Goal: Task Accomplishment & Management: Manage account settings

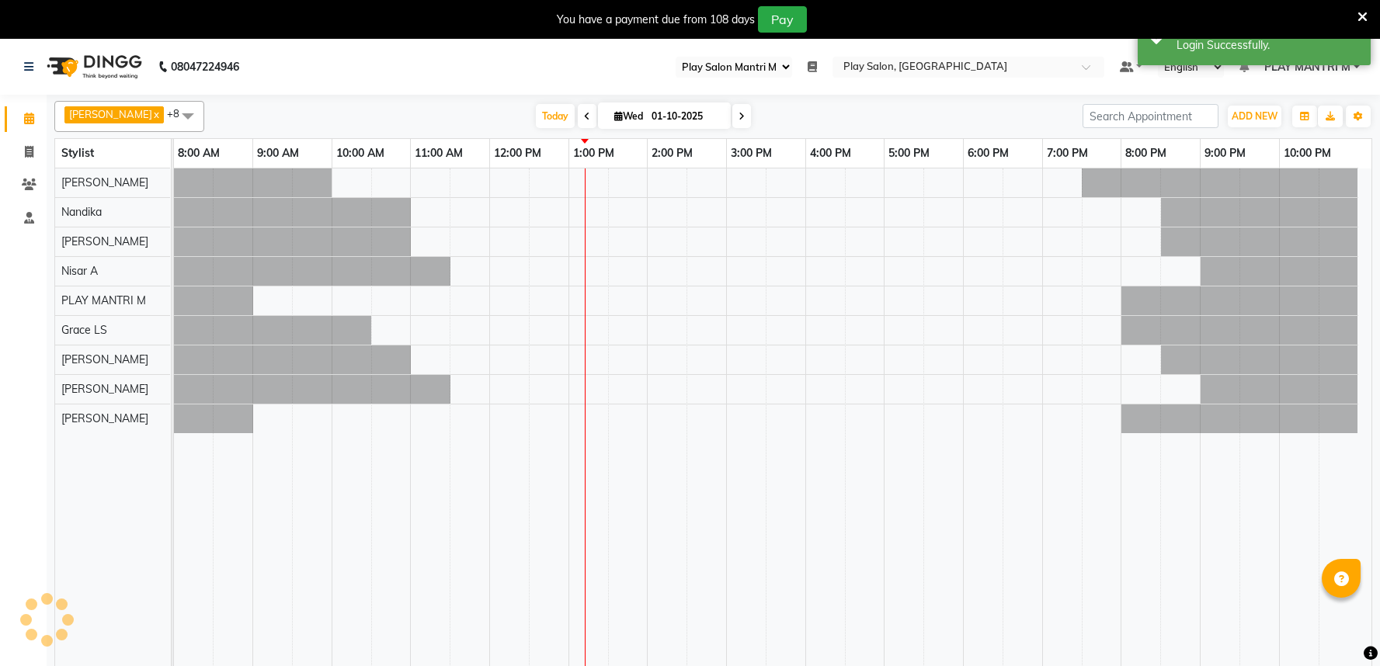
select select "89"
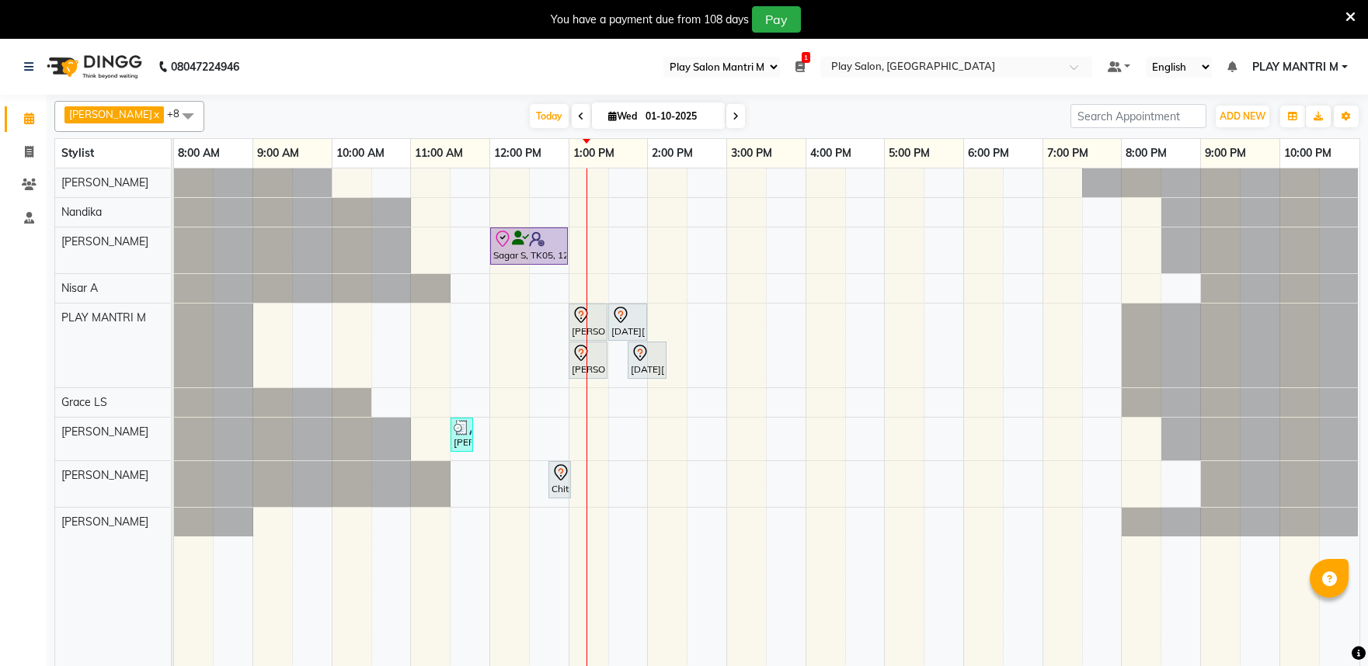
select select "89"
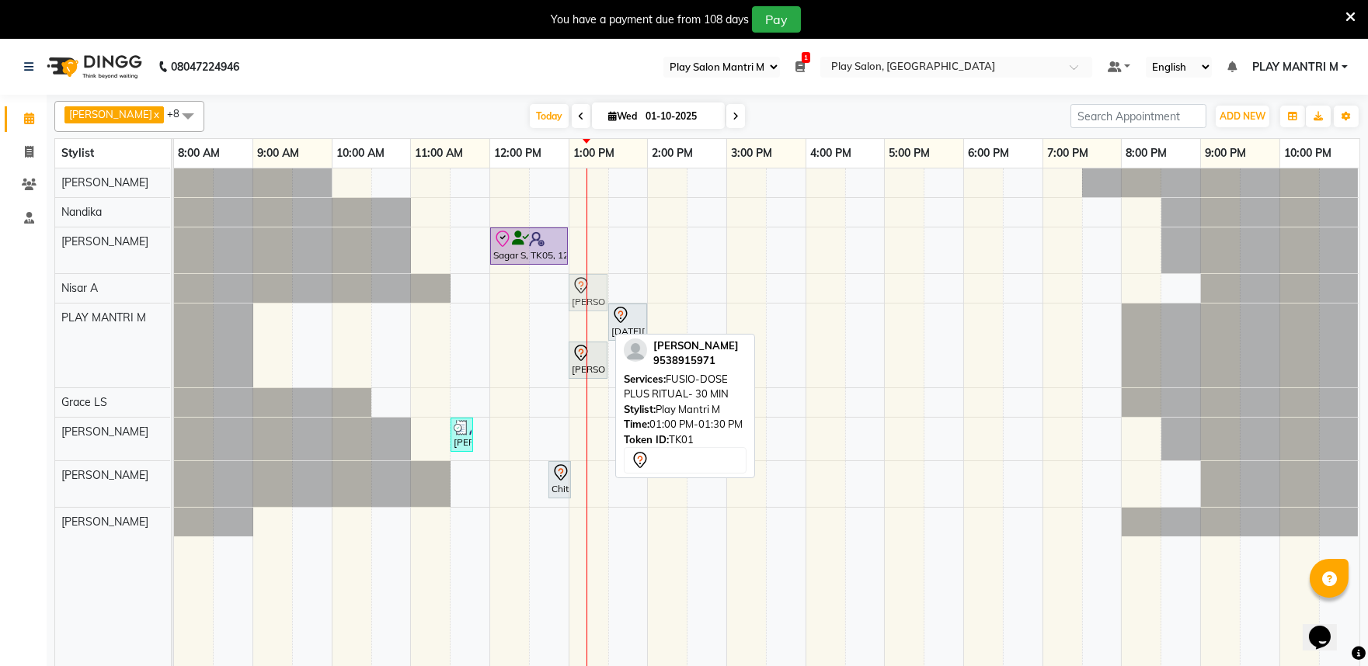
drag, startPoint x: 588, startPoint y: 327, endPoint x: 593, endPoint y: 304, distance: 23.0
click at [593, 293] on tbody "Sagar S, TK05, 12:00 PM-01:00 PM, Hair Cut Men (Senior stylist) Harsha H, TK01,…" at bounding box center [766, 353] width 1184 height 368
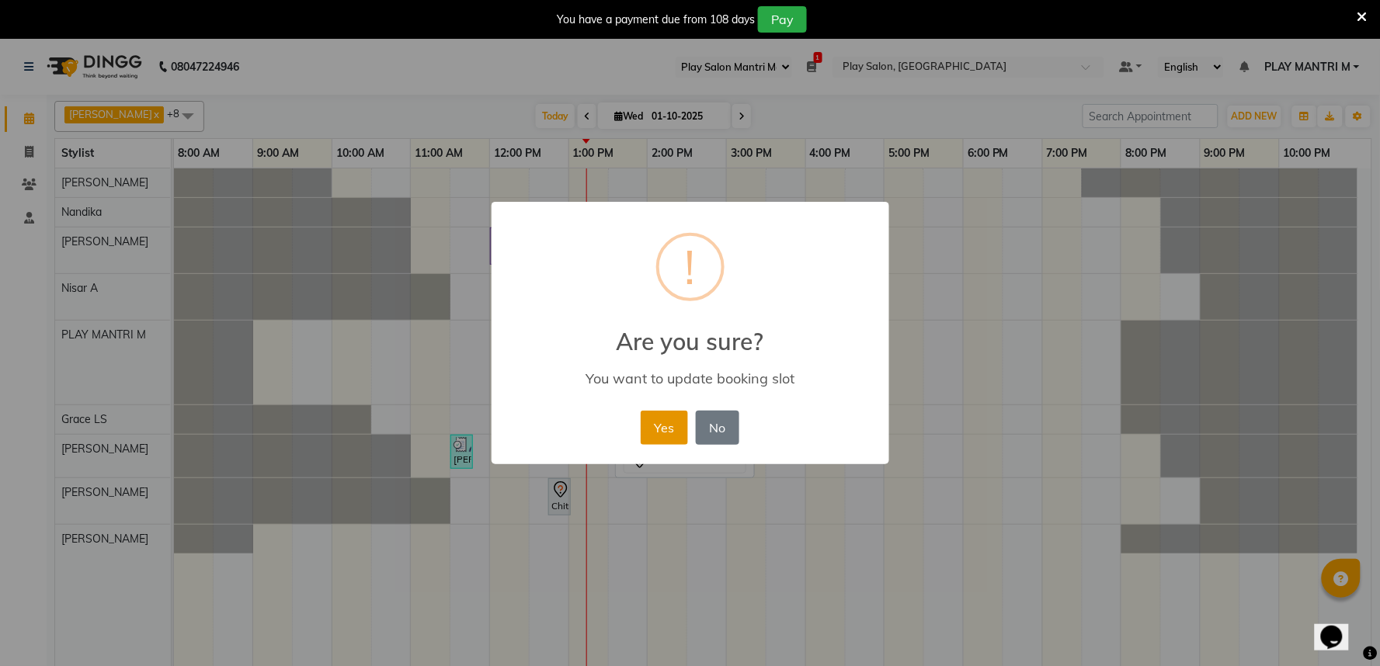
click at [659, 423] on button "Yes" at bounding box center [664, 428] width 47 height 34
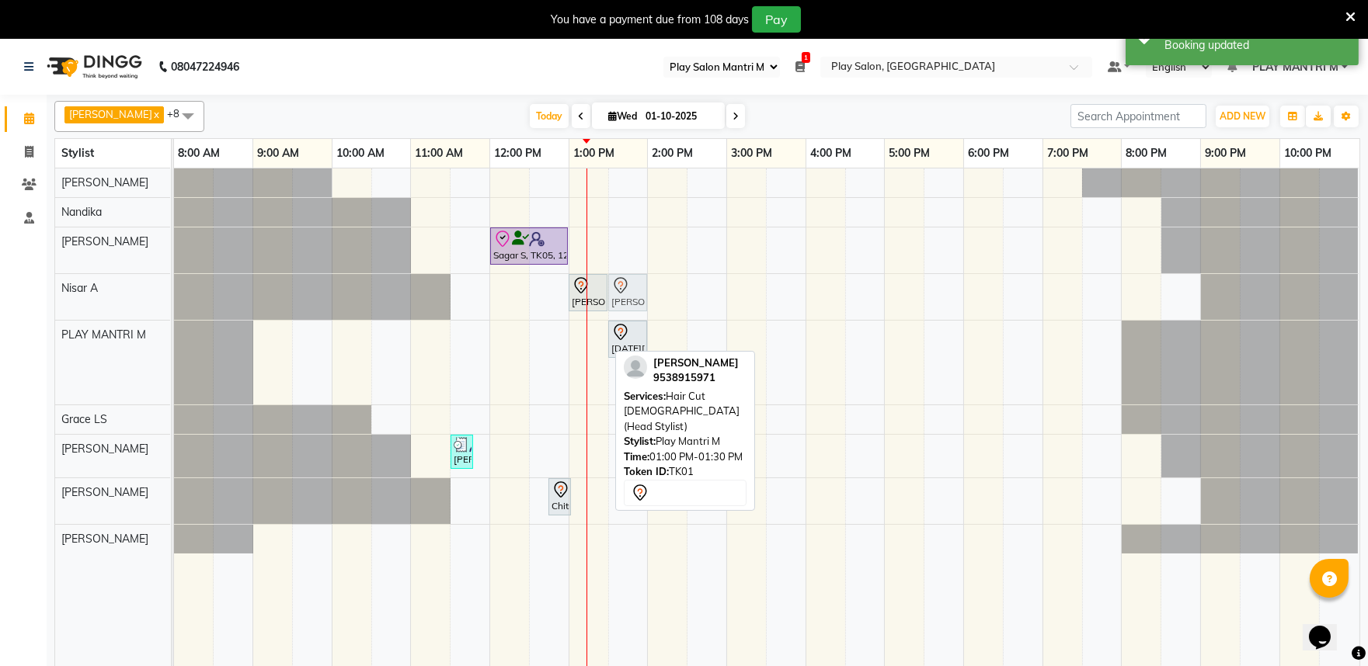
drag, startPoint x: 591, startPoint y: 338, endPoint x: 613, endPoint y: 315, distance: 32.4
click at [624, 296] on tbody "Sagar S, TK05, 12:00 PM-01:00 PM, Hair Cut Men (Senior stylist) Harsha H, TK01,…" at bounding box center [766, 361] width 1184 height 385
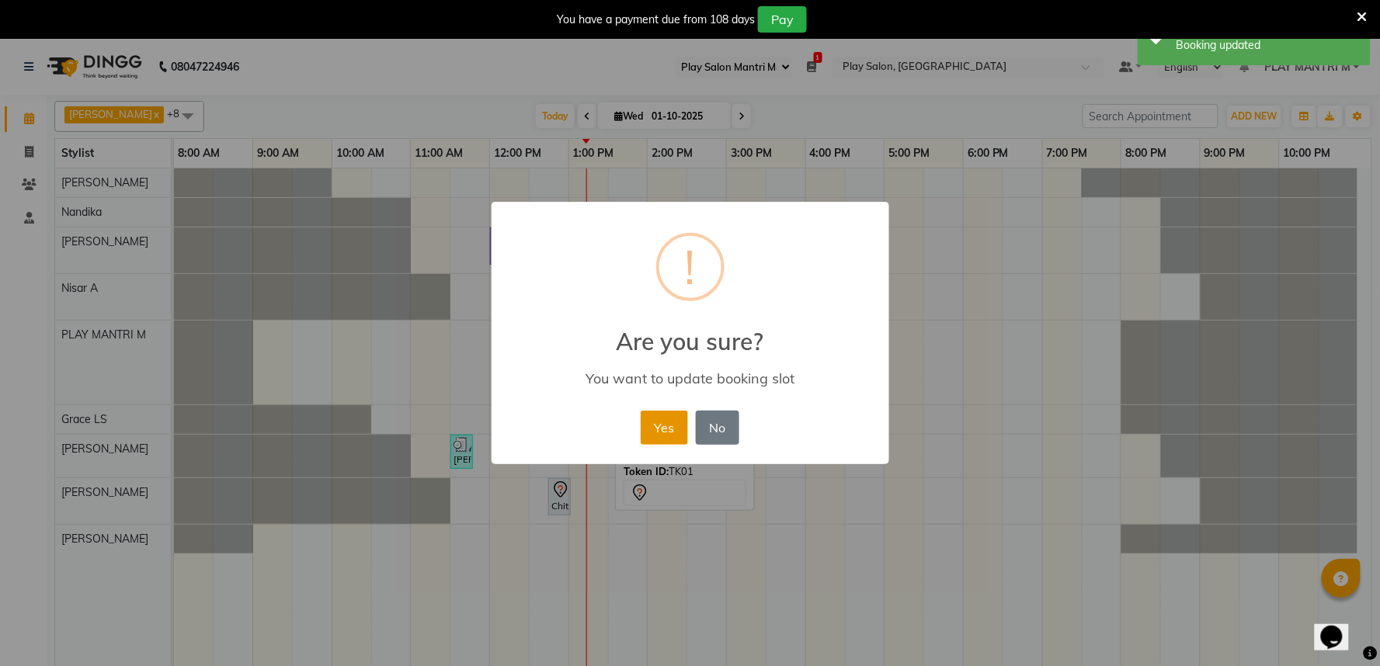
click at [662, 426] on button "Yes" at bounding box center [664, 428] width 47 height 34
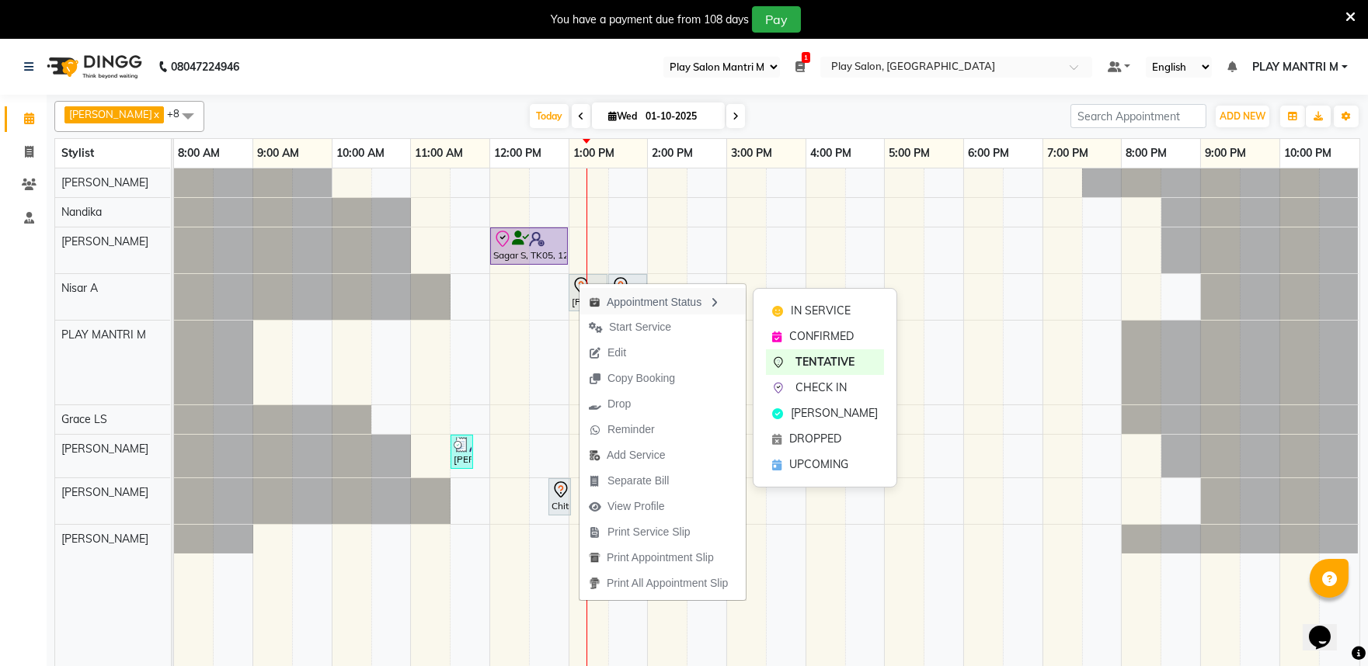
click at [608, 297] on div "Appointment Status" at bounding box center [662, 301] width 166 height 26
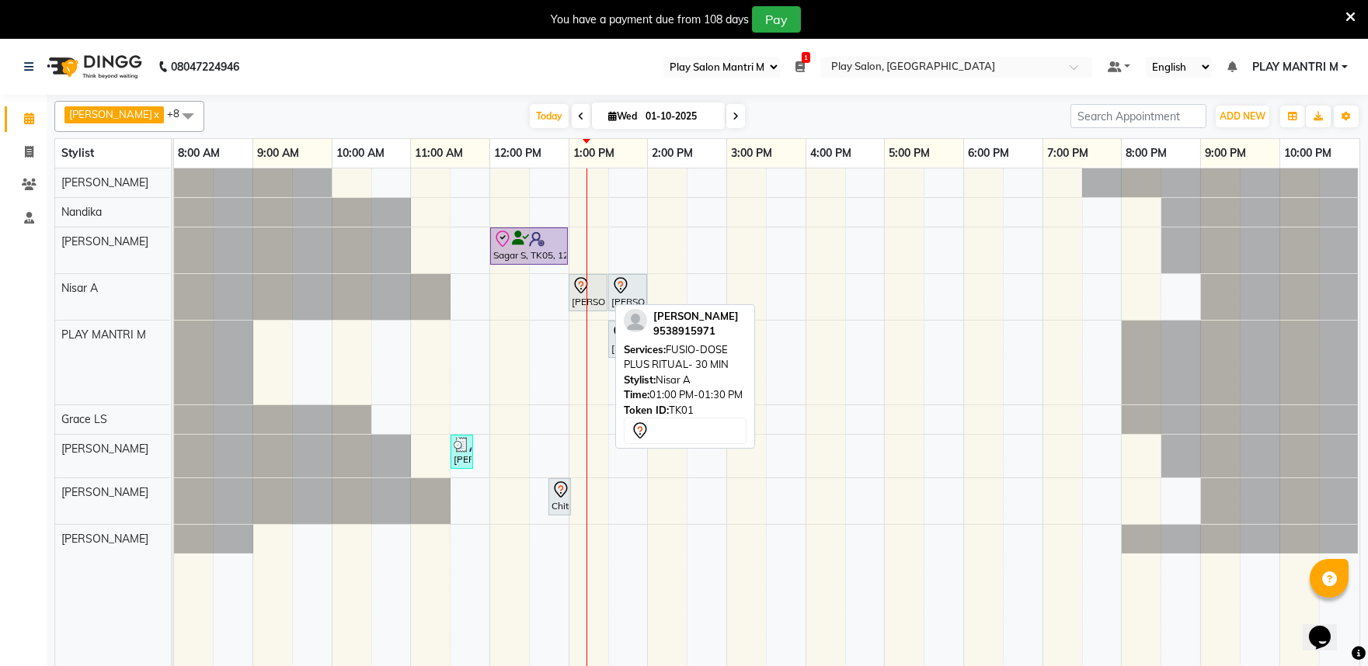
click at [575, 289] on icon at bounding box center [581, 285] width 19 height 19
click at [575, 290] on icon at bounding box center [581, 285] width 19 height 19
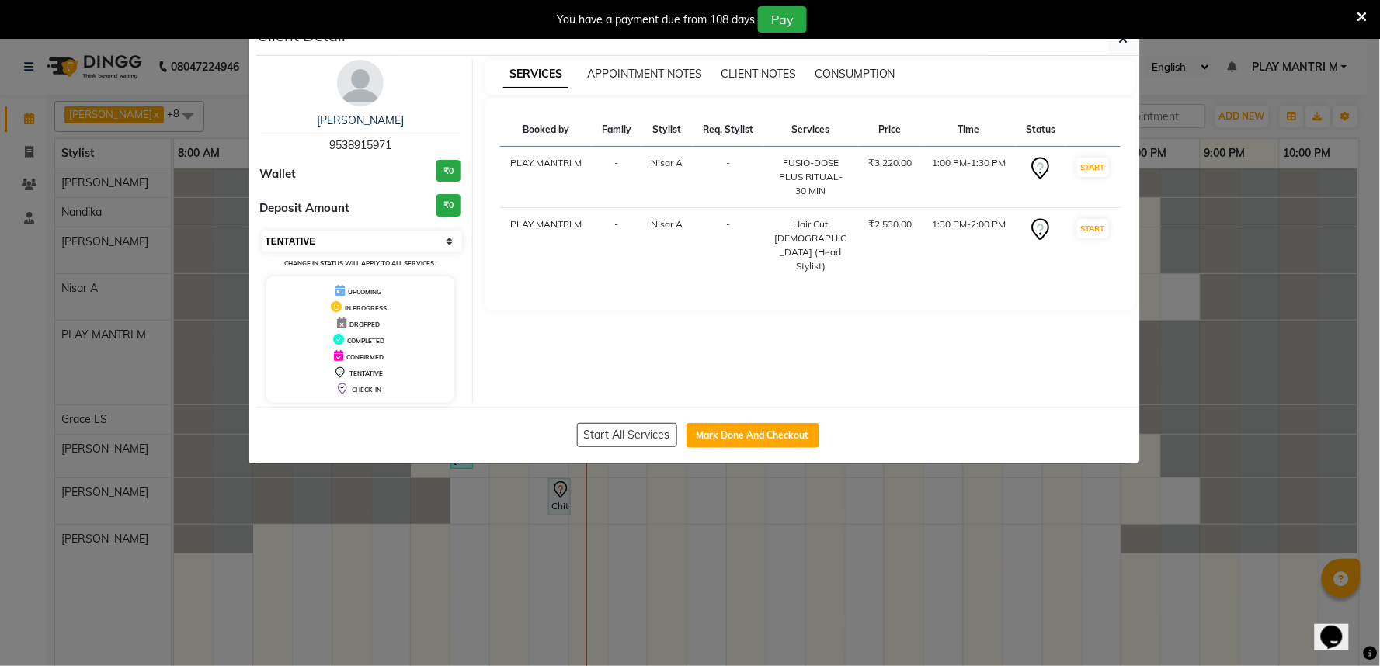
click at [392, 238] on select "Select IN SERVICE CONFIRMED TENTATIVE CHECK IN MARK DONE DROPPED UPCOMING" at bounding box center [362, 242] width 201 height 22
select select "8"
click at [262, 231] on select "Select IN SERVICE CONFIRMED TENTATIVE CHECK IN MARK DONE DROPPED UPCOMING" at bounding box center [362, 242] width 201 height 22
click at [1131, 37] on div "You have a payment due from 108 days Pay" at bounding box center [690, 19] width 1380 height 39
click at [1129, 41] on button "button" at bounding box center [1124, 39] width 30 height 30
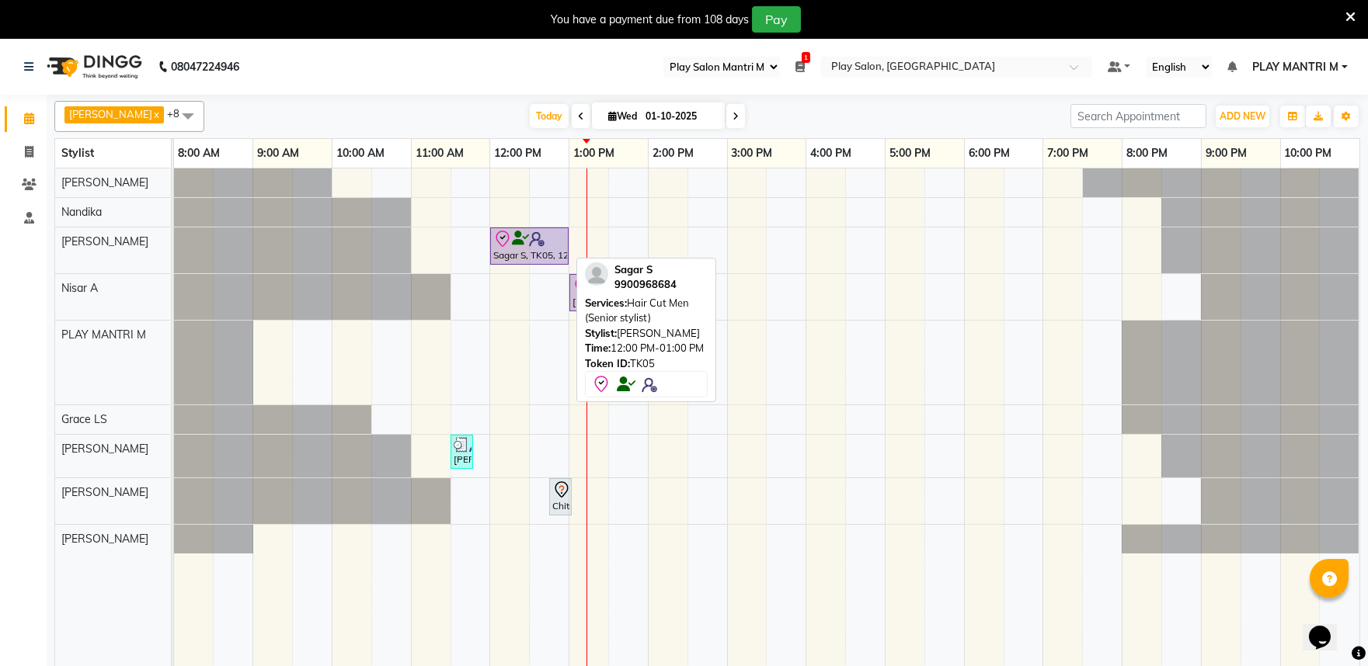
click at [502, 235] on icon at bounding box center [502, 239] width 19 height 19
select select "8"
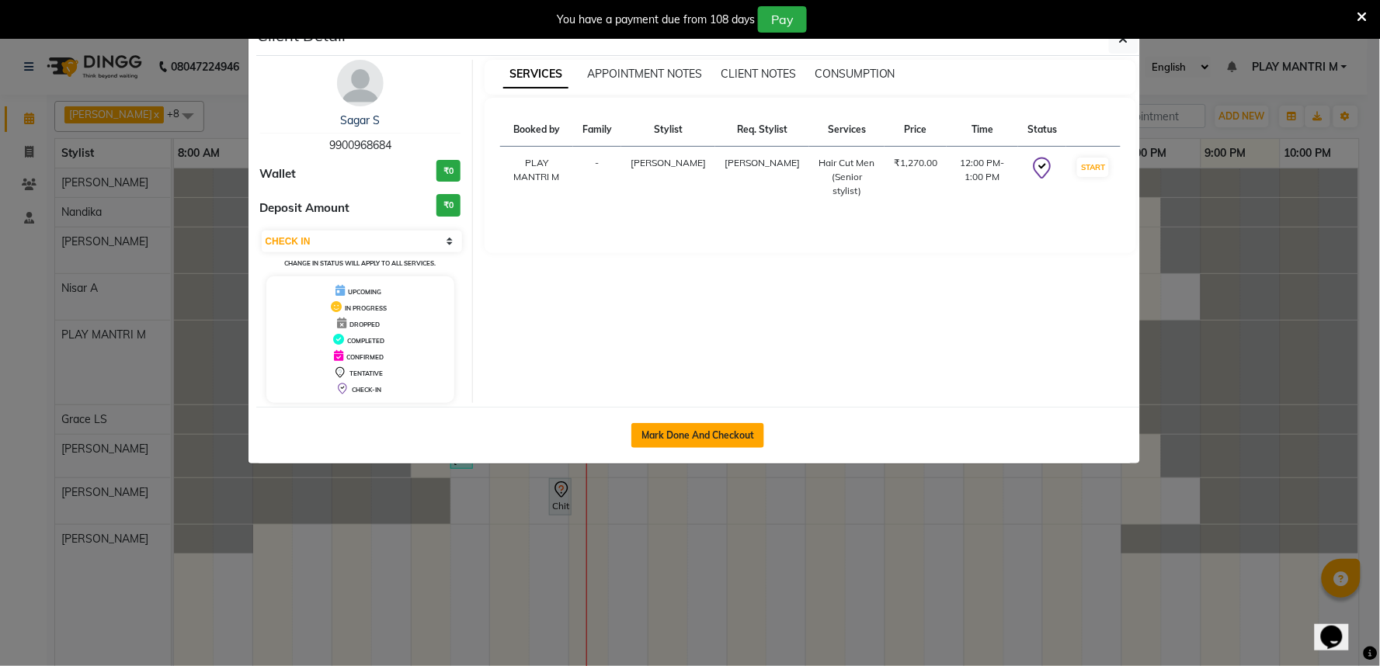
click at [702, 423] on button "Mark Done And Checkout" at bounding box center [697, 435] width 133 height 25
select select "service"
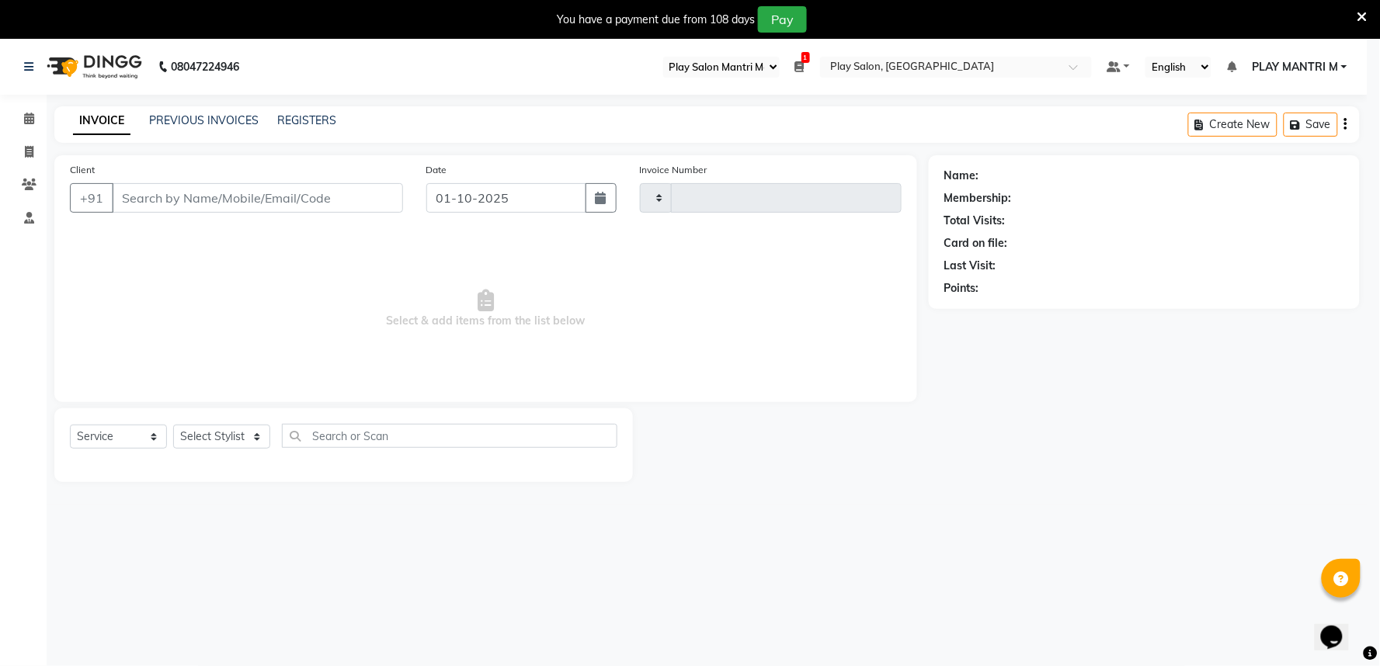
type input "2010"
select select "8352"
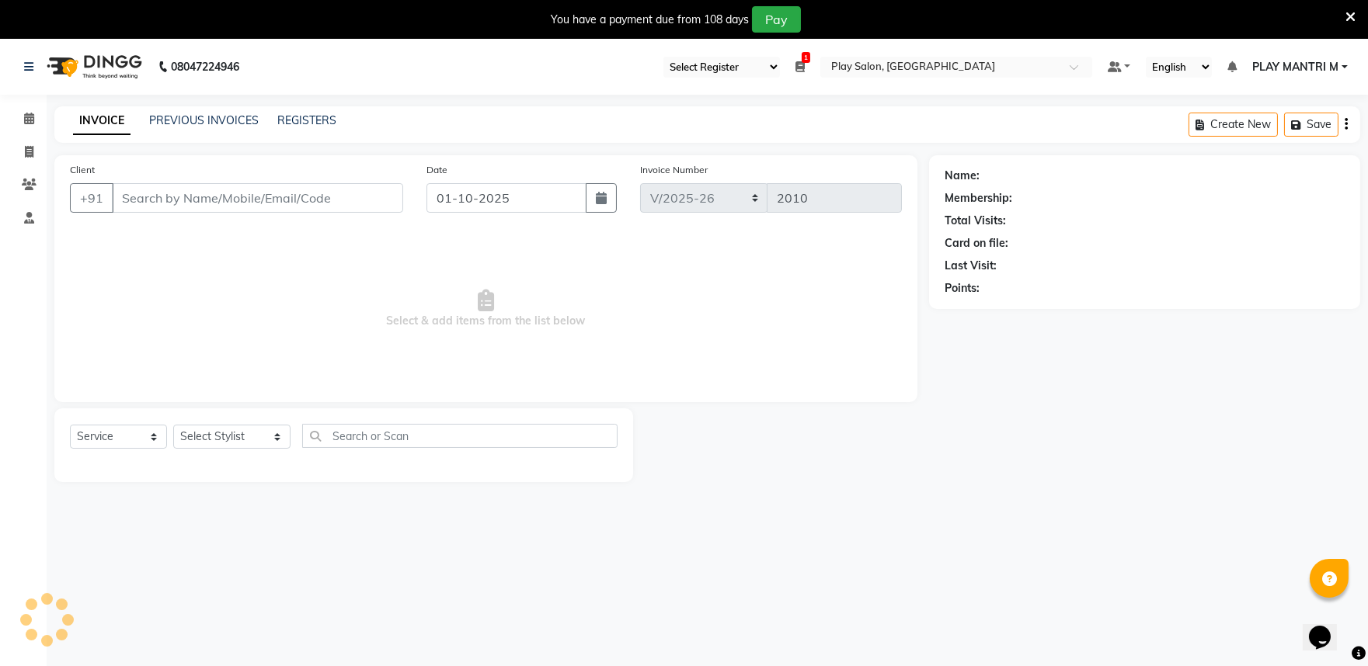
type input "99******84"
select select "81321"
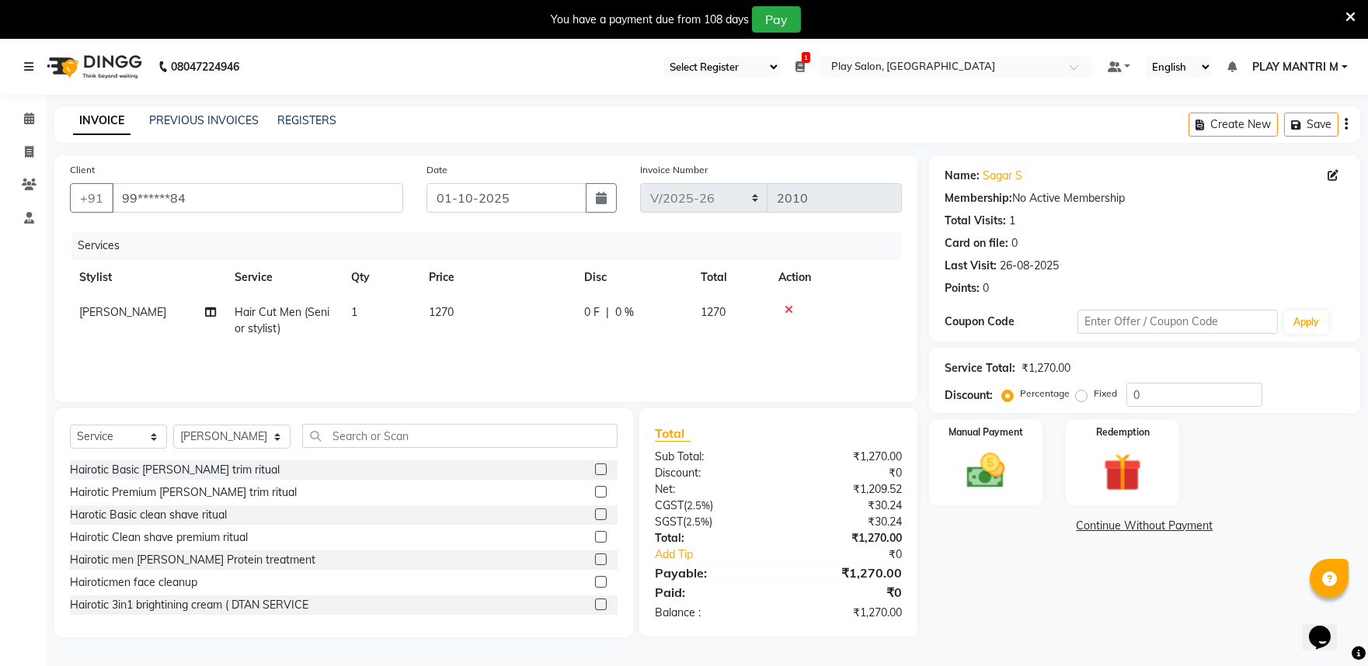
scroll to position [39, 0]
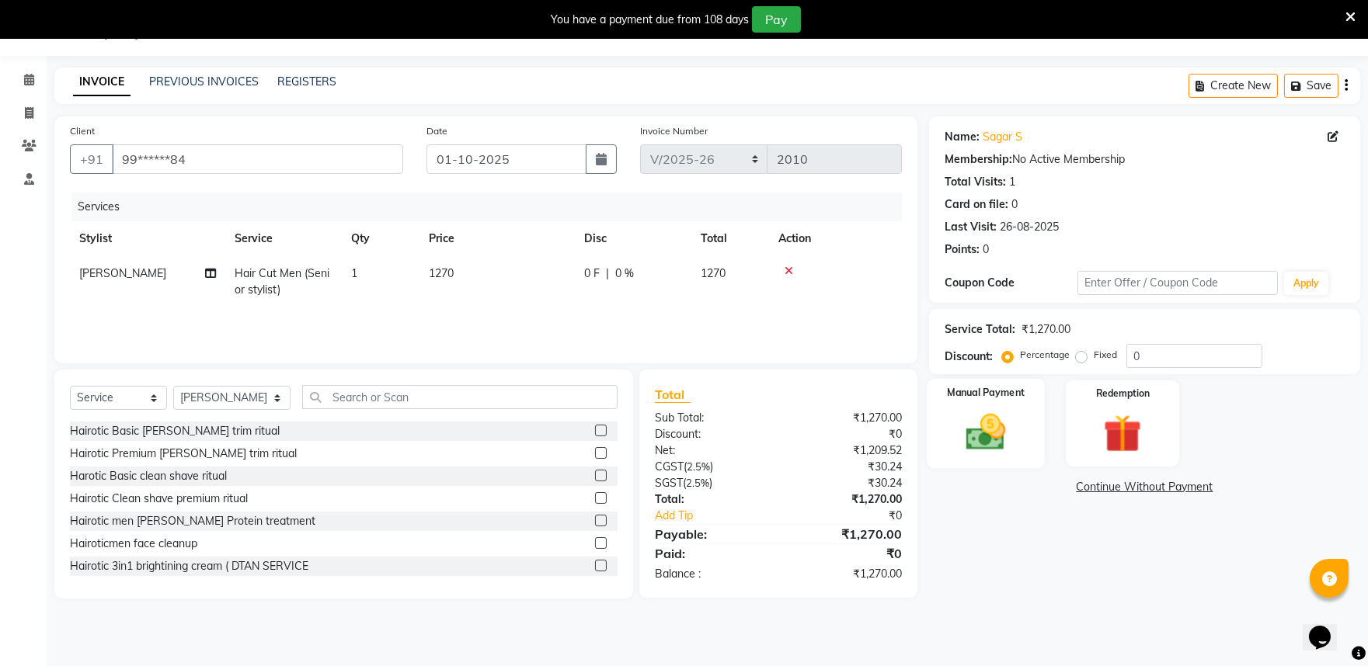
click at [999, 440] on img at bounding box center [985, 432] width 64 height 46
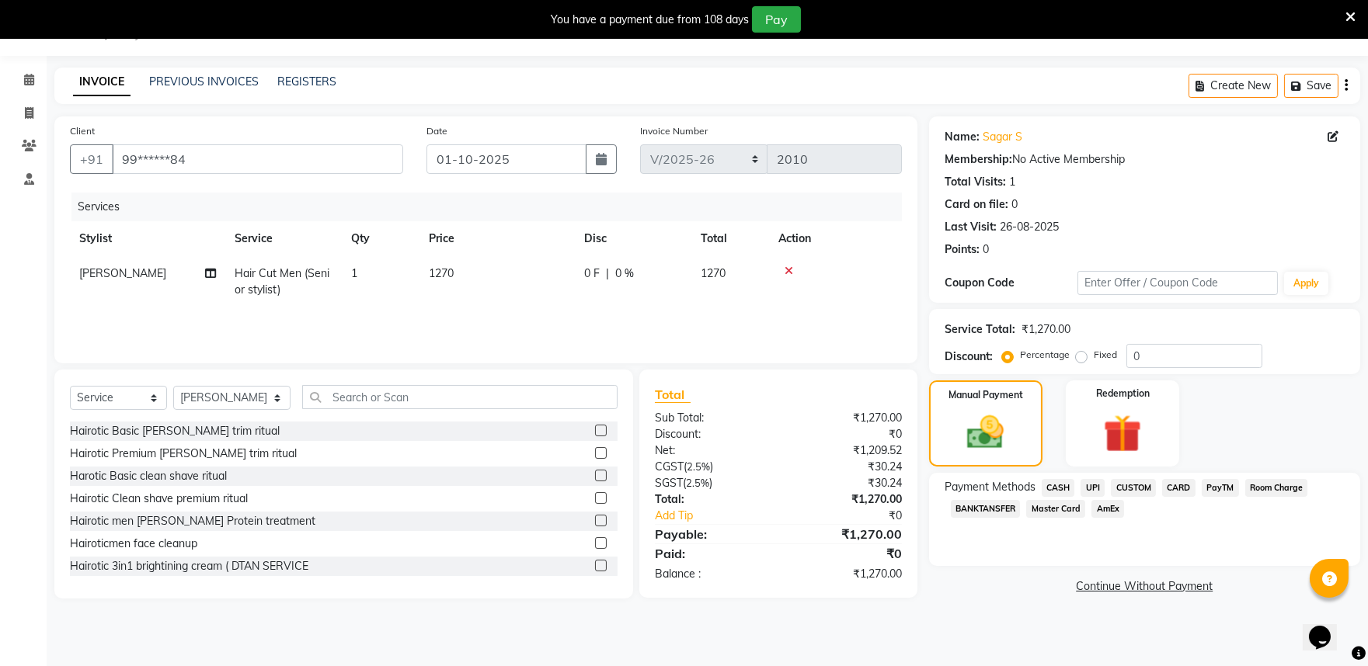
click at [1218, 487] on span "PayTM" at bounding box center [1219, 488] width 37 height 18
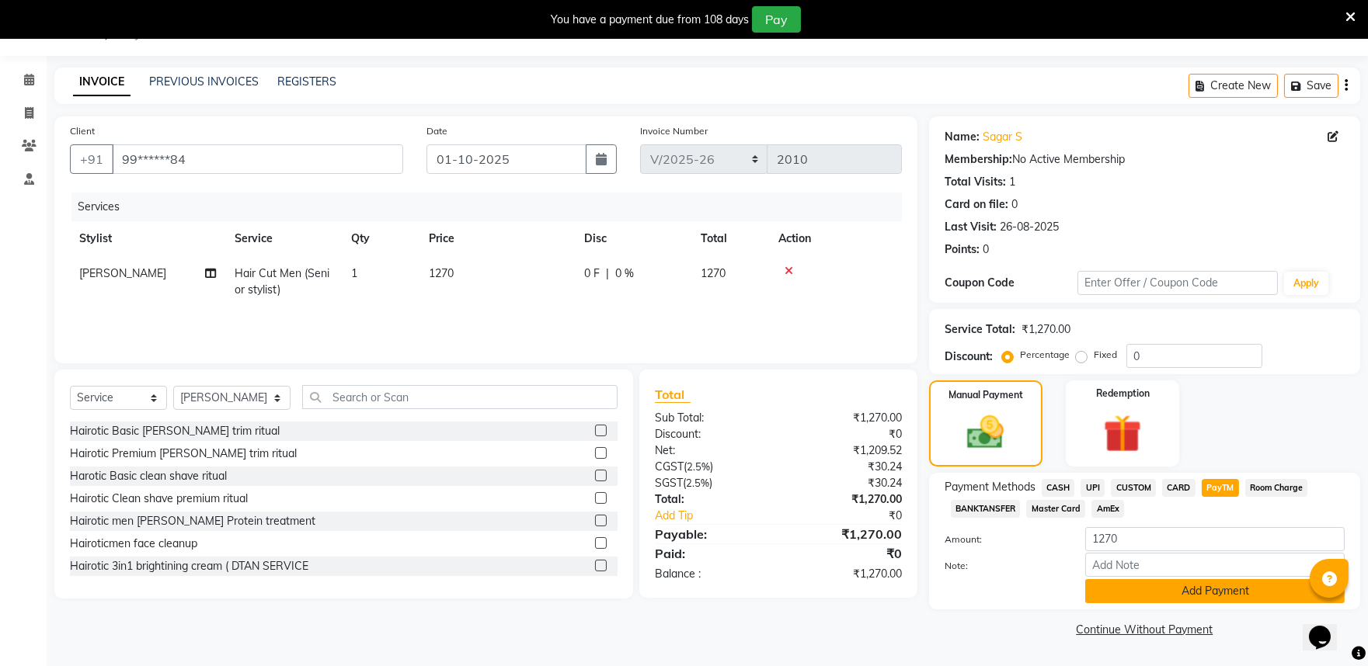
click at [1171, 588] on button "Add Payment" at bounding box center [1214, 591] width 259 height 24
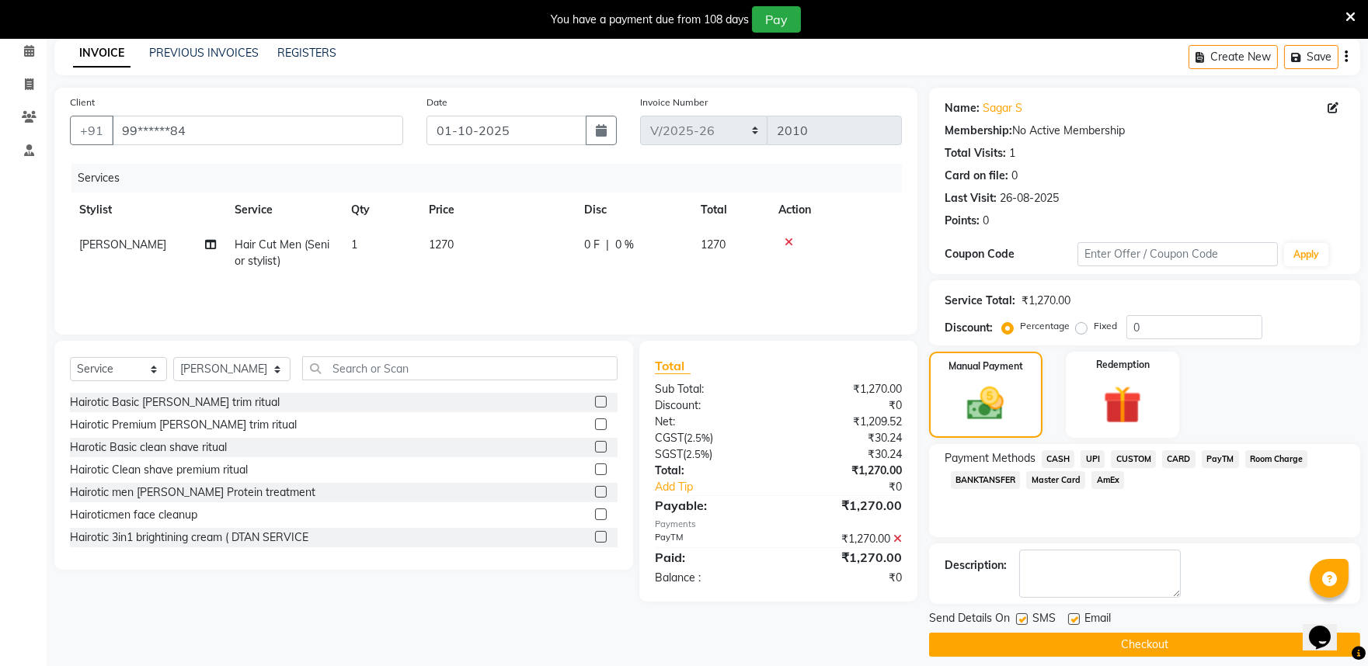
scroll to position [81, 0]
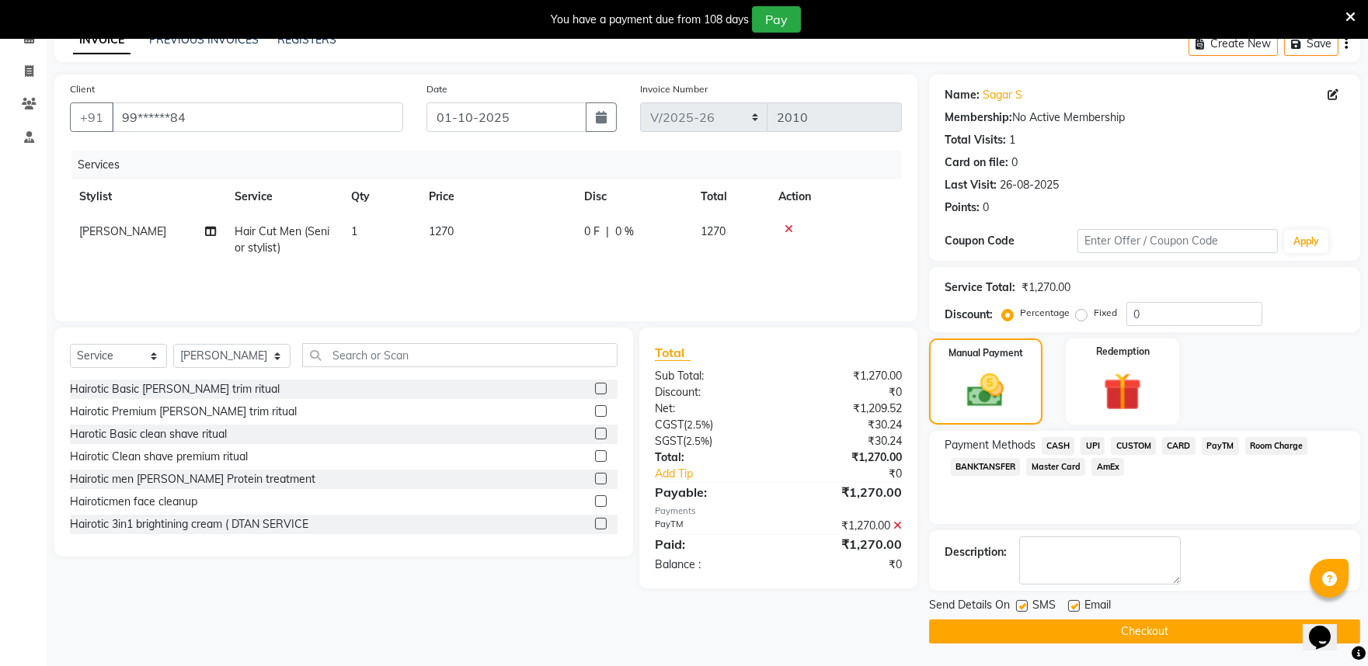
click at [1044, 624] on button "Checkout" at bounding box center [1144, 632] width 431 height 24
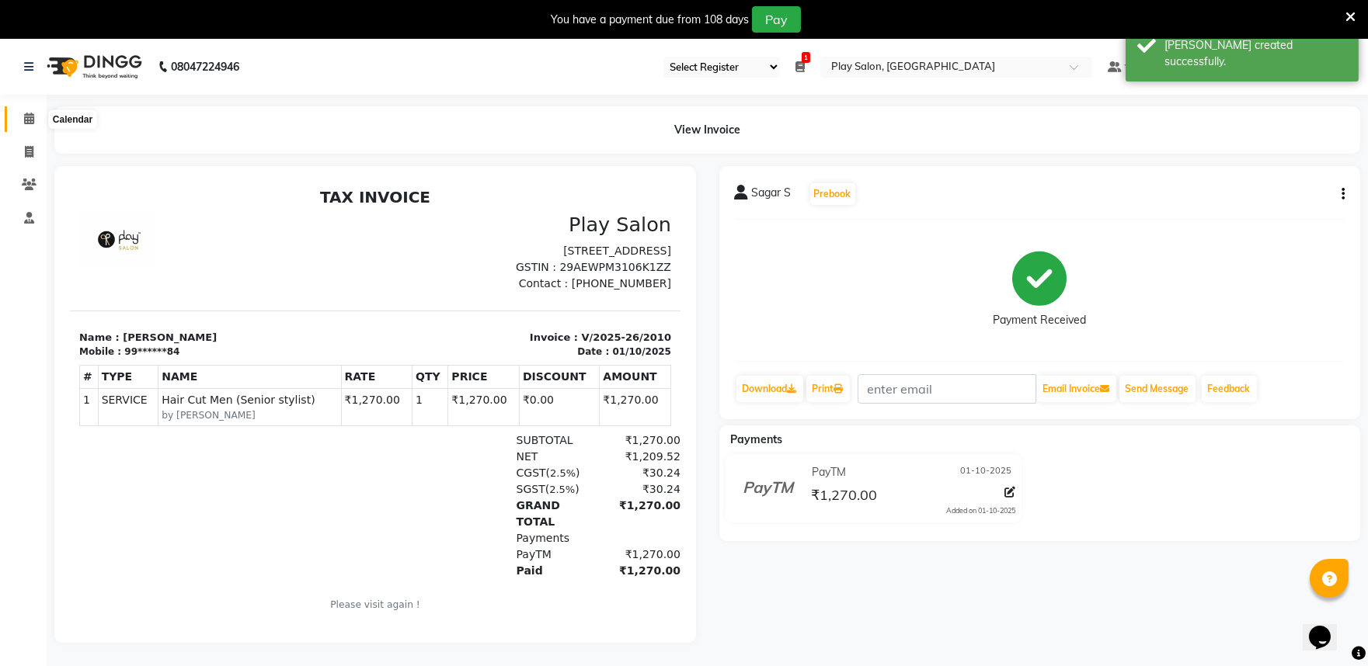
click at [25, 121] on icon at bounding box center [29, 119] width 10 height 12
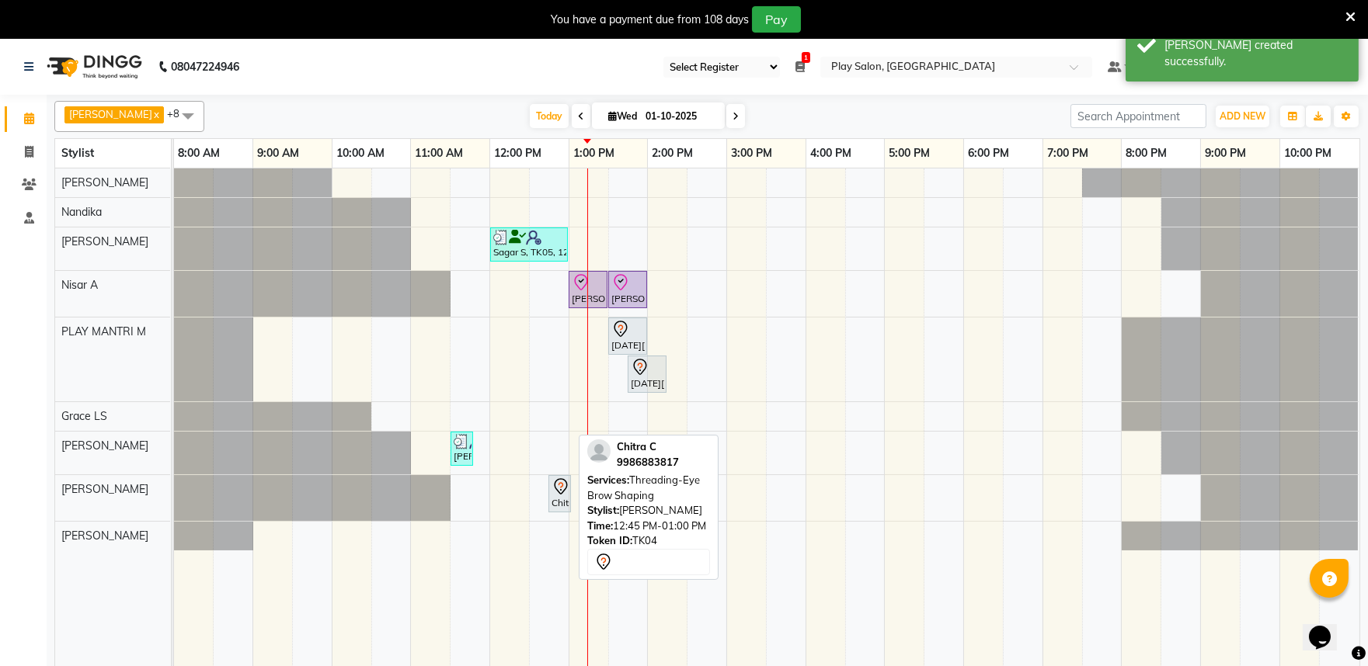
click at [564, 492] on icon at bounding box center [560, 487] width 19 height 19
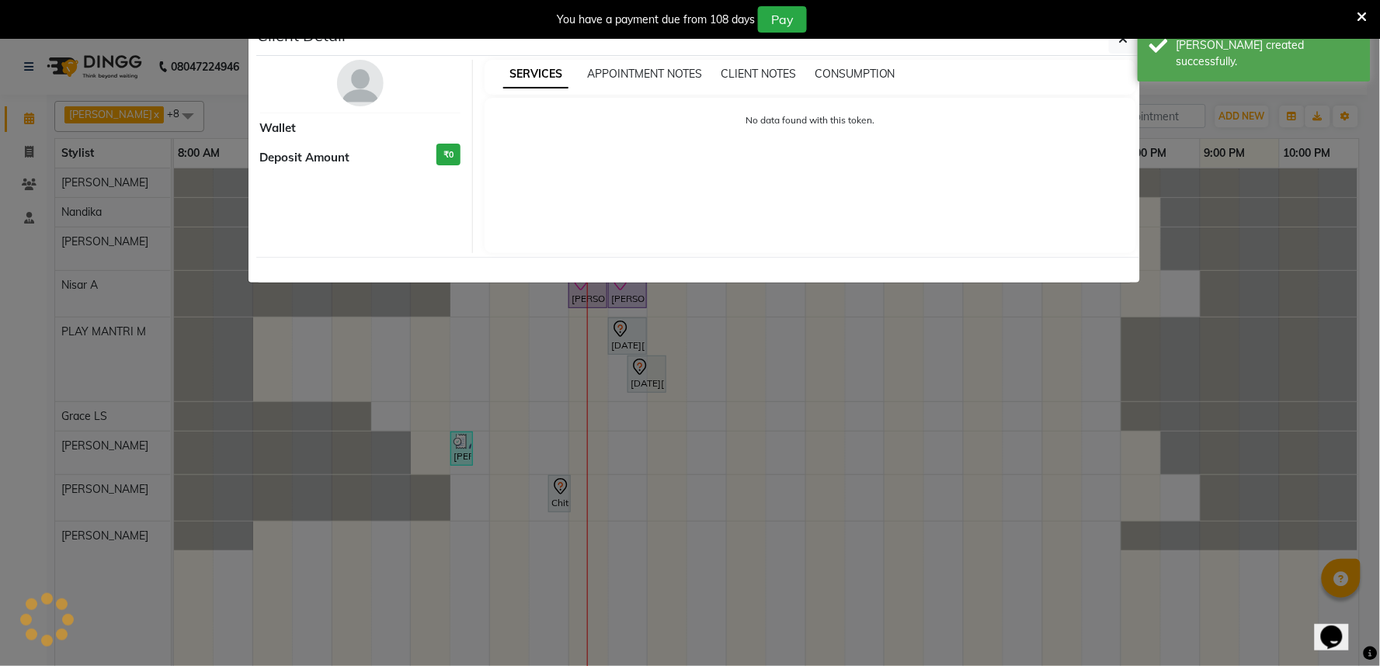
select select "7"
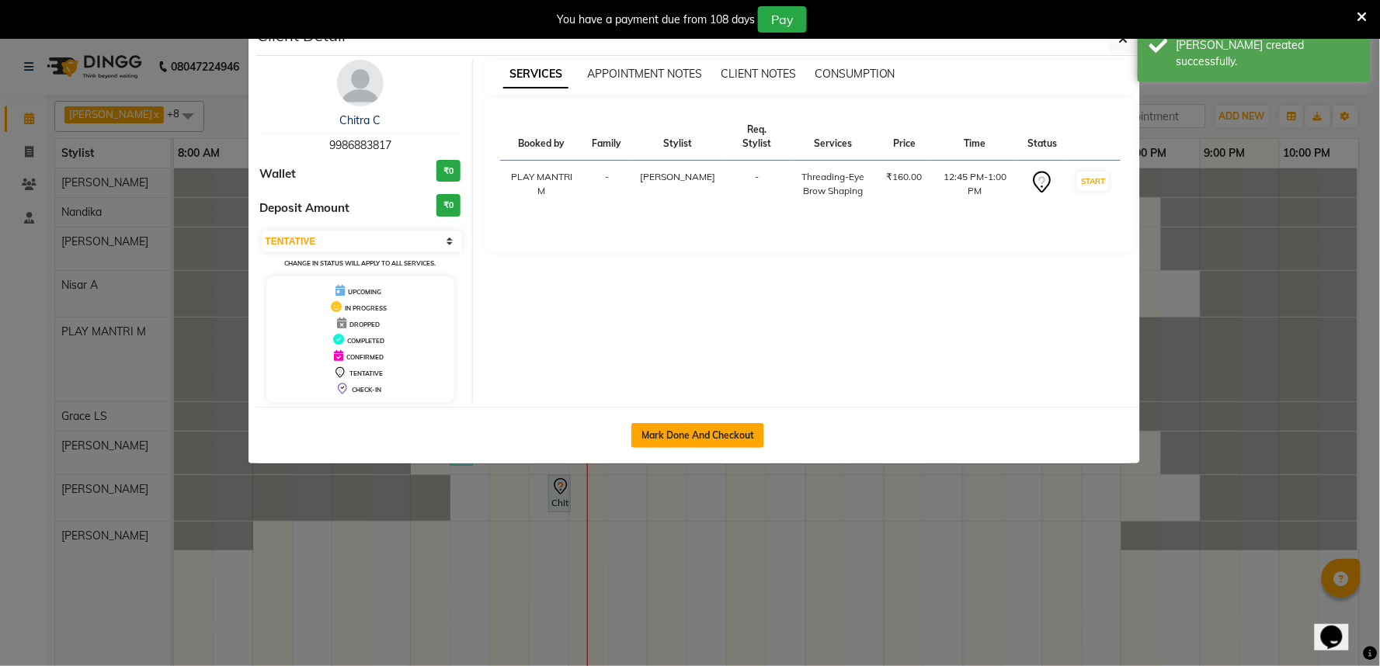
click at [697, 443] on button "Mark Done And Checkout" at bounding box center [697, 435] width 133 height 25
select select "service"
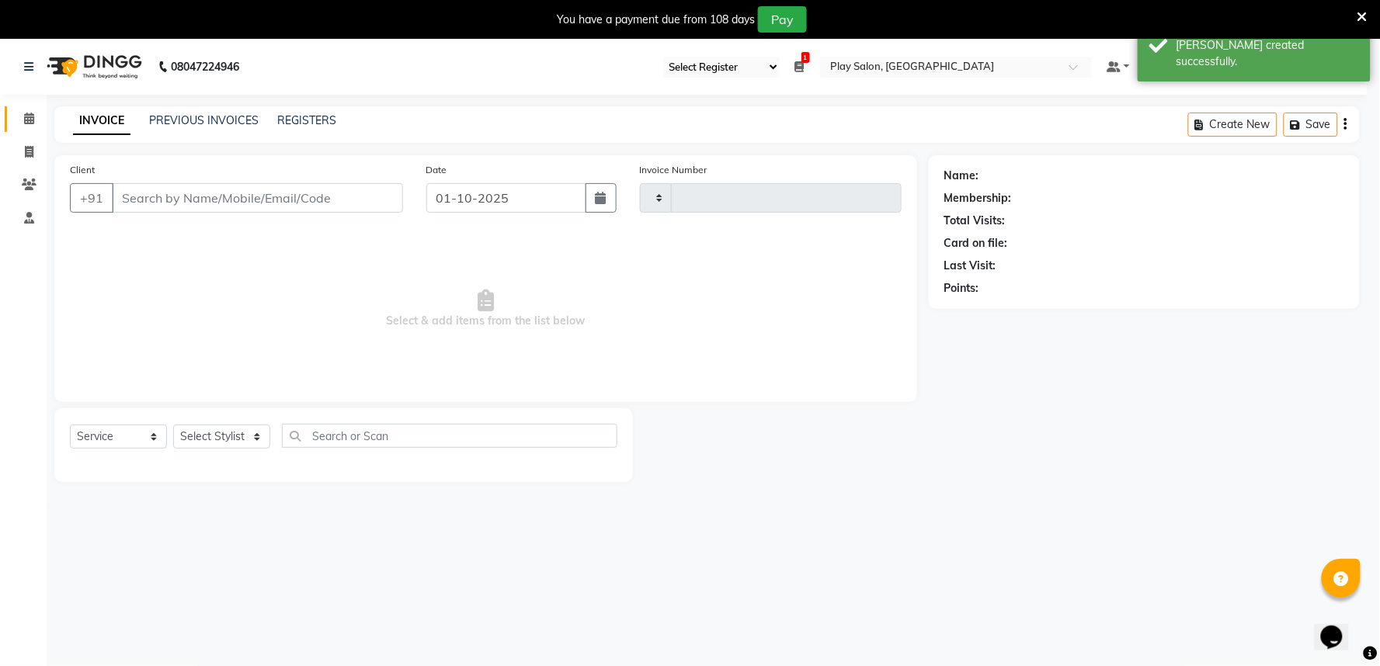
type input "2011"
select select "8352"
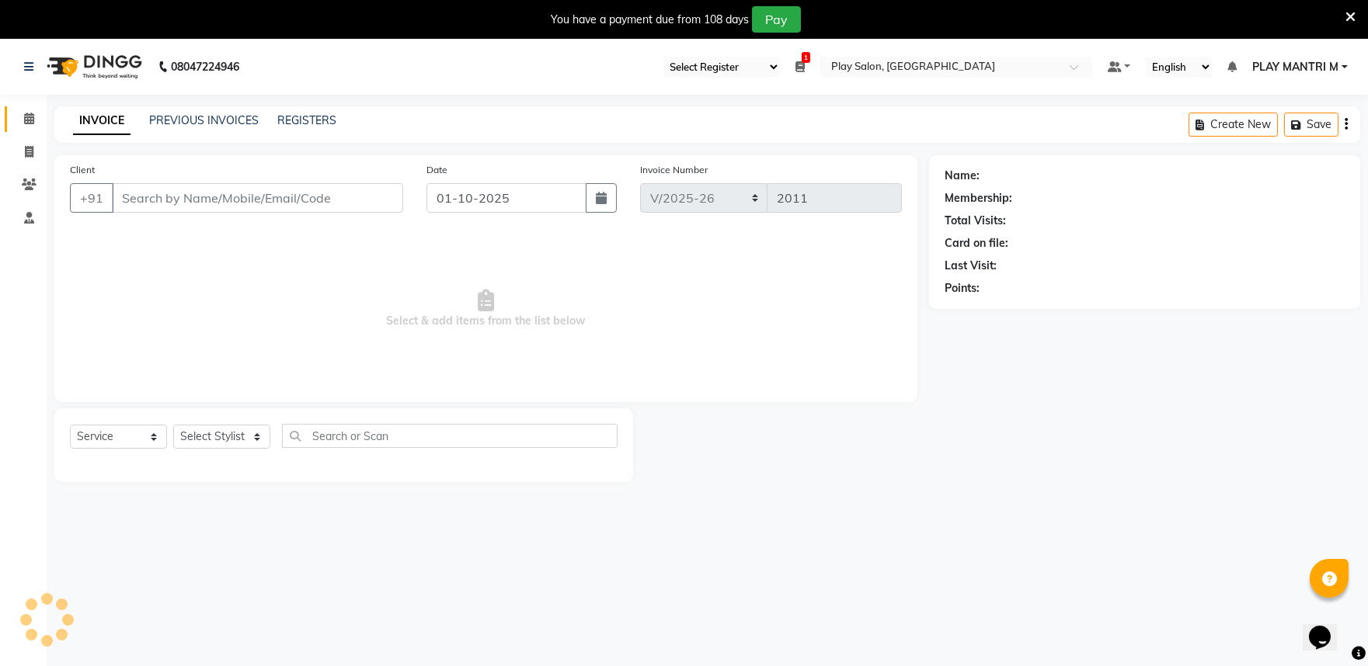
type input "99******17"
select select "81311"
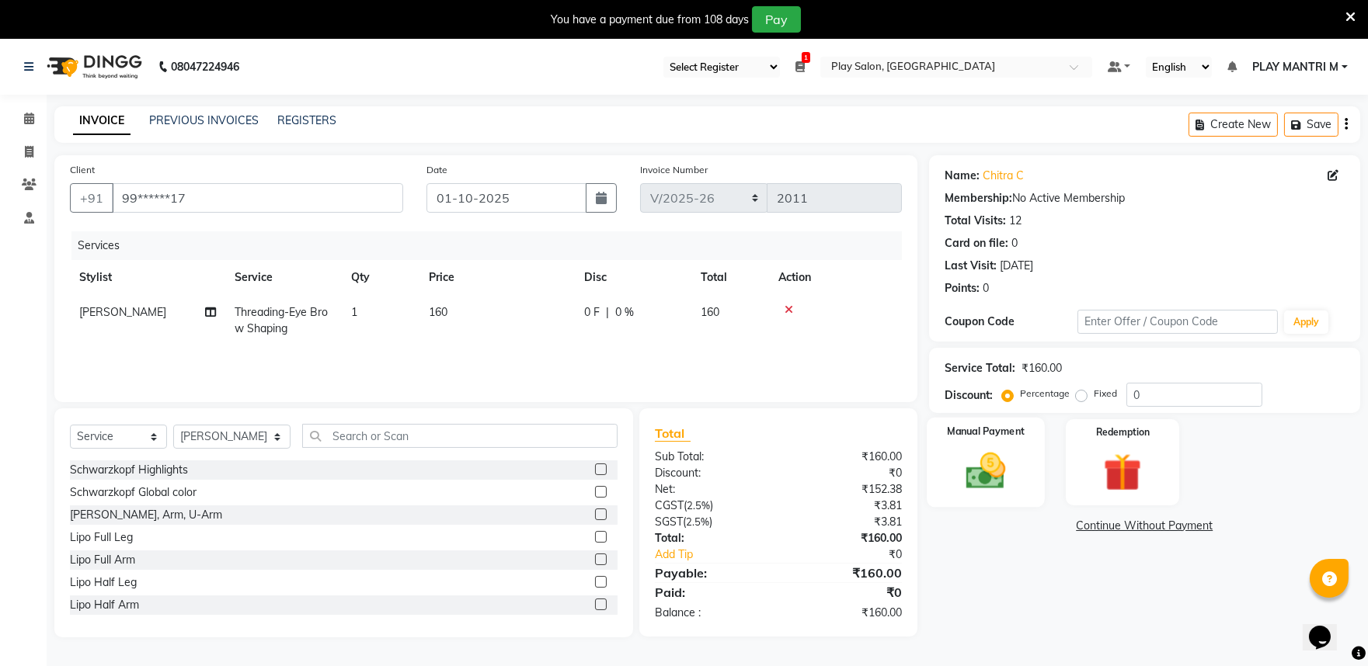
click at [1005, 461] on img at bounding box center [985, 471] width 64 height 46
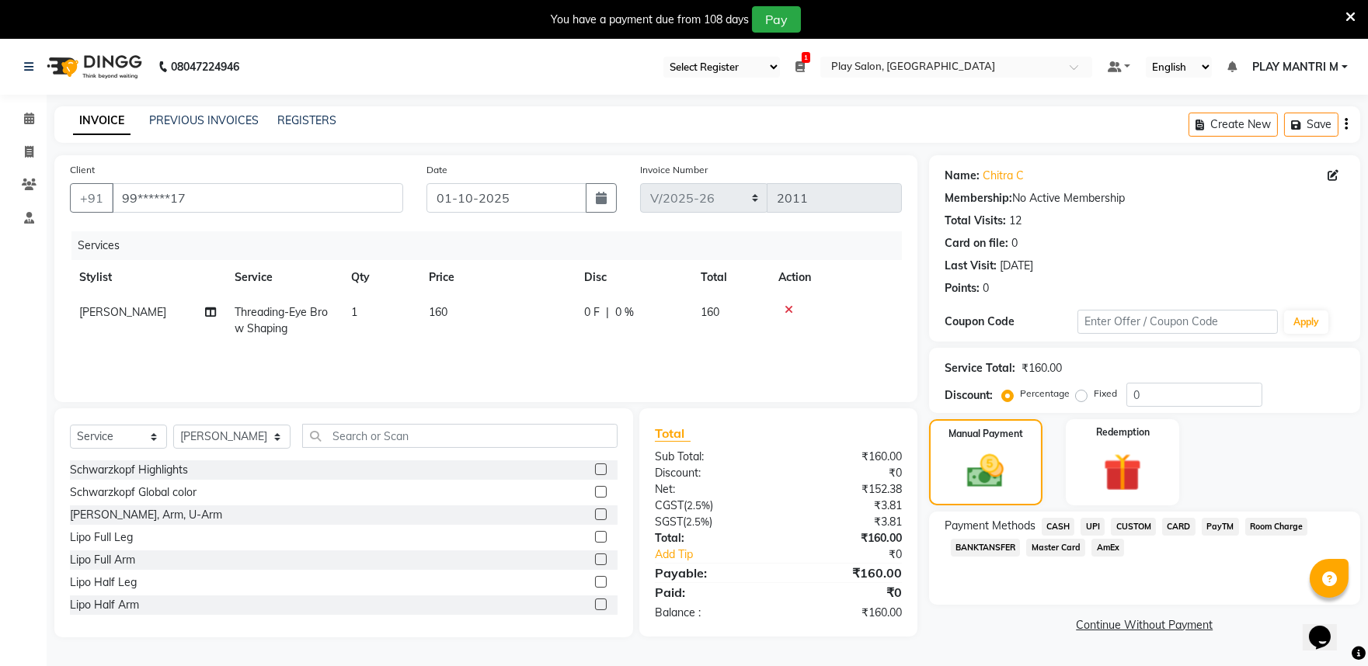
click at [1214, 530] on span "PayTM" at bounding box center [1219, 527] width 37 height 18
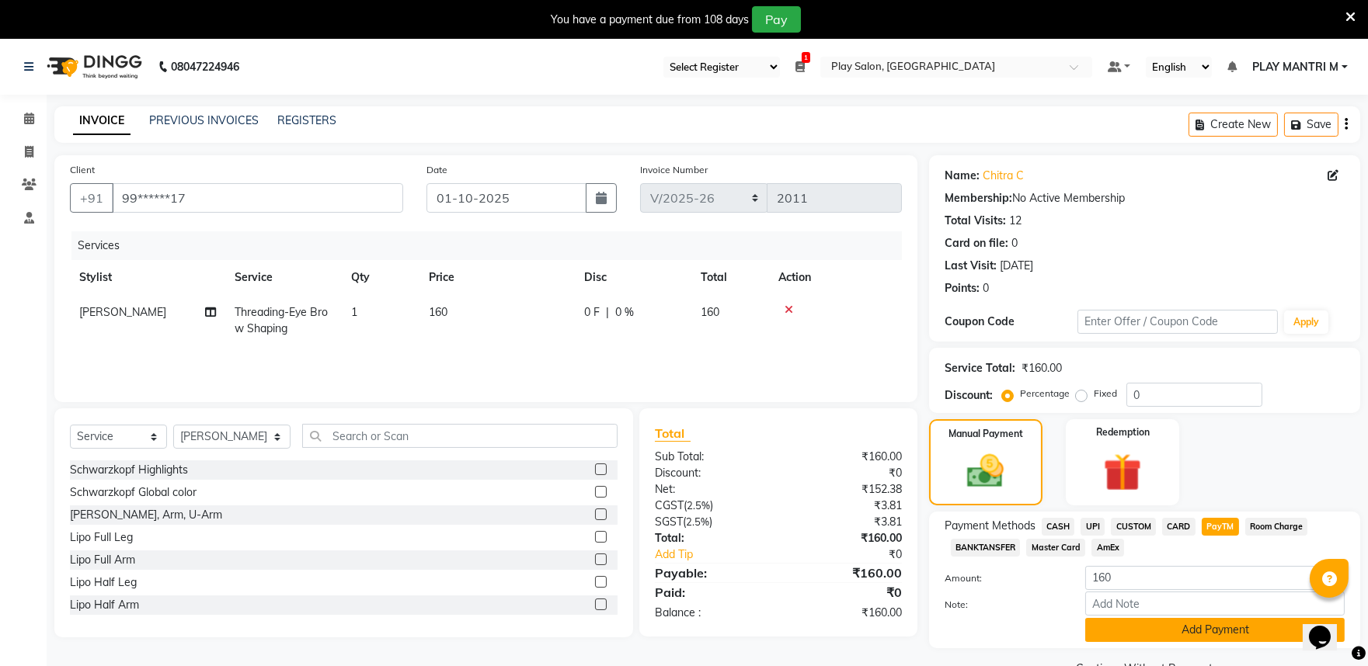
click at [1224, 624] on button "Add Payment" at bounding box center [1214, 630] width 259 height 24
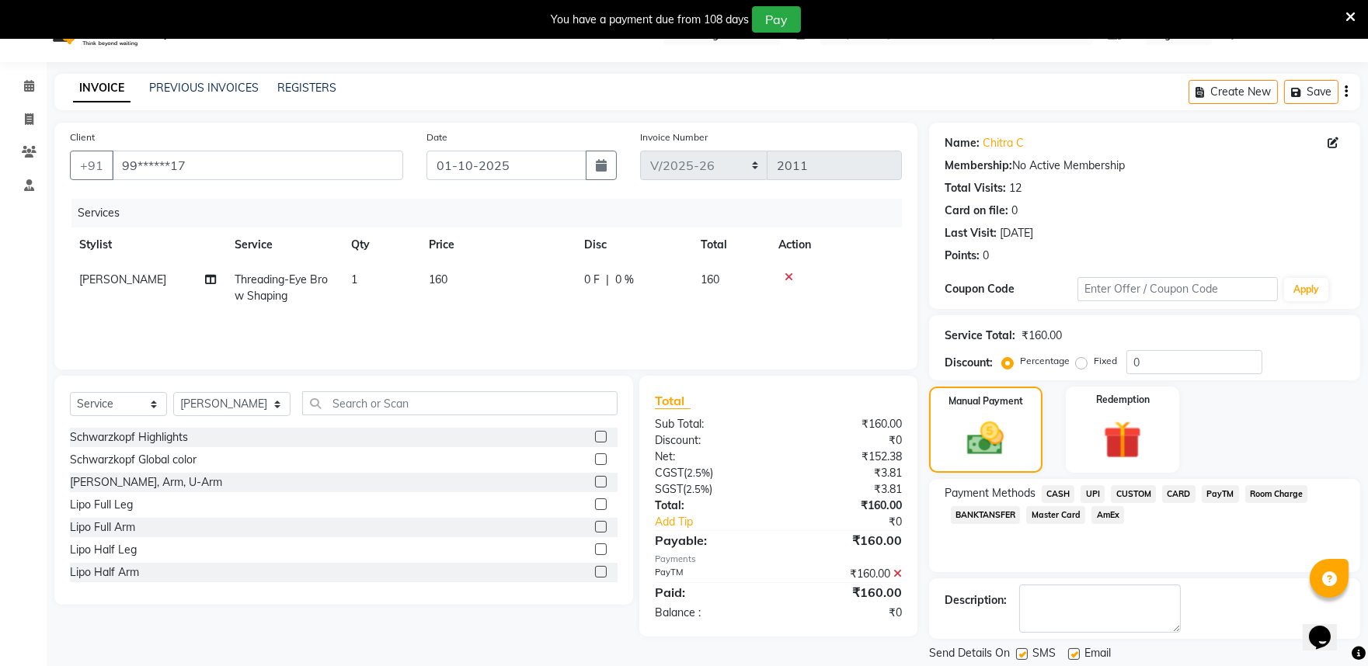
scroll to position [81, 0]
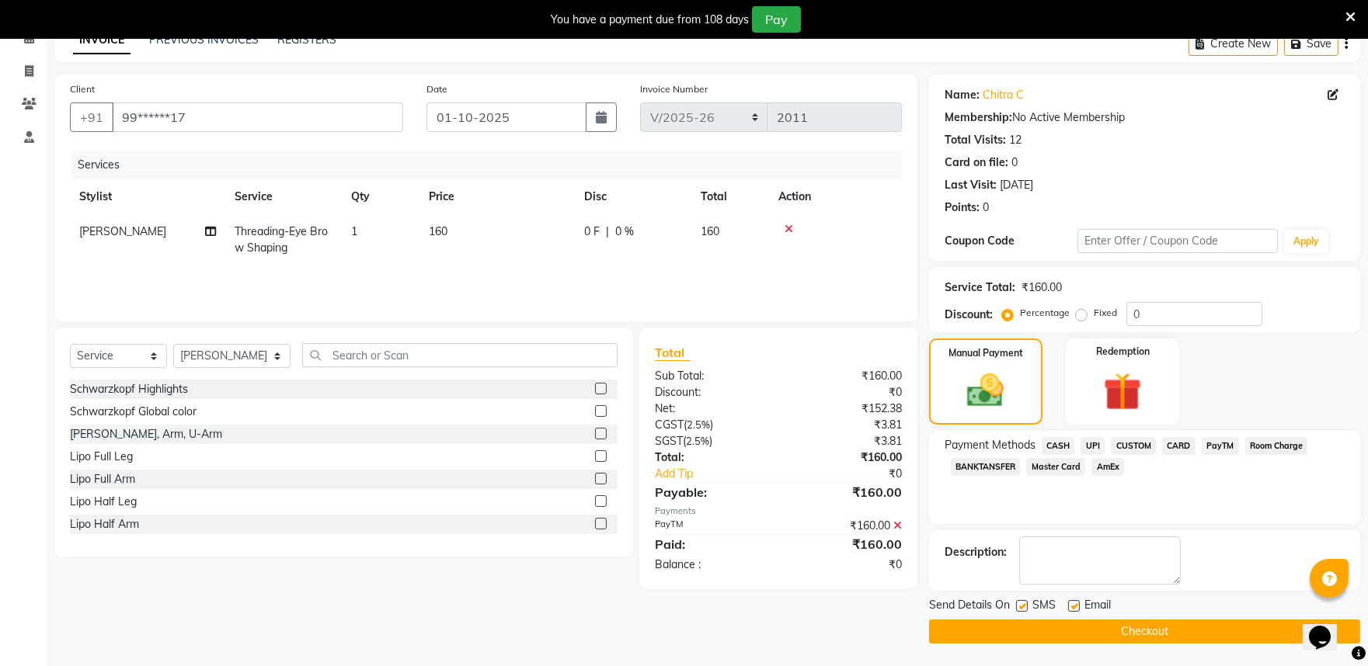
click at [1097, 631] on button "Checkout" at bounding box center [1144, 632] width 431 height 24
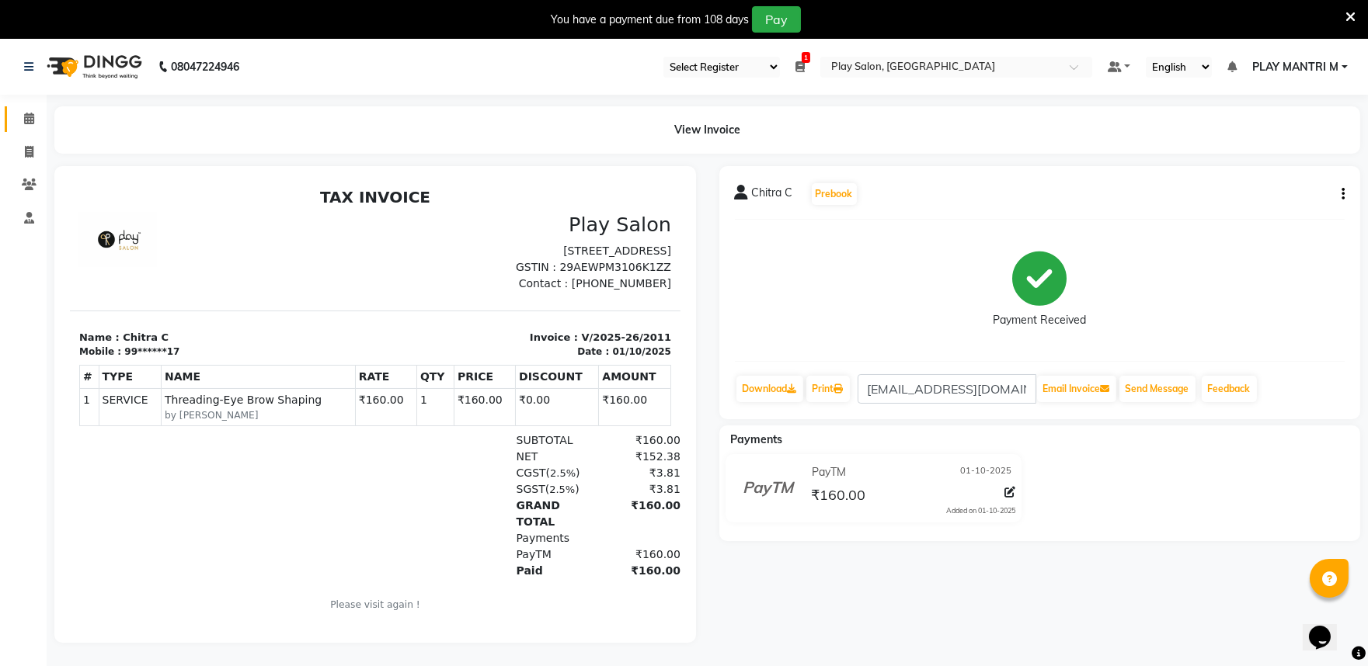
click at [33, 124] on icon at bounding box center [29, 119] width 10 height 12
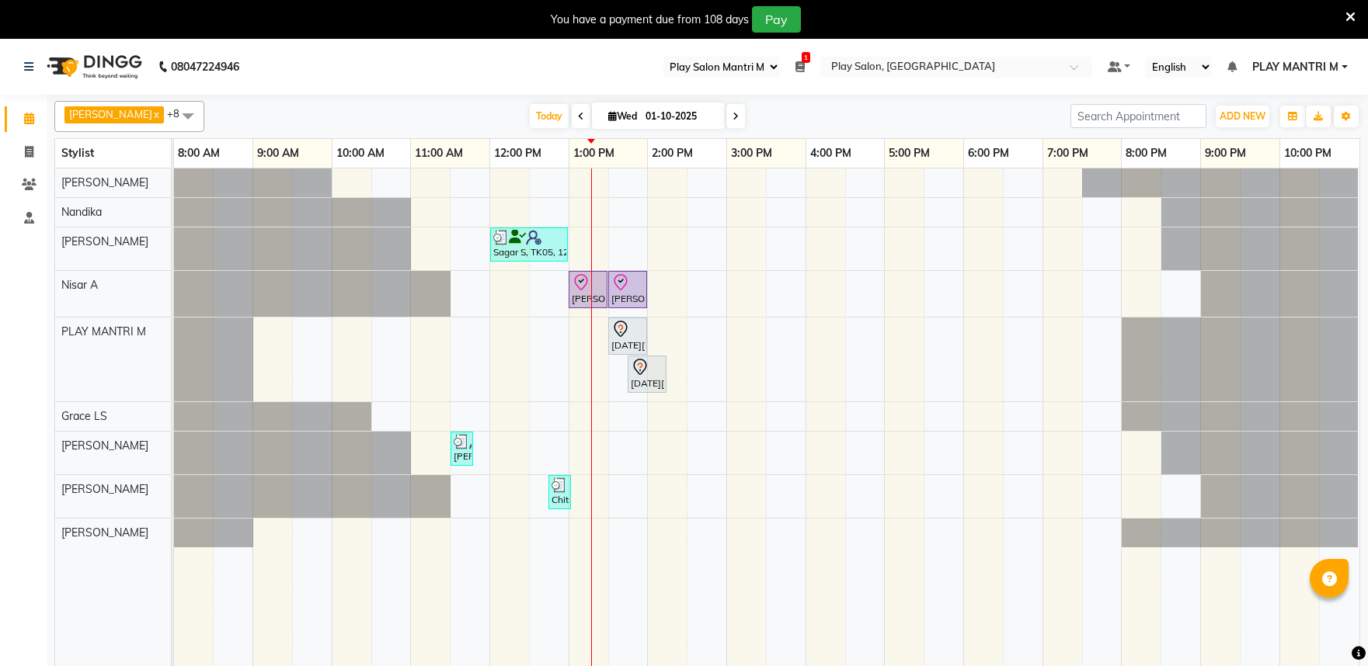
select select "89"
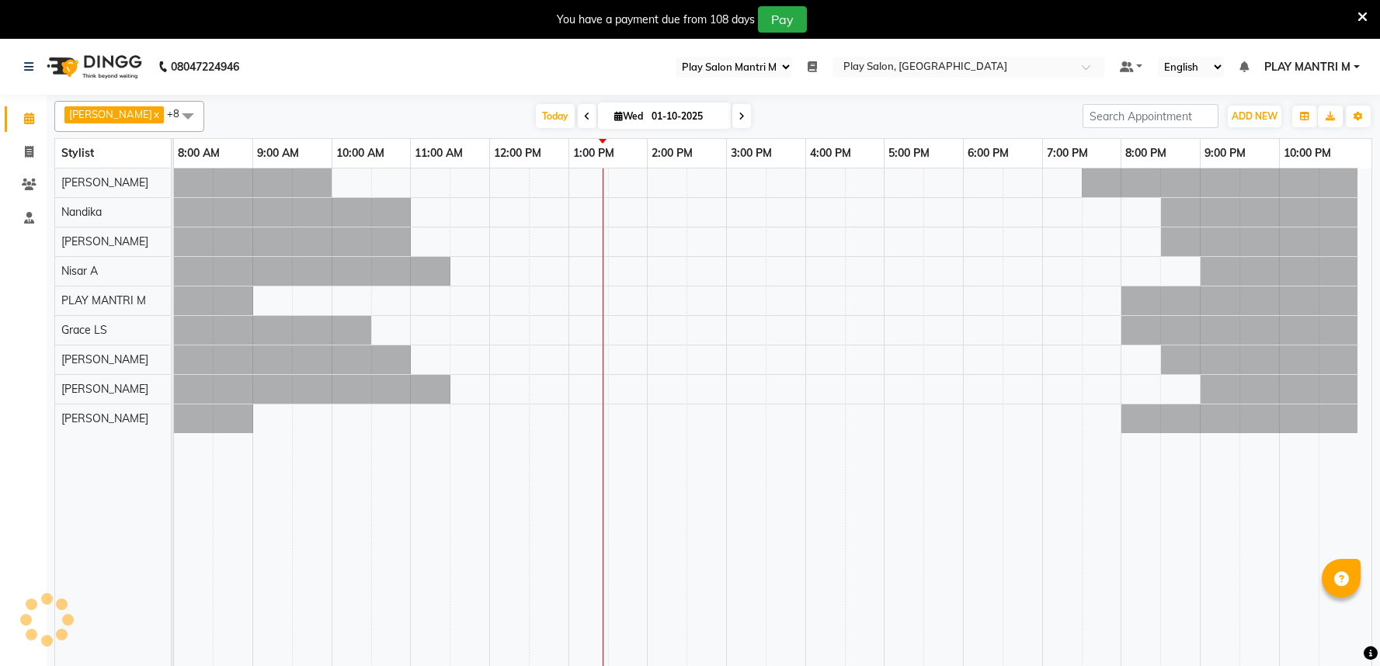
select select "89"
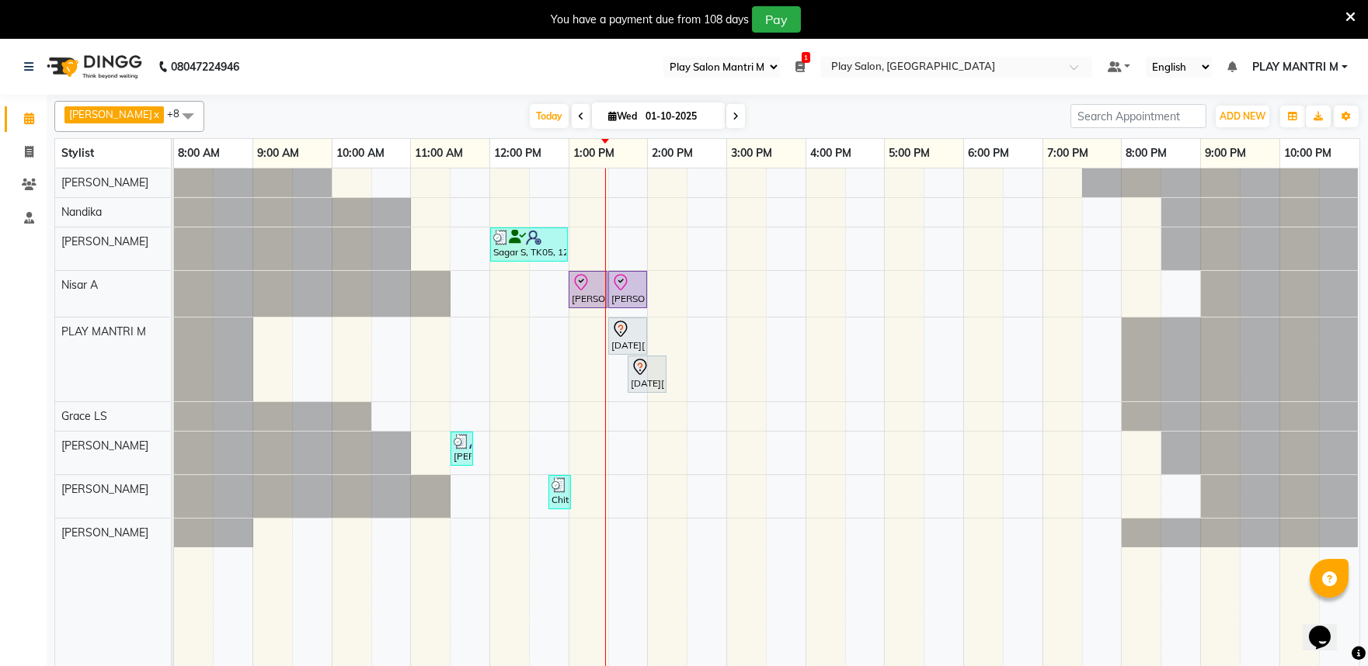
click at [605, 182] on div at bounding box center [605, 427] width 1 height 517
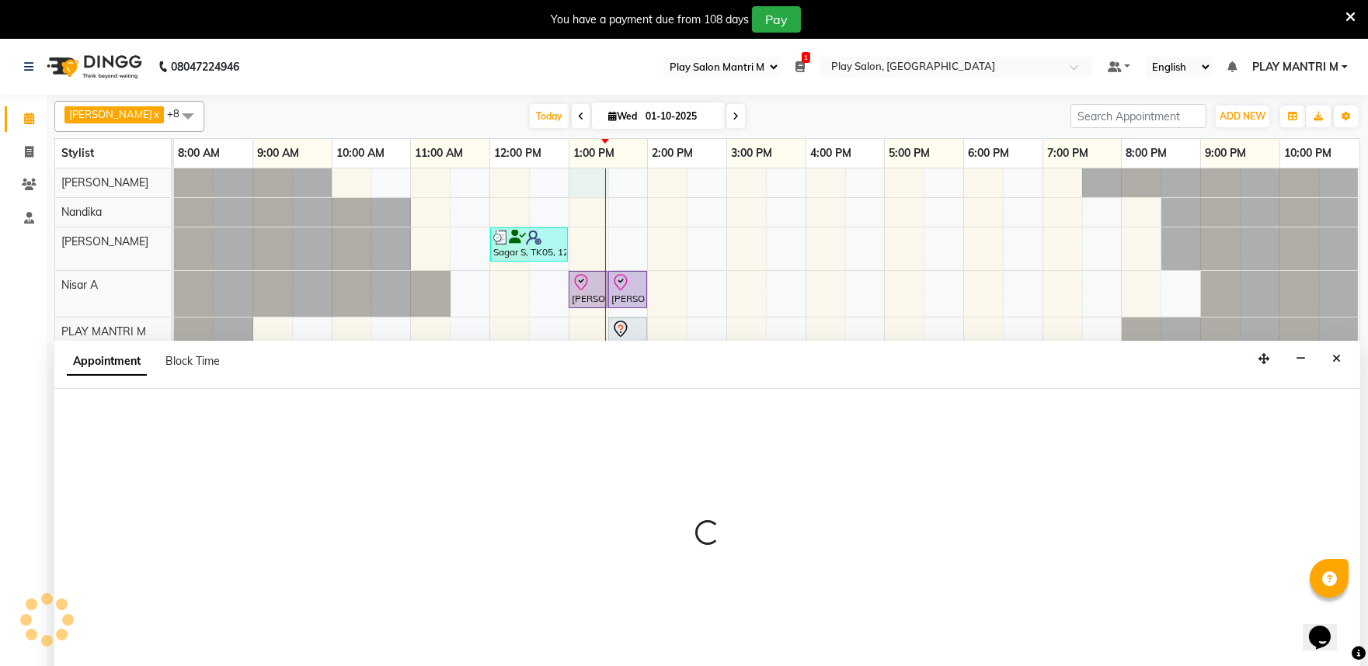
scroll to position [39, 0]
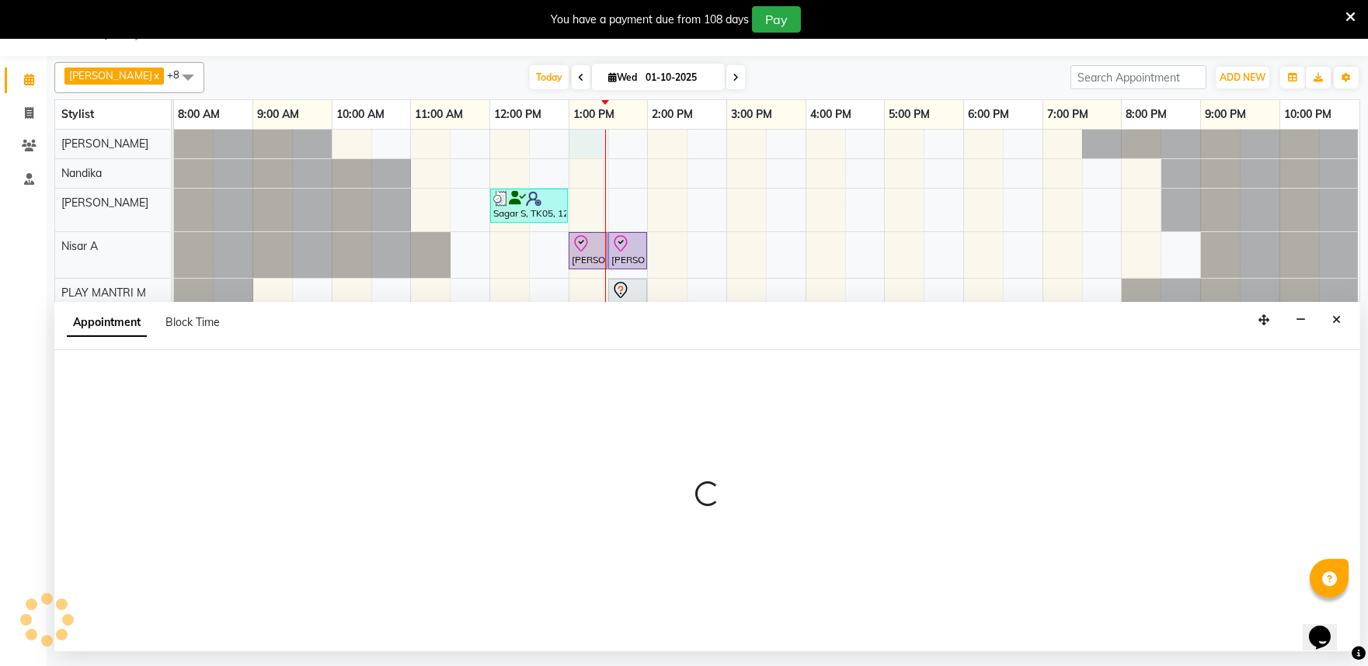
select select "81325"
select select "tentative"
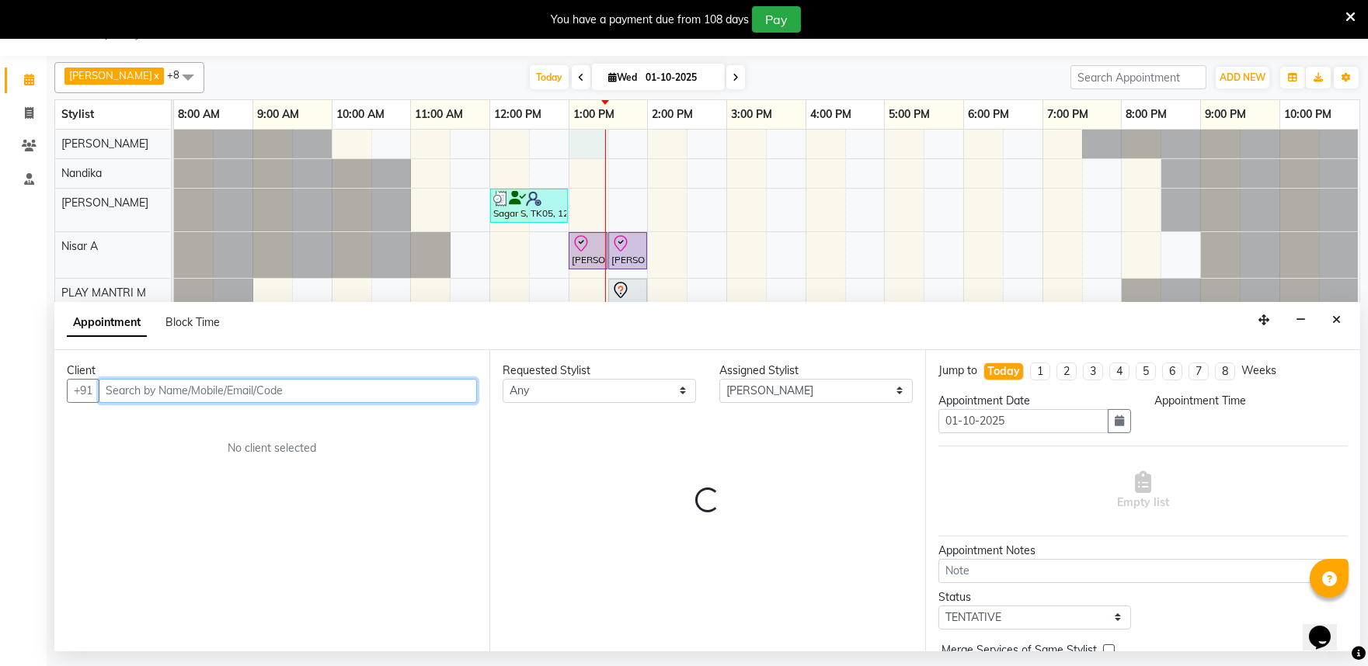
select select "780"
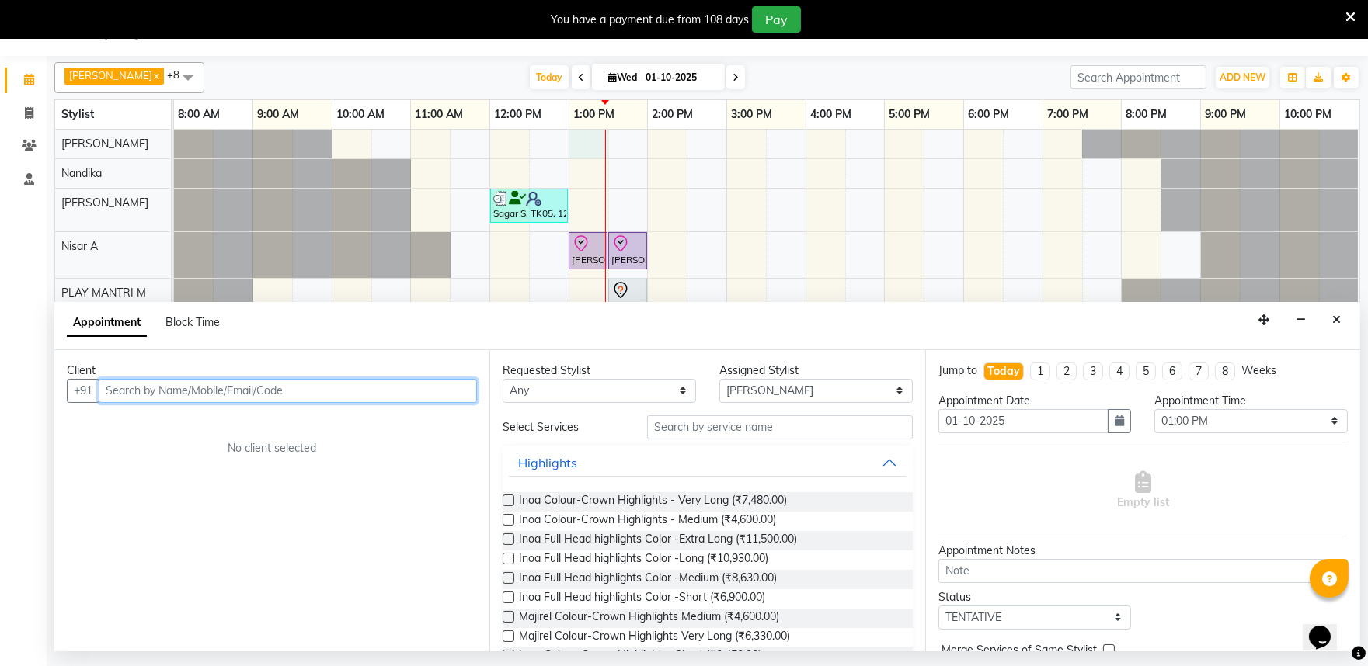
click at [126, 391] on input "text" at bounding box center [288, 391] width 378 height 24
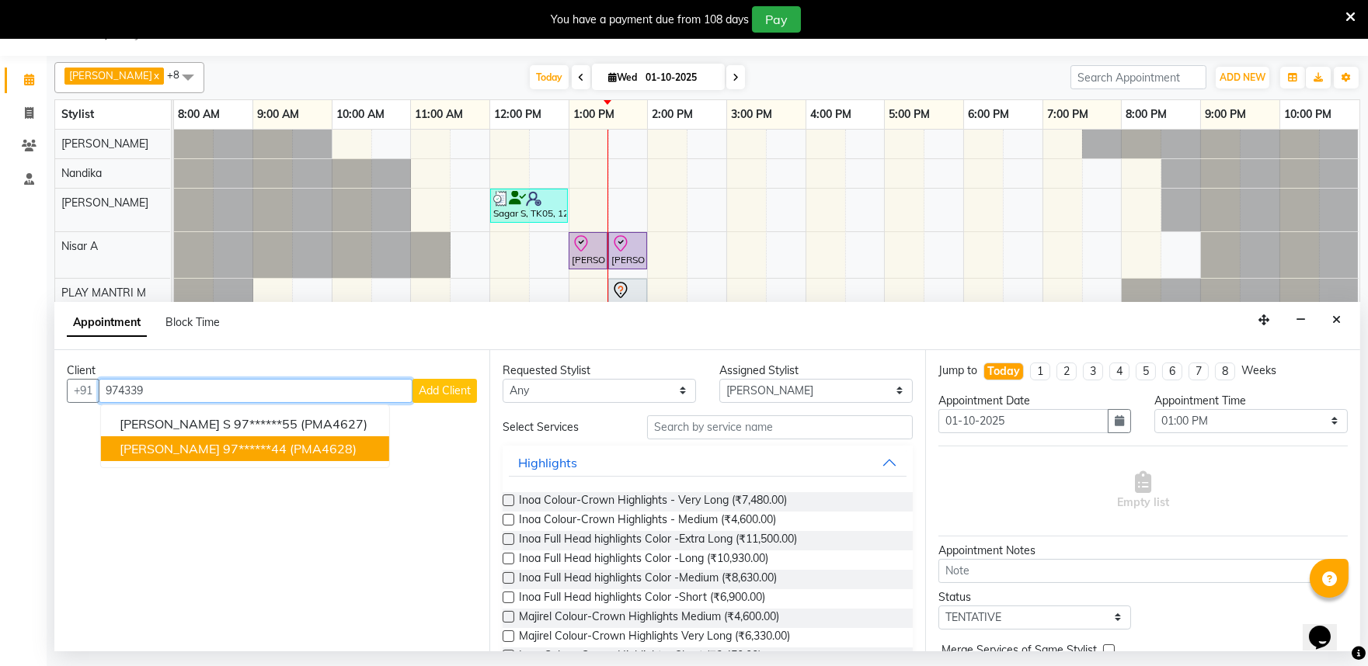
click at [223, 447] on ngb-highlight "97******44" at bounding box center [255, 449] width 64 height 16
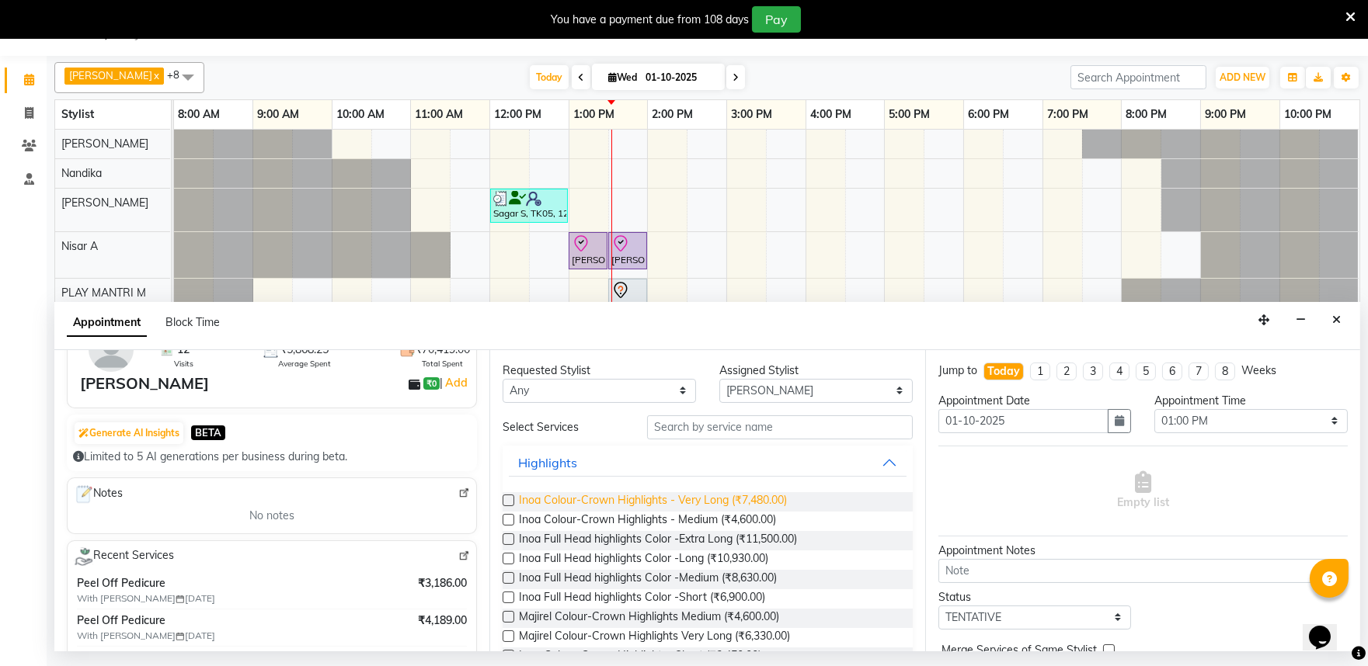
scroll to position [0, 0]
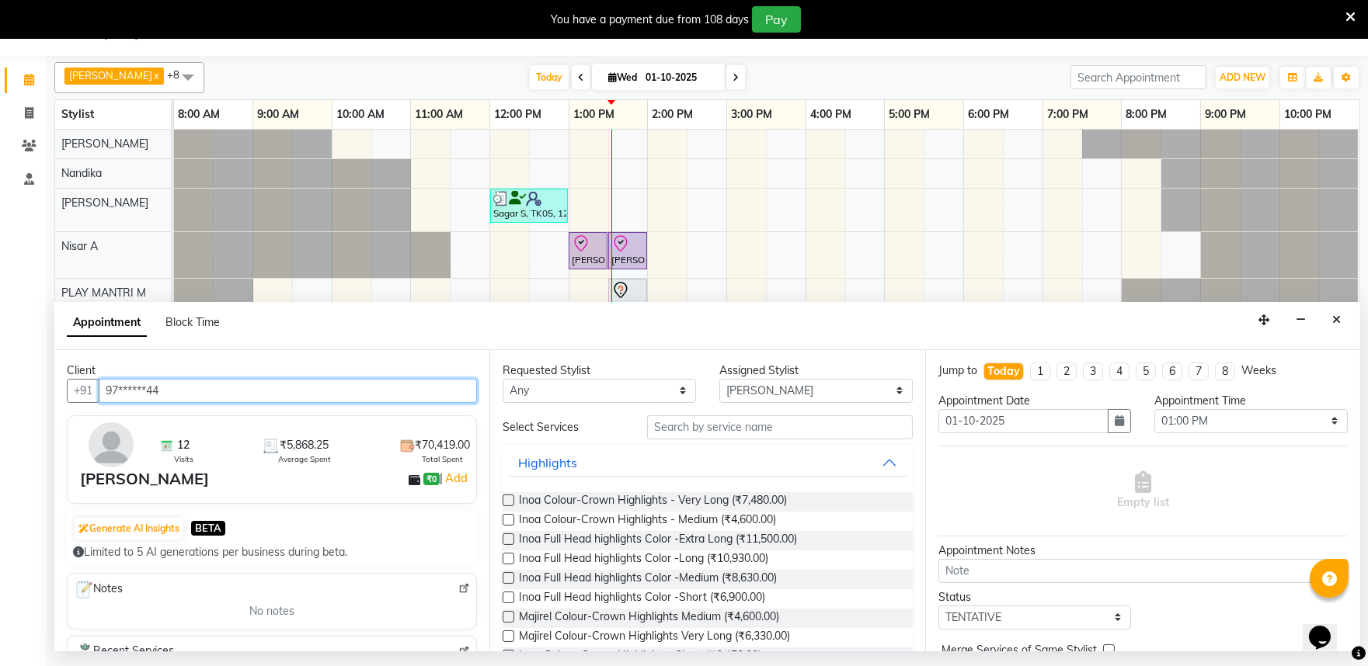
type input "97******44"
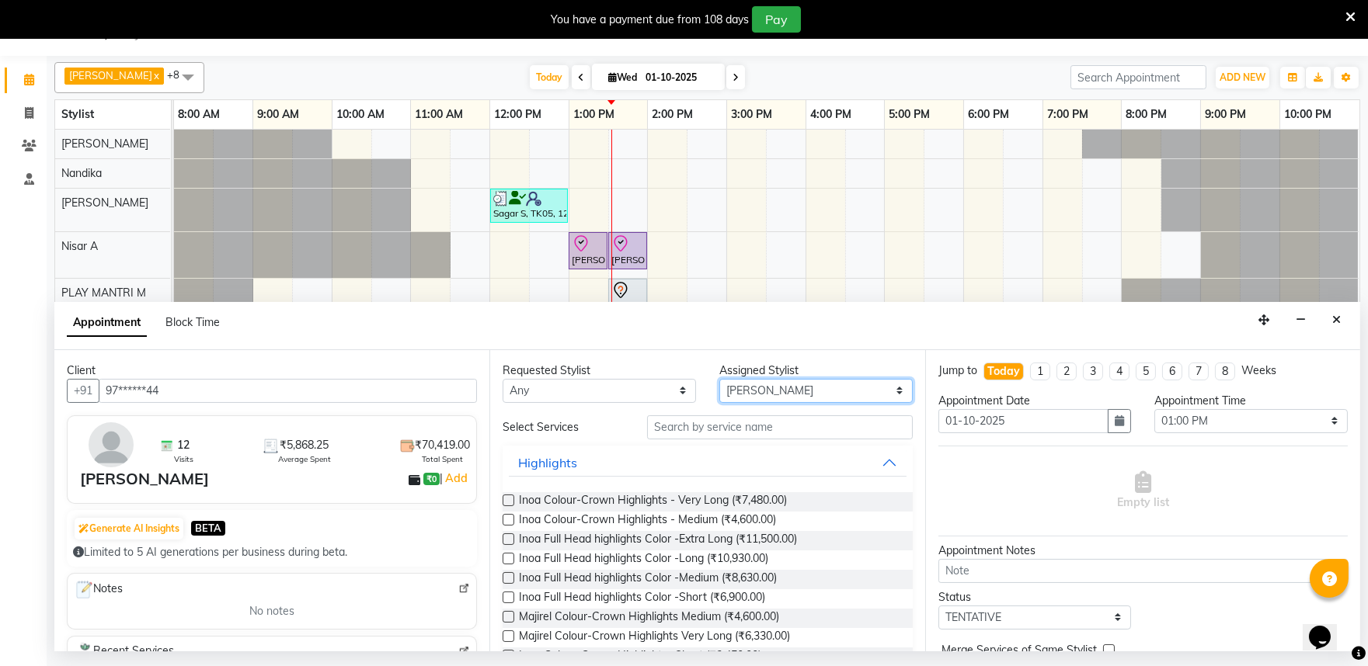
click at [741, 388] on select "Select Achan Shimrah Admin Arhan Ehsan Charan S Ding Junhui Grace LS Khomong Ol…" at bounding box center [815, 391] width 193 height 24
select select "81321"
click at [719, 379] on select "Select Achan Shimrah Admin Arhan Ehsan Charan S Ding Junhui Grace LS Khomong Ol…" at bounding box center [815, 391] width 193 height 24
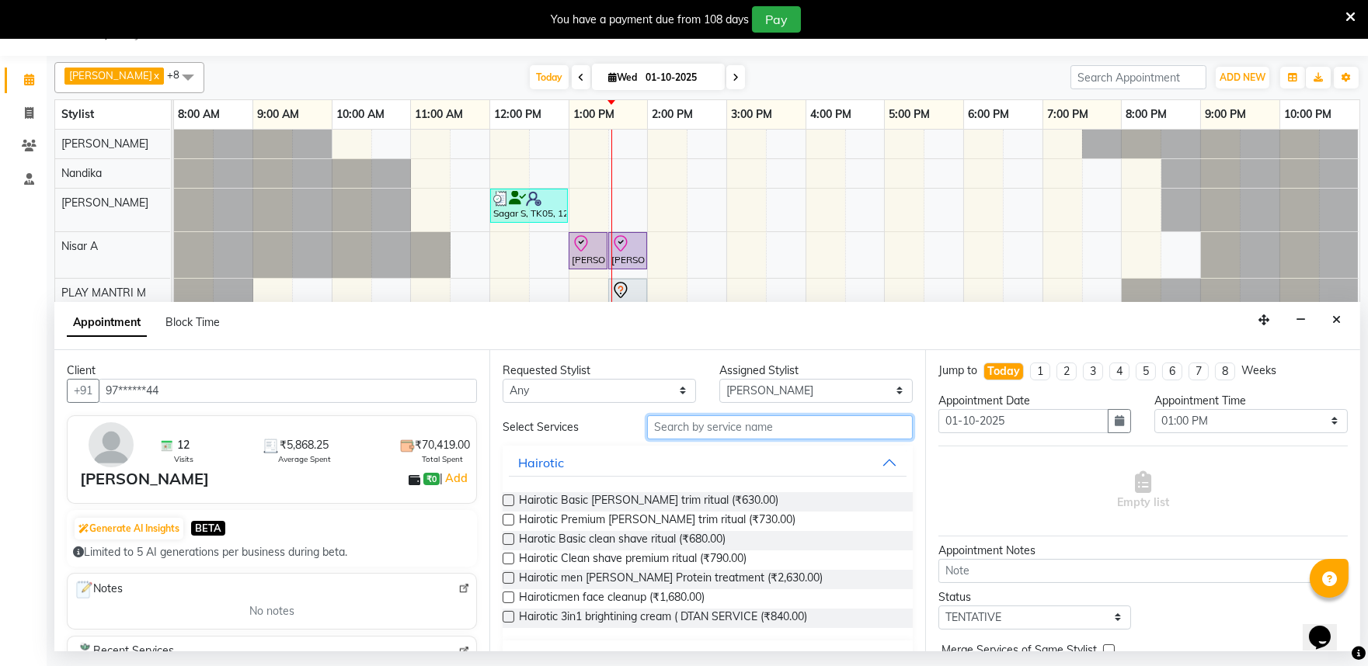
click at [676, 428] on input "text" at bounding box center [780, 427] width 266 height 24
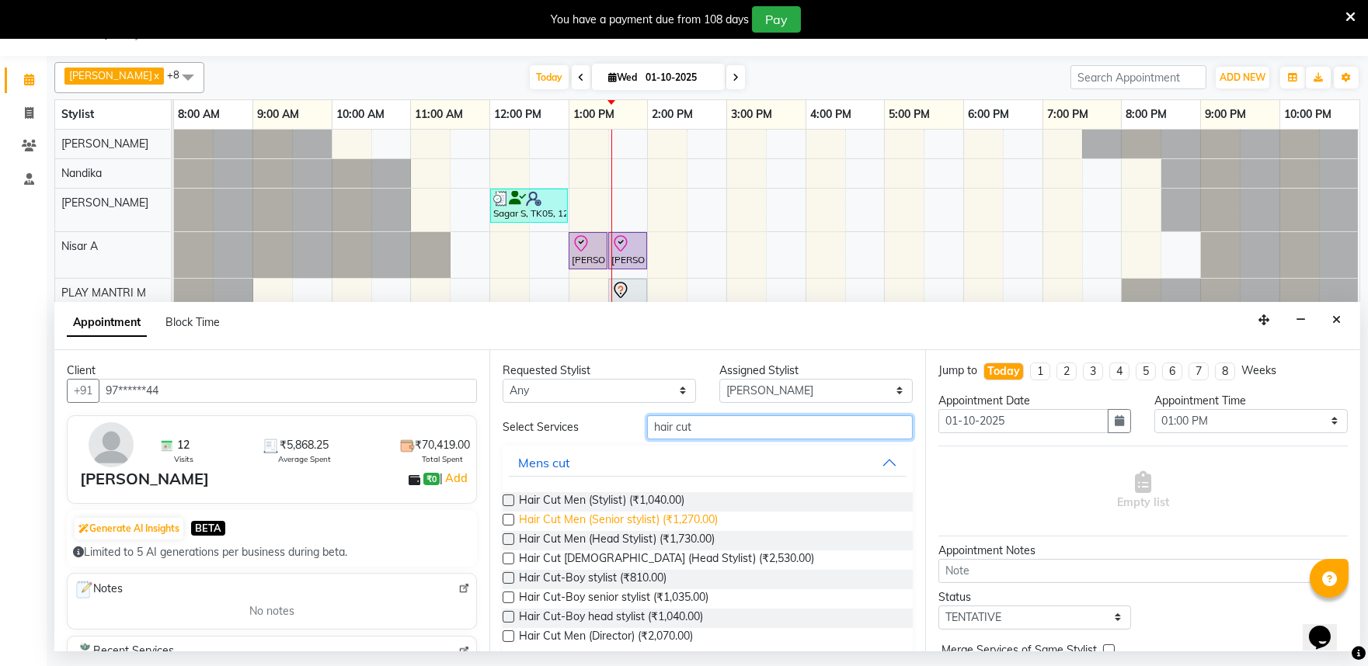
type input "hair cut"
click at [593, 523] on span "Hair Cut Men (Senior stylist) (₹1,270.00)" at bounding box center [618, 521] width 199 height 19
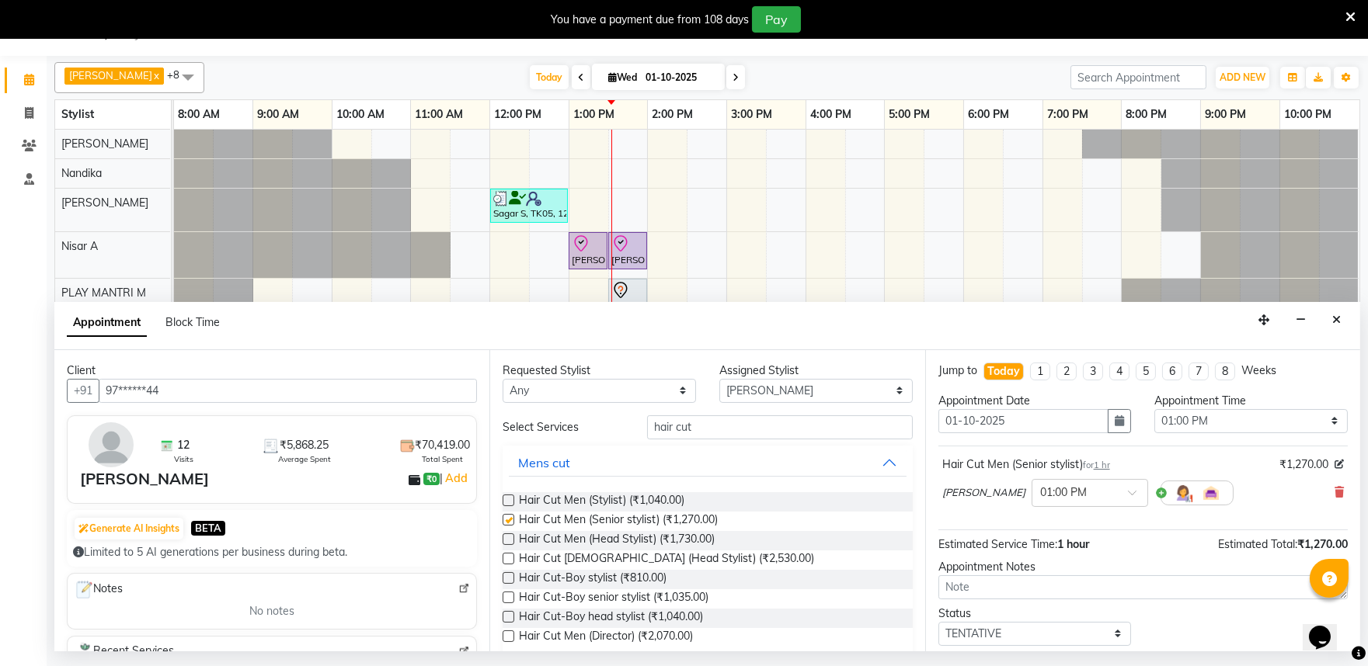
checkbox input "false"
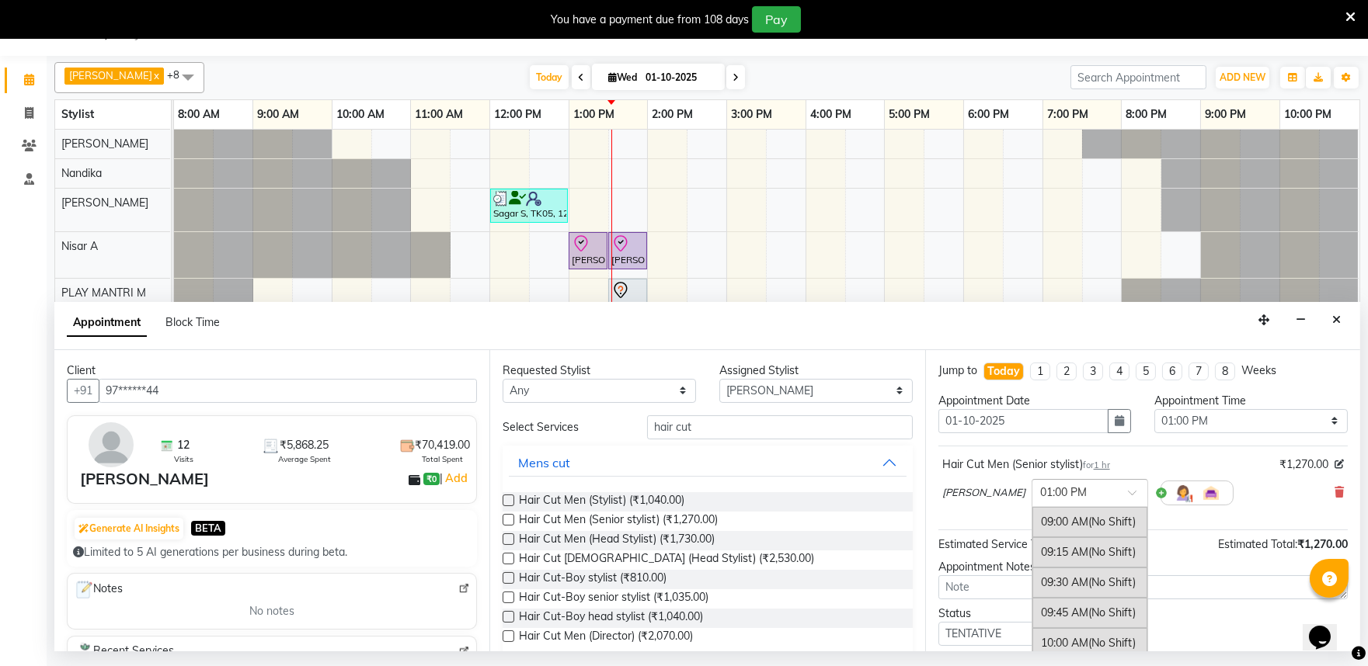
click at [1061, 502] on div "× 01:00 PM" at bounding box center [1089, 493] width 116 height 28
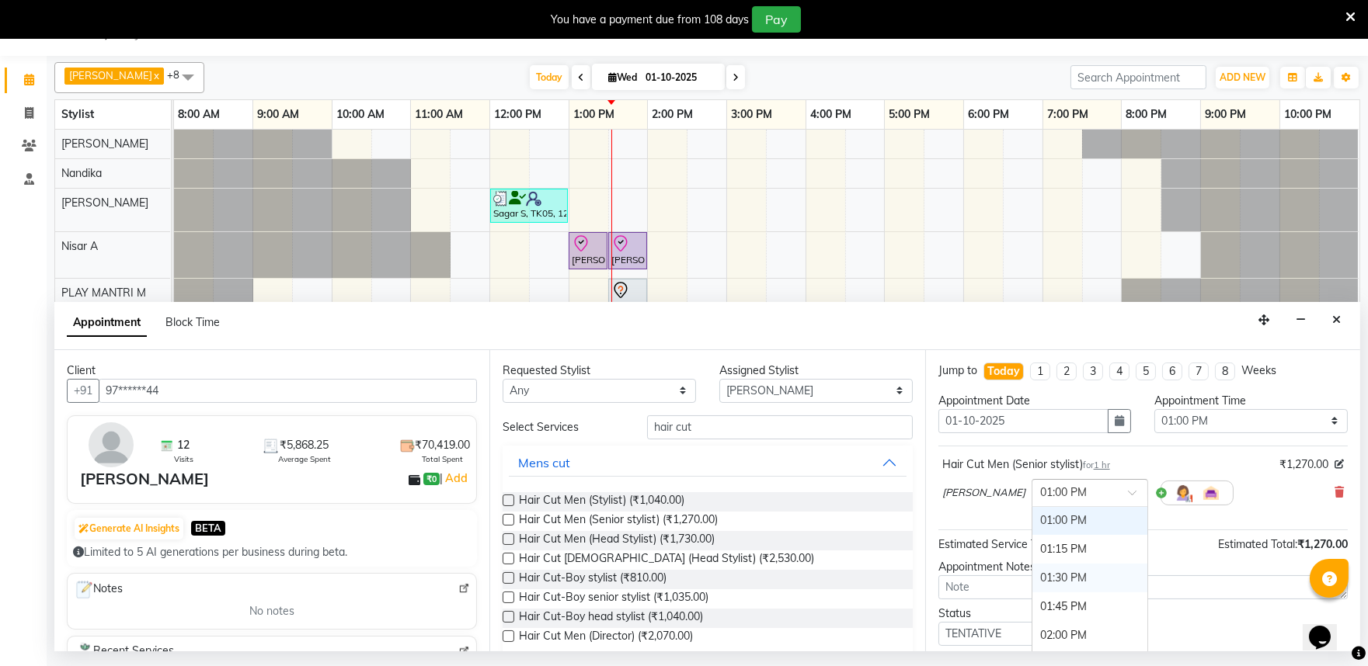
click at [1044, 575] on div "01:30 PM" at bounding box center [1089, 578] width 115 height 29
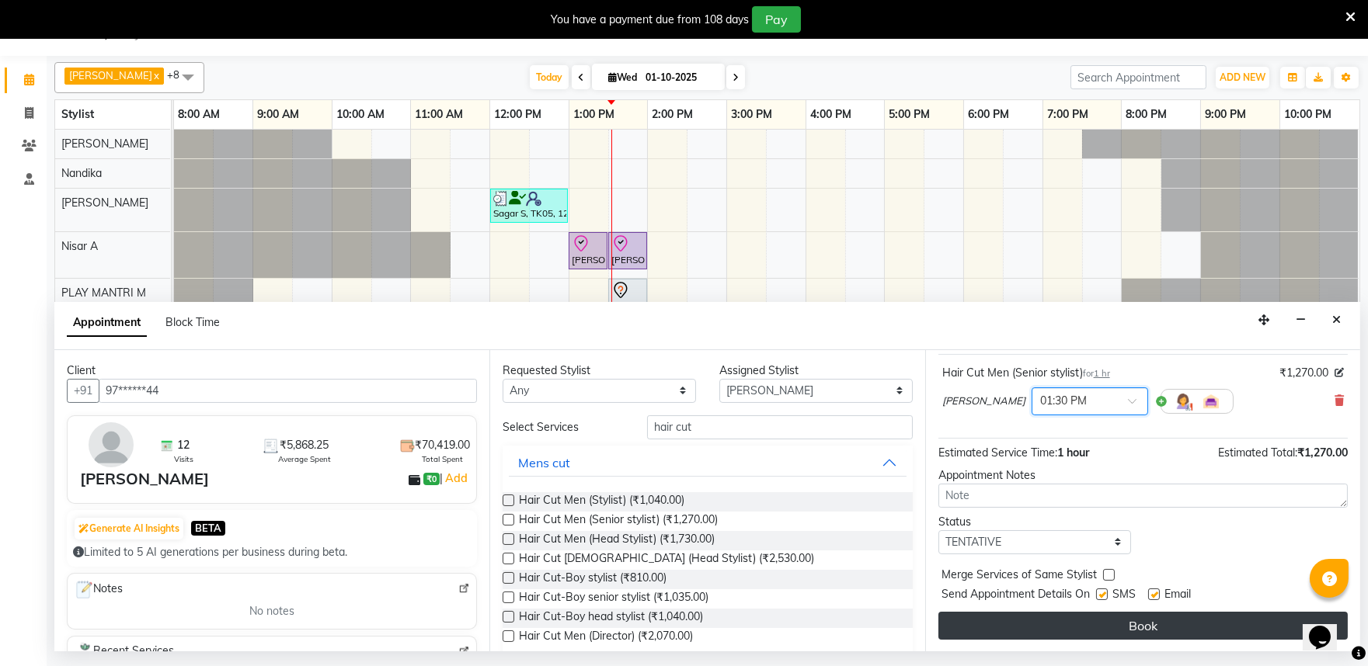
scroll to position [93, 0]
click at [1077, 627] on button "Book" at bounding box center [1142, 625] width 409 height 28
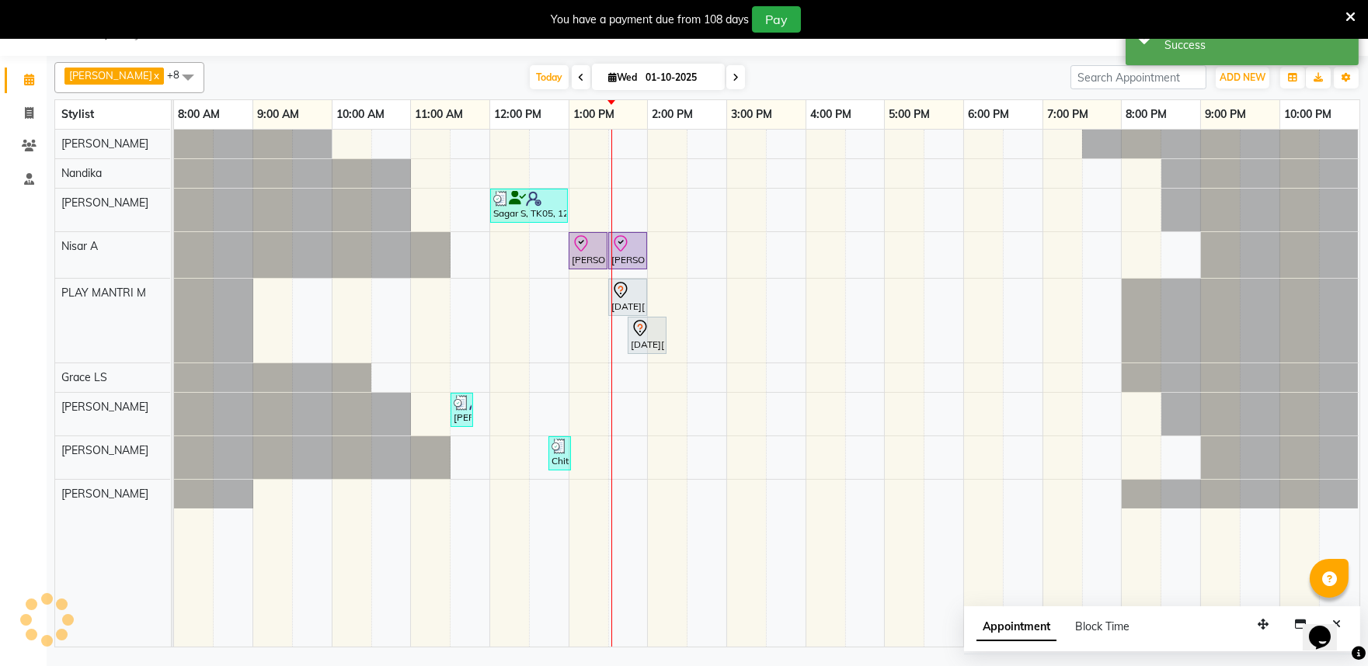
scroll to position [0, 0]
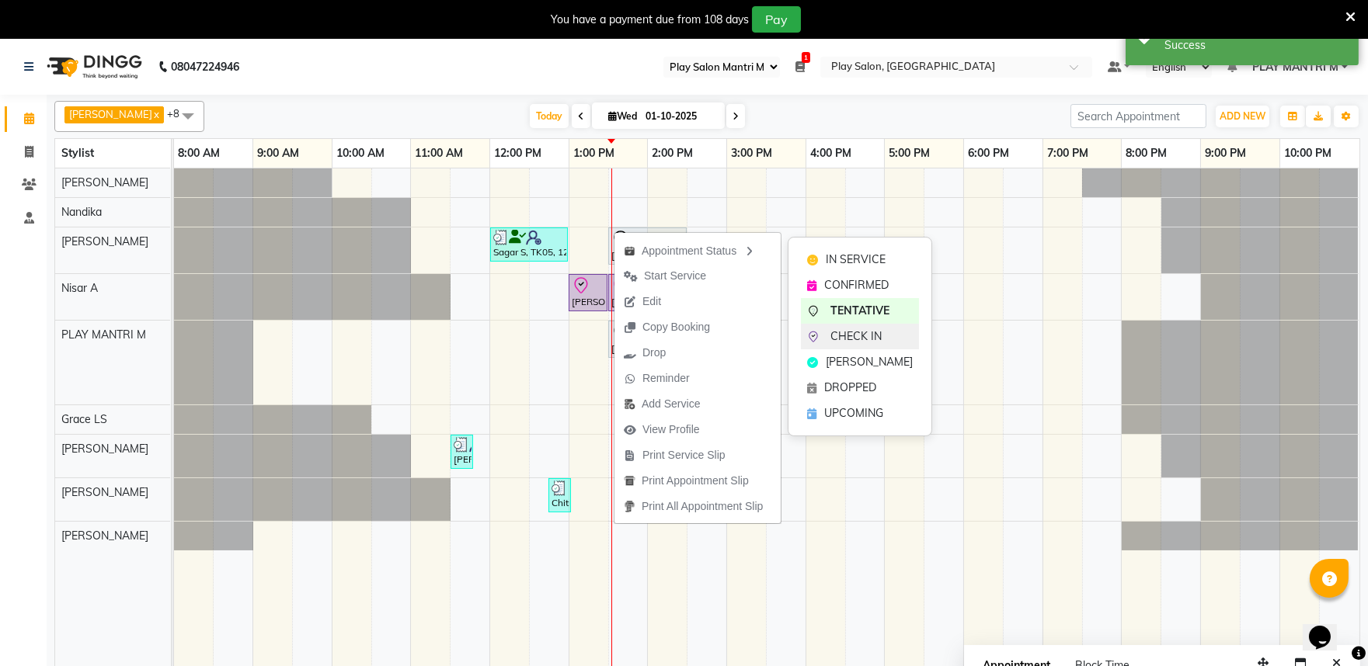
click at [847, 342] on span "CHECK IN" at bounding box center [855, 336] width 51 height 16
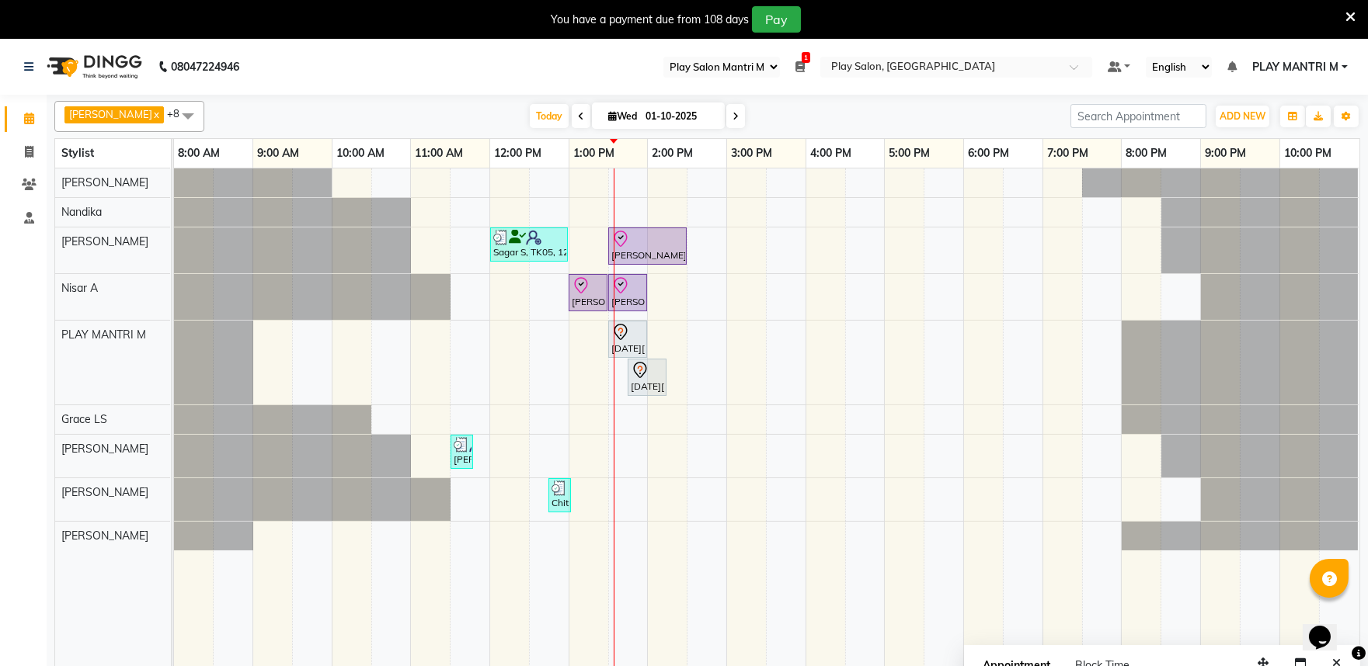
click at [732, 113] on icon at bounding box center [735, 116] width 6 height 9
type input "02-10-2025"
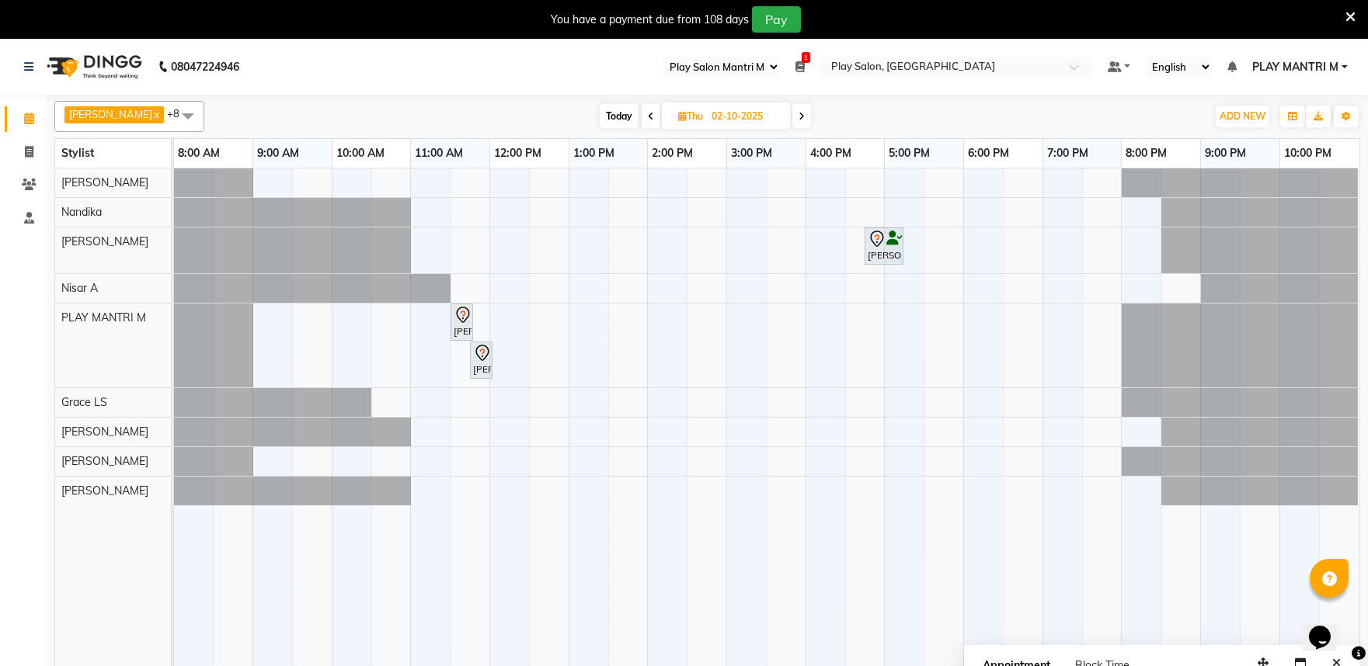
click at [678, 117] on icon at bounding box center [682, 116] width 9 height 10
select select "10"
select select "2025"
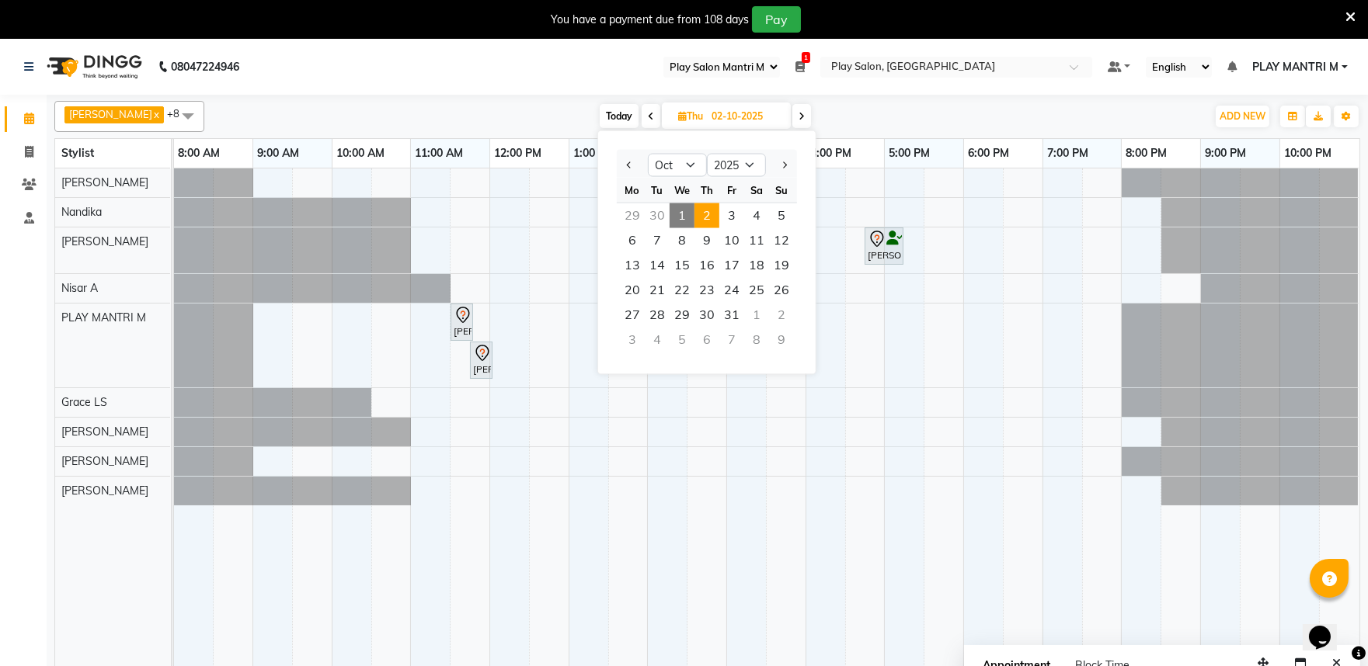
click at [707, 119] on input "02-10-2025" at bounding box center [746, 116] width 78 height 23
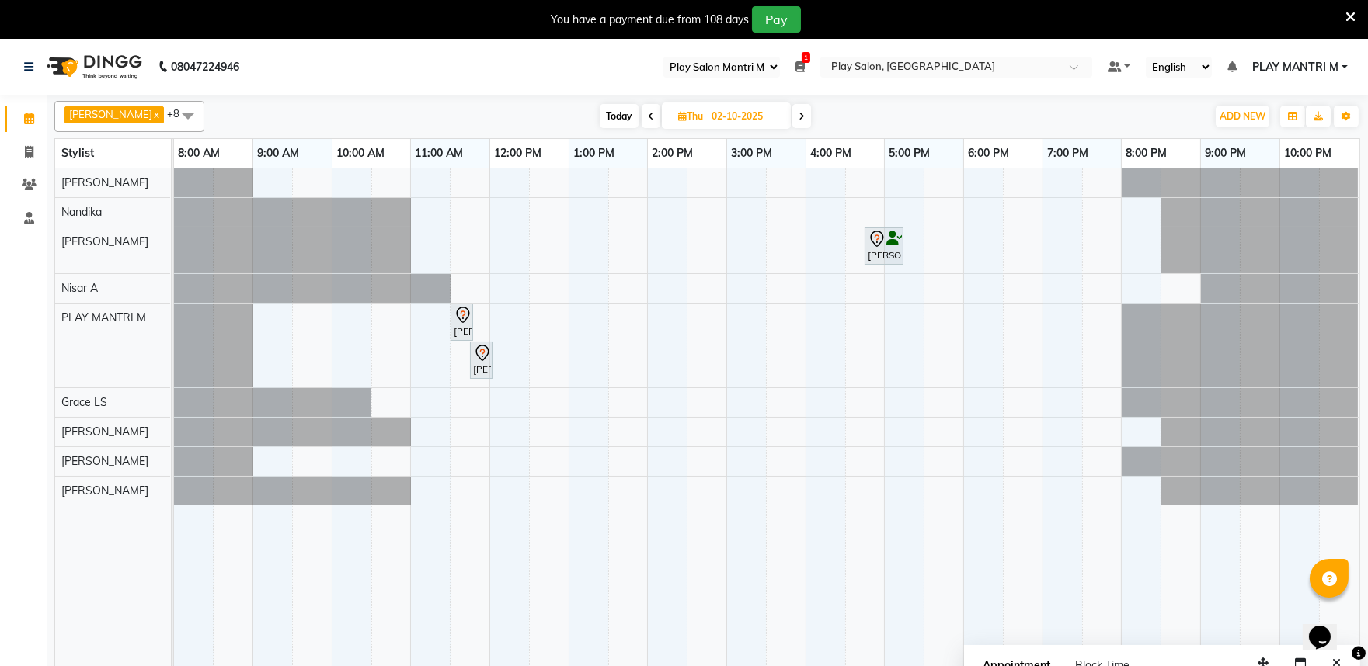
click at [176, 118] on span at bounding box center [187, 116] width 31 height 30
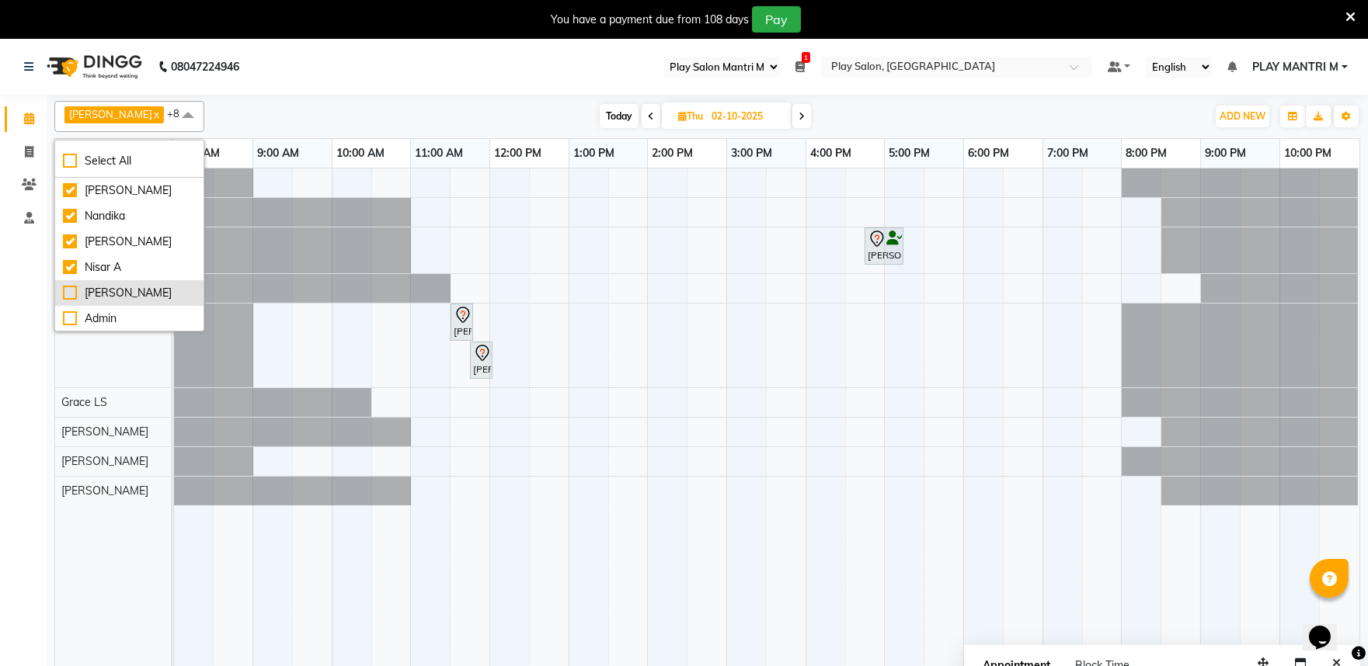
click at [134, 287] on div "[PERSON_NAME]" at bounding box center [129, 293] width 133 height 16
checkbox input "true"
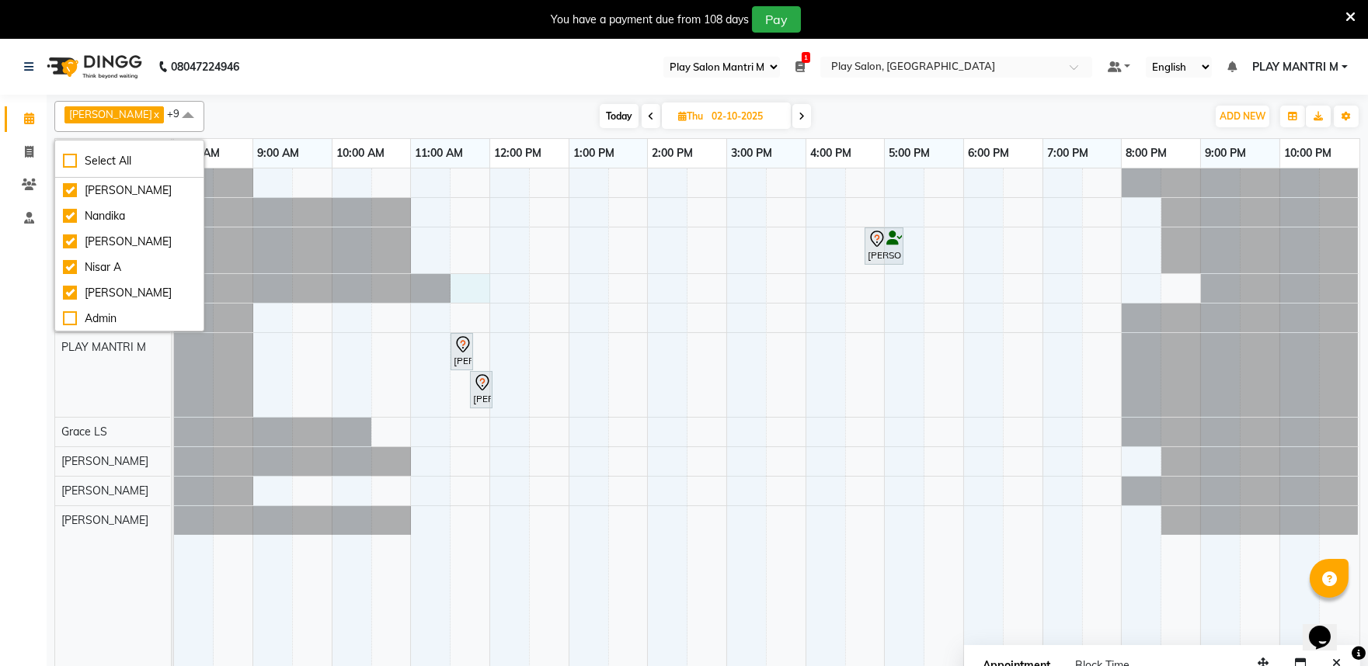
click at [487, 283] on div "Harshil B, 04:45 PM-05:15 PM, Blowdry without shampoo -Short Charitha T, 11:30 …" at bounding box center [766, 427] width 1185 height 517
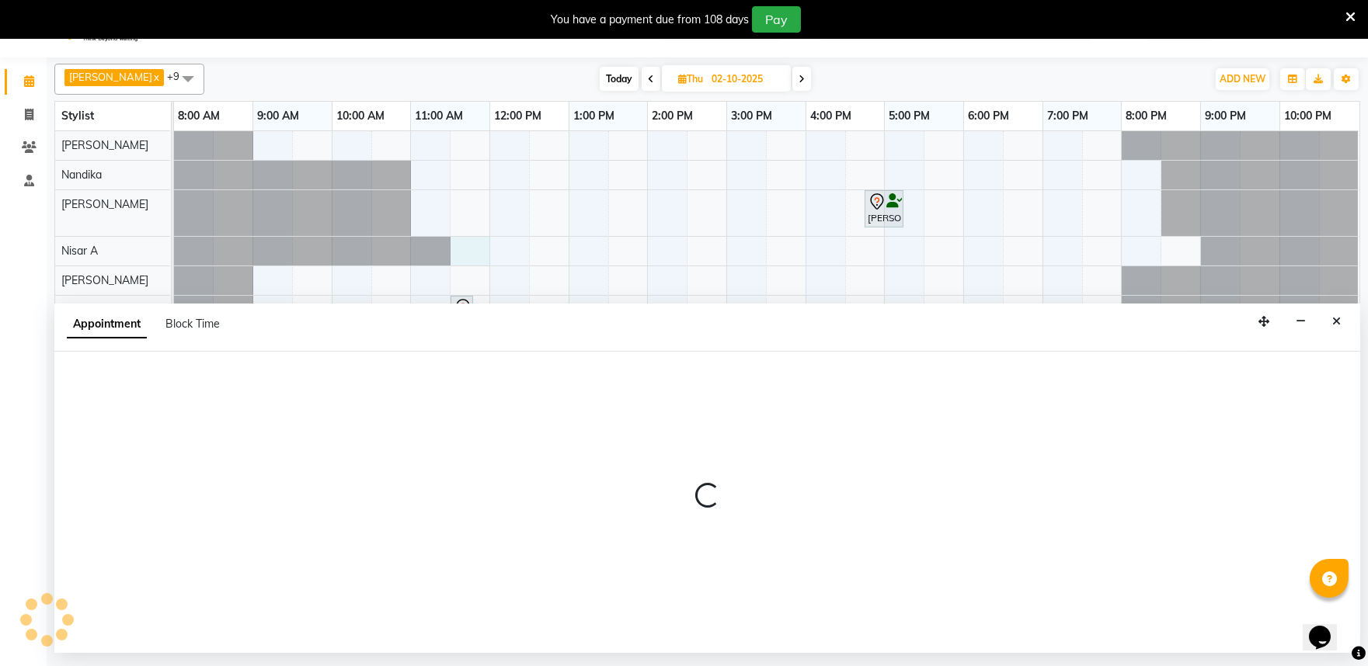
scroll to position [39, 0]
select select "81314"
select select "690"
select select "tentative"
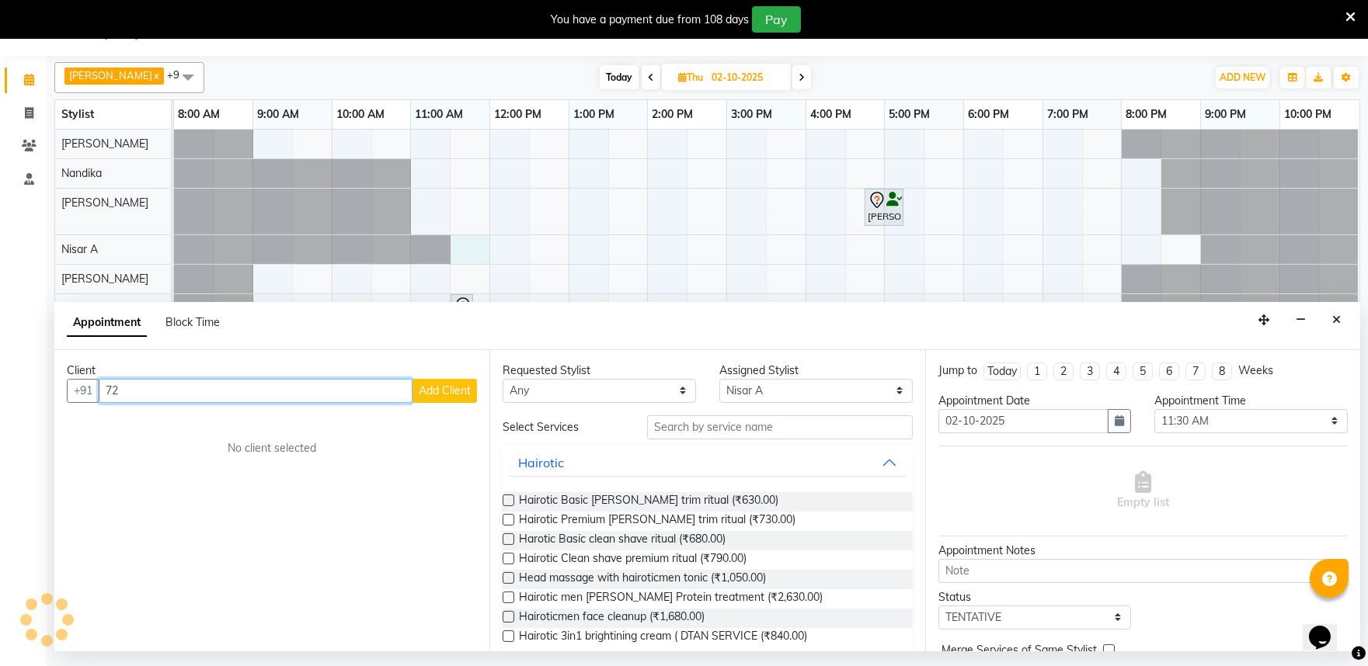
type input "7"
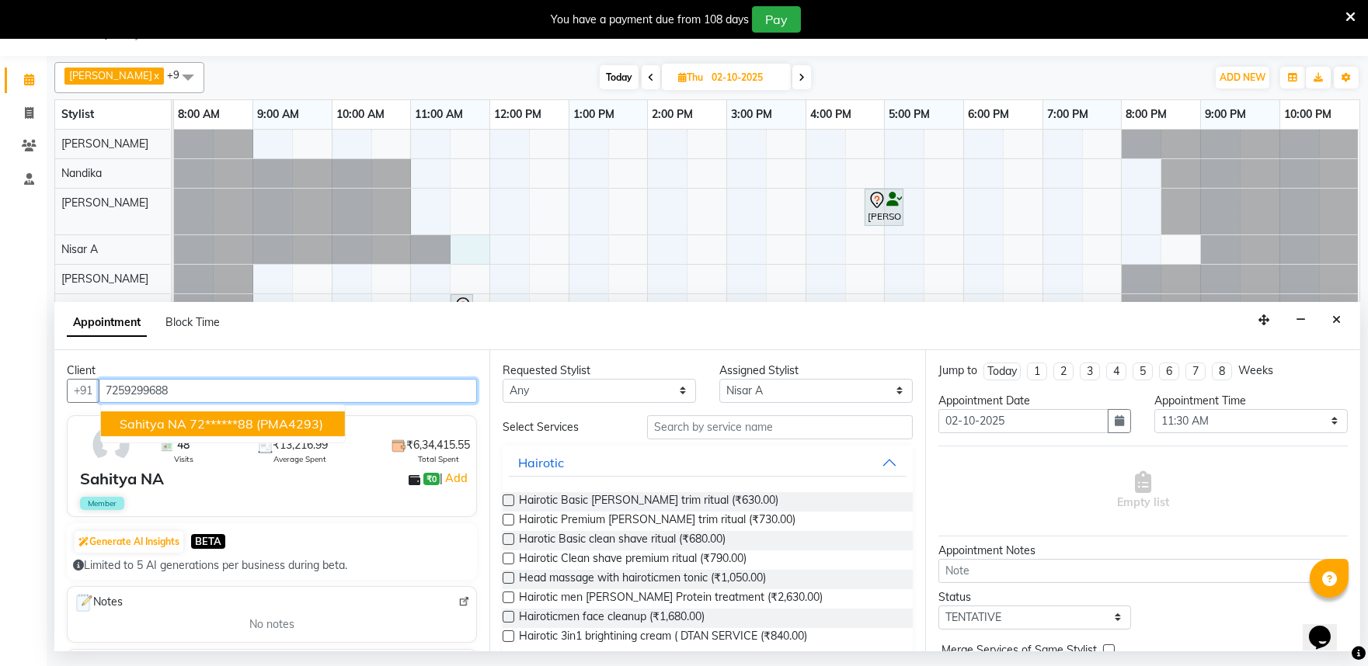
click at [203, 416] on ngb-highlight "72******88" at bounding box center [221, 424] width 64 height 16
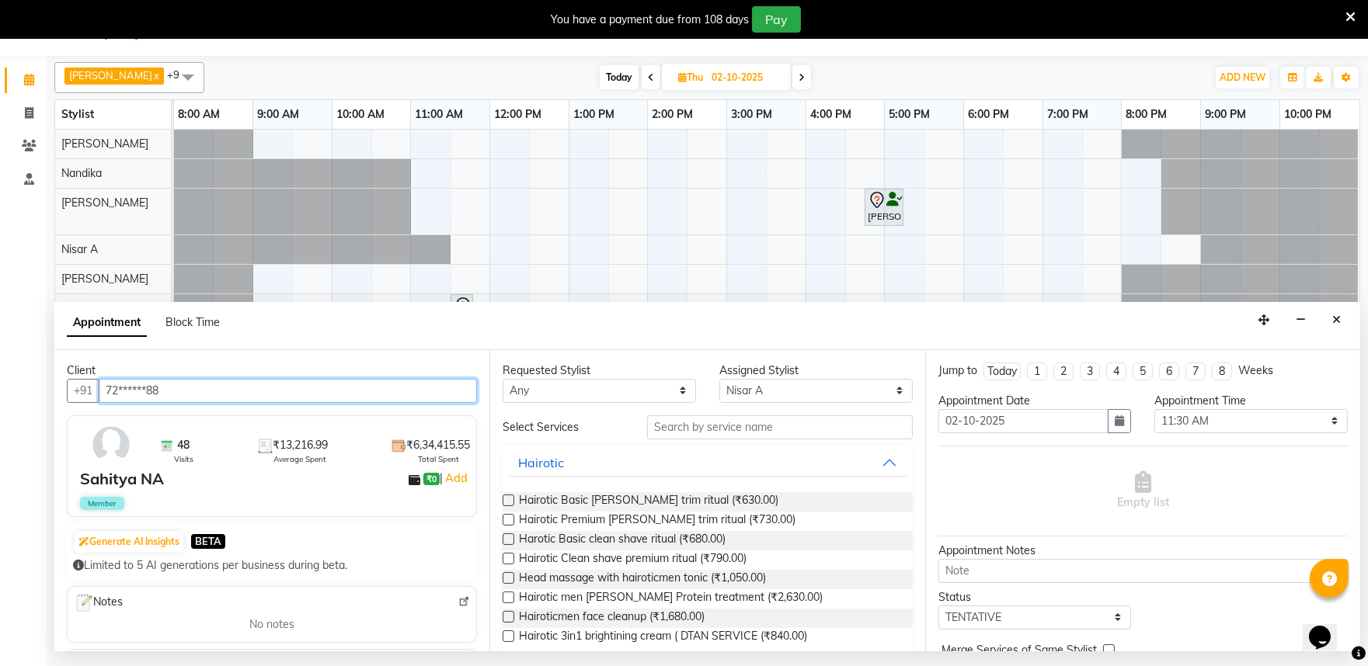
type input "72******88"
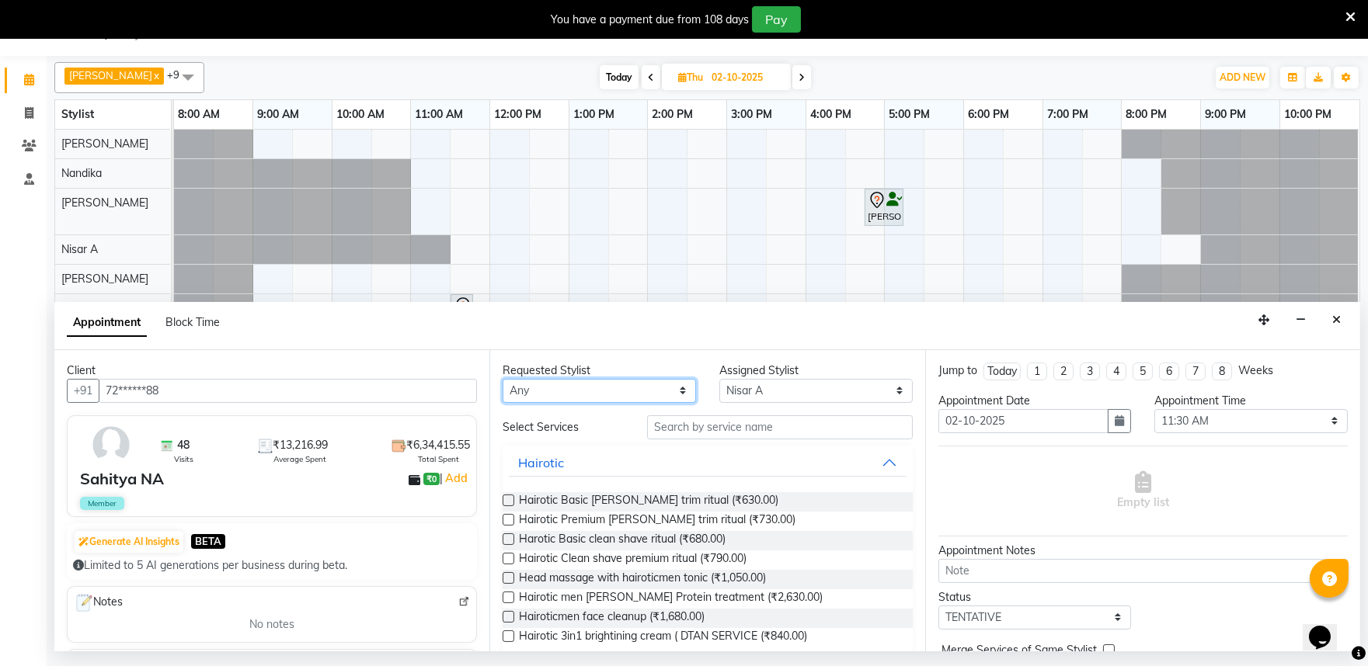
click at [663, 394] on select "Any Achan Shimrah Admin Arhan Ehsan Charan S Ding Junhui Grace LS Khomong Ollie…" at bounding box center [598, 391] width 193 height 24
select select "82212"
click at [502, 379] on select "Any Achan Shimrah Admin Arhan Ehsan Charan S Ding Junhui Grace LS Khomong Ollie…" at bounding box center [598, 391] width 193 height 24
select select "82212"
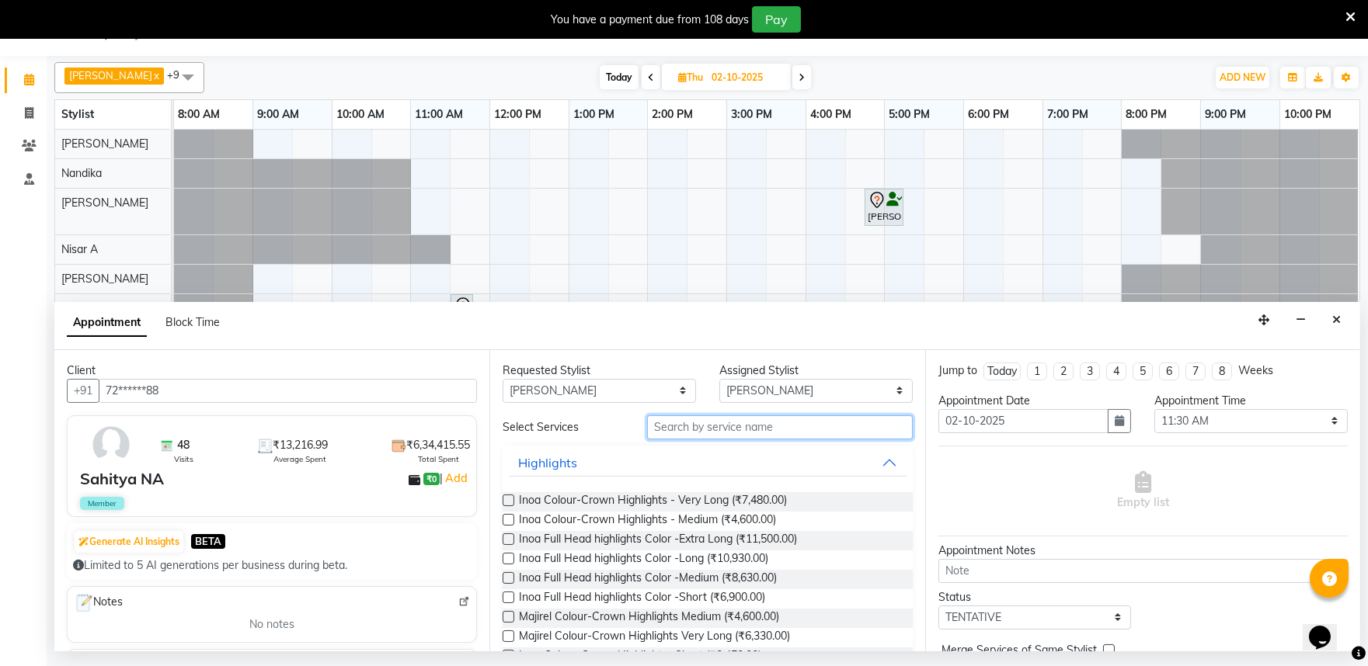
click at [694, 429] on input "text" at bounding box center [780, 427] width 266 height 24
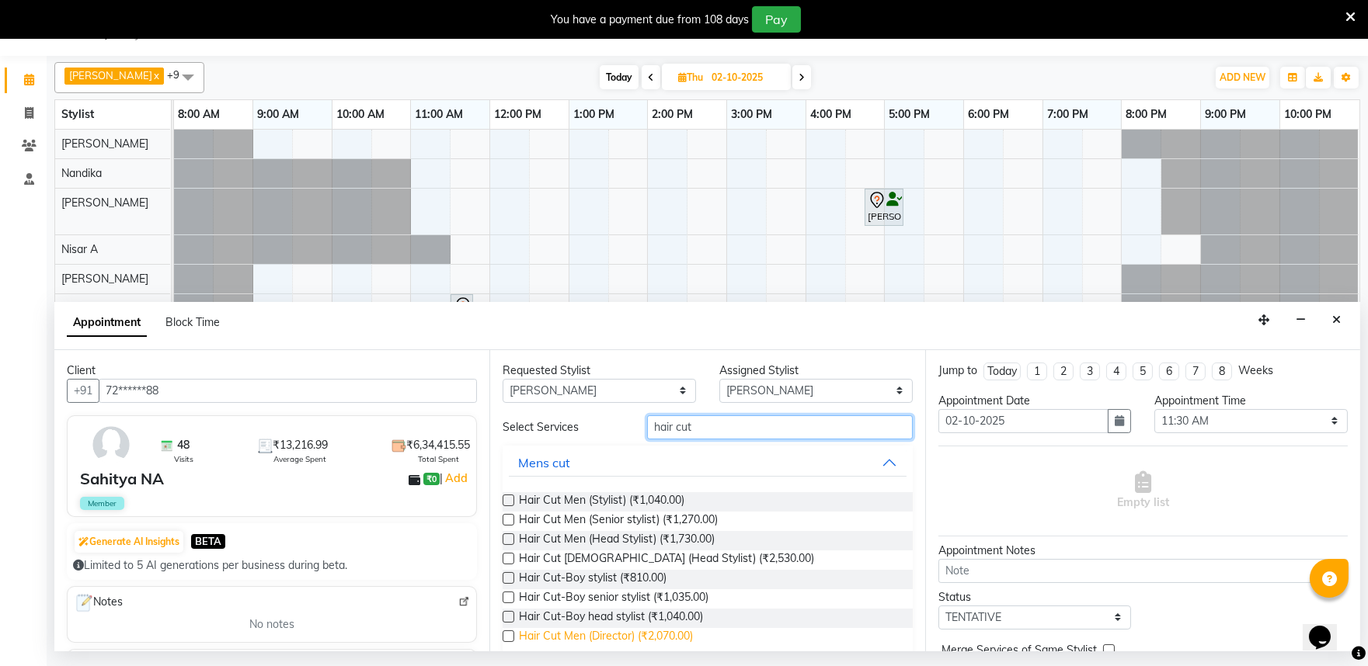
type input "hair cut"
click at [680, 638] on span "Hair Cut Men (Director) (₹2,070.00)" at bounding box center [606, 637] width 174 height 19
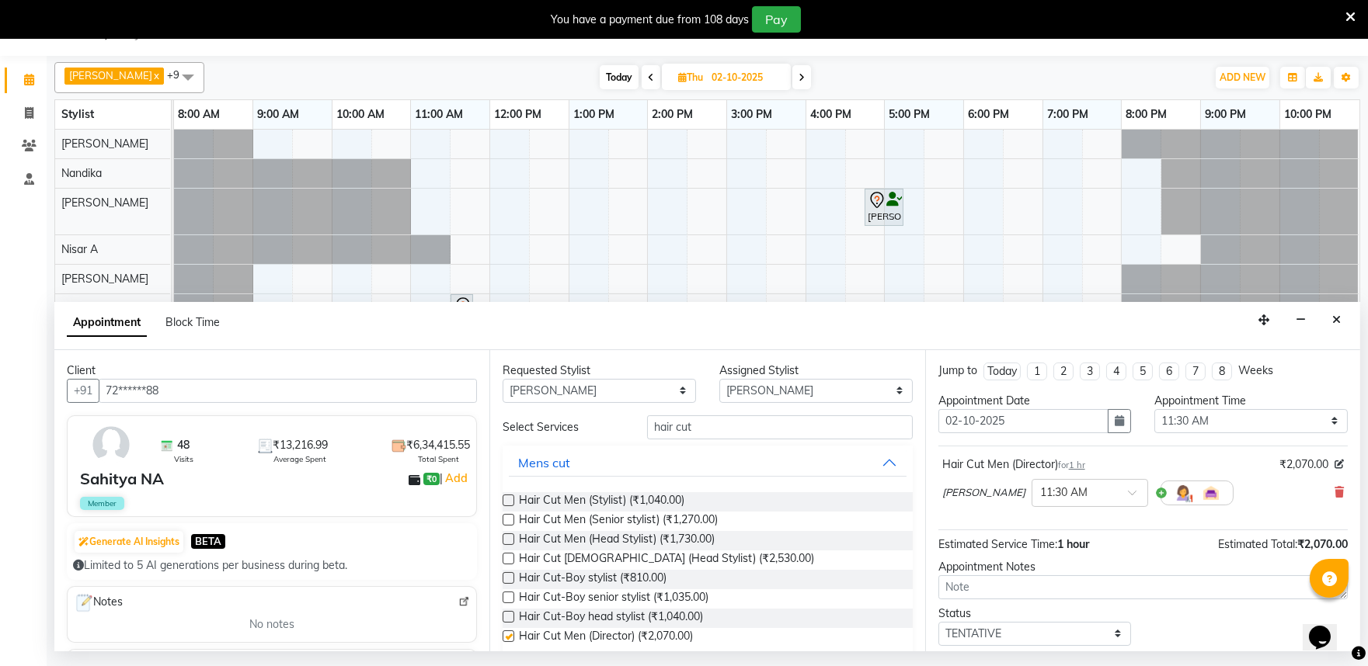
checkbox input "false"
click at [1044, 492] on input "text" at bounding box center [1074, 492] width 68 height 16
click at [1068, 550] on div "11:00 AM" at bounding box center [1089, 551] width 115 height 29
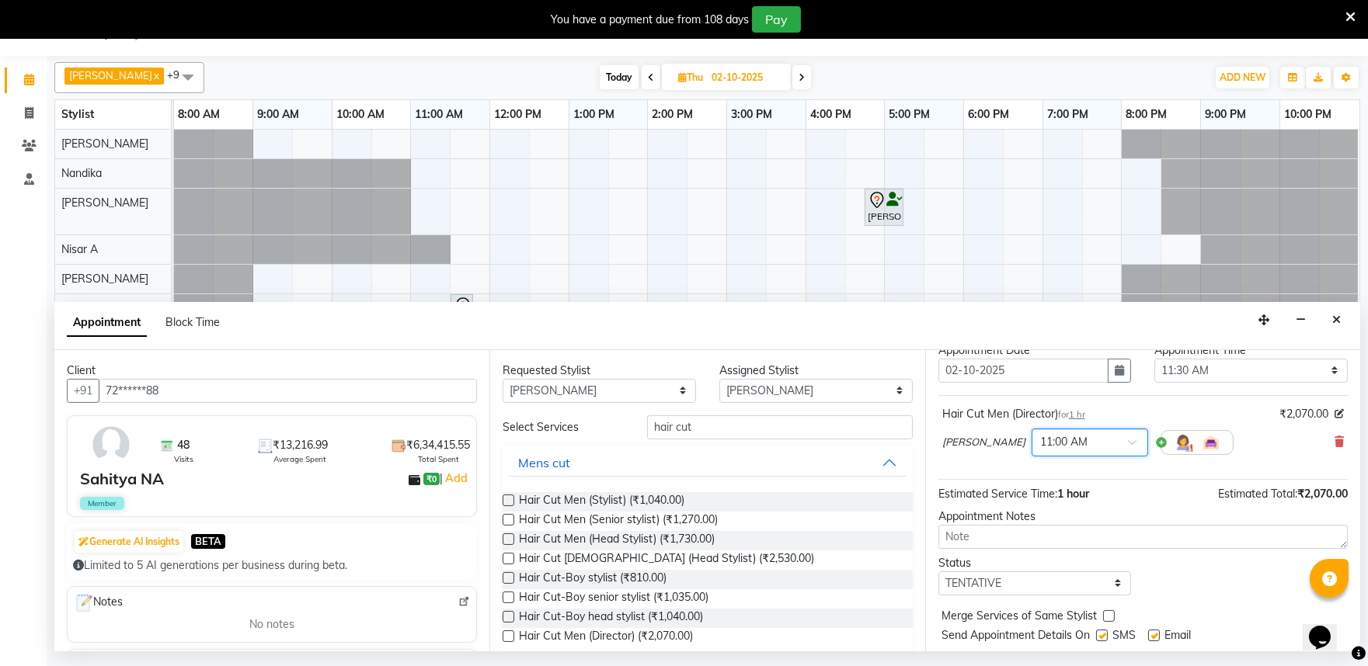
scroll to position [93, 0]
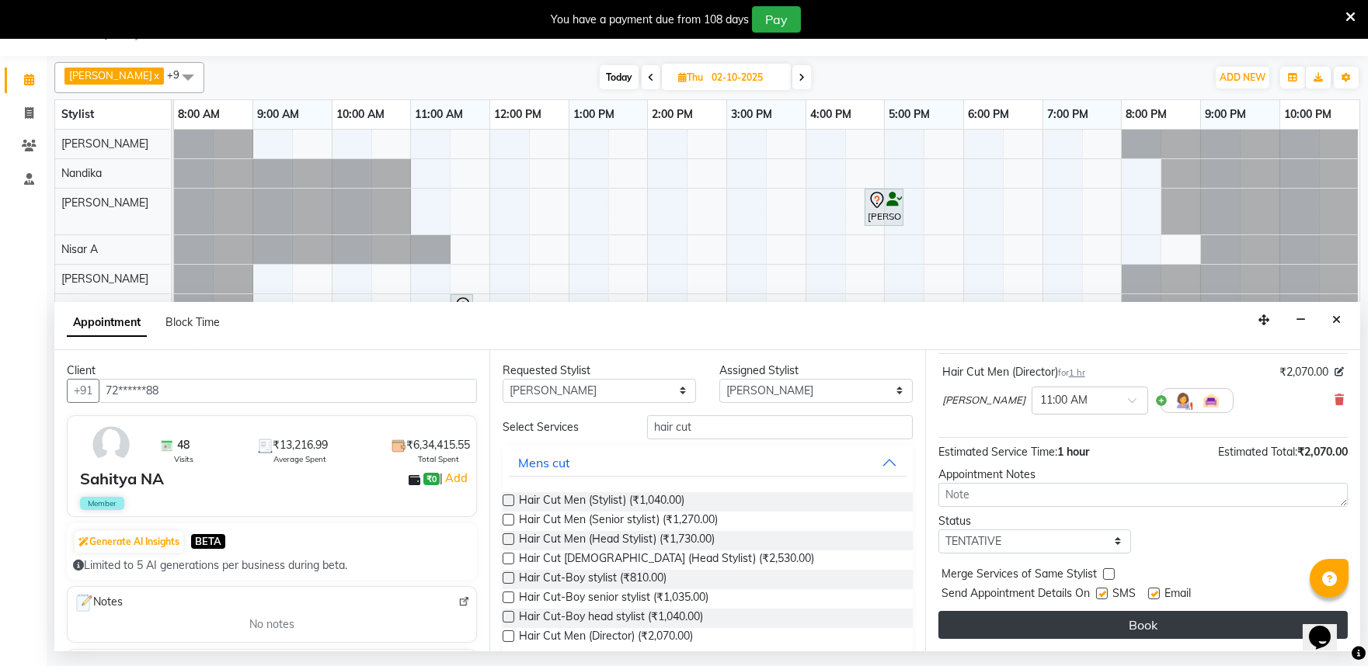
click at [1107, 627] on button "Book" at bounding box center [1142, 625] width 409 height 28
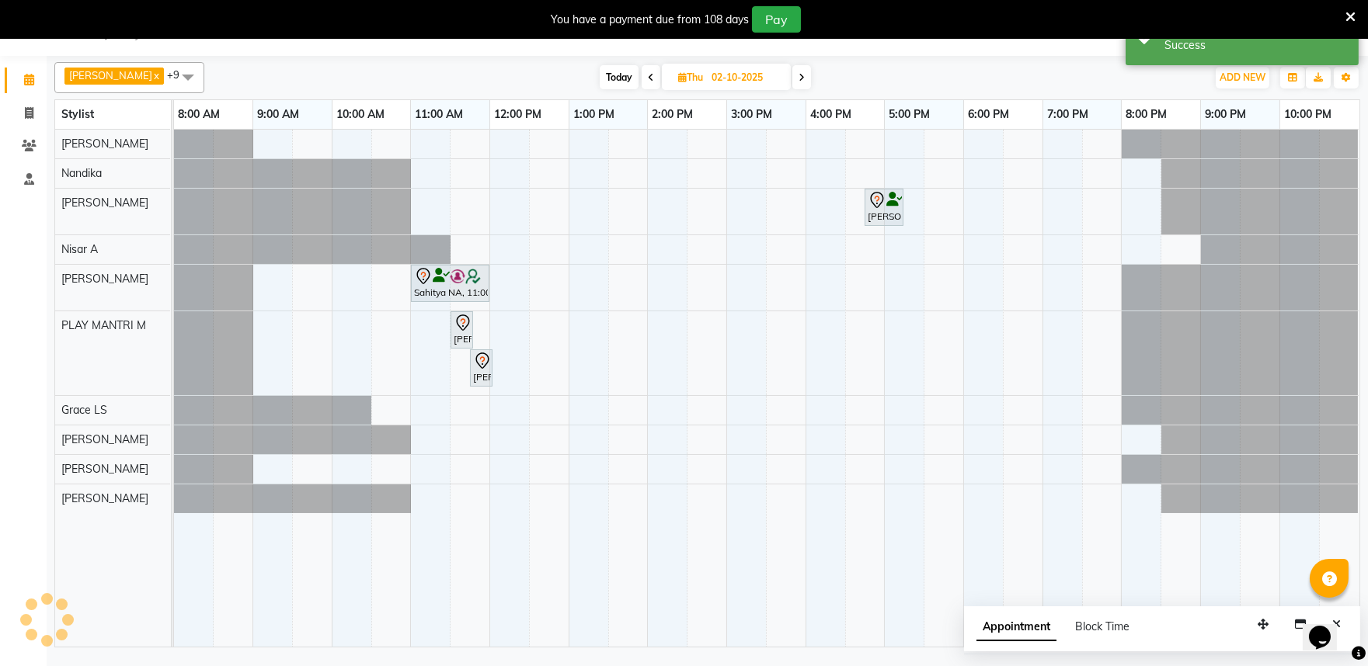
scroll to position [0, 0]
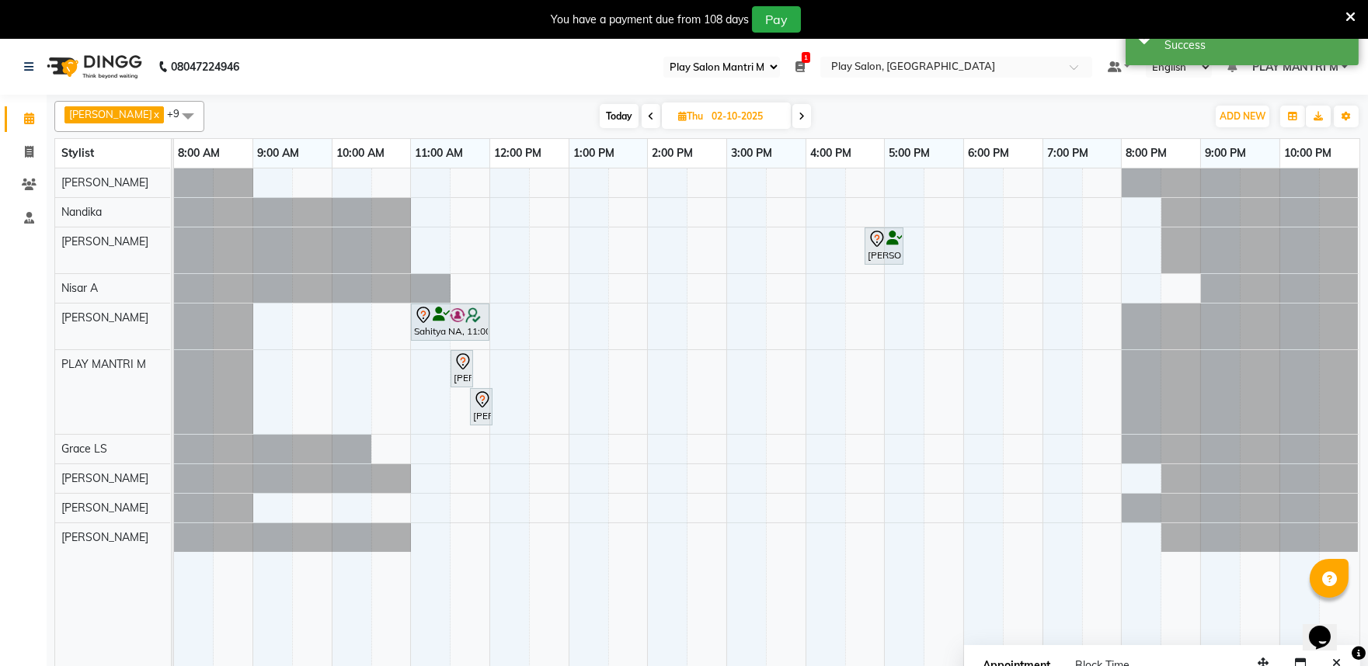
click at [606, 120] on span "Today" at bounding box center [619, 116] width 39 height 24
type input "01-10-2025"
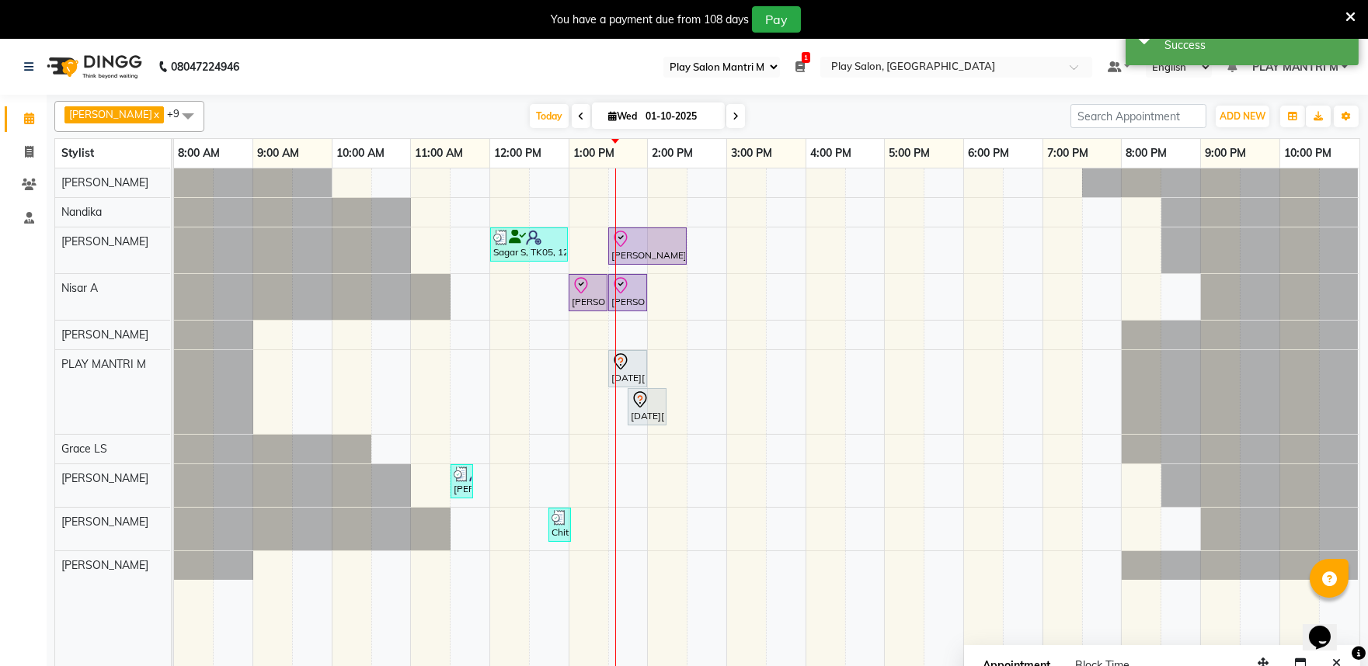
click at [172, 121] on span at bounding box center [187, 116] width 31 height 30
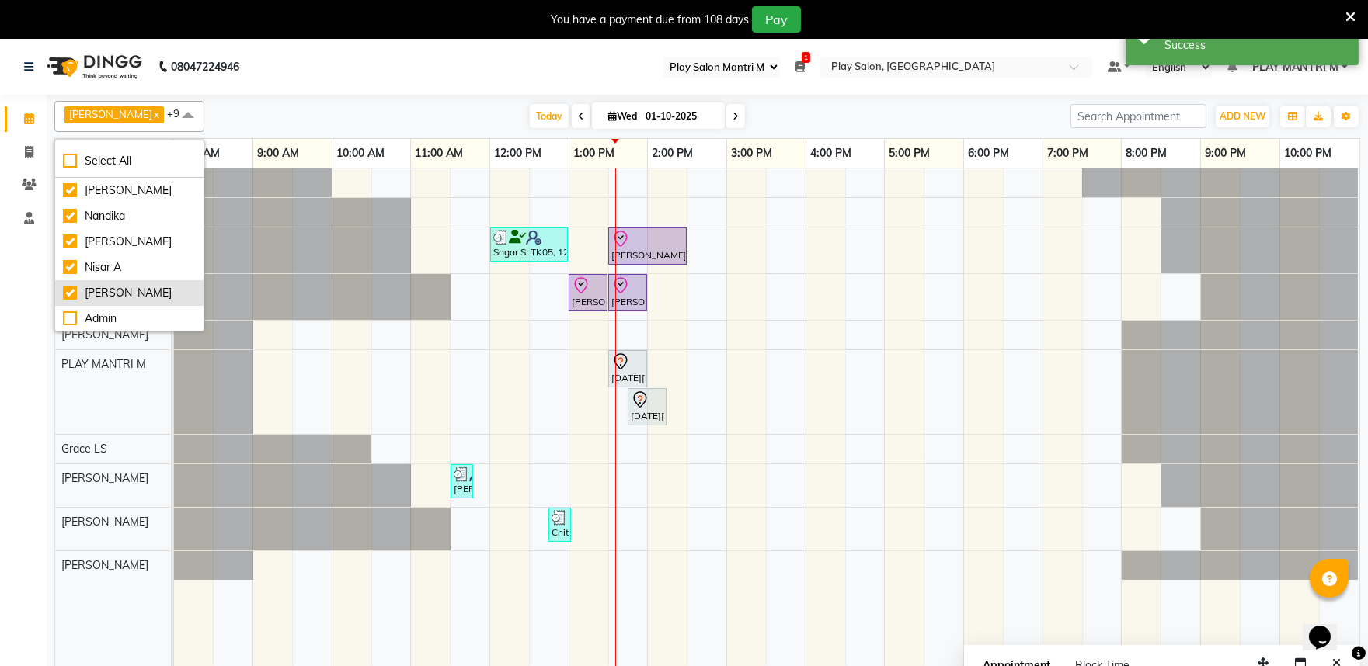
click at [127, 293] on div "[PERSON_NAME]" at bounding box center [129, 293] width 133 height 16
checkbox input "false"
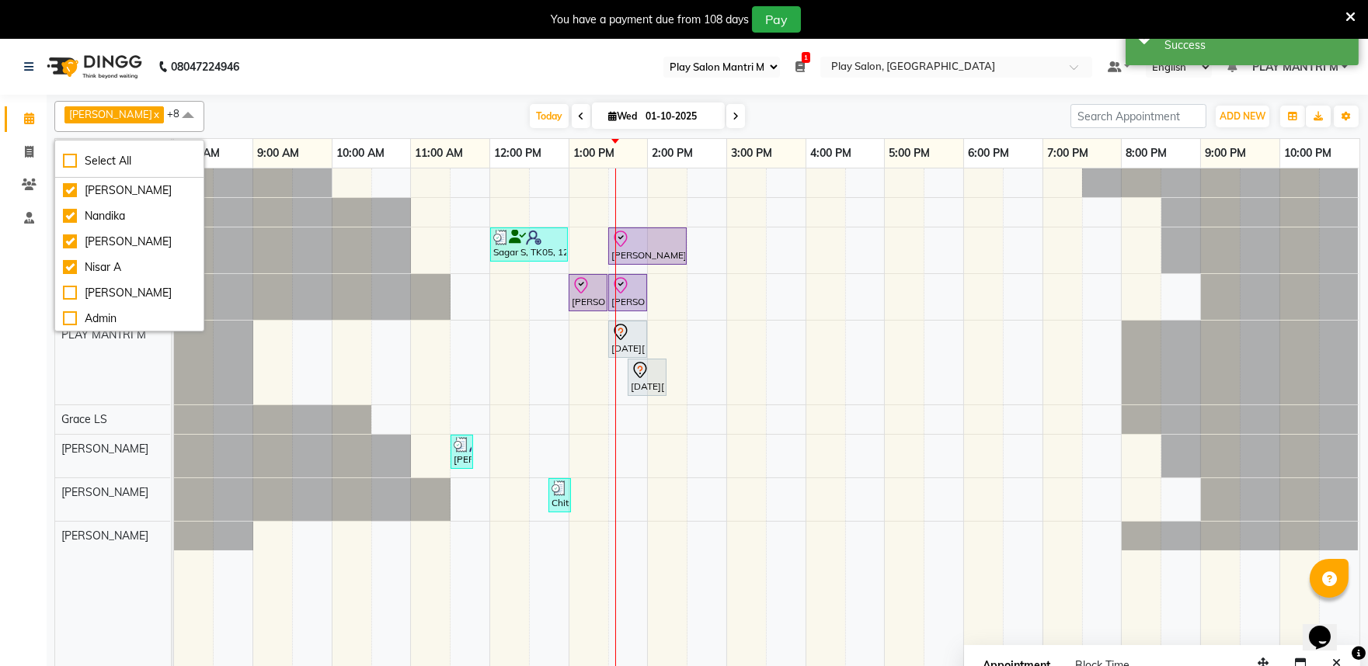
click at [172, 116] on span at bounding box center [187, 116] width 31 height 30
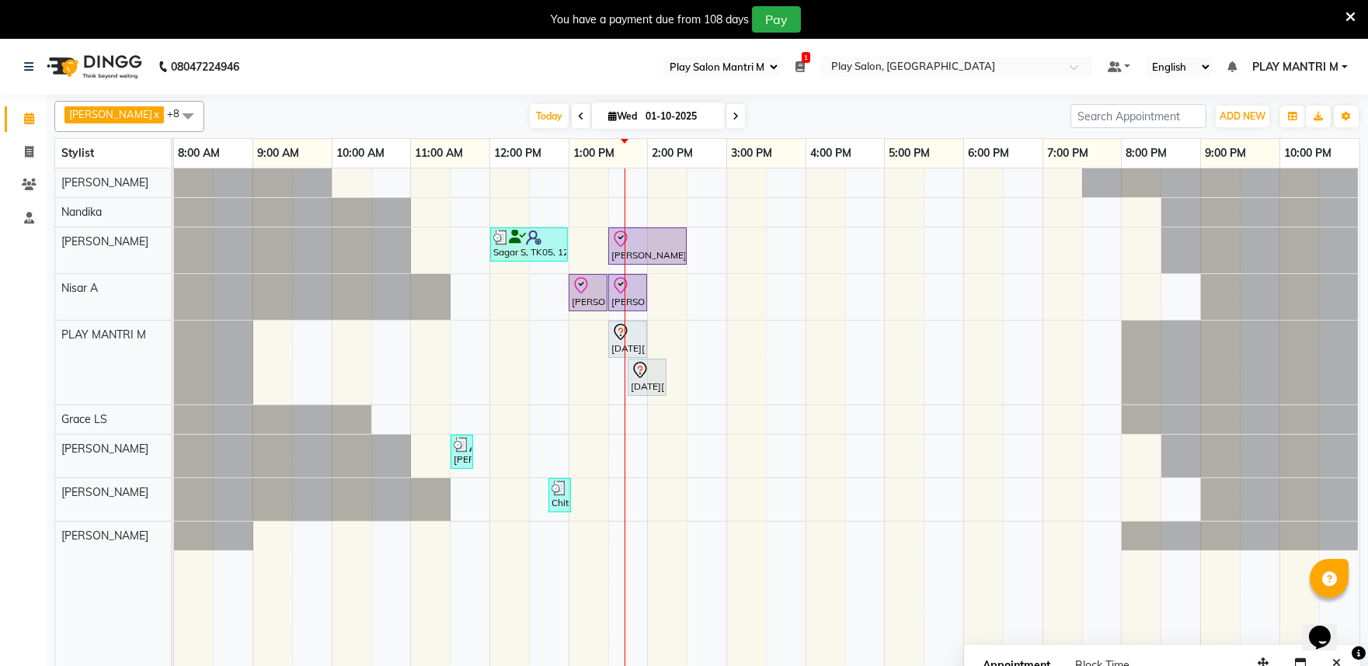
click at [726, 125] on span at bounding box center [735, 116] width 19 height 24
type input "02-10-2025"
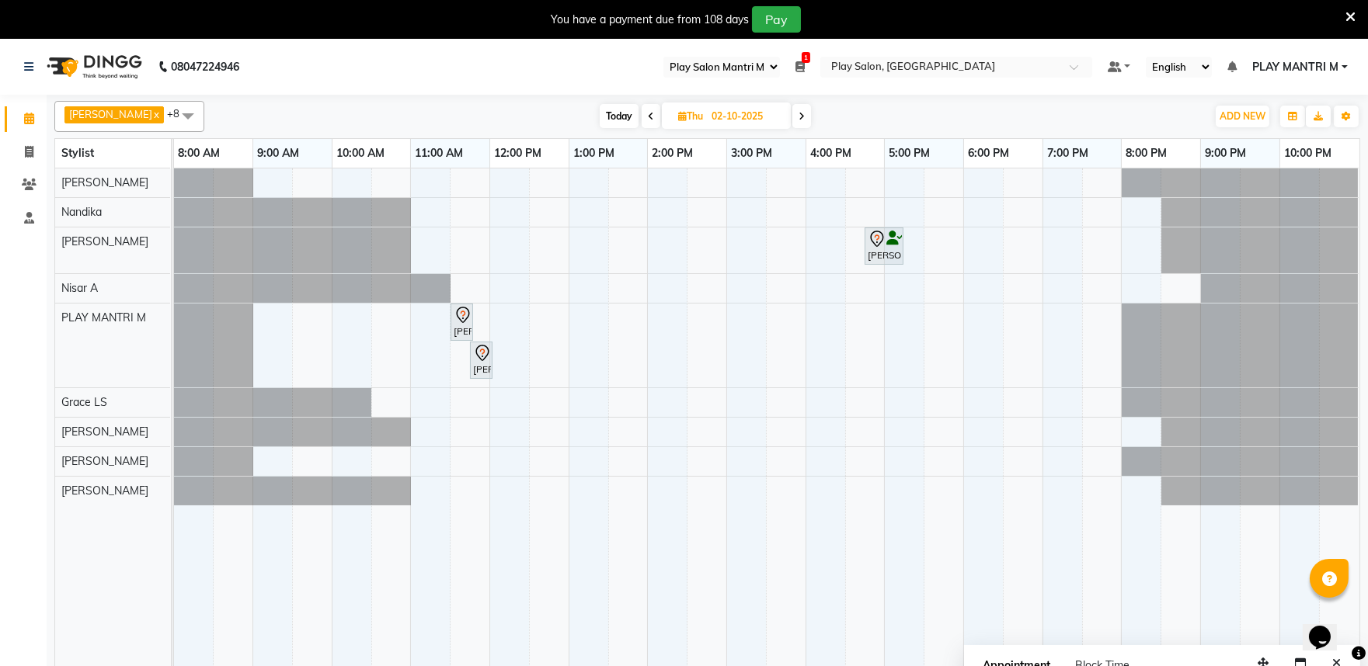
click at [176, 106] on span at bounding box center [187, 116] width 31 height 30
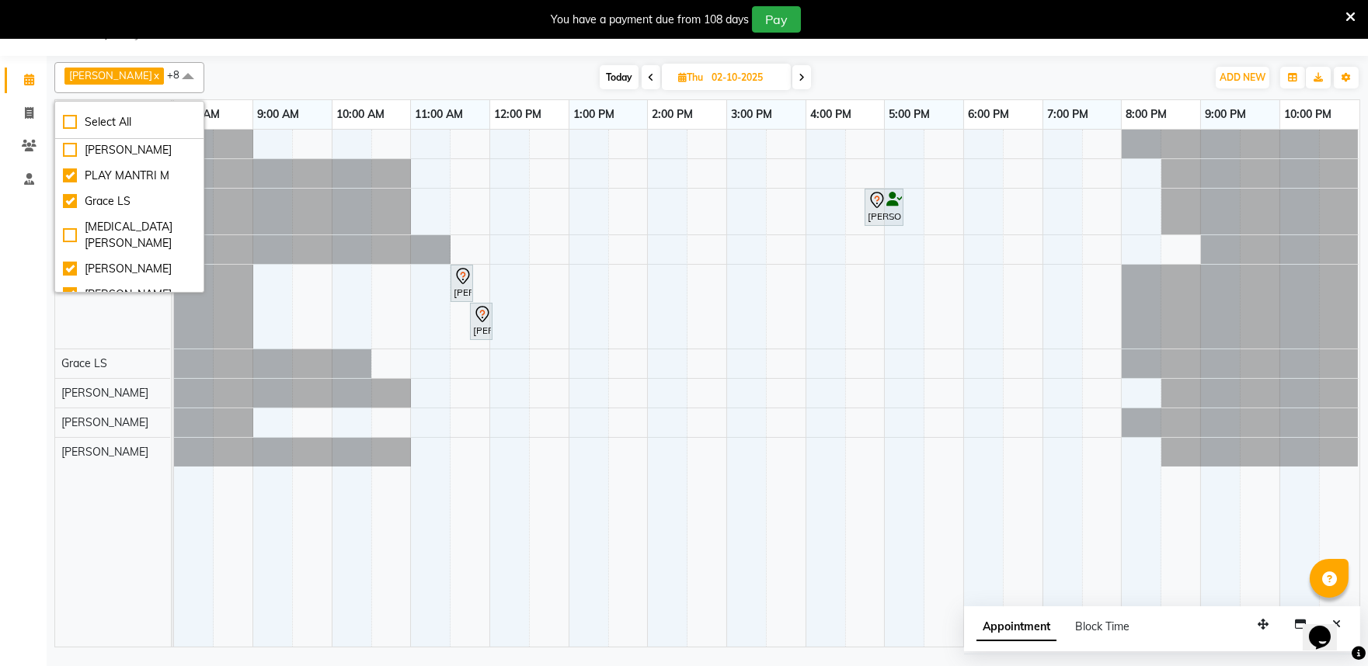
scroll to position [74, 0]
drag, startPoint x: 132, startPoint y: 229, endPoint x: 169, endPoint y: 182, distance: 59.7
click at [130, 229] on div "[PERSON_NAME]" at bounding box center [129, 232] width 133 height 16
checkbox input "true"
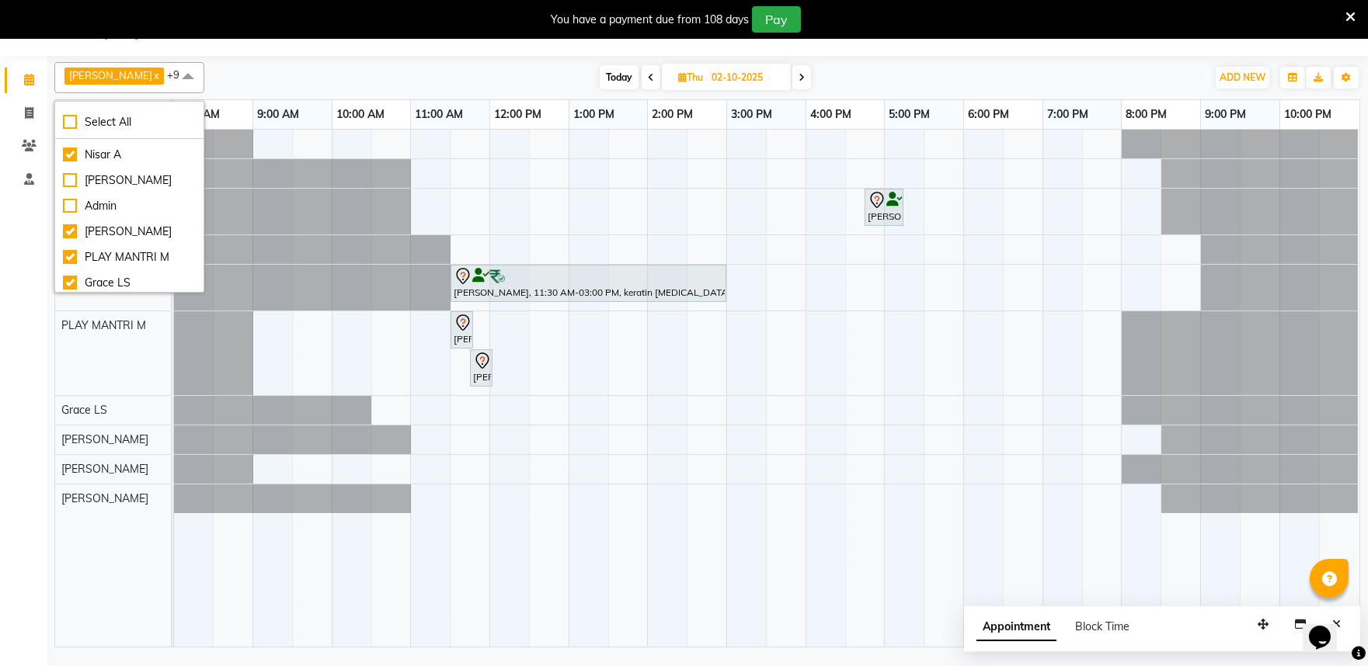
click at [174, 72] on span at bounding box center [187, 77] width 31 height 30
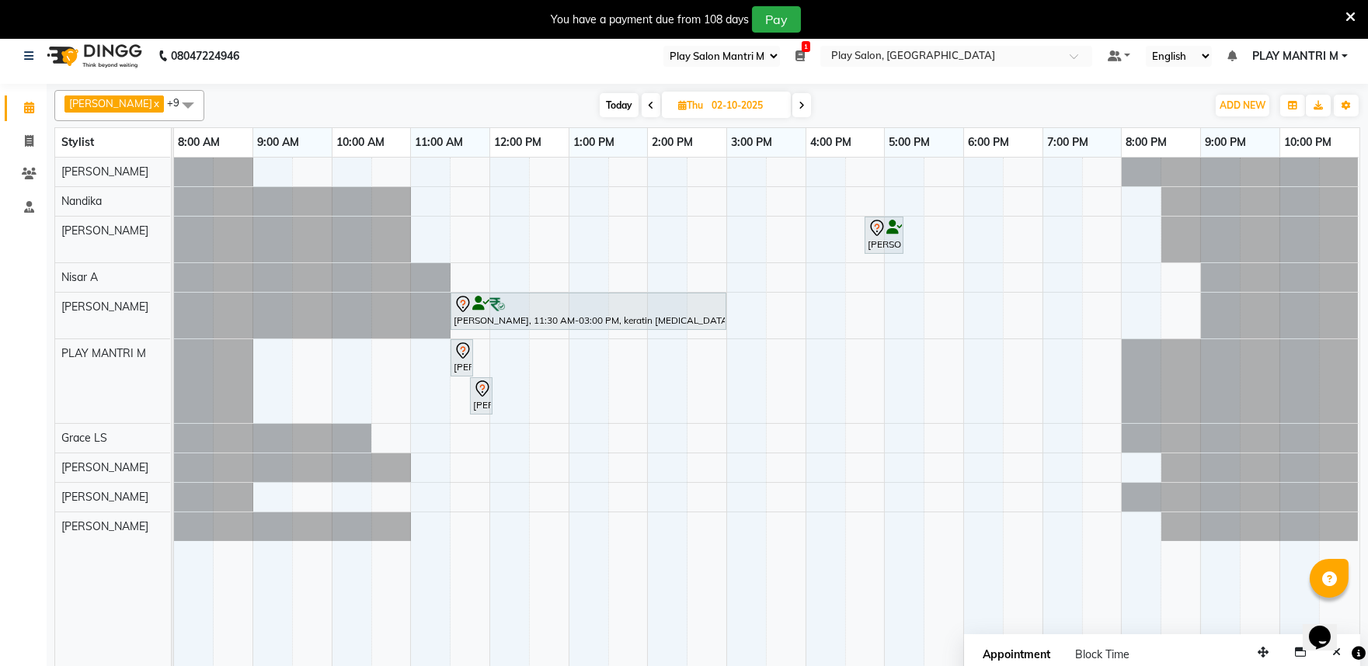
scroll to position [0, 0]
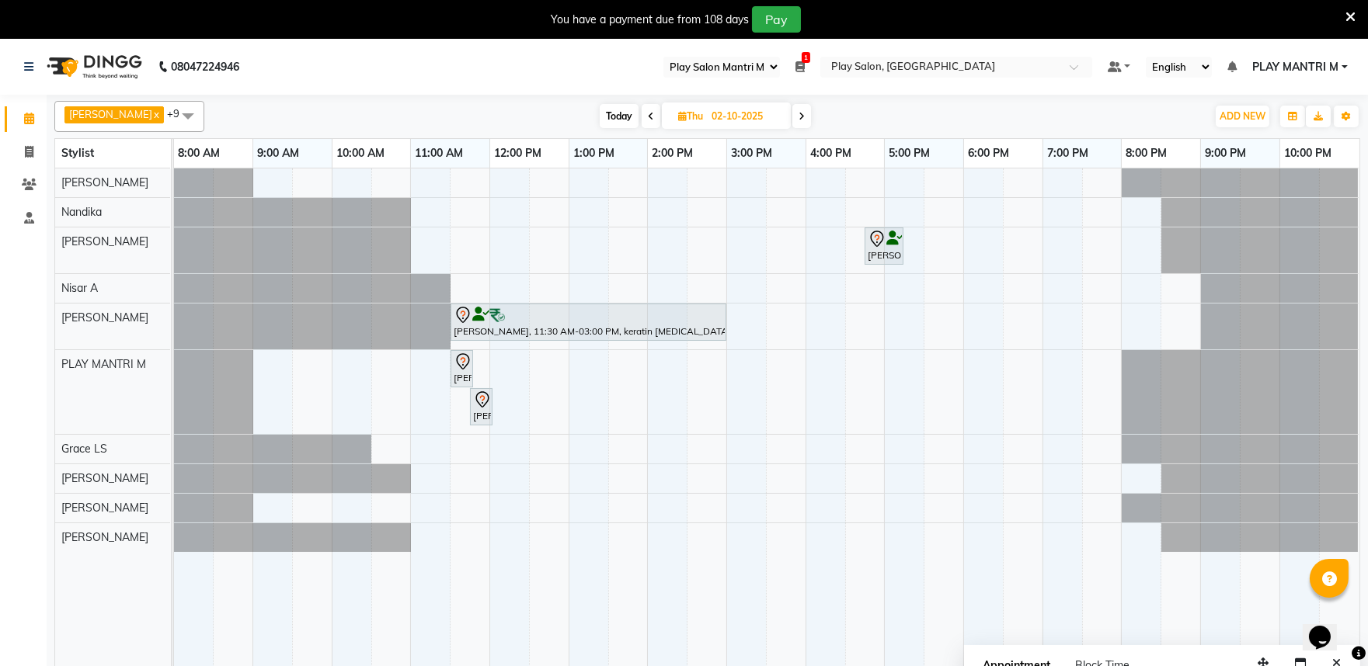
click at [615, 116] on span "Today" at bounding box center [619, 116] width 39 height 24
type input "01-10-2025"
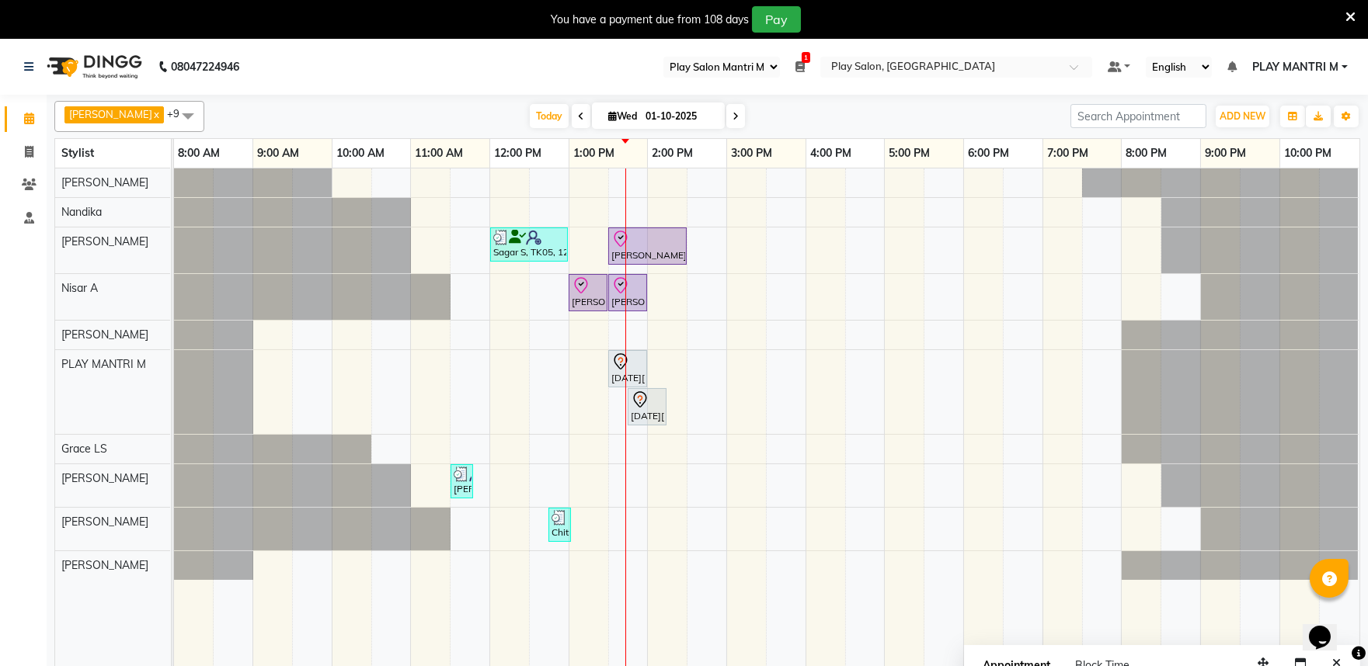
click at [172, 114] on span at bounding box center [187, 116] width 31 height 30
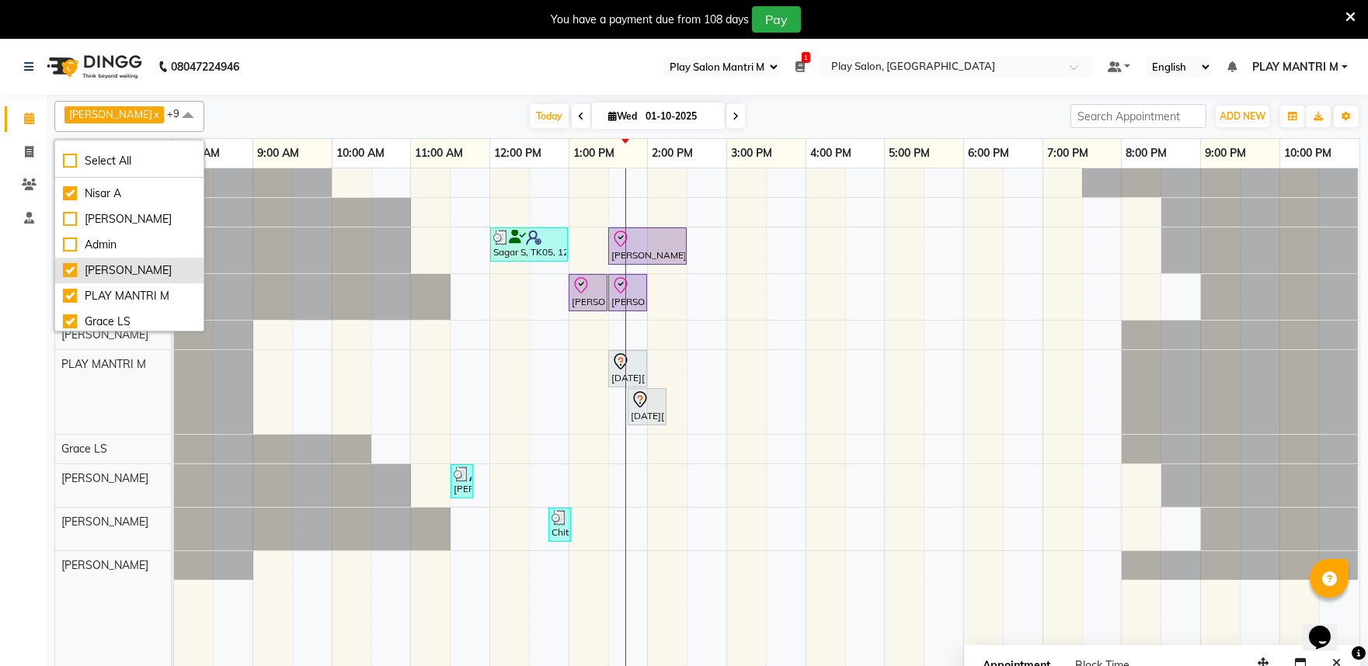
click at [127, 272] on div "[PERSON_NAME]" at bounding box center [129, 270] width 133 height 16
checkbox input "false"
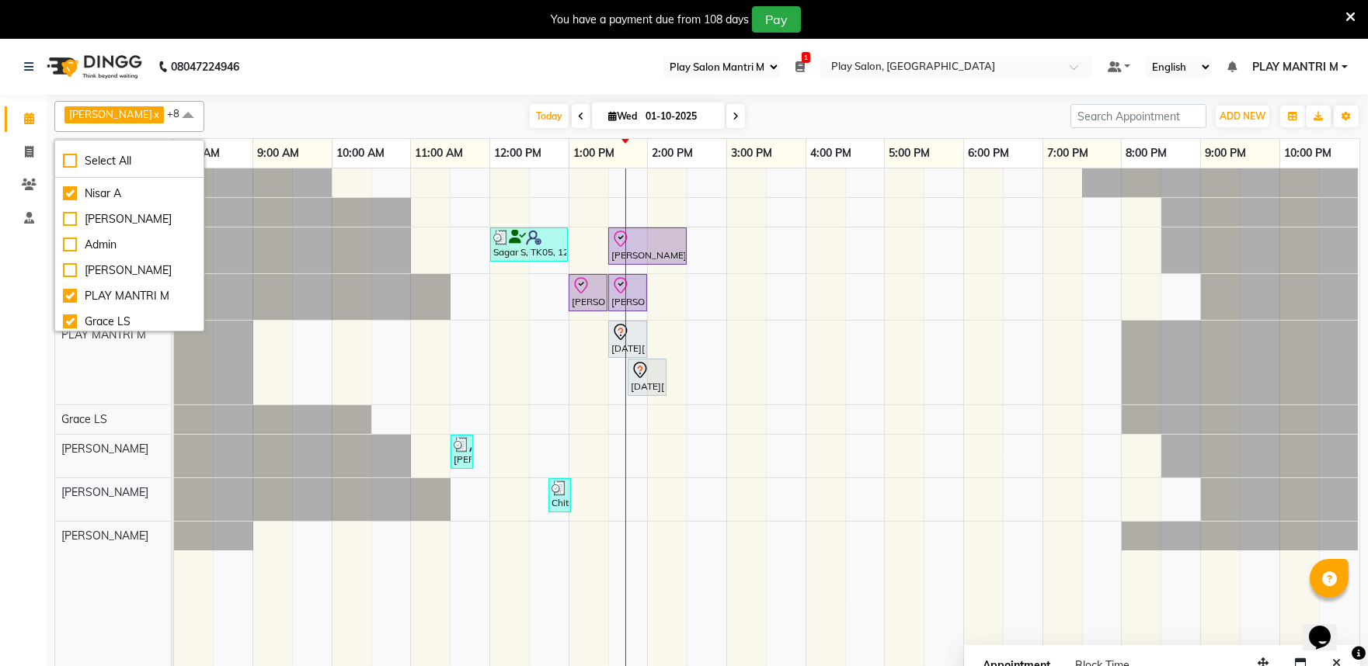
click at [172, 117] on span at bounding box center [187, 116] width 31 height 30
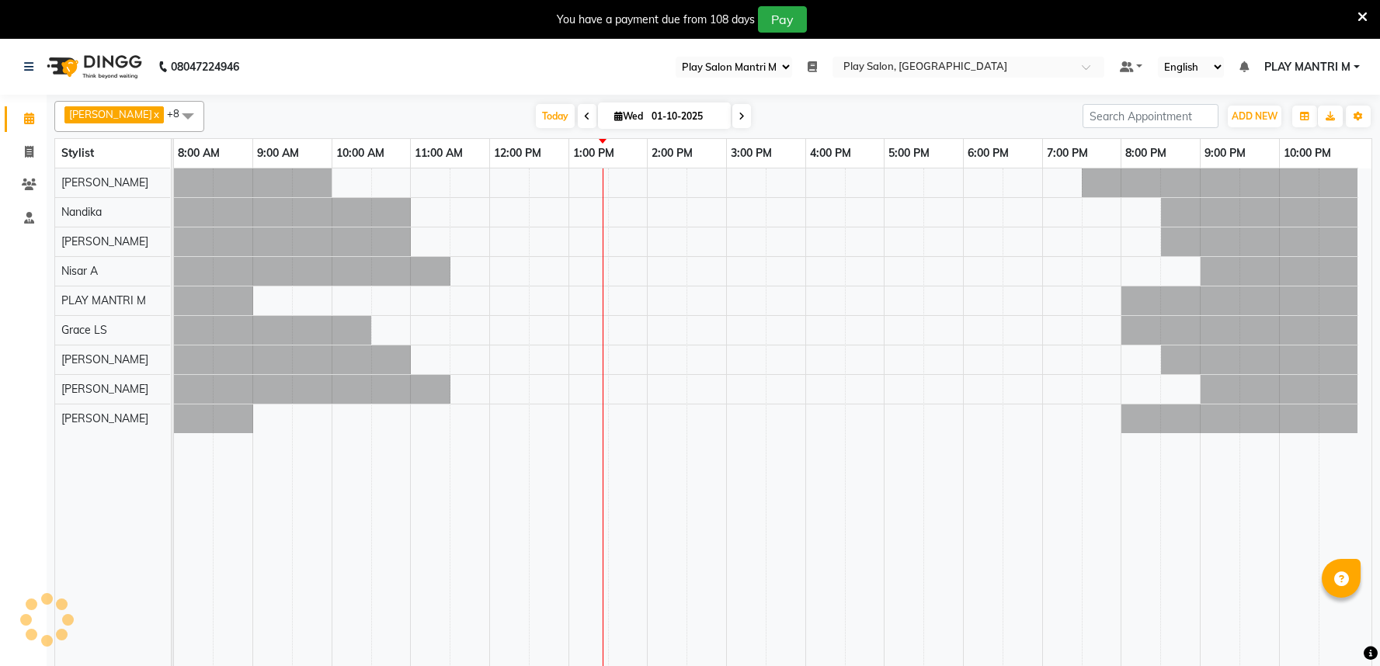
select select "89"
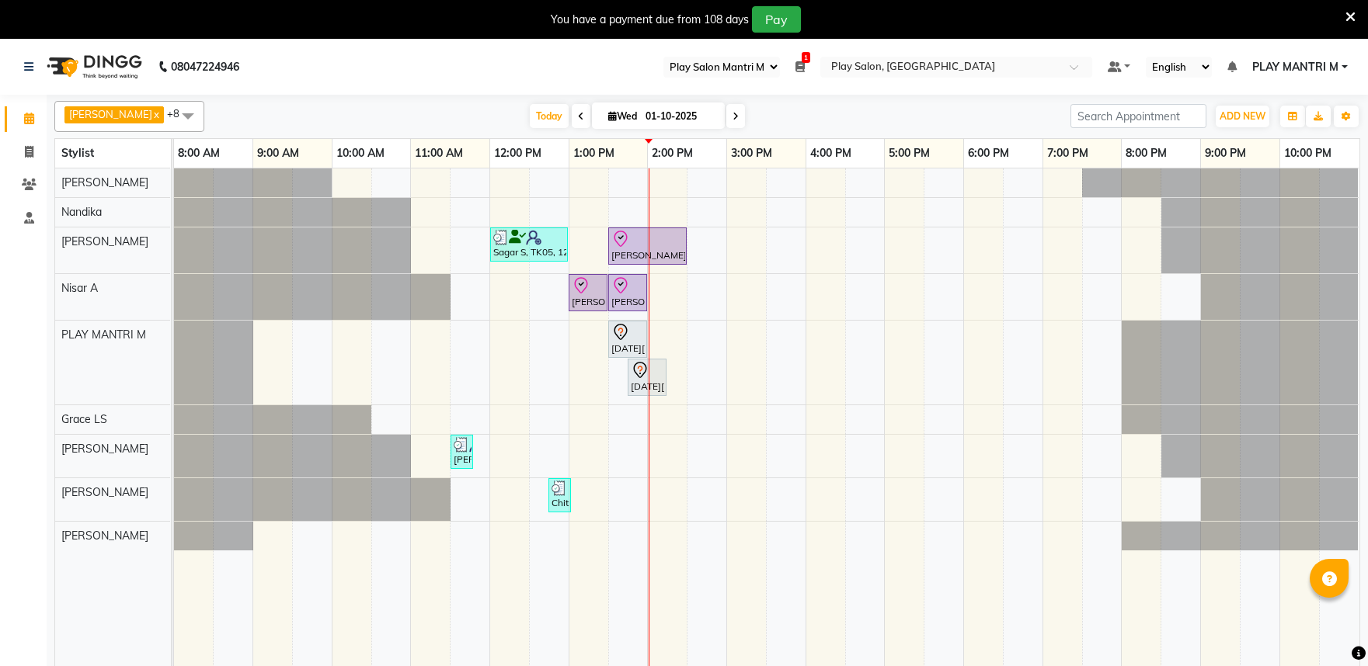
select select "89"
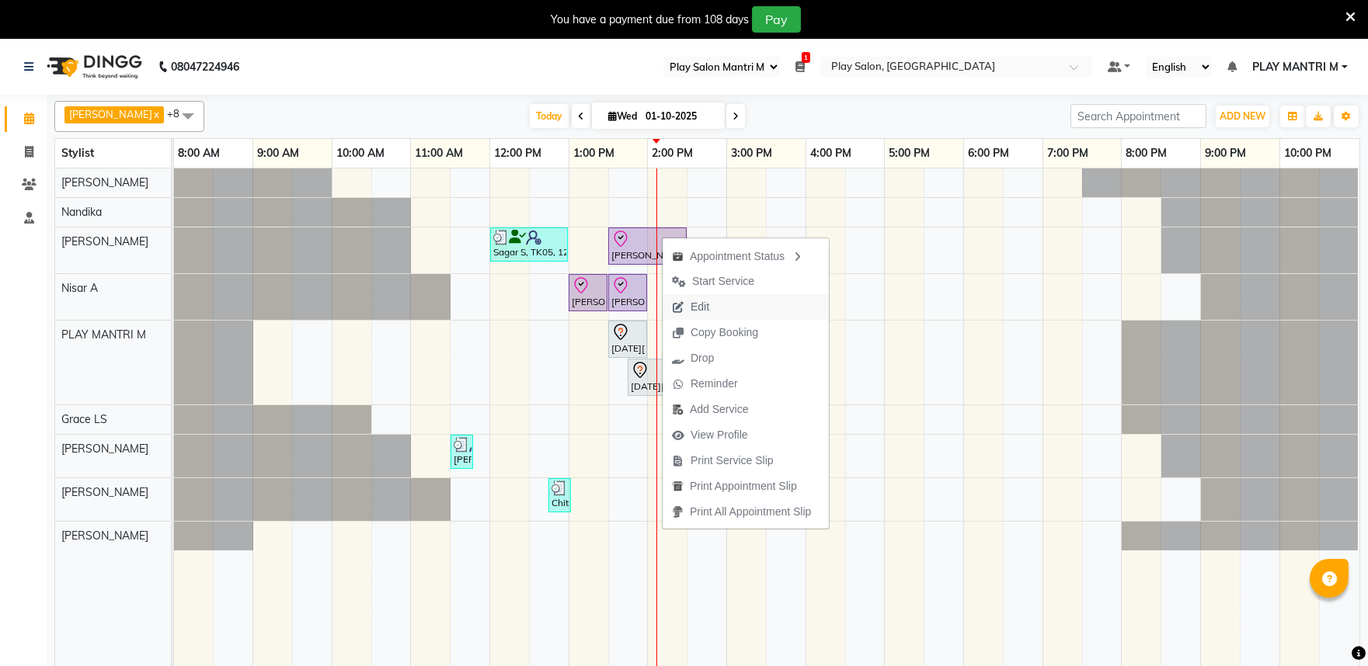
click at [746, 309] on button "Edit" at bounding box center [745, 307] width 166 height 26
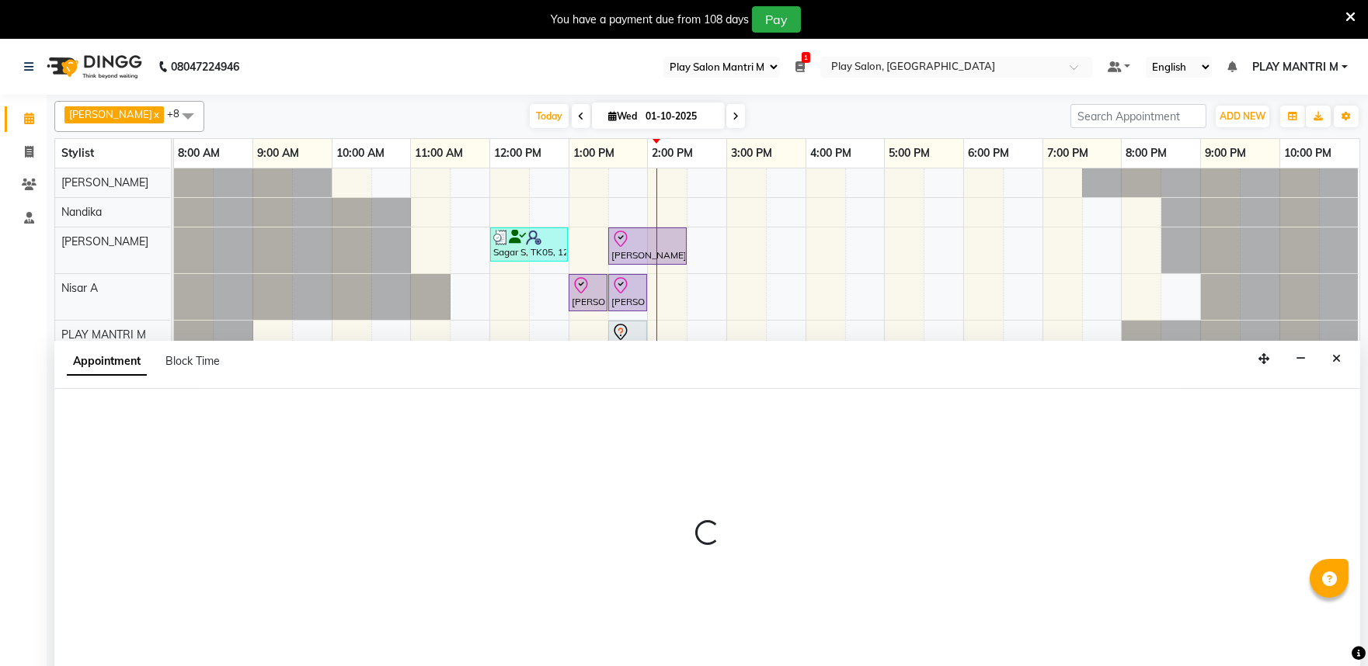
scroll to position [39, 0]
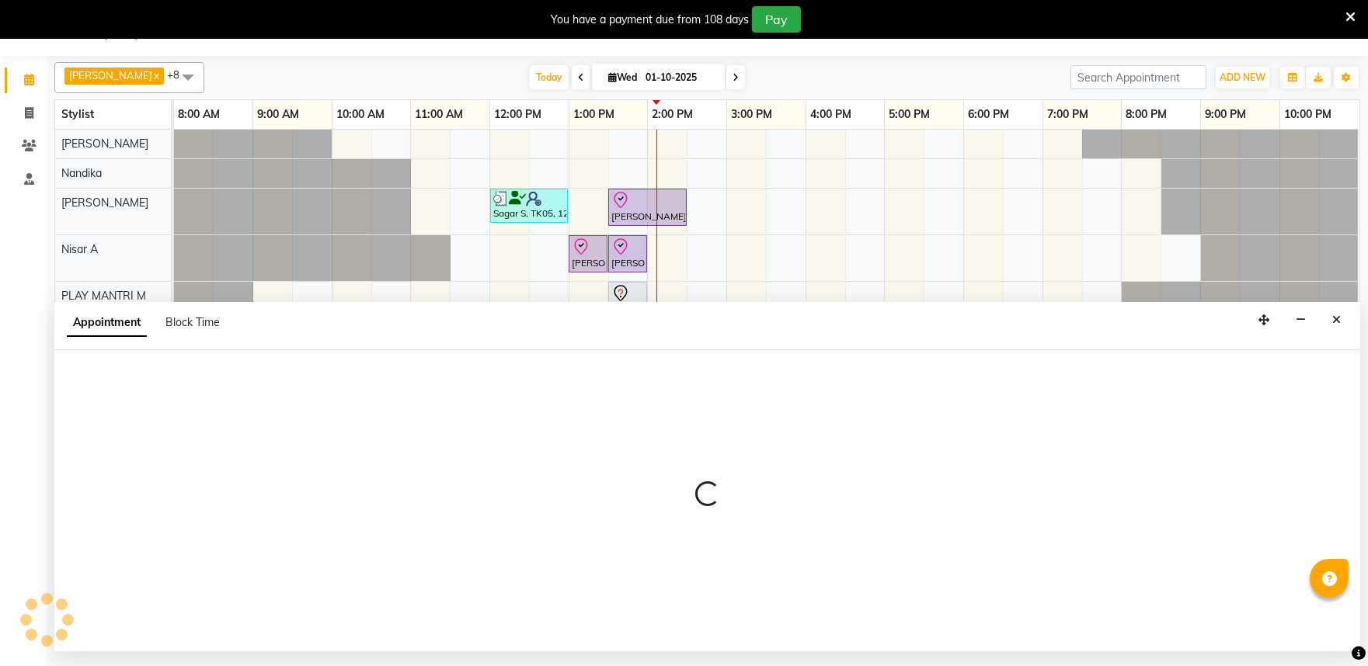
select select "tentative"
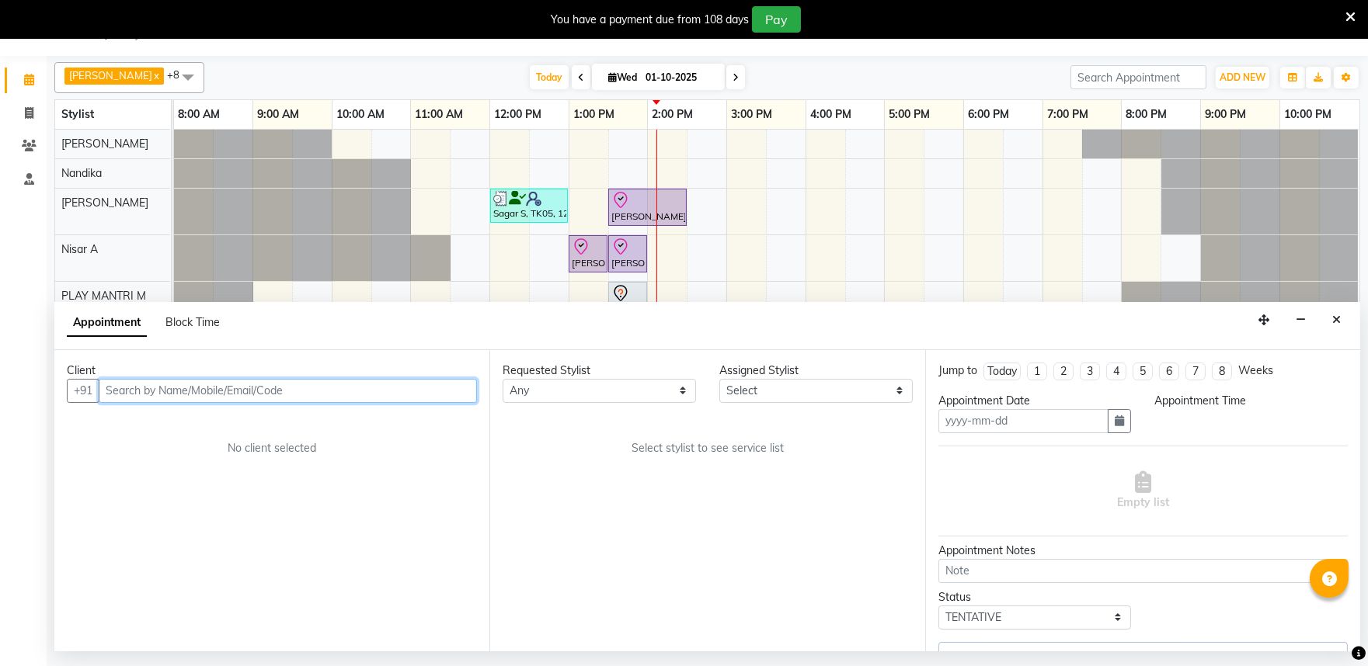
type input "01-10-2025"
select select "check-in"
select select "810"
select select "81321"
select select "4213"
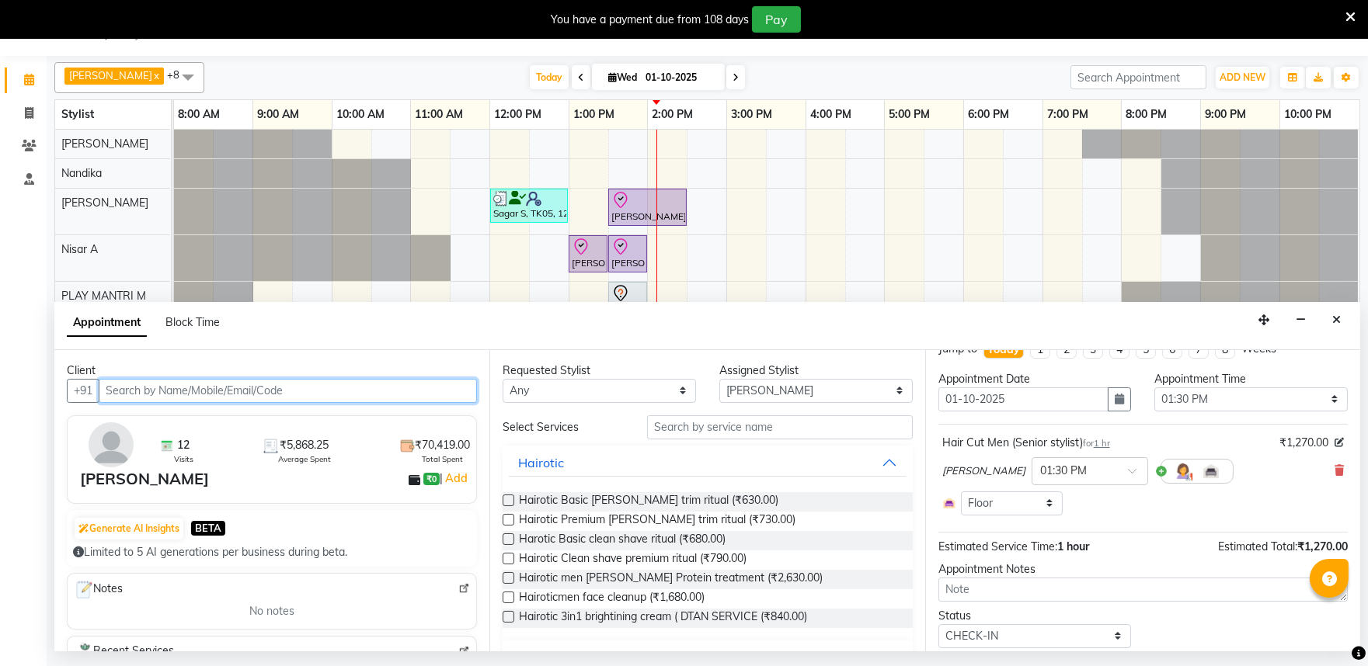
scroll to position [0, 0]
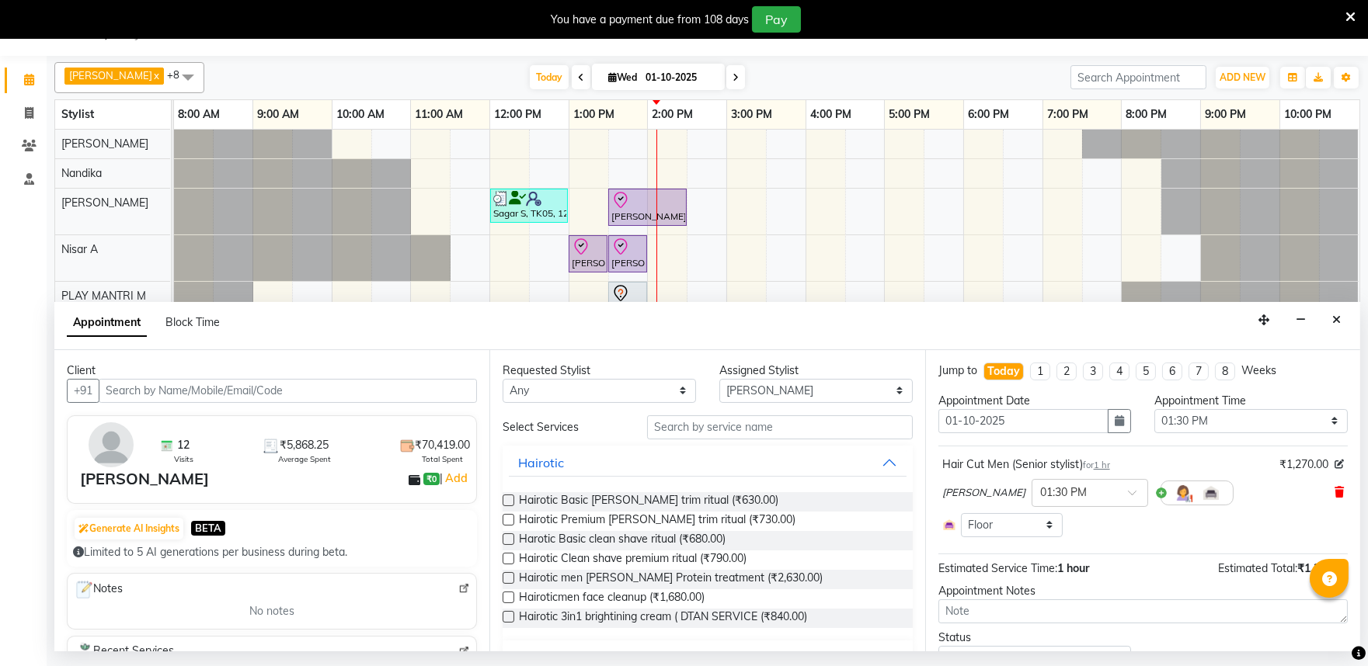
click at [1334, 492] on icon at bounding box center [1338, 492] width 9 height 11
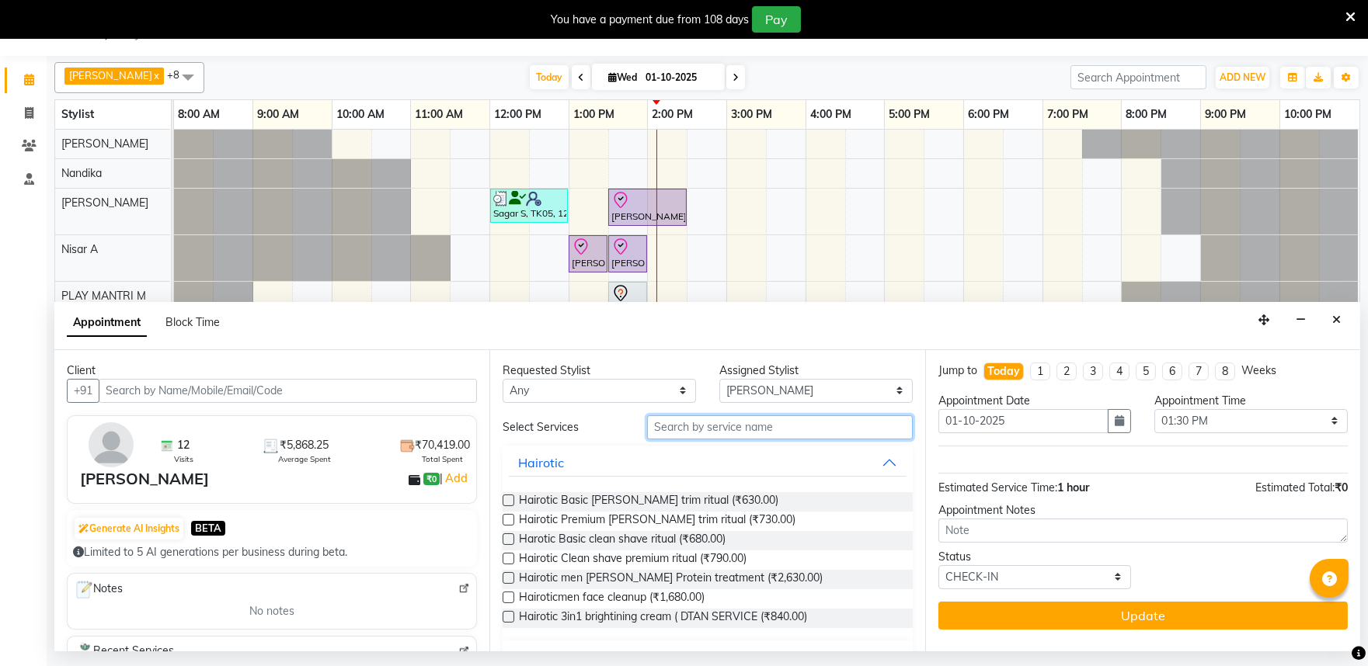
click at [697, 428] on input "text" at bounding box center [780, 427] width 266 height 24
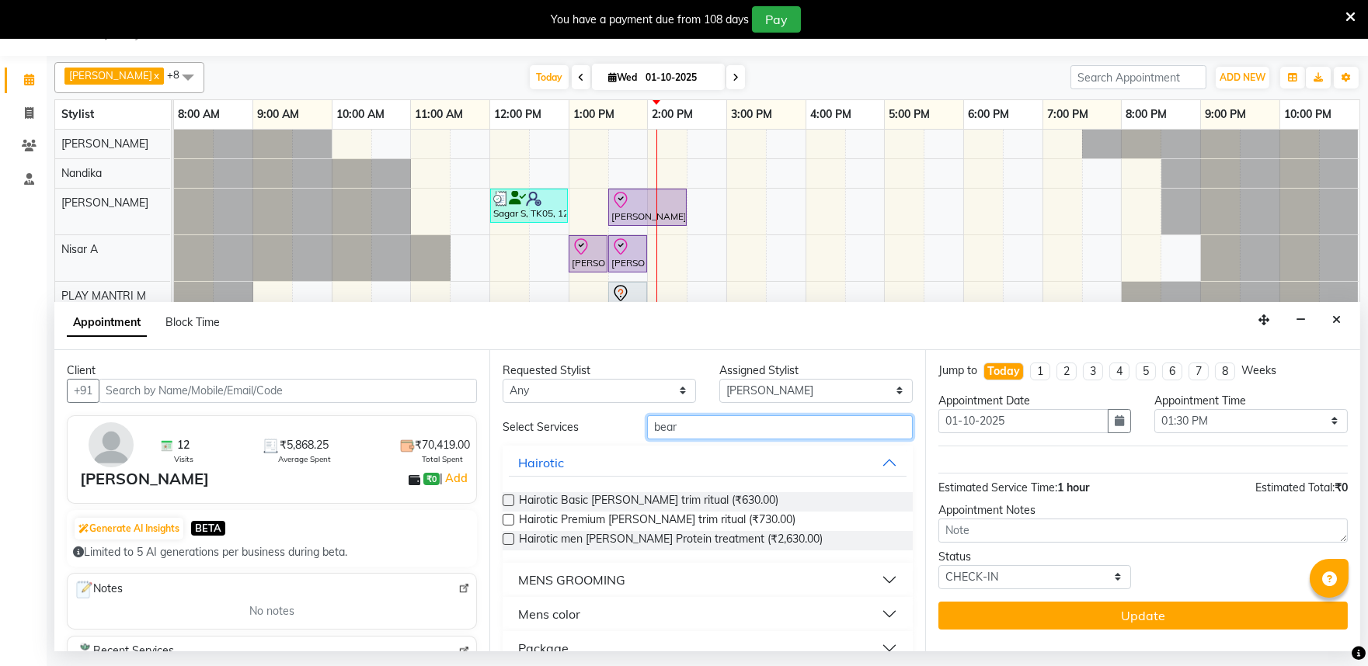
type input "bear"
click at [635, 568] on button "MENS GROOMING" at bounding box center [707, 580] width 397 height 28
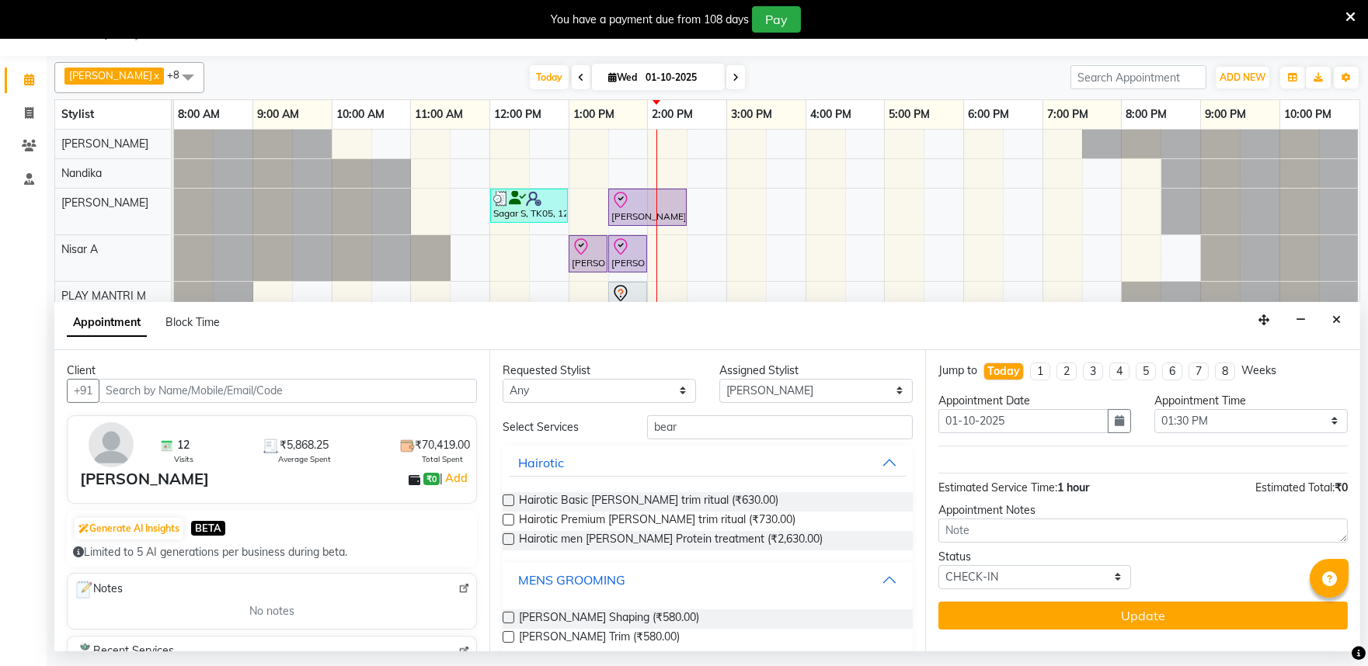
scroll to position [89, 0]
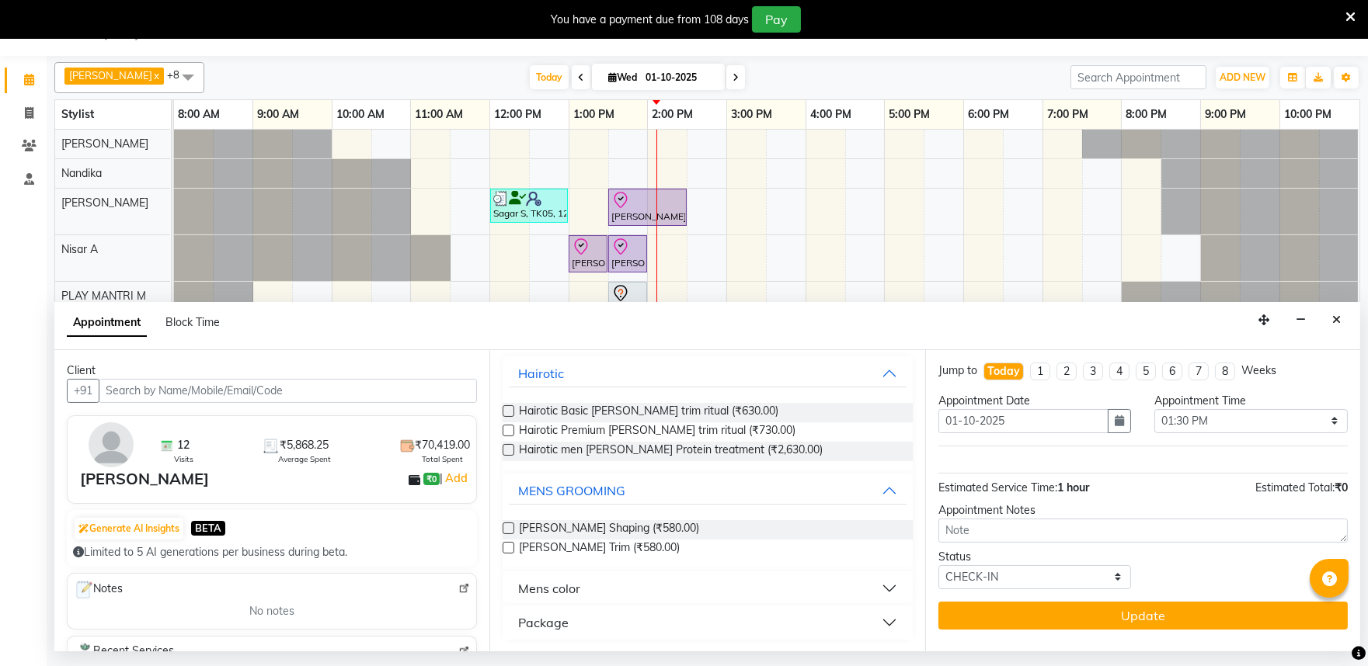
click at [509, 527] on label at bounding box center [508, 529] width 12 height 12
click at [509, 527] on input "checkbox" at bounding box center [507, 530] width 10 height 10
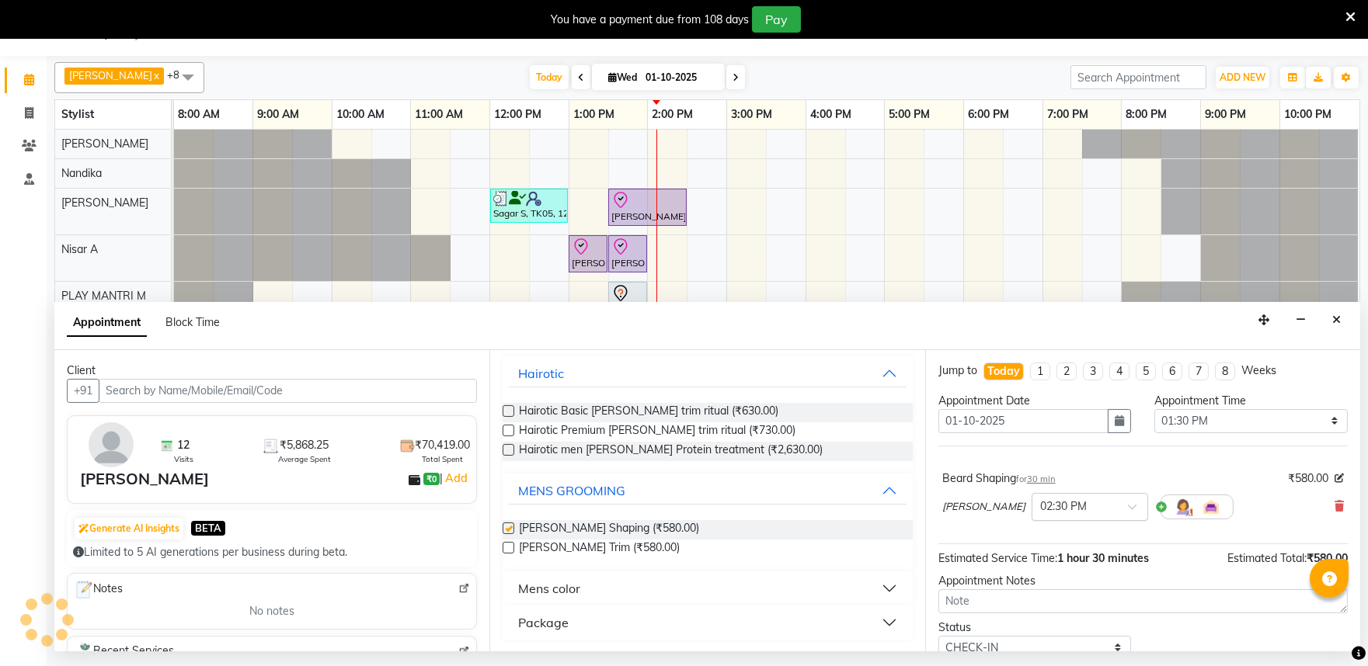
checkbox input "false"
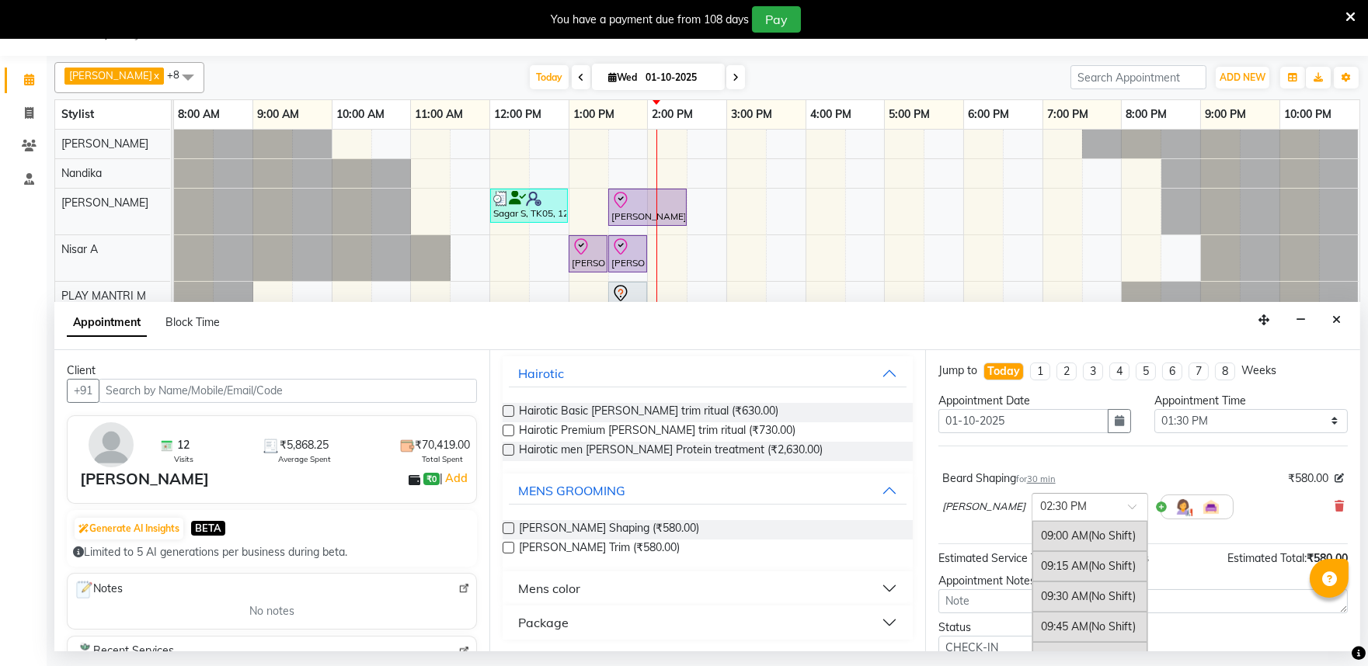
click at [1040, 506] on input "text" at bounding box center [1074, 506] width 68 height 16
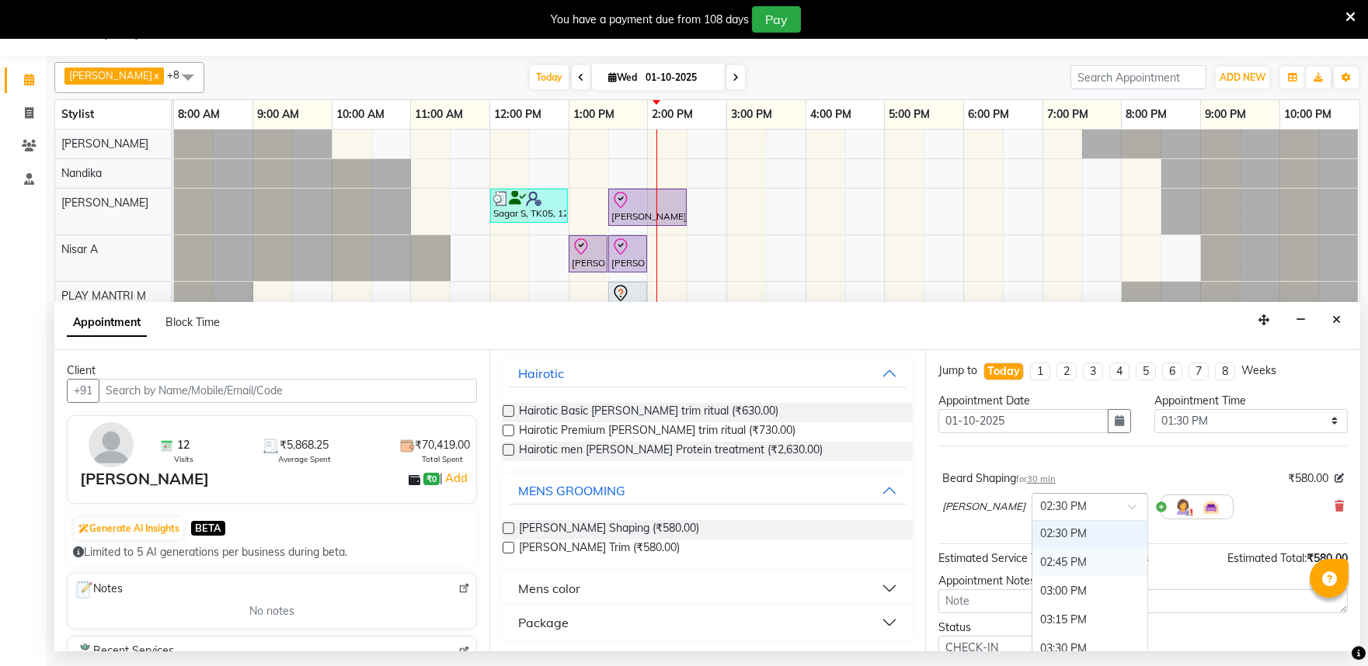
scroll to position [565, 0]
click at [1032, 561] on div "02:00 PM" at bounding box center [1089, 563] width 115 height 29
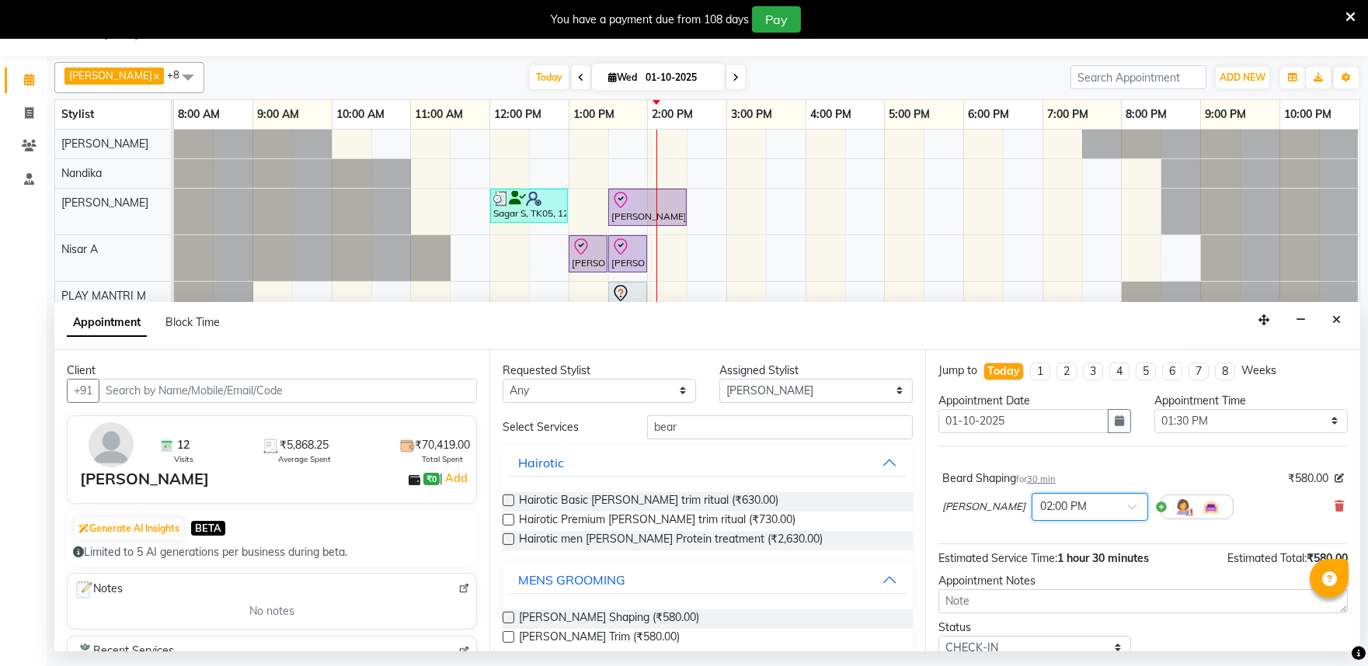
scroll to position [0, 0]
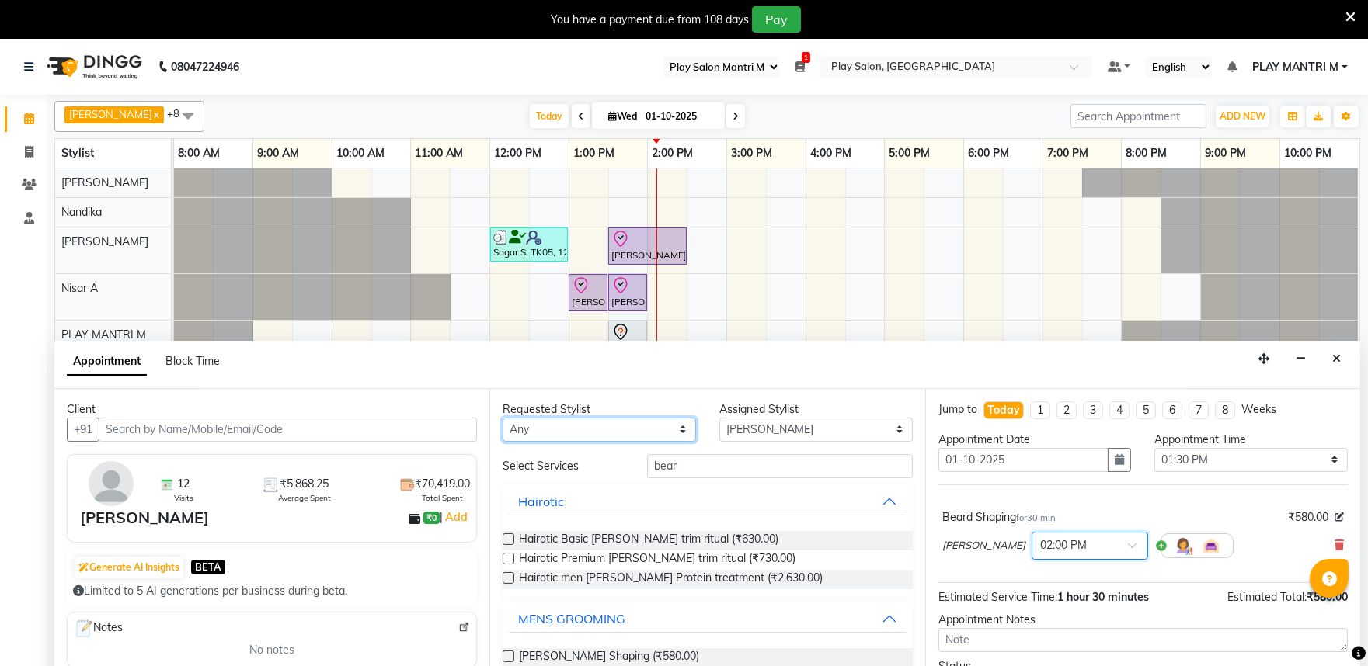
click at [671, 429] on select "Any Achan Shimrah Admin Arhan Ehsan Charan S Ding Junhui Grace LS Khomong Ollie…" at bounding box center [598, 430] width 193 height 24
select select "81322"
click at [502, 418] on select "Any Achan Shimrah Admin Arhan Ehsan Charan S Ding Junhui Grace LS Khomong Ollie…" at bounding box center [598, 430] width 193 height 24
select select "81322"
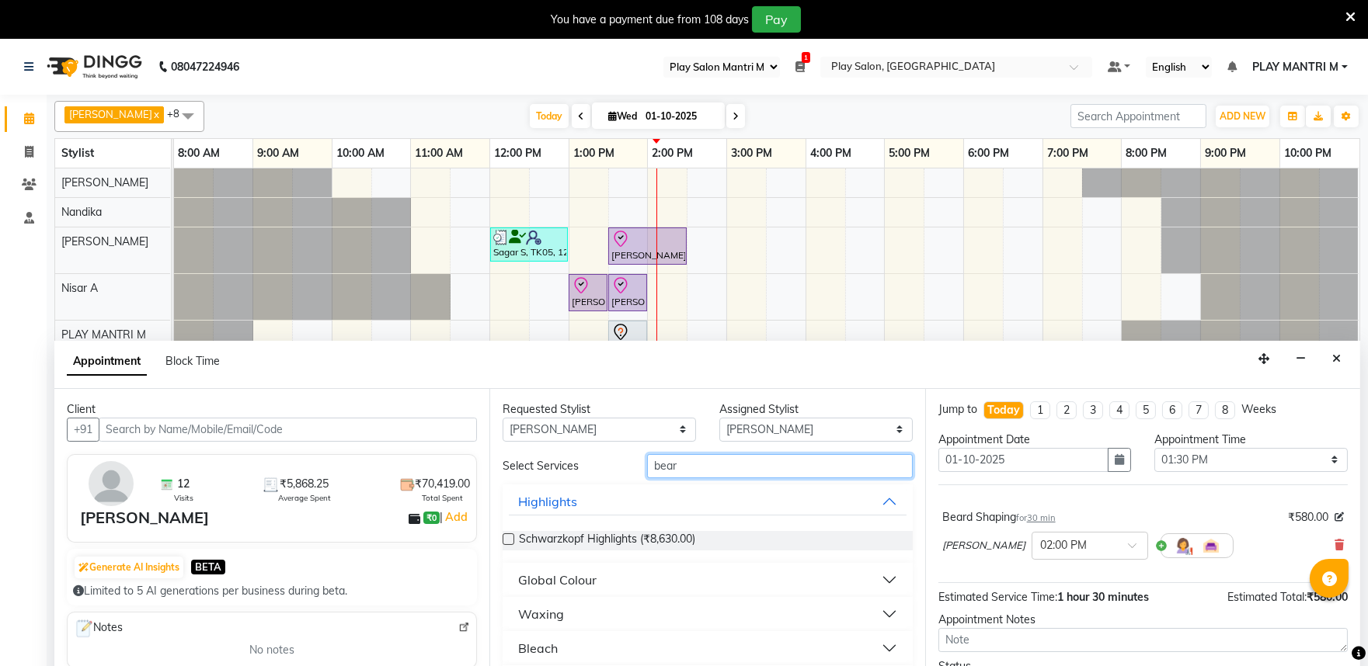
click at [680, 468] on input "bear" at bounding box center [780, 466] width 266 height 24
type input "b"
type input "peel"
click at [579, 572] on button "Pedicure" at bounding box center [707, 580] width 397 height 28
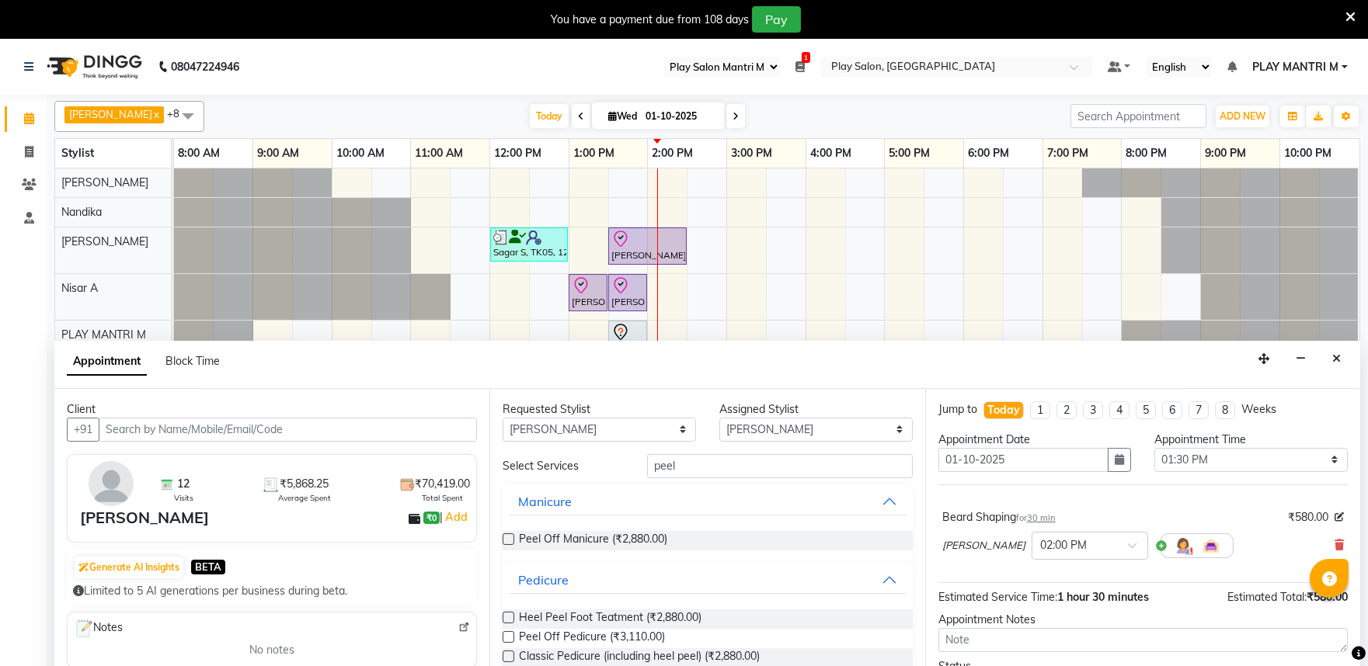
click at [513, 635] on label at bounding box center [508, 637] width 12 height 12
click at [513, 635] on input "checkbox" at bounding box center [507, 639] width 10 height 10
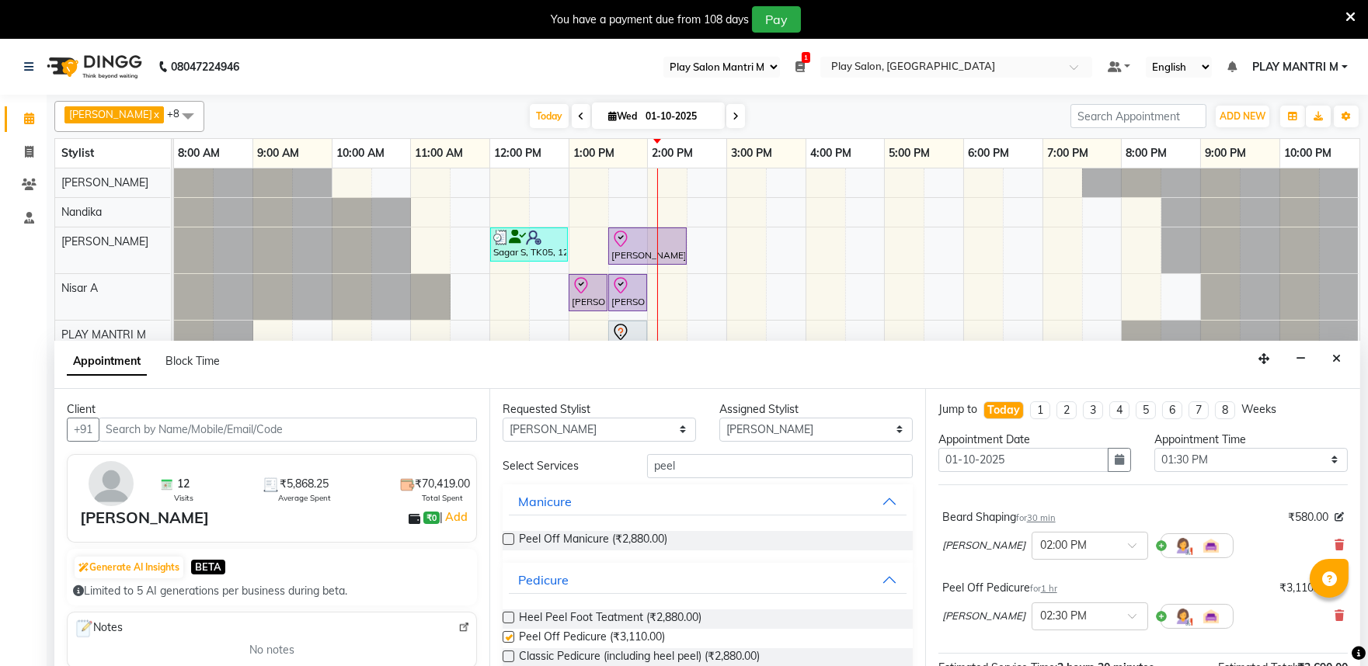
checkbox input "false"
click at [1040, 619] on input "text" at bounding box center [1074, 615] width 68 height 16
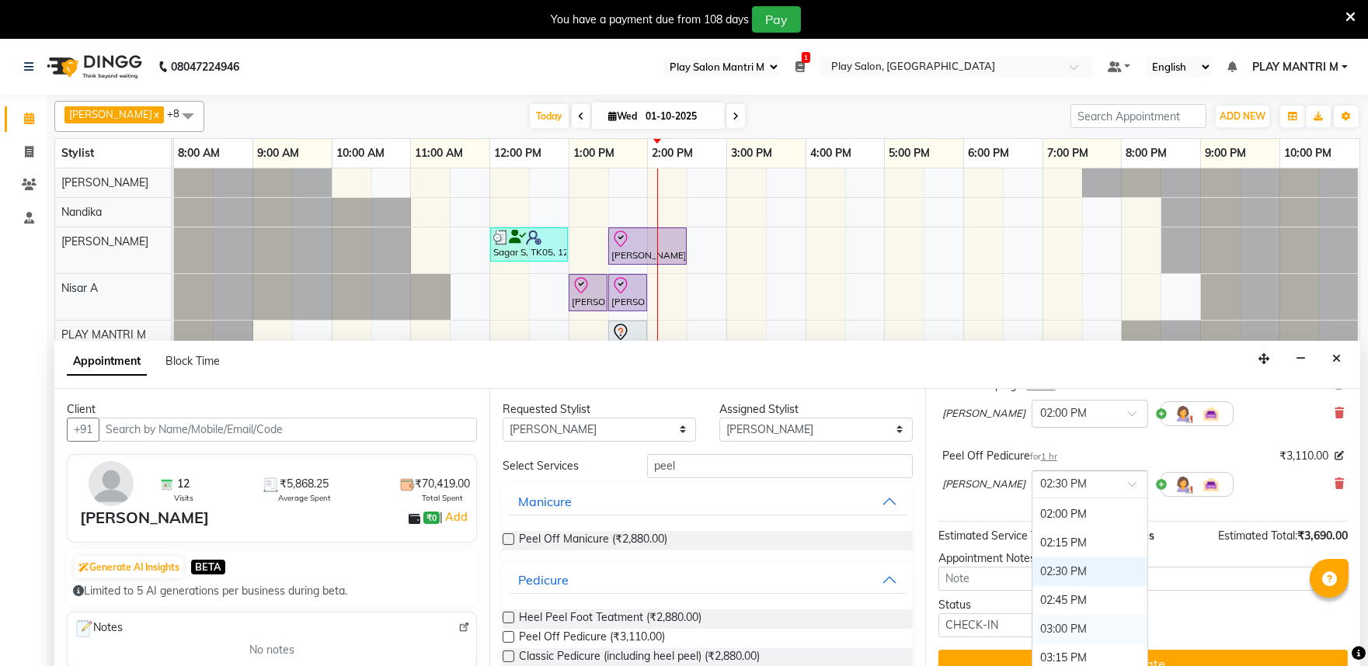
scroll to position [561, 0]
drag, startPoint x: 1039, startPoint y: 541, endPoint x: 889, endPoint y: 499, distance: 155.8
click at [1037, 541] on div "02:00 PM" at bounding box center [1089, 541] width 115 height 29
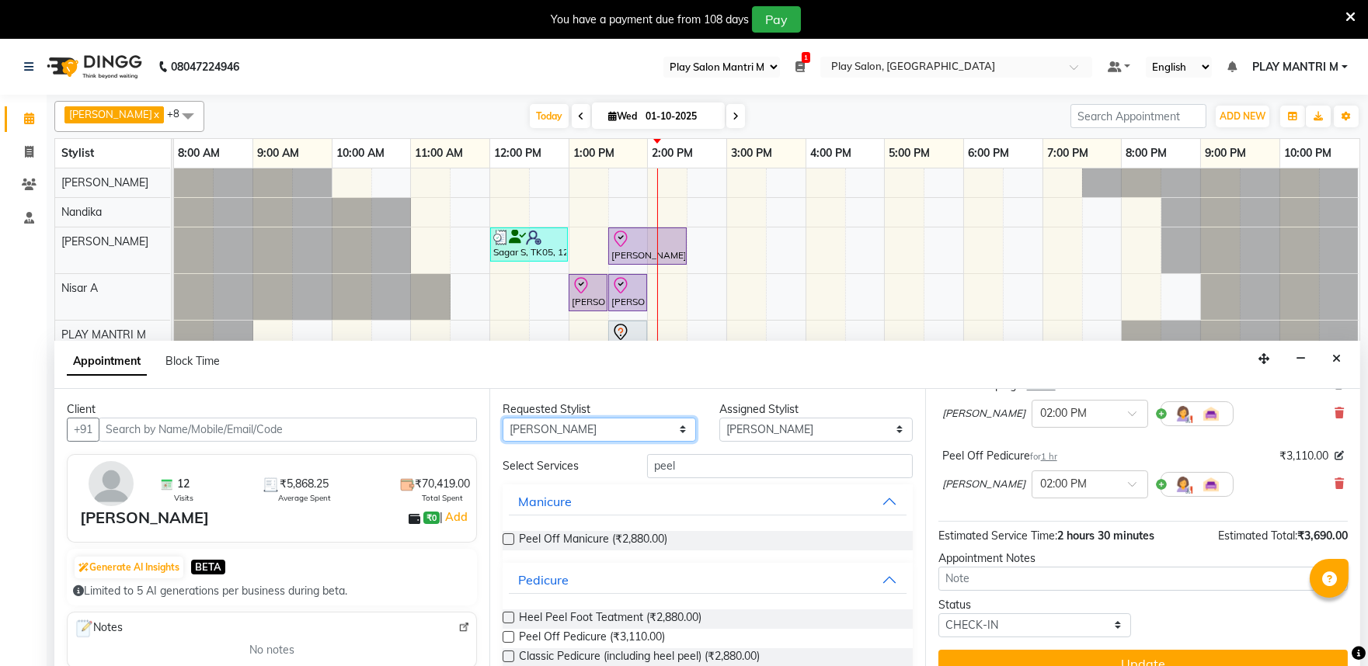
click at [658, 429] on select "Any [PERSON_NAME] S [PERSON_NAME] [PERSON_NAME] Khomong [PERSON_NAME] [PERSON_N…" at bounding box center [598, 430] width 193 height 24
select select "null"
click at [502, 418] on select "Any [PERSON_NAME] S [PERSON_NAME] [PERSON_NAME] Khomong [PERSON_NAME] [PERSON_N…" at bounding box center [598, 430] width 193 height 24
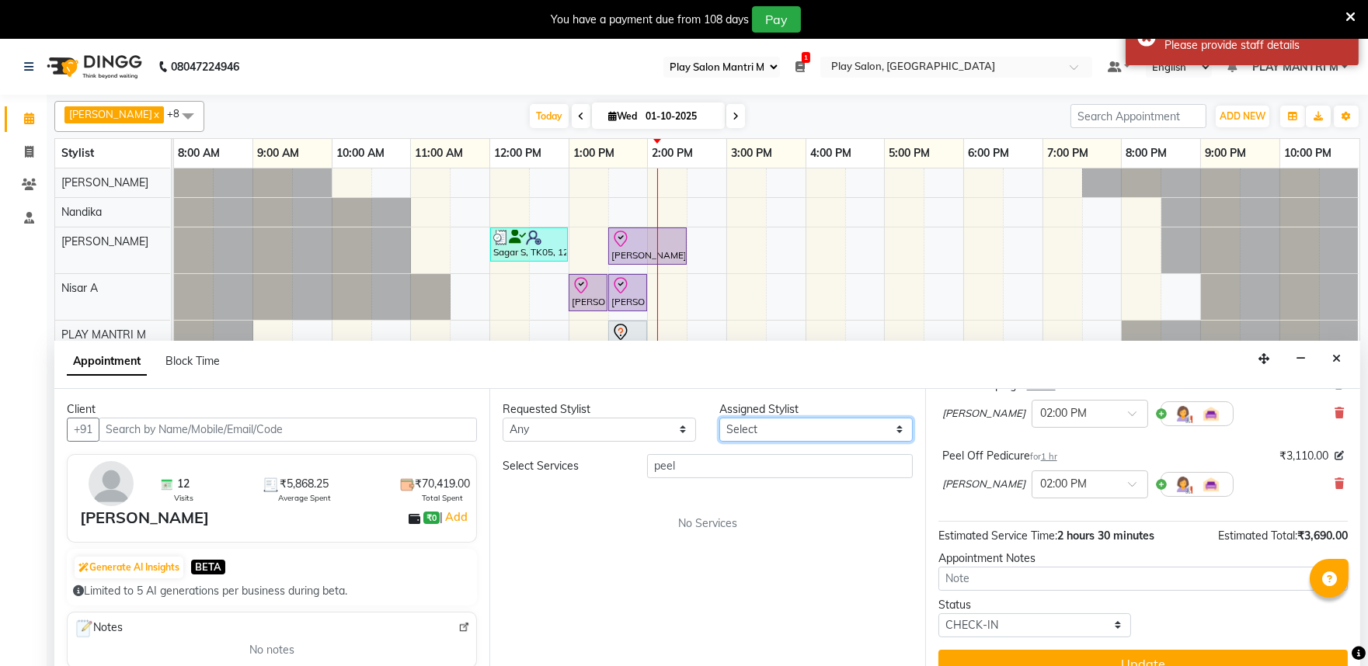
click at [766, 428] on select "Select [PERSON_NAME] S [PERSON_NAME] [PERSON_NAME] Khomong [PERSON_NAME] [PERSO…" at bounding box center [815, 430] width 193 height 24
select select "81311"
click at [719, 418] on select "Select [PERSON_NAME] S [PERSON_NAME] [PERSON_NAME] Khomong [PERSON_NAME] [PERSO…" at bounding box center [815, 430] width 193 height 24
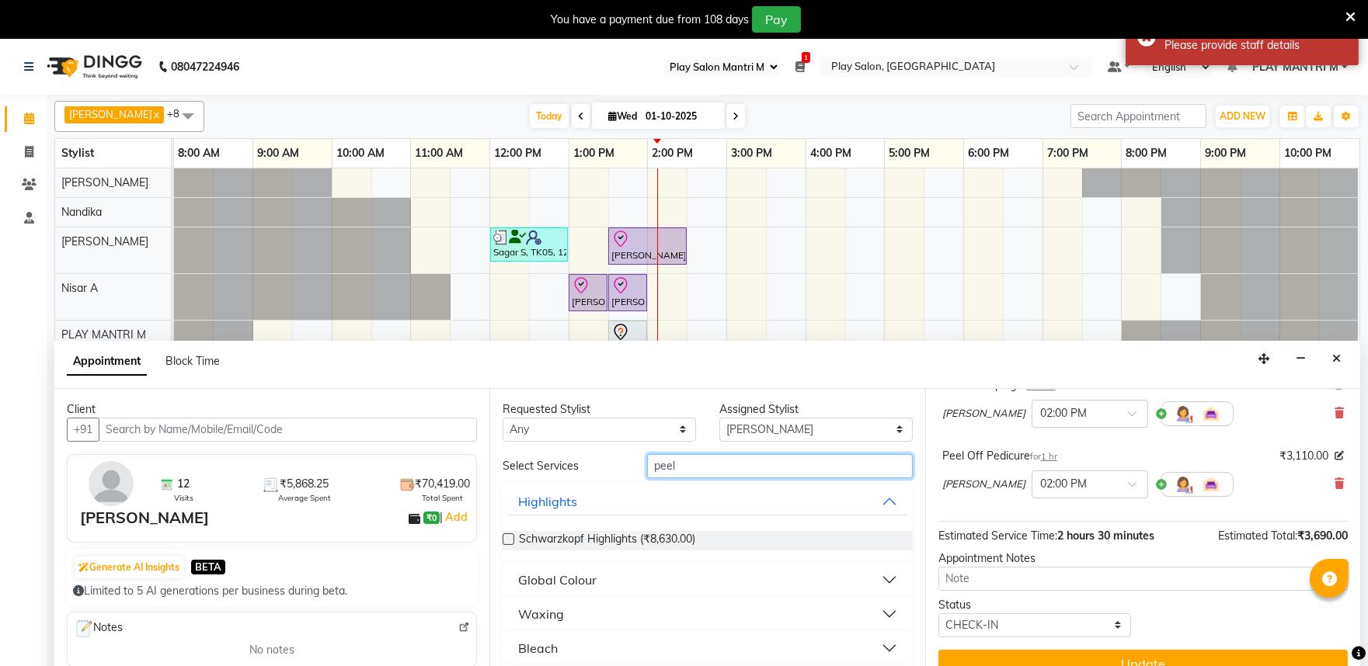
click at [707, 458] on input "peel" at bounding box center [780, 466] width 266 height 24
type input "peel"
click at [588, 579] on button "Pedicure" at bounding box center [707, 580] width 397 height 28
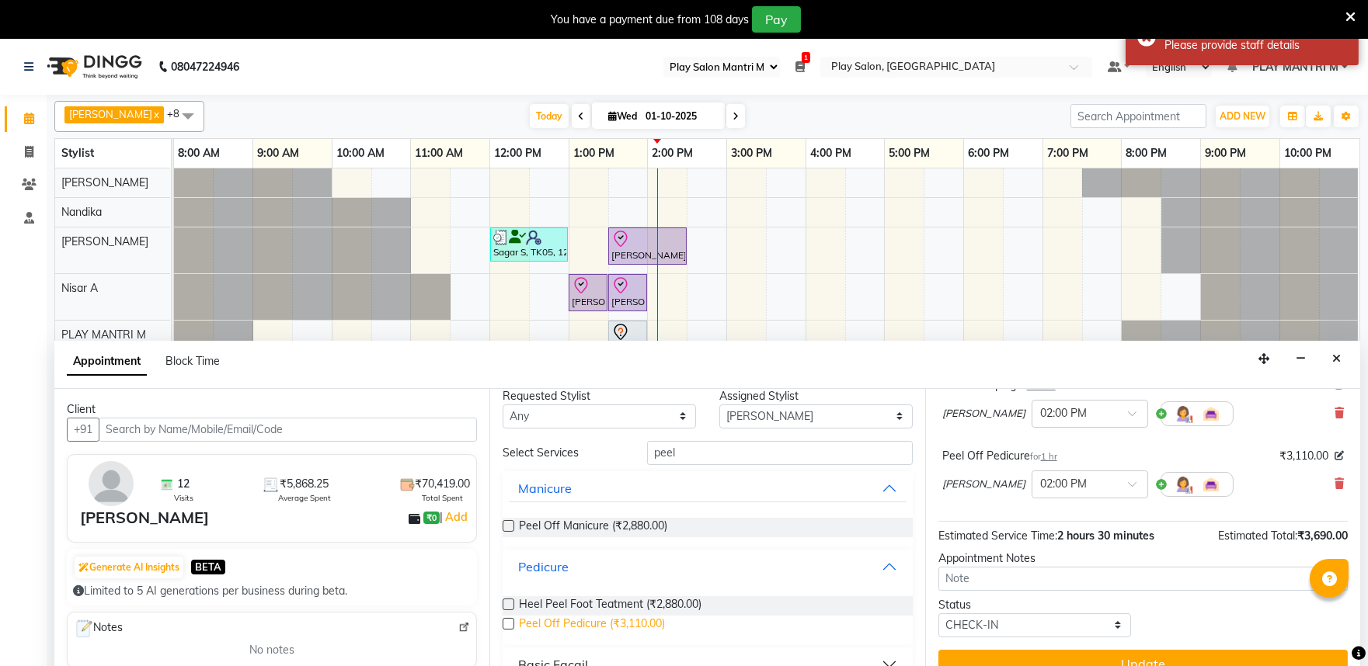
scroll to position [16, 0]
click at [509, 622] on label at bounding box center [508, 622] width 12 height 12
click at [509, 622] on input "checkbox" at bounding box center [507, 623] width 10 height 10
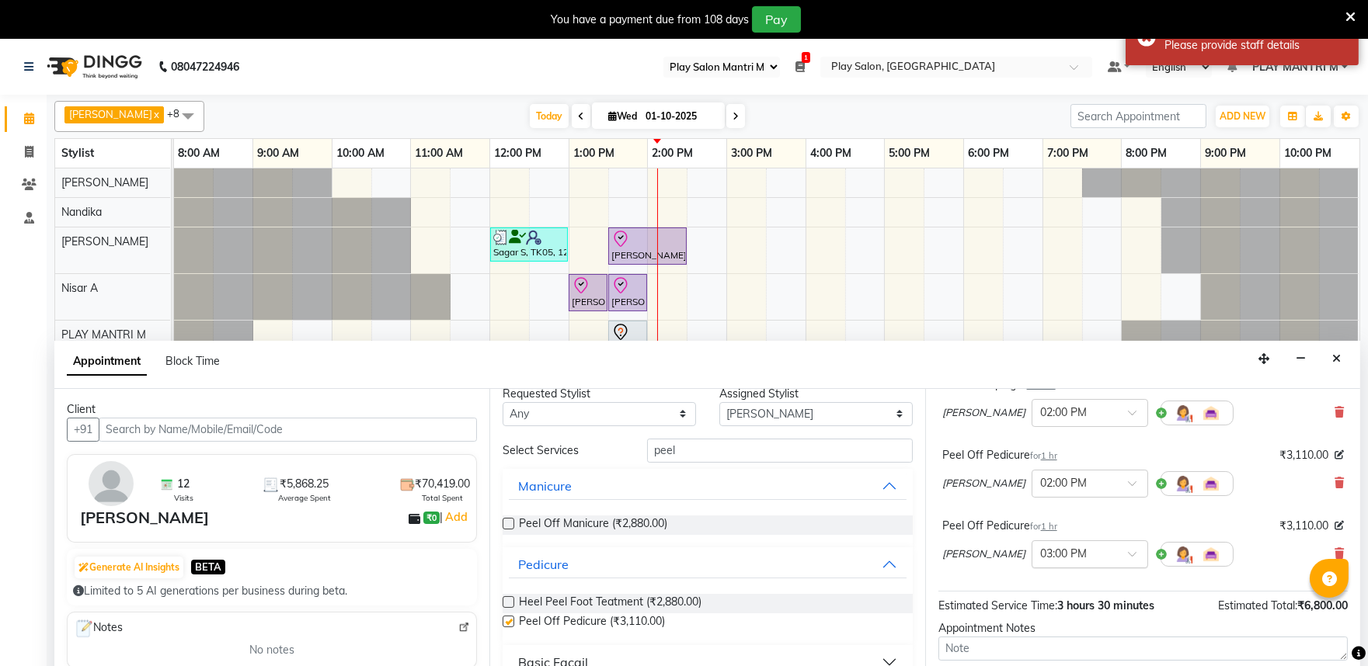
checkbox input "false"
click at [1064, 562] on div "× 03:00 PM" at bounding box center [1077, 554] width 91 height 16
click at [1032, 632] on div "02:00 PM" at bounding box center [1089, 638] width 115 height 29
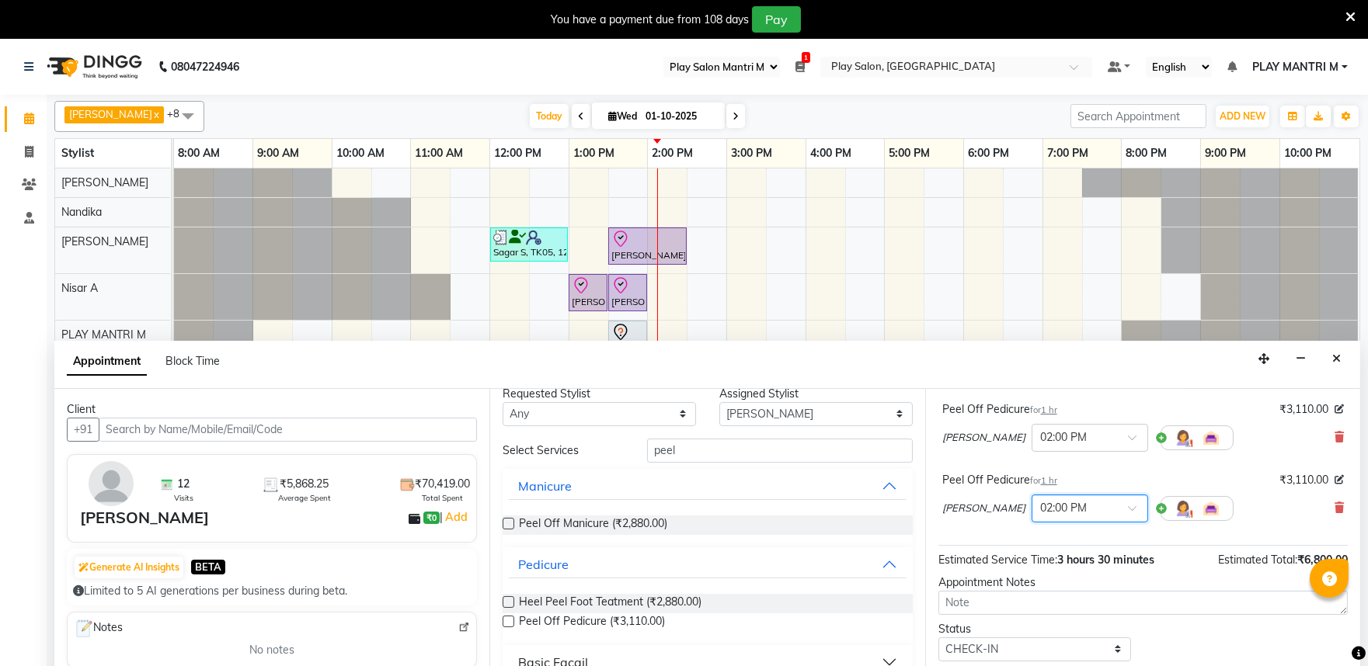
scroll to position [203, 0]
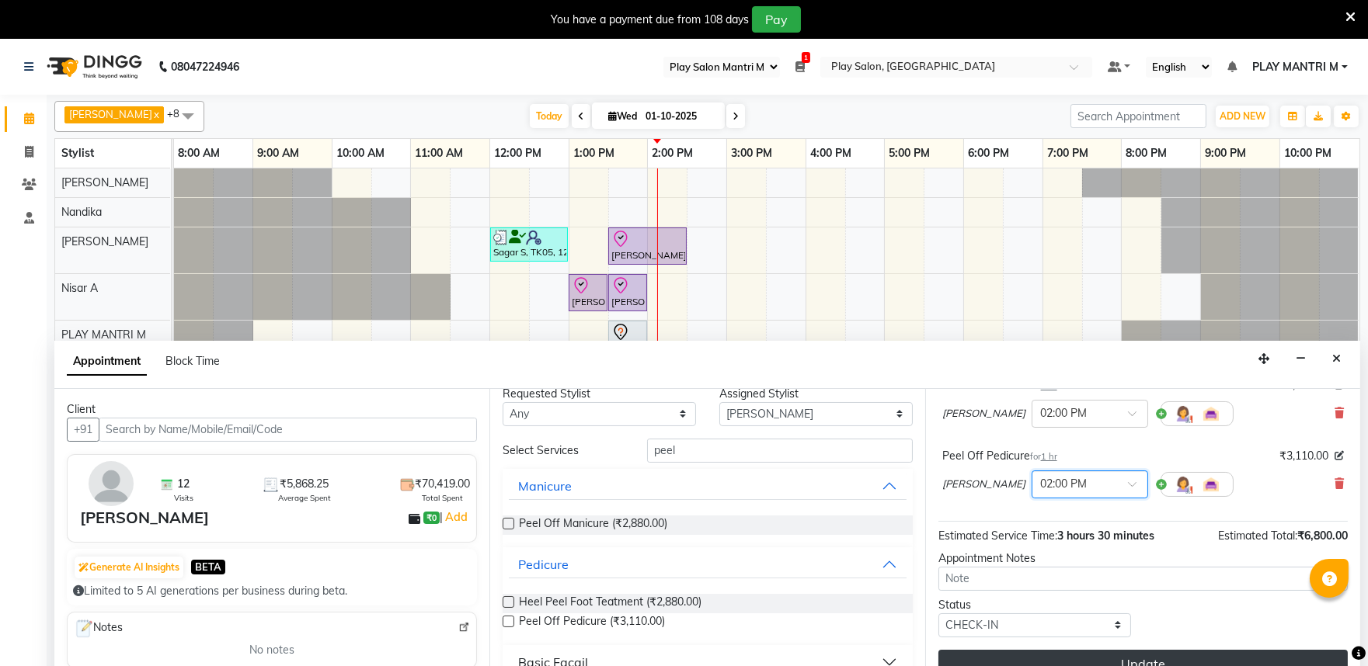
click at [1098, 658] on button "Update" at bounding box center [1142, 664] width 409 height 28
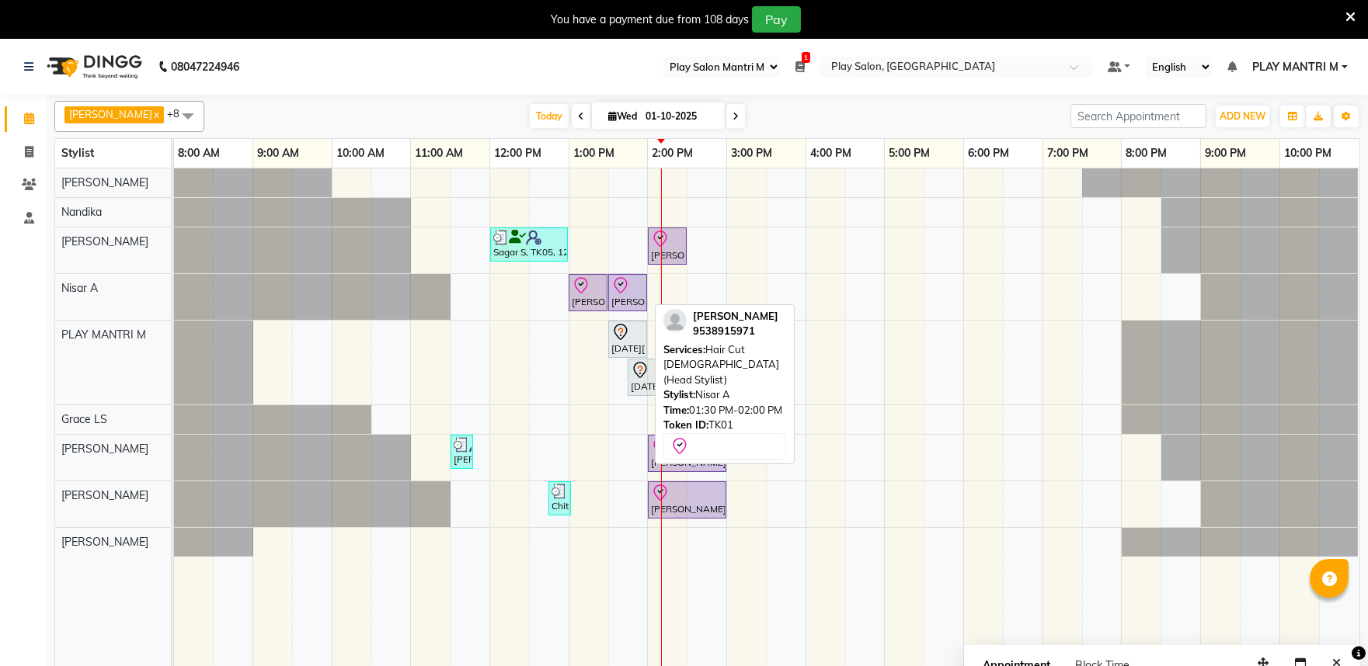
click at [618, 281] on icon at bounding box center [620, 285] width 19 height 19
select select "8"
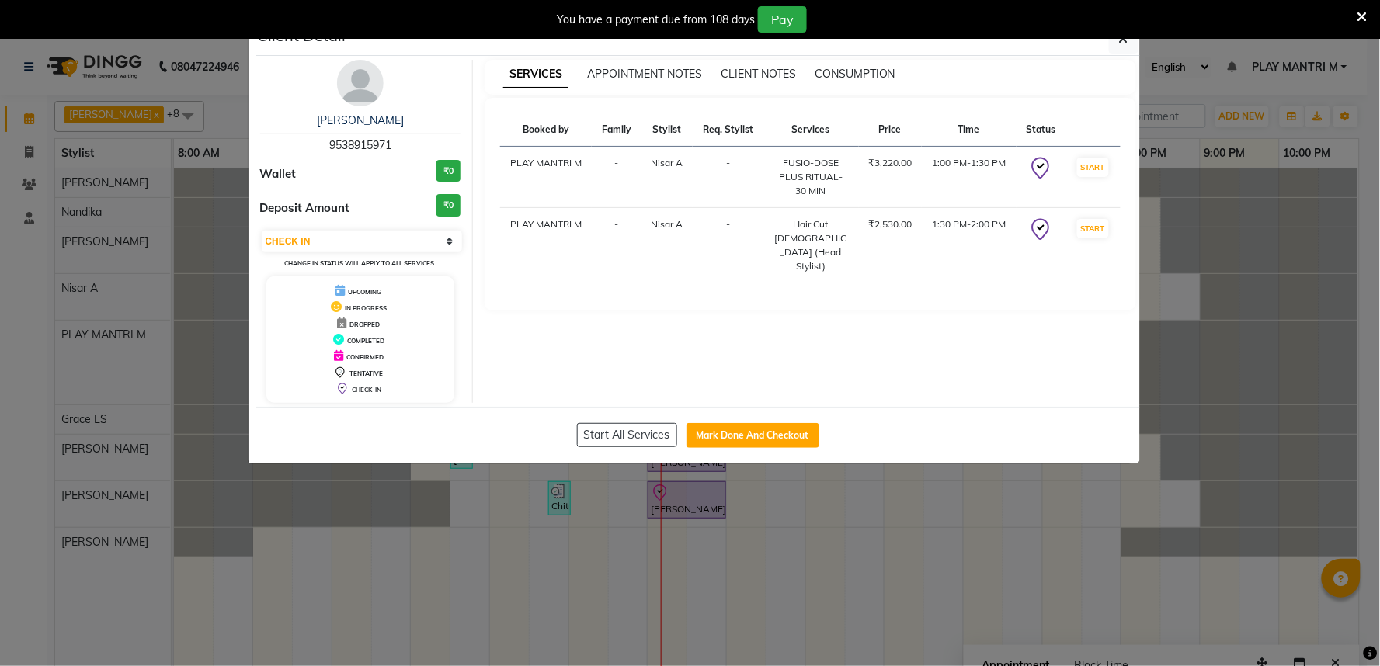
drag, startPoint x: 700, startPoint y: 437, endPoint x: 835, endPoint y: 447, distance: 134.7
click at [702, 437] on button "Mark Done And Checkout" at bounding box center [752, 435] width 133 height 25
select select "service"
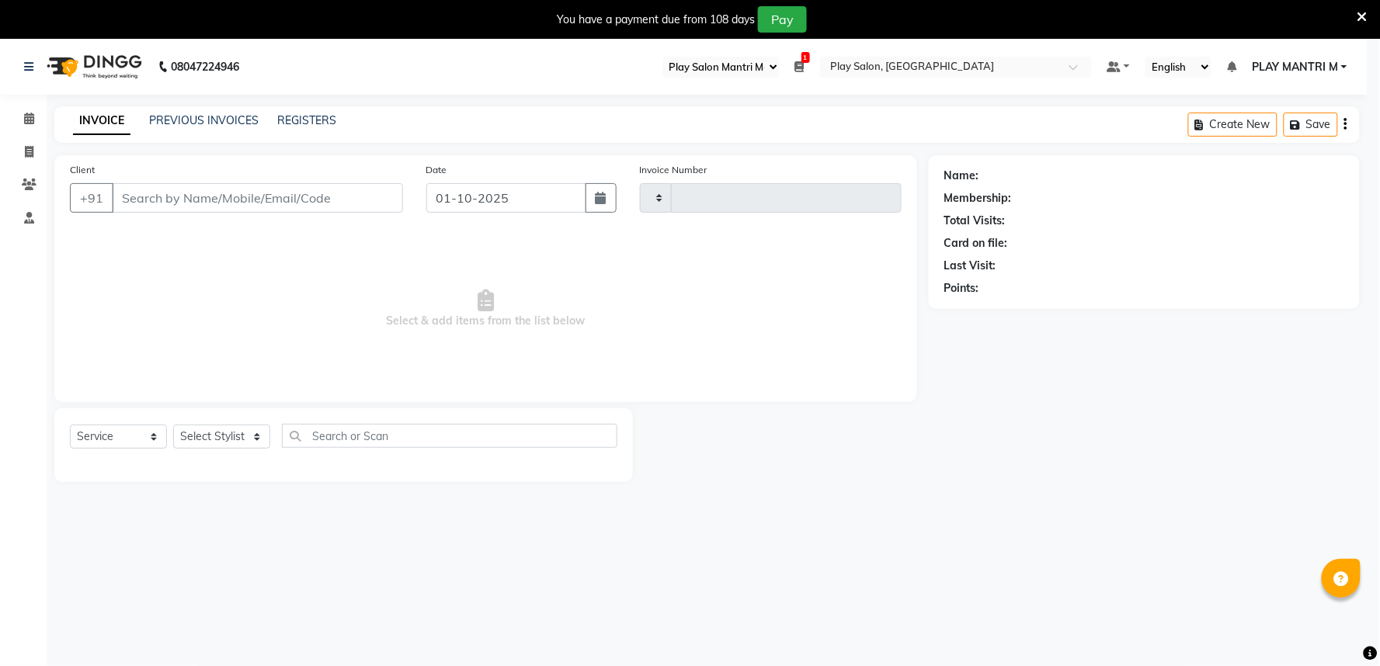
type input "2012"
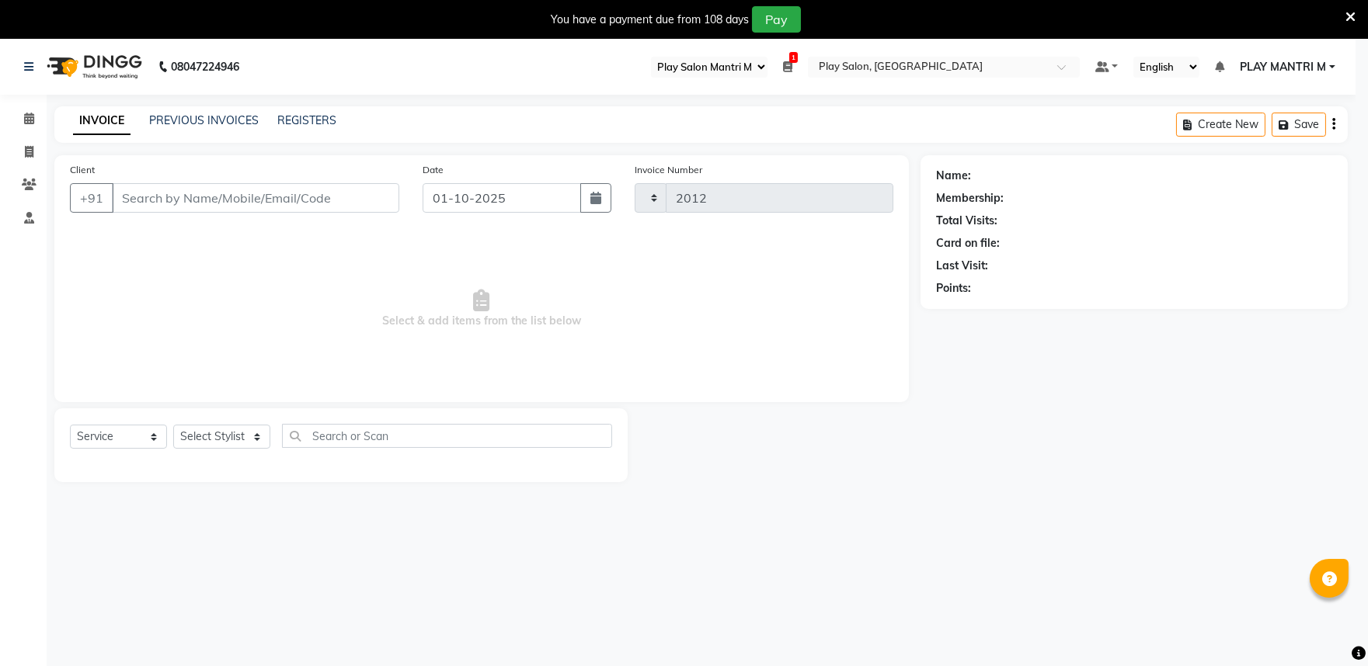
select select "8352"
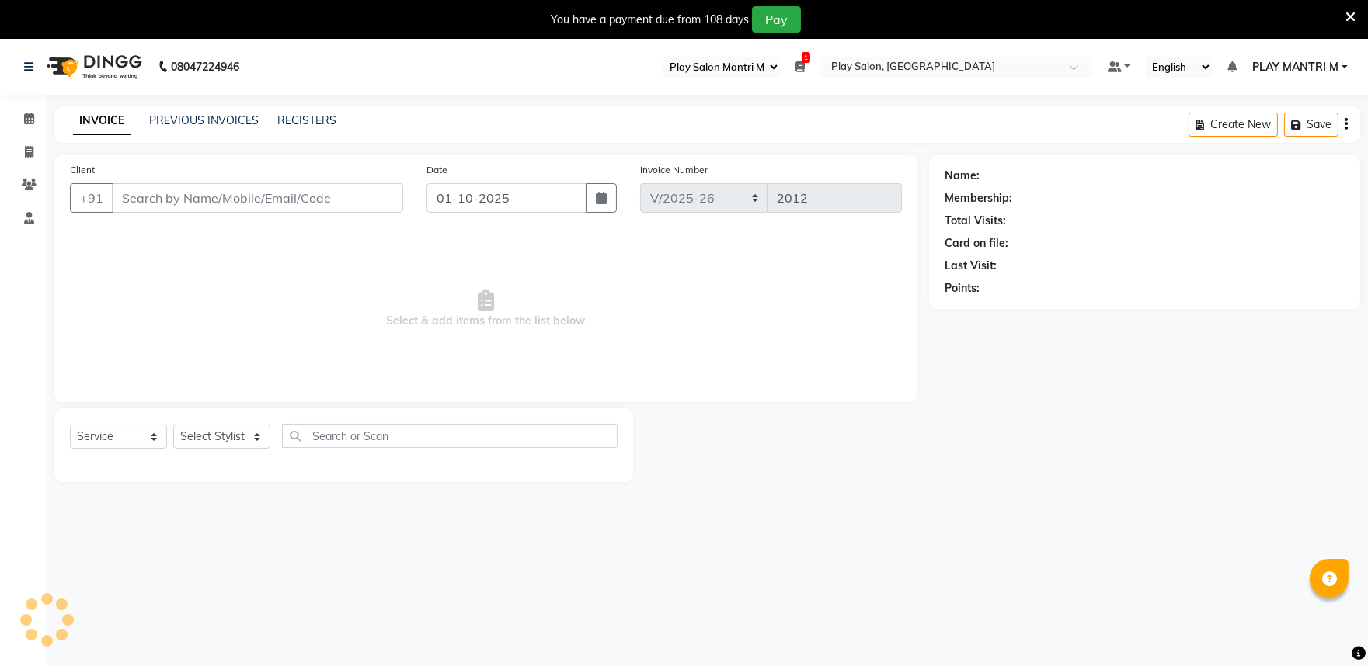
type input "95******71"
select select "81314"
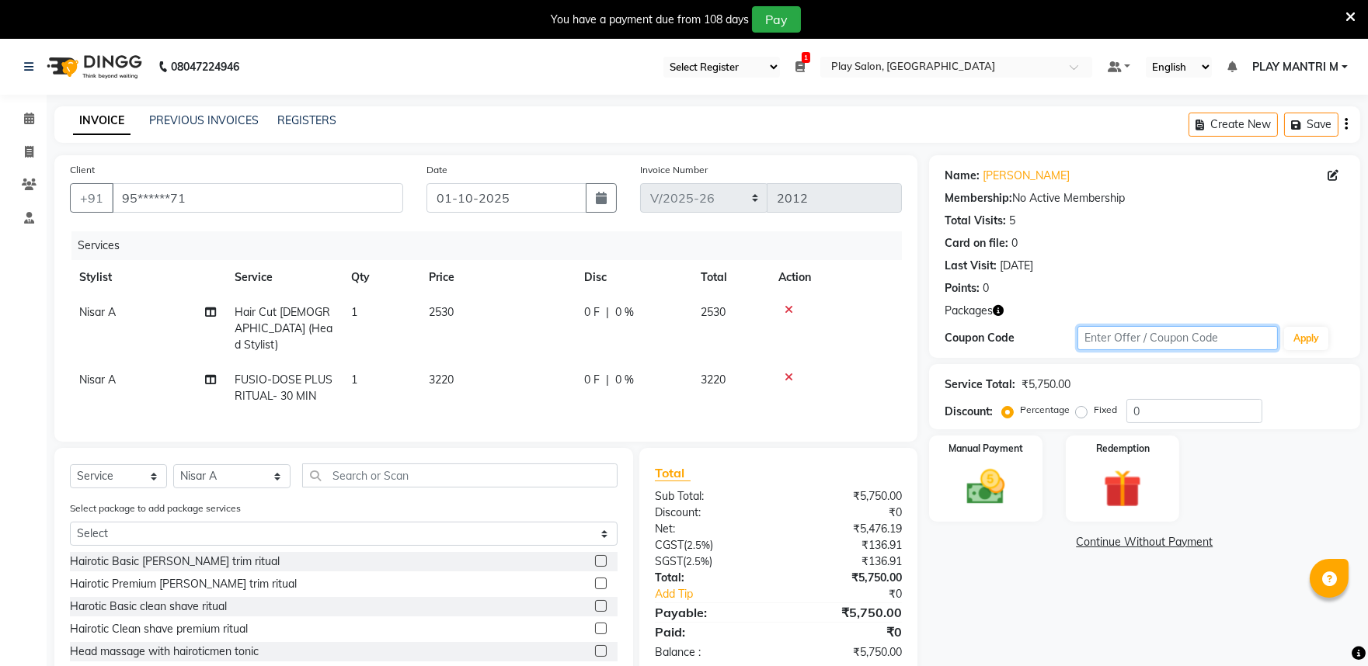
click at [1111, 345] on input "text" at bounding box center [1177, 338] width 200 height 24
paste input "NALUD25"
type input "NALUD25"
click at [1301, 337] on button "Apply" at bounding box center [1306, 338] width 44 height 23
type input "100"
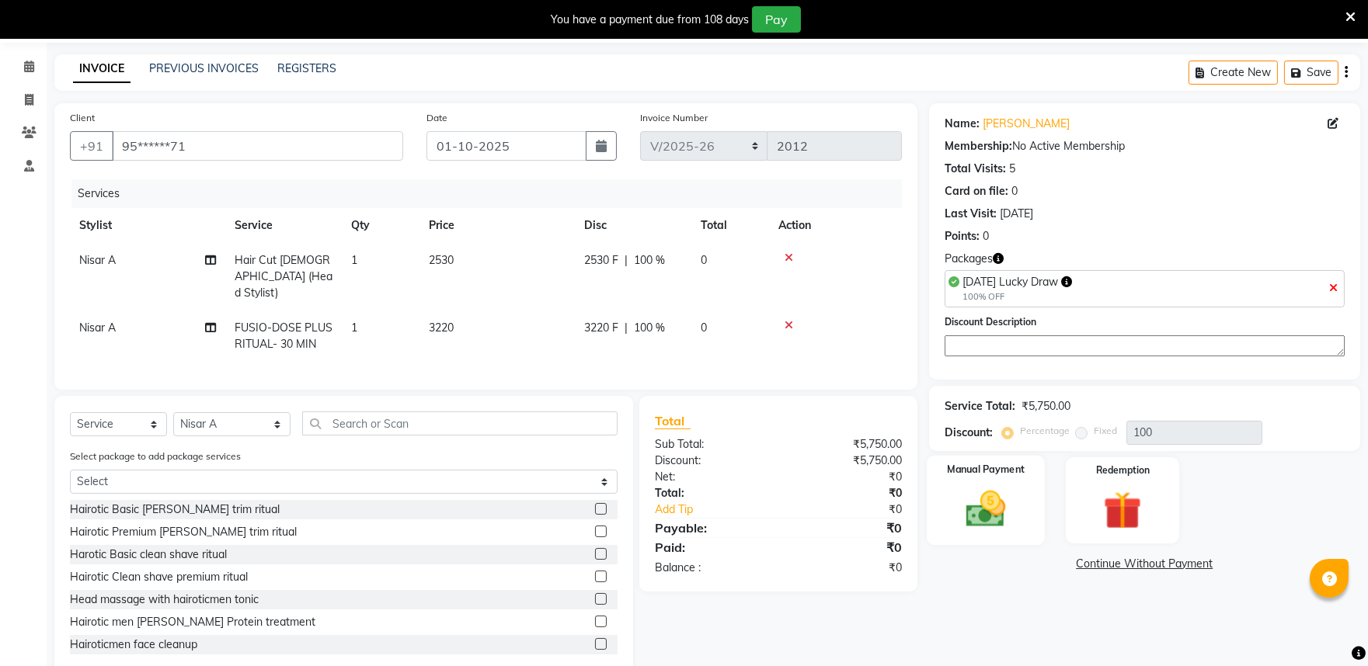
scroll to position [82, 0]
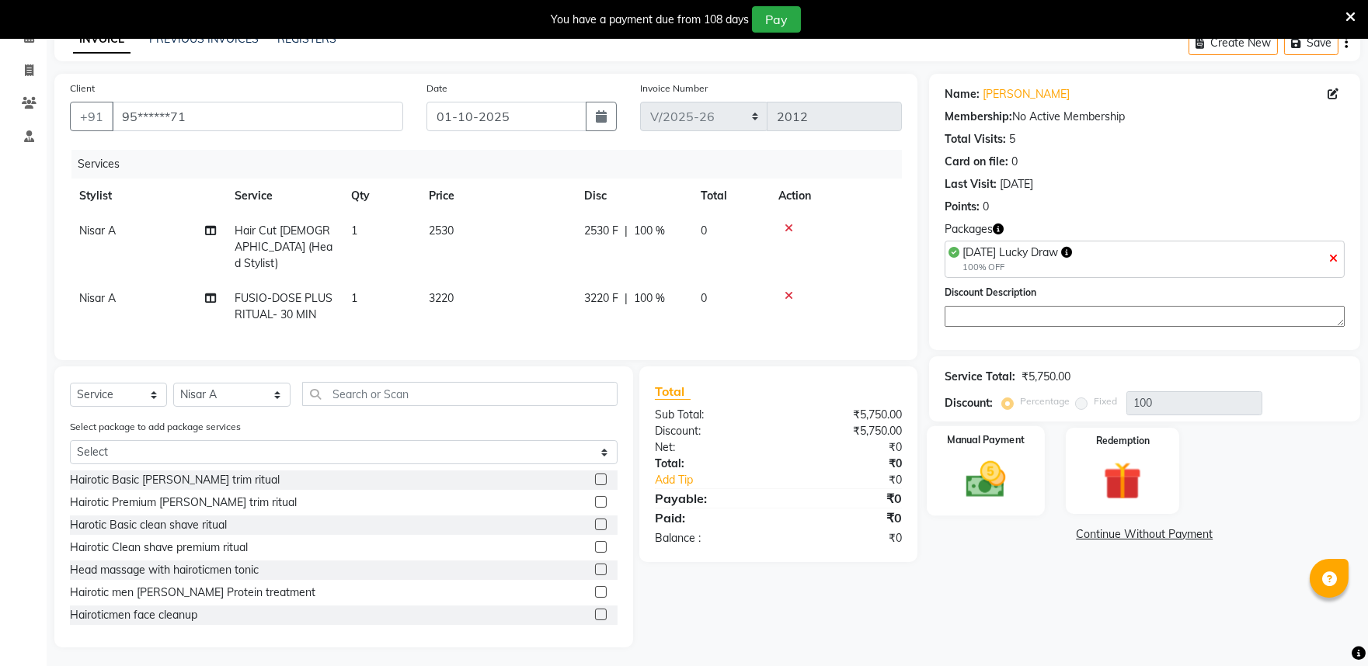
click at [1002, 485] on img at bounding box center [985, 480] width 64 height 46
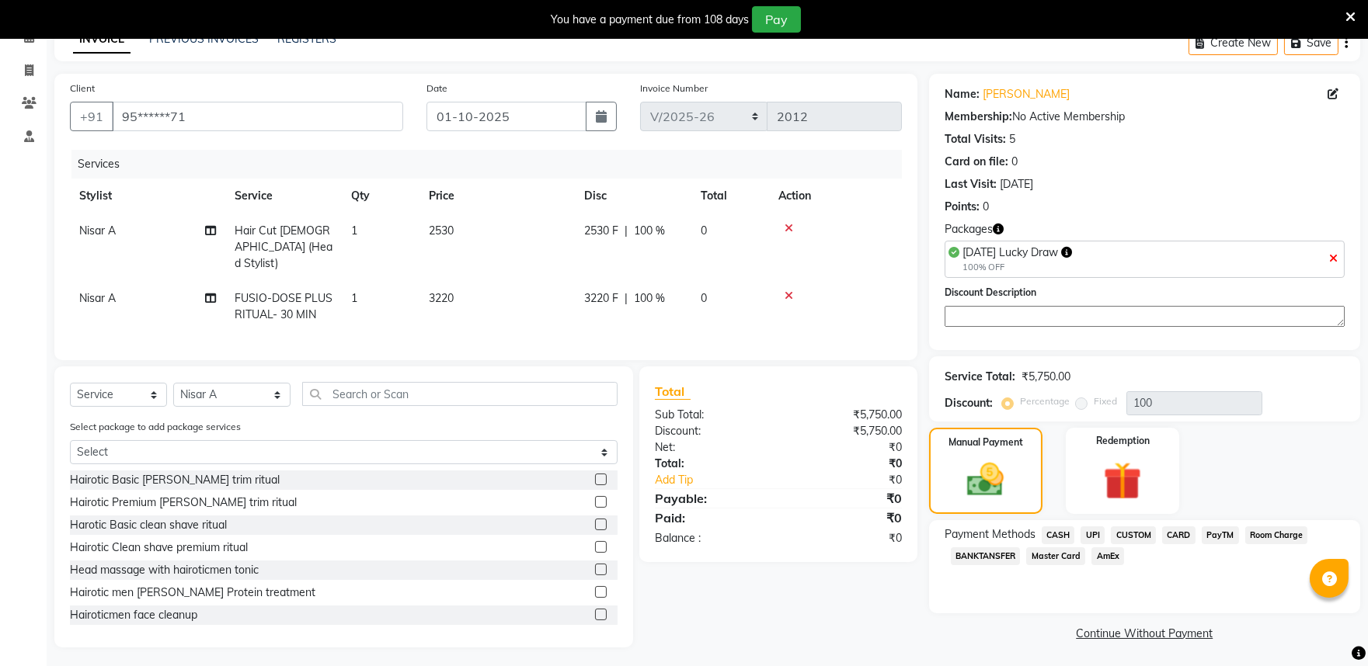
click at [1058, 532] on span "CASH" at bounding box center [1057, 536] width 33 height 18
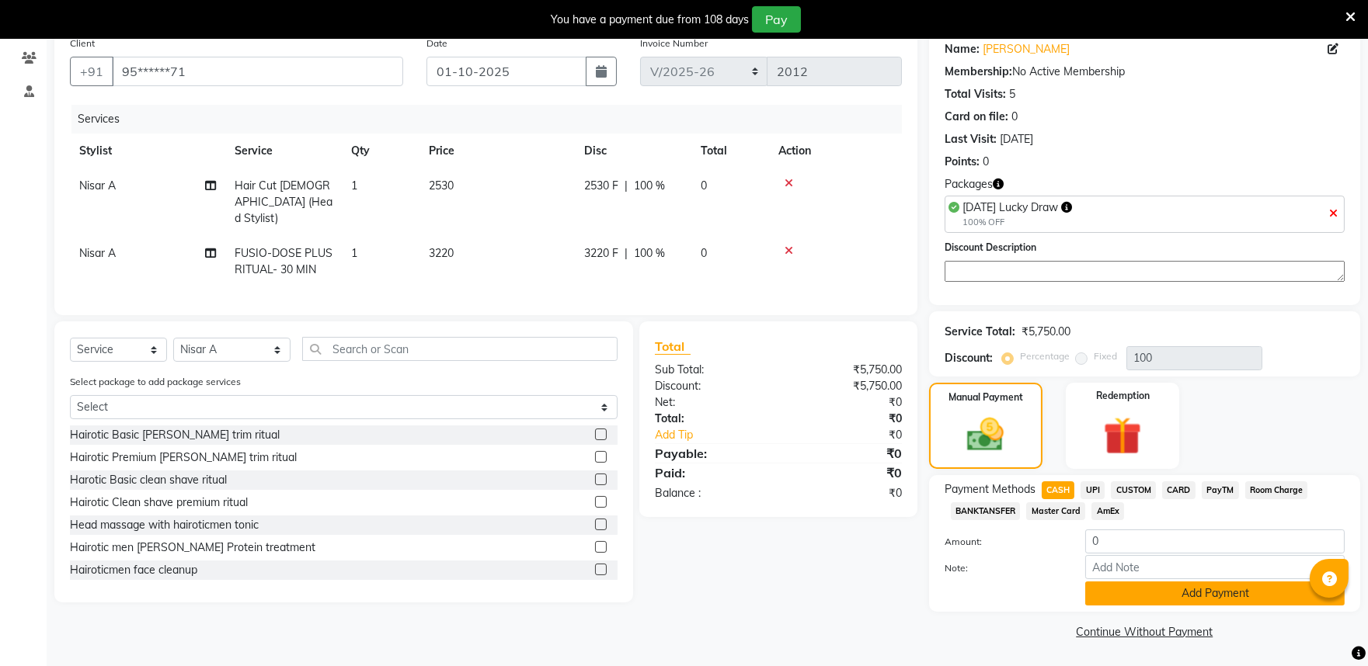
click at [1111, 592] on button "Add Payment" at bounding box center [1214, 594] width 259 height 24
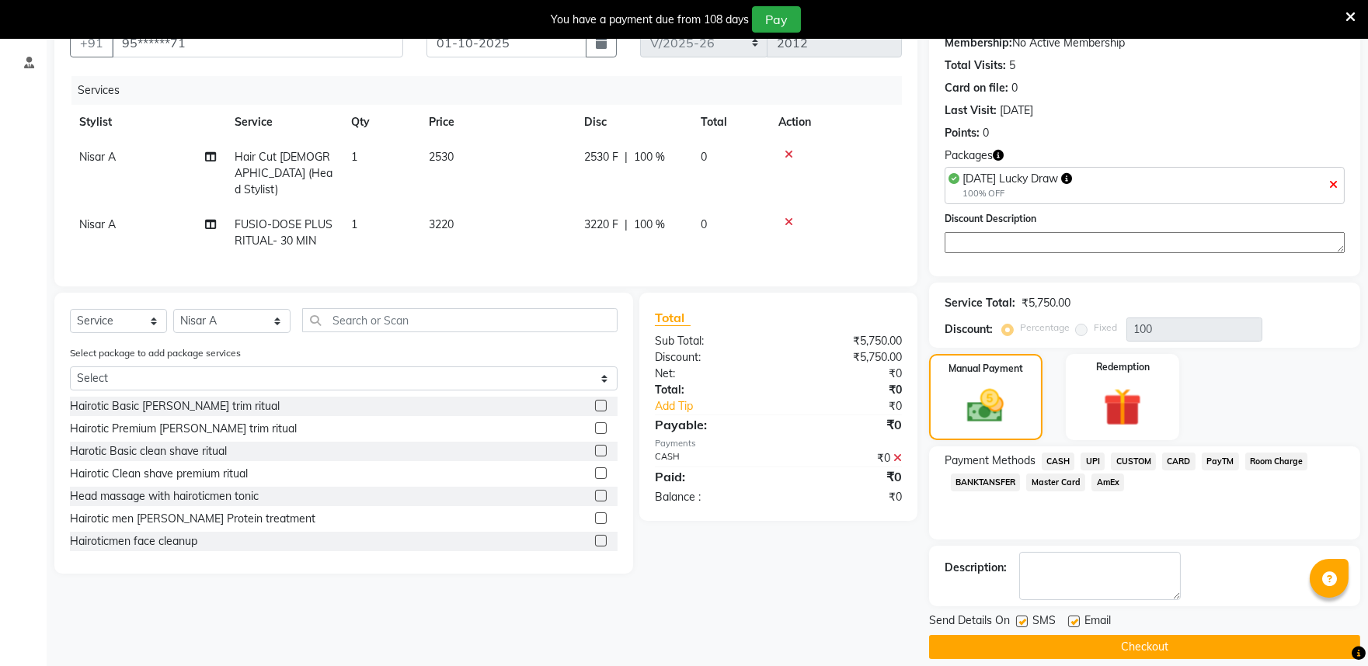
scroll to position [171, 0]
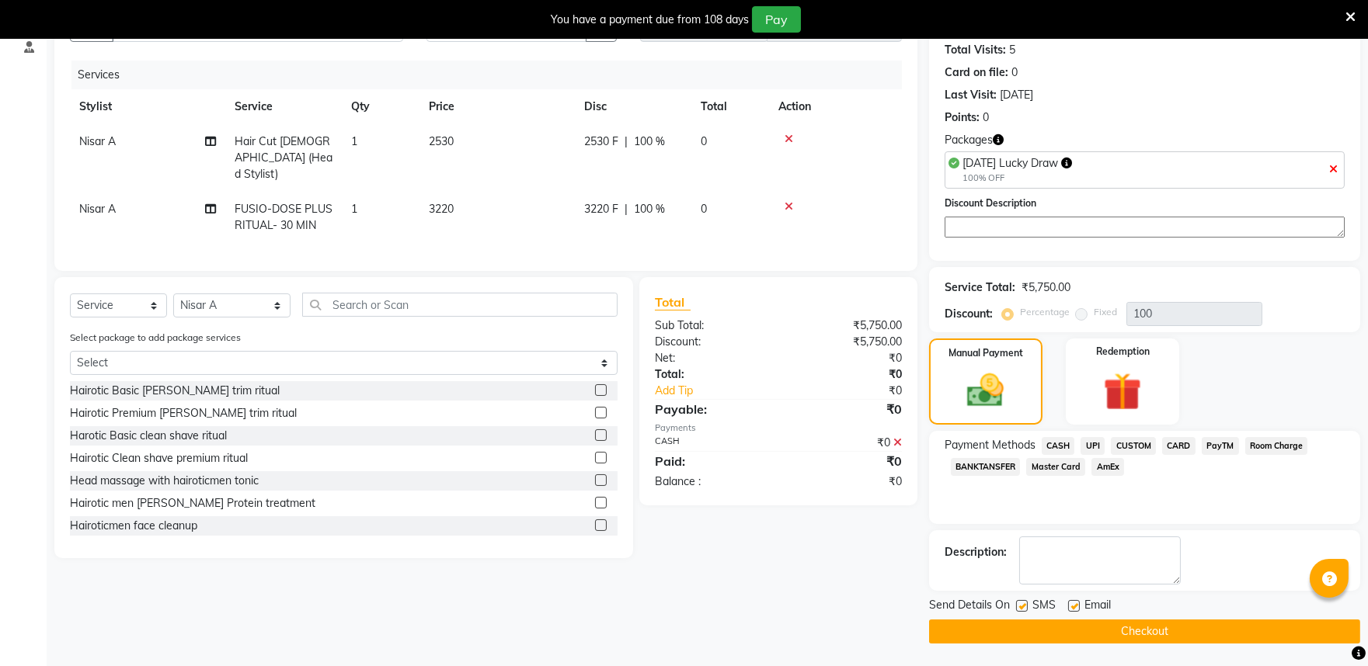
click at [1033, 627] on button "Checkout" at bounding box center [1144, 632] width 431 height 24
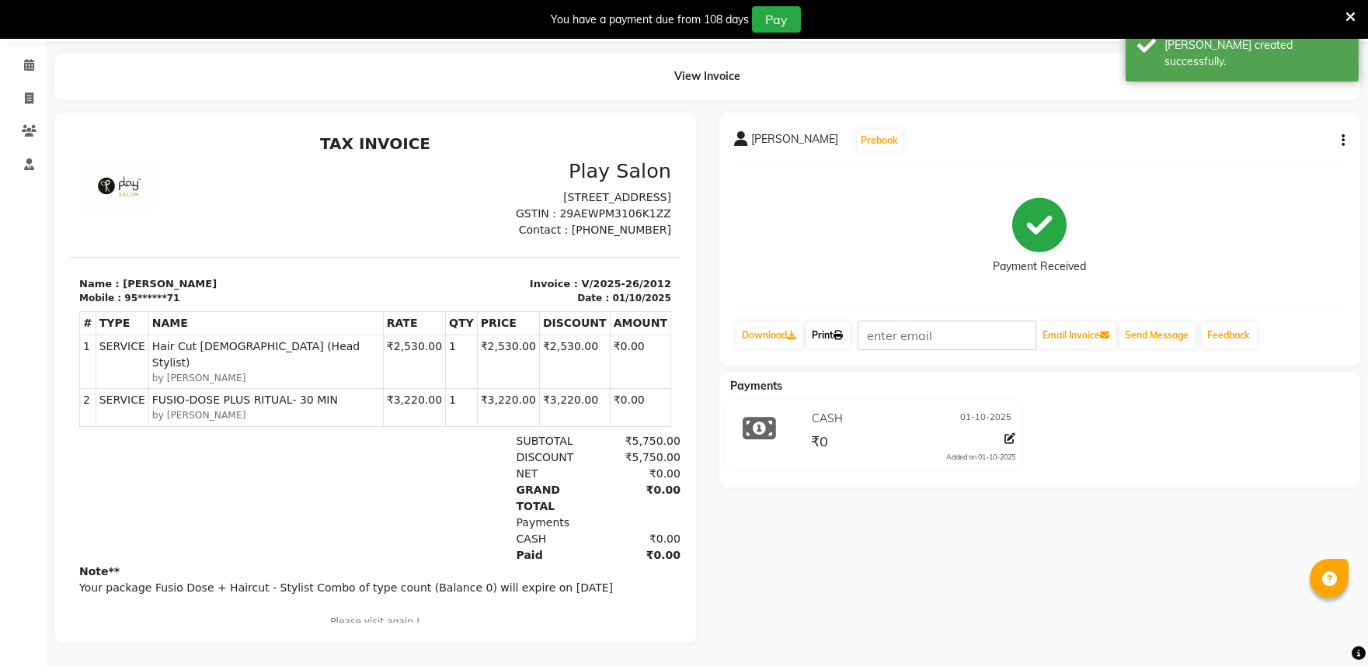
click at [829, 322] on link "Print" at bounding box center [827, 335] width 43 height 26
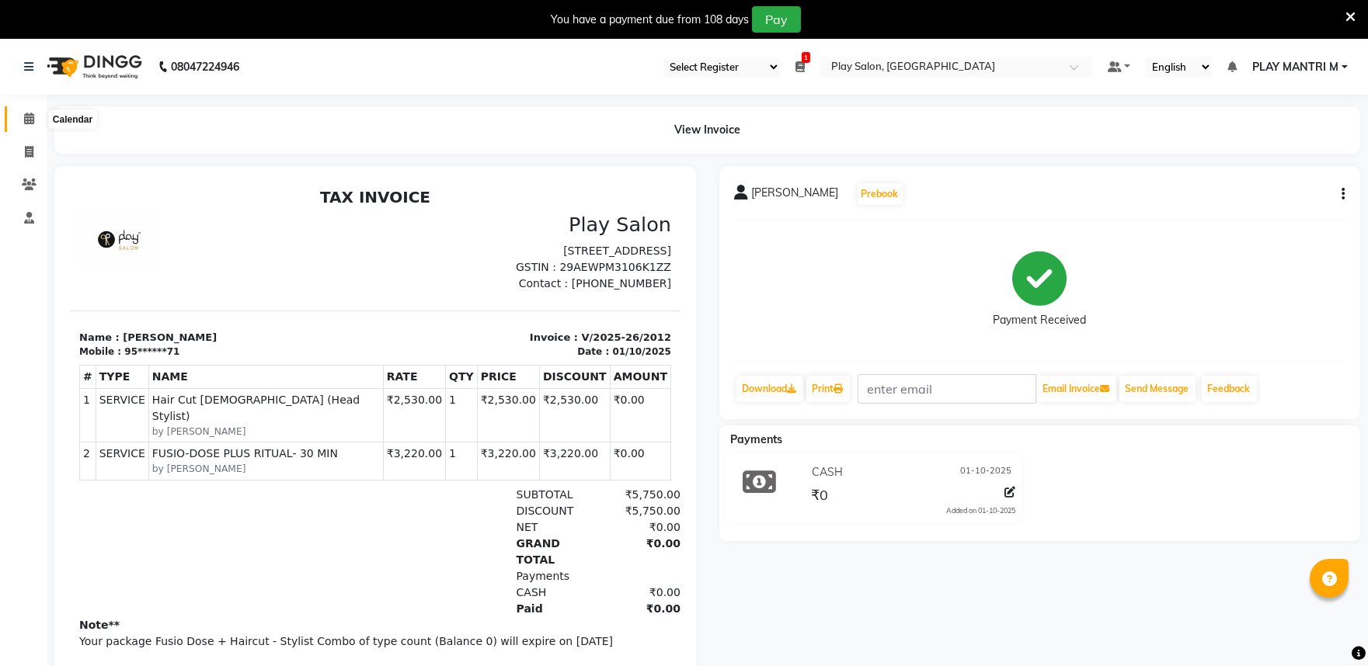
click at [24, 118] on icon at bounding box center [29, 119] width 10 height 12
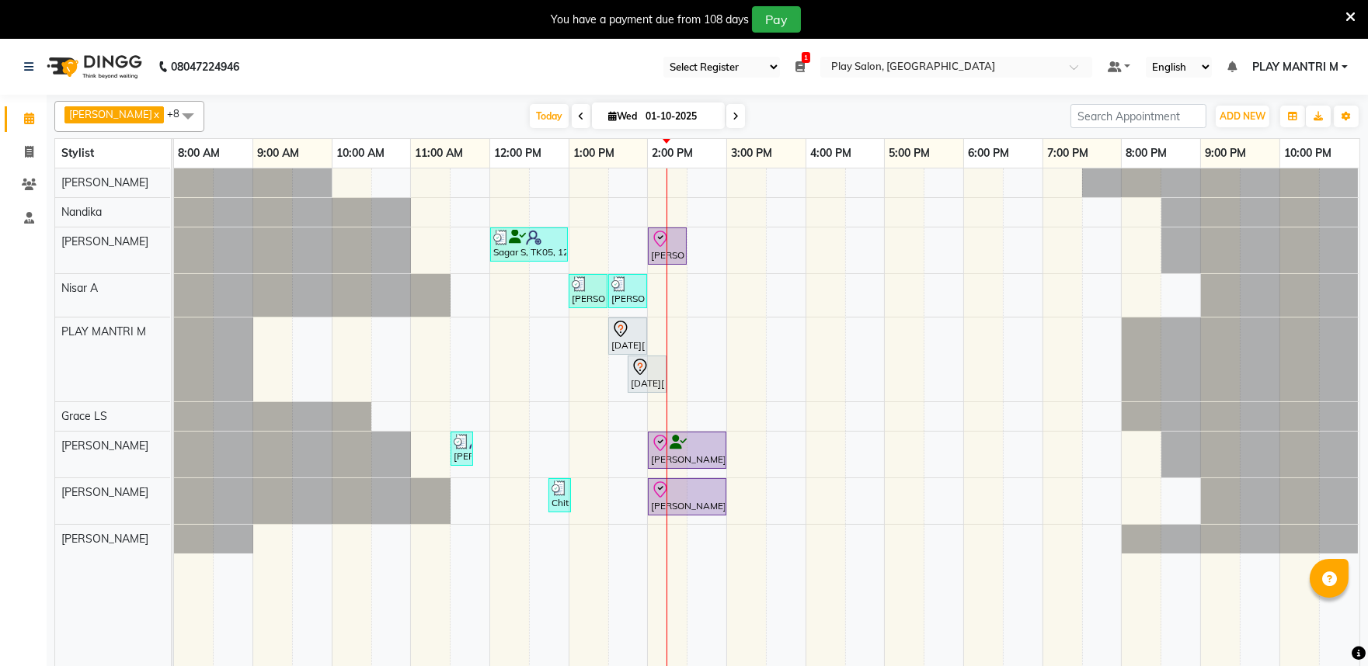
click at [578, 120] on icon at bounding box center [581, 116] width 6 height 9
type input "30-09-2025"
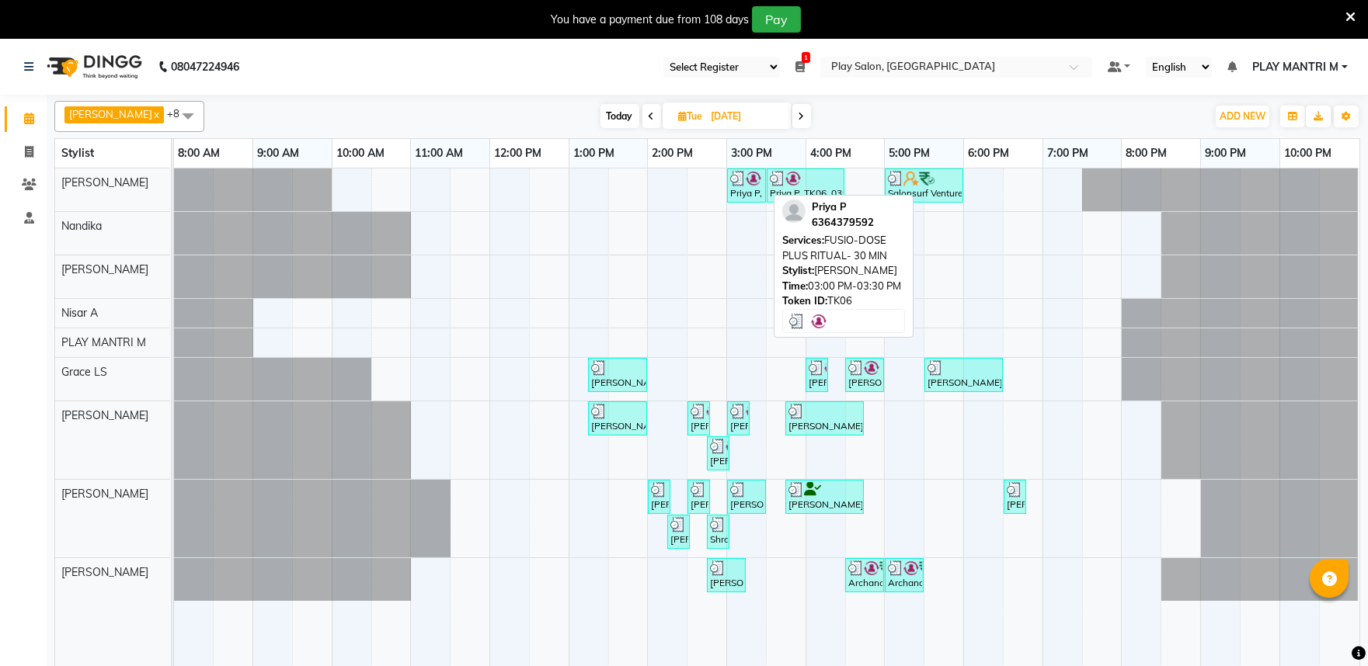
click at [754, 177] on img at bounding box center [754, 179] width 16 height 16
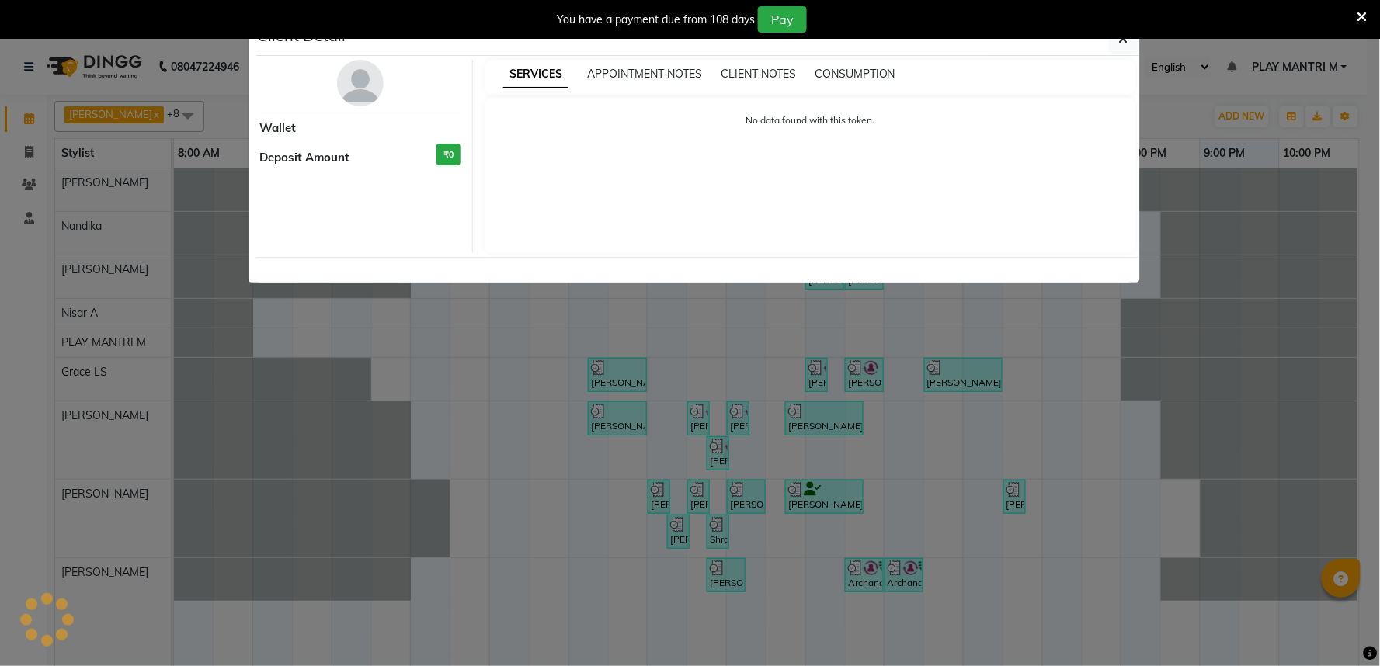
select select "3"
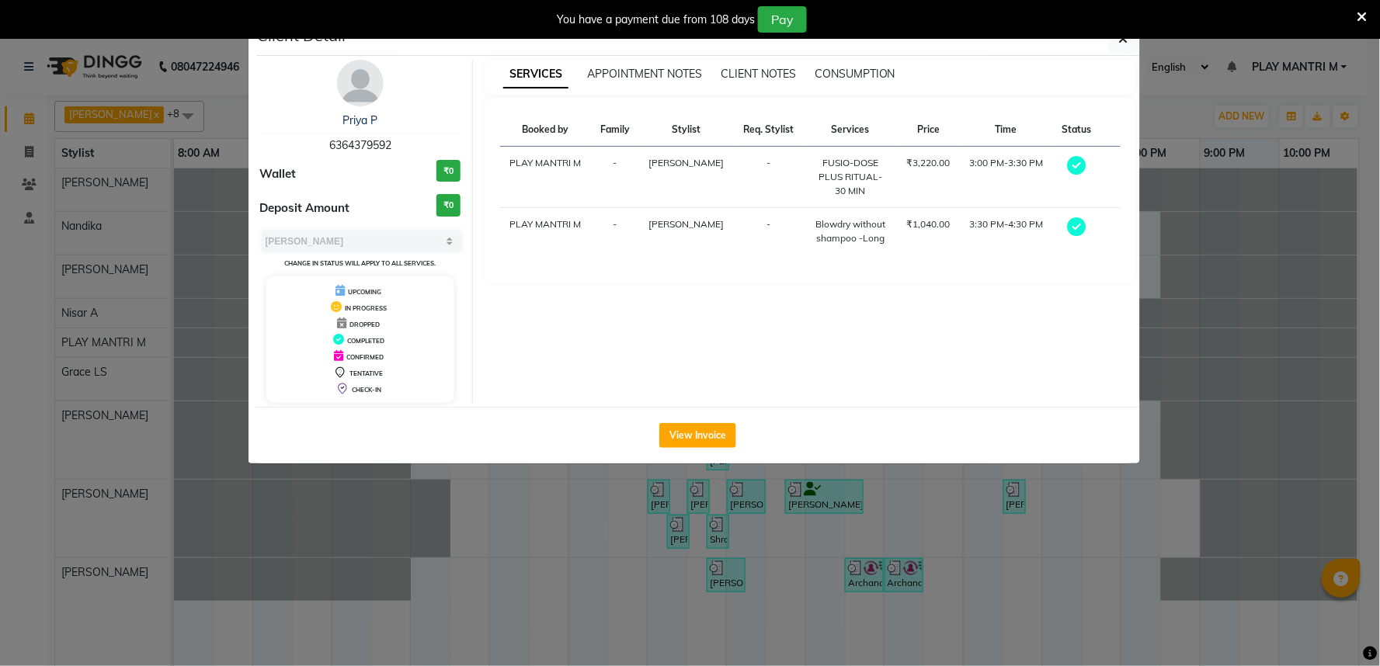
click at [357, 92] on img at bounding box center [360, 83] width 47 height 47
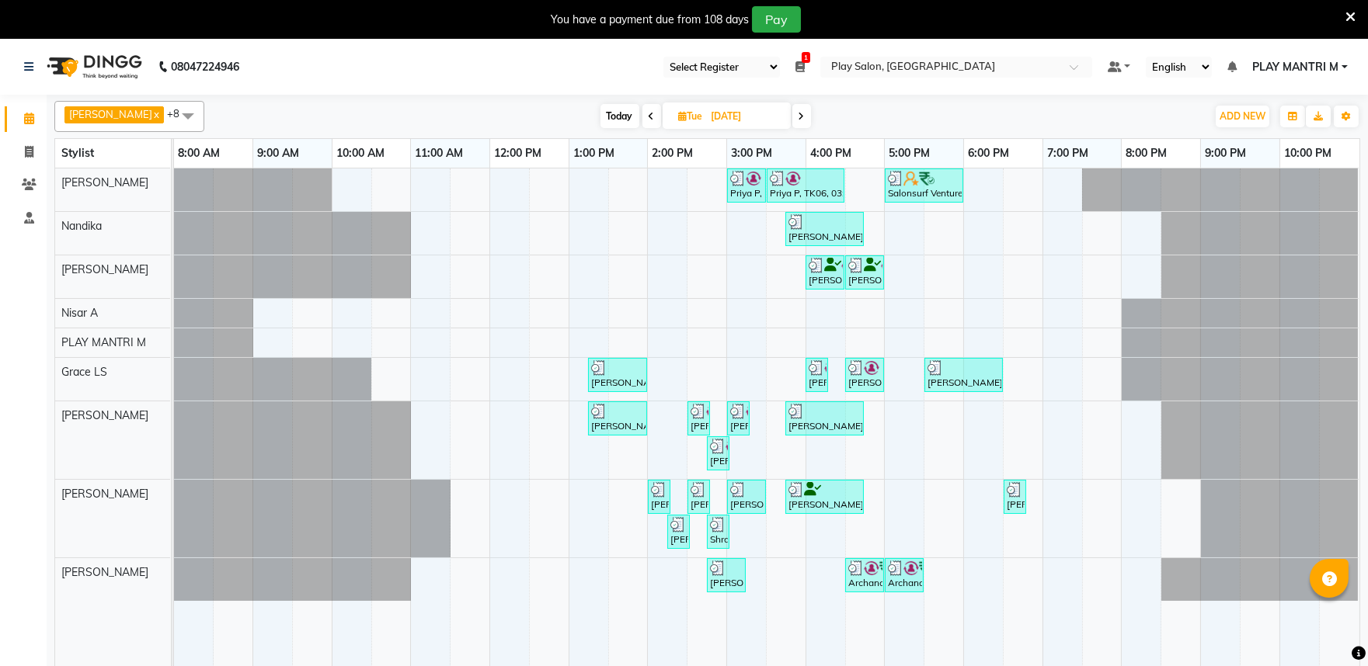
click at [798, 119] on icon at bounding box center [801, 116] width 6 height 9
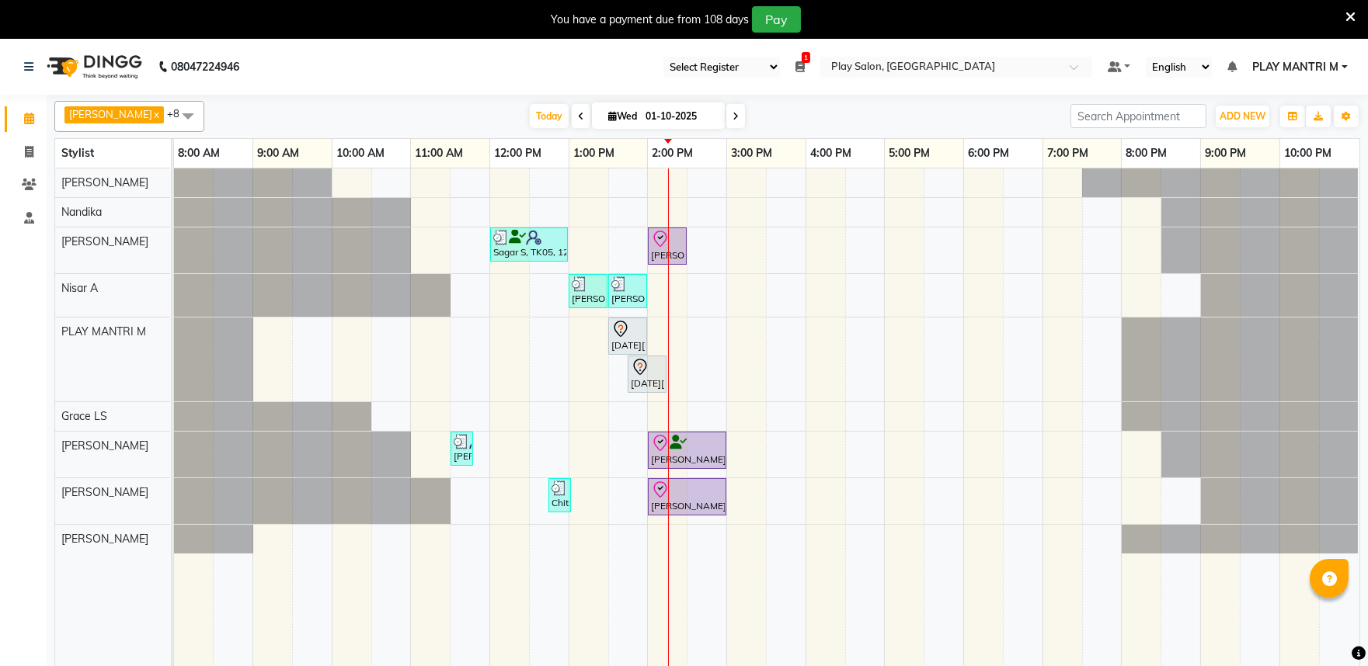
click at [732, 118] on icon at bounding box center [735, 116] width 6 height 9
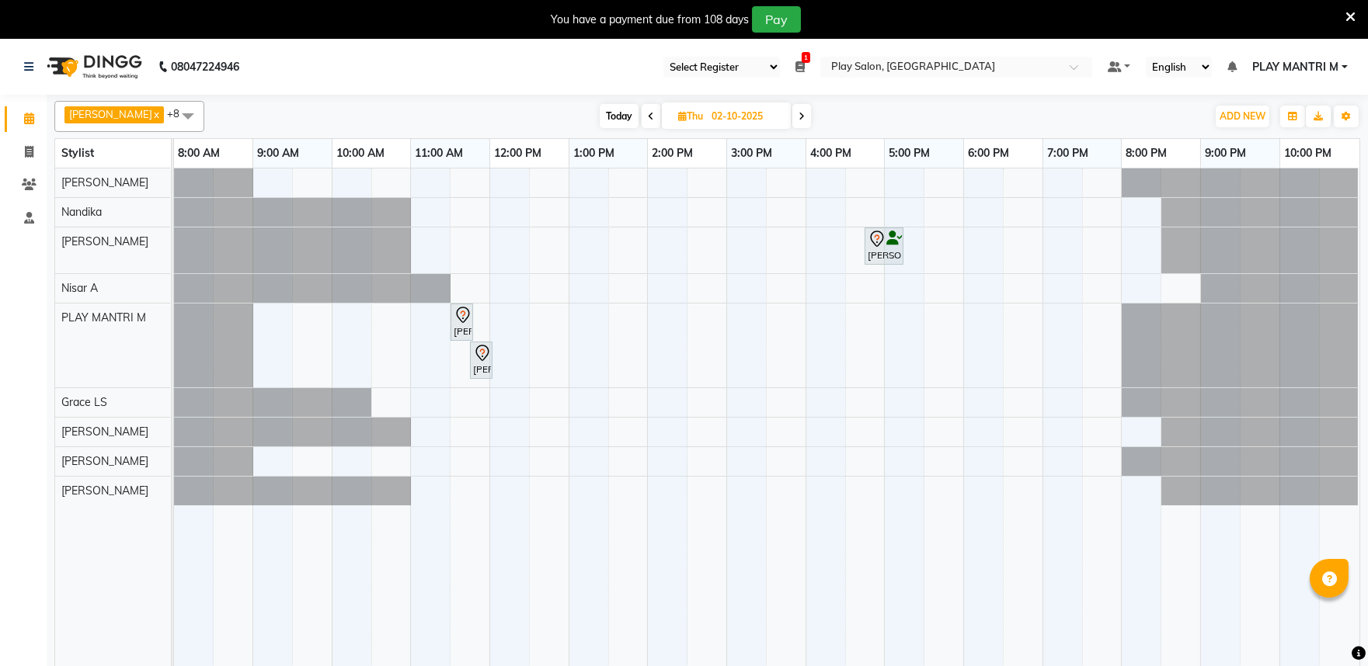
click at [648, 114] on icon at bounding box center [651, 116] width 6 height 9
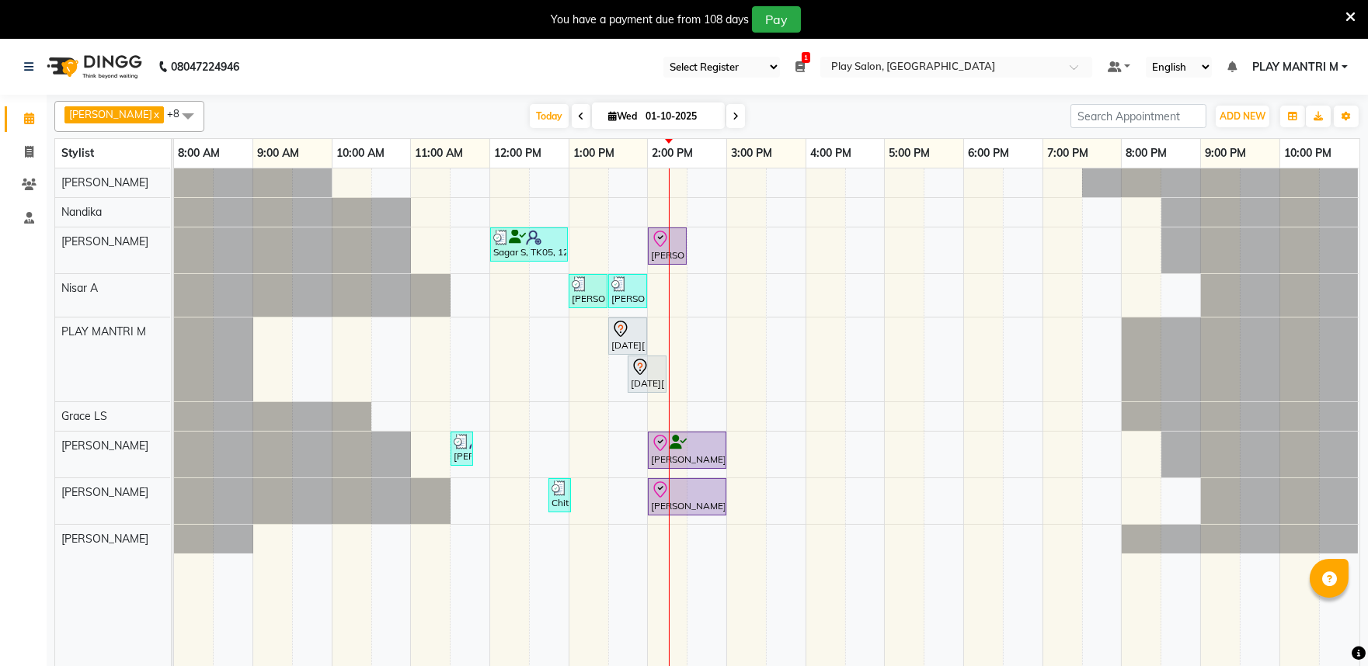
click at [732, 120] on icon at bounding box center [735, 116] width 6 height 9
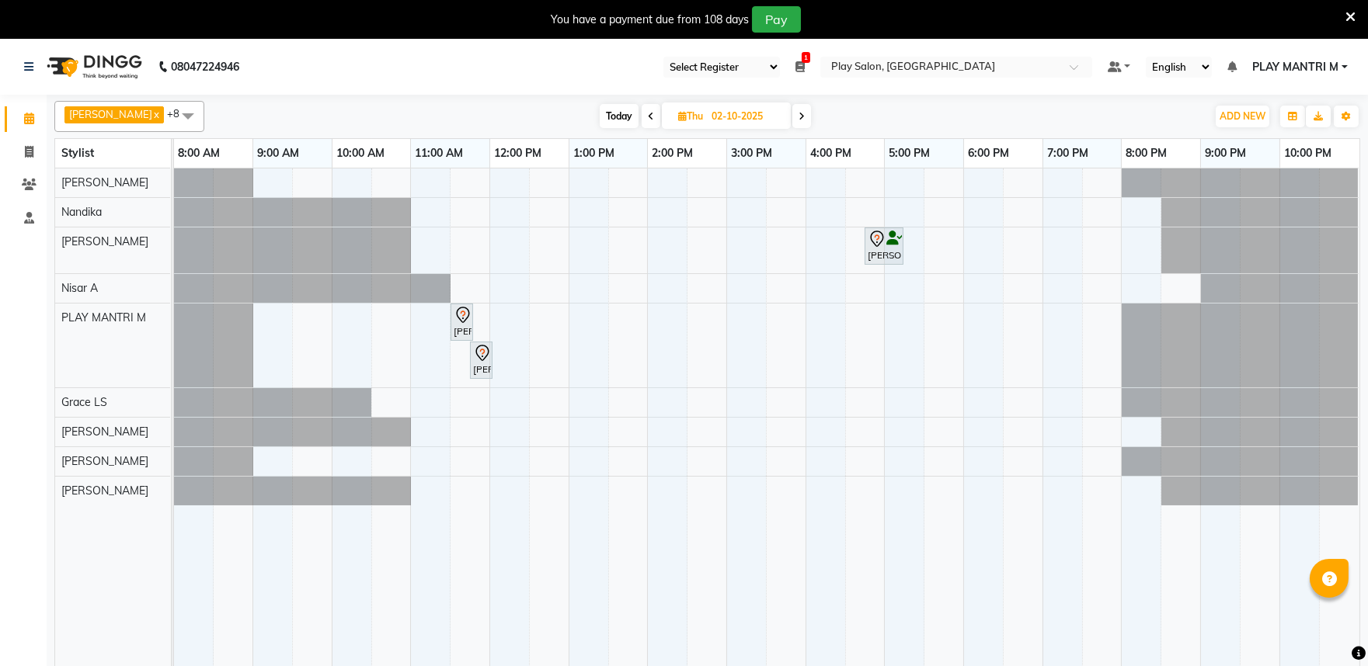
click at [798, 119] on icon at bounding box center [801, 116] width 6 height 9
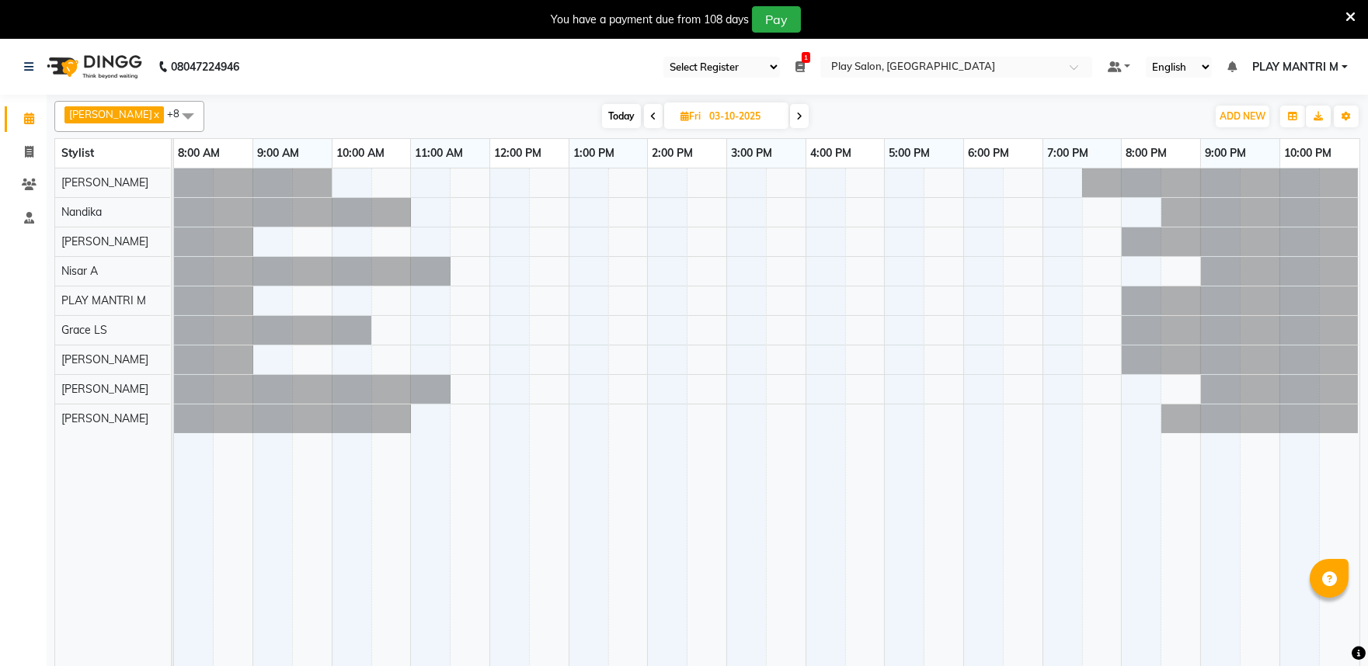
click at [796, 119] on icon at bounding box center [799, 116] width 6 height 9
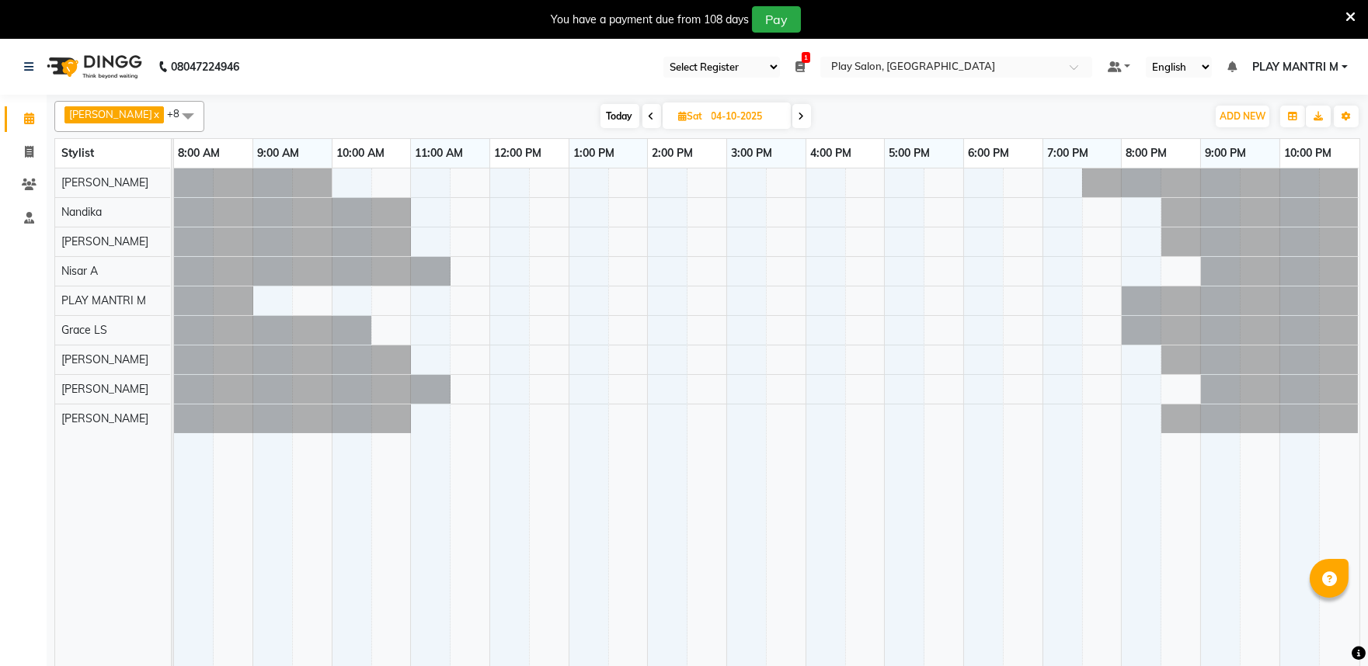
click at [798, 119] on icon at bounding box center [801, 116] width 6 height 9
click at [799, 119] on icon at bounding box center [802, 116] width 6 height 9
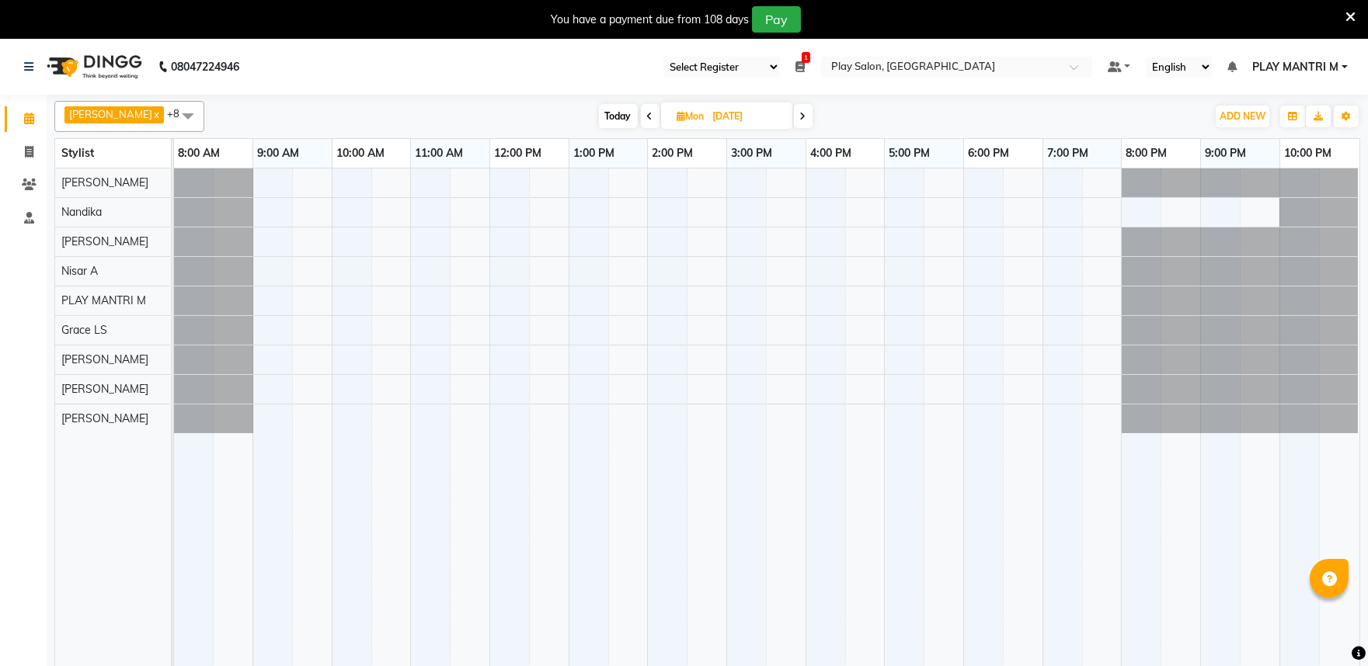
click at [800, 119] on icon at bounding box center [803, 116] width 6 height 9
click at [798, 119] on icon at bounding box center [801, 116] width 6 height 9
click at [646, 120] on icon at bounding box center [649, 116] width 6 height 9
click at [648, 120] on icon at bounding box center [651, 116] width 6 height 9
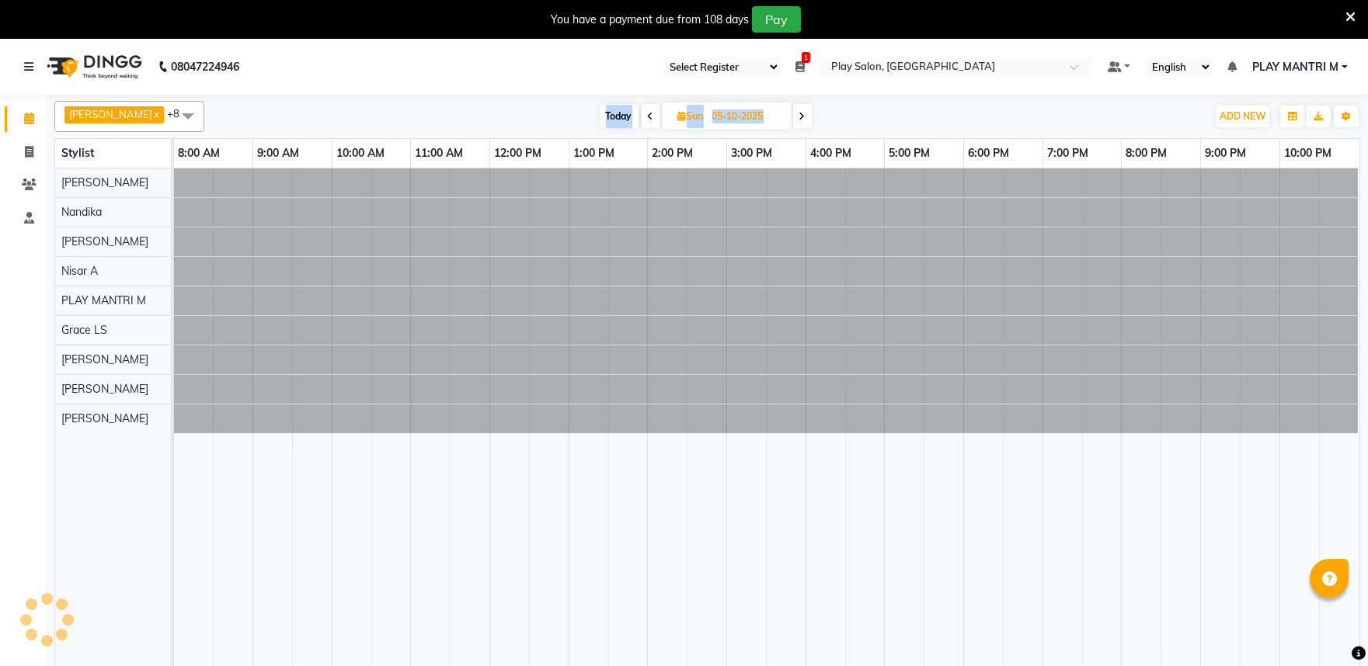
click at [648, 120] on icon at bounding box center [651, 116] width 6 height 9
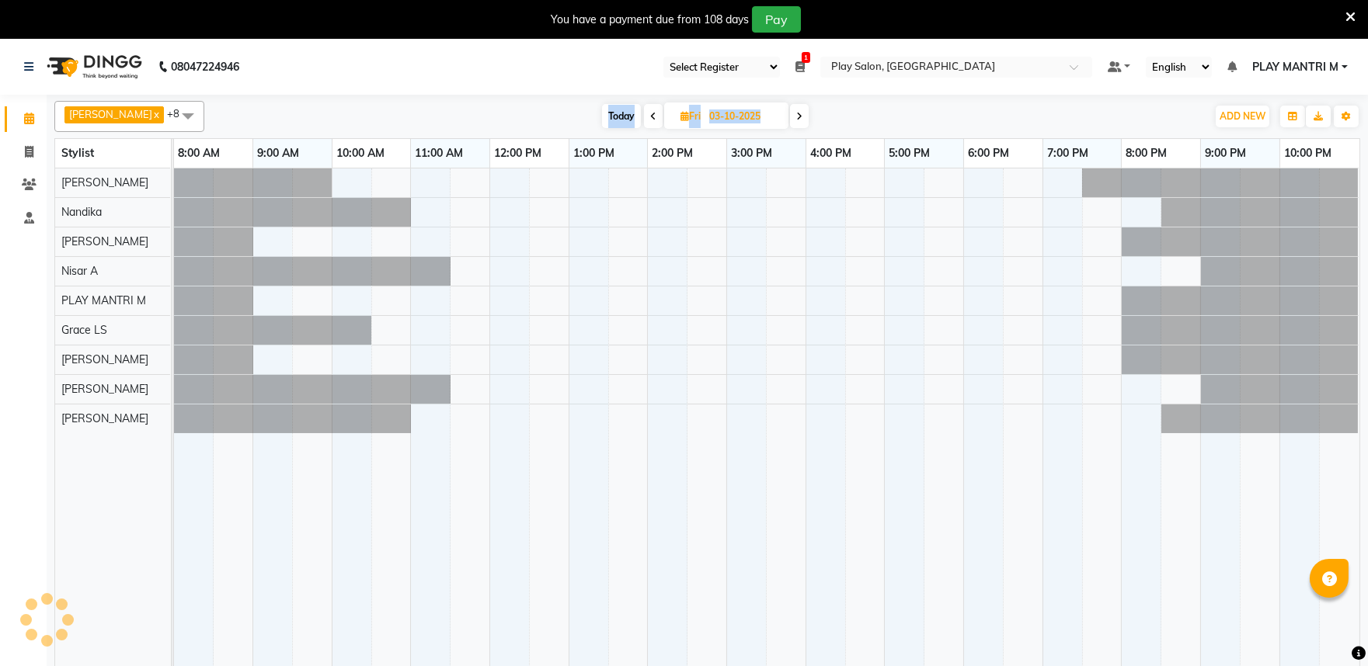
click at [650, 120] on icon at bounding box center [653, 116] width 6 height 9
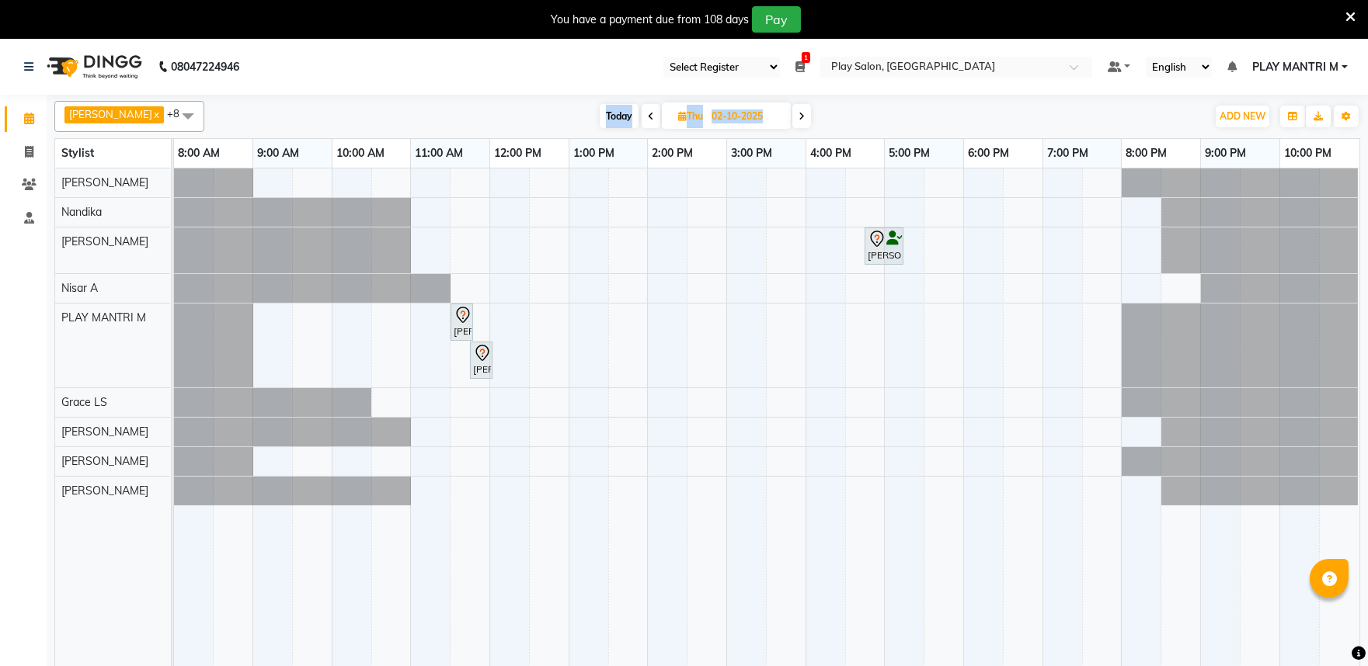
click at [648, 120] on icon at bounding box center [651, 116] width 6 height 9
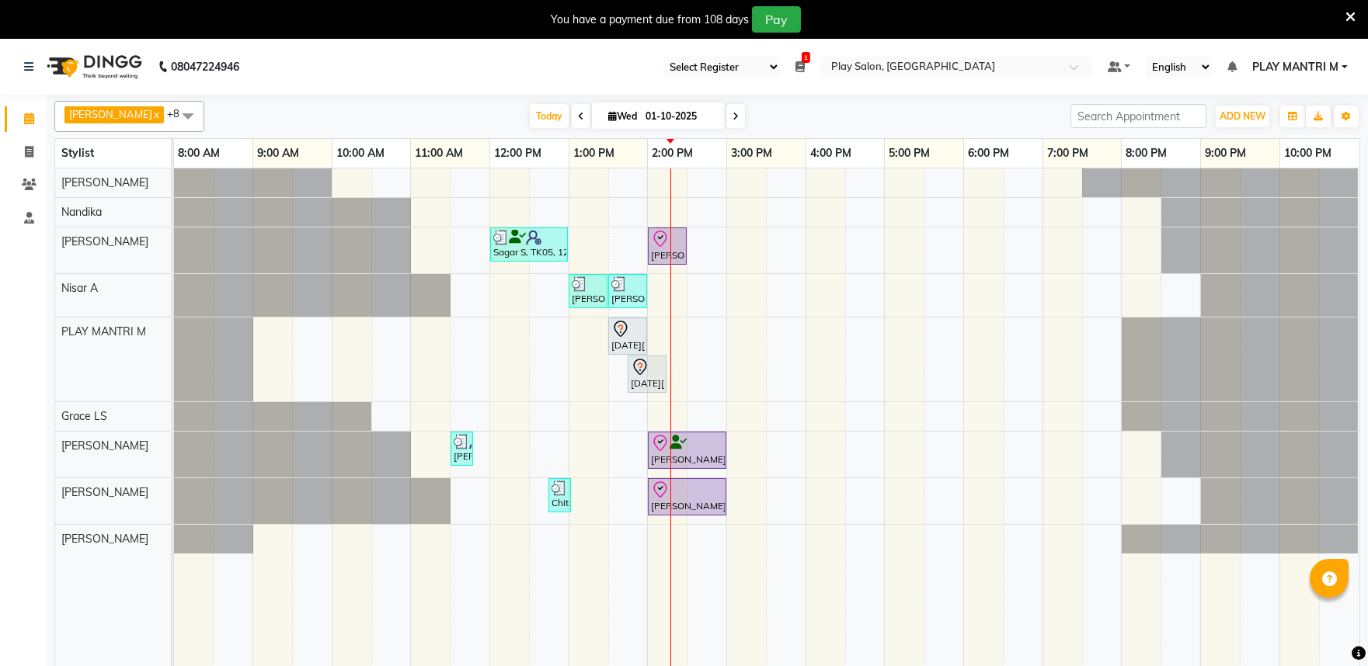
click at [732, 119] on icon at bounding box center [735, 116] width 6 height 9
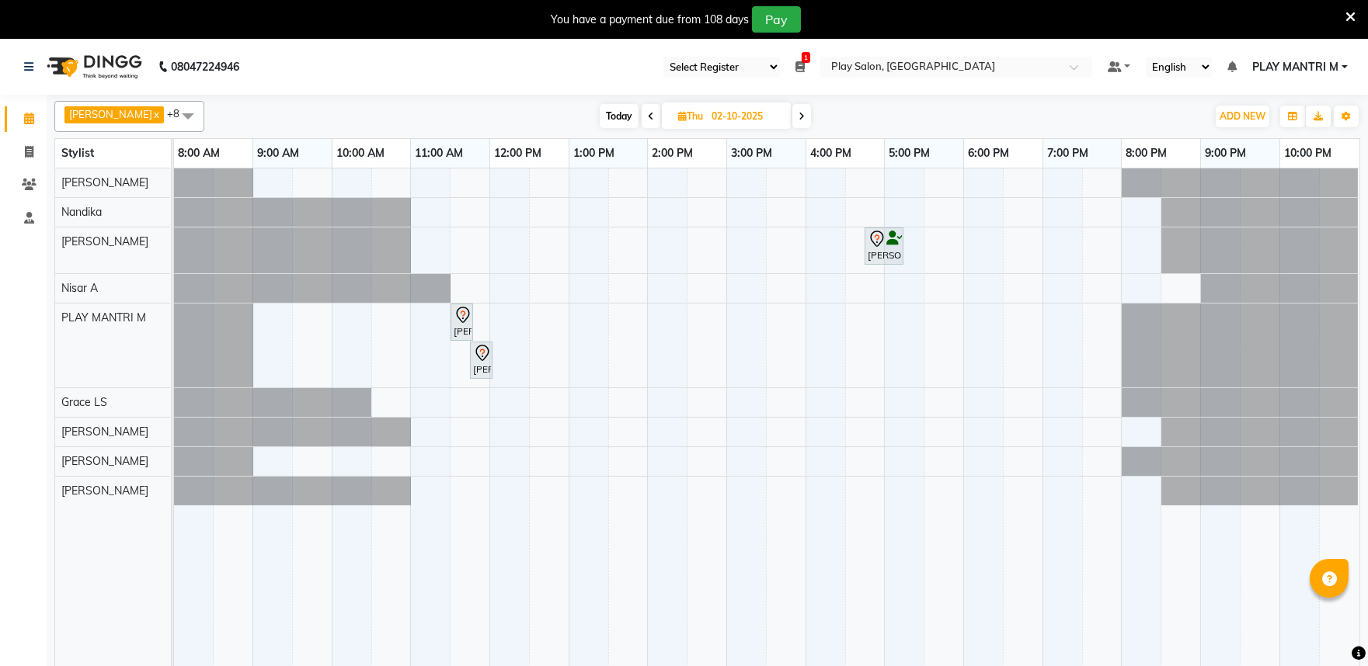
click at [648, 115] on icon at bounding box center [651, 116] width 6 height 9
type input "01-10-2025"
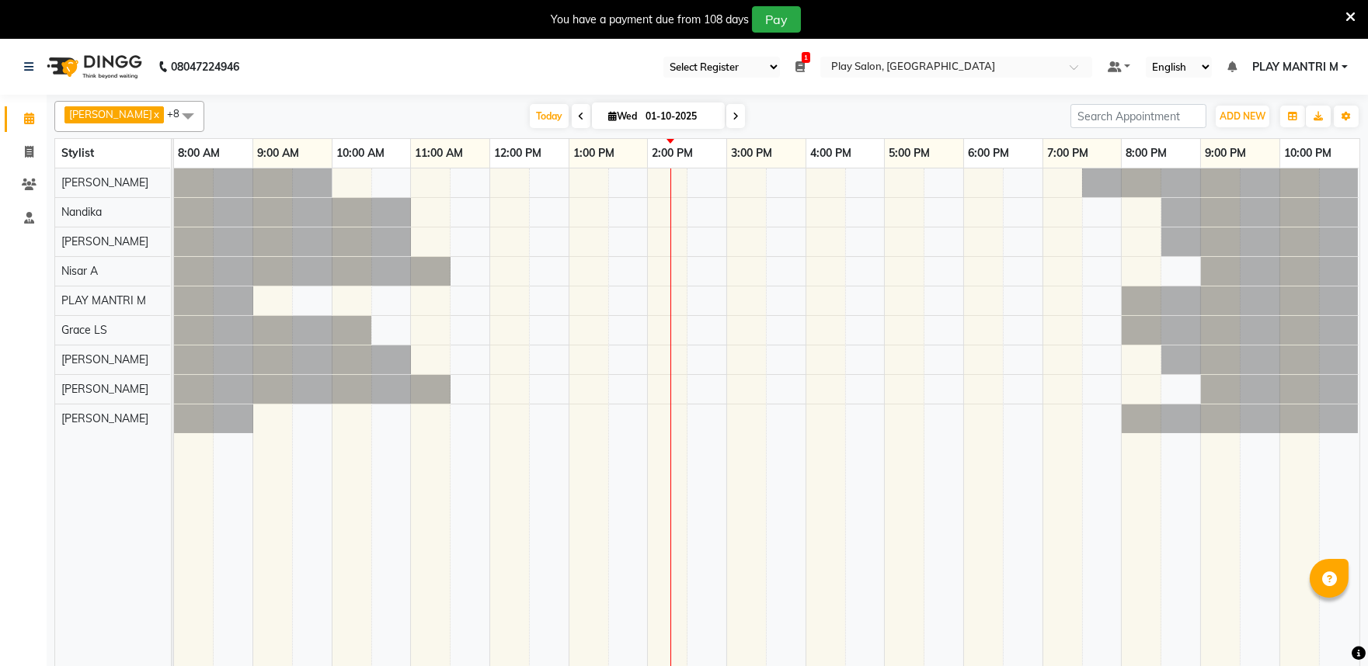
click at [641, 115] on input "01-10-2025" at bounding box center [680, 116] width 78 height 23
select select "10"
select select "2025"
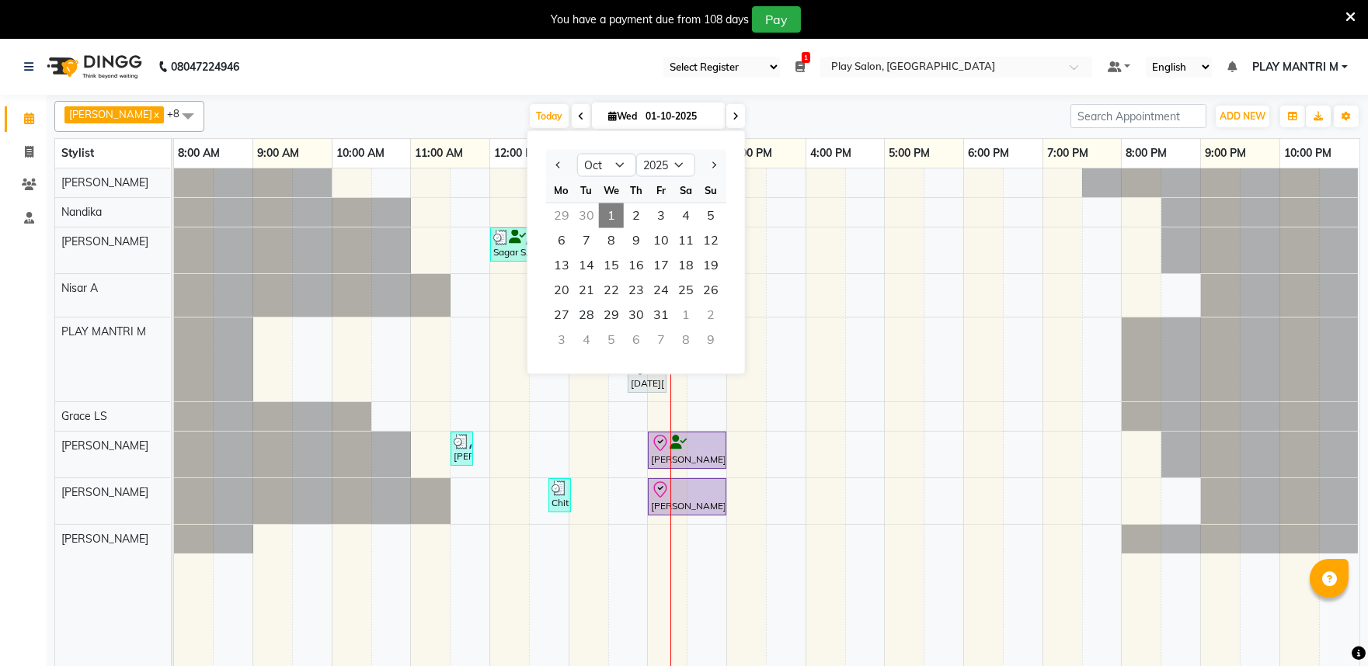
click at [732, 118] on icon at bounding box center [735, 116] width 6 height 9
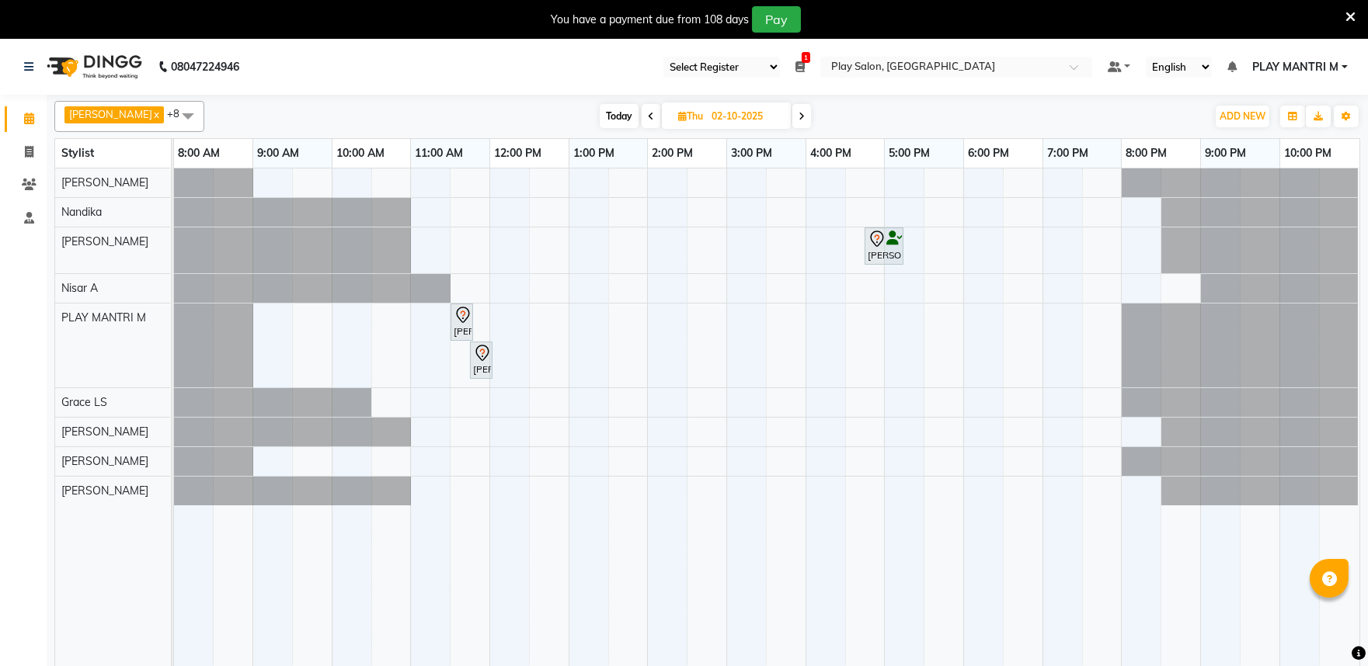
click at [642, 115] on span at bounding box center [650, 116] width 19 height 24
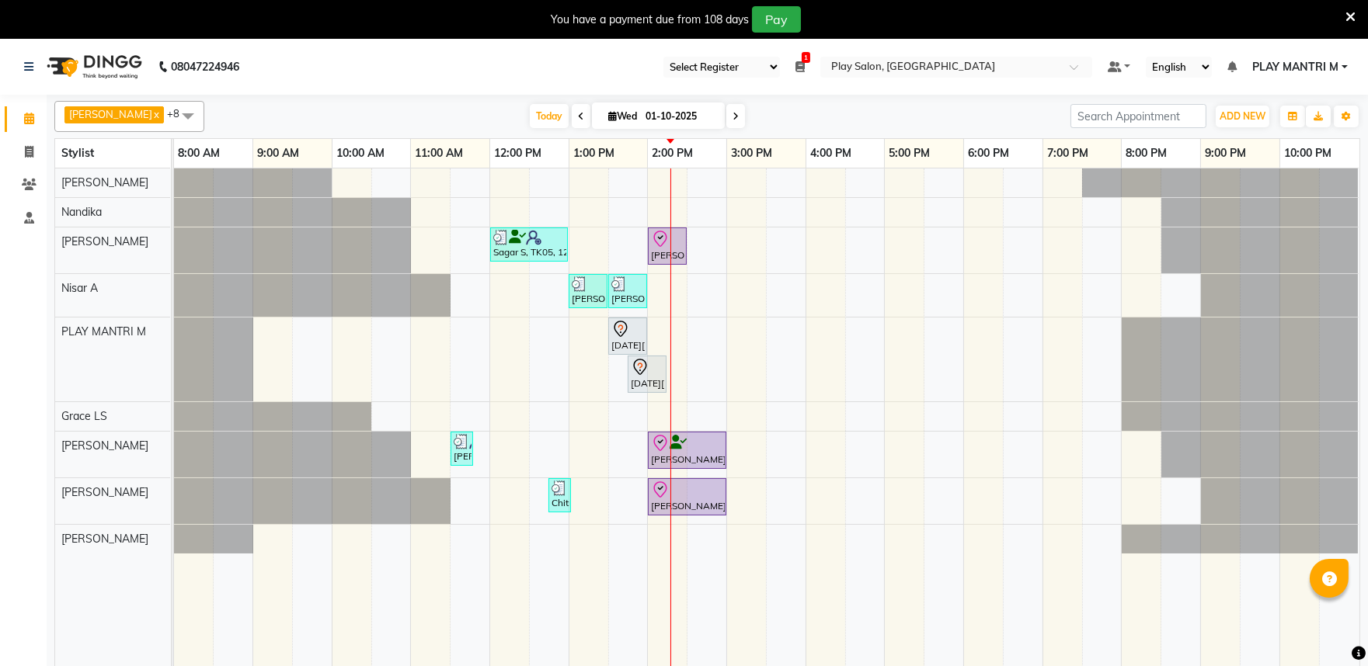
click at [732, 113] on icon at bounding box center [735, 116] width 6 height 9
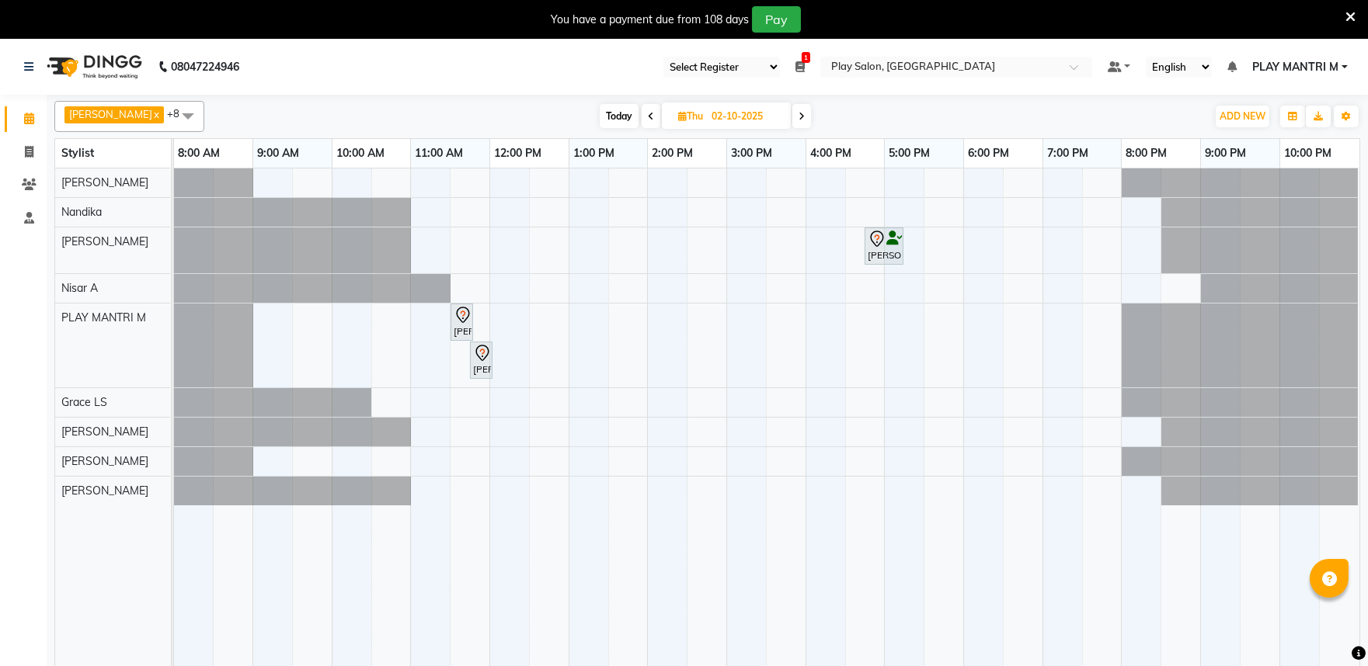
click at [641, 117] on span at bounding box center [650, 116] width 19 height 24
type input "01-10-2025"
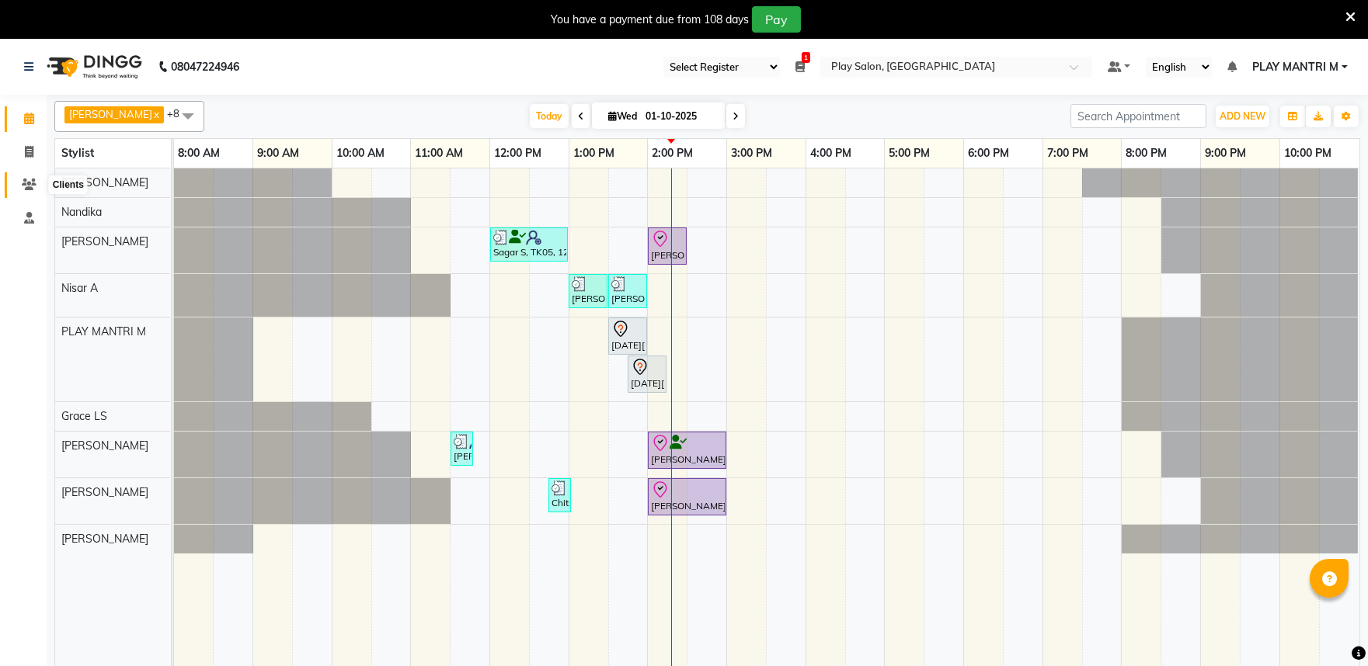
click at [26, 184] on icon at bounding box center [29, 185] width 15 height 12
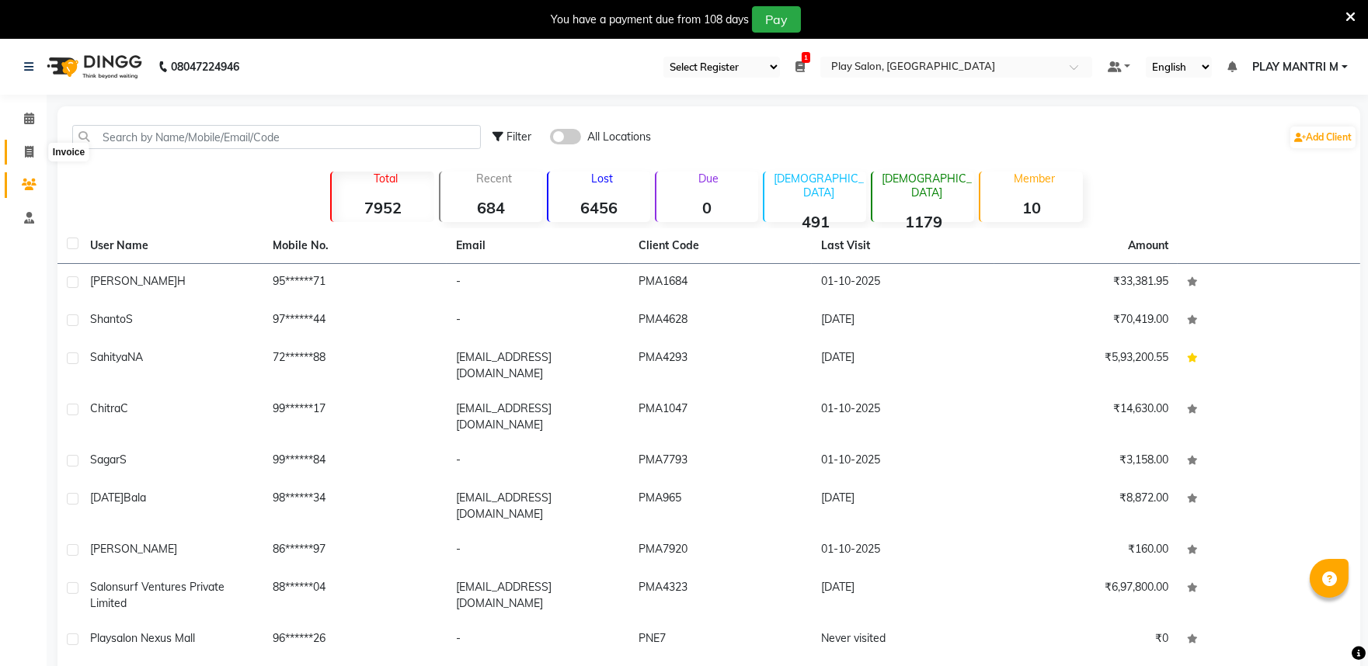
click at [28, 144] on span at bounding box center [29, 153] width 27 height 18
select select "service"
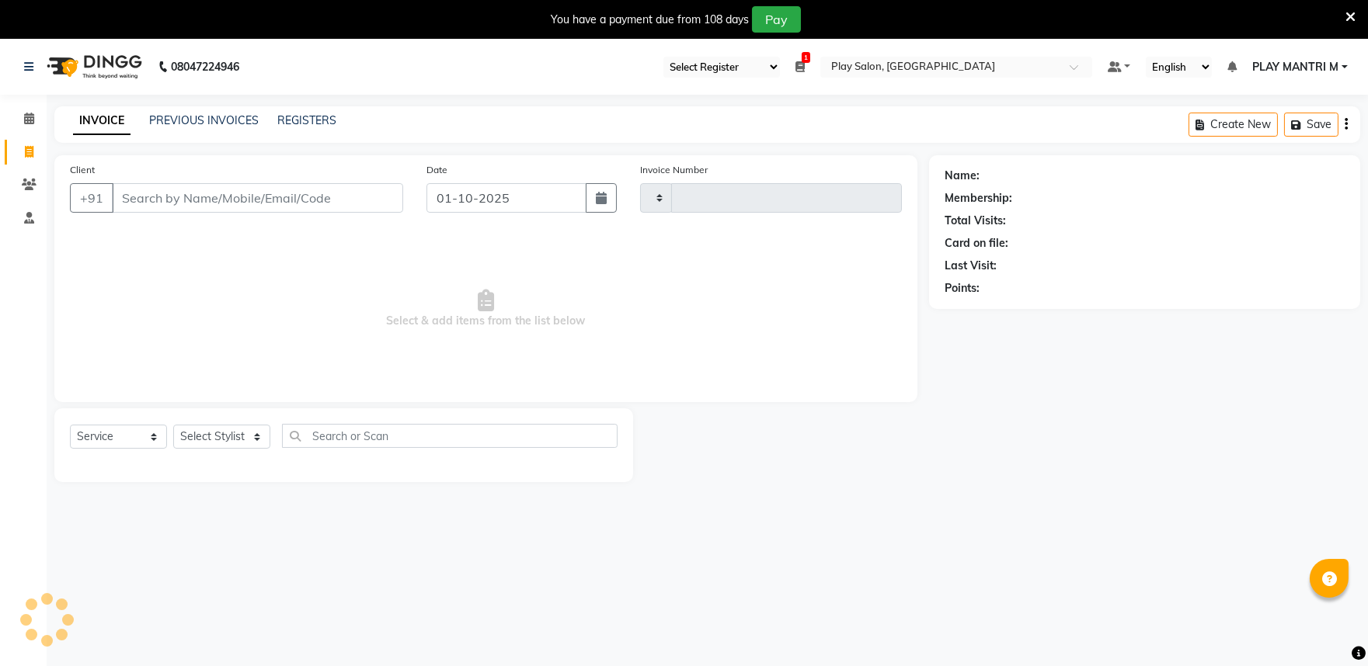
scroll to position [39, 0]
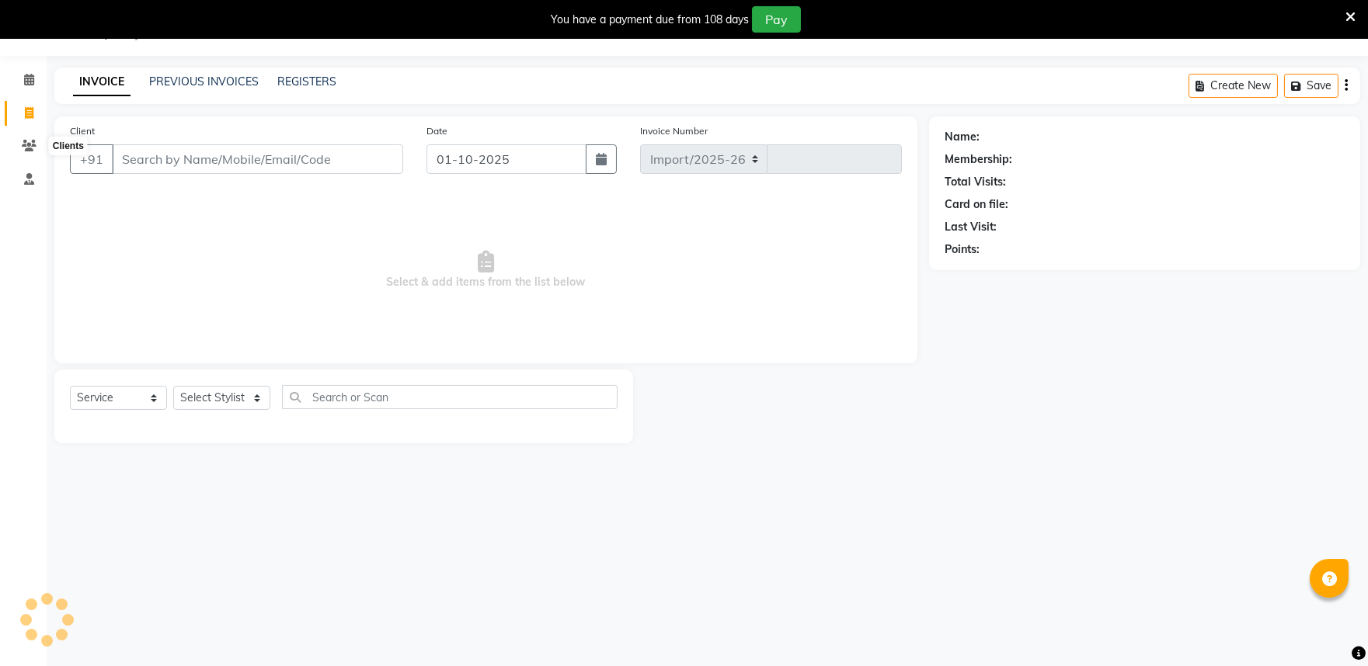
select select "8352"
type input "2013"
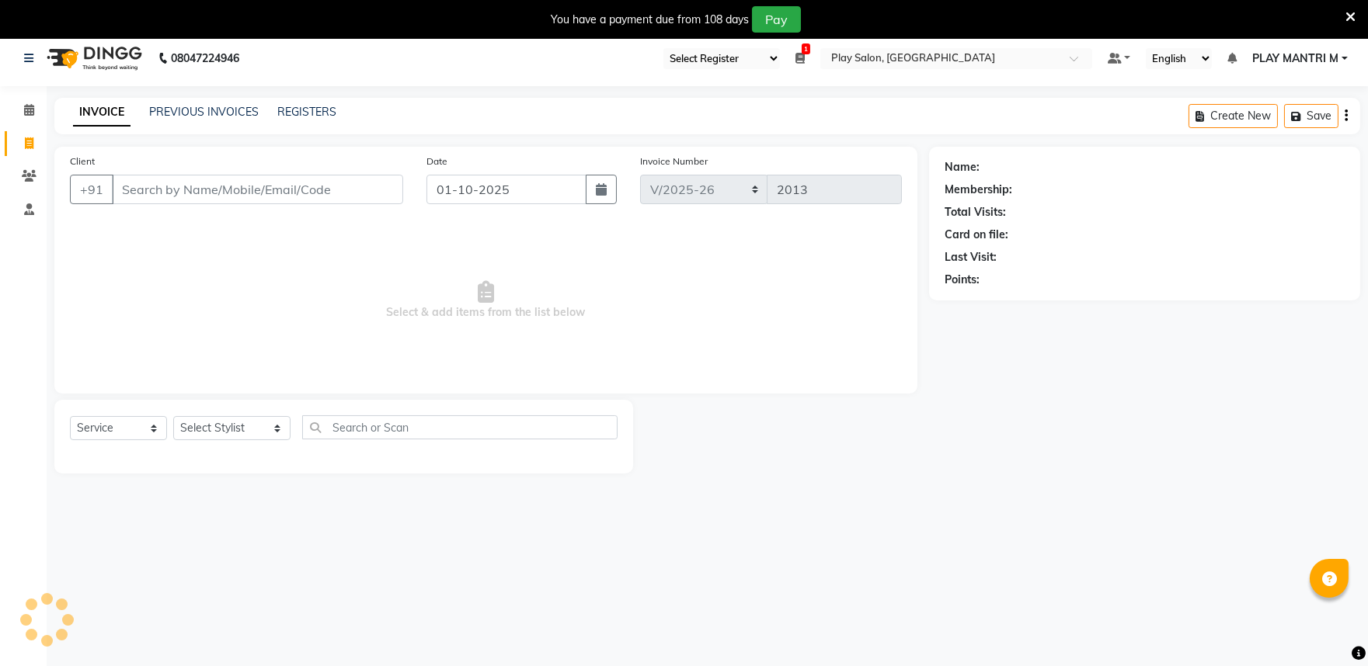
scroll to position [0, 0]
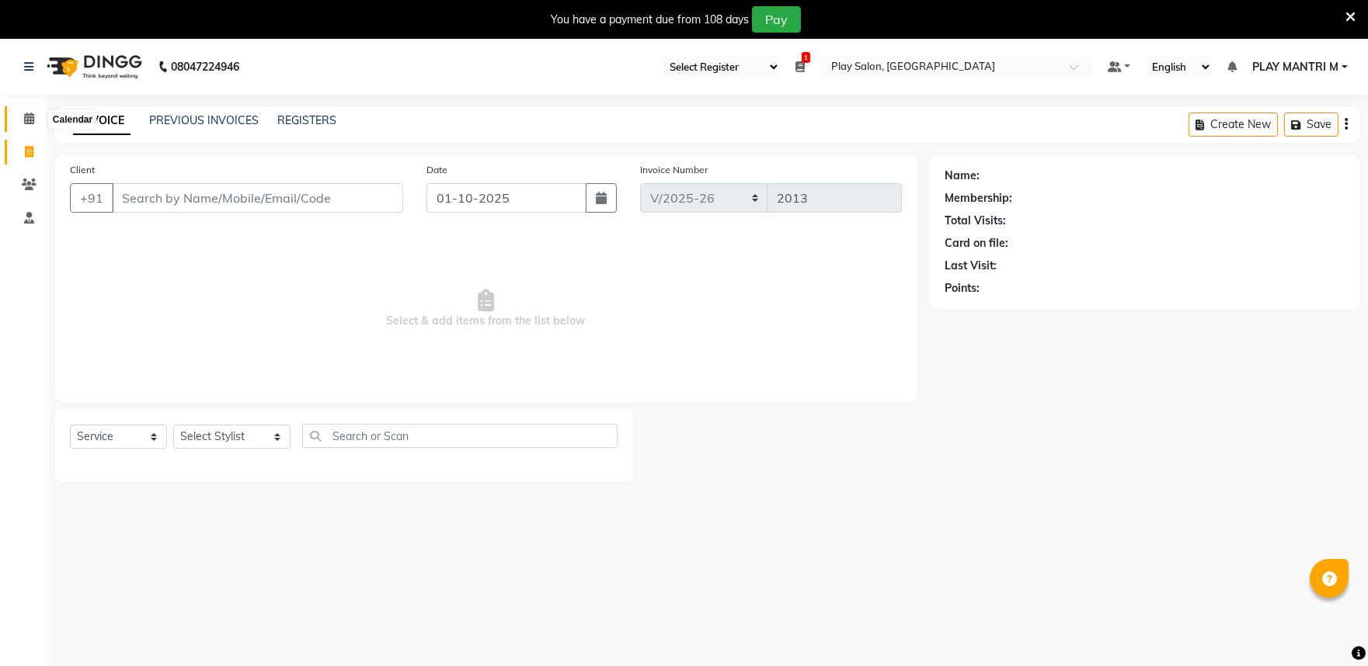
click at [24, 114] on icon at bounding box center [29, 119] width 10 height 12
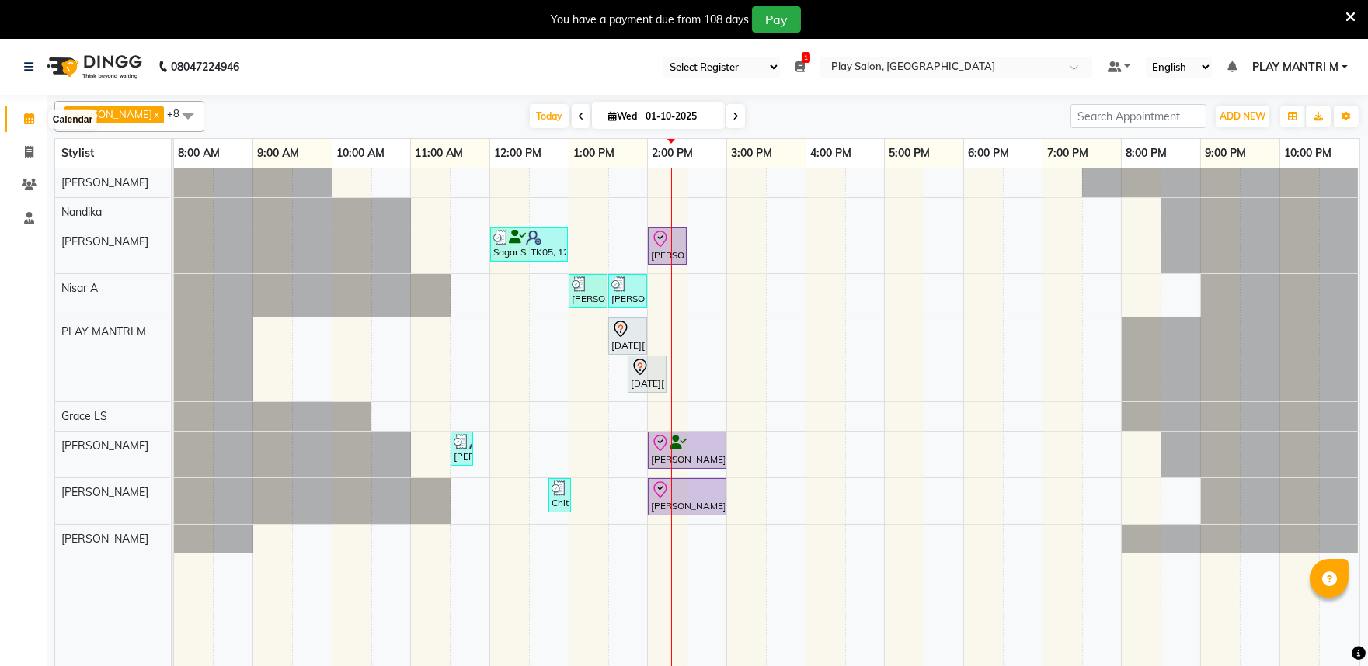
click at [32, 115] on icon at bounding box center [29, 119] width 10 height 12
click at [30, 187] on icon at bounding box center [29, 185] width 15 height 12
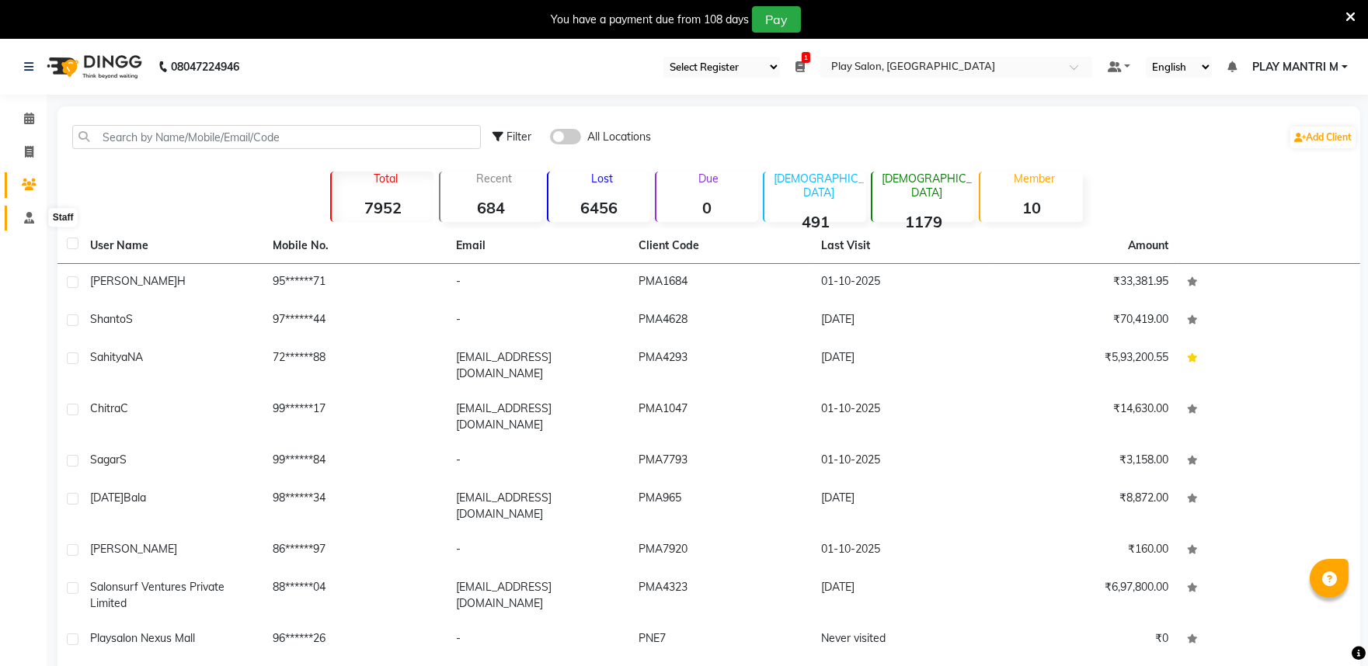
click at [27, 213] on icon at bounding box center [29, 218] width 10 height 12
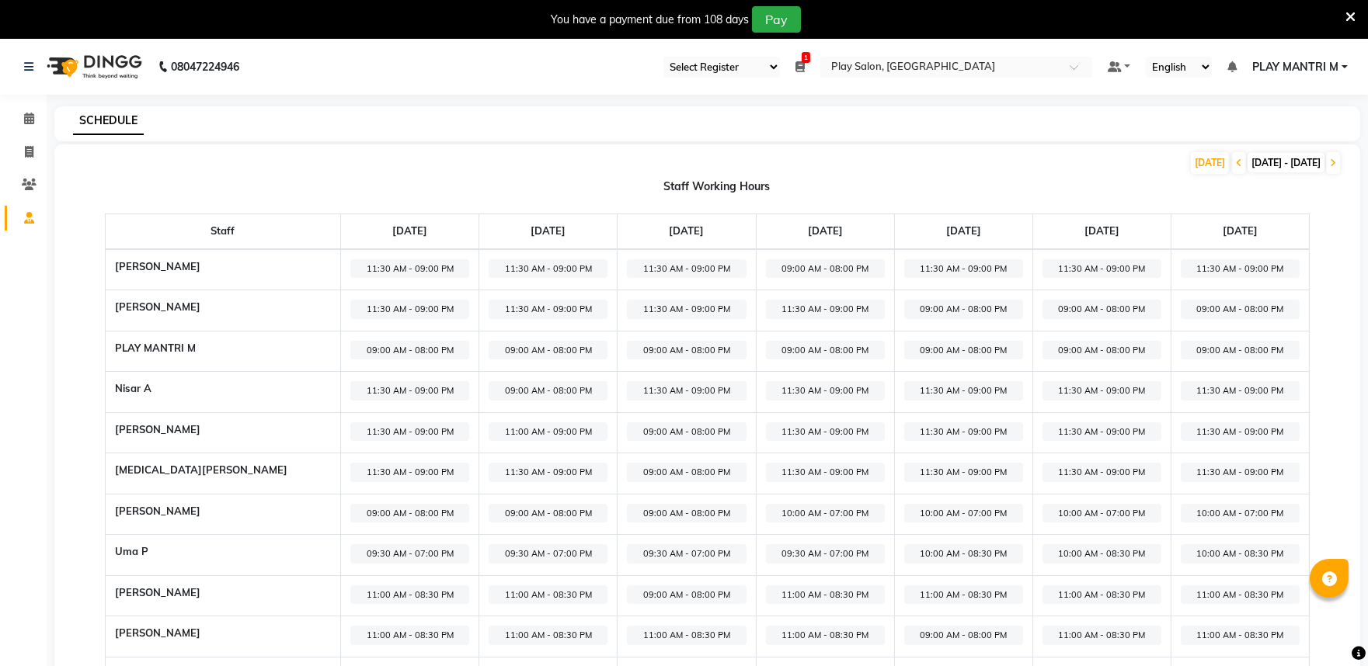
click at [176, 228] on th "Staff" at bounding box center [222, 231] width 235 height 35
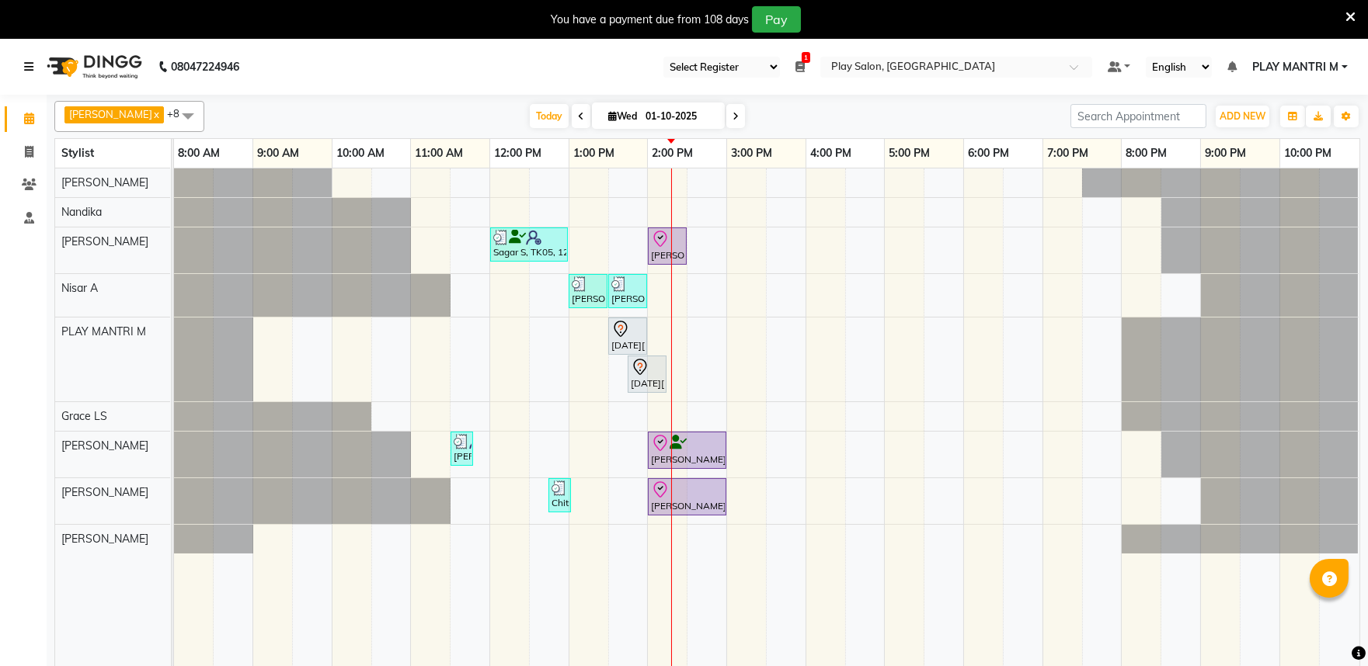
click at [26, 62] on icon at bounding box center [28, 66] width 9 height 11
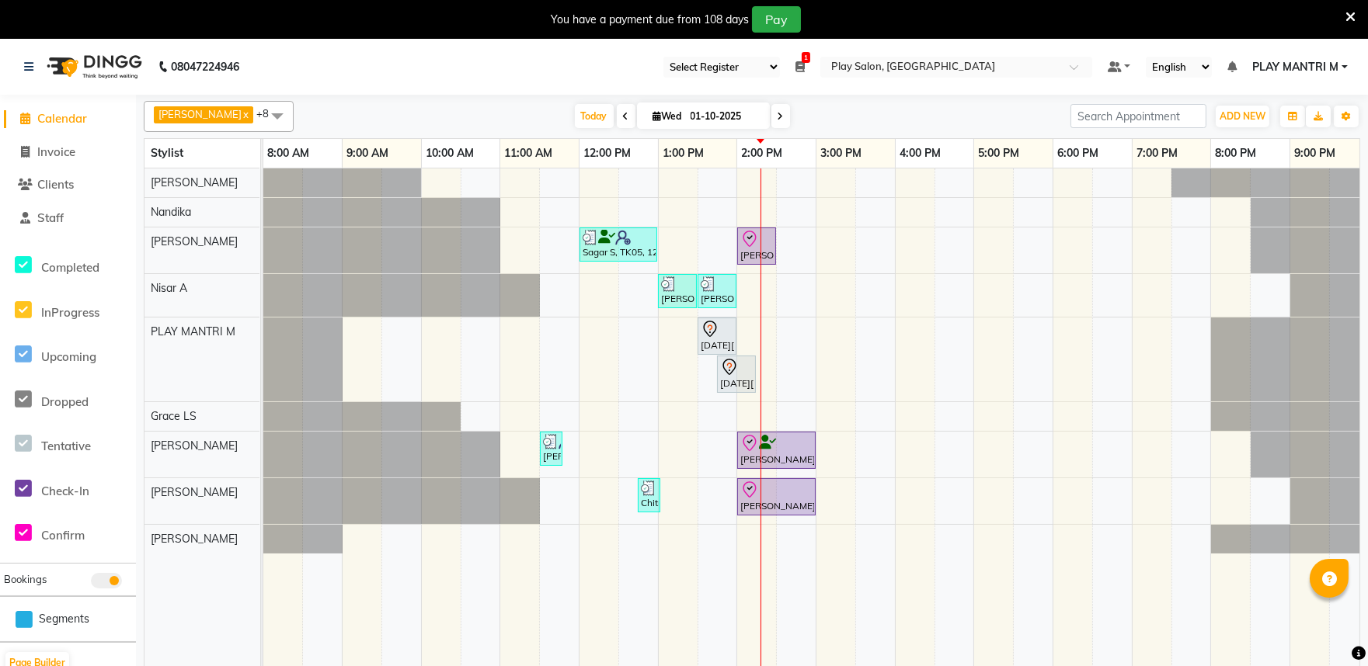
click at [467, 74] on nav "08047224946 Select Register Play Salon Mantri Mall 1 Daily Open Registers nothi…" at bounding box center [684, 67] width 1368 height 56
select select "service"
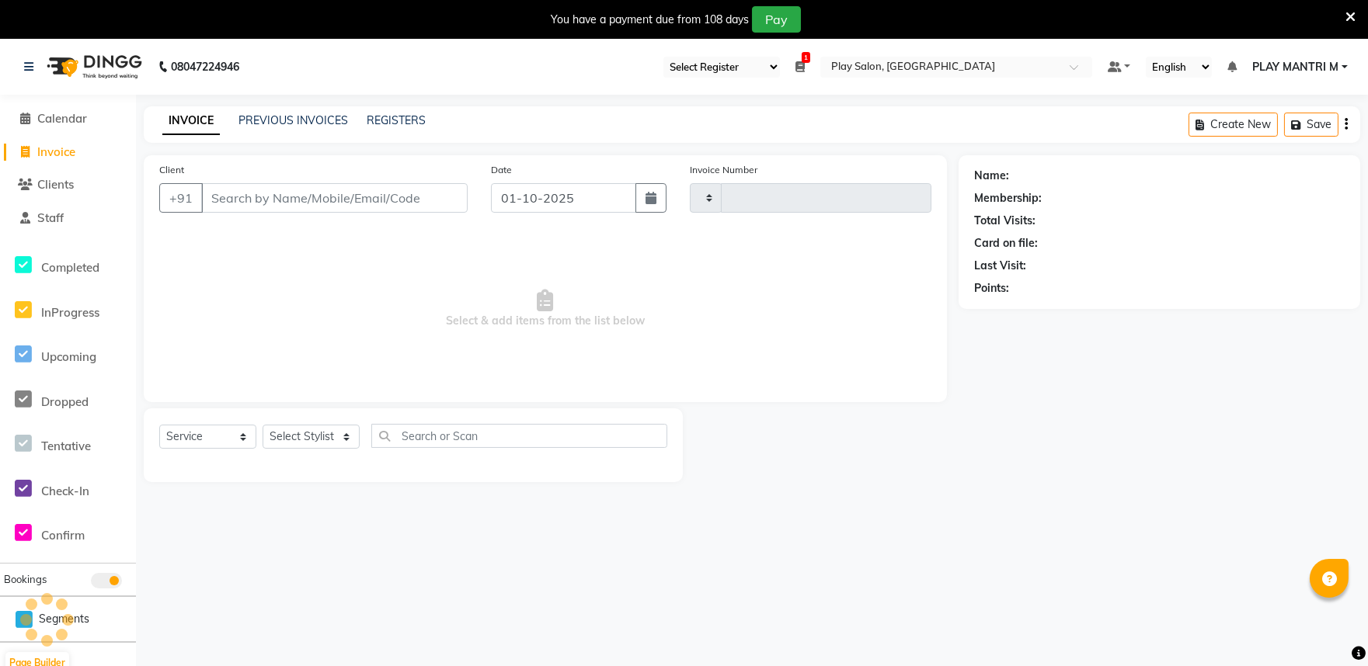
type input "2013"
select select "8352"
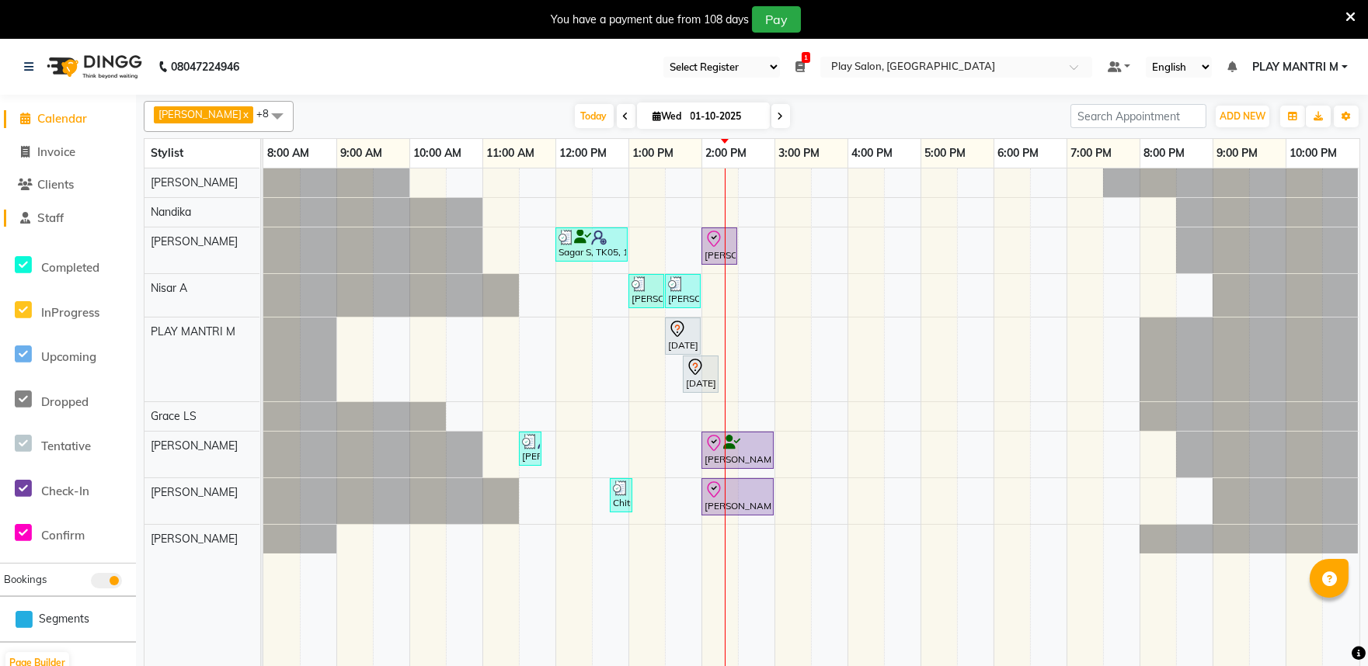
click at [51, 218] on span "Staff" at bounding box center [50, 217] width 26 height 15
click at [440, 58] on nav "08047224946 Select Register Play Salon Mantri Mall 1 Daily Open Registers nothi…" at bounding box center [684, 67] width 1368 height 56
click at [360, 74] on nav "08047224946 Select Register Play Salon Mantri Mall 1 Daily Open Registers nothi…" at bounding box center [684, 67] width 1368 height 56
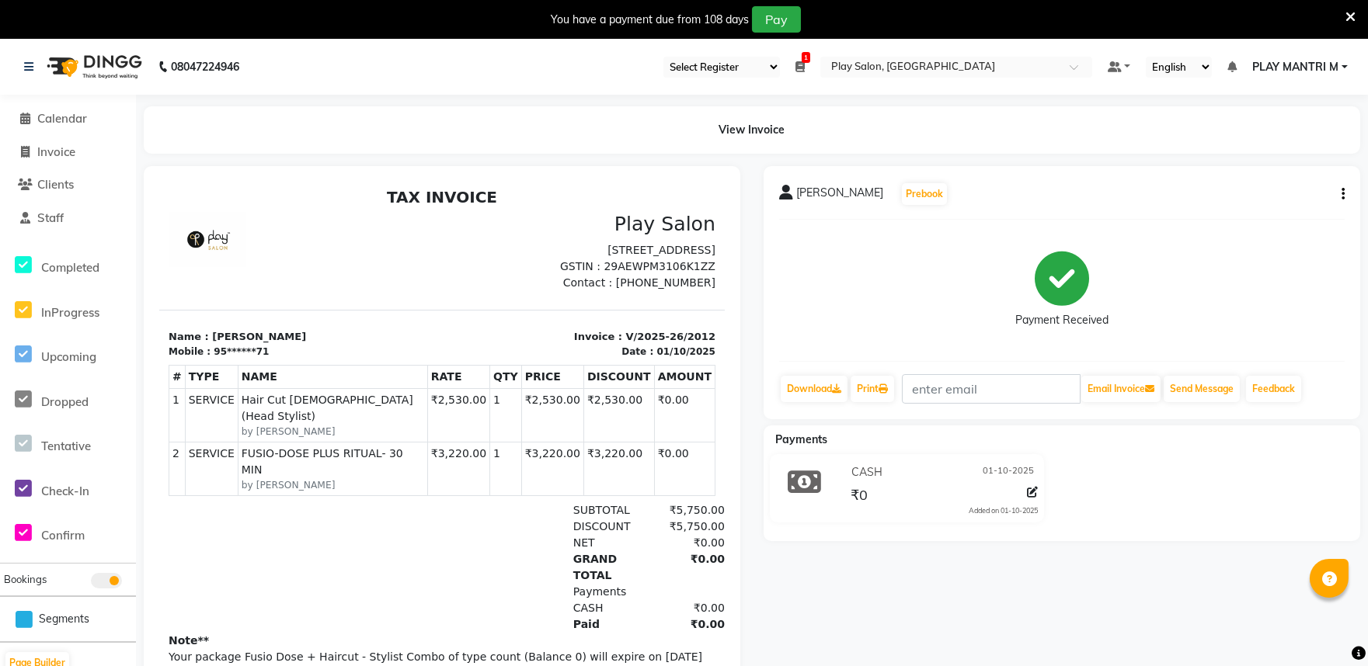
select select "service"
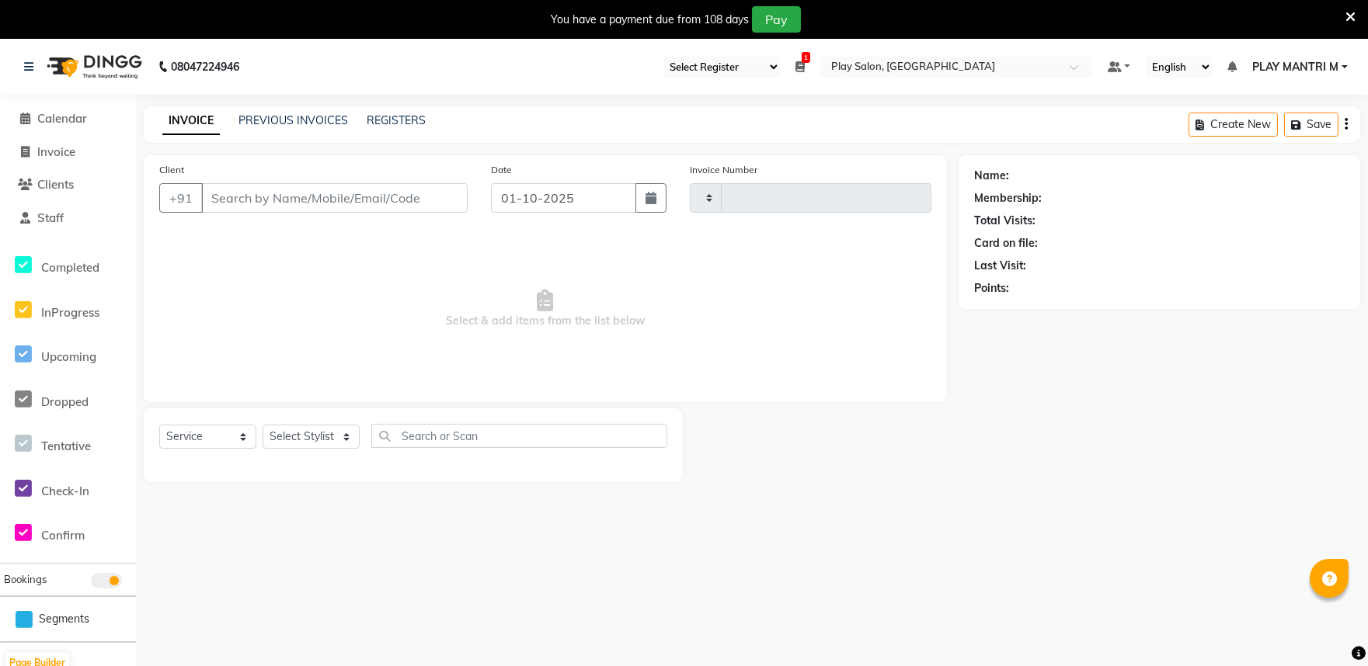
scroll to position [39, 0]
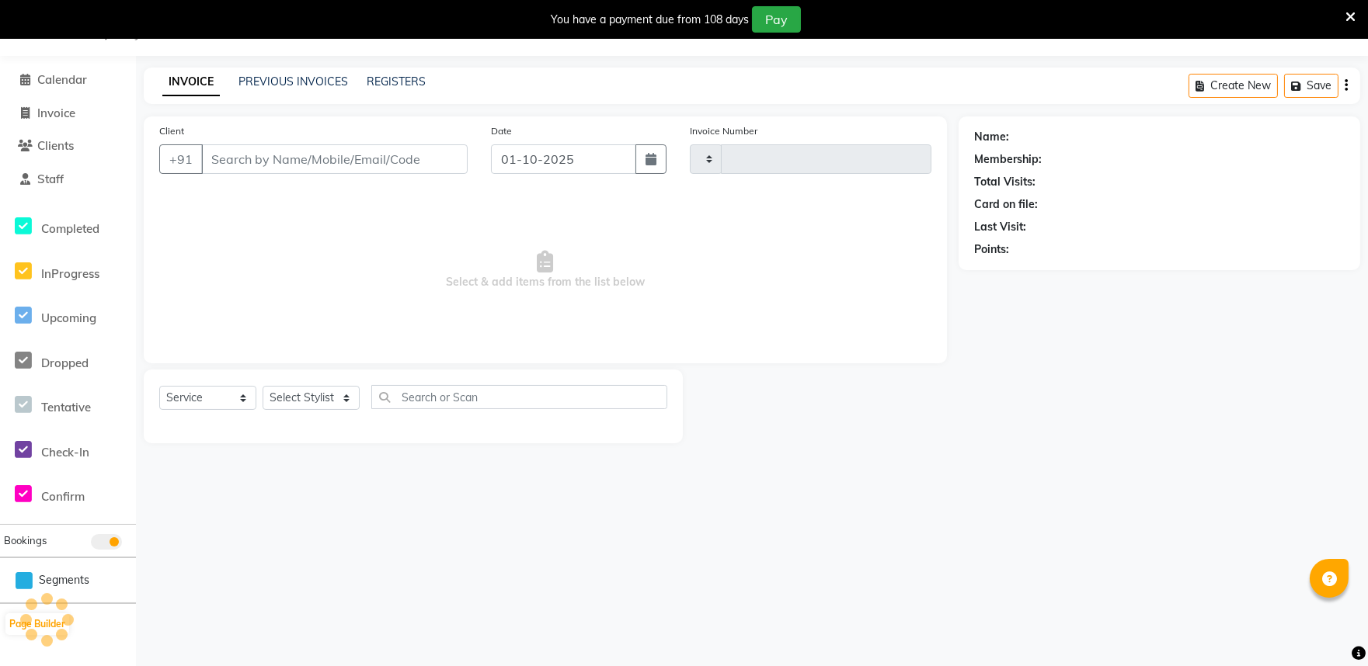
type input "2013"
select select "8352"
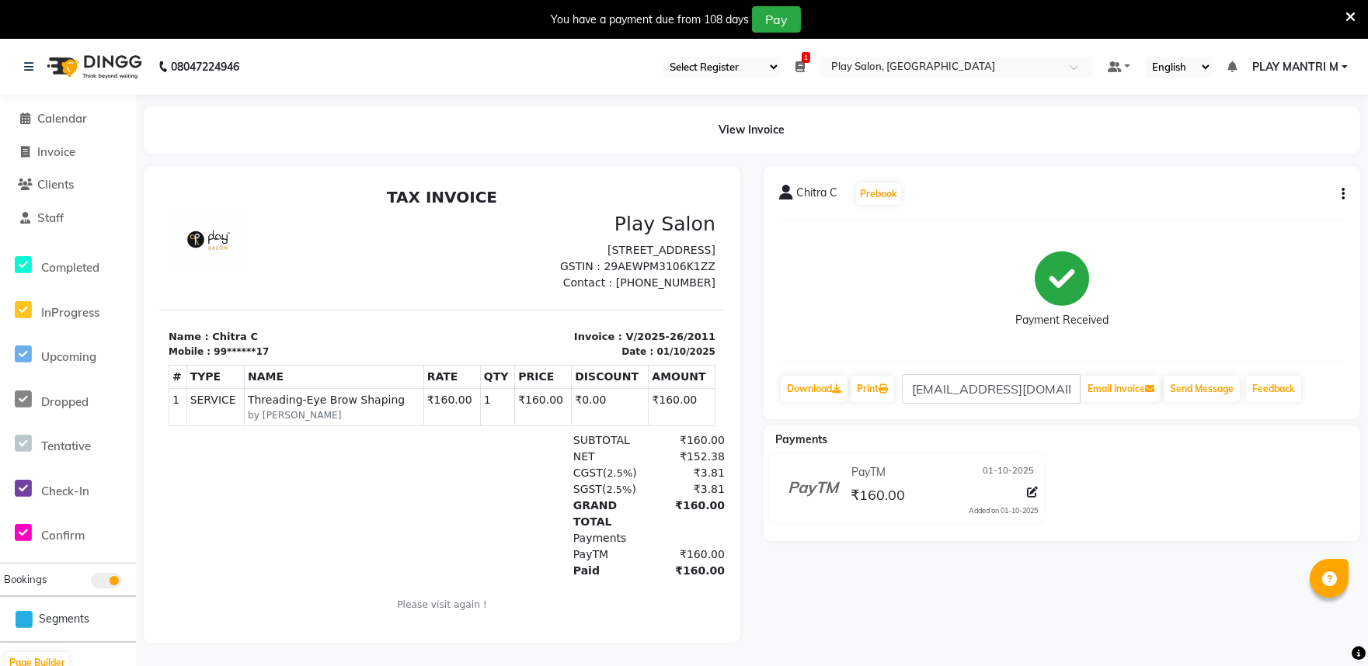
select select "8352"
select select "service"
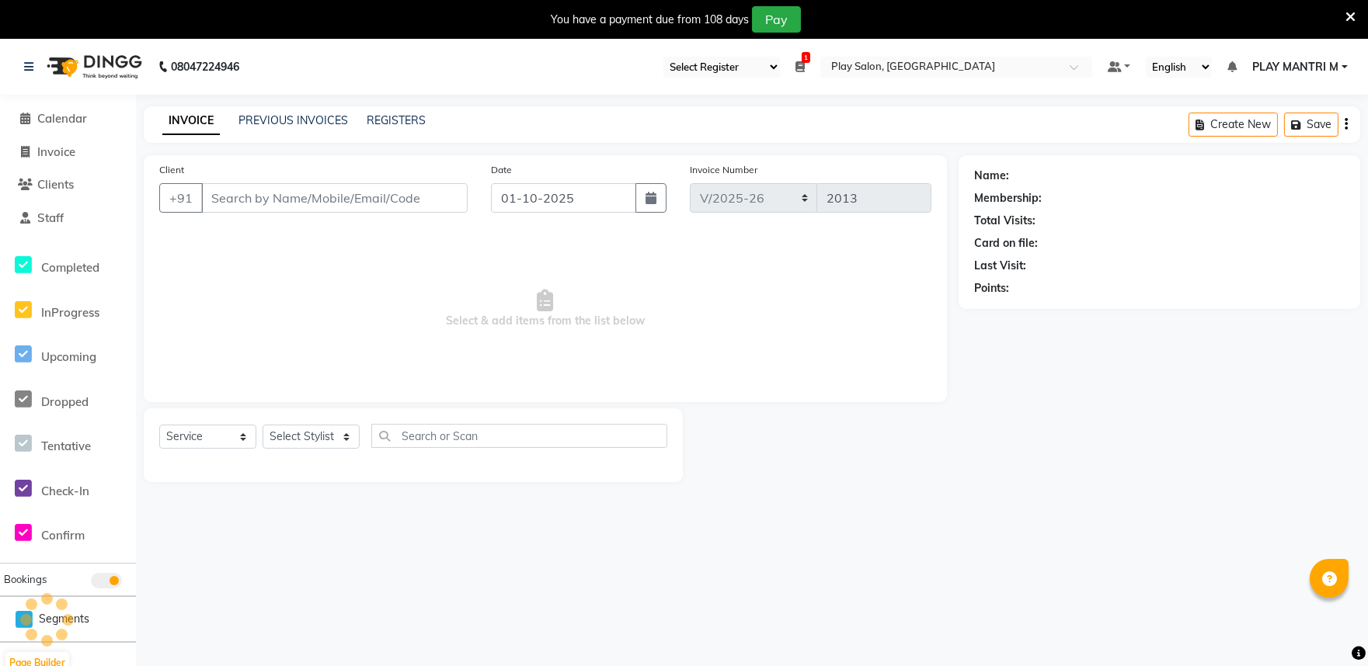
scroll to position [39, 0]
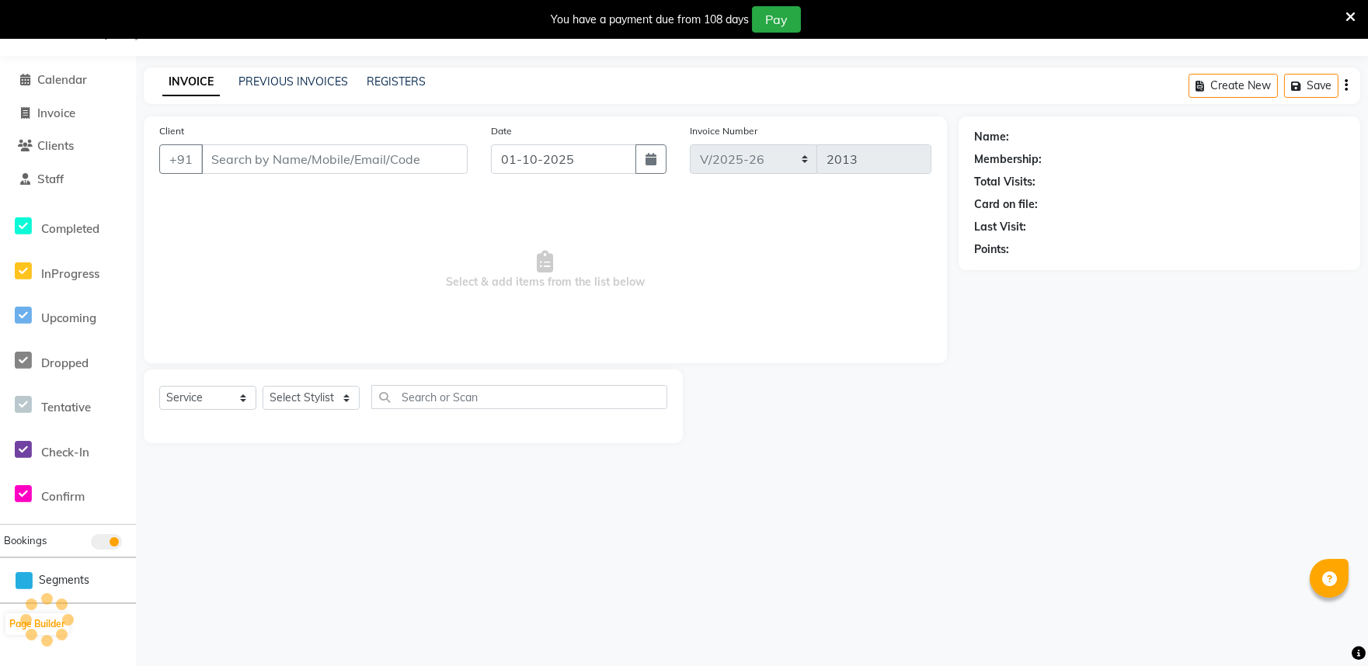
type input "99******17"
select select "81311"
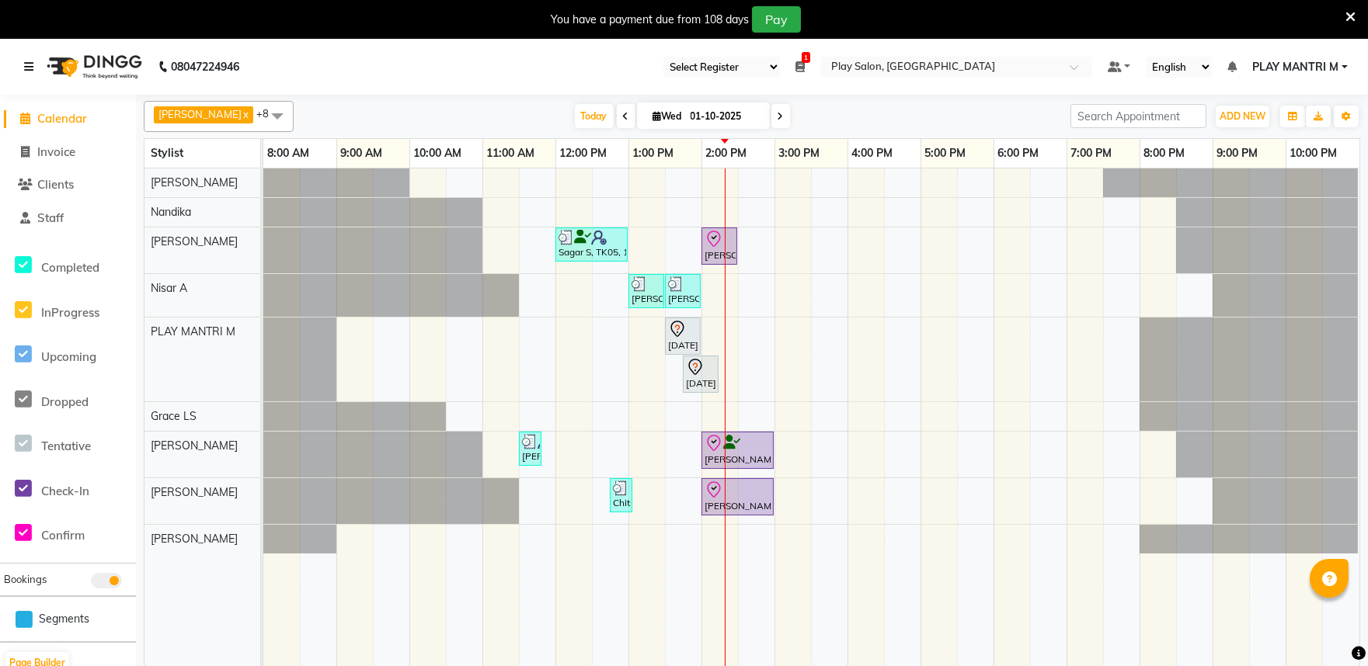
click at [26, 68] on icon at bounding box center [28, 66] width 9 height 11
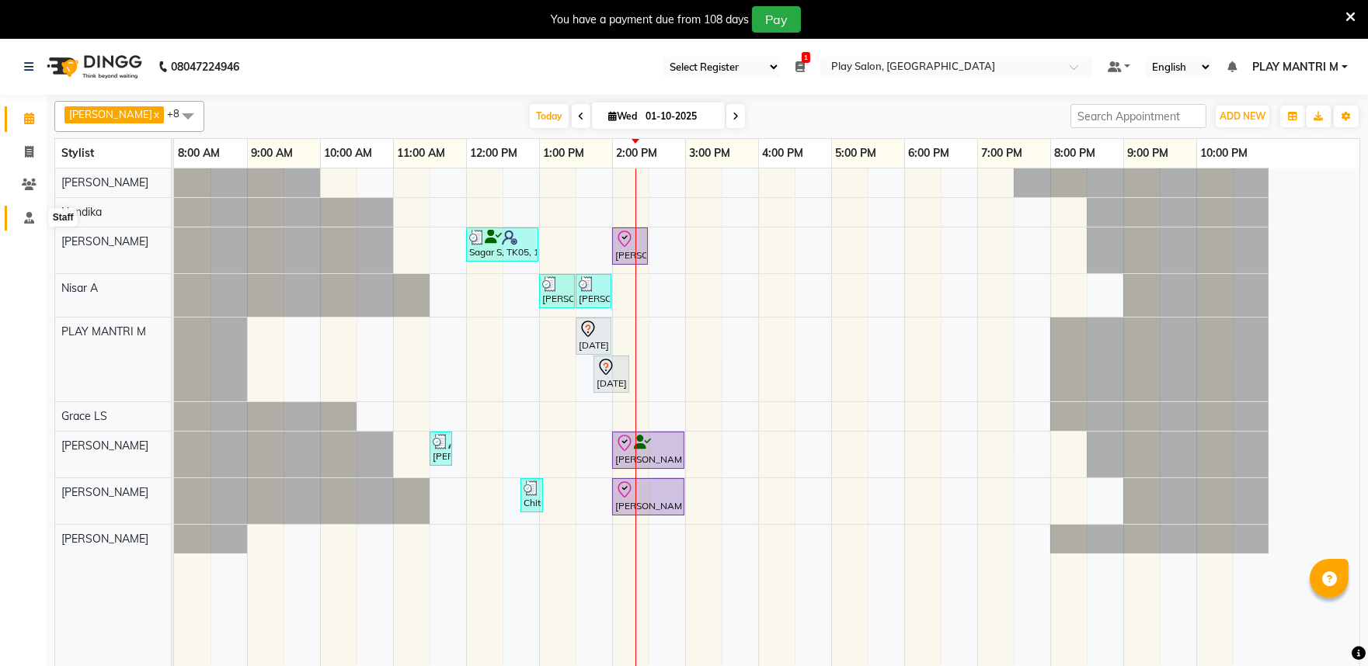
click at [28, 220] on icon at bounding box center [29, 218] width 10 height 12
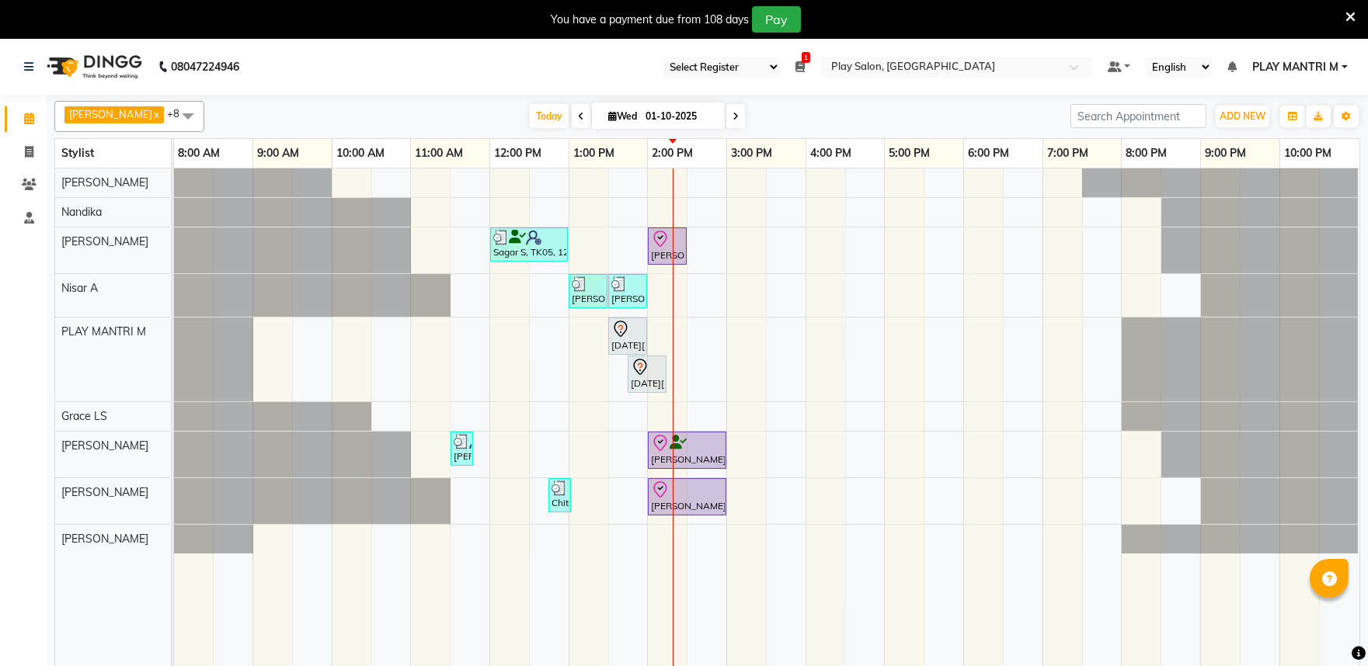
click at [732, 118] on icon at bounding box center [735, 116] width 6 height 9
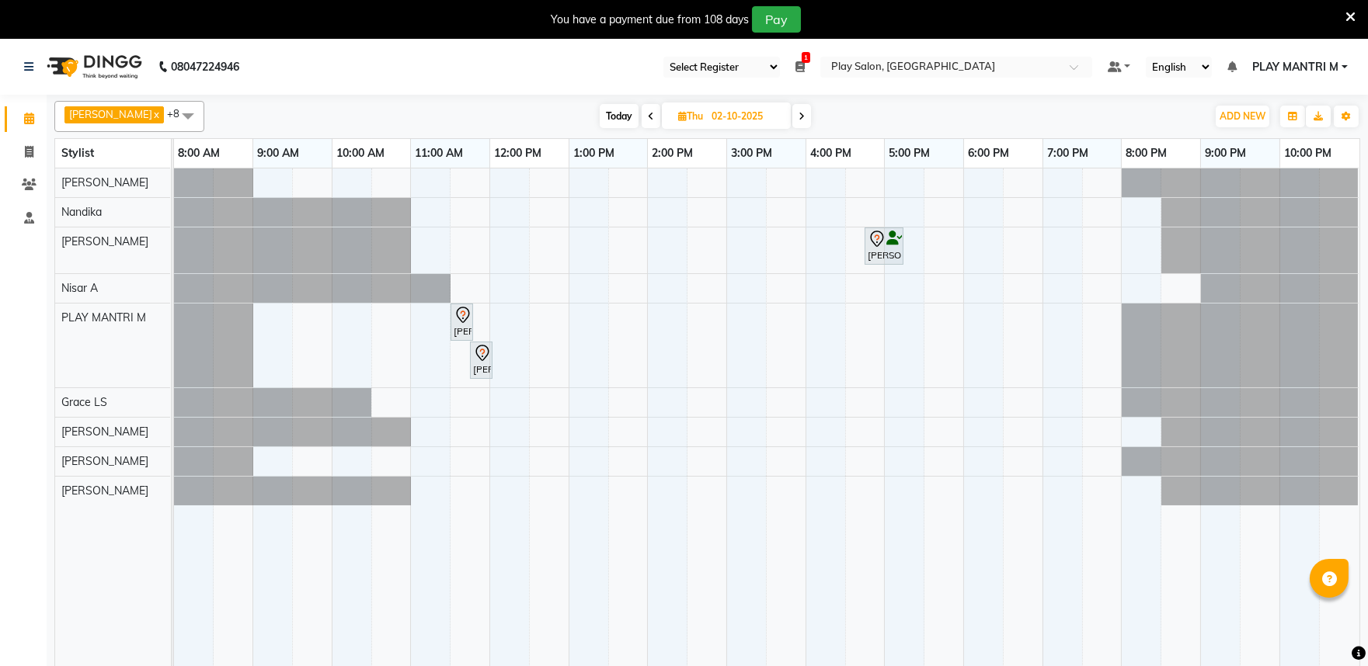
click at [648, 116] on icon at bounding box center [651, 116] width 6 height 9
type input "01-10-2025"
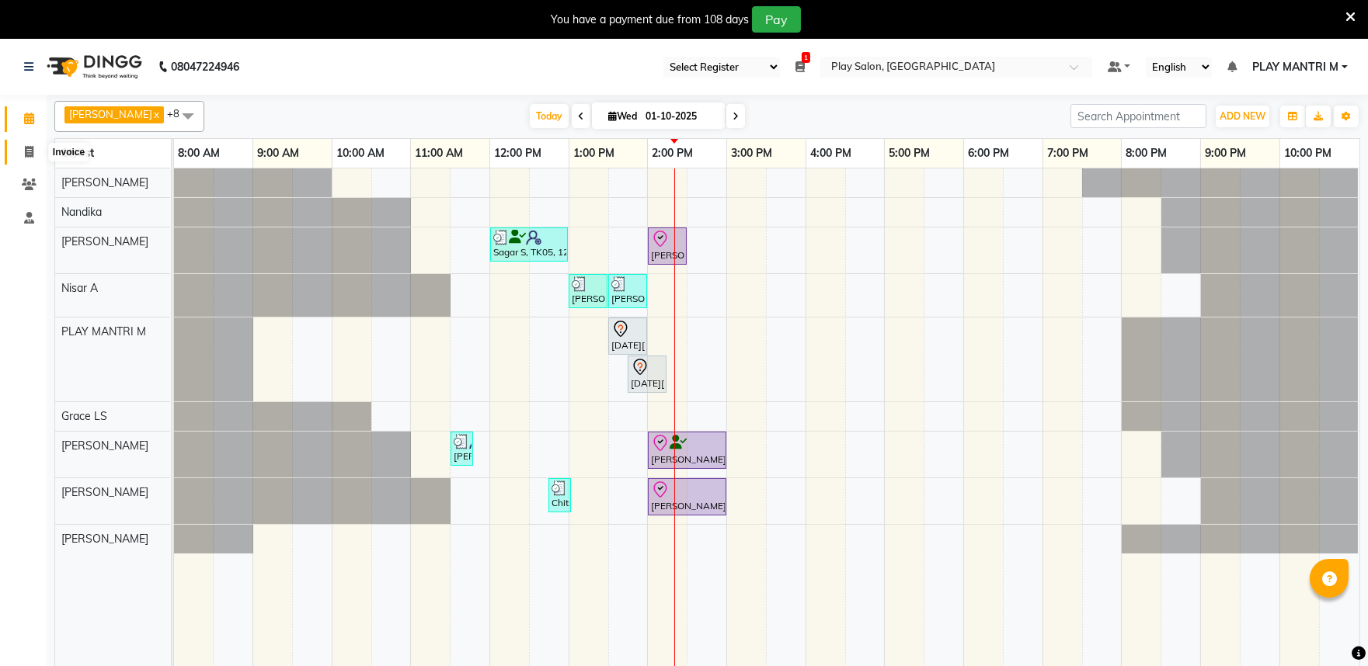
click at [29, 151] on icon at bounding box center [29, 152] width 9 height 12
select select "service"
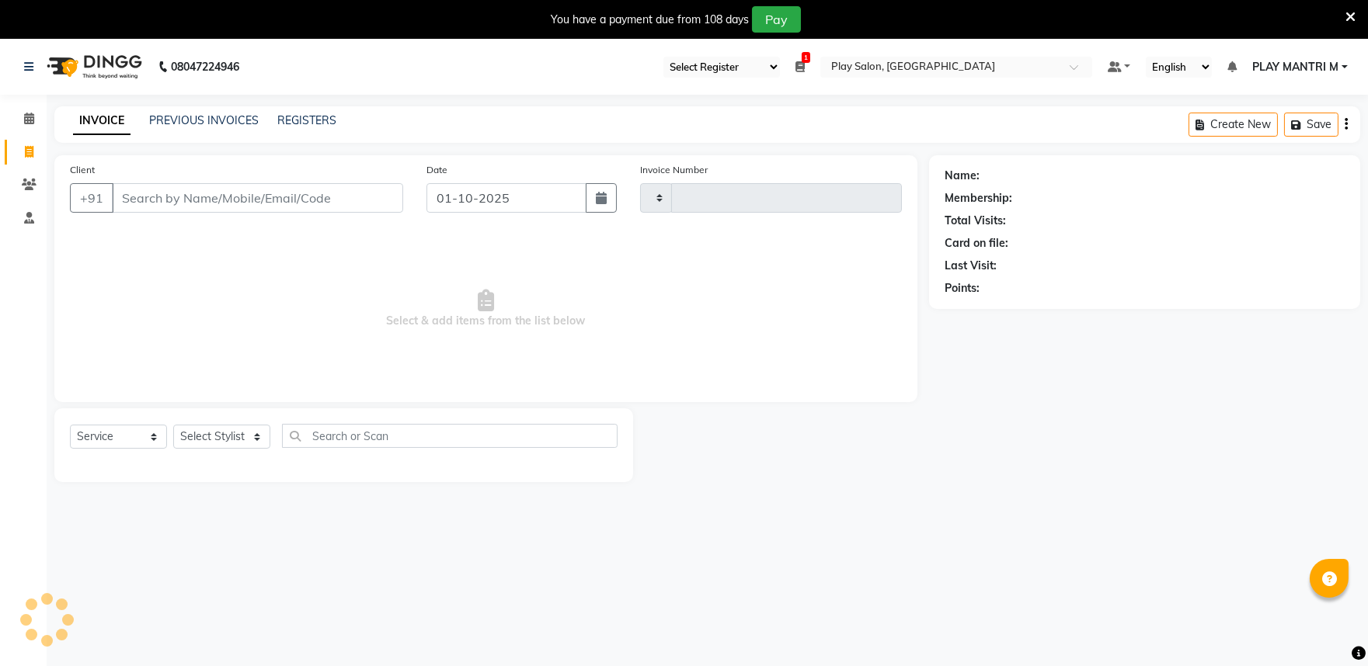
type input "2013"
select select "8352"
click at [24, 184] on icon at bounding box center [29, 185] width 15 height 12
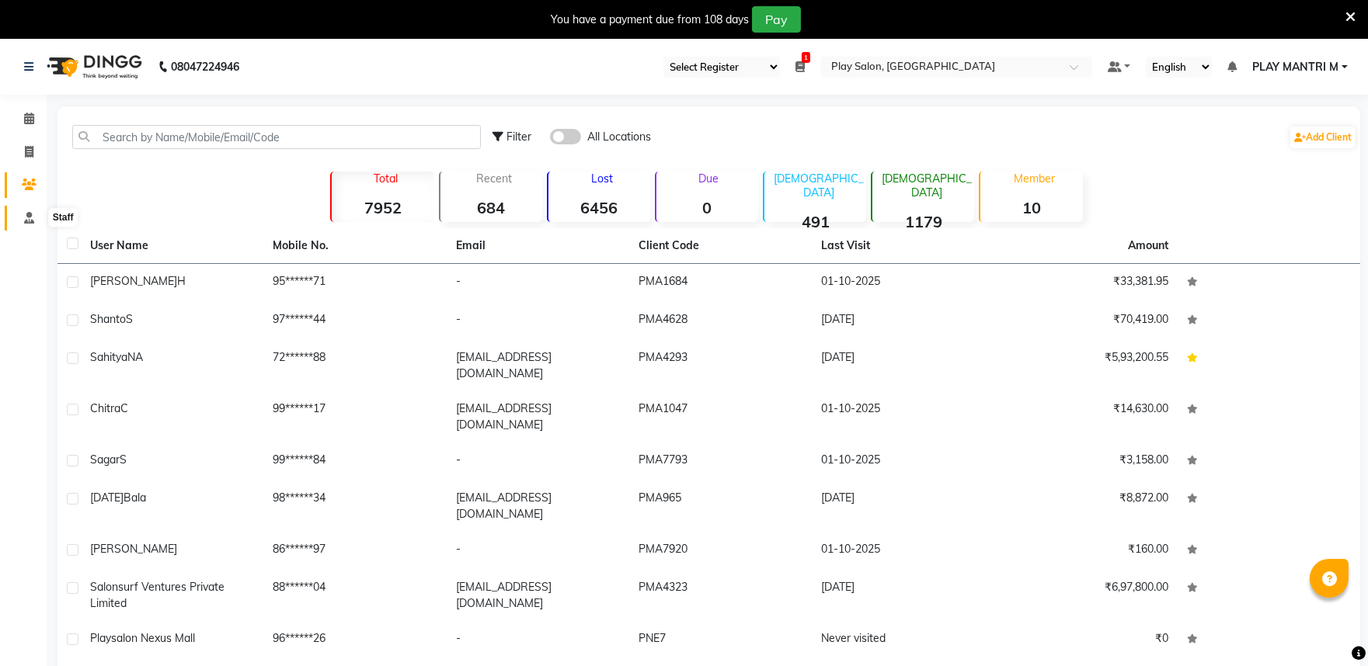
click at [26, 214] on icon at bounding box center [29, 218] width 10 height 12
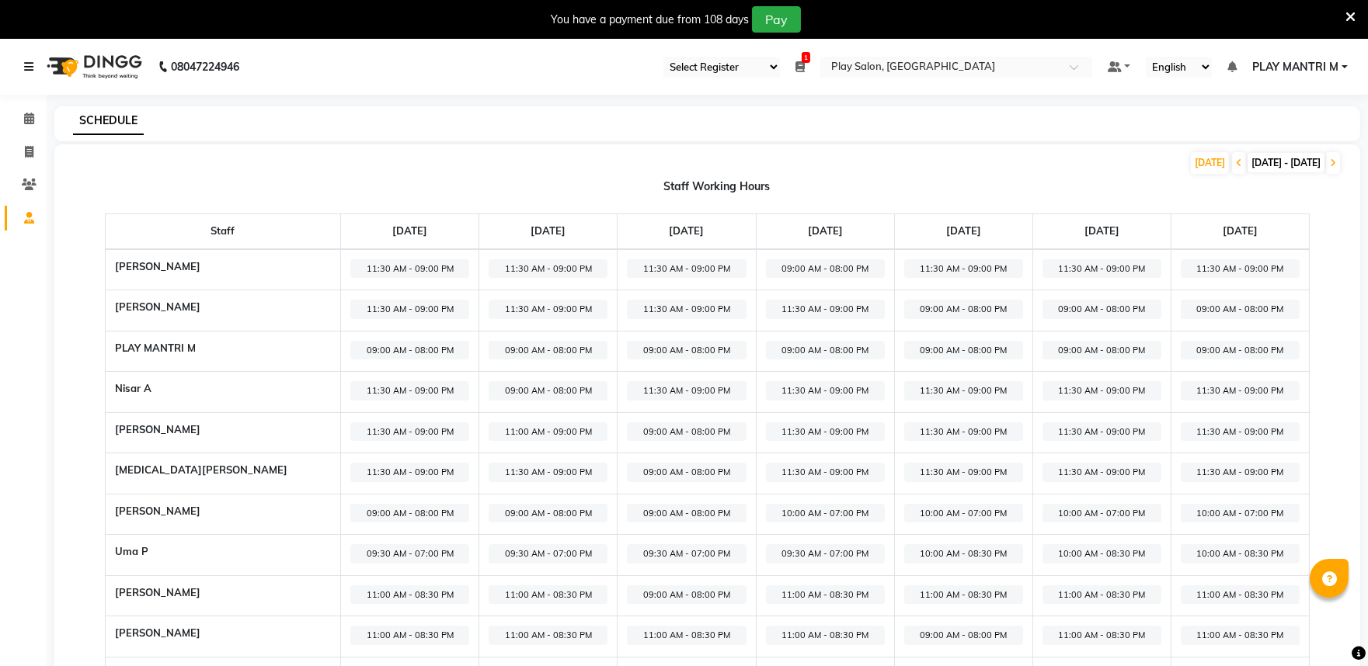
click at [29, 63] on icon at bounding box center [28, 66] width 9 height 11
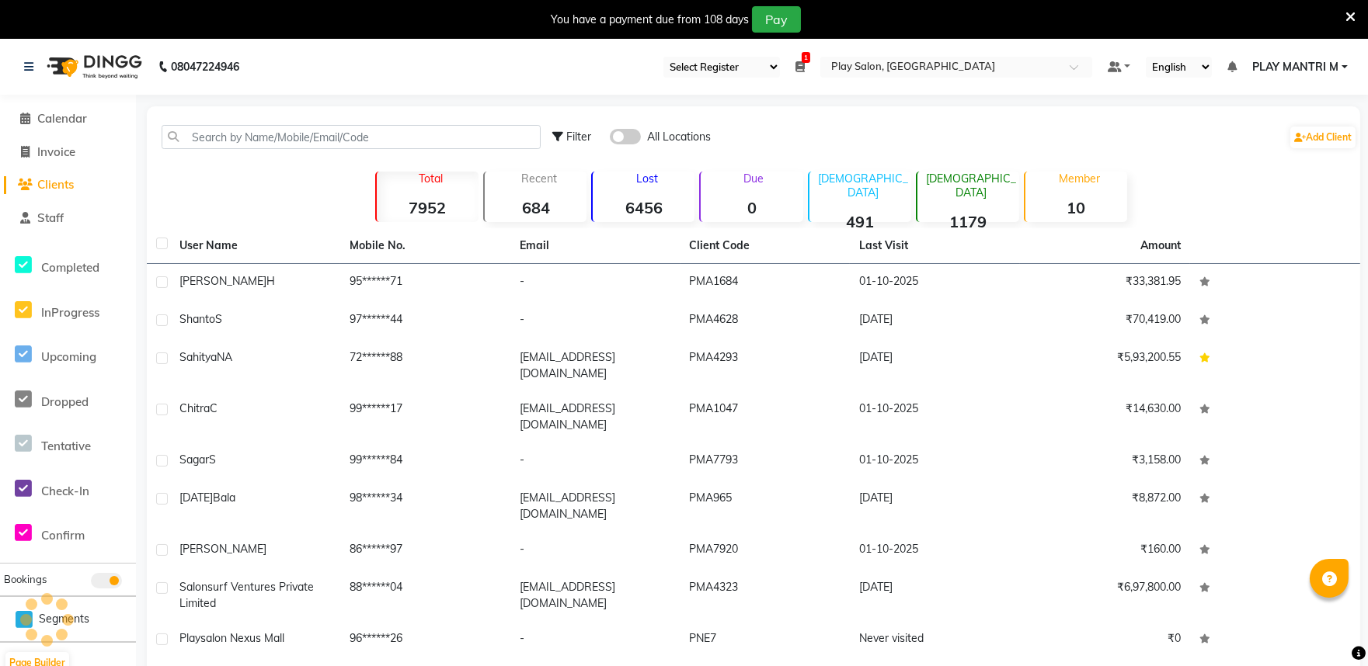
select select "service"
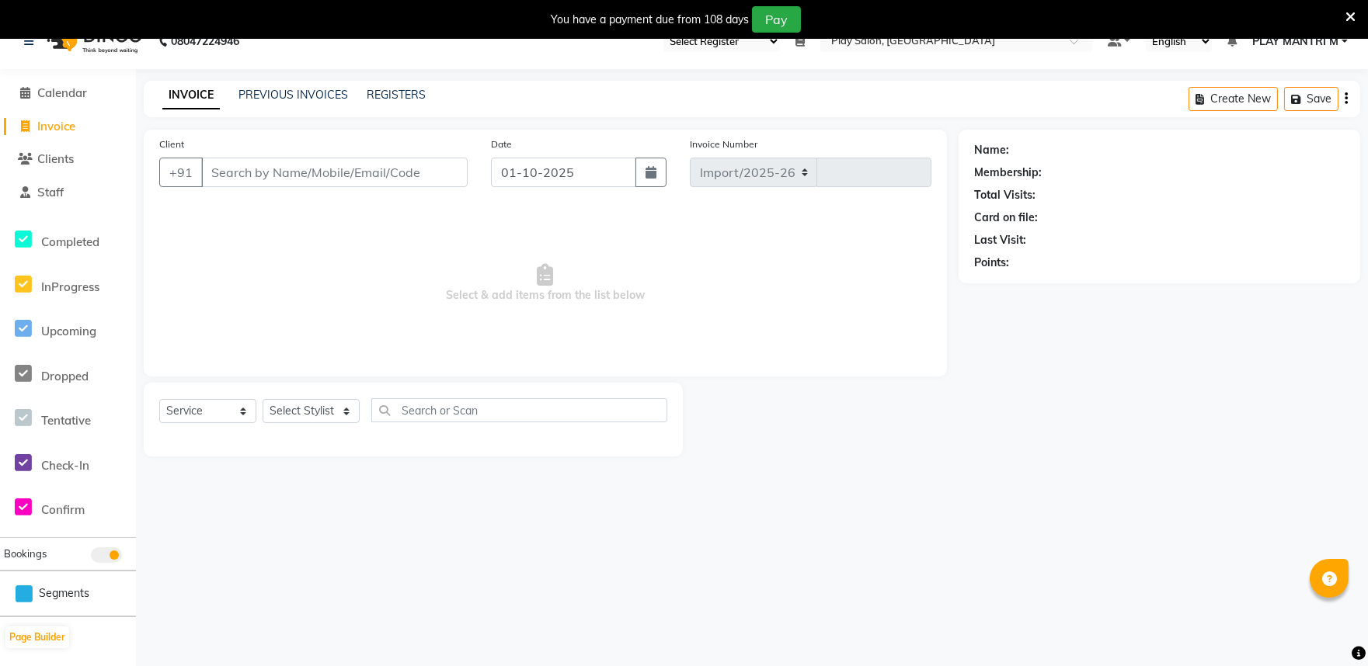
select select "8352"
type input "2013"
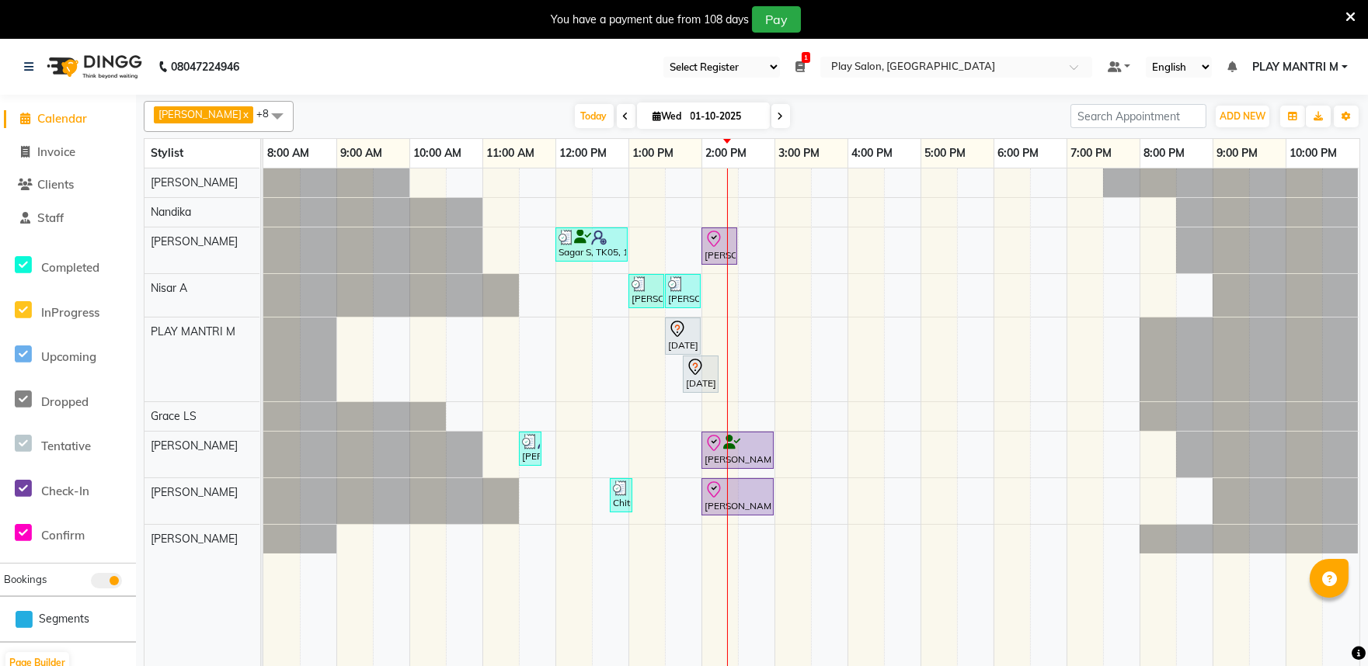
click at [263, 188] on div at bounding box center [263, 183] width 0 height 29
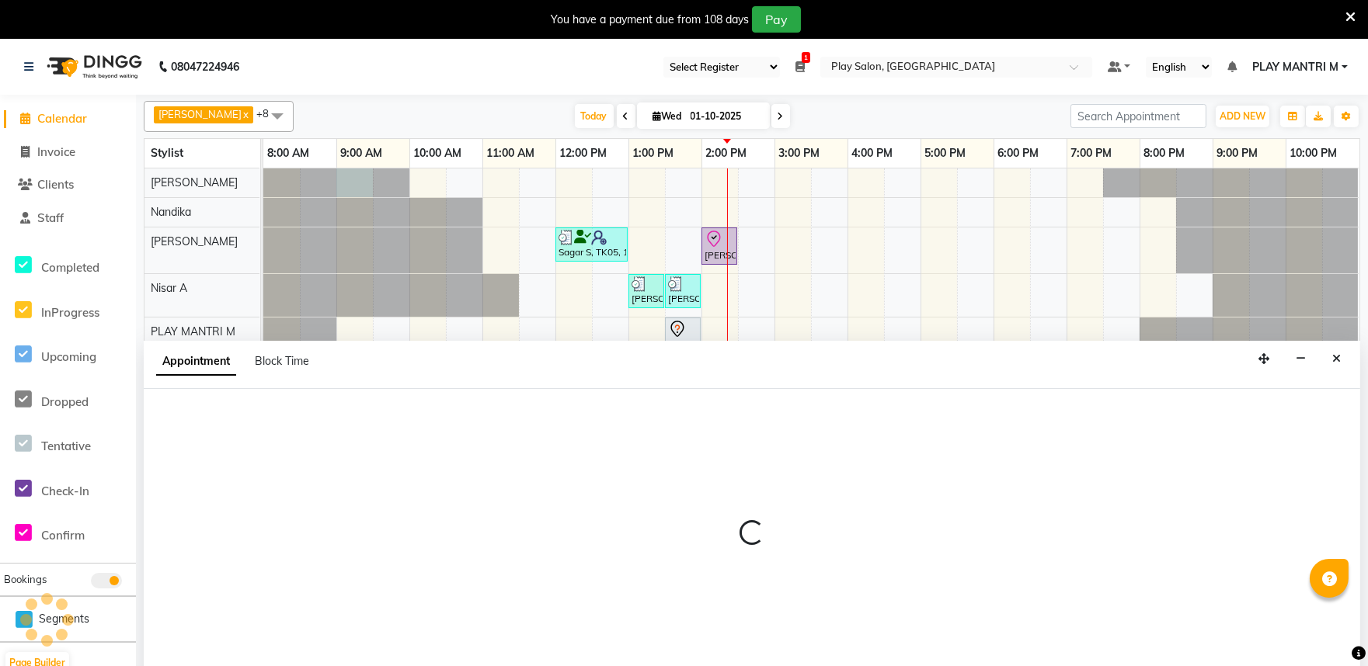
scroll to position [39, 0]
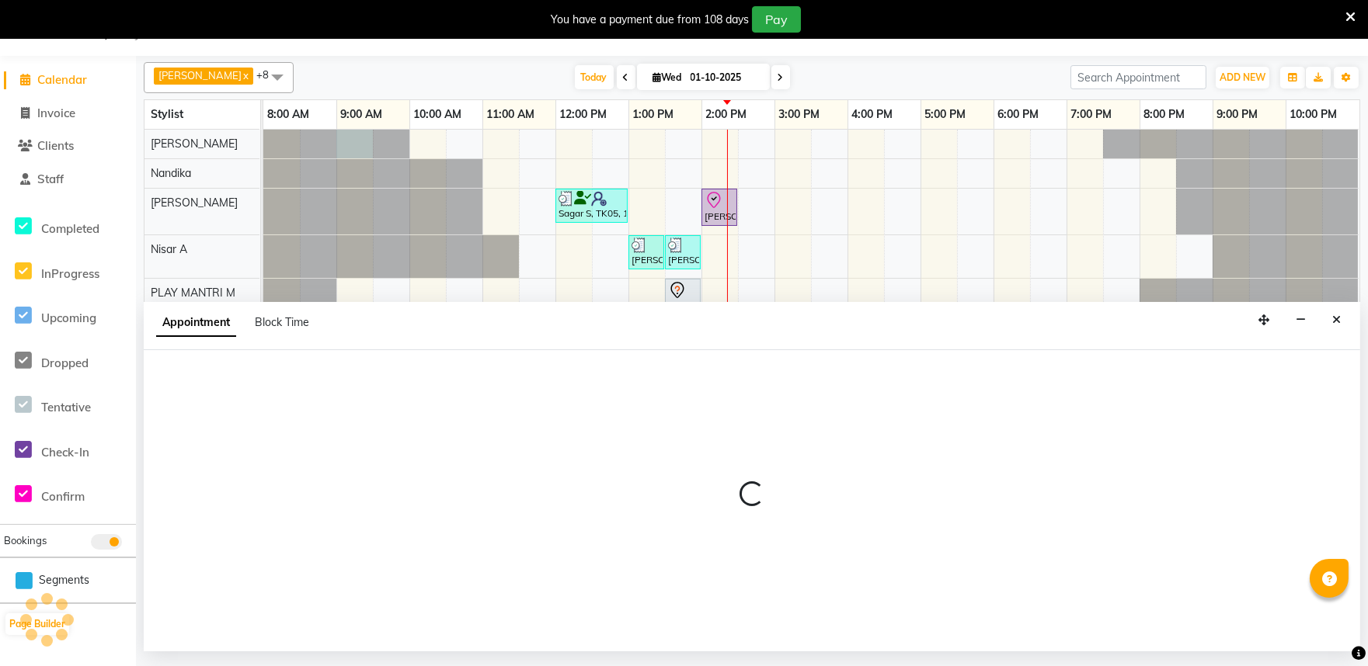
select select "81325"
select select "540"
select select "tentative"
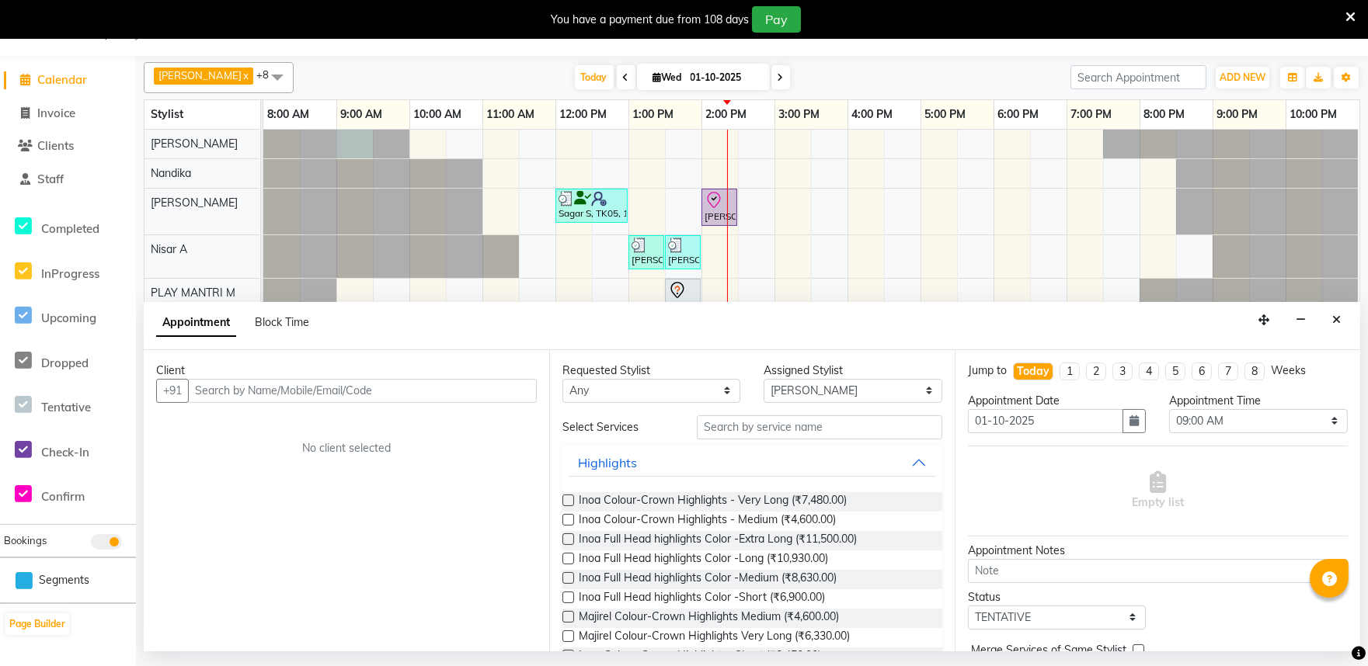
click at [347, 20] on div "You have a payment due from 108 days Pay" at bounding box center [675, 19] width 1339 height 26
click at [350, 19] on div "You have a payment due from 108 days Pay" at bounding box center [675, 19] width 1339 height 26
click at [1337, 311] on button "Close" at bounding box center [1336, 320] width 23 height 24
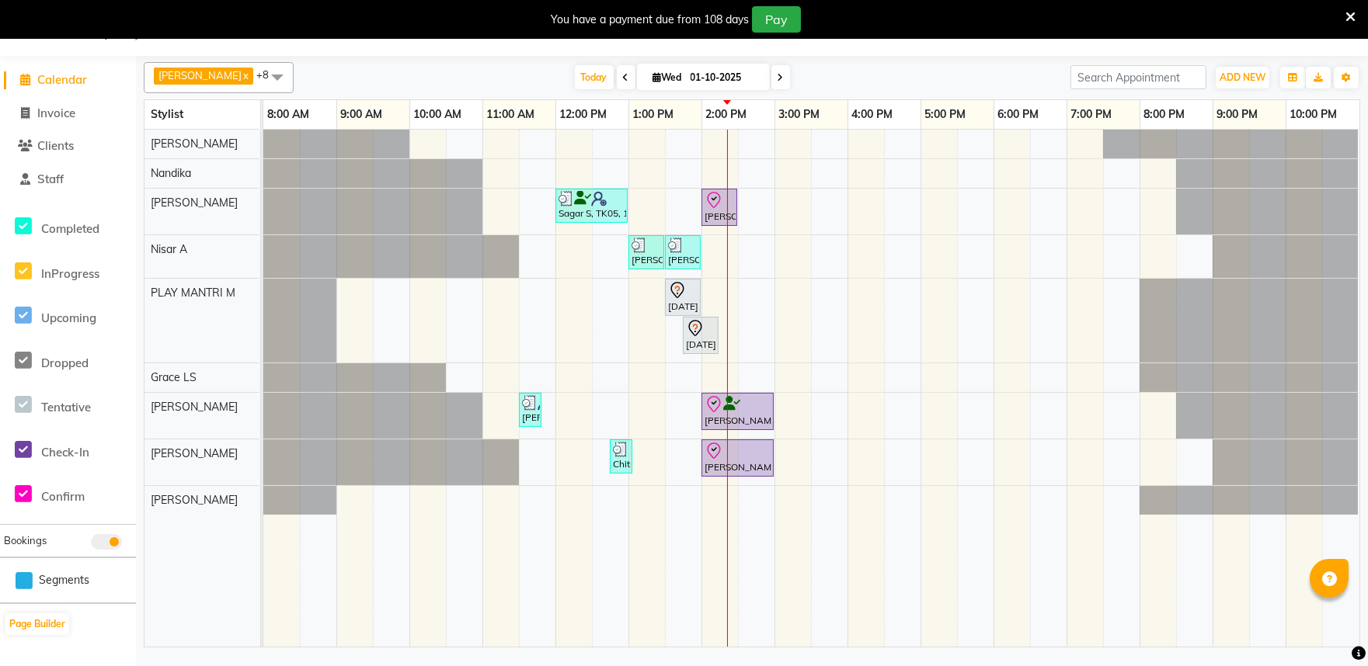
click at [262, 71] on span at bounding box center [277, 77] width 31 height 30
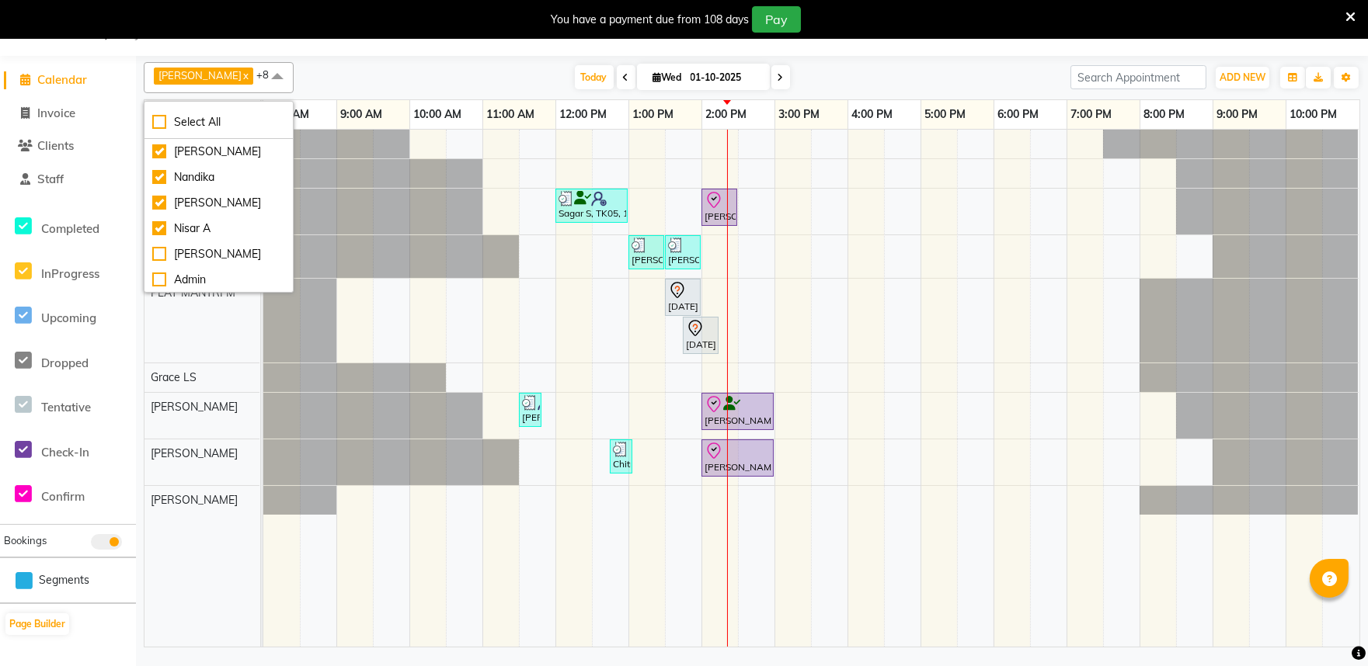
click at [262, 71] on span at bounding box center [277, 77] width 31 height 30
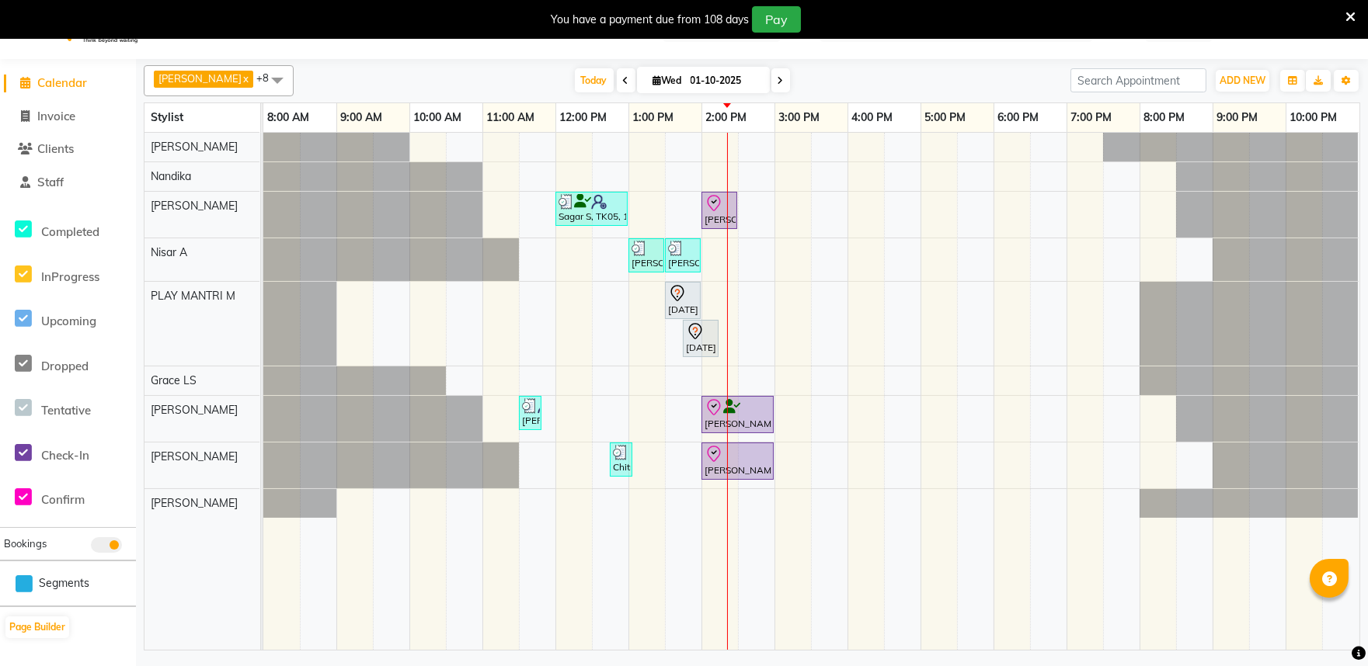
scroll to position [0, 0]
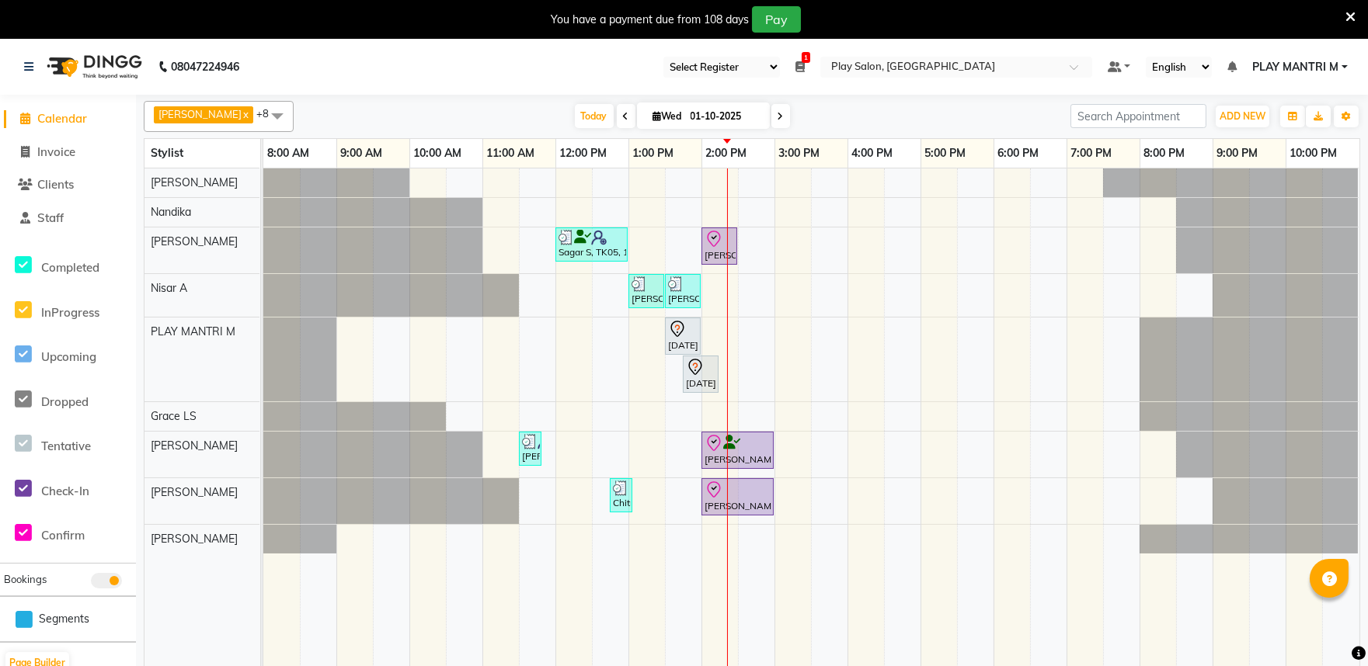
click at [25, 120] on icon at bounding box center [26, 119] width 10 height 12
click at [26, 112] on span at bounding box center [25, 119] width 23 height 18
click at [48, 212] on span "Staff" at bounding box center [50, 217] width 26 height 15
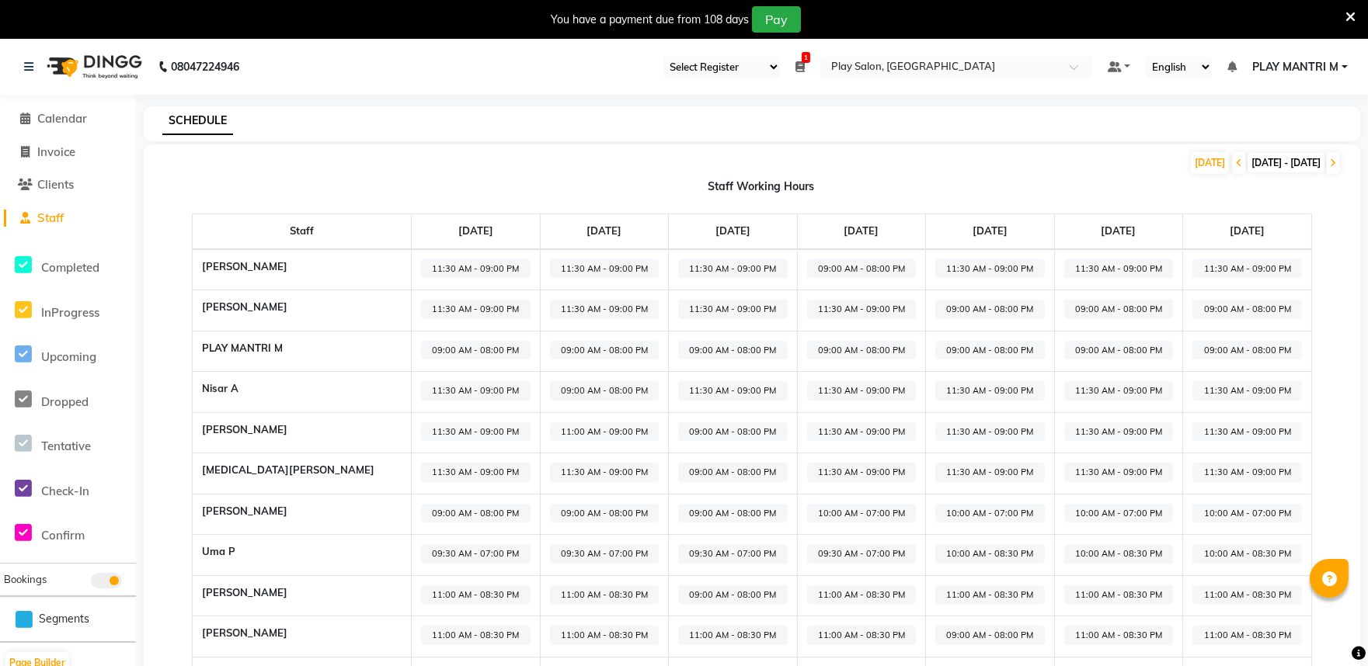
click at [85, 107] on li "Calendar" at bounding box center [68, 119] width 136 height 33
click at [71, 116] on span "Calendar" at bounding box center [62, 118] width 50 height 15
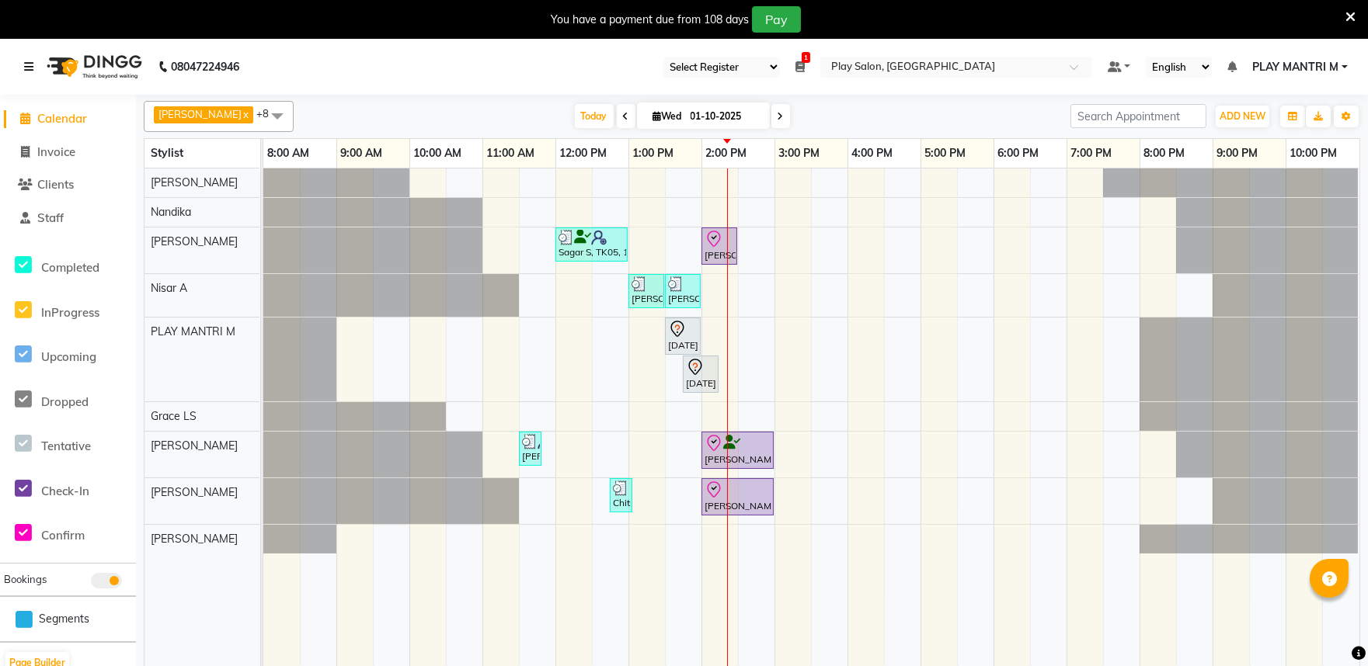
click at [25, 62] on icon at bounding box center [28, 66] width 9 height 11
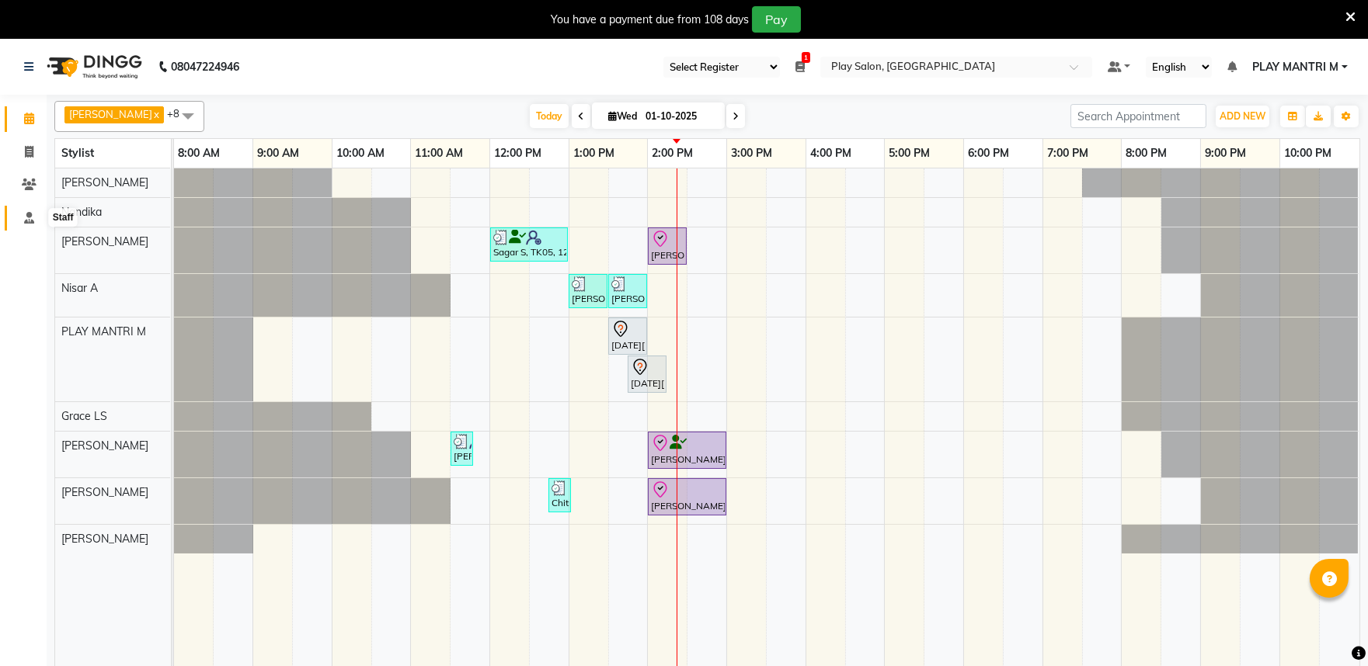
click at [26, 214] on icon at bounding box center [29, 218] width 10 height 12
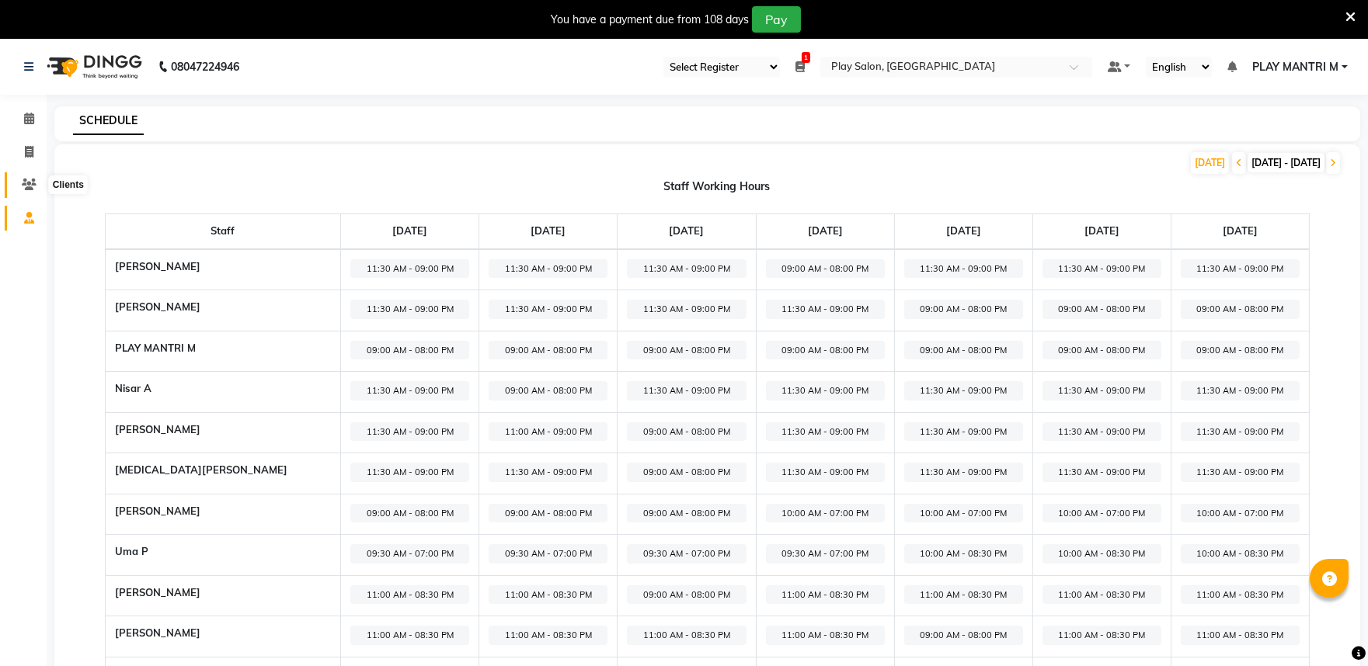
click at [26, 180] on icon at bounding box center [29, 185] width 15 height 12
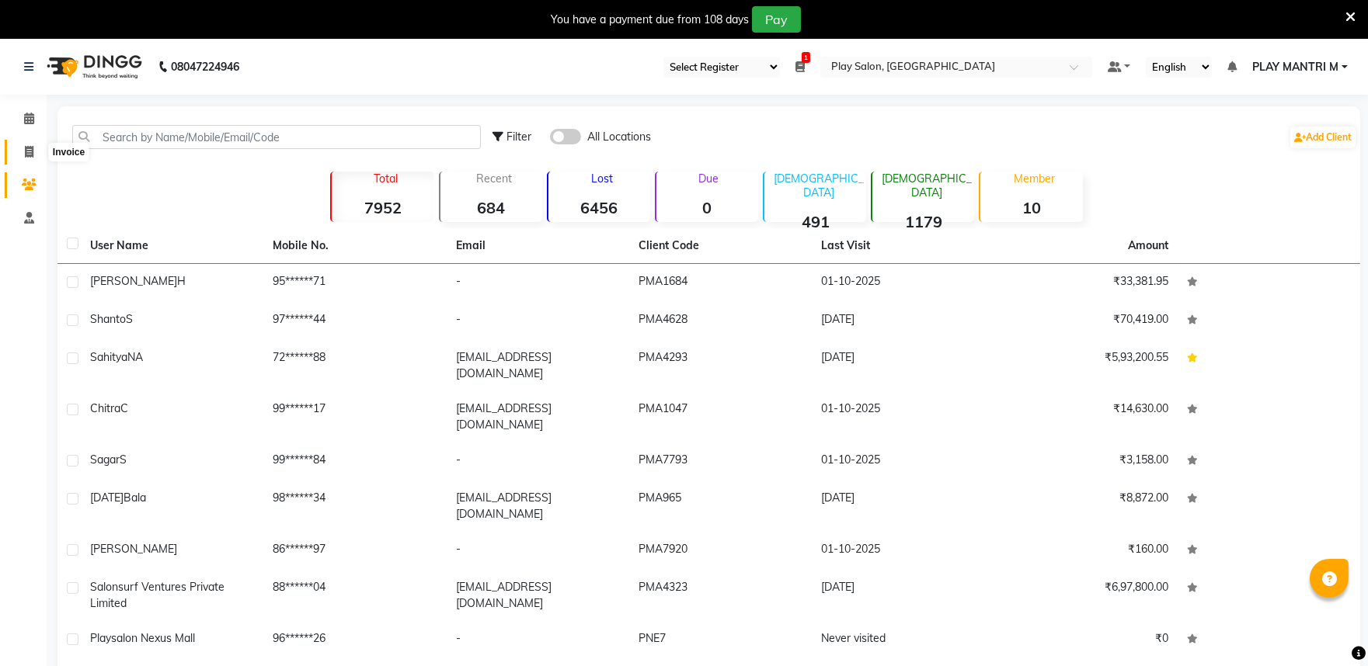
click at [33, 150] on icon at bounding box center [29, 152] width 9 height 12
select select "8352"
select select "service"
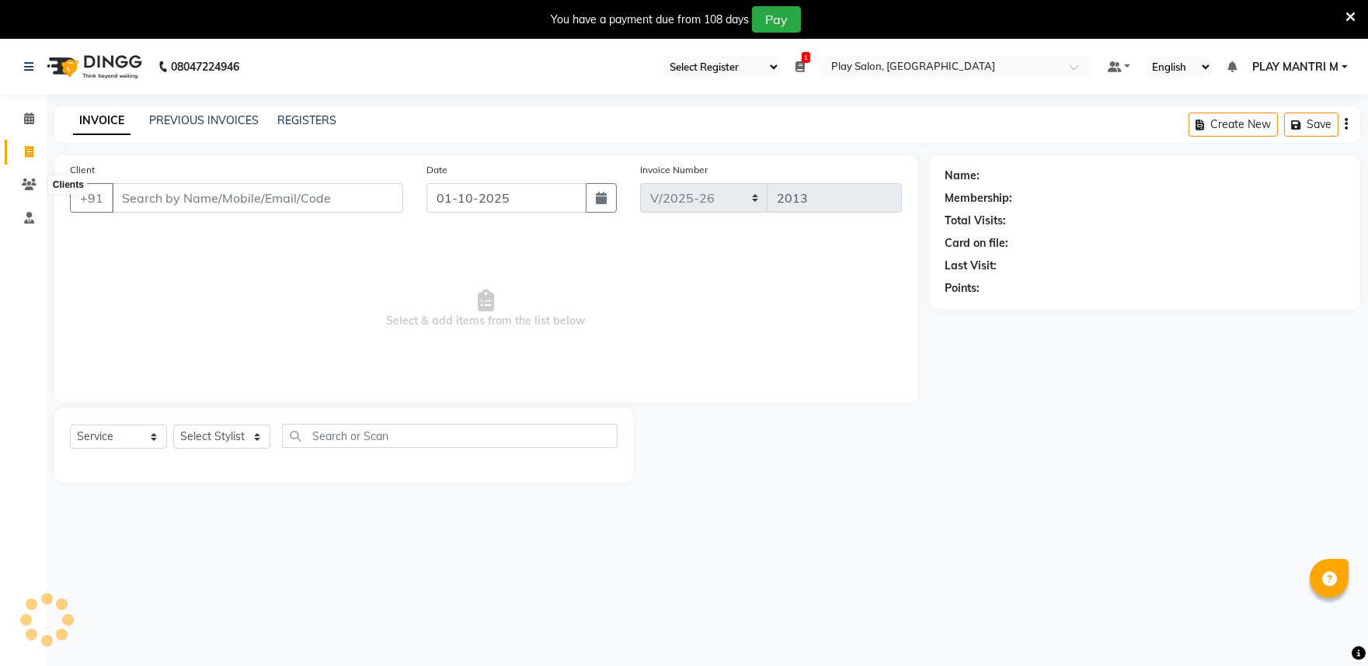
scroll to position [39, 0]
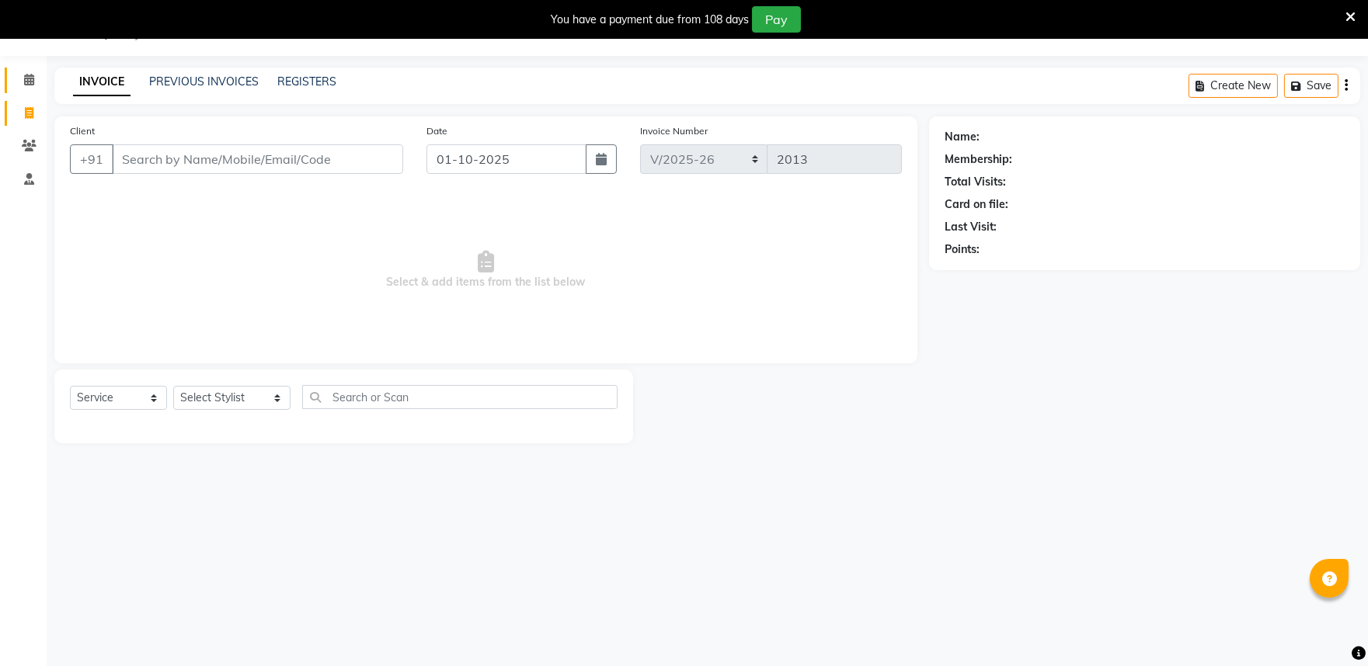
click at [32, 91] on link "Calendar" at bounding box center [23, 81] width 37 height 26
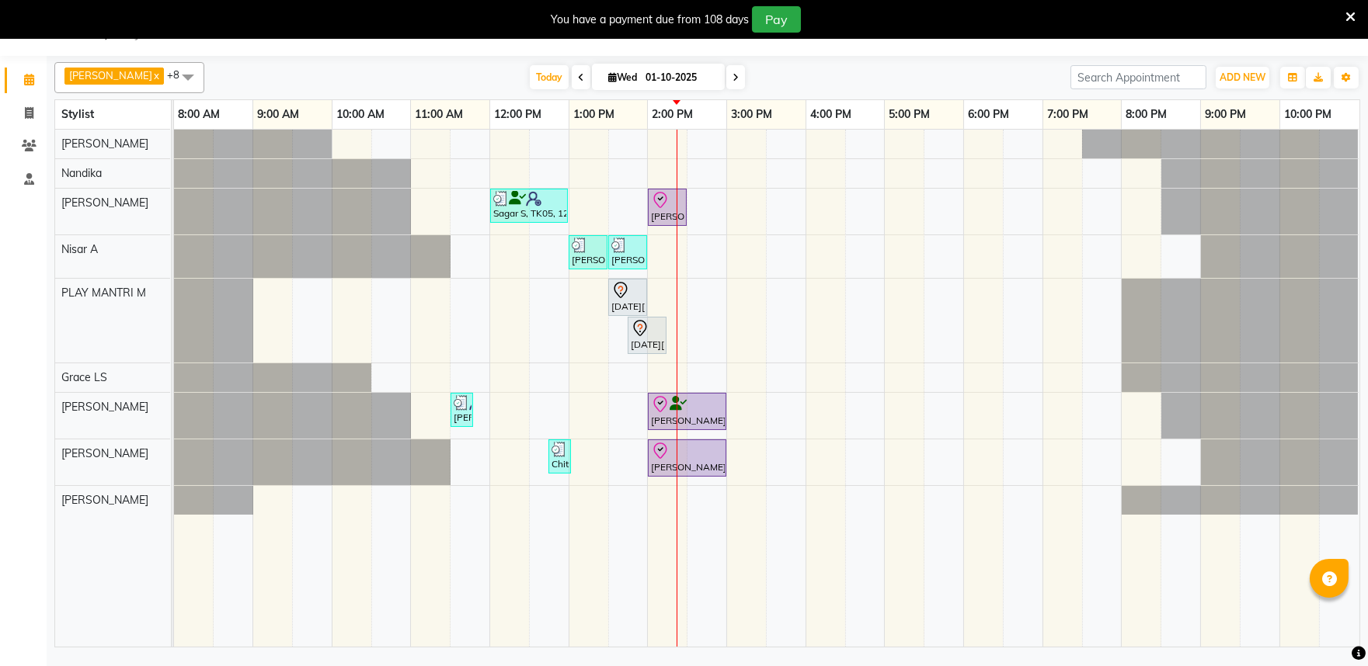
click at [35, 42] on link at bounding box center [32, 27] width 16 height 43
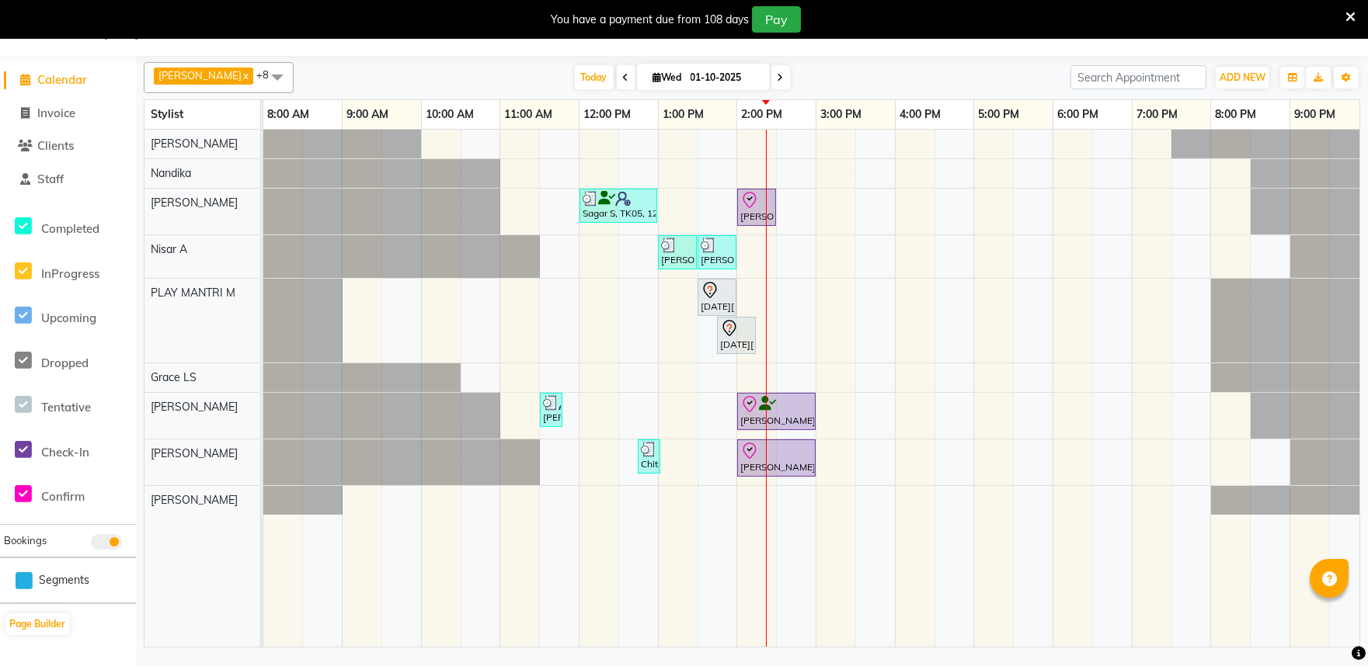
click at [14, 72] on span at bounding box center [25, 80] width 23 height 18
select select "service"
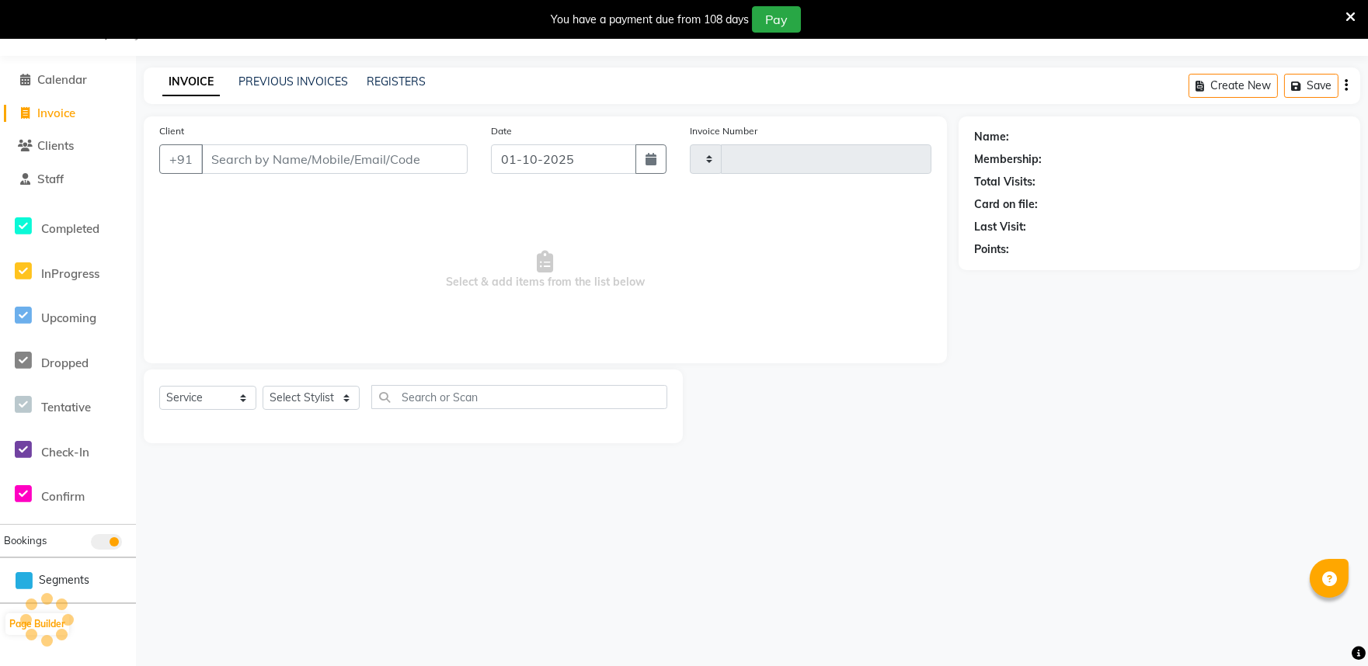
type input "2013"
select select "8352"
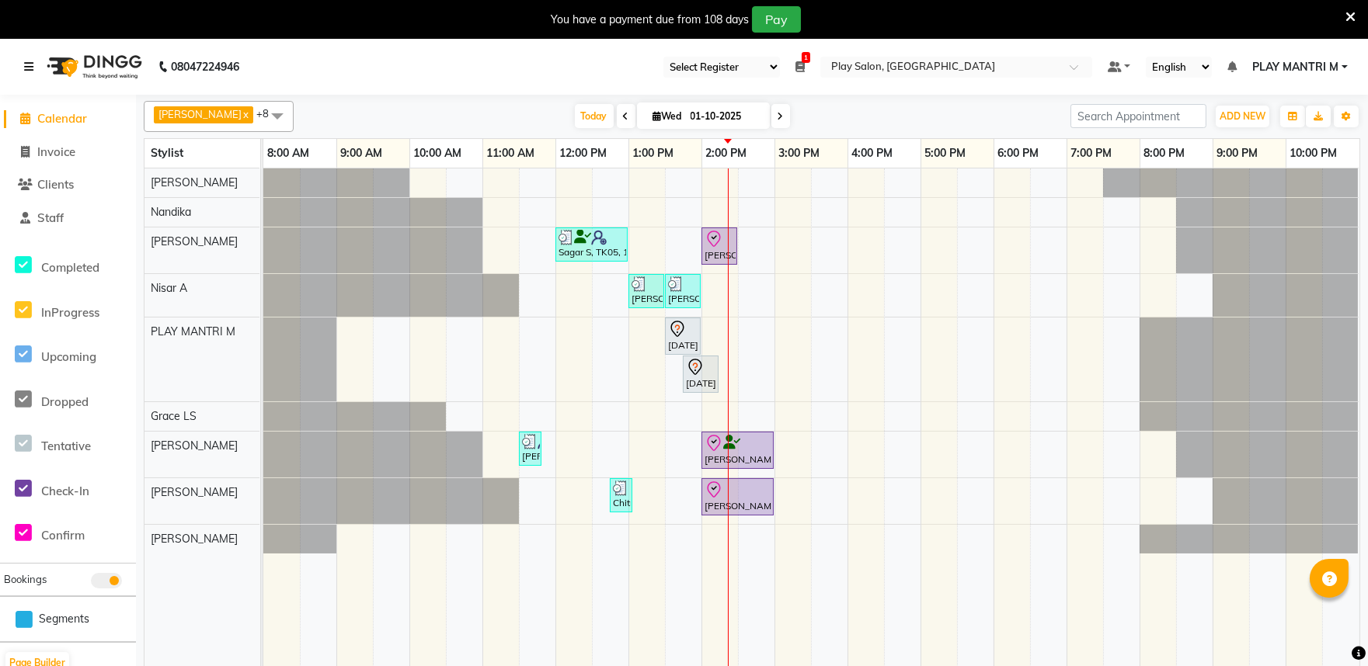
click at [26, 62] on icon at bounding box center [28, 66] width 9 height 11
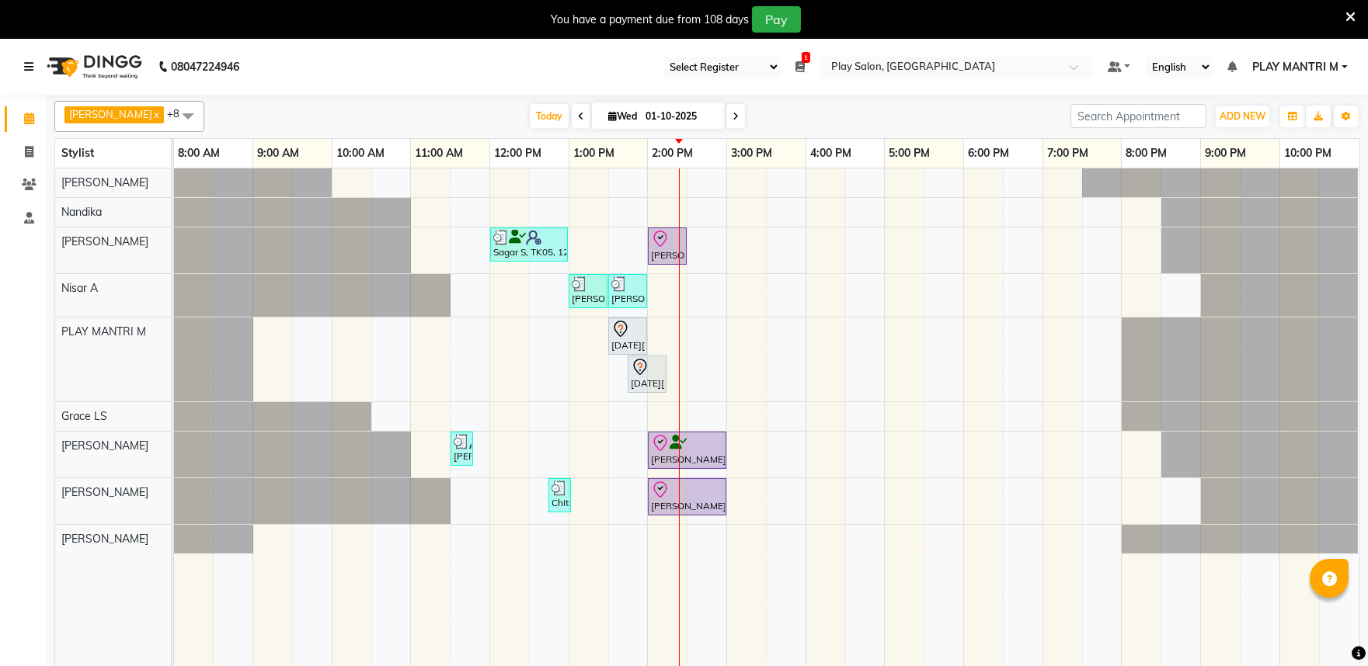
click at [687, 412] on div "Sagar S, TK05, 12:00 PM-01:00 PM, Hair Cut Men (Senior stylist) Shanto S, TK06,…" at bounding box center [766, 427] width 1185 height 517
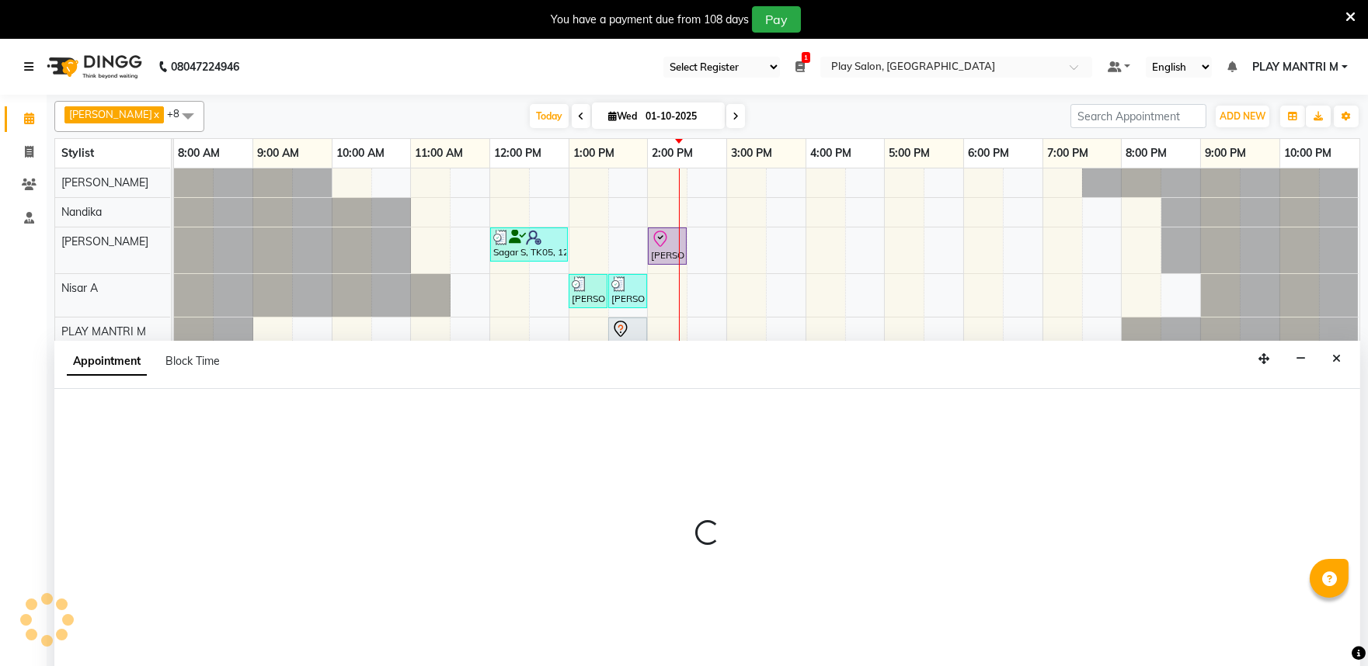
scroll to position [39, 0]
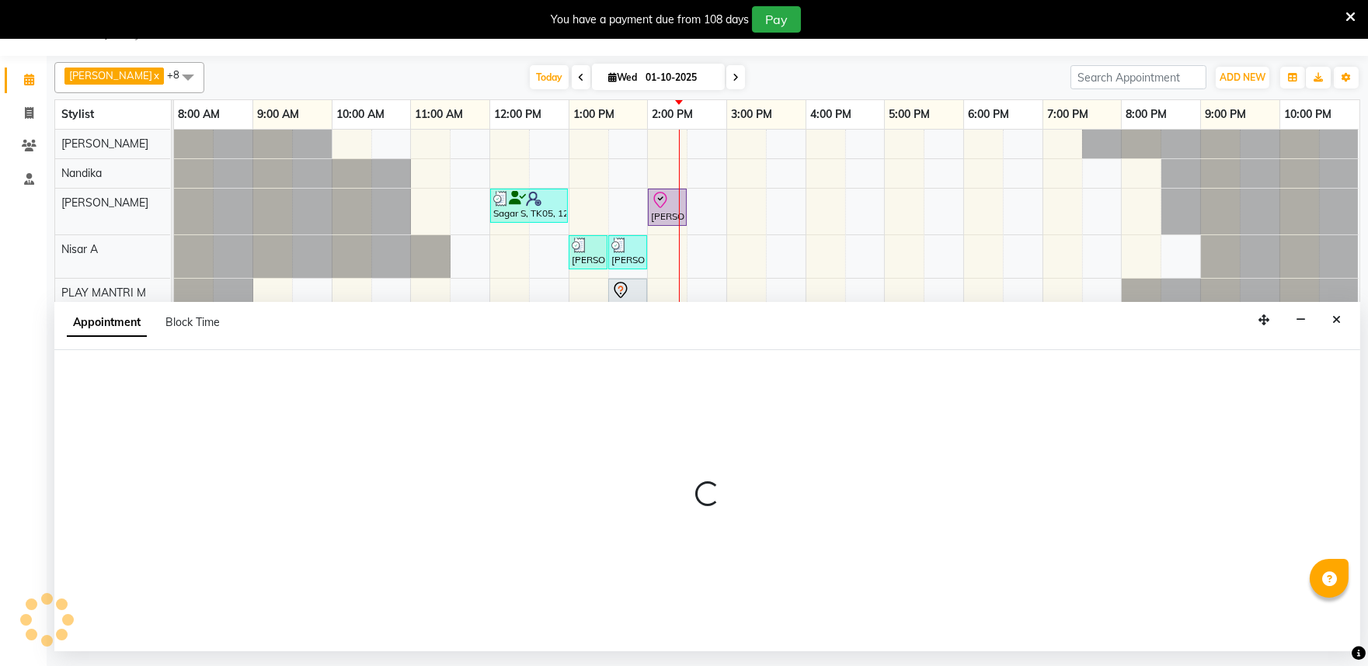
select select "81324"
select select "870"
select select "tentative"
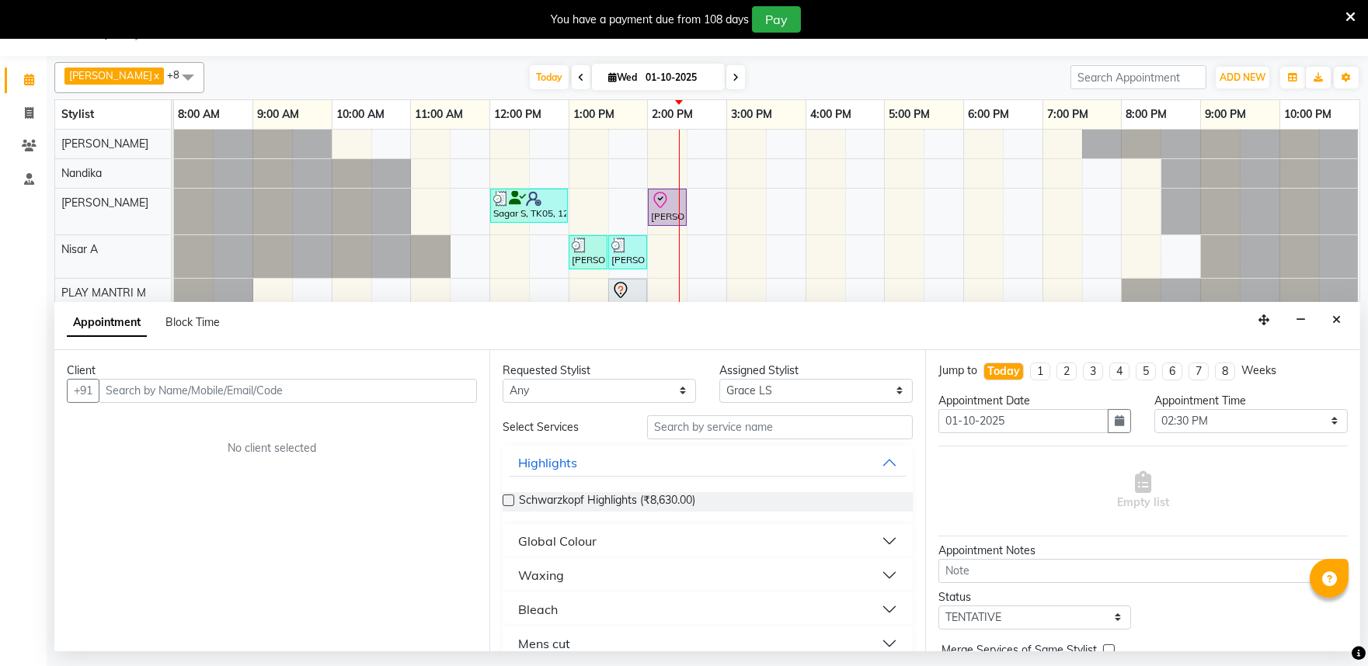
click at [322, 391] on input "text" at bounding box center [288, 391] width 378 height 24
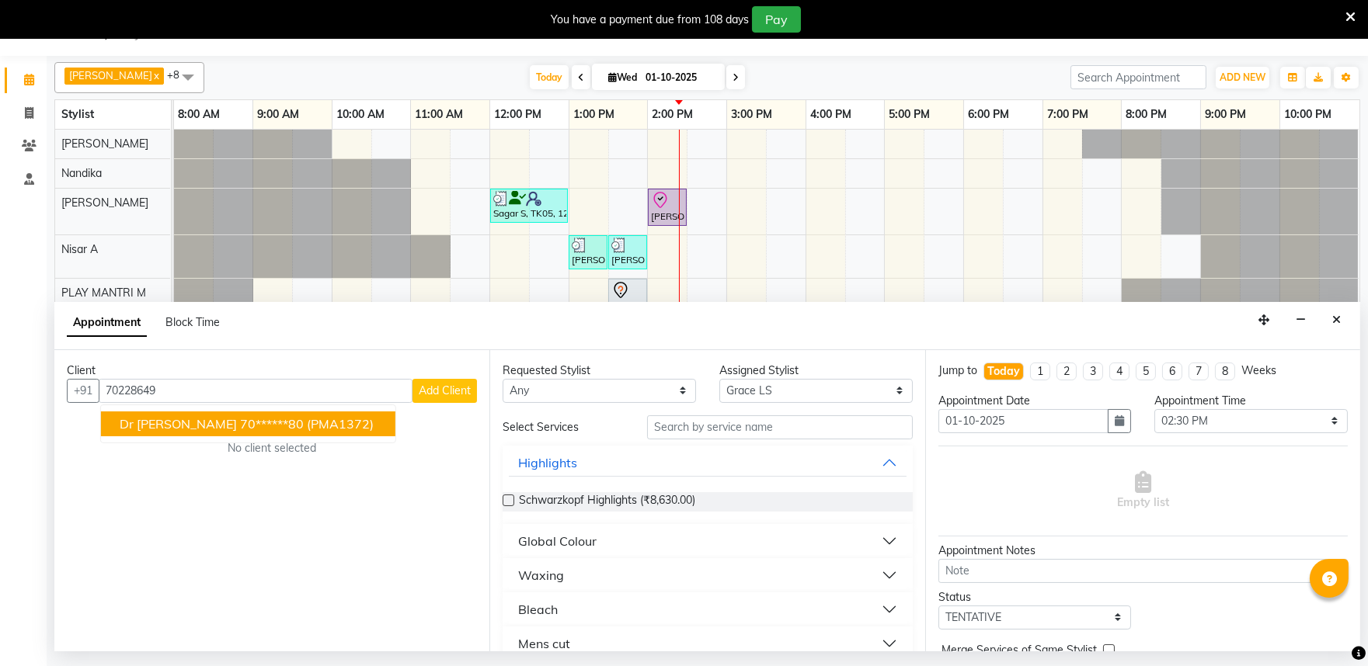
click at [303, 401] on input "70228649" at bounding box center [256, 391] width 314 height 24
click at [307, 422] on span "(PMA1372)" at bounding box center [340, 424] width 67 height 16
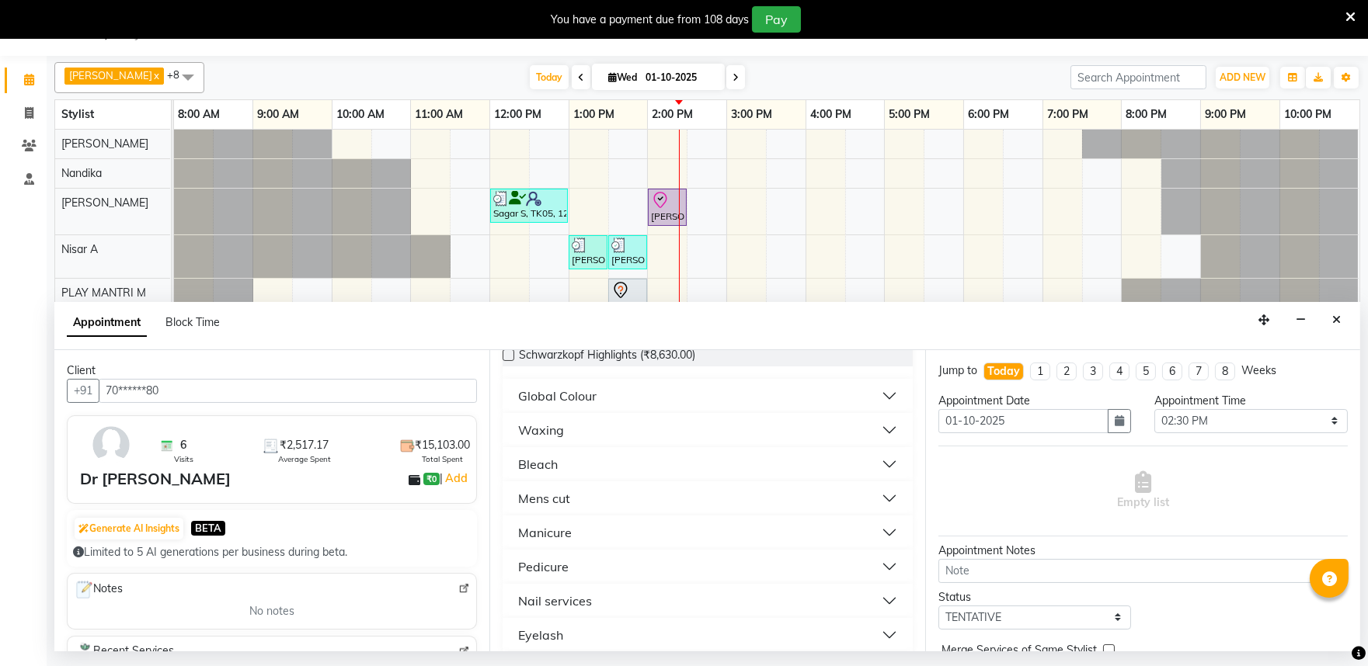
scroll to position [172, 0]
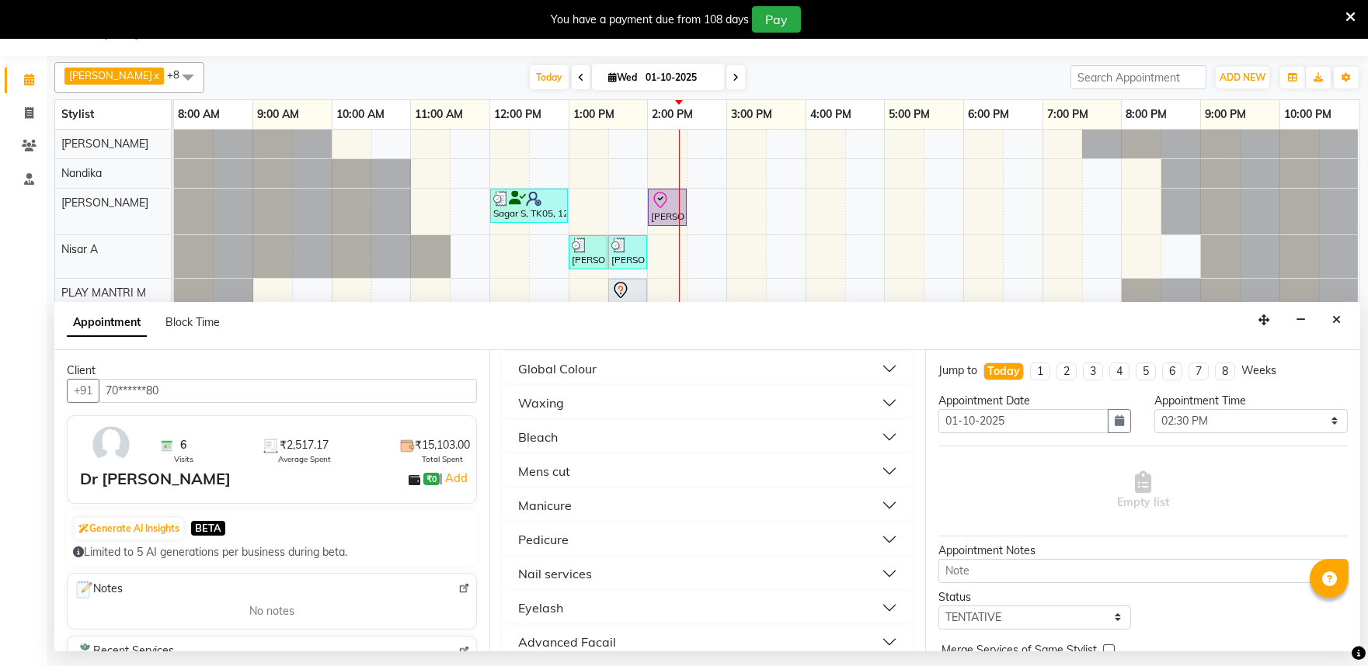
type input "70******80"
click at [602, 565] on button "Nail services" at bounding box center [707, 574] width 397 height 28
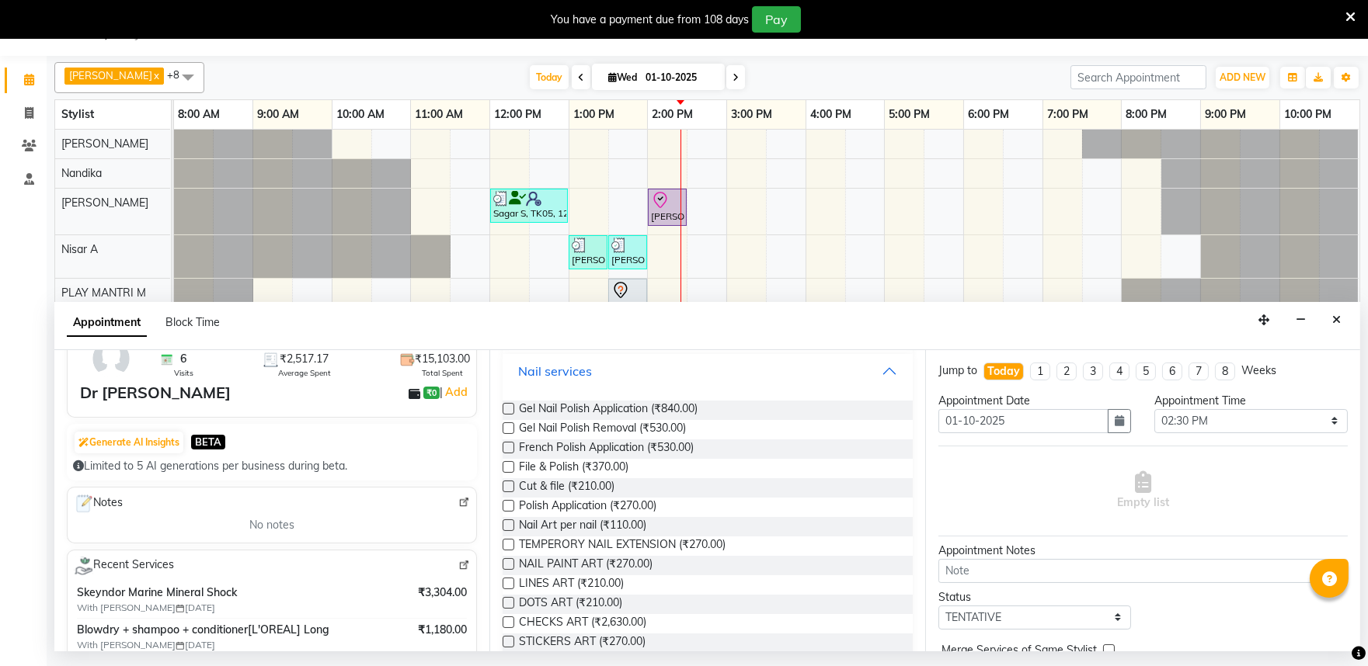
scroll to position [345, 0]
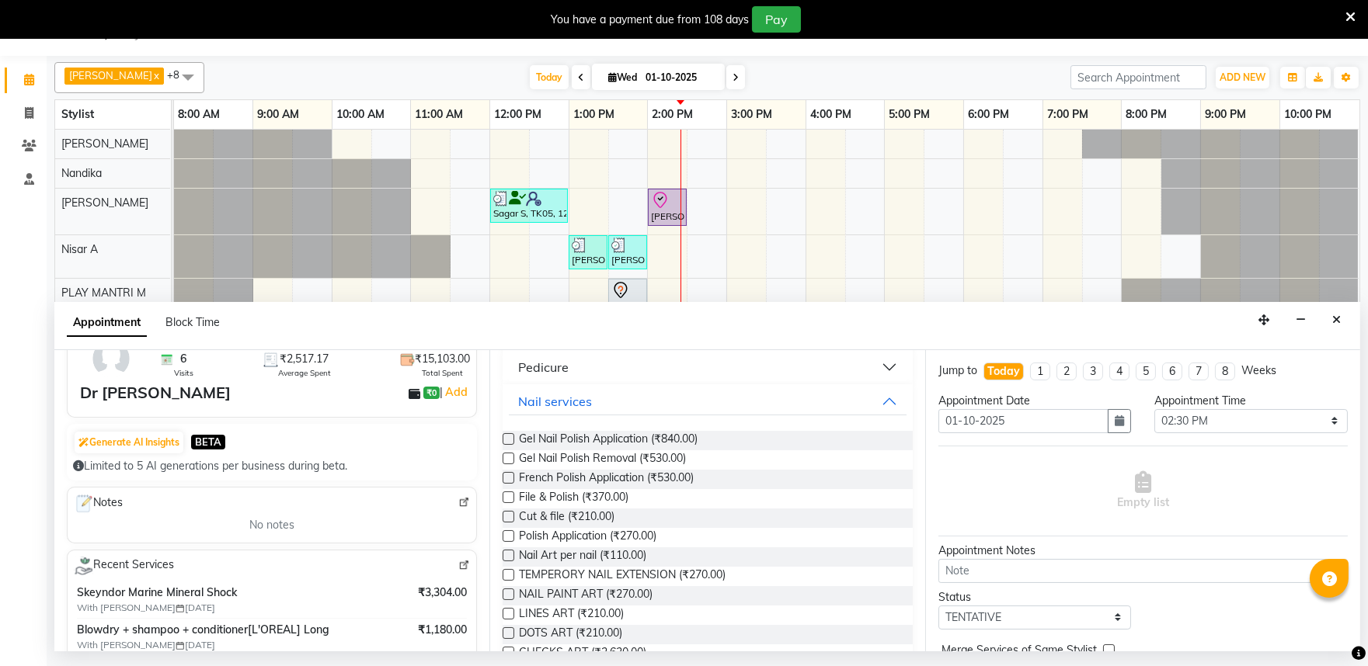
click at [509, 456] on label at bounding box center [508, 459] width 12 height 12
click at [509, 456] on input "checkbox" at bounding box center [507, 460] width 10 height 10
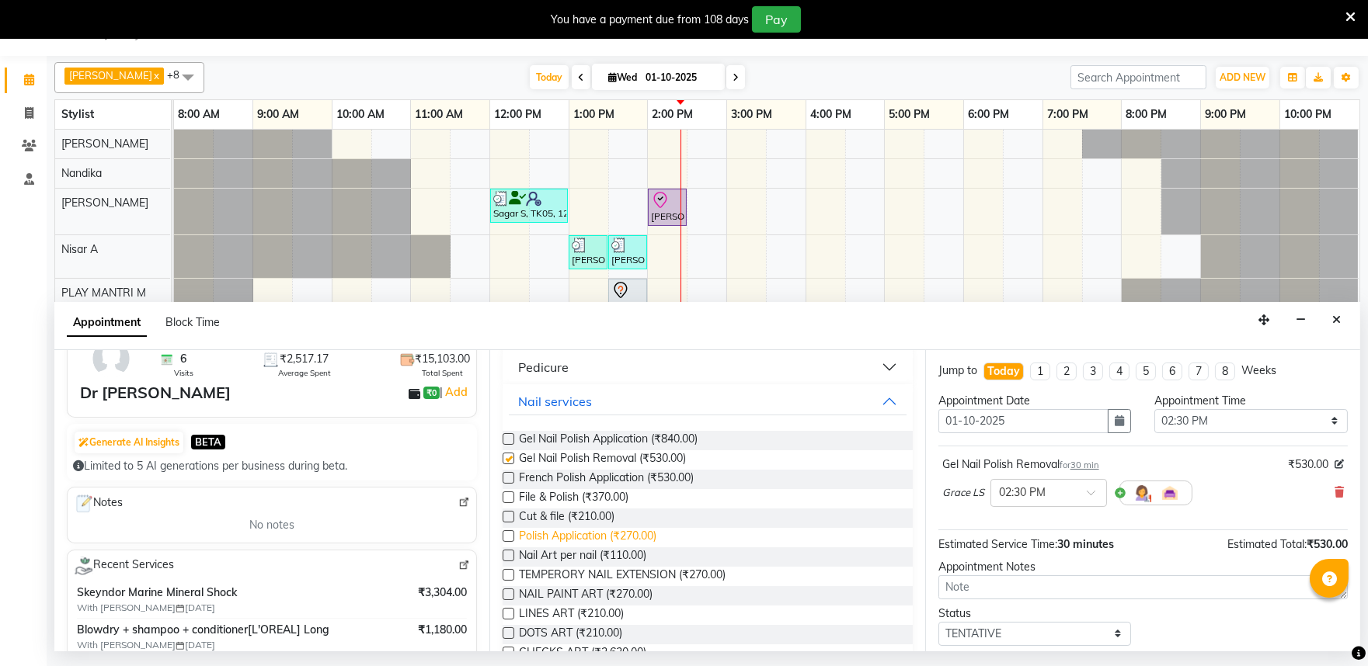
checkbox input "false"
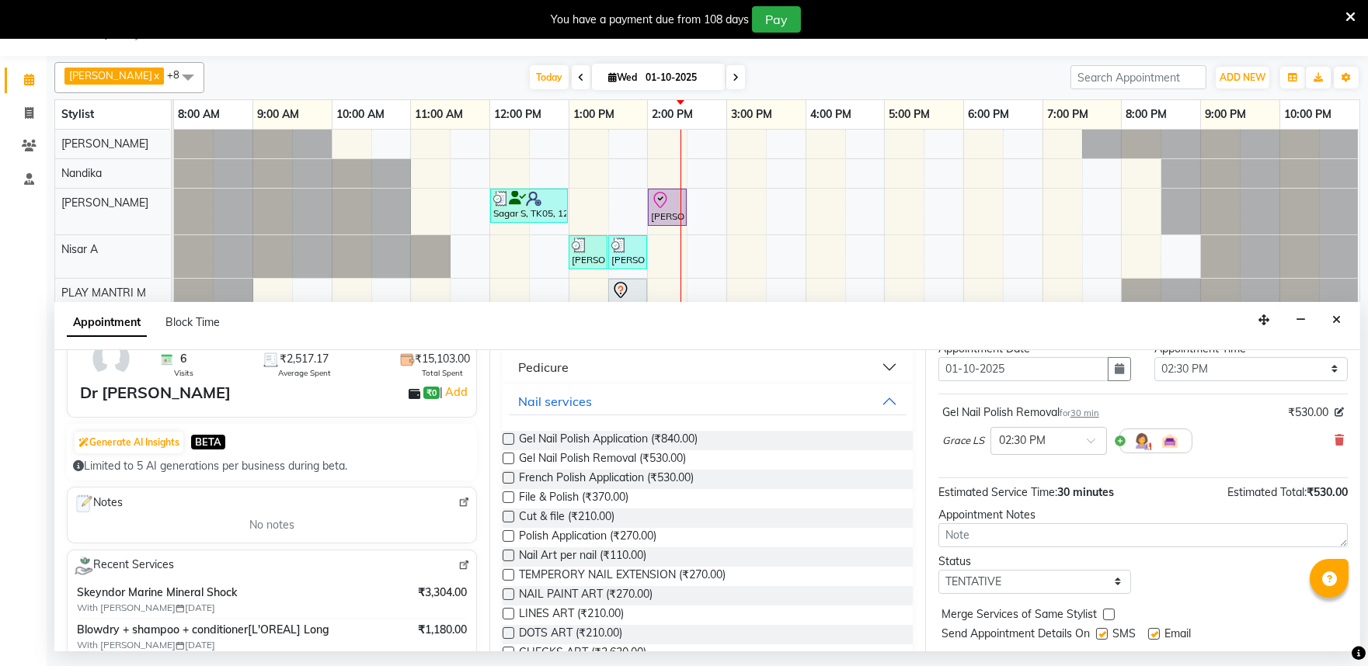
scroll to position [93, 0]
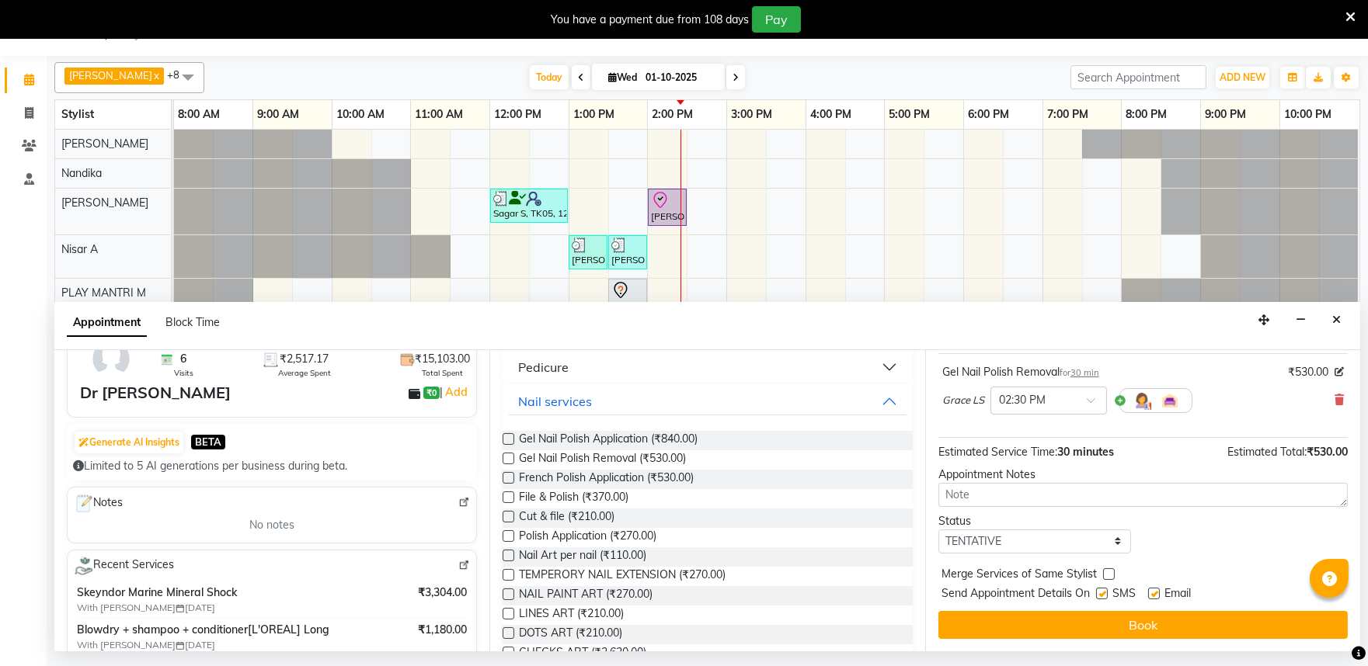
drag, startPoint x: 996, startPoint y: 622, endPoint x: 963, endPoint y: 609, distance: 35.2
click at [992, 622] on button "Book" at bounding box center [1142, 625] width 409 height 28
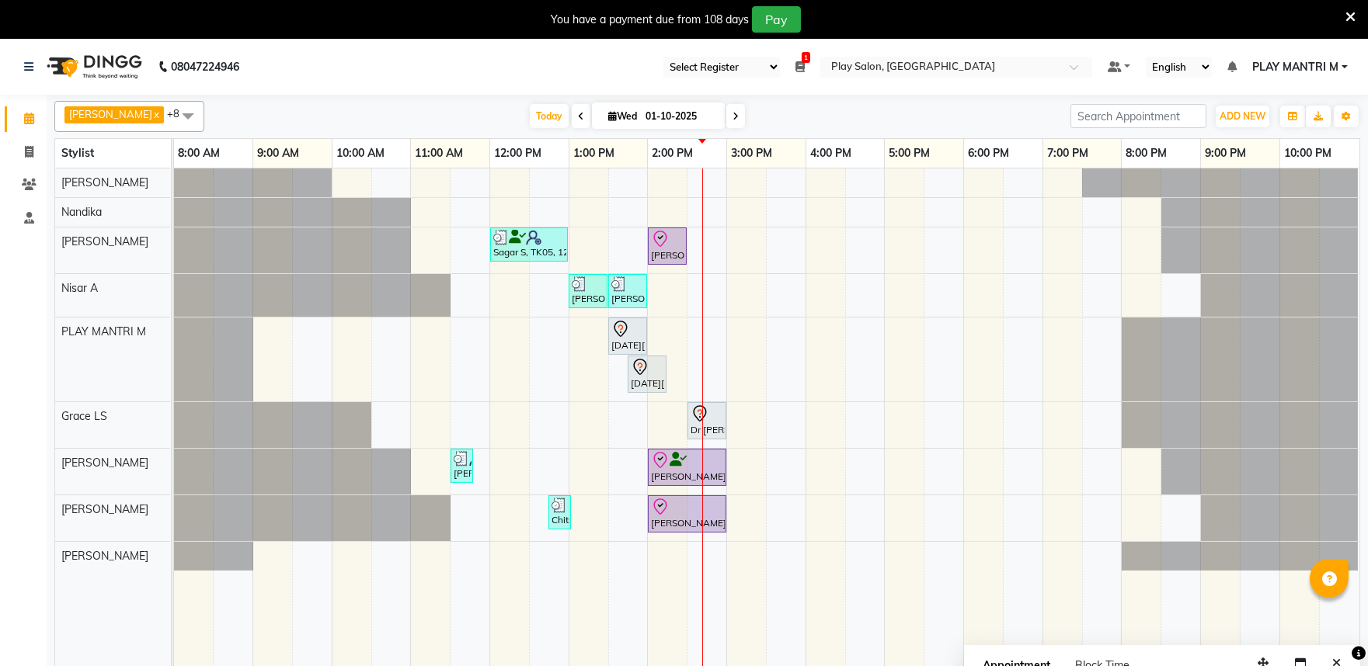
scroll to position [39, 0]
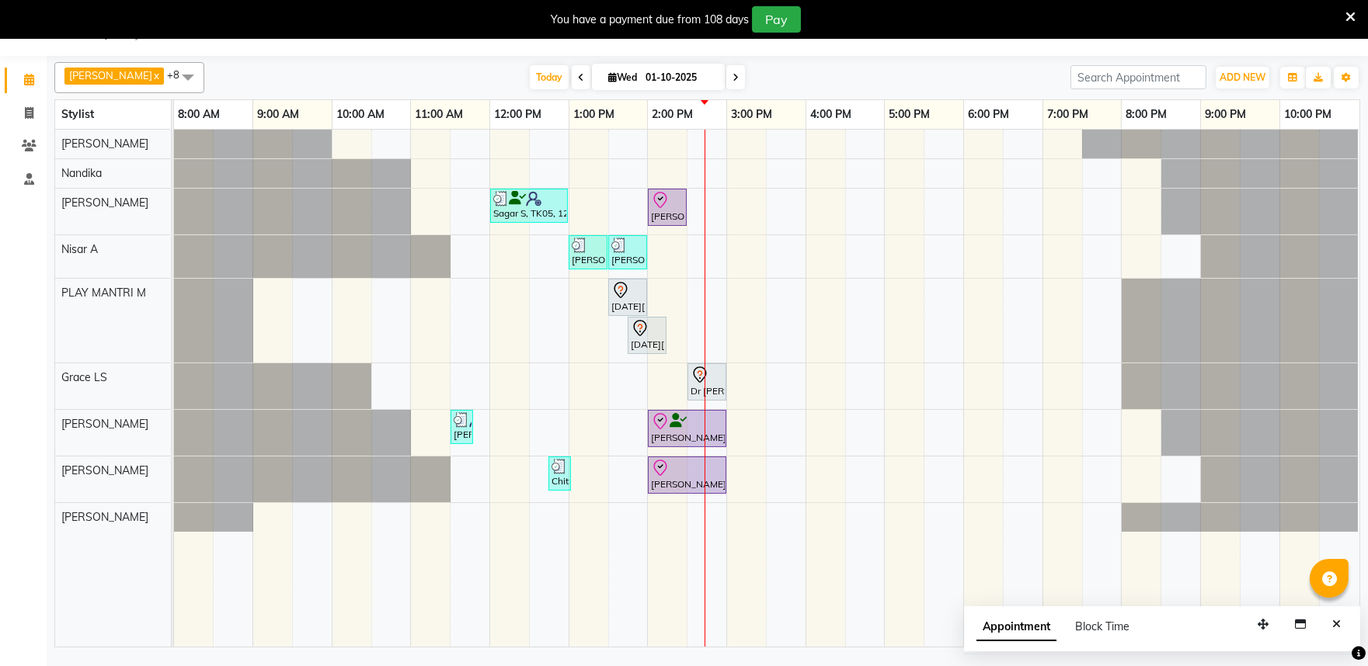
click at [1336, 608] on div "Appointment Block Time" at bounding box center [1162, 631] width 396 height 48
click at [1334, 621] on icon "Close" at bounding box center [1336, 624] width 9 height 11
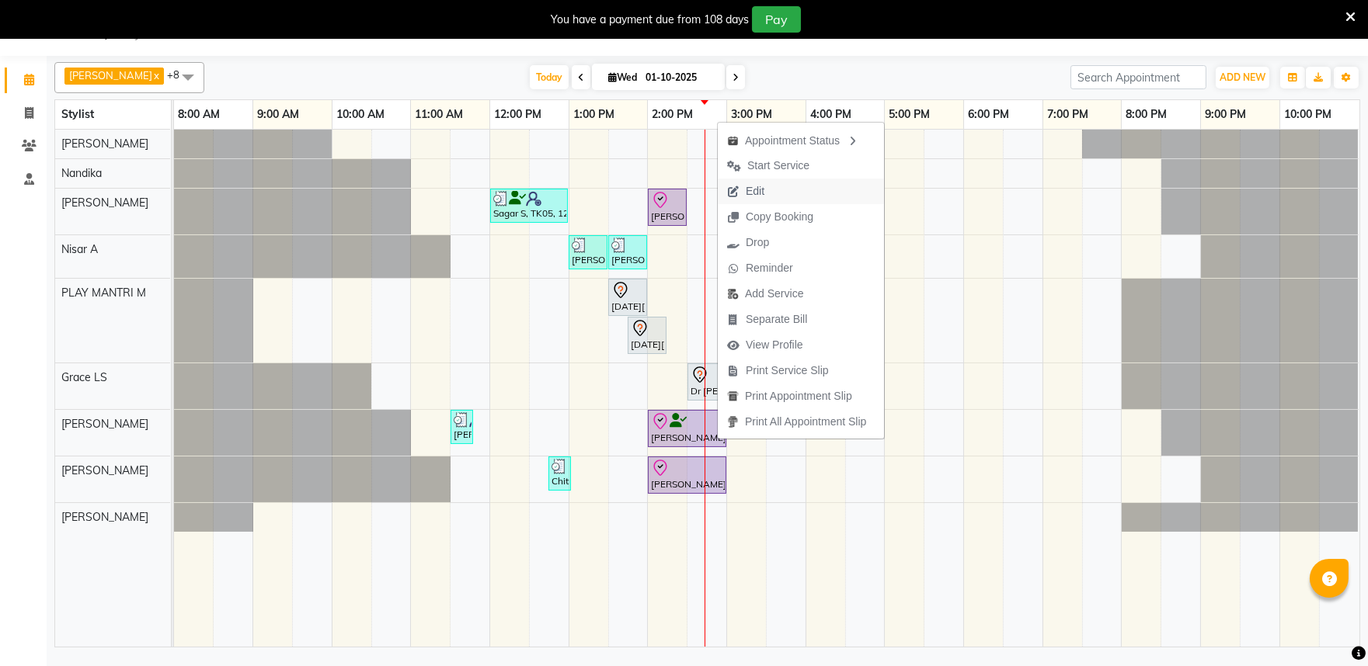
click at [773, 196] on span "Edit" at bounding box center [746, 192] width 56 height 26
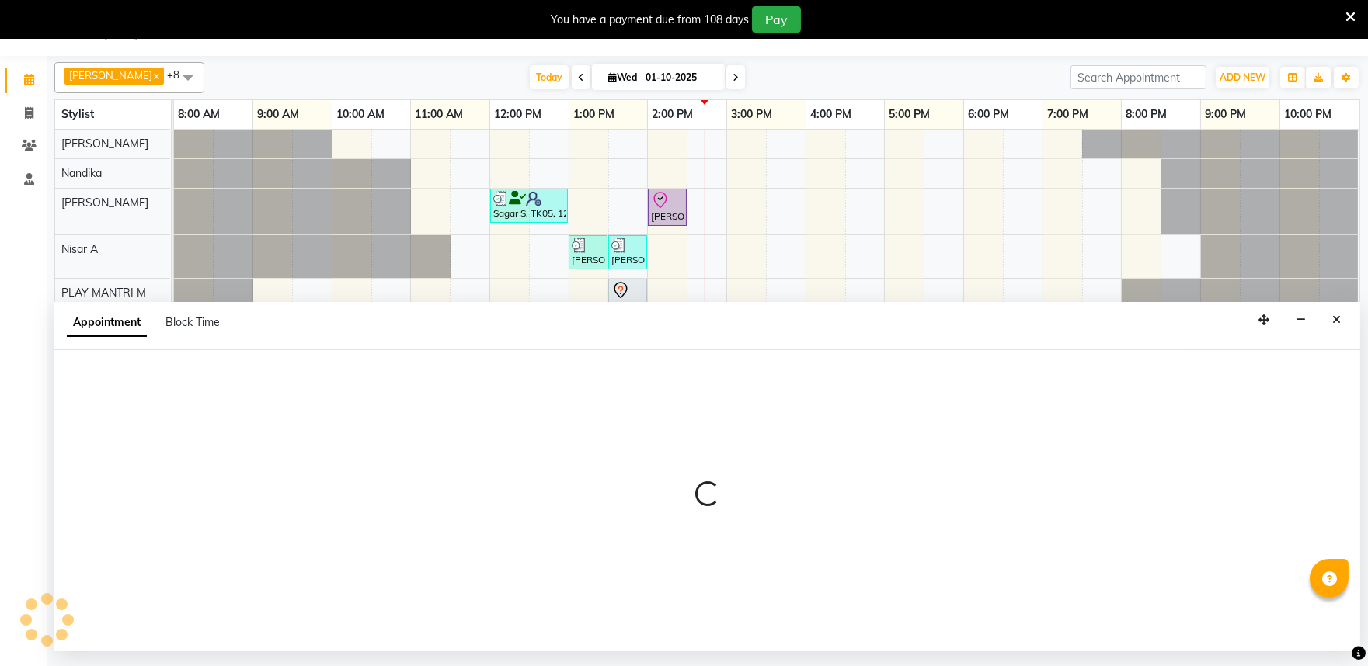
select select "tentative"
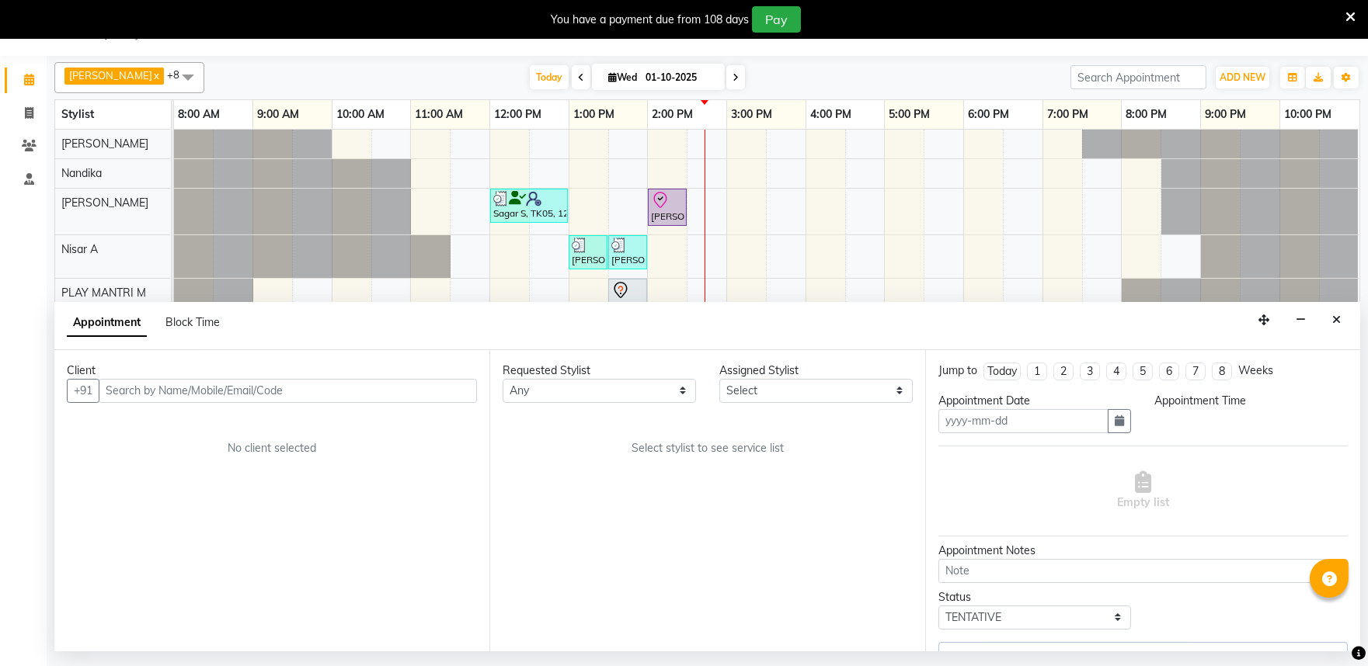
type input "01-10-2025"
select select "check-in"
select select "840"
select select "81311"
select select "4213"
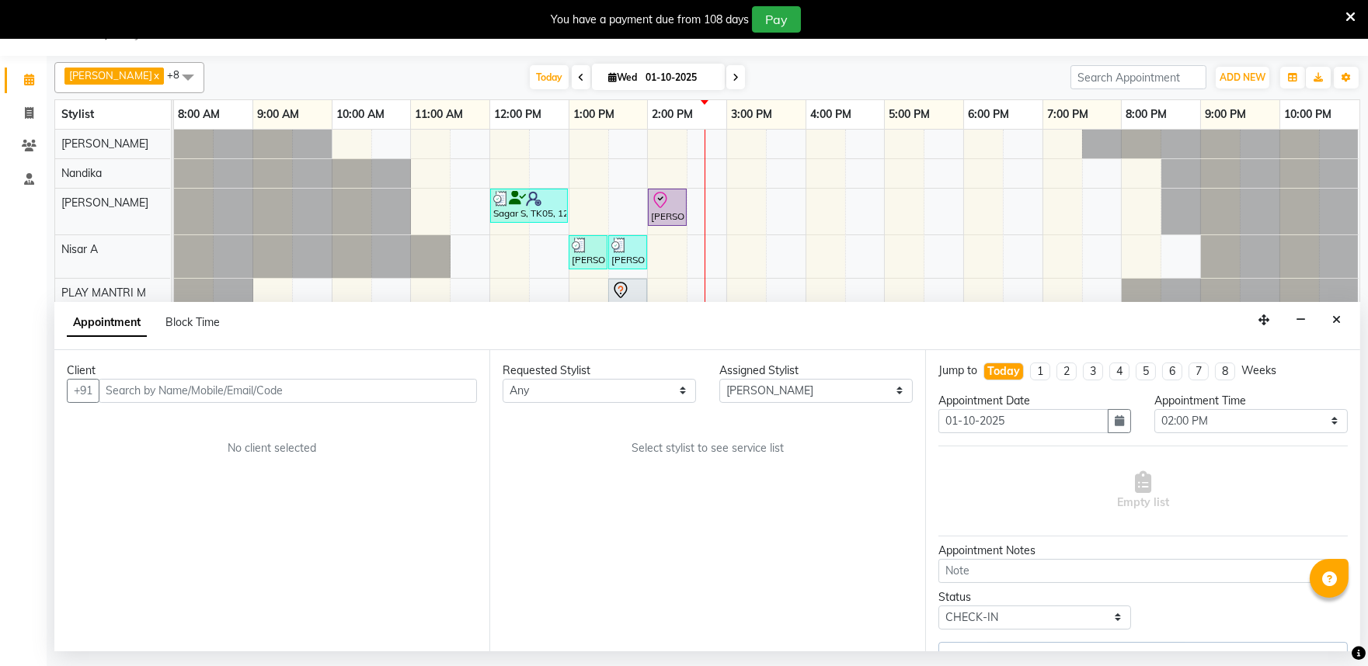
select select "4213"
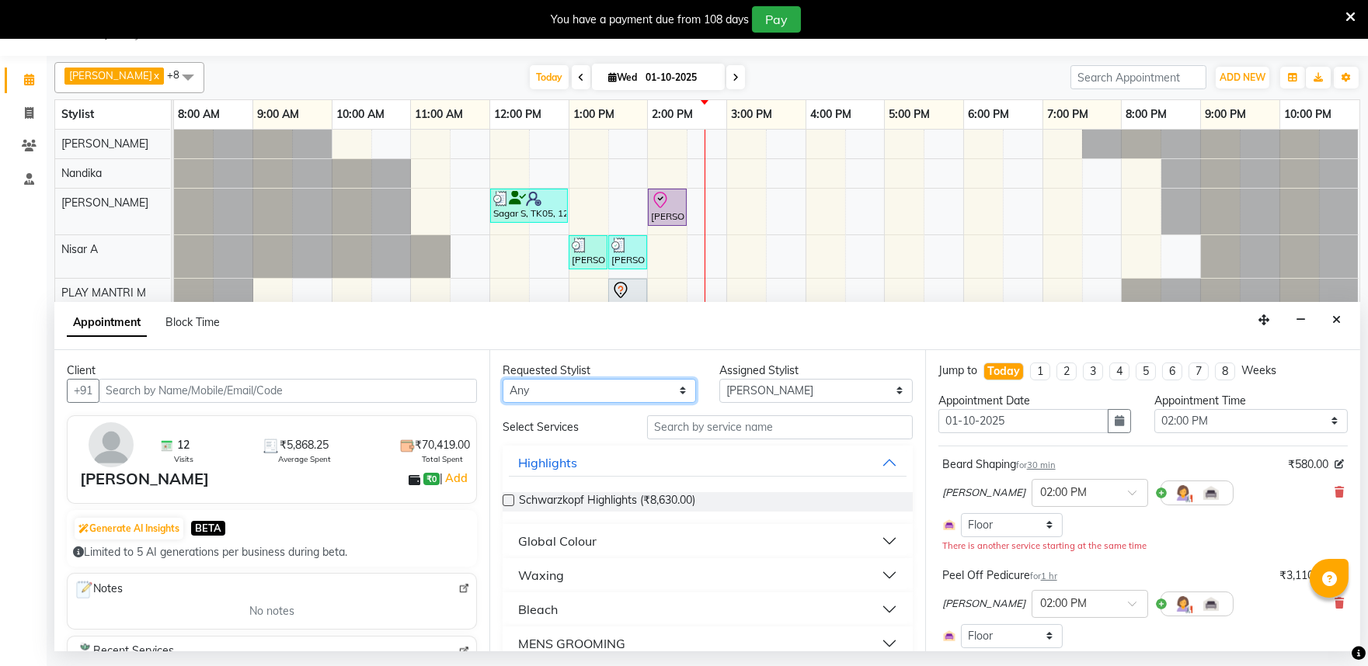
click at [676, 392] on select "Any Achan Shimrah Admin Arhan Ehsan Charan S Ding Junhui Grace LS Khomong Ollie…" at bounding box center [598, 391] width 193 height 24
select select "81322"
click at [502, 379] on select "Any Achan Shimrah Admin Arhan Ehsan Charan S Ding Junhui Grace LS Khomong Ollie…" at bounding box center [598, 391] width 193 height 24
select select "81322"
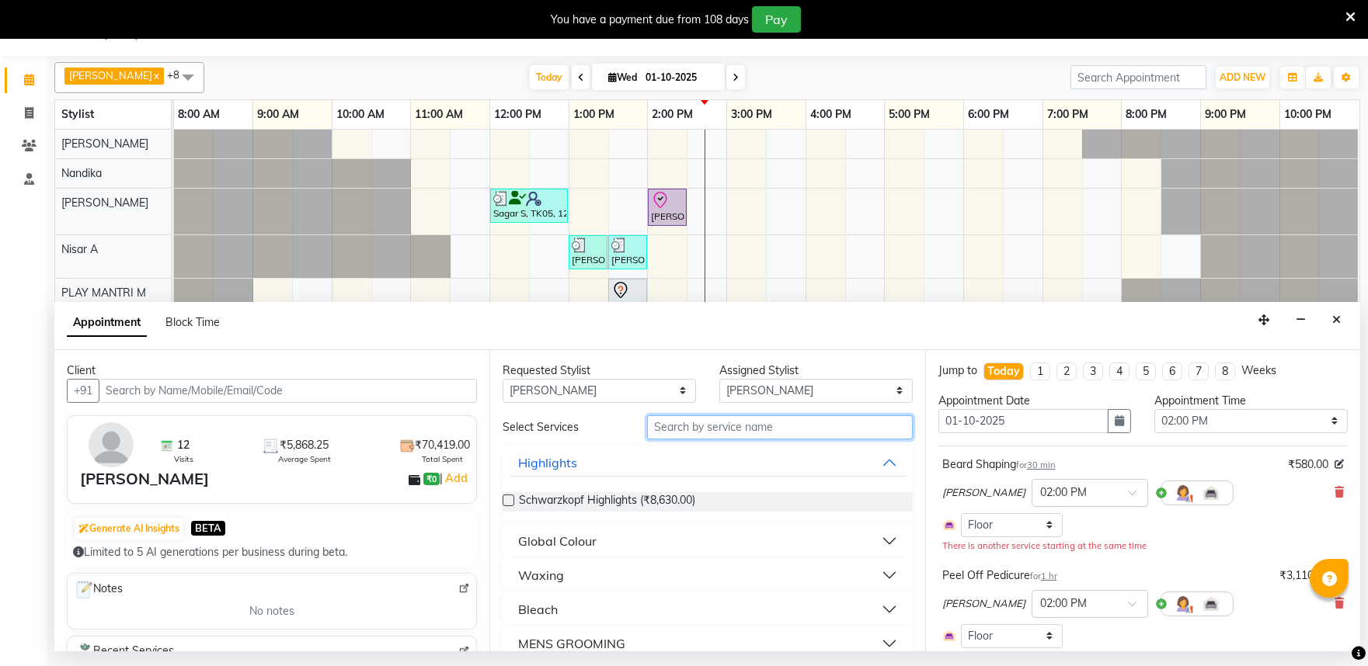
click at [670, 429] on input "text" at bounding box center [780, 427] width 266 height 24
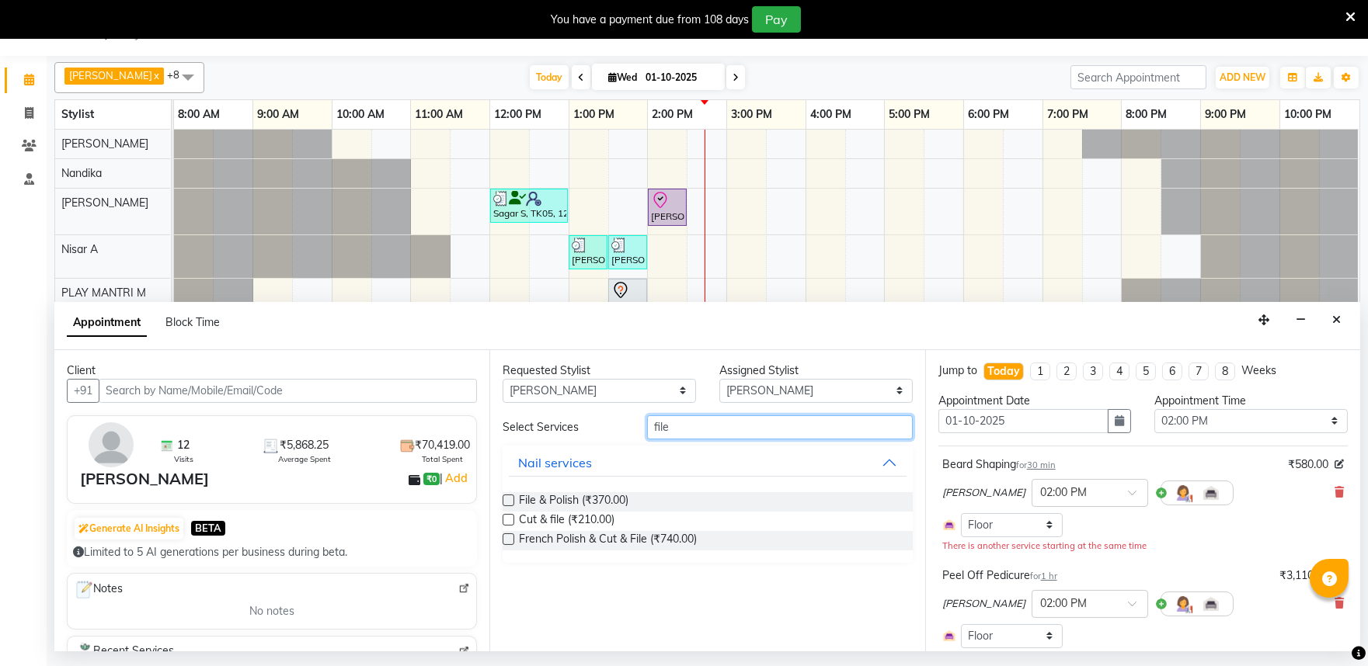
type input "file"
click at [505, 517] on label at bounding box center [508, 520] width 12 height 12
click at [505, 517] on input "checkbox" at bounding box center [507, 521] width 10 height 10
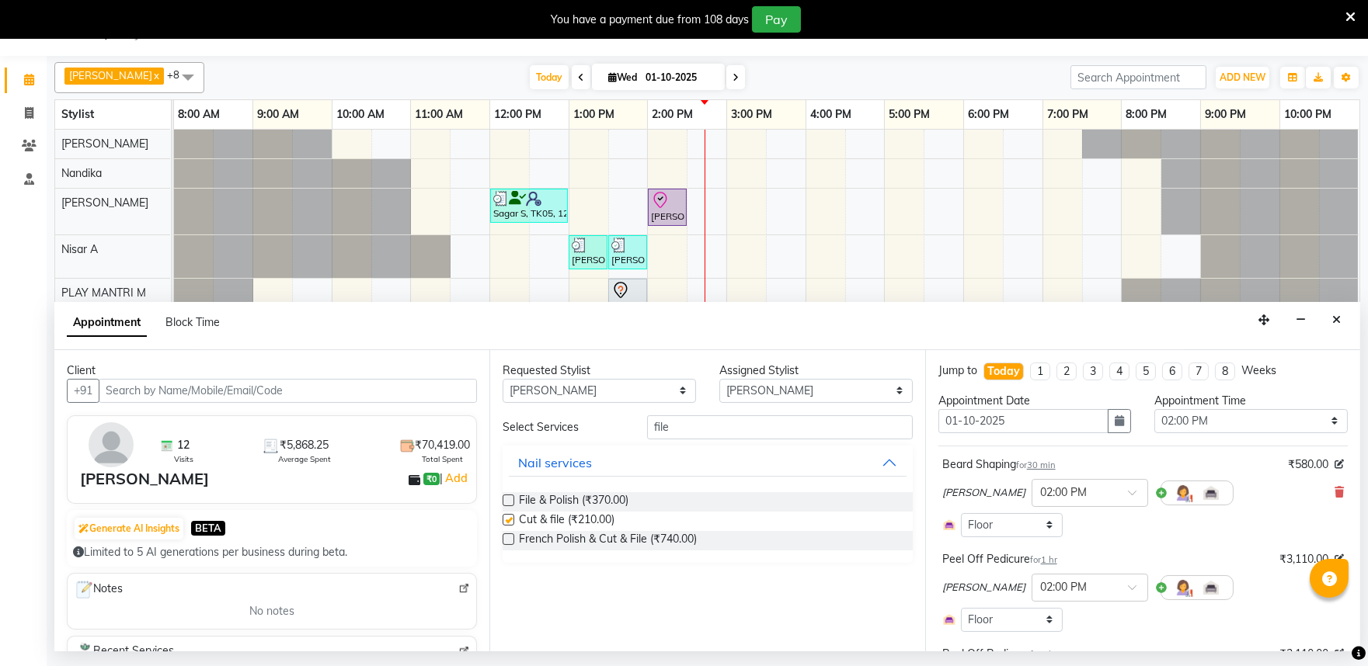
checkbox input "false"
click at [723, 422] on input "file" at bounding box center [780, 427] width 266 height 24
type input "f"
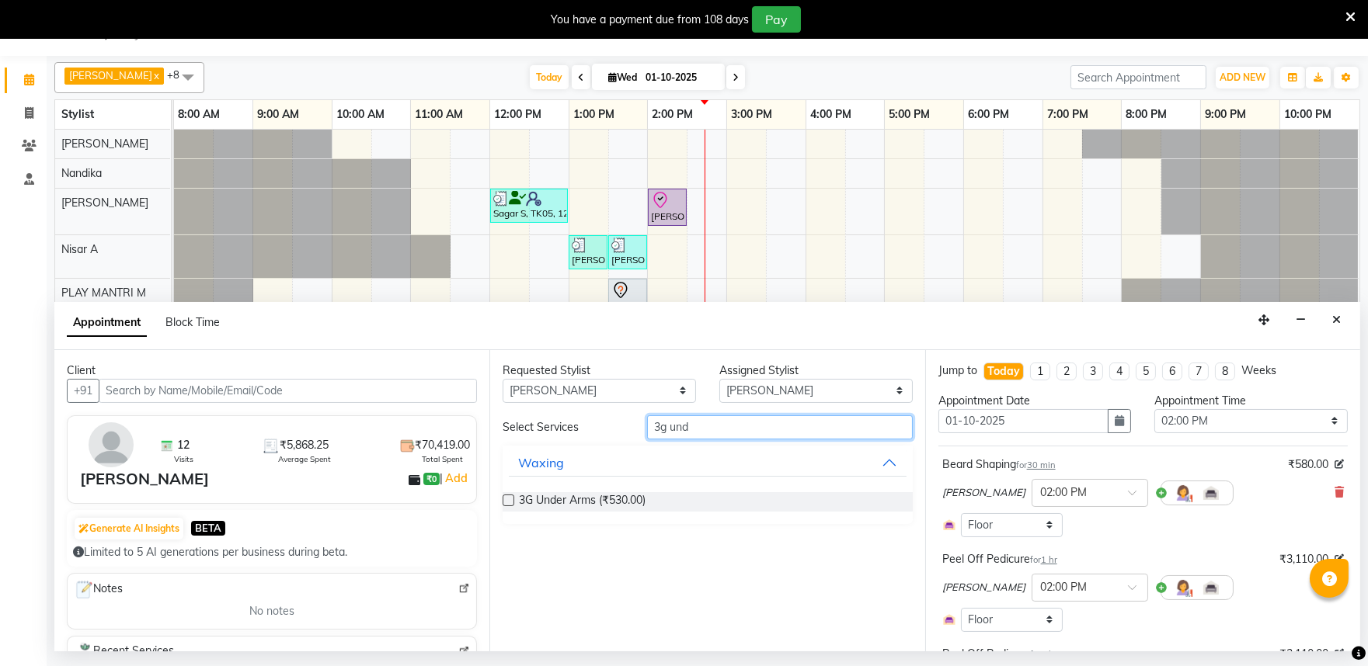
type input "3g und"
click at [508, 502] on label at bounding box center [508, 501] width 12 height 12
click at [508, 502] on input "checkbox" at bounding box center [507, 502] width 10 height 10
checkbox input "false"
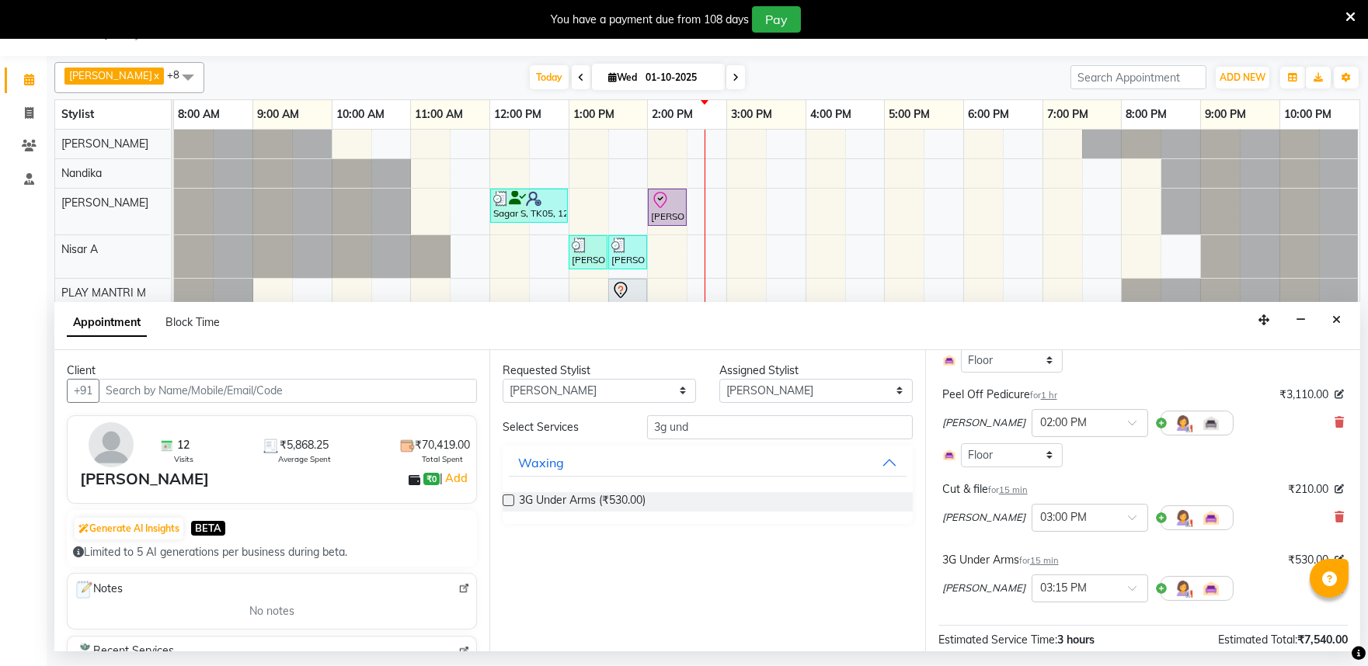
scroll to position [402, 0]
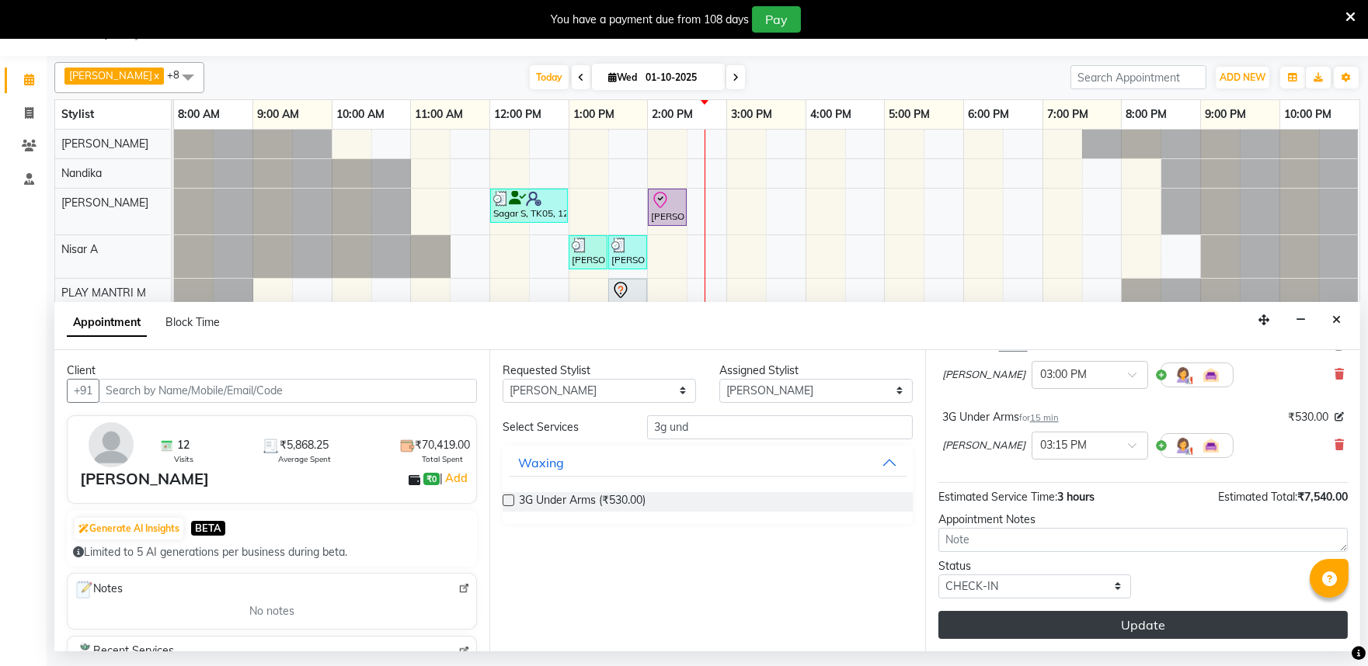
click at [1107, 623] on button "Update" at bounding box center [1142, 625] width 409 height 28
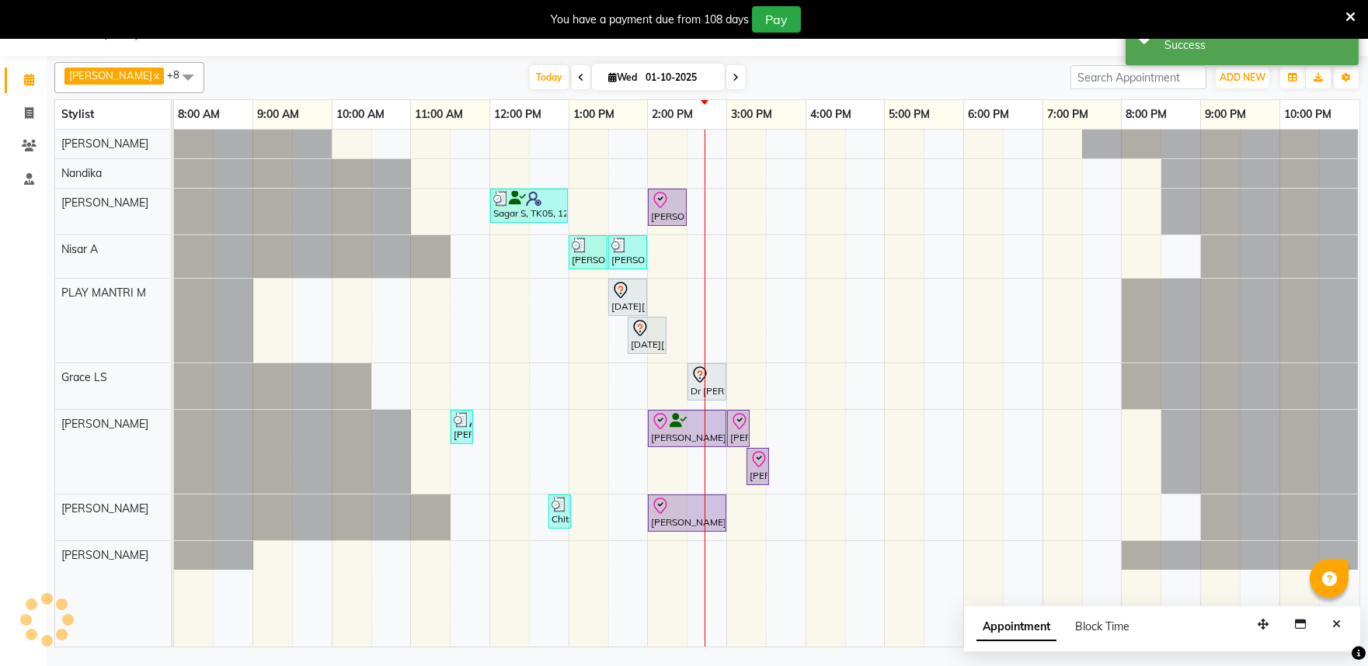
scroll to position [0, 0]
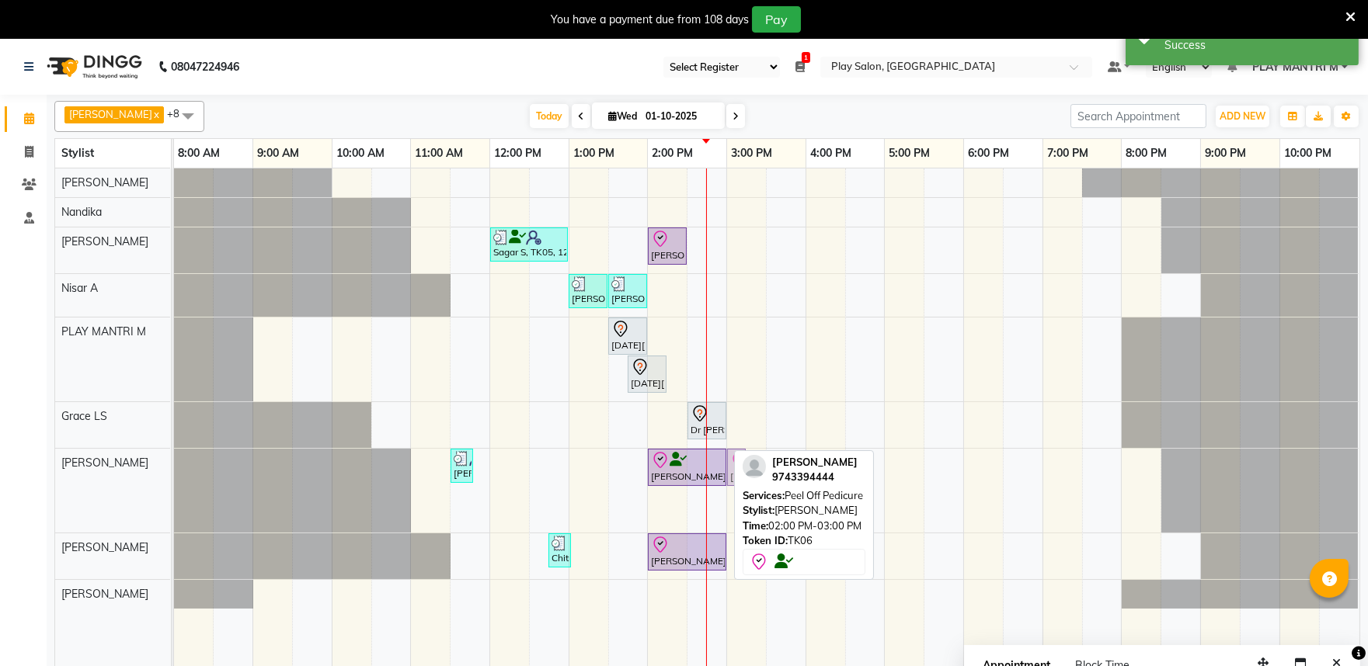
drag, startPoint x: 735, startPoint y: 471, endPoint x: 739, endPoint y: 482, distance: 12.5
click at [739, 482] on div "Arhan Ehsan x Charan S x Khomong Ollie x PLAY MANTRI M x Sita Rai x Susila Darj…" at bounding box center [706, 391] width 1305 height 592
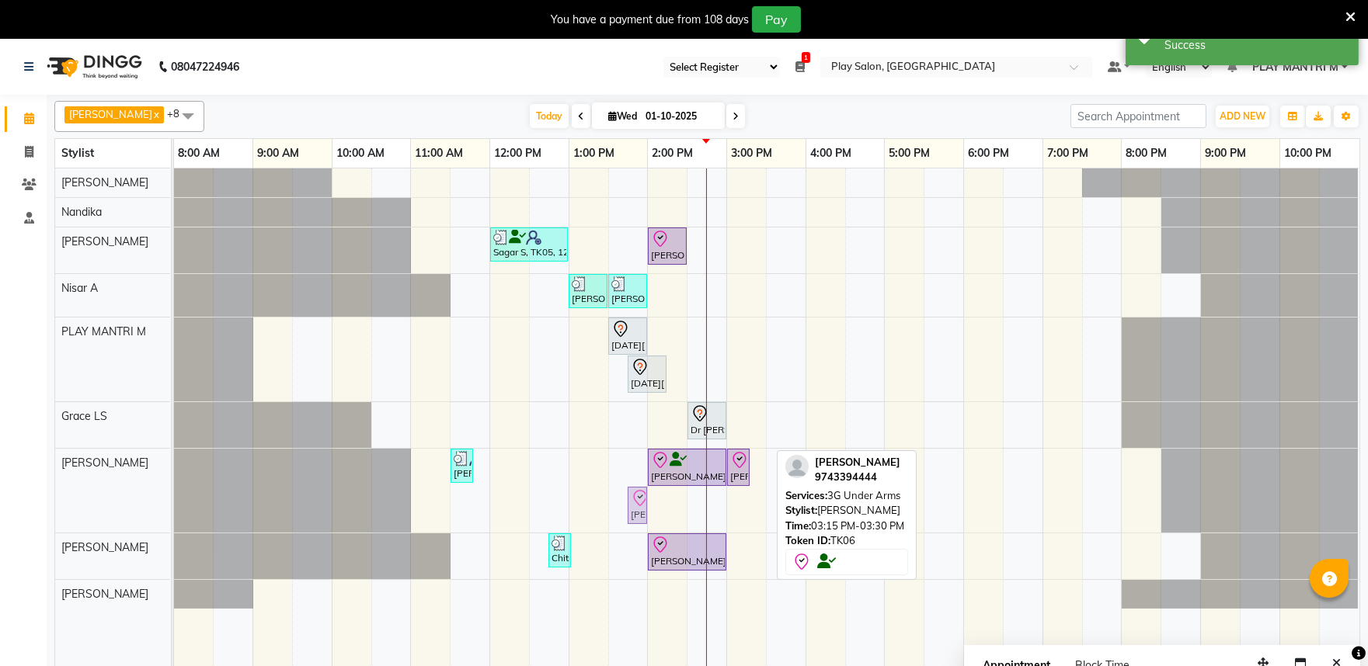
drag, startPoint x: 762, startPoint y: 510, endPoint x: 643, endPoint y: 506, distance: 118.9
click at [174, 506] on div "Ananaya, TK02, 11:30 AM-11:45 AM, Threading-Eye Brow Shaping Shanto S, TK06, 02…" at bounding box center [174, 491] width 0 height 84
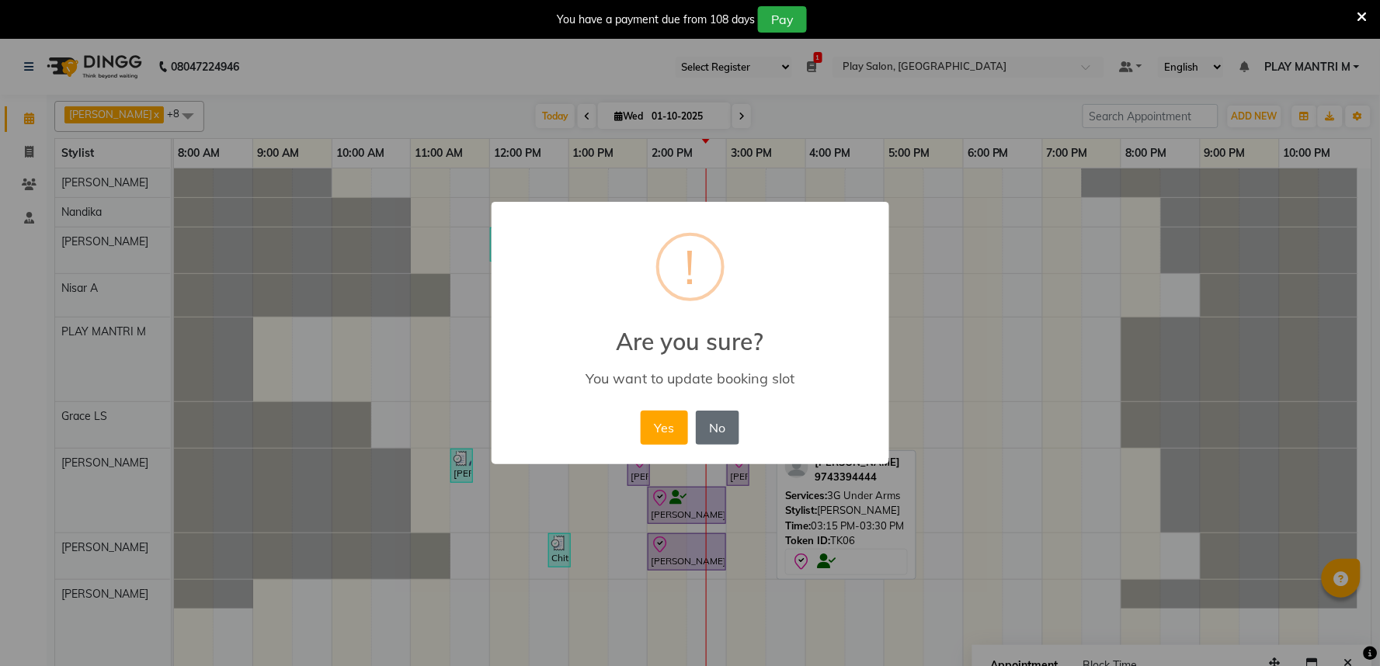
click at [700, 429] on button "No" at bounding box center [717, 428] width 43 height 34
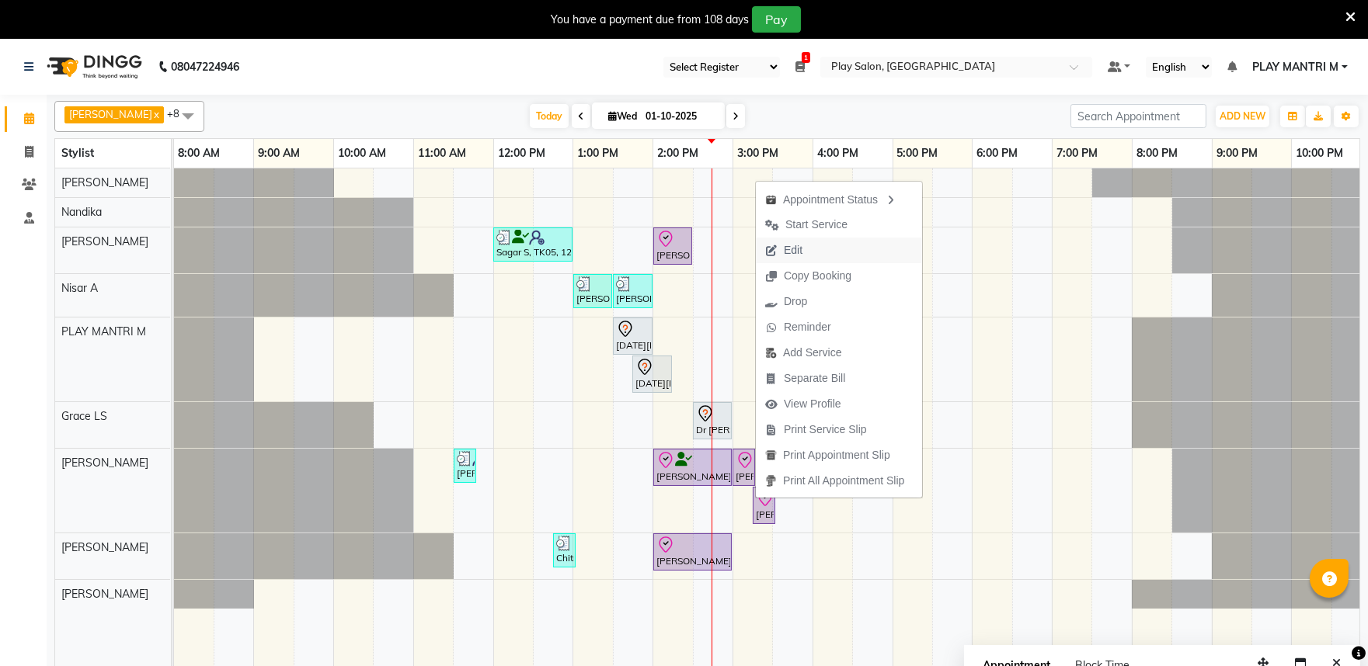
click at [822, 251] on button "Edit" at bounding box center [839, 251] width 166 height 26
select select "tentative"
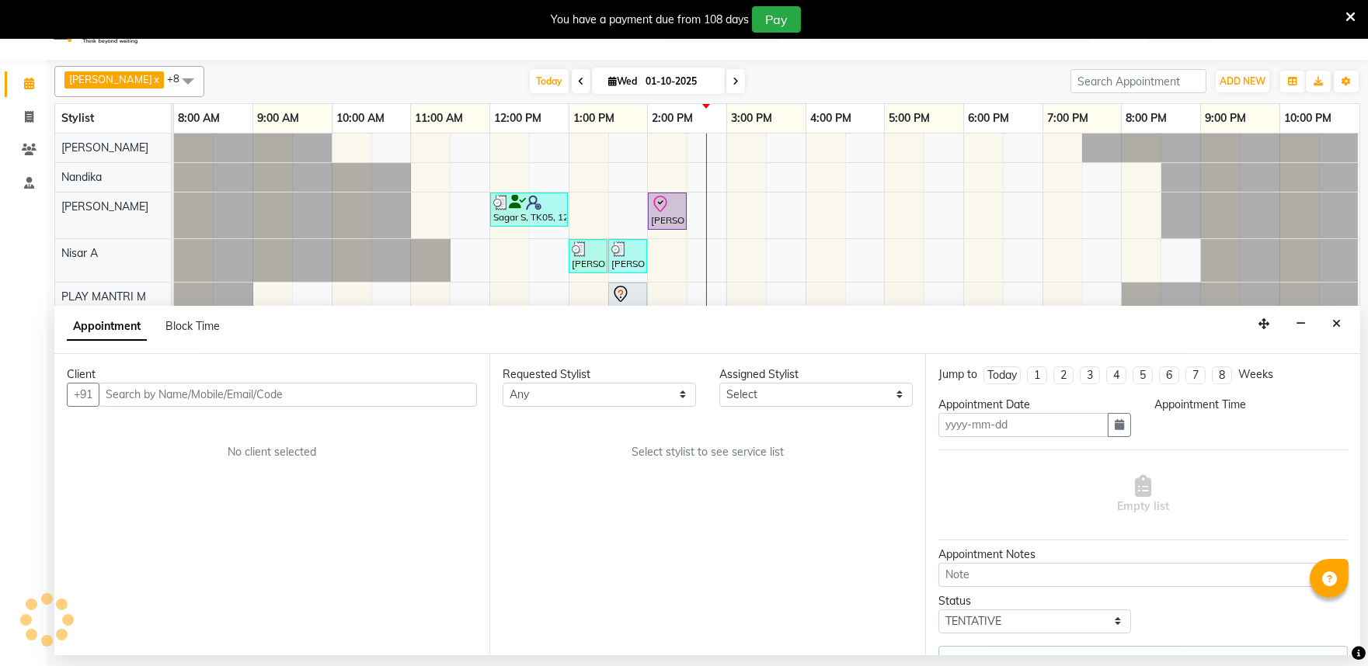
type input "01-10-2025"
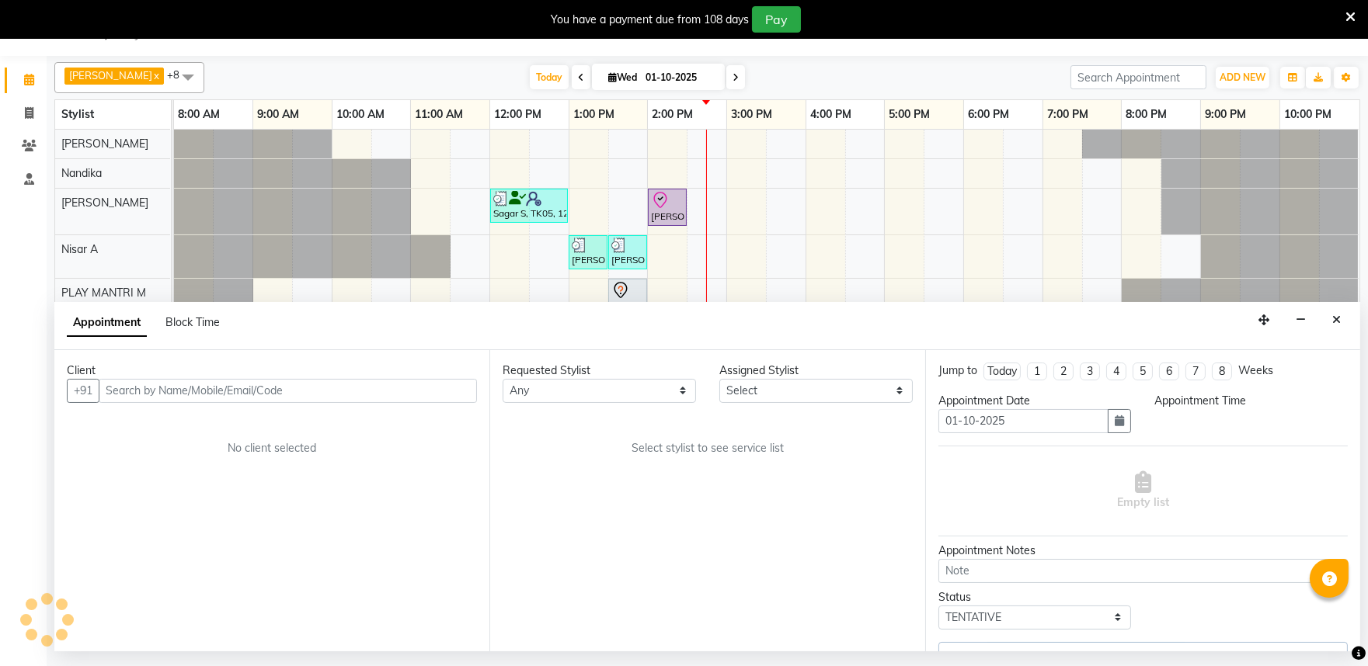
select select "check-in"
select select "840"
select select "81322"
select select "4213"
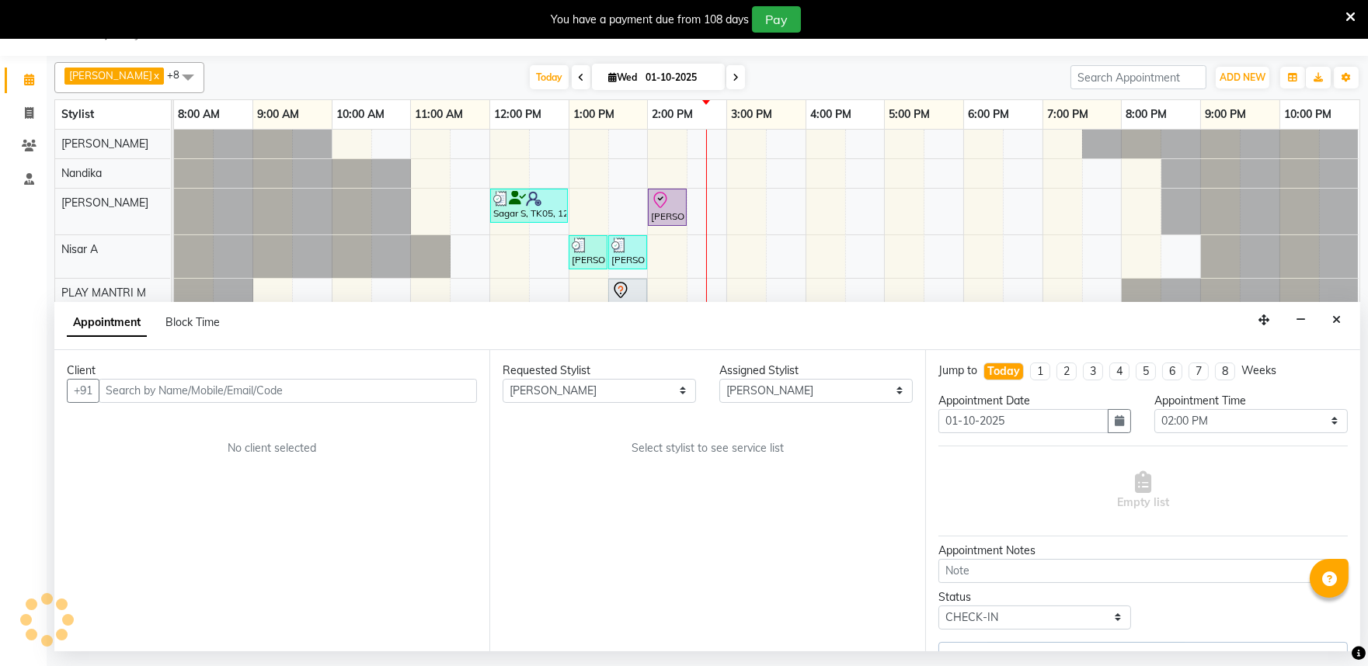
select select "4213"
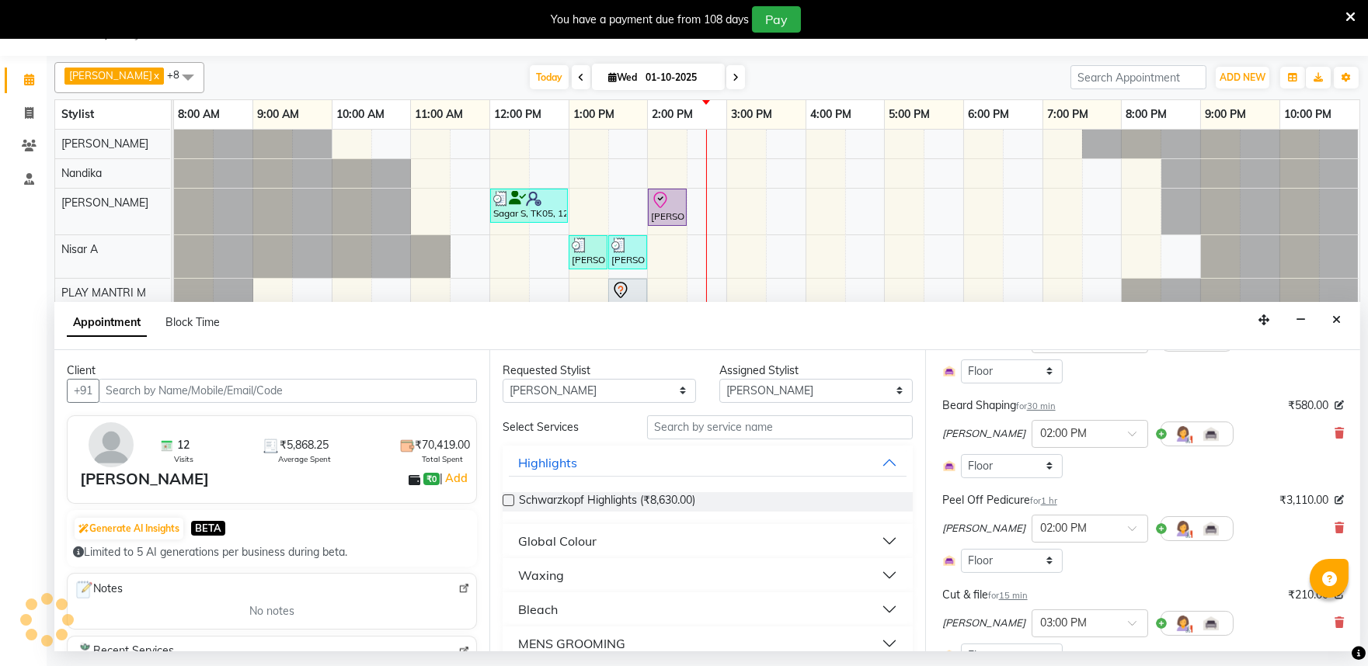
select select "4213"
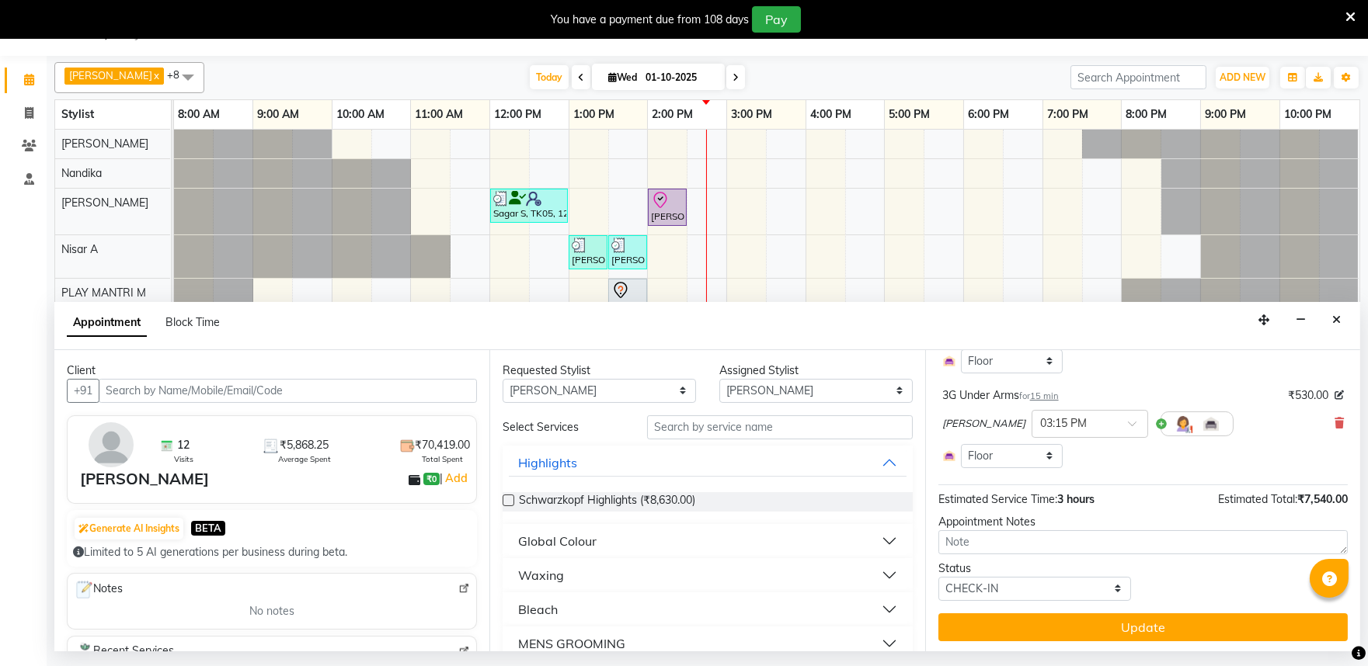
scroll to position [450, 0]
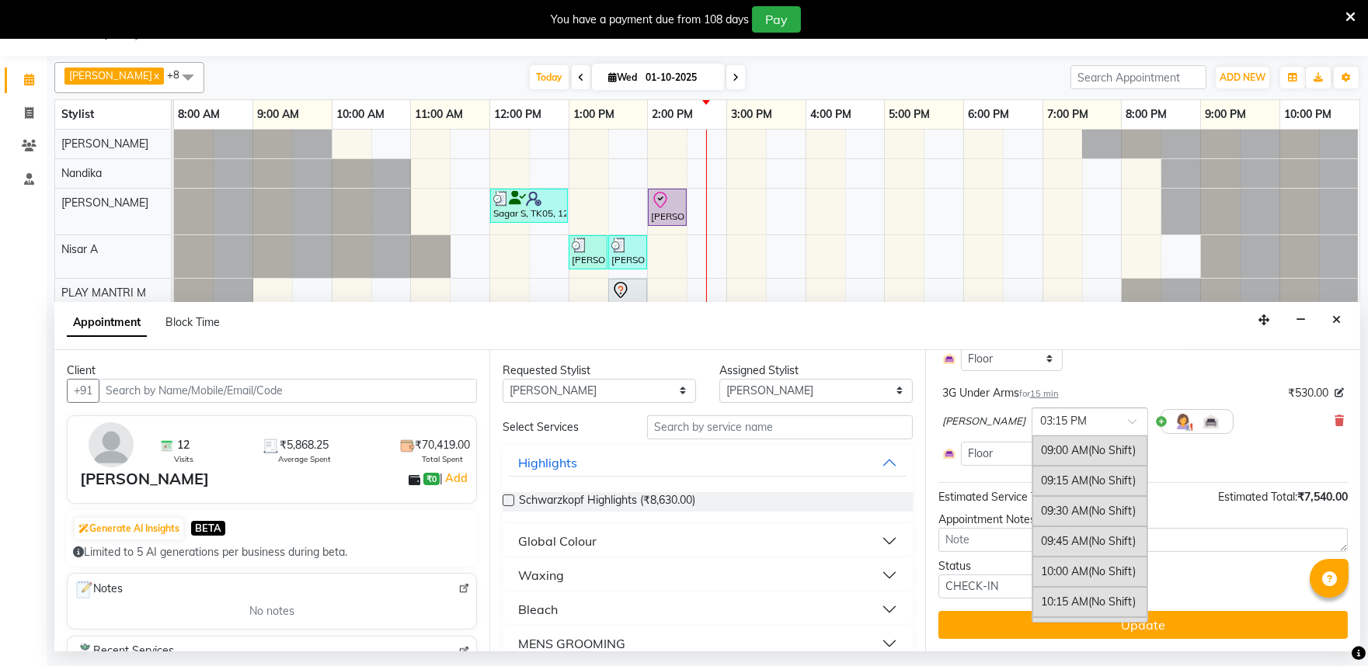
click at [1083, 422] on div at bounding box center [1089, 420] width 115 height 16
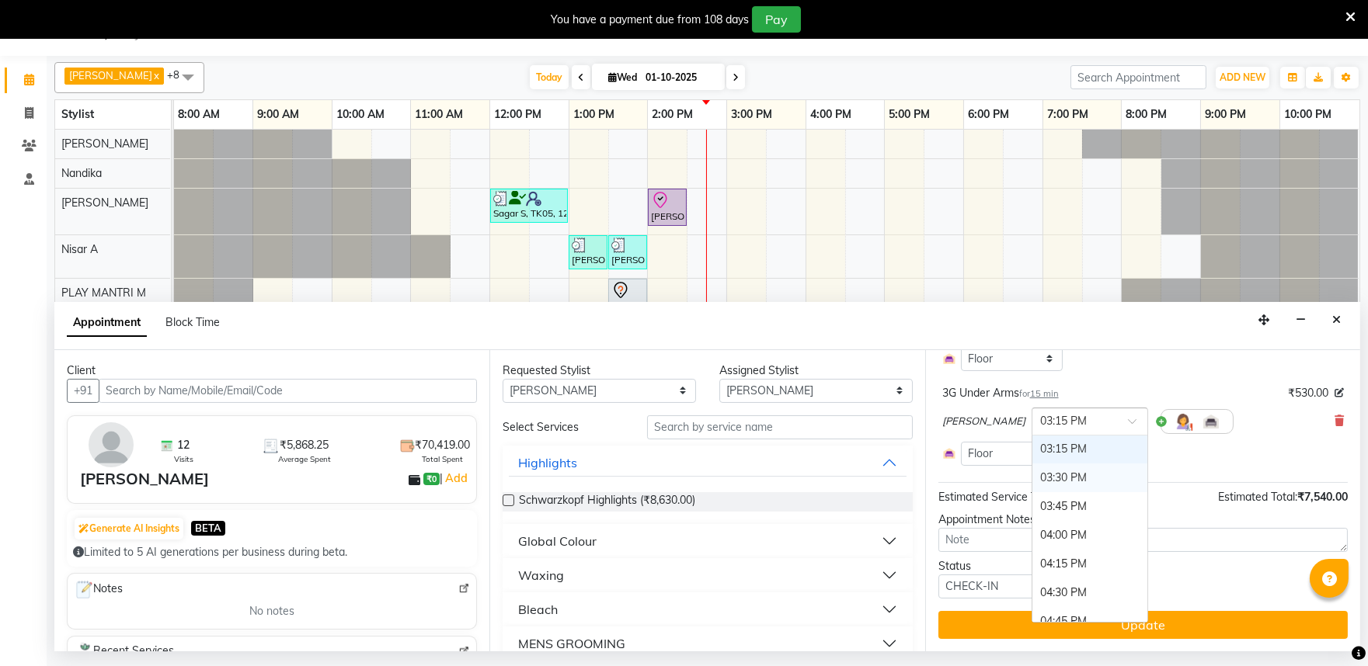
click at [1036, 483] on div "03:30 PM" at bounding box center [1089, 478] width 115 height 29
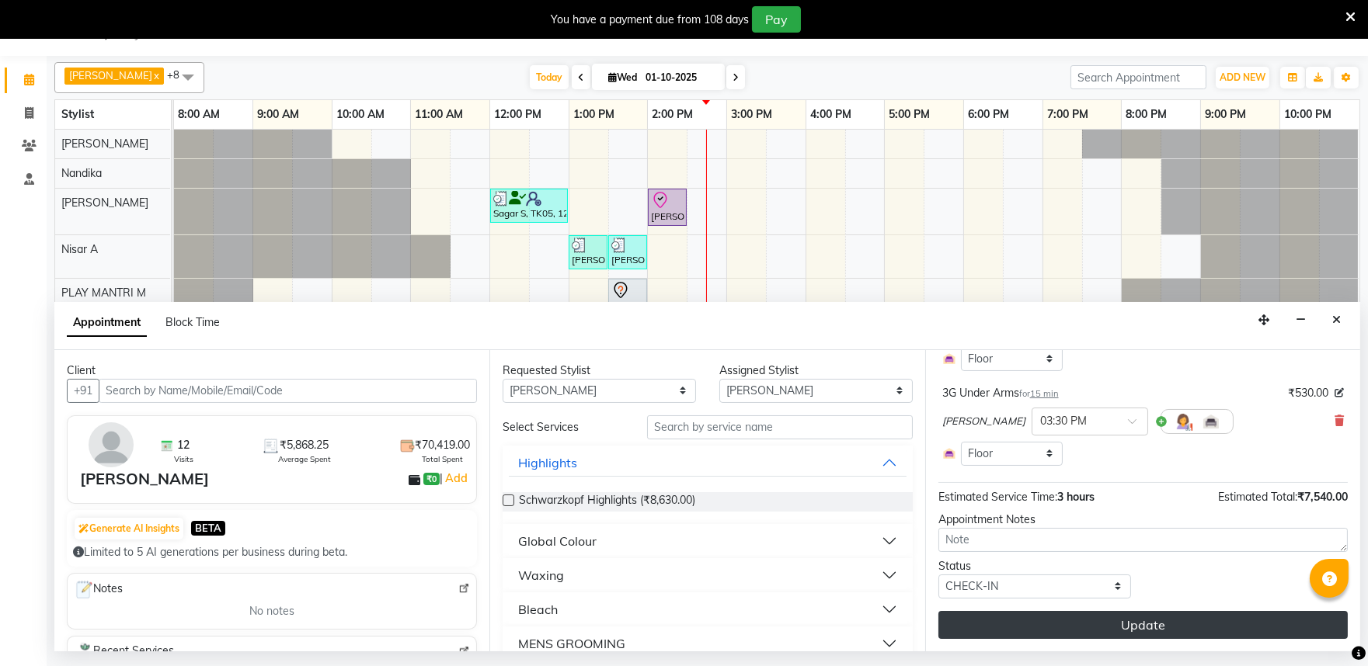
click at [1092, 627] on button "Update" at bounding box center [1142, 625] width 409 height 28
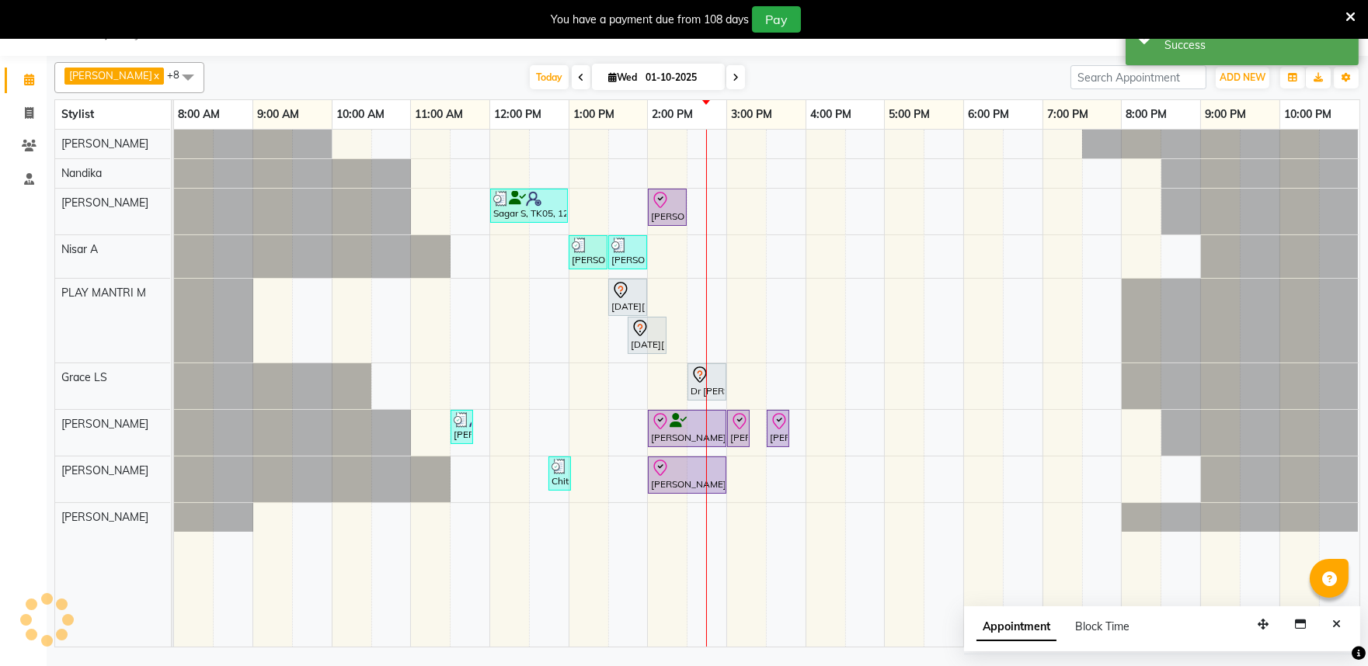
scroll to position [0, 0]
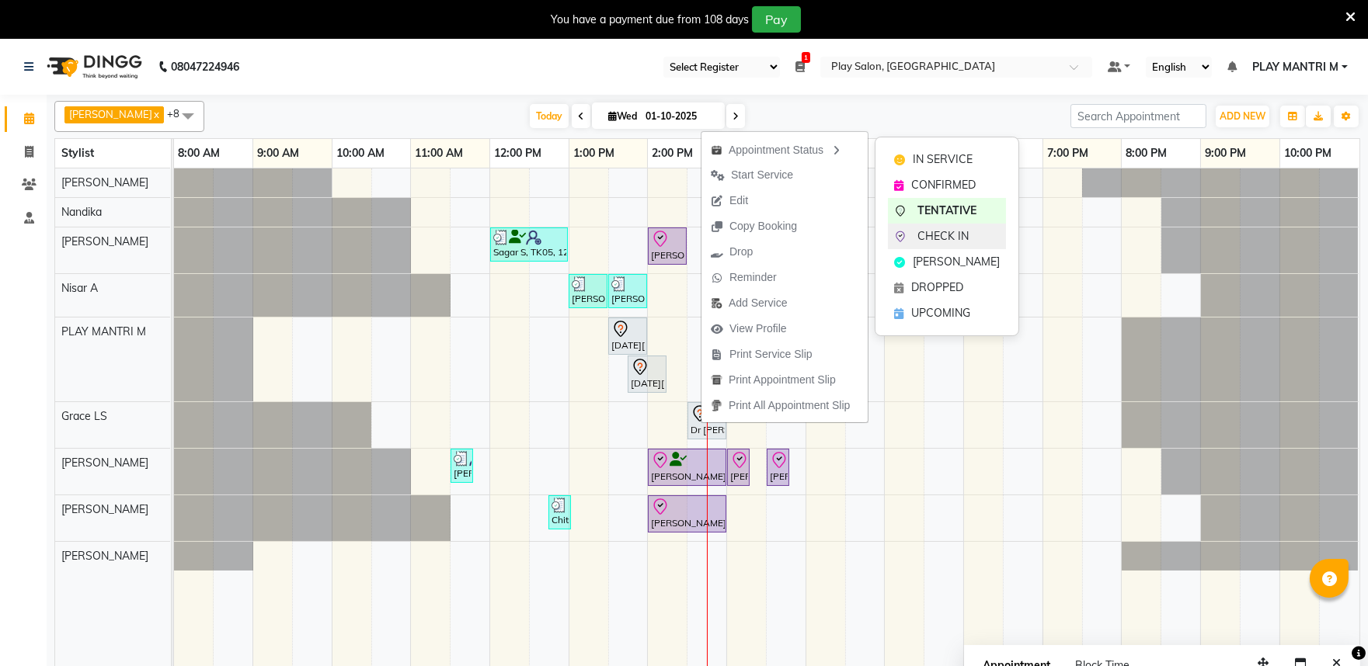
click at [919, 235] on span "CHECK IN" at bounding box center [942, 236] width 51 height 16
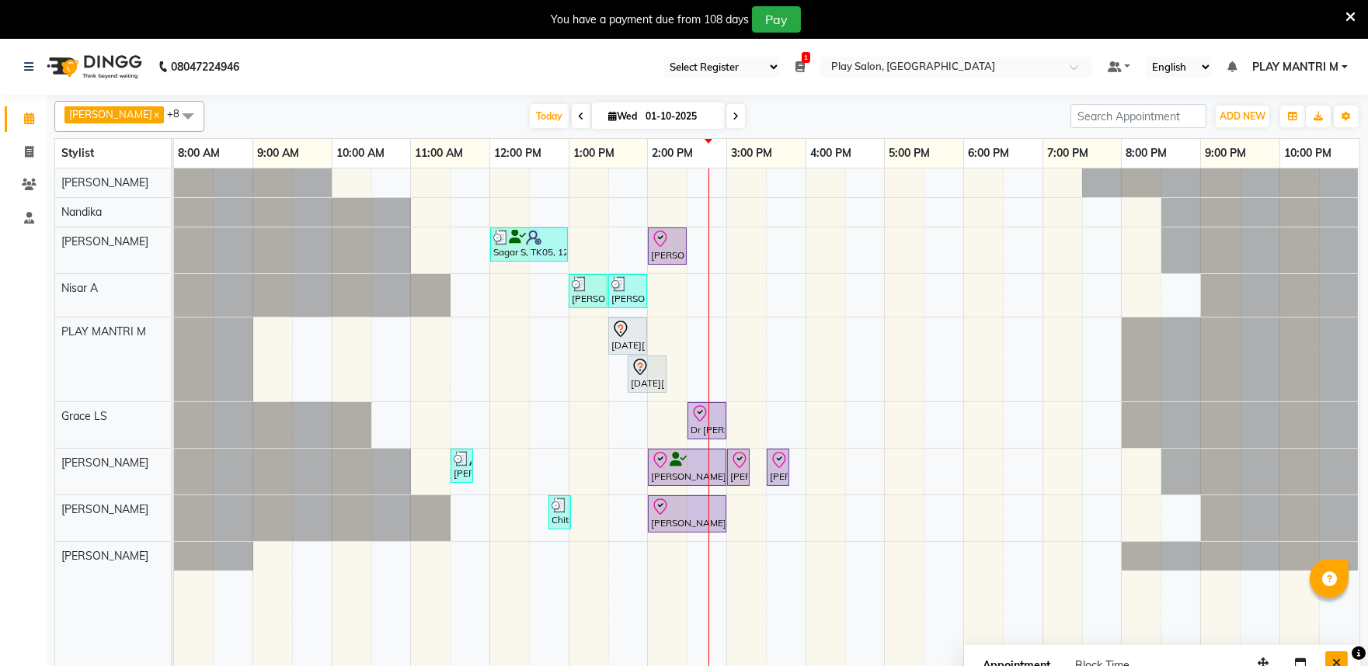
click at [1340, 660] on icon "Close" at bounding box center [1336, 663] width 9 height 11
click at [726, 124] on span at bounding box center [735, 116] width 19 height 24
type input "02-10-2025"
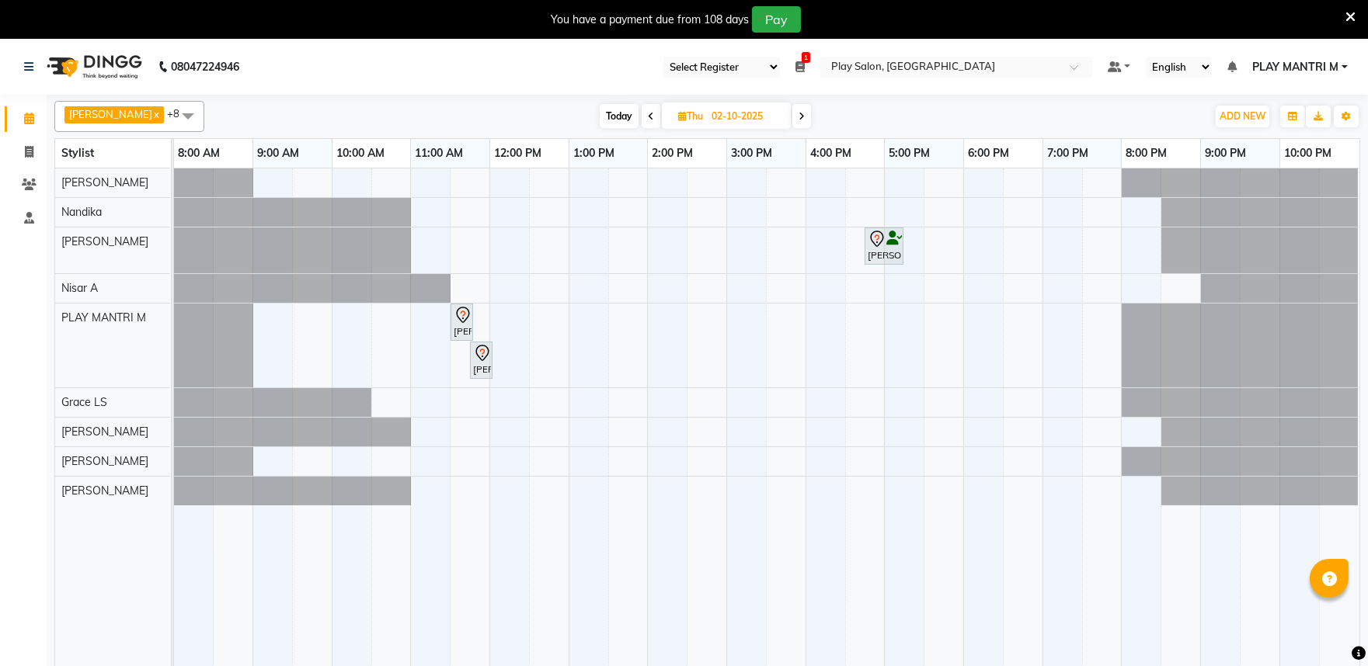
click at [172, 126] on span at bounding box center [187, 116] width 31 height 30
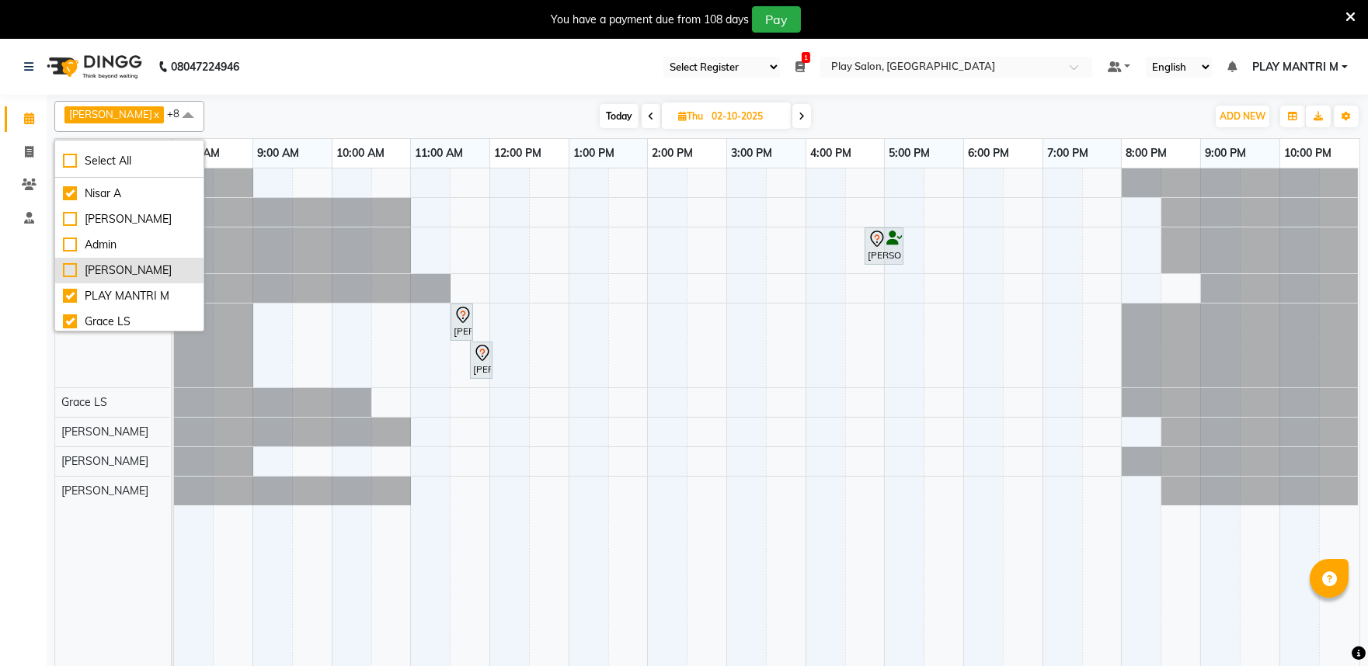
scroll to position [160, 0]
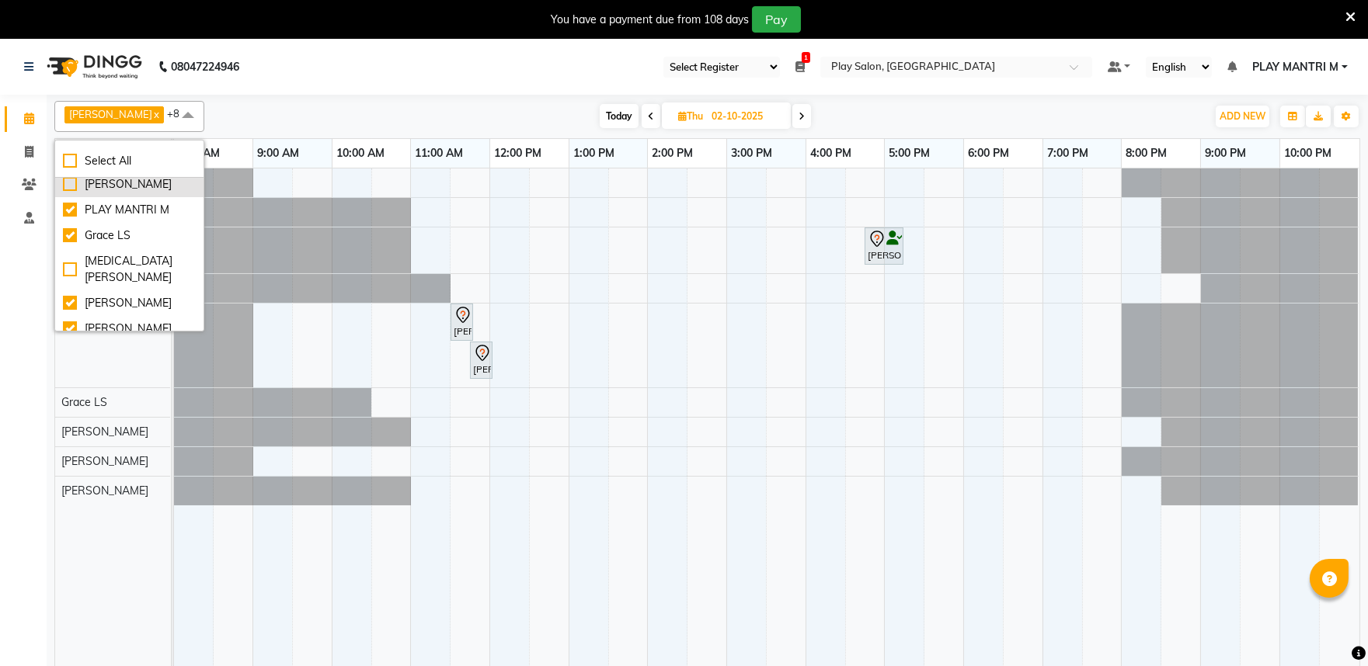
click at [103, 182] on div "[PERSON_NAME]" at bounding box center [129, 184] width 133 height 16
checkbox input "true"
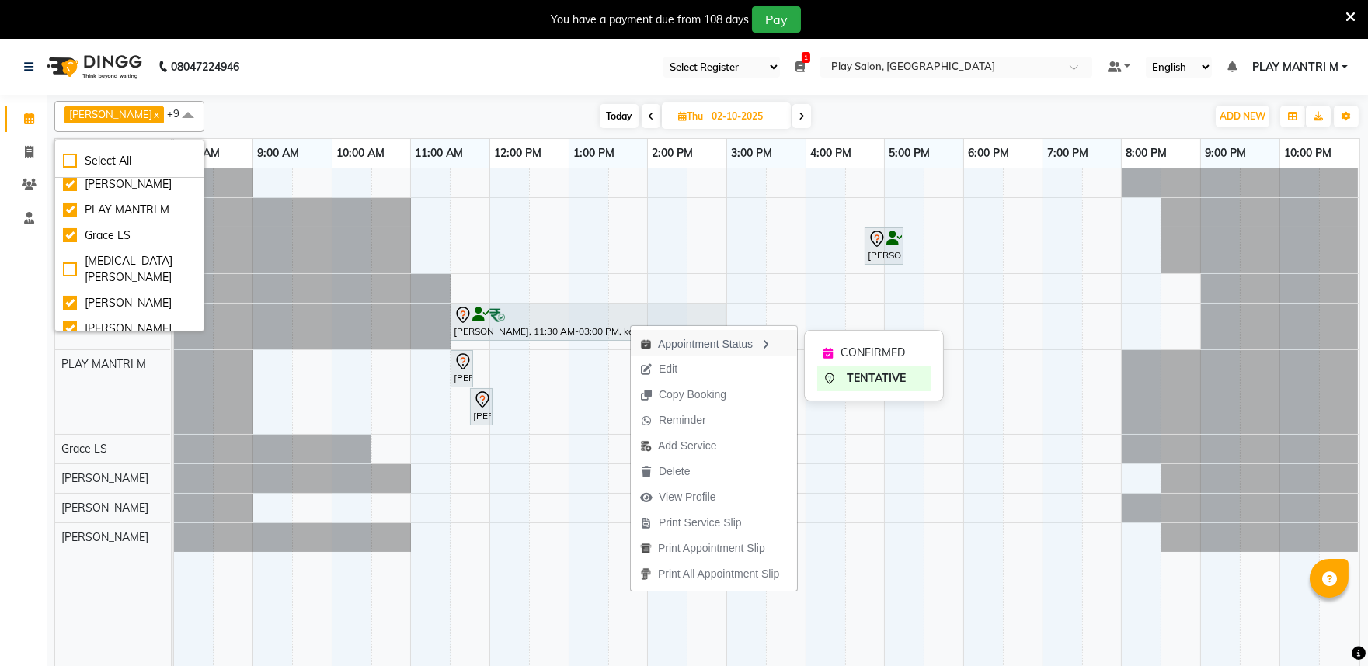
click at [765, 339] on icon "button" at bounding box center [765, 344] width 12 height 11
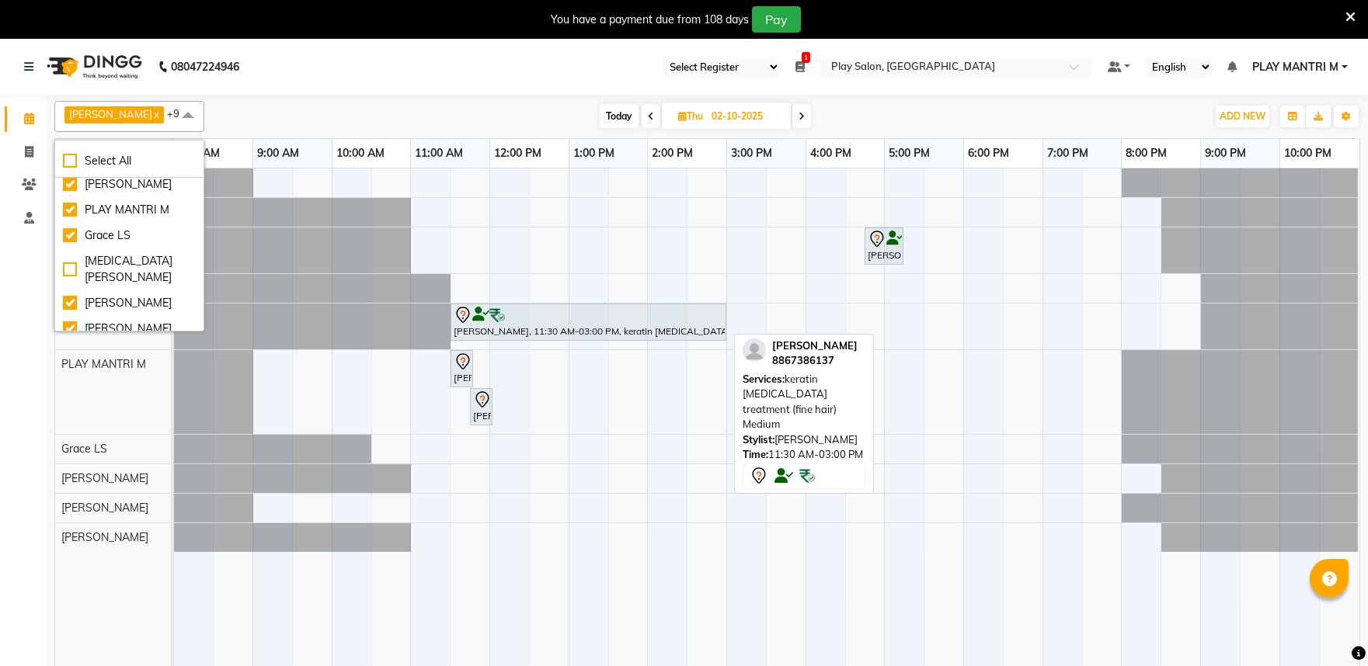
click at [708, 328] on div "Radha Ramesh, 11:30 AM-03:00 PM, keratin botox treatment (fine hair) Medium" at bounding box center [588, 322] width 273 height 33
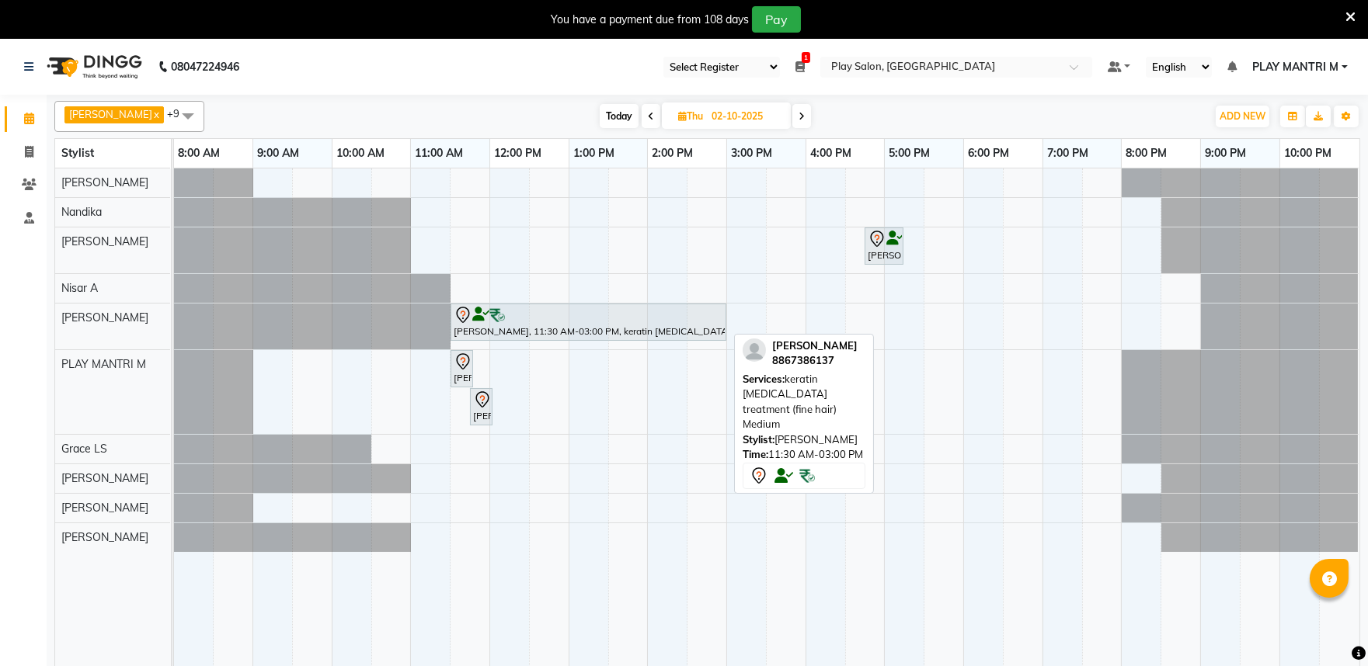
click at [718, 327] on div "Radha Ramesh, 11:30 AM-03:00 PM, keratin botox treatment (fine hair) Medium" at bounding box center [588, 322] width 273 height 33
select select "7"
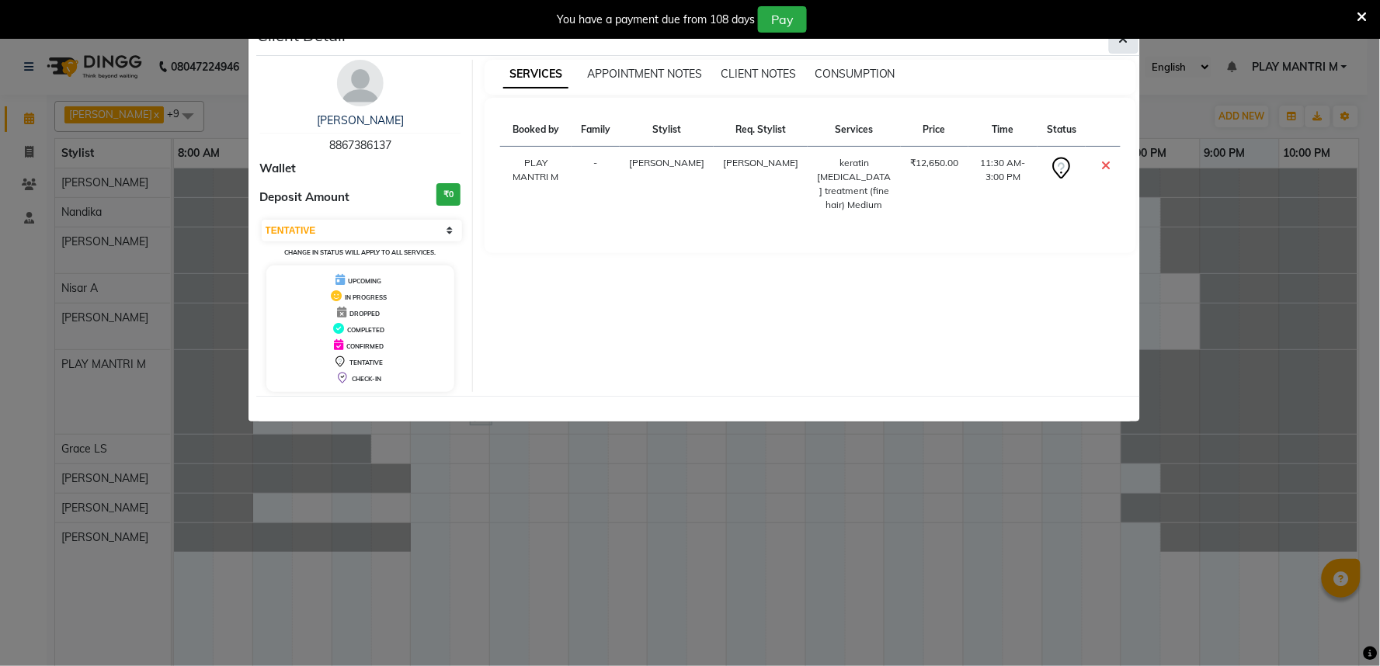
click at [1115, 47] on button "button" at bounding box center [1124, 39] width 30 height 30
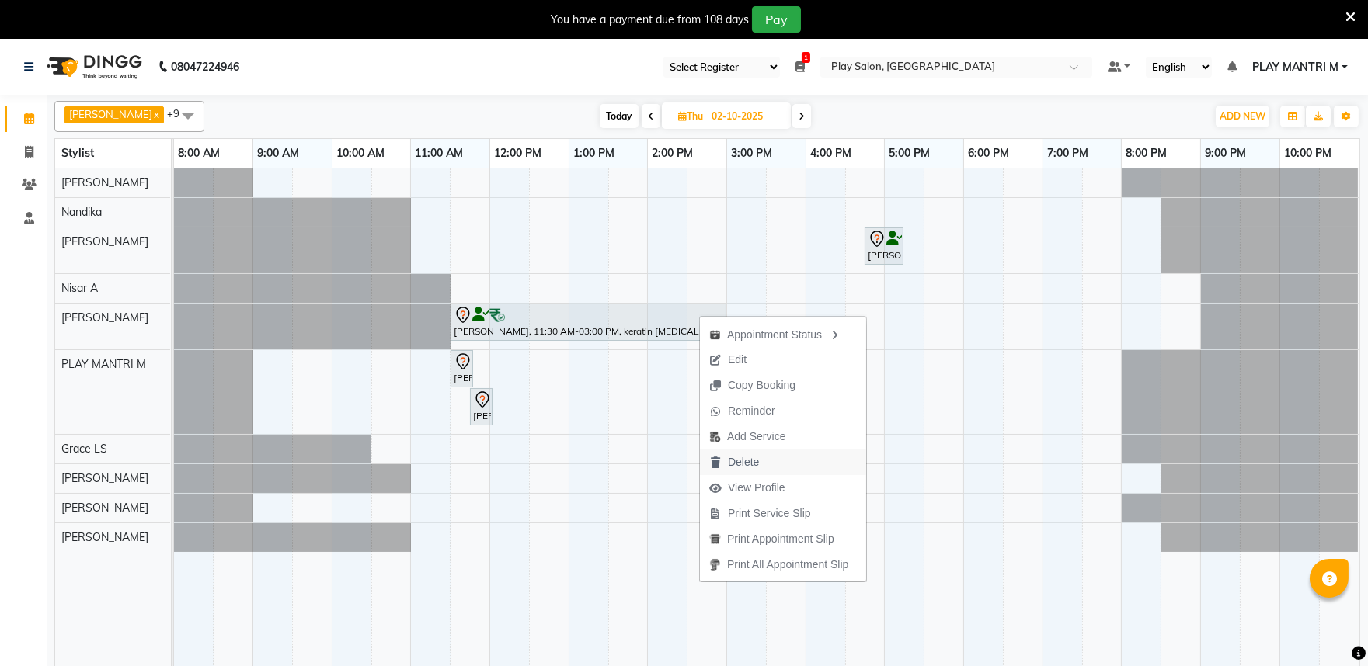
click at [770, 462] on button "Delete" at bounding box center [783, 463] width 166 height 26
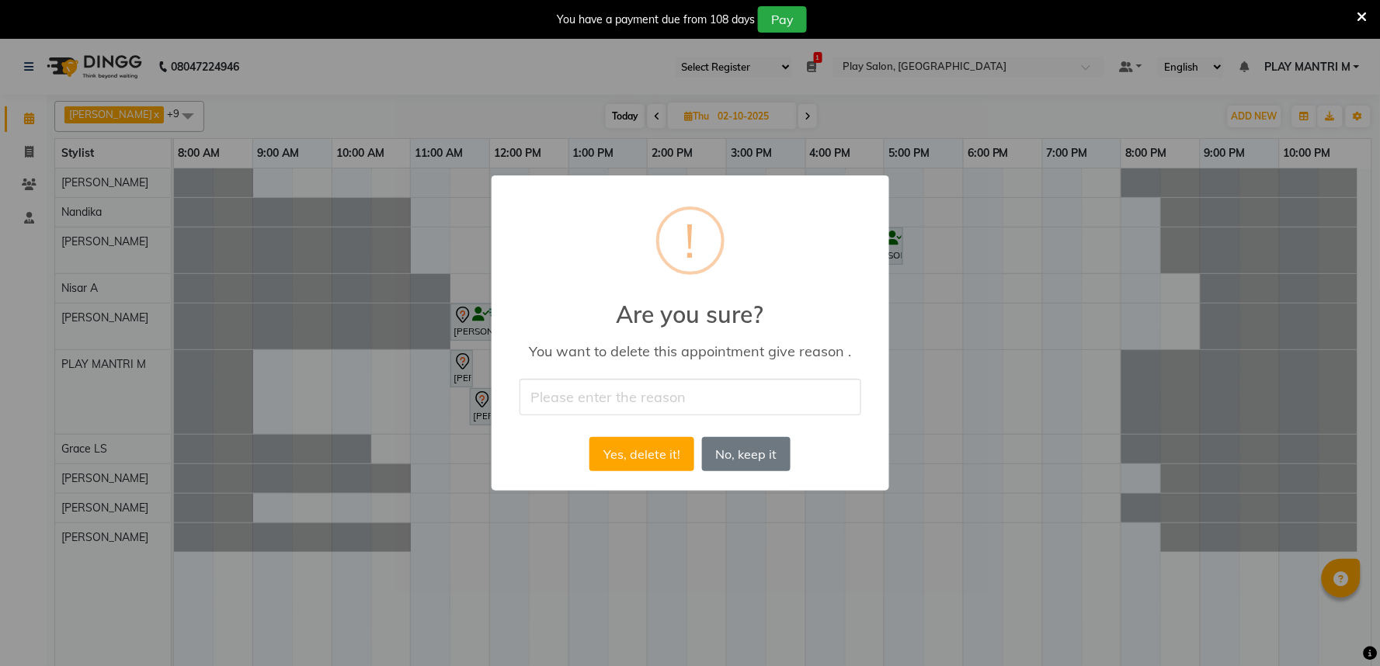
click at [581, 395] on input "text" at bounding box center [691, 397] width 342 height 36
type input "not able to come"
click at [638, 461] on button "Yes, delete it!" at bounding box center [641, 454] width 104 height 34
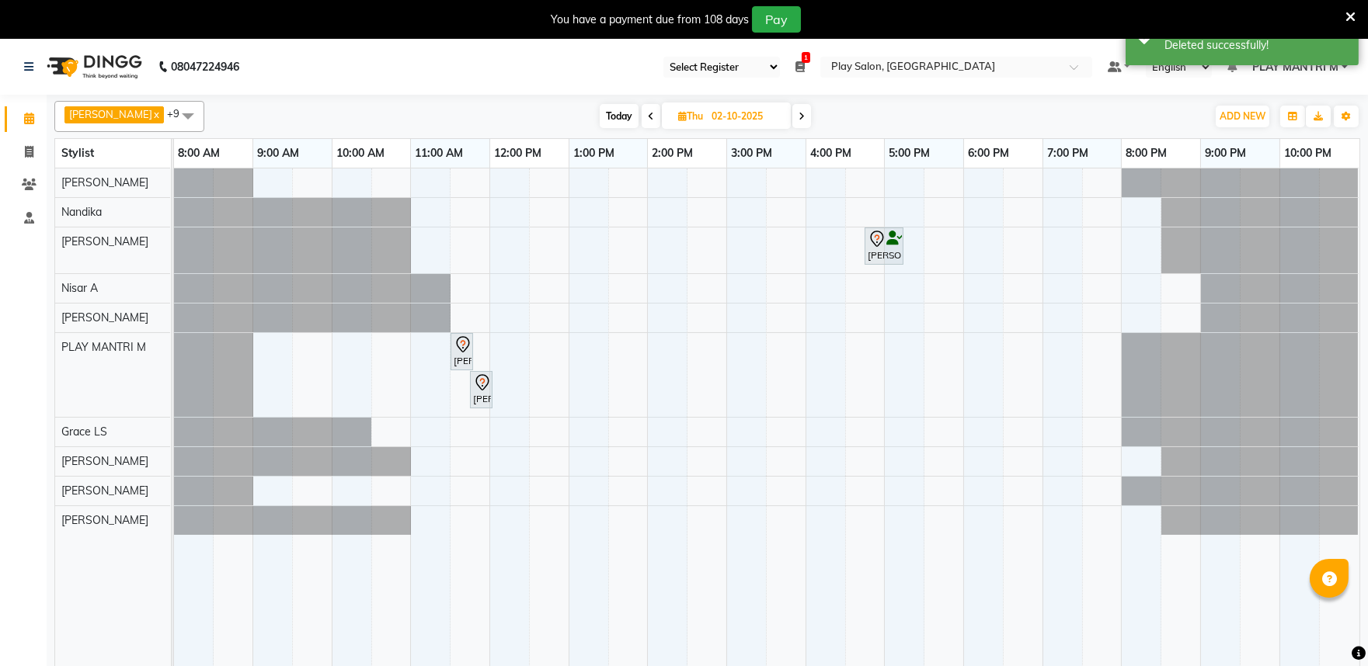
click at [172, 120] on span at bounding box center [187, 116] width 31 height 30
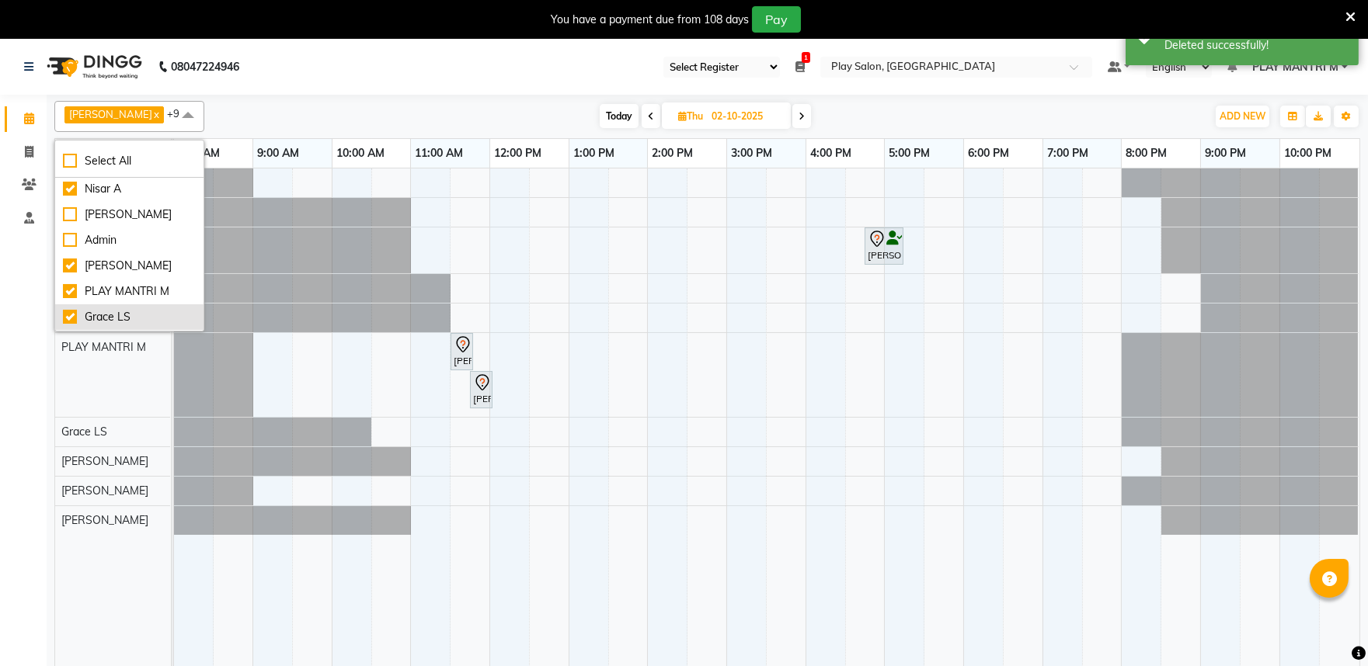
scroll to position [74, 0]
click at [117, 266] on div "[PERSON_NAME]" at bounding box center [129, 270] width 133 height 16
checkbox input "false"
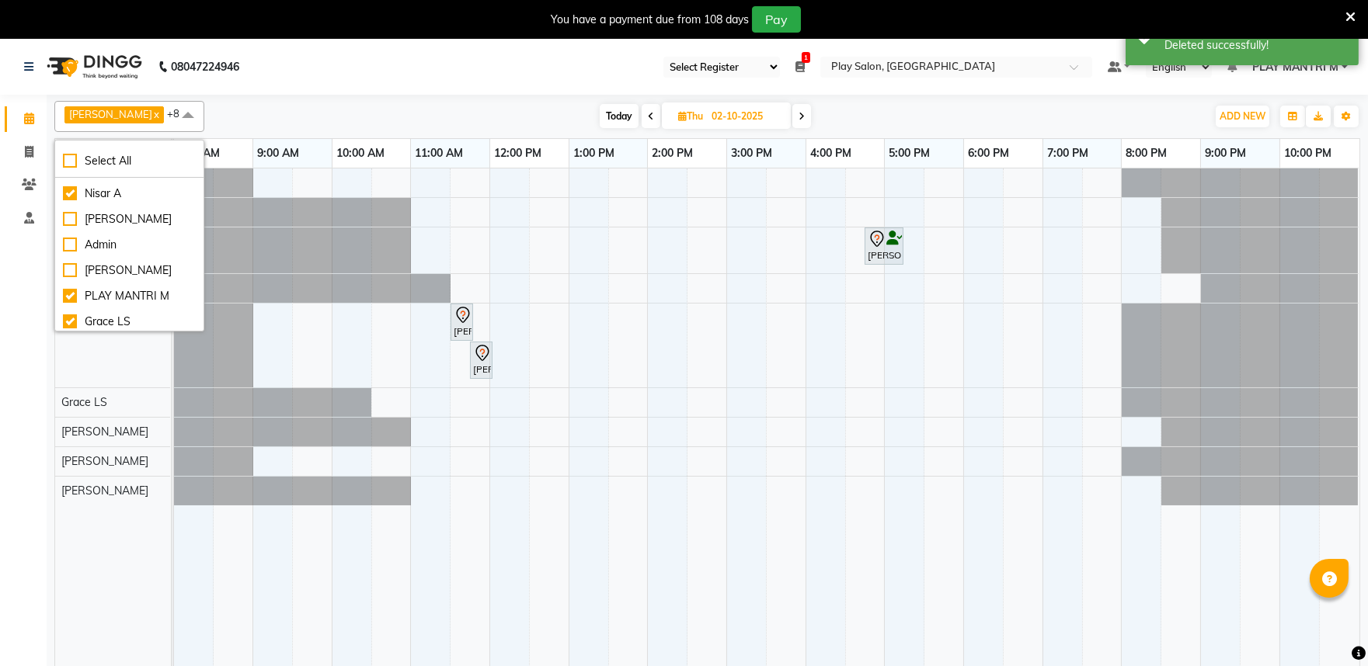
click at [173, 116] on span at bounding box center [187, 116] width 31 height 30
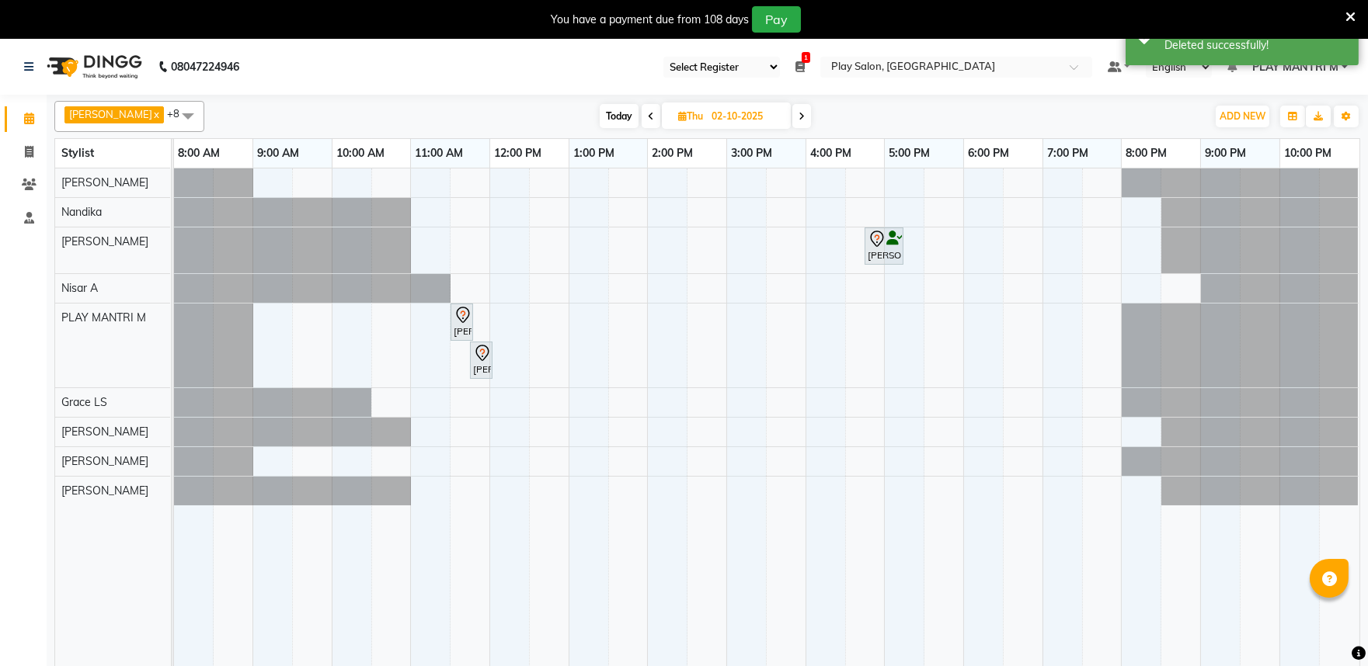
click at [603, 120] on span "Today" at bounding box center [619, 116] width 39 height 24
type input "01-10-2025"
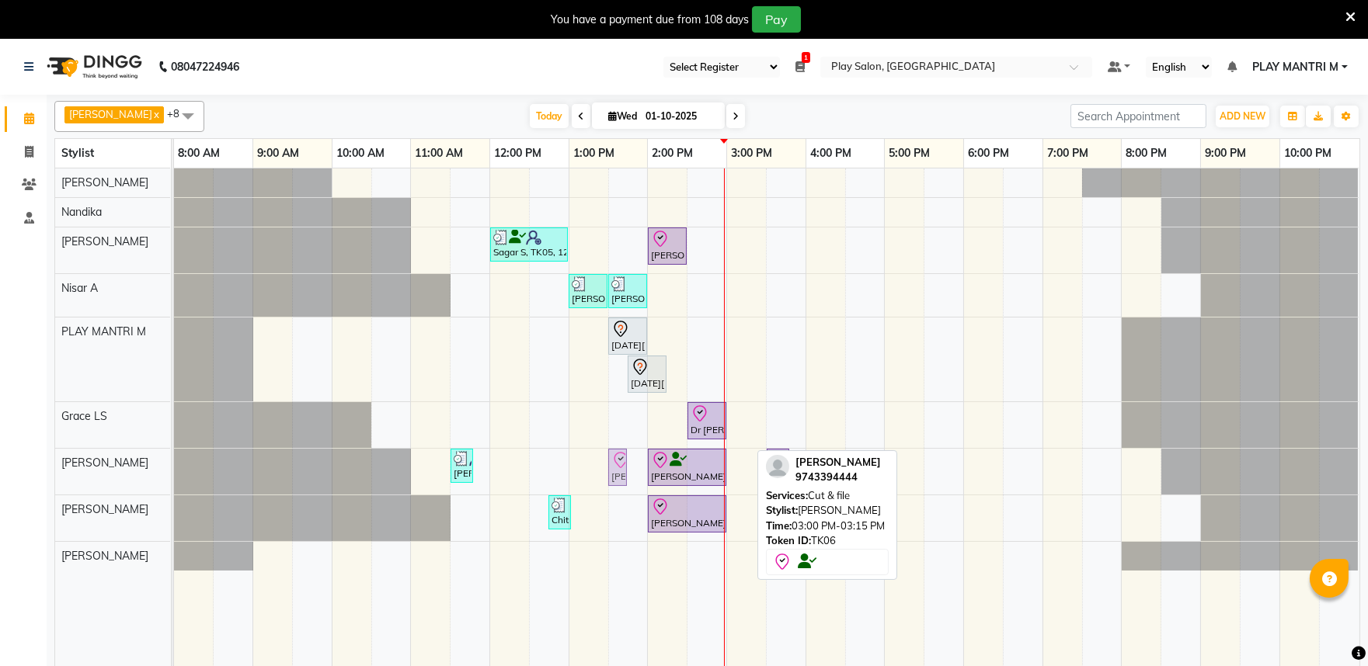
drag, startPoint x: 739, startPoint y: 474, endPoint x: 630, endPoint y: 474, distance: 109.5
click at [630, 474] on div "Sagar S, TK05, 12:00 PM-01:00 PM, Hair Cut Men (Senior stylist) Shanto S, TK06,…" at bounding box center [766, 427] width 1185 height 517
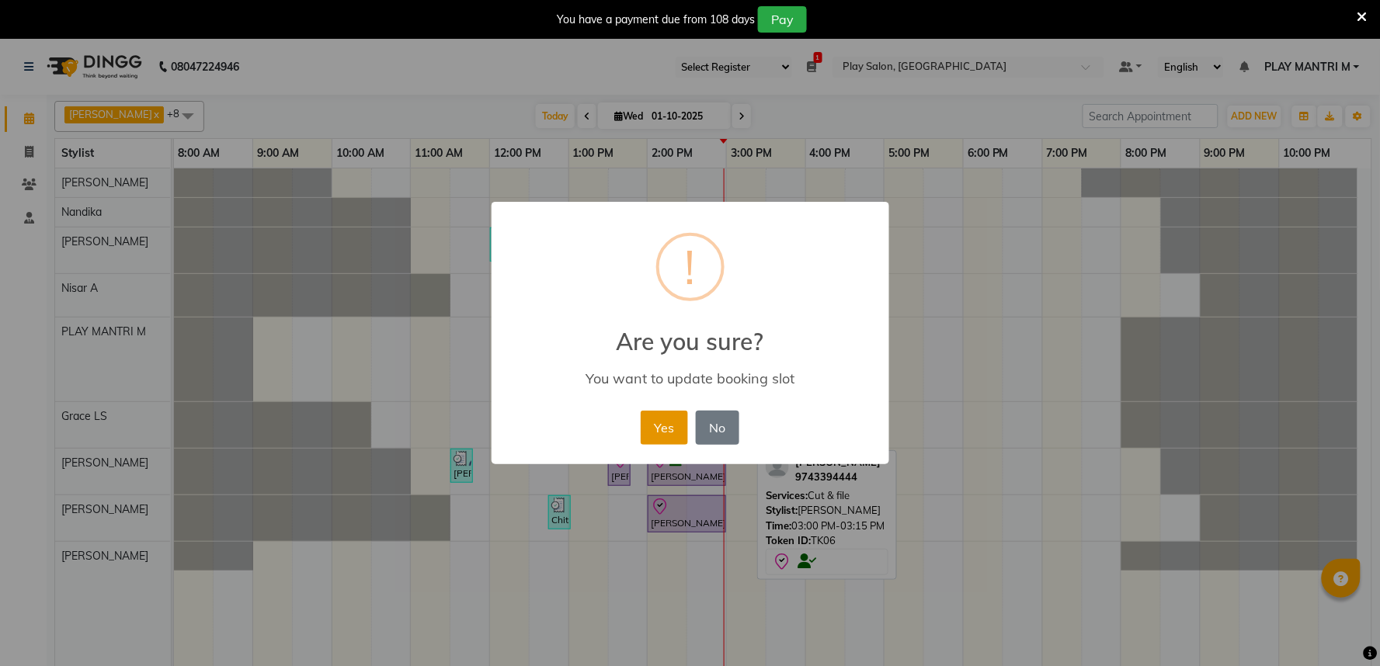
click at [673, 429] on button "Yes" at bounding box center [664, 428] width 47 height 34
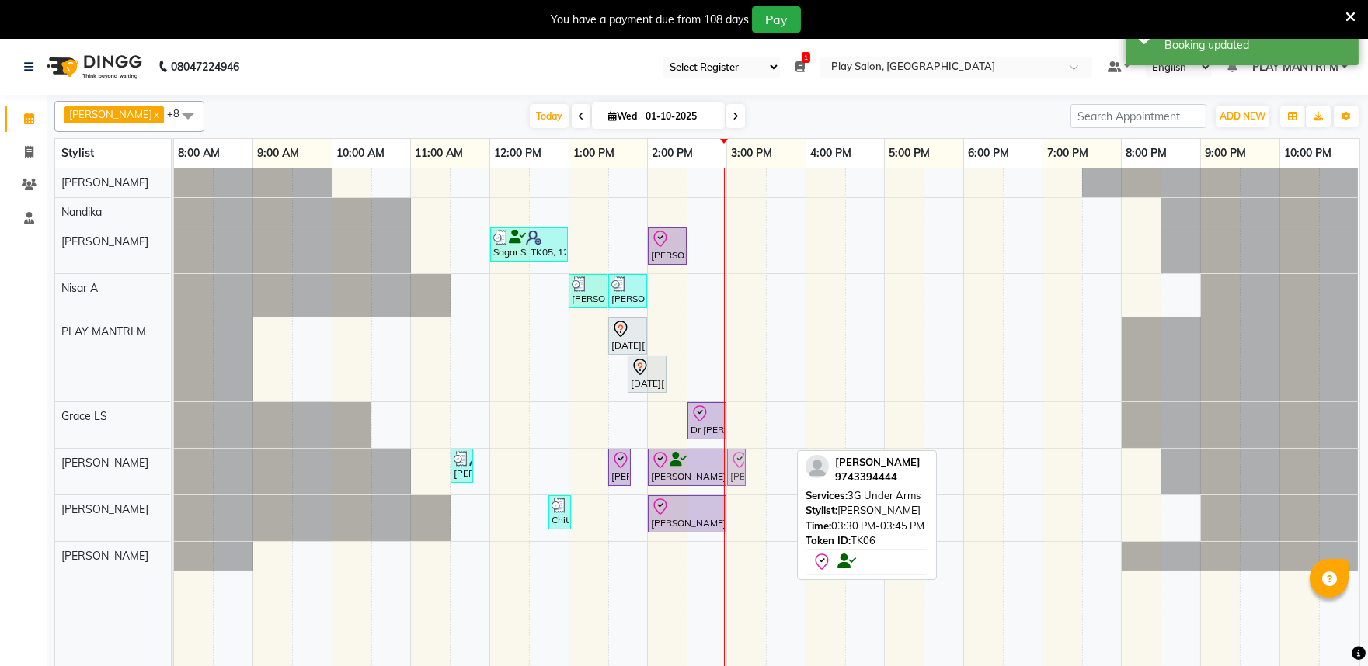
drag, startPoint x: 780, startPoint y: 468, endPoint x: 763, endPoint y: 471, distance: 18.0
click at [763, 471] on div "Sagar S, TK05, 12:00 PM-01:00 PM, Hair Cut Men (Senior stylist) Shanto S, TK06,…" at bounding box center [766, 427] width 1185 height 517
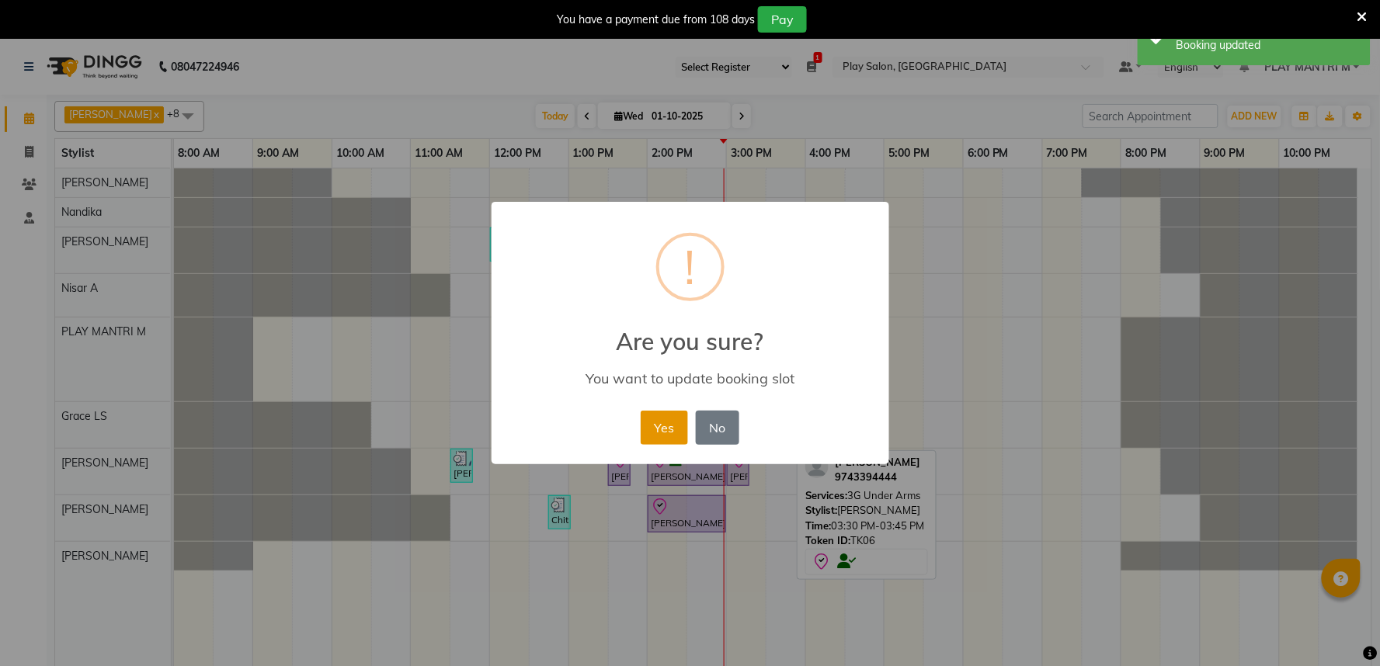
click at [669, 432] on button "Yes" at bounding box center [664, 428] width 47 height 34
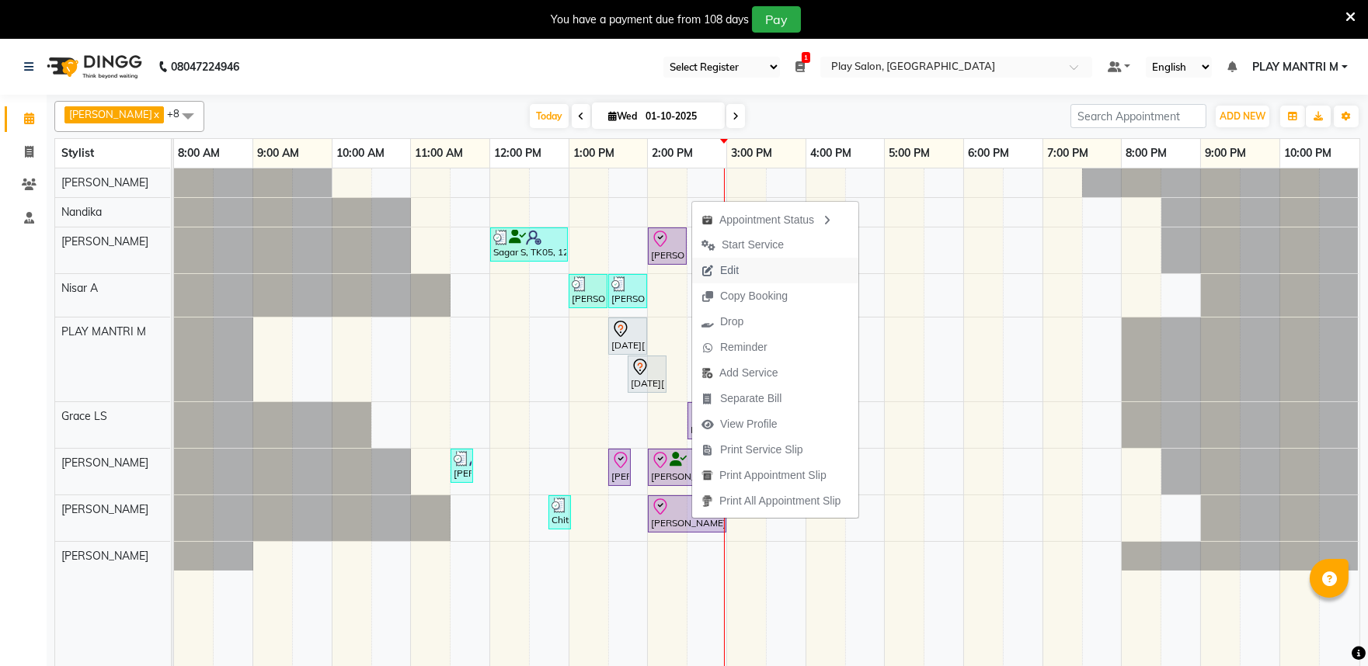
click at [757, 262] on button "Edit" at bounding box center [775, 271] width 166 height 26
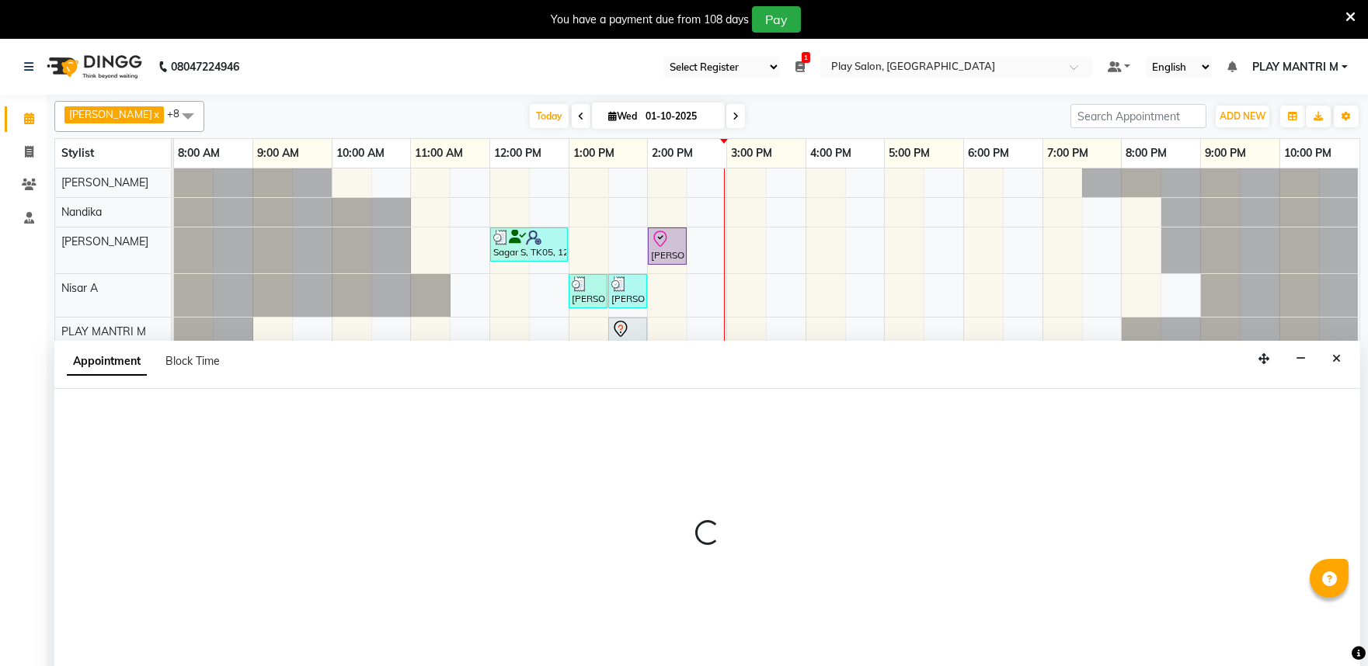
scroll to position [39, 0]
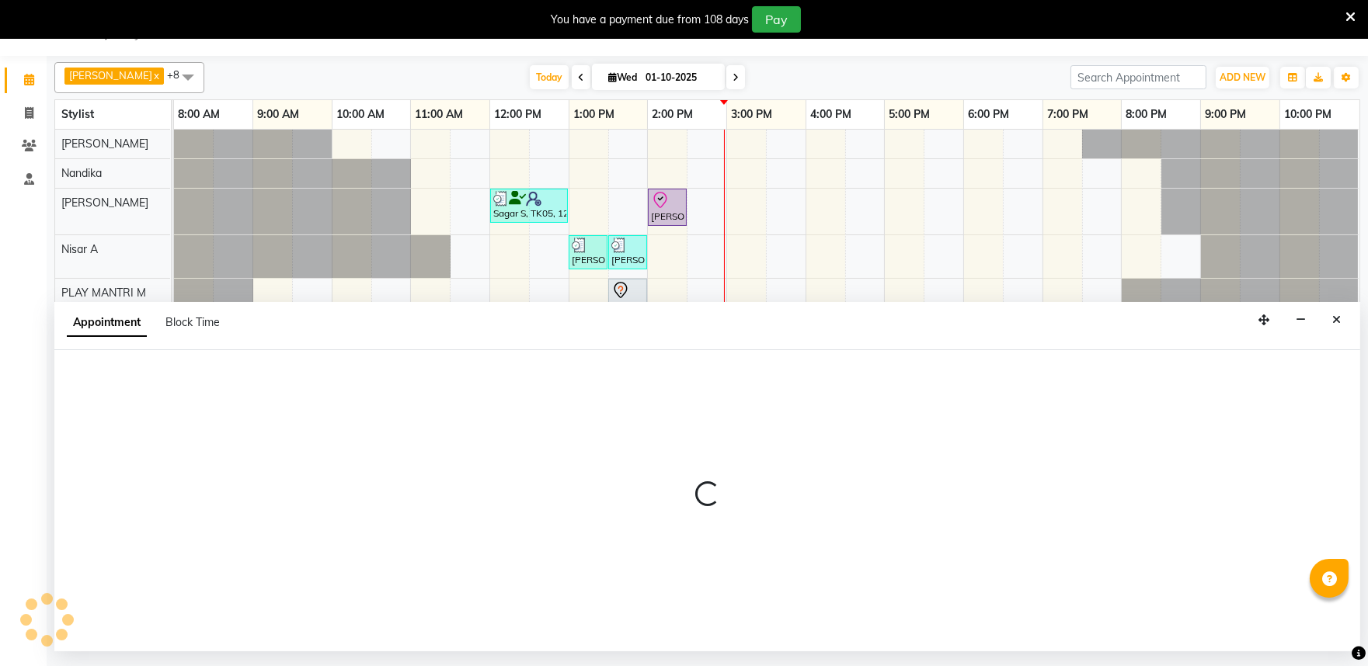
select select "tentative"
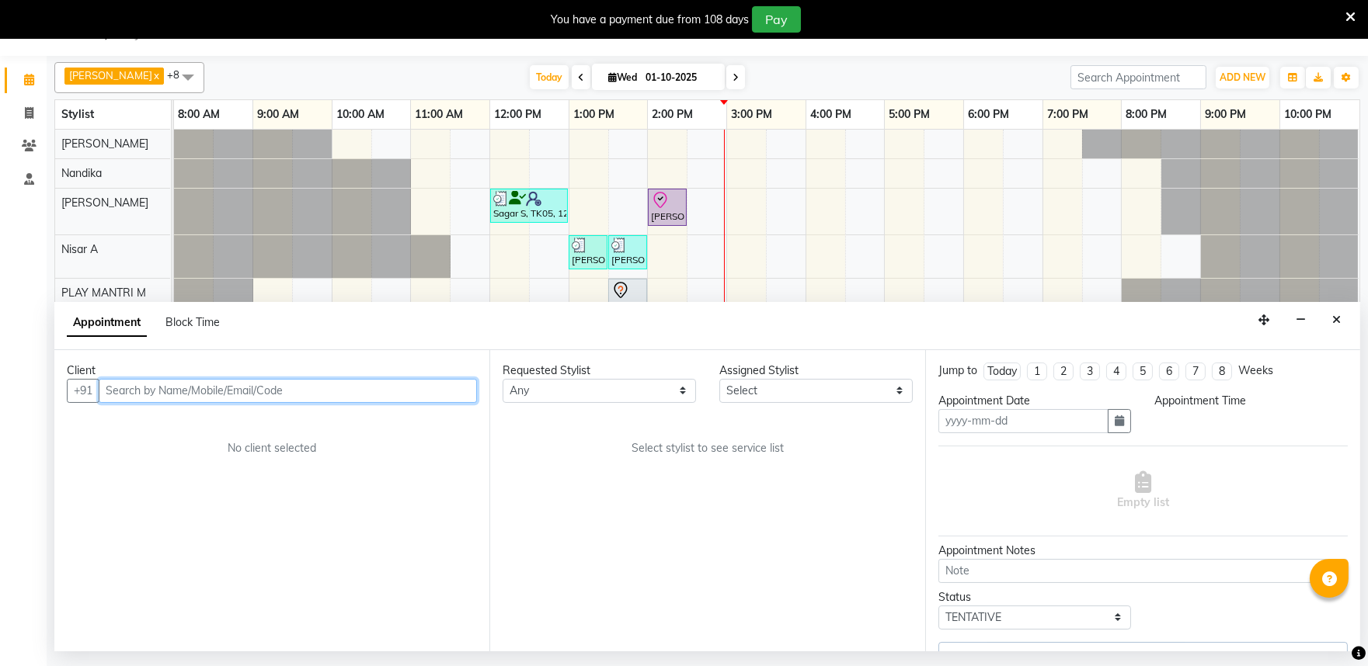
type input "01-10-2025"
select select "check-in"
select select "81322"
select select "810"
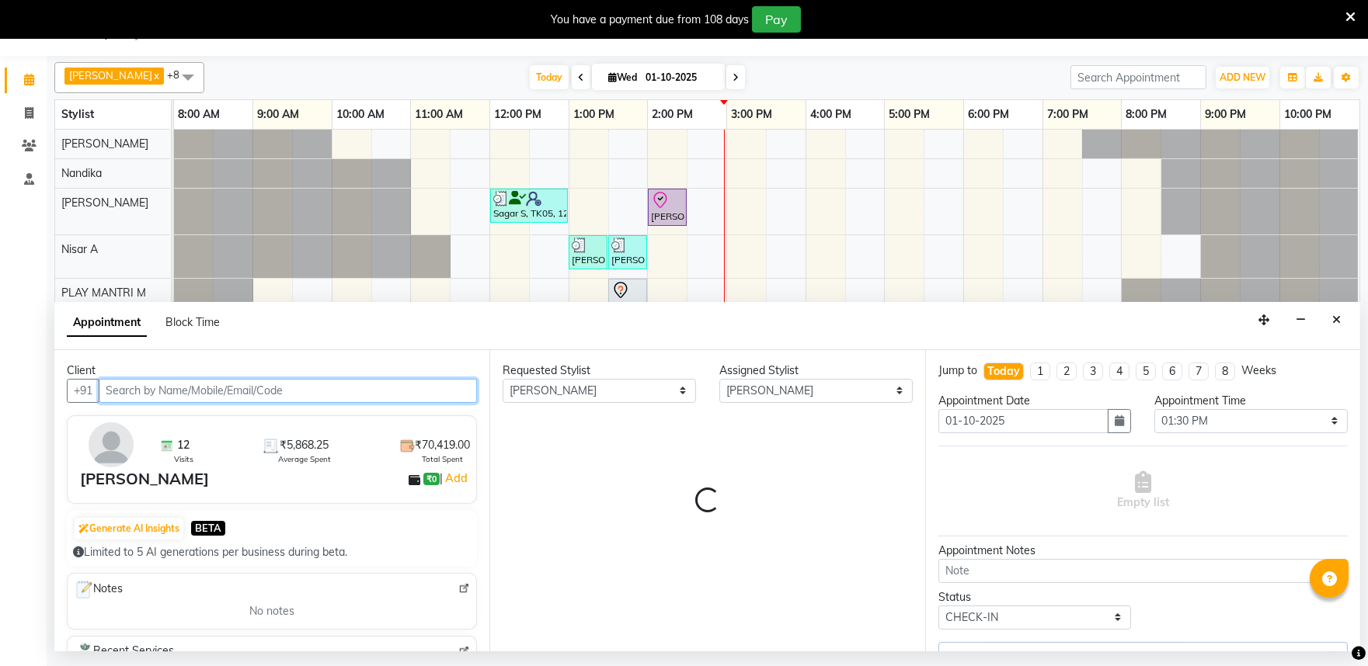
select select "4213"
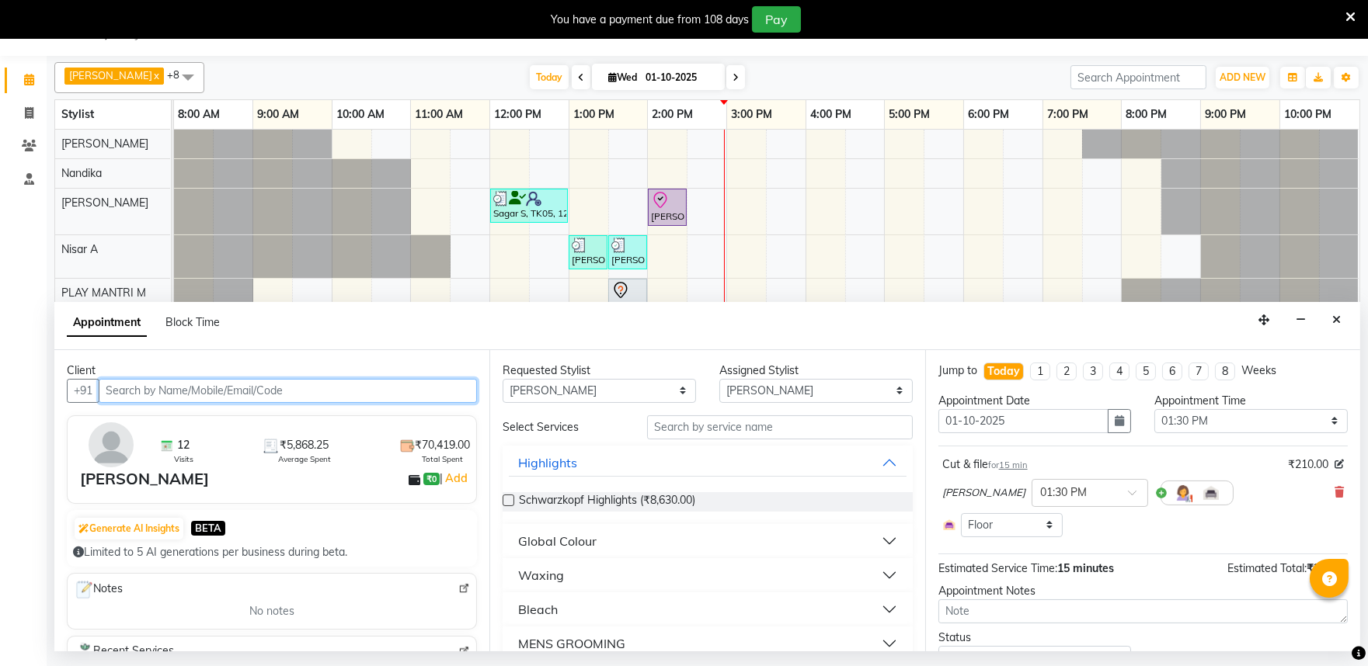
select select "4213"
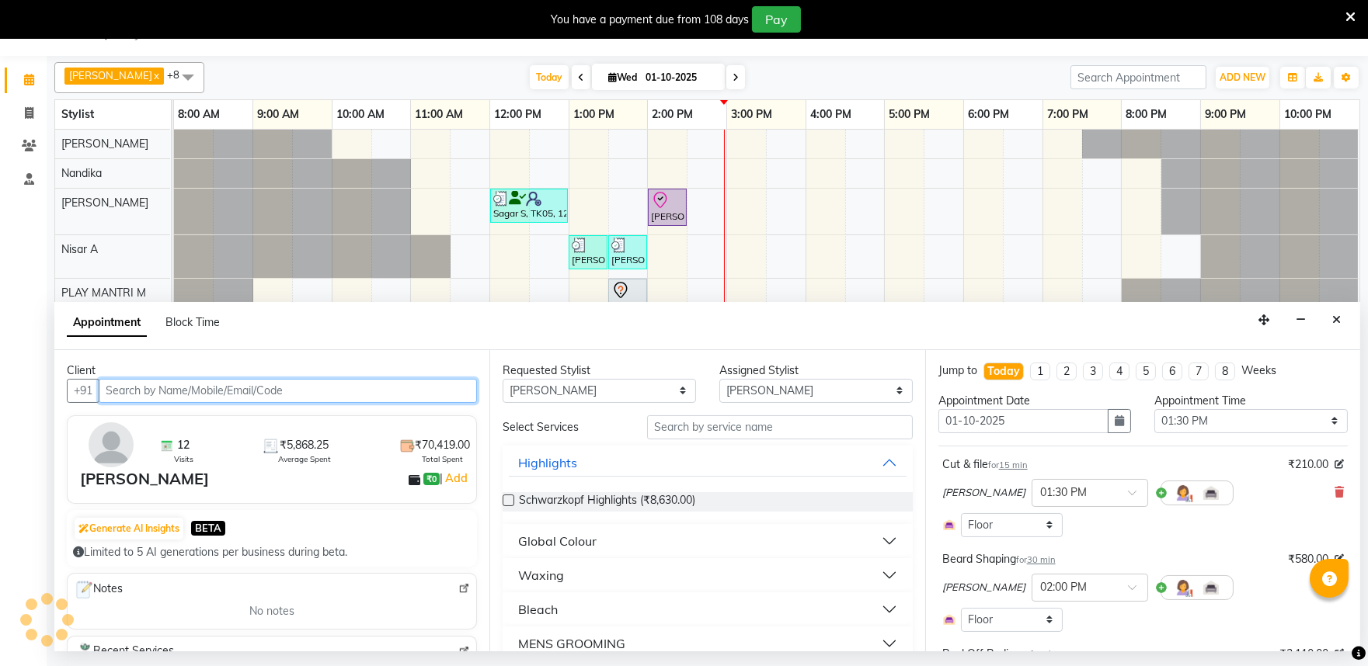
select select "4213"
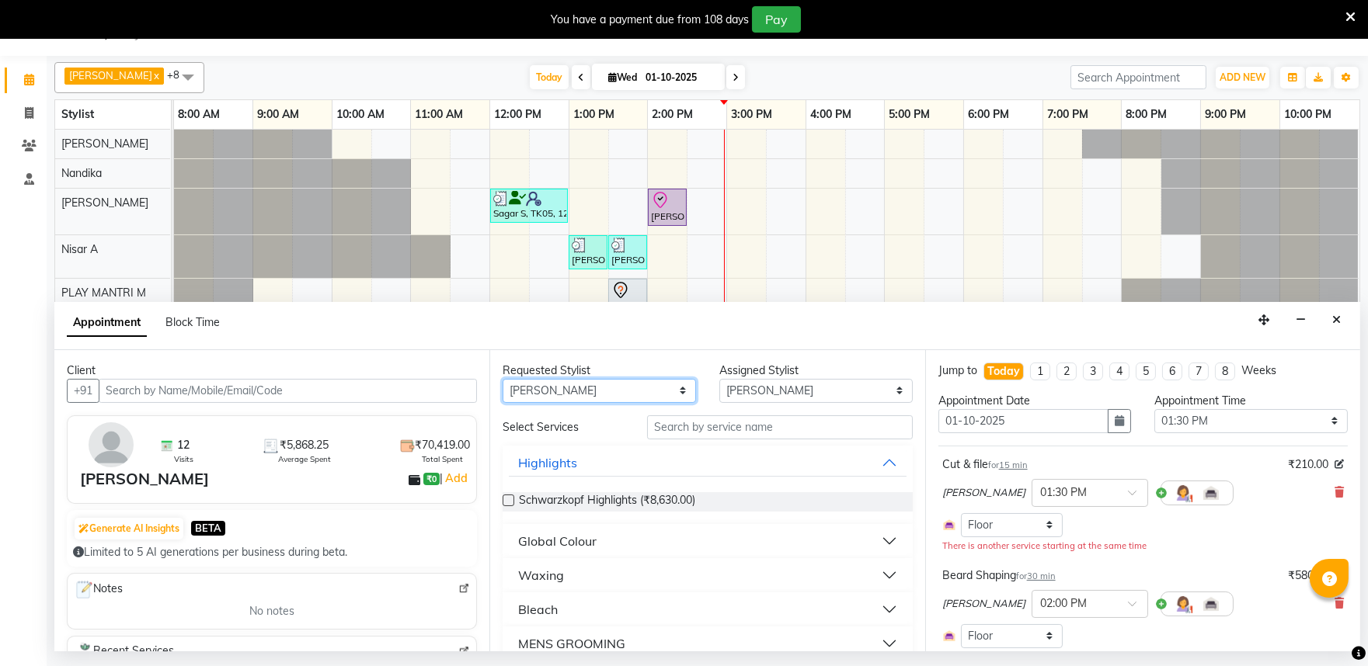
click at [652, 391] on select "Any Achan Shimrah Admin Arhan Ehsan Charan S Ding Junhui Grace LS Khomong Ollie…" at bounding box center [598, 391] width 193 height 24
select select "null"
click at [502, 379] on select "Any Achan Shimrah Admin Arhan Ehsan Charan S Ding Junhui Grace LS Khomong Ollie…" at bounding box center [598, 391] width 193 height 24
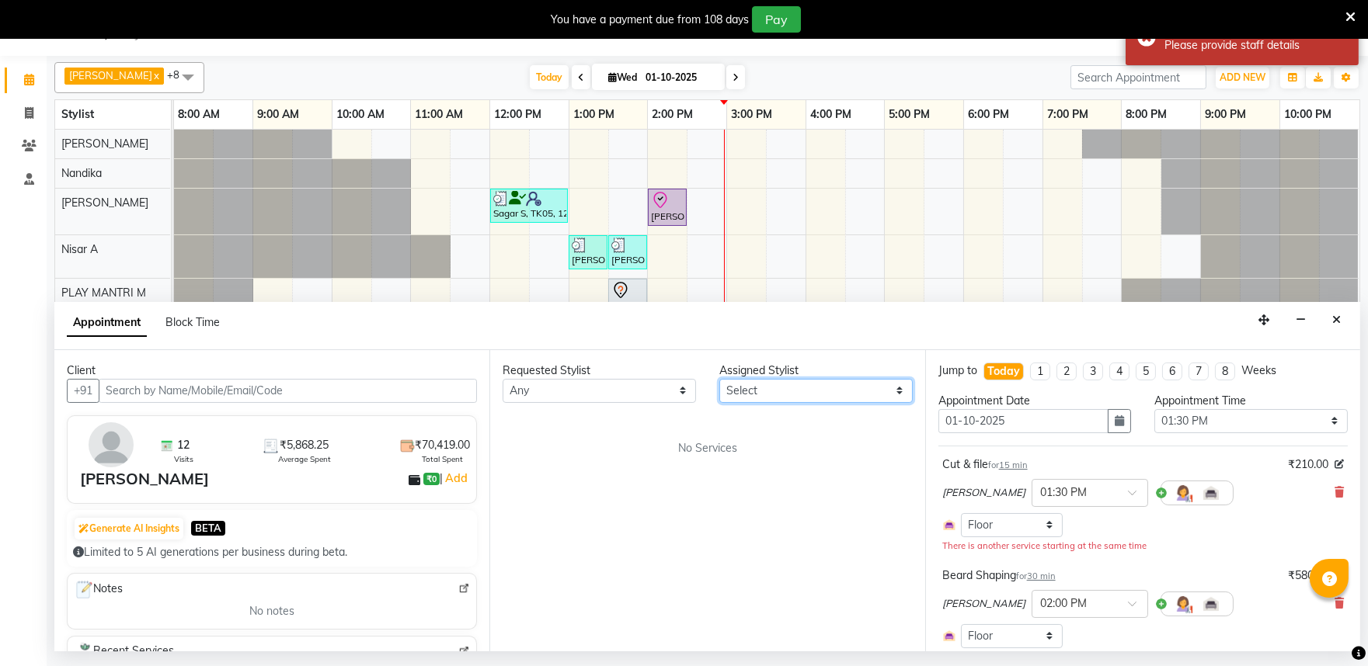
click at [736, 399] on select "Select Achan Shimrah Admin Arhan Ehsan Charan S Ding Junhui Grace LS Khomong Ol…" at bounding box center [815, 391] width 193 height 24
select select "81311"
click at [719, 379] on select "Select Achan Shimrah Admin Arhan Ehsan Charan S Ding Junhui Grace LS Khomong Ol…" at bounding box center [815, 391] width 193 height 24
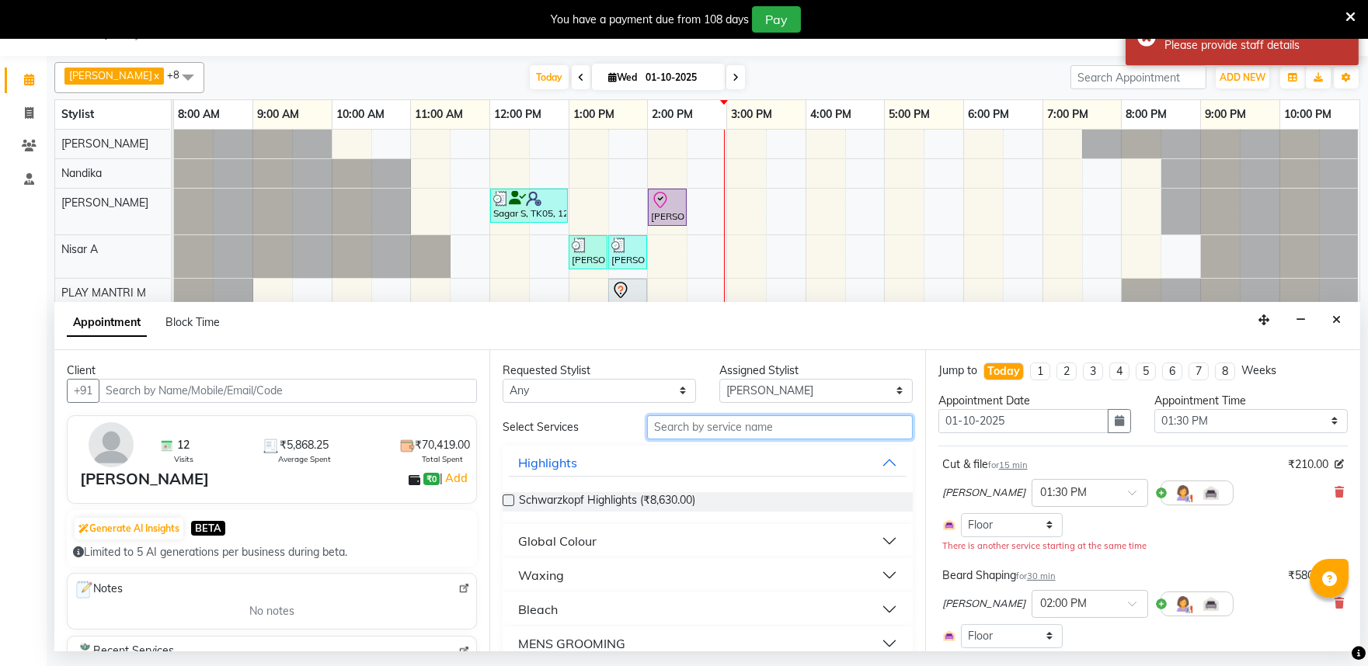
click at [708, 425] on input "text" at bounding box center [780, 427] width 266 height 24
type input "cut &"
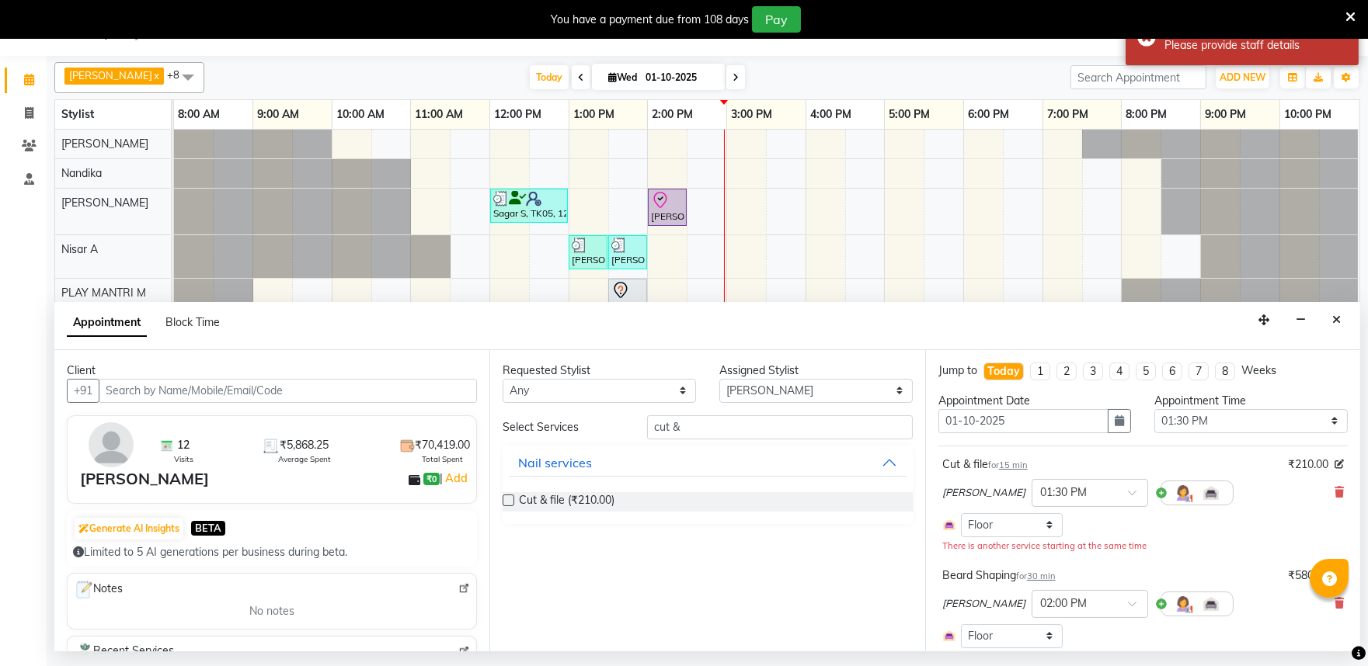
click at [507, 501] on label at bounding box center [508, 501] width 12 height 12
click at [507, 501] on input "checkbox" at bounding box center [507, 502] width 10 height 10
checkbox input "false"
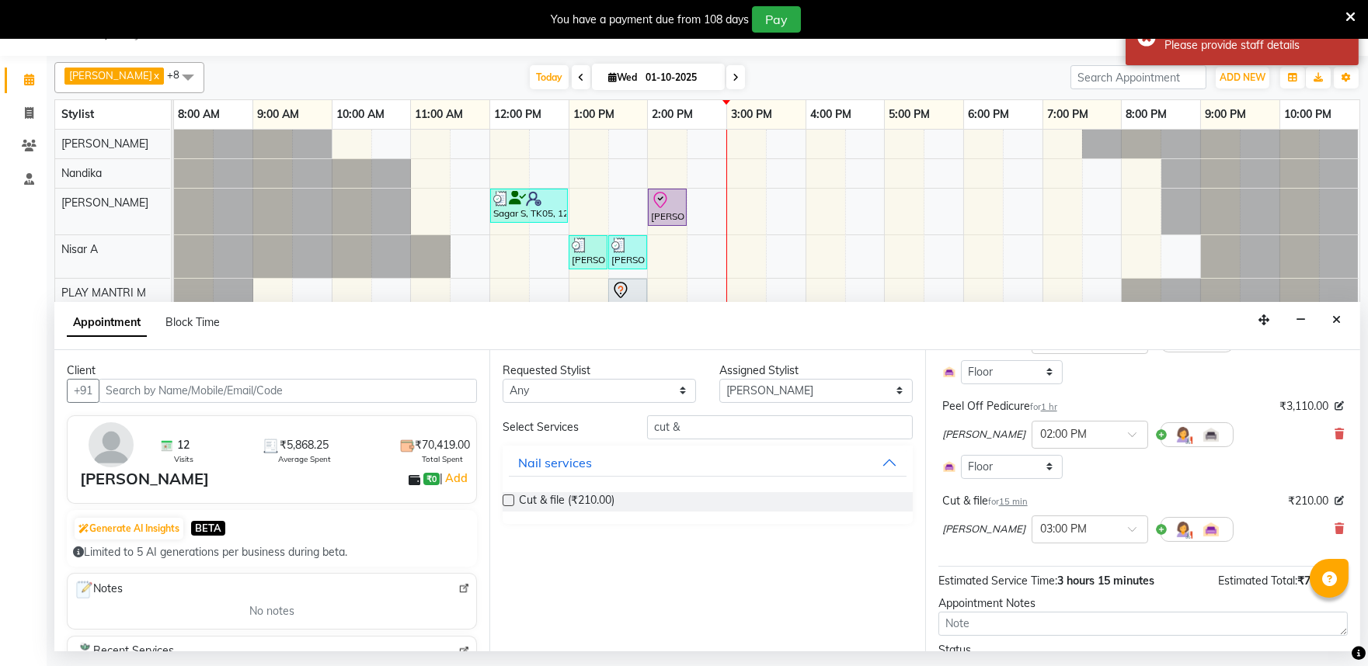
scroll to position [537, 0]
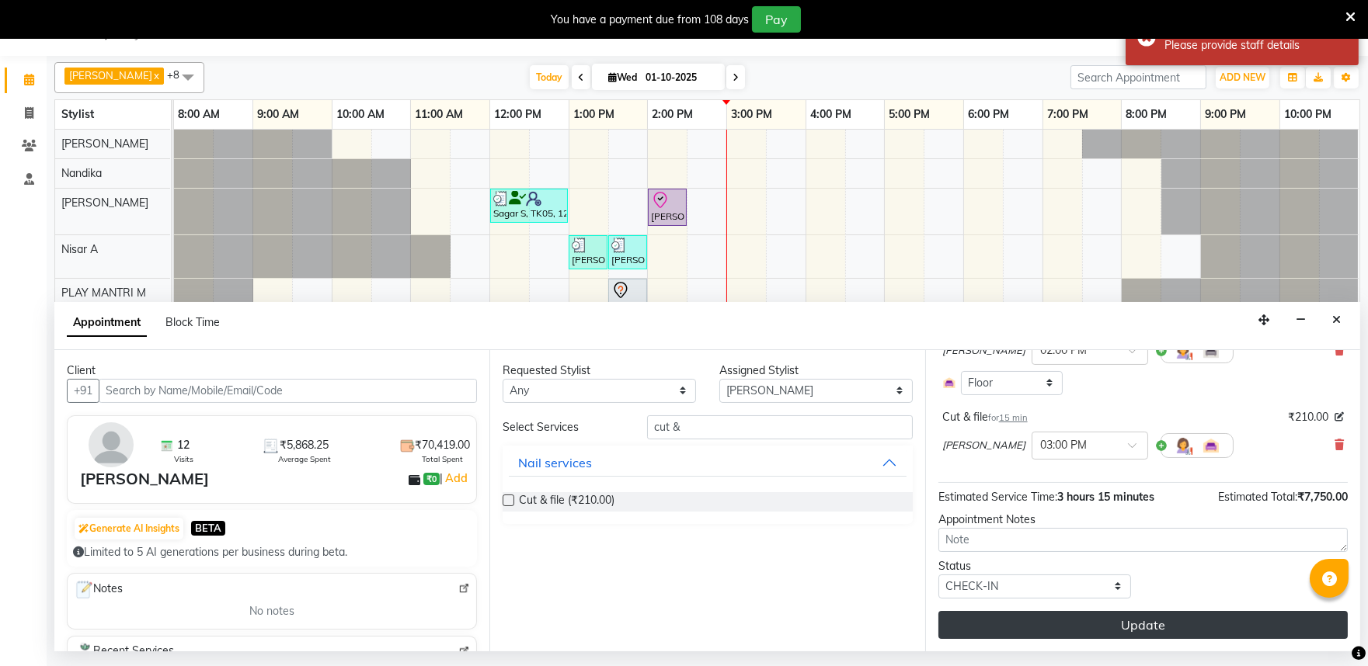
click at [1126, 620] on button "Update" at bounding box center [1142, 625] width 409 height 28
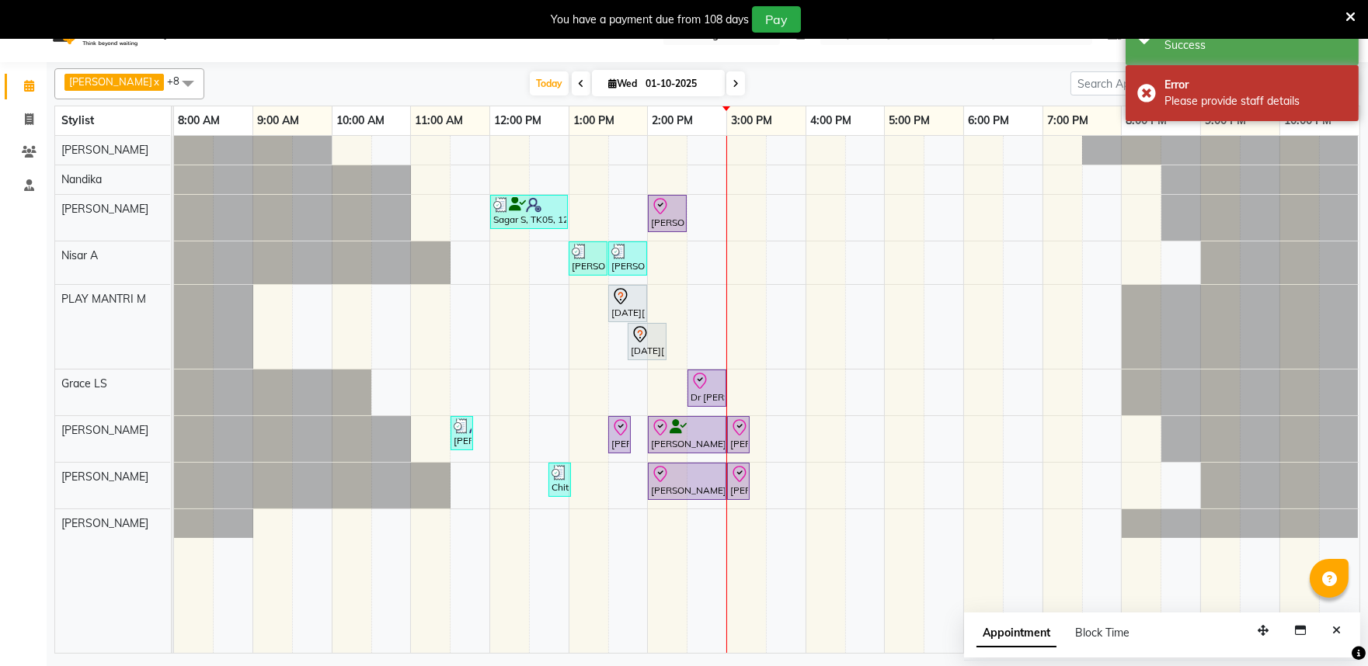
scroll to position [39, 0]
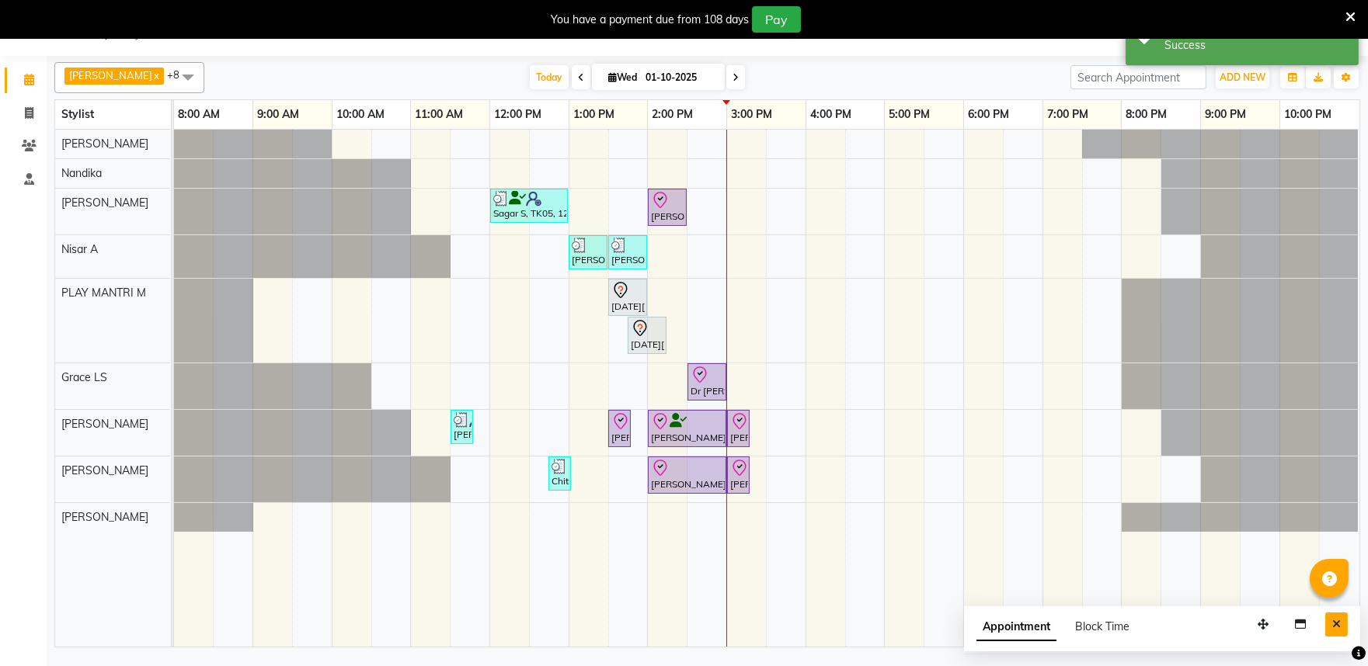
click at [1330, 624] on button "Close" at bounding box center [1336, 625] width 23 height 24
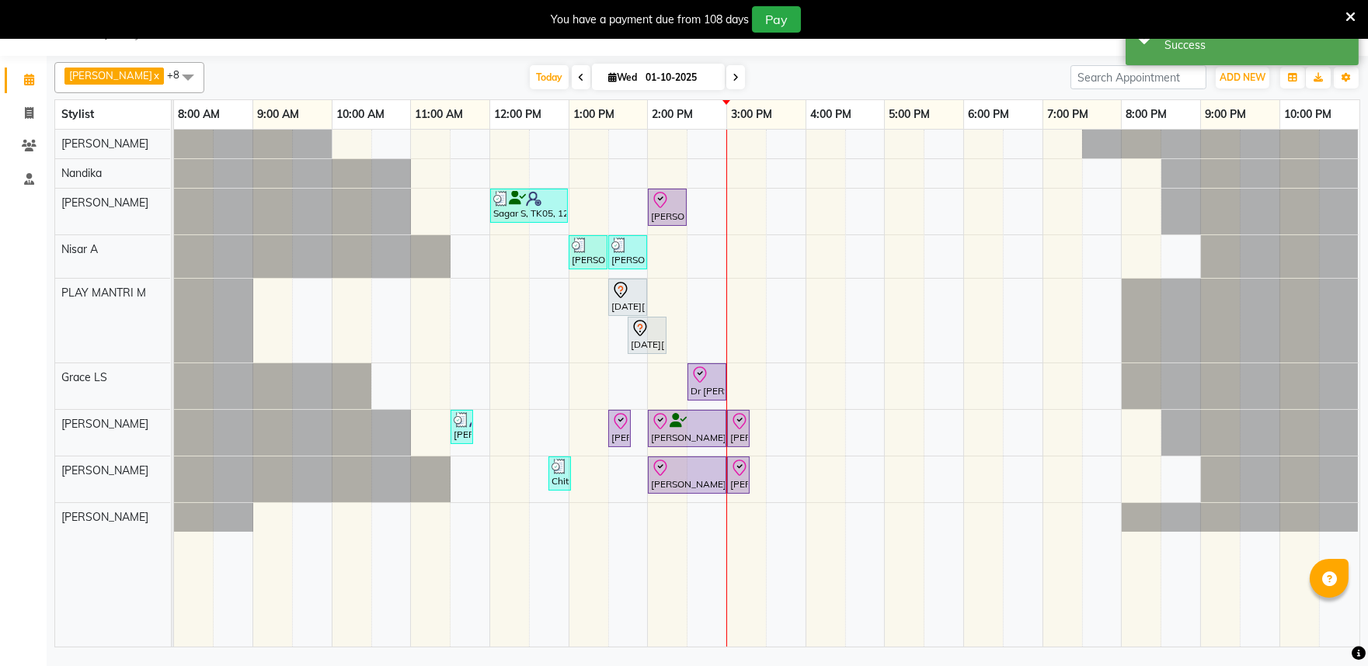
scroll to position [0, 0]
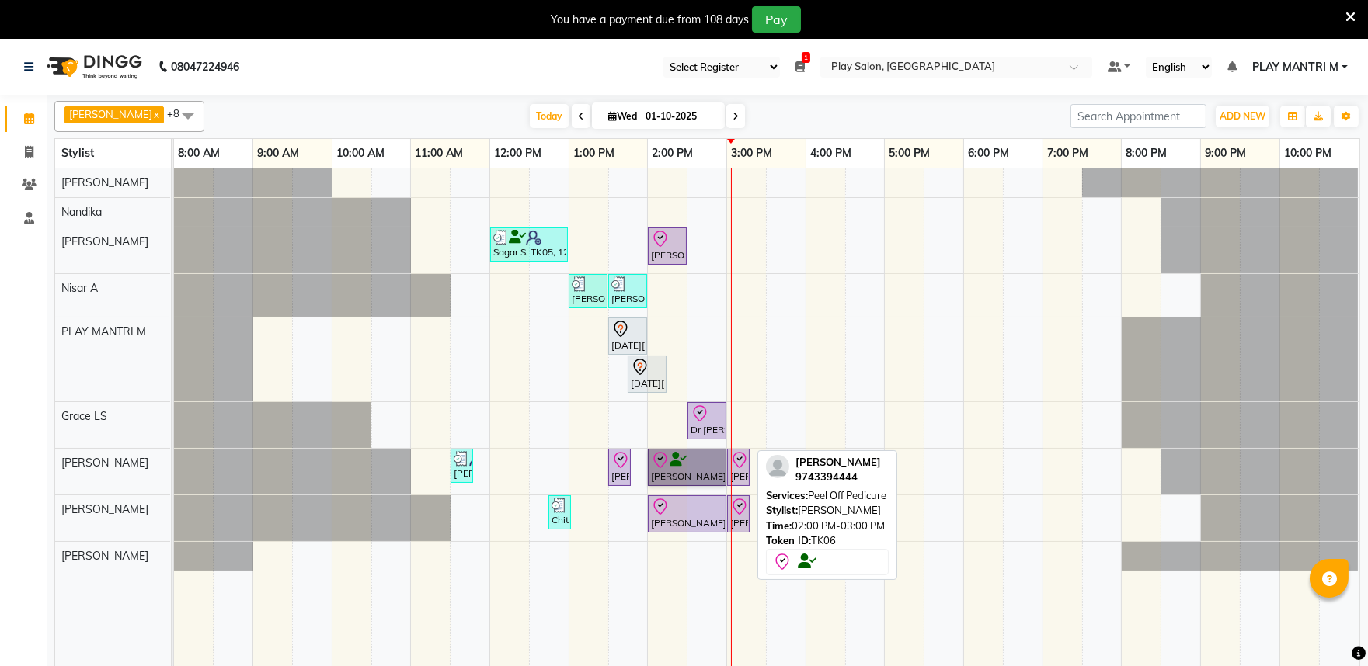
drag, startPoint x: 732, startPoint y: 474, endPoint x: 674, endPoint y: 466, distance: 58.0
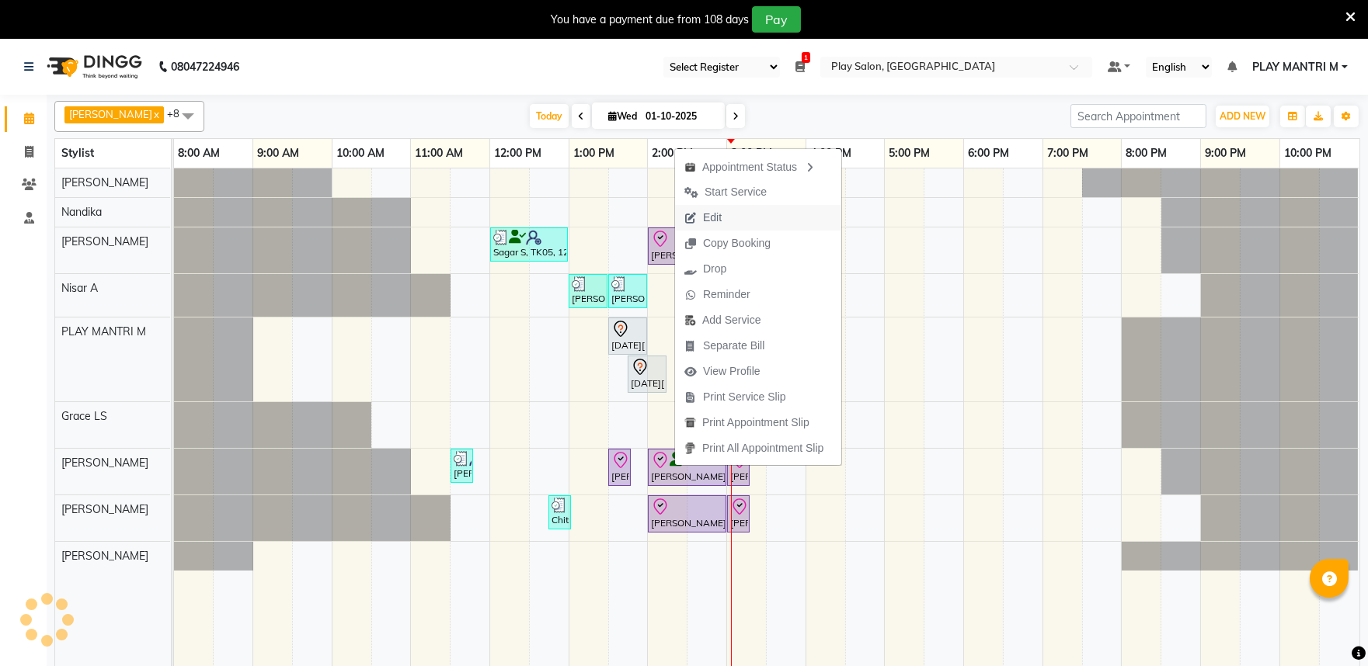
click at [704, 214] on span "Edit" at bounding box center [712, 218] width 19 height 16
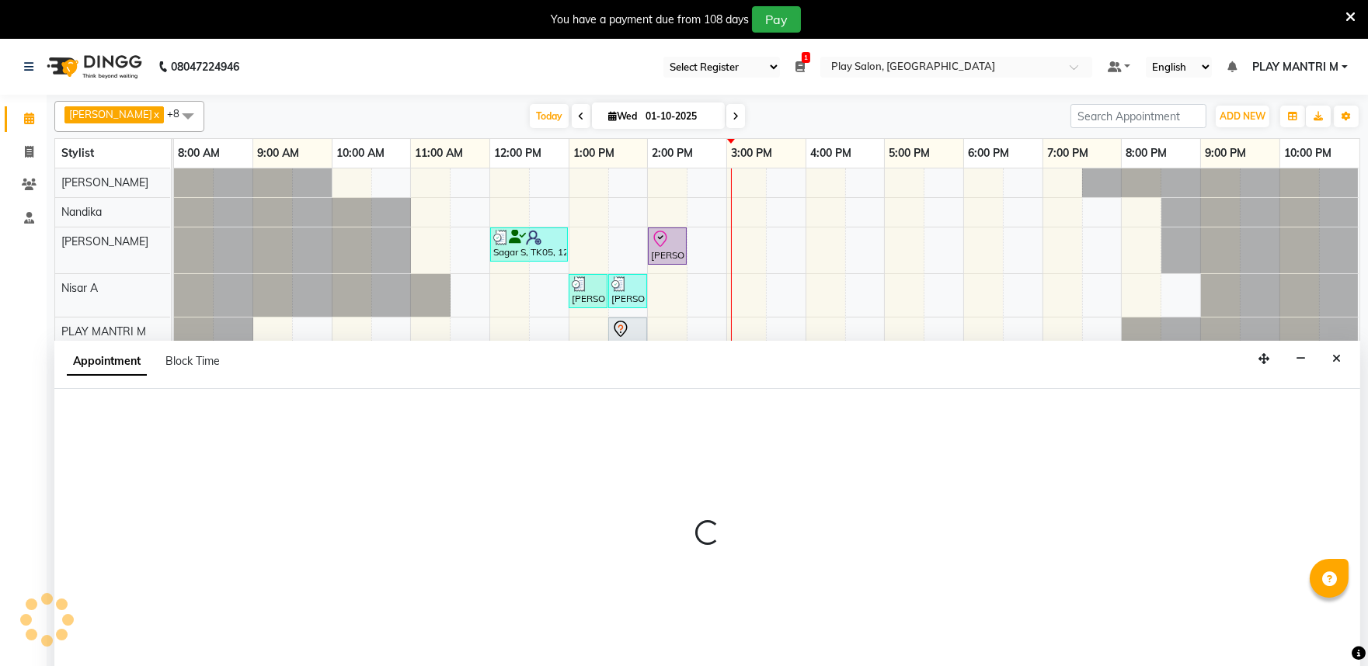
scroll to position [39, 0]
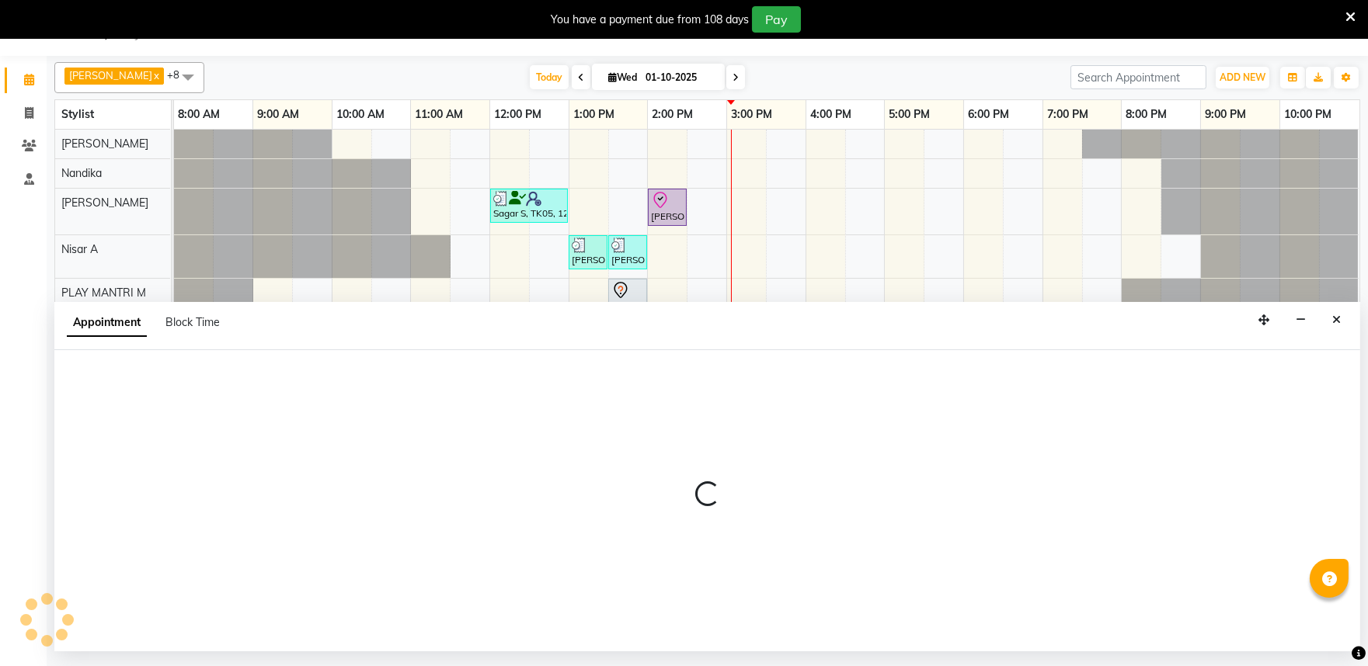
select select "tentative"
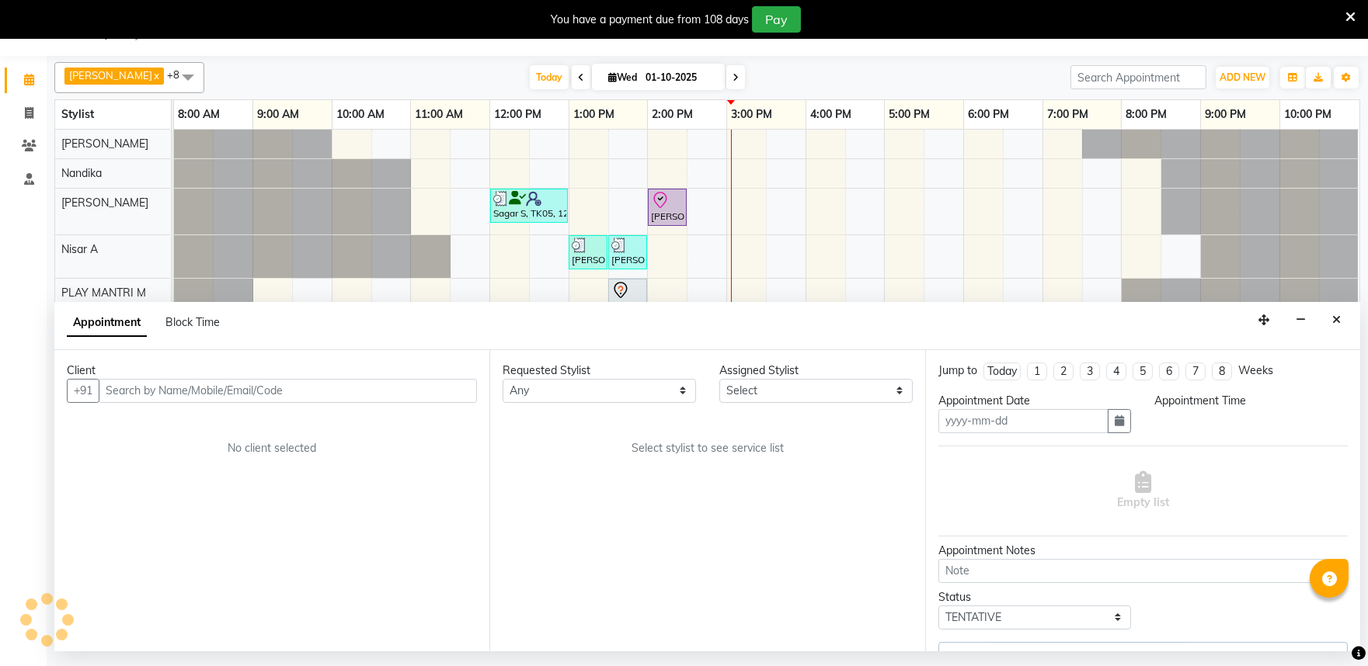
type input "01-10-2025"
select select "check-in"
select select "81311"
select select "810"
select select "4213"
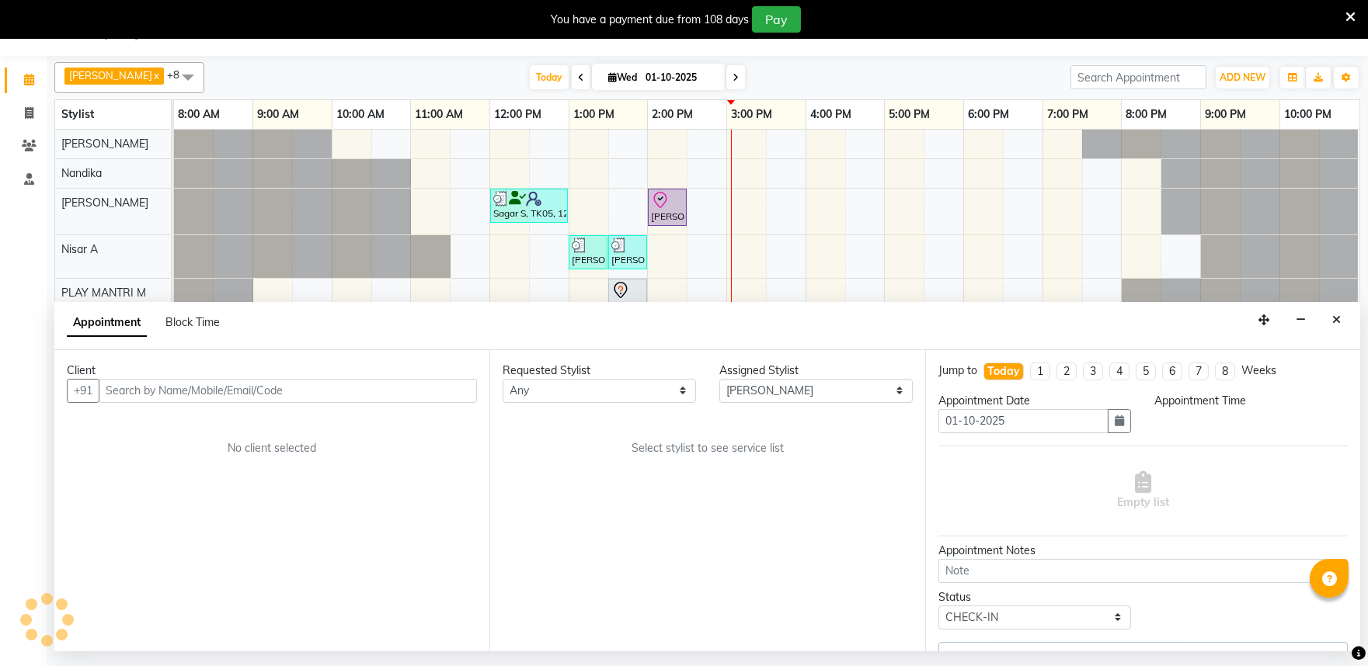
select select "4213"
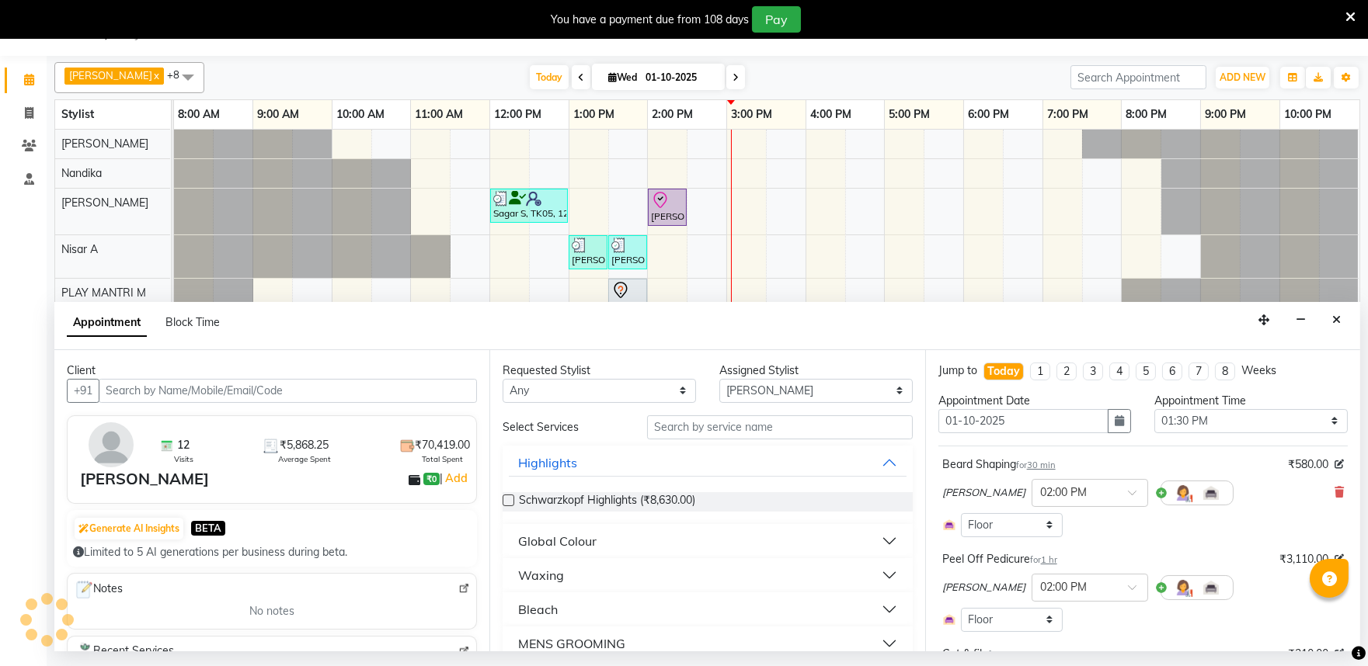
select select "4213"
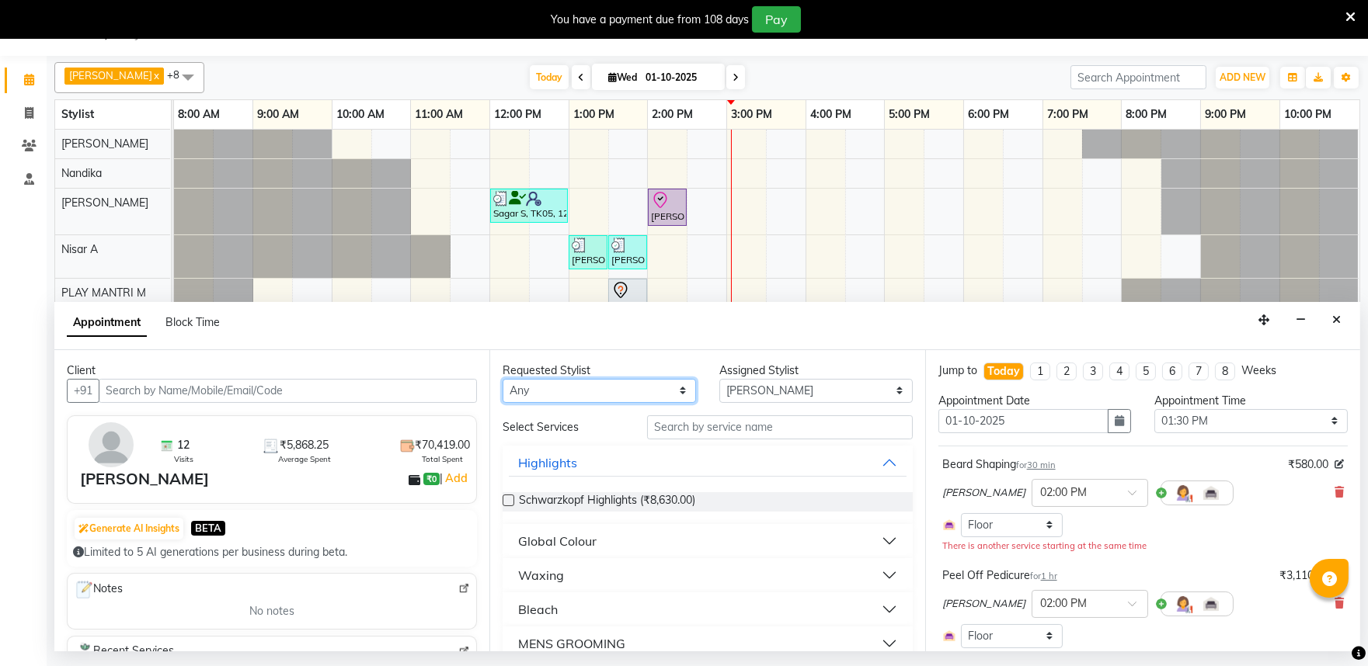
click at [650, 396] on select "Any Achan Shimrah Admin Arhan Ehsan Charan S Ding Junhui Grace LS Khomong Ollie…" at bounding box center [598, 391] width 193 height 24
select select "81322"
click at [502, 379] on select "Any Achan Shimrah Admin Arhan Ehsan Charan S Ding Junhui Grace LS Khomong Ollie…" at bounding box center [598, 391] width 193 height 24
select select "81322"
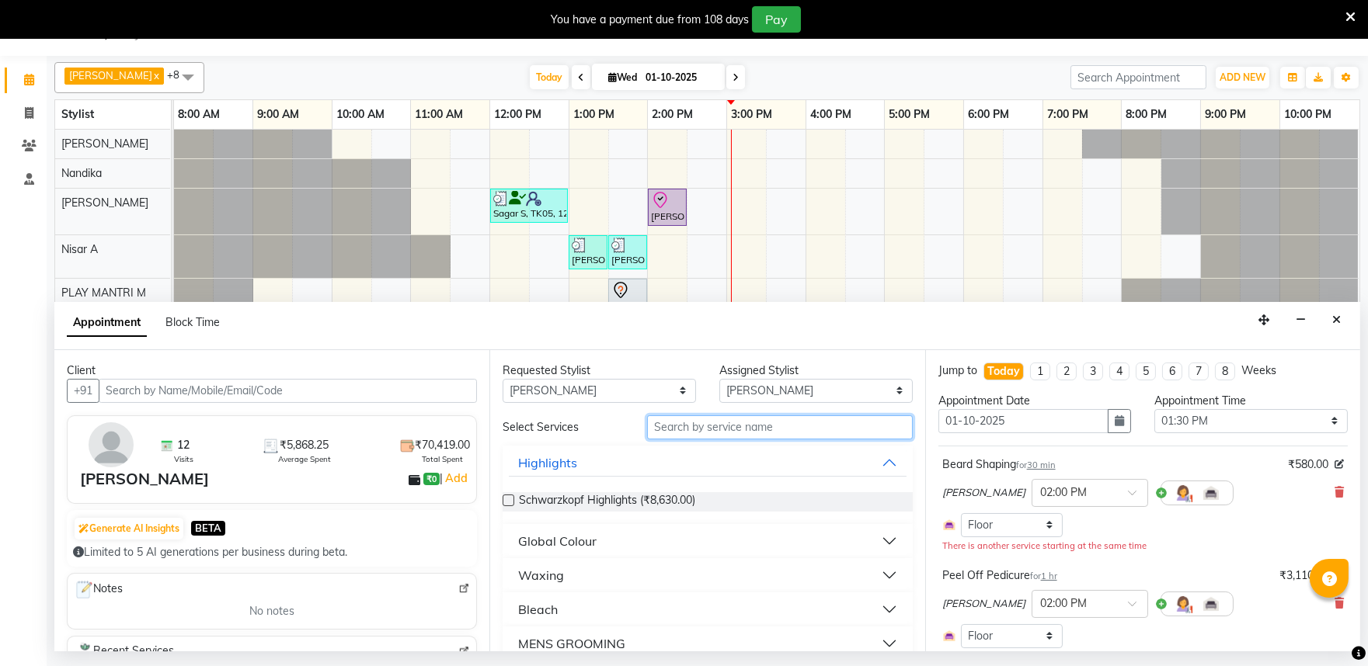
click at [661, 429] on input "text" at bounding box center [780, 427] width 266 height 24
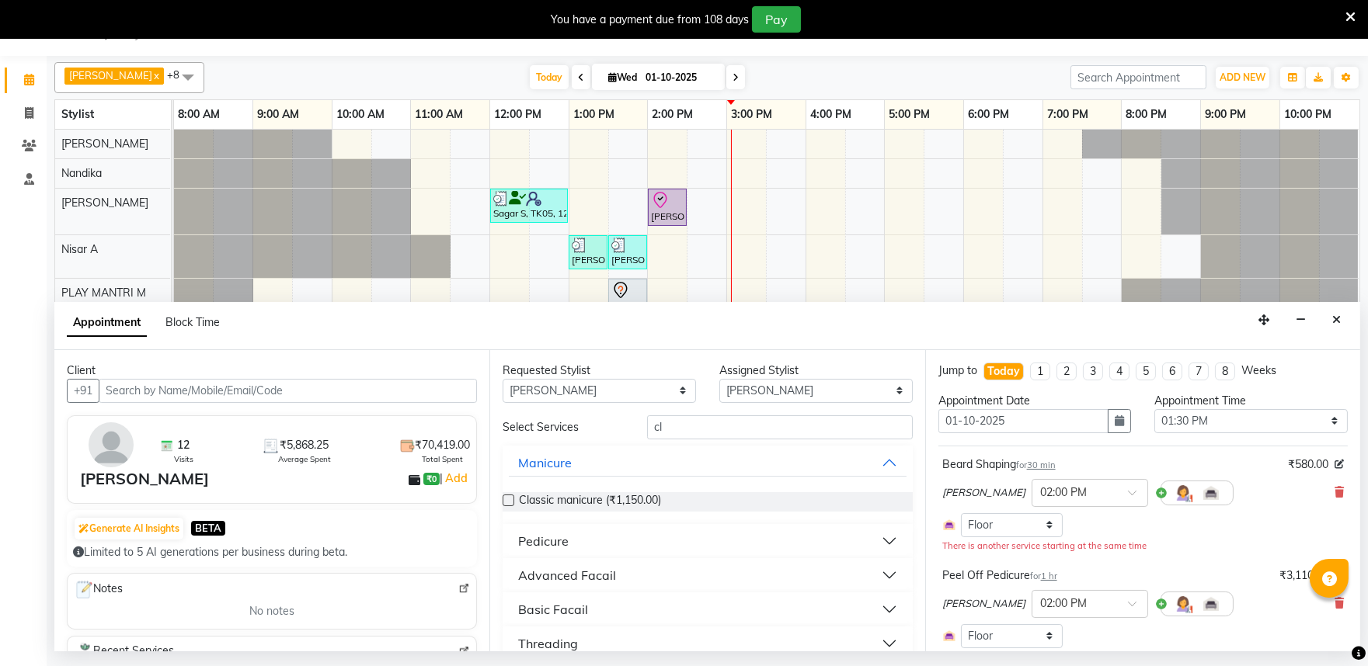
click at [599, 568] on div "Advanced Facail" at bounding box center [567, 575] width 98 height 19
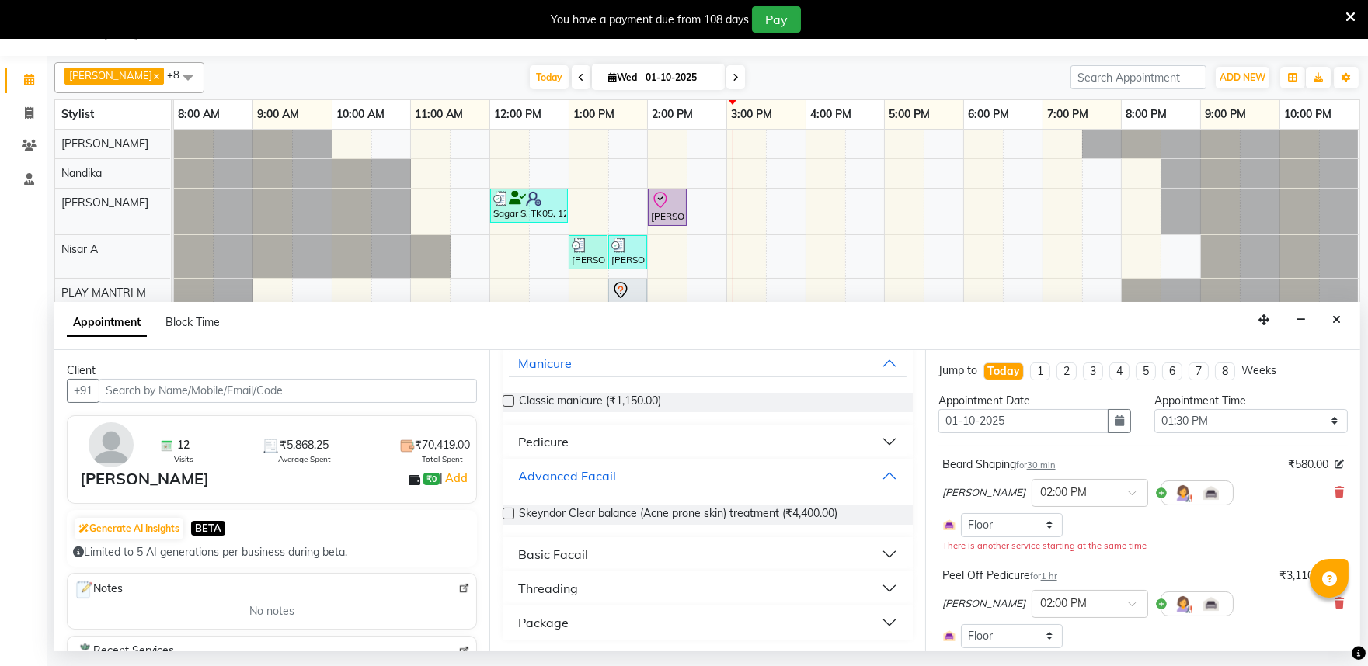
scroll to position [0, 0]
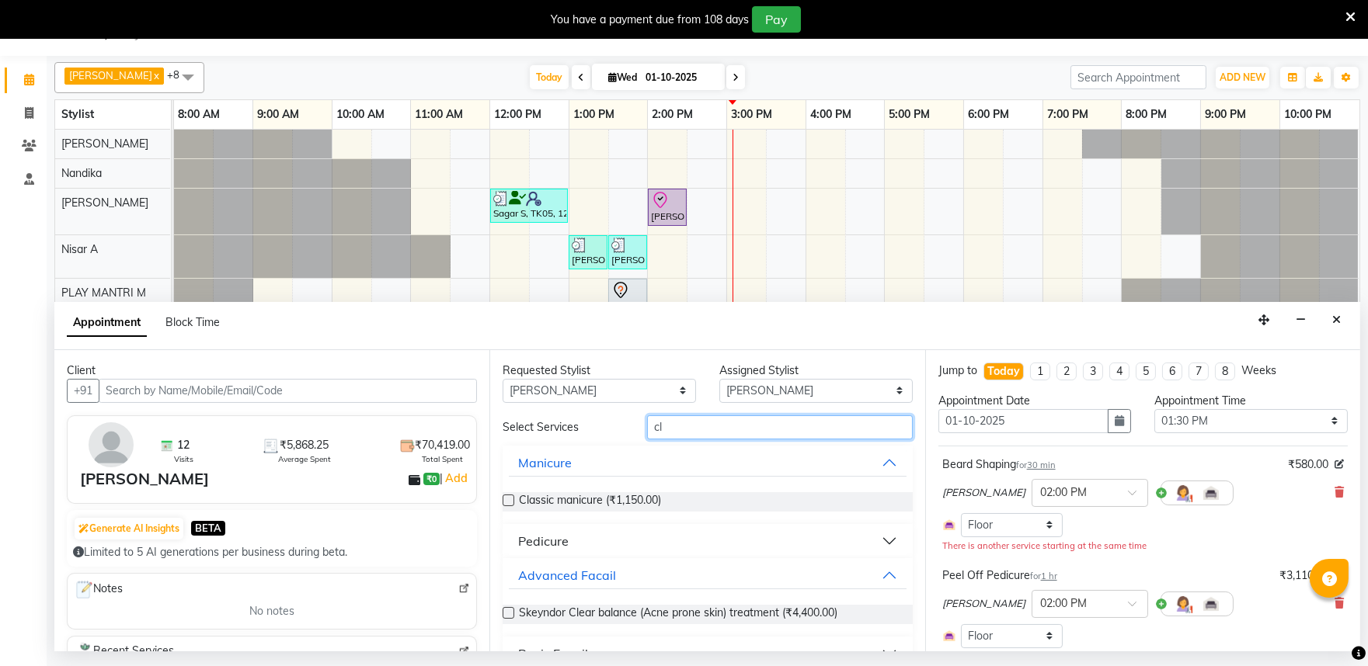
click at [666, 429] on input "cl" at bounding box center [780, 427] width 266 height 24
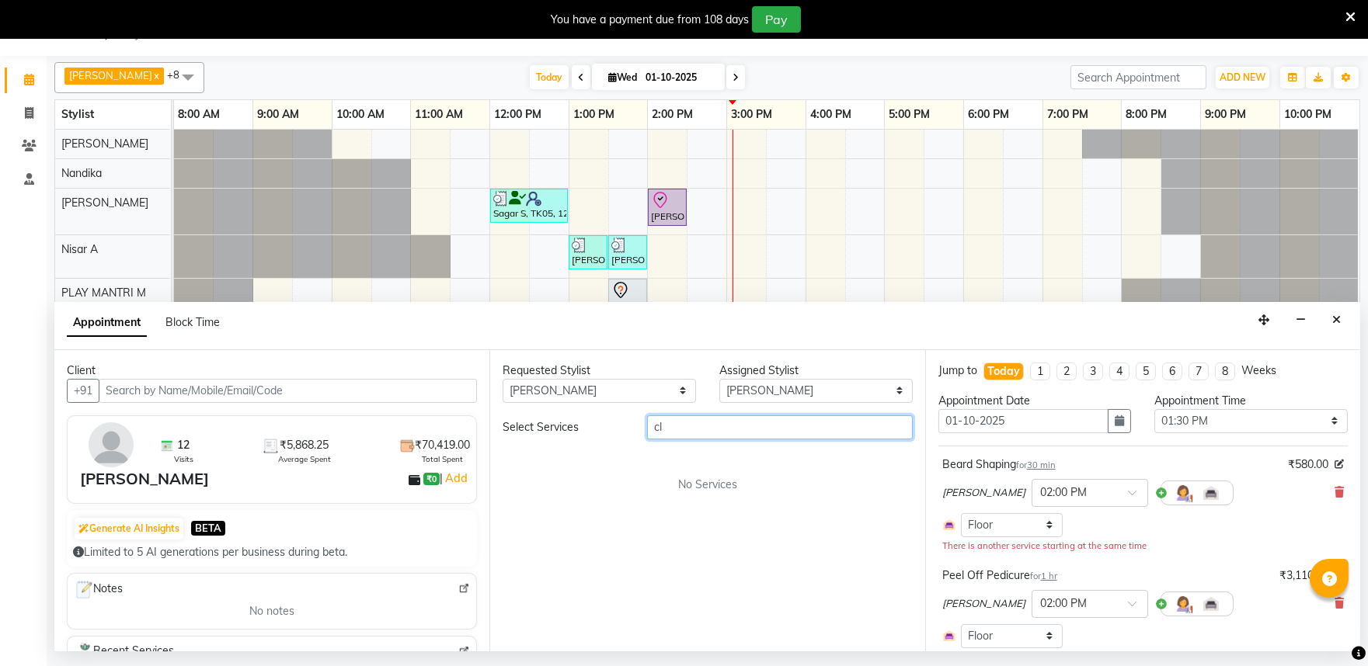
type input "c"
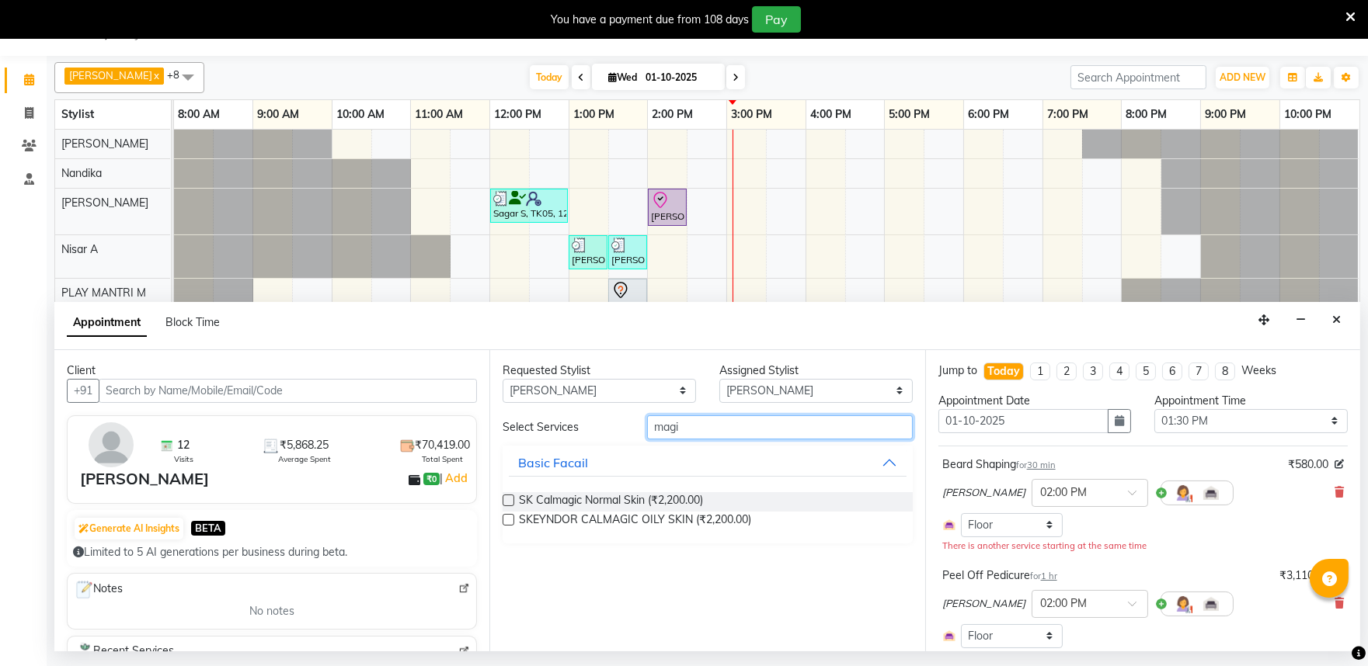
type input "magi"
click at [513, 499] on label at bounding box center [508, 501] width 12 height 12
click at [513, 499] on input "checkbox" at bounding box center [507, 502] width 10 height 10
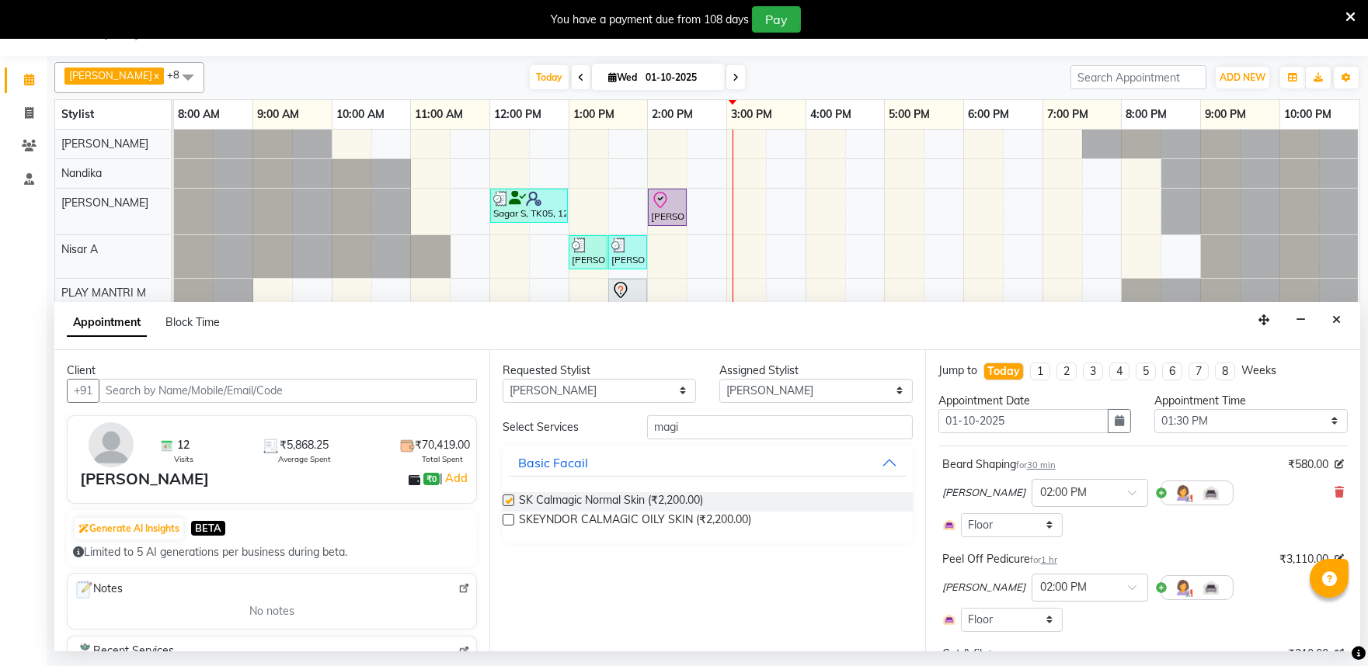
checkbox input "false"
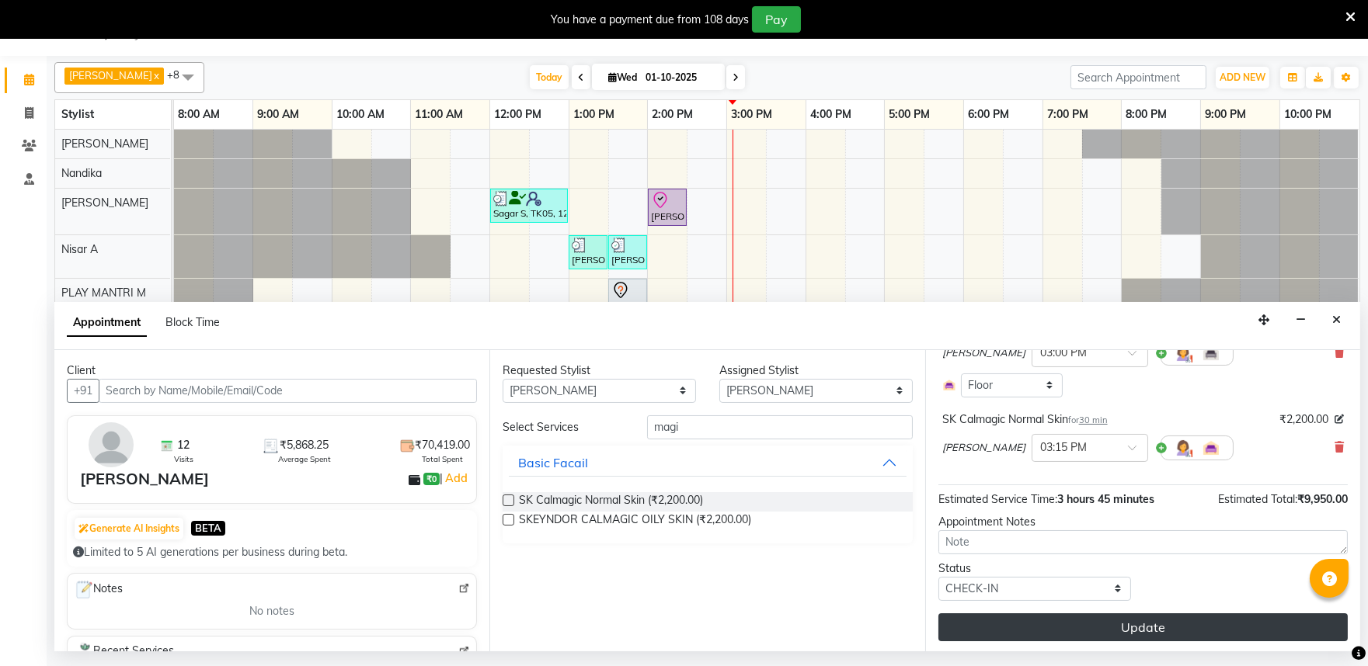
scroll to position [616, 0]
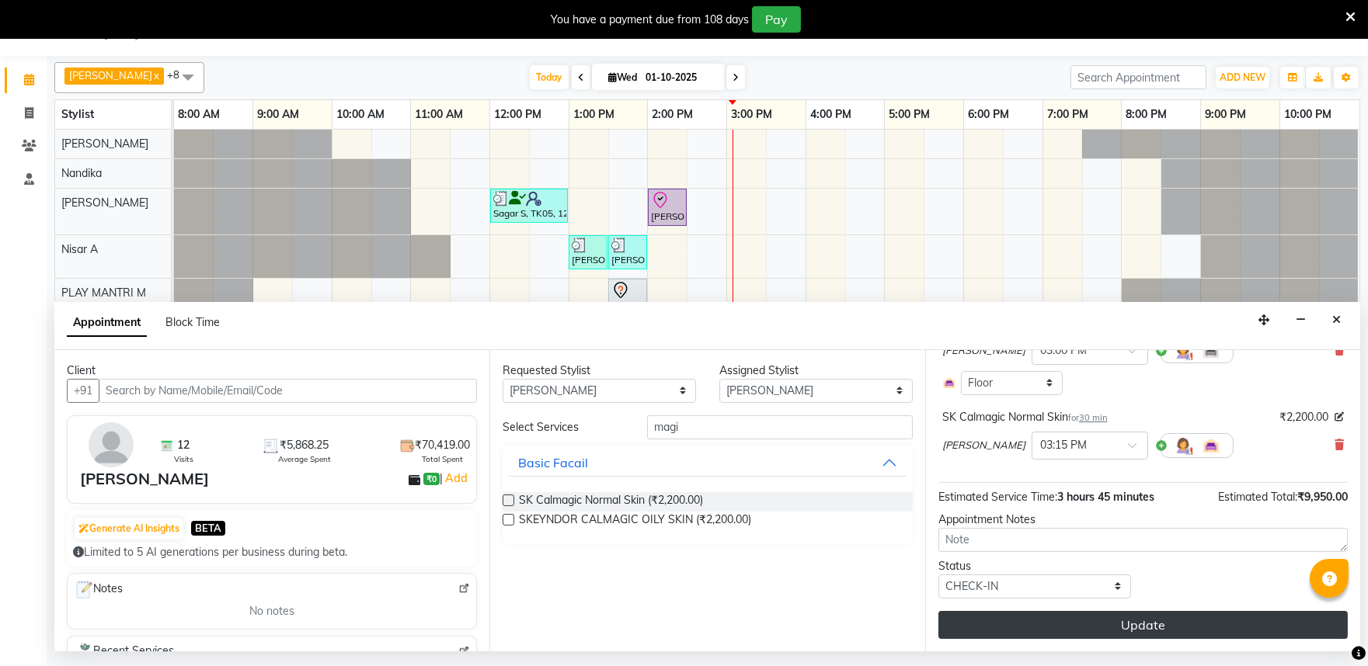
click at [1107, 631] on button "Update" at bounding box center [1142, 625] width 409 height 28
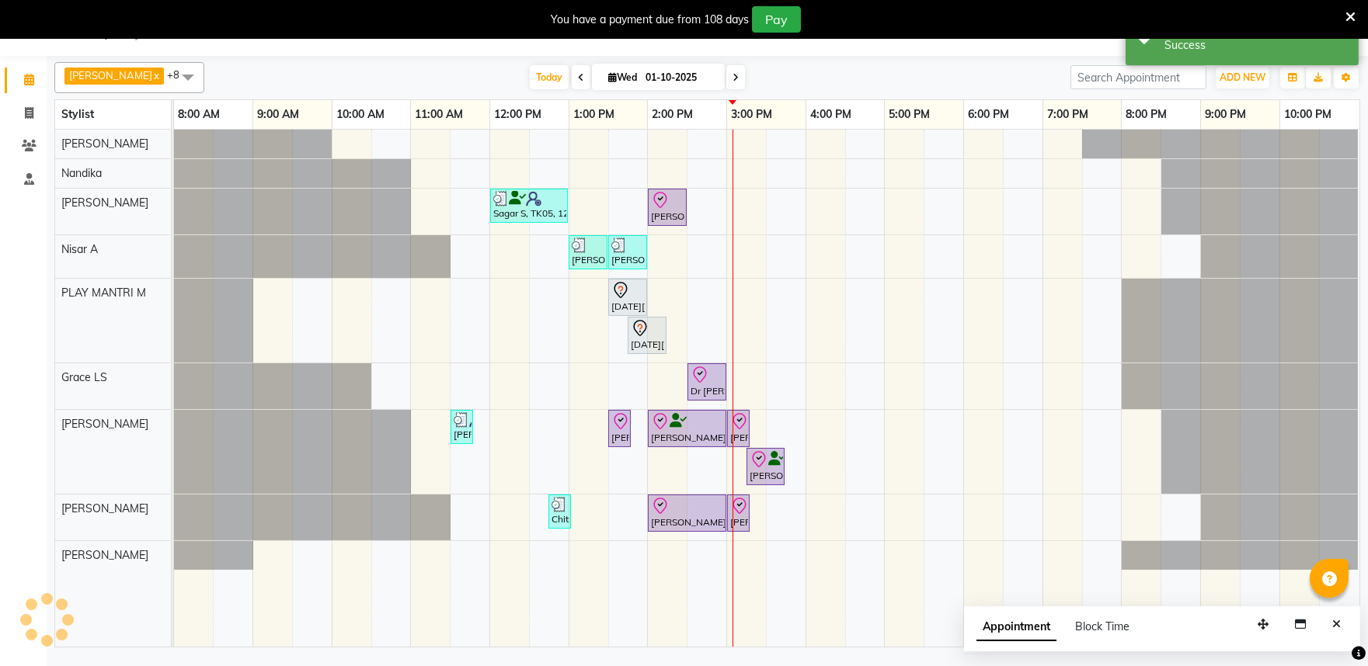
scroll to position [0, 0]
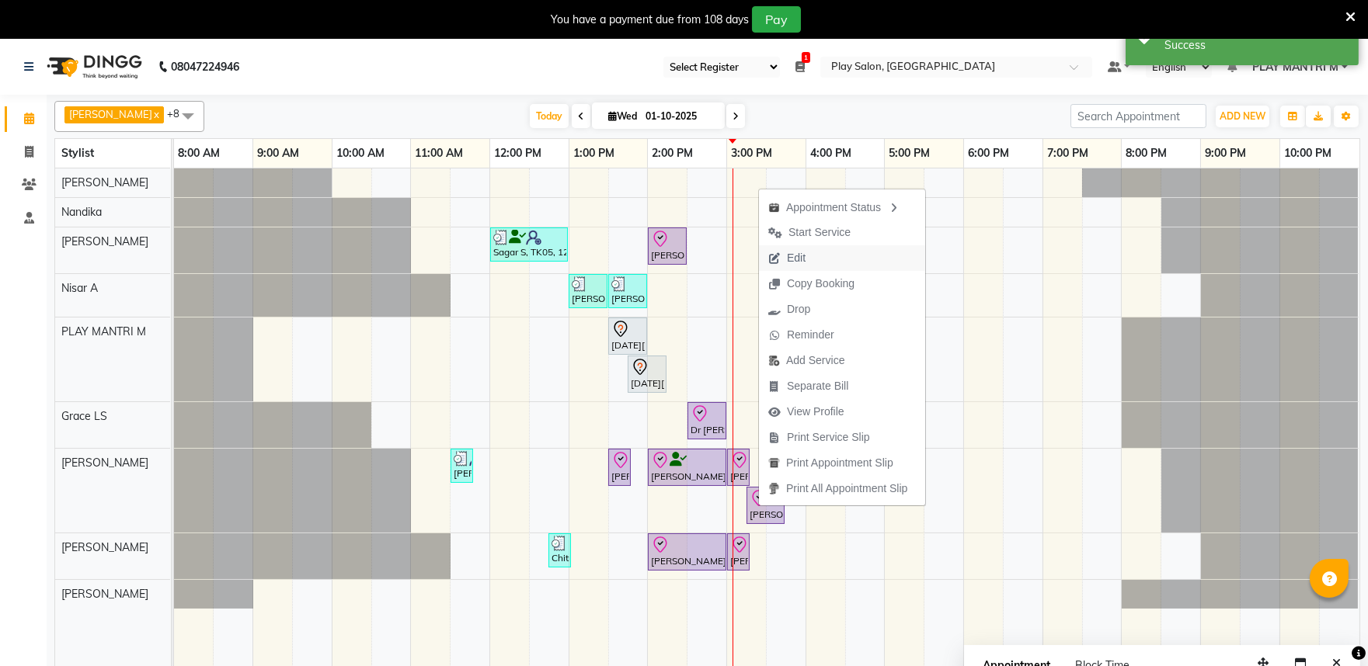
click at [782, 259] on span "Edit" at bounding box center [787, 258] width 56 height 26
select select "tentative"
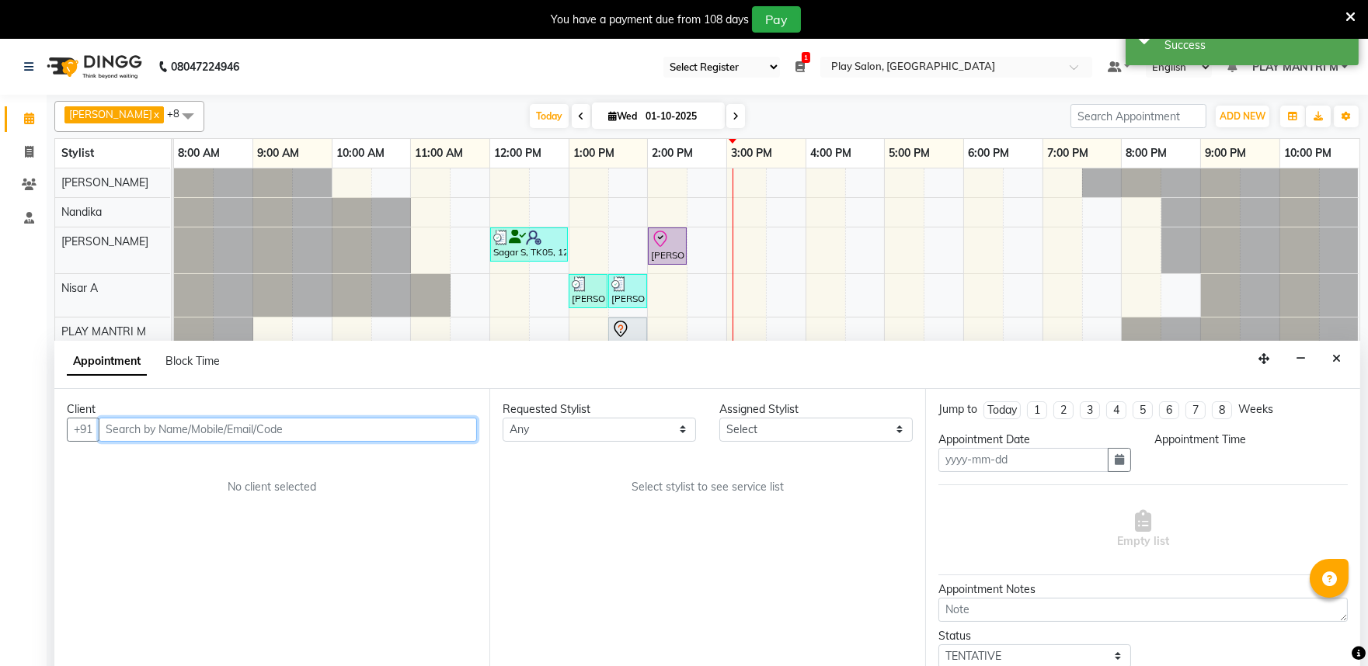
scroll to position [39, 0]
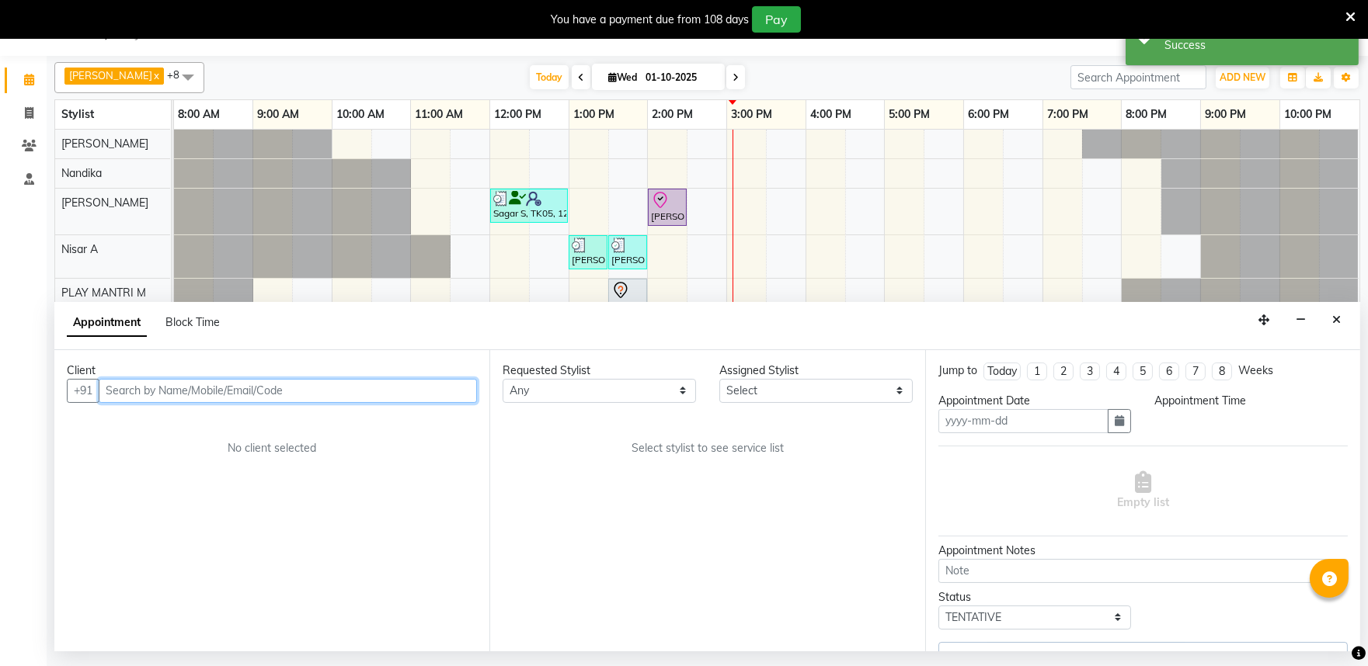
type input "01-10-2025"
select select "check-in"
select select "81322"
select select "810"
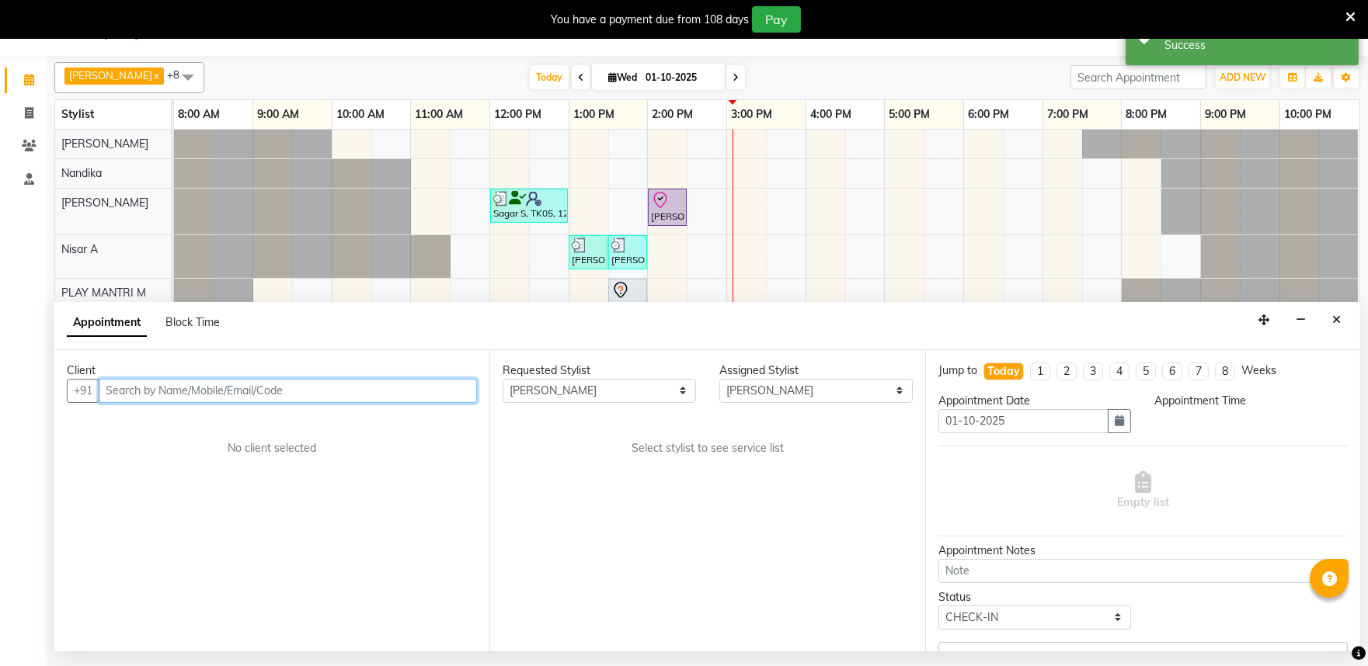
select select "4213"
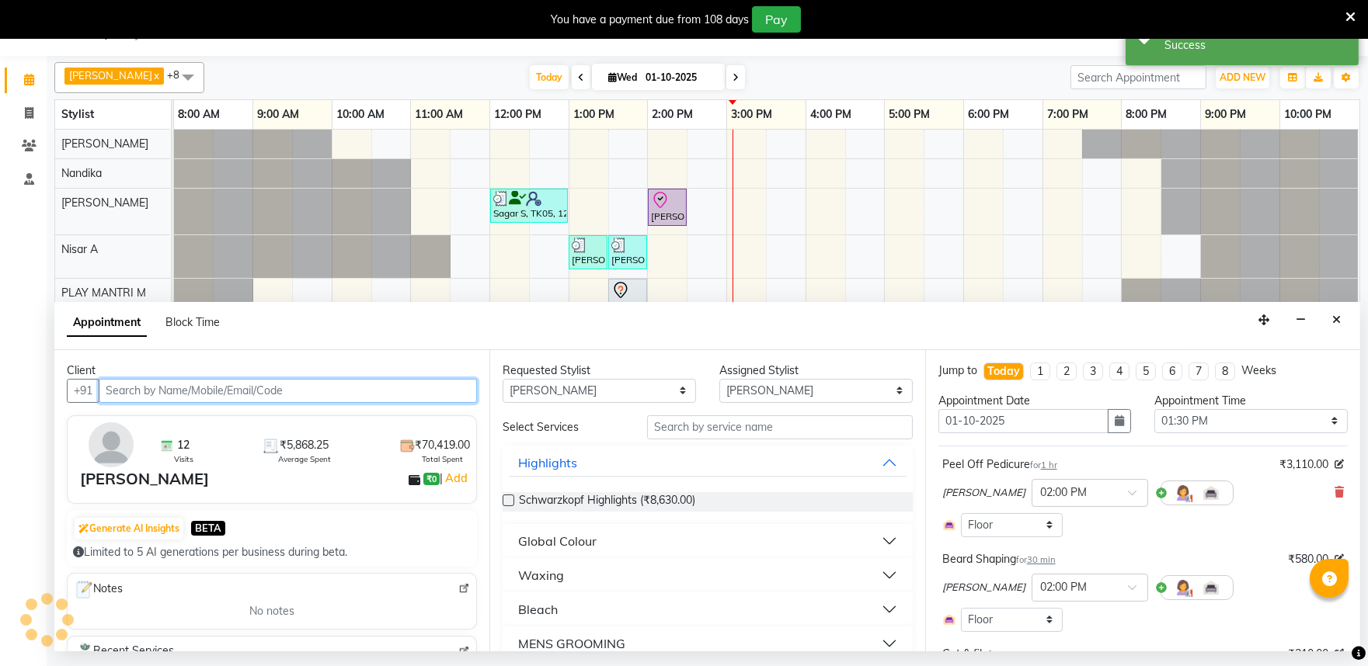
select select "4213"
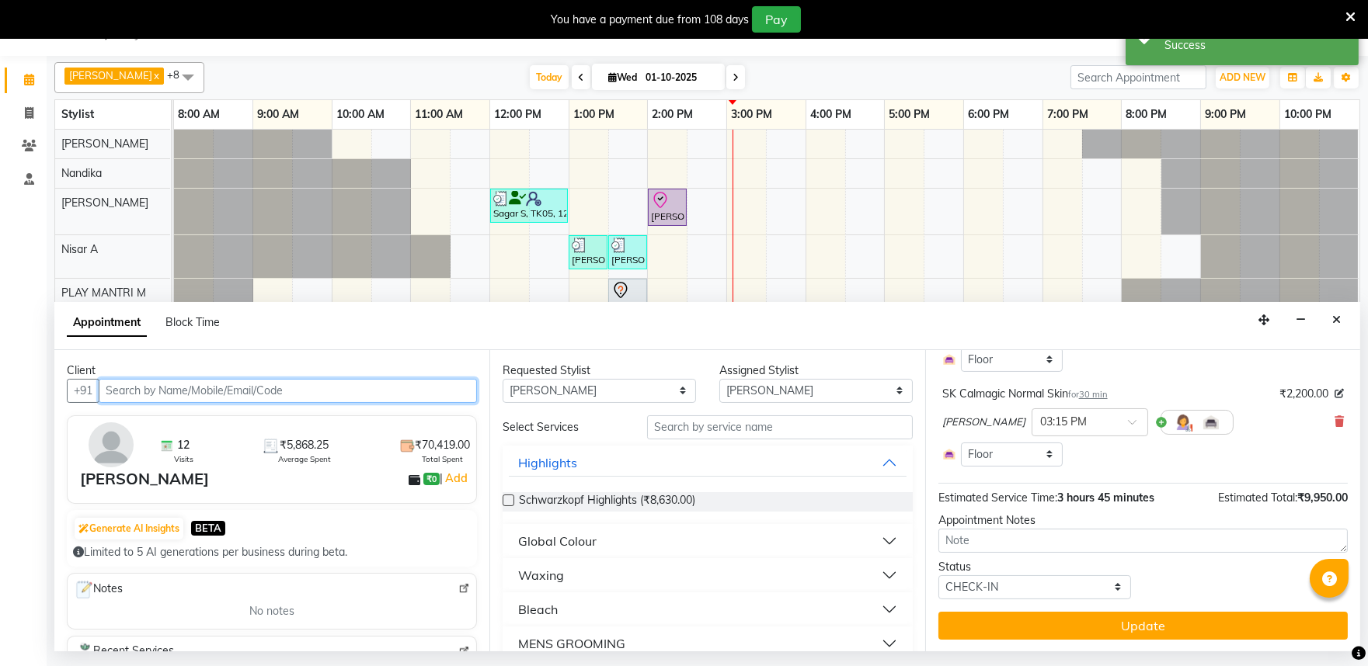
scroll to position [640, 0]
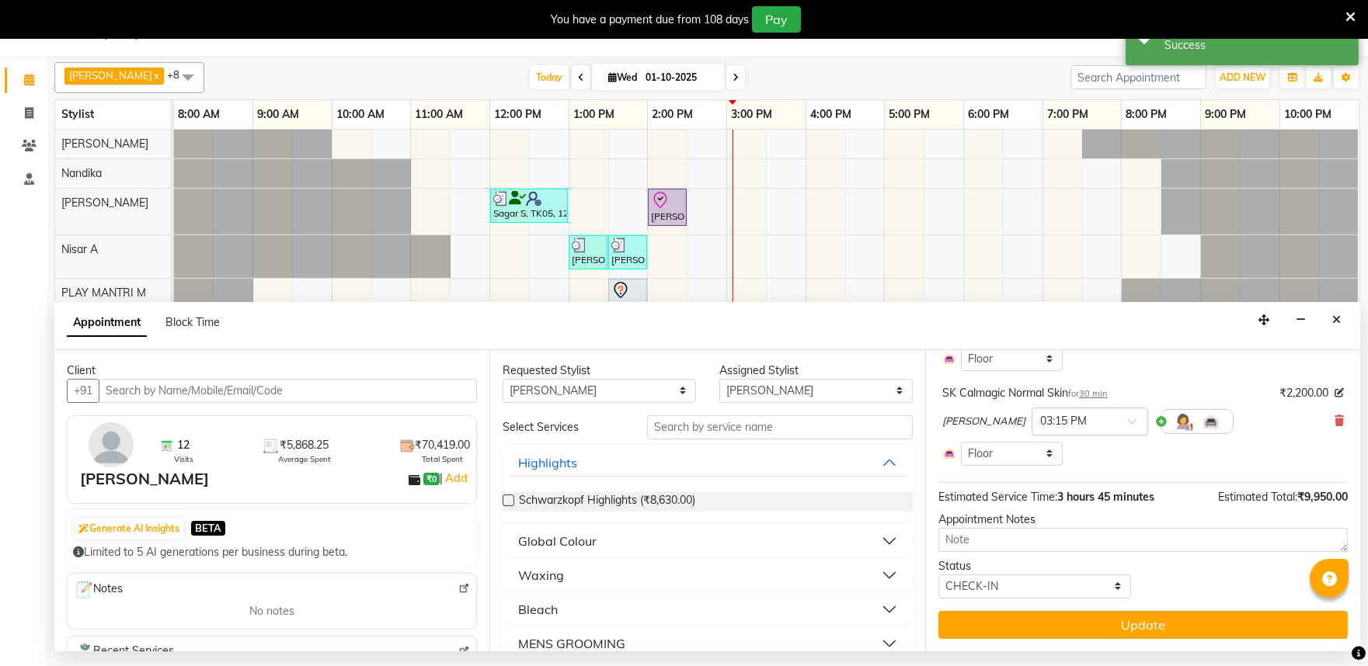
click at [1073, 421] on input "text" at bounding box center [1074, 420] width 68 height 16
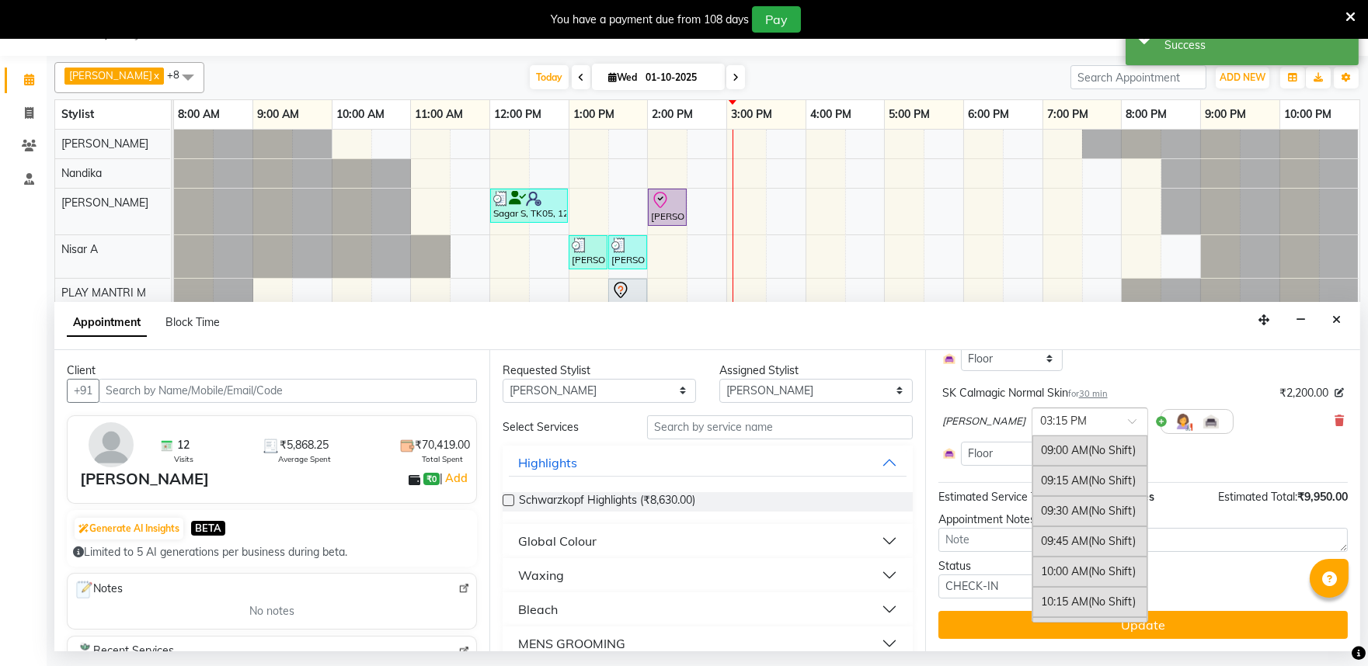
scroll to position [733, 0]
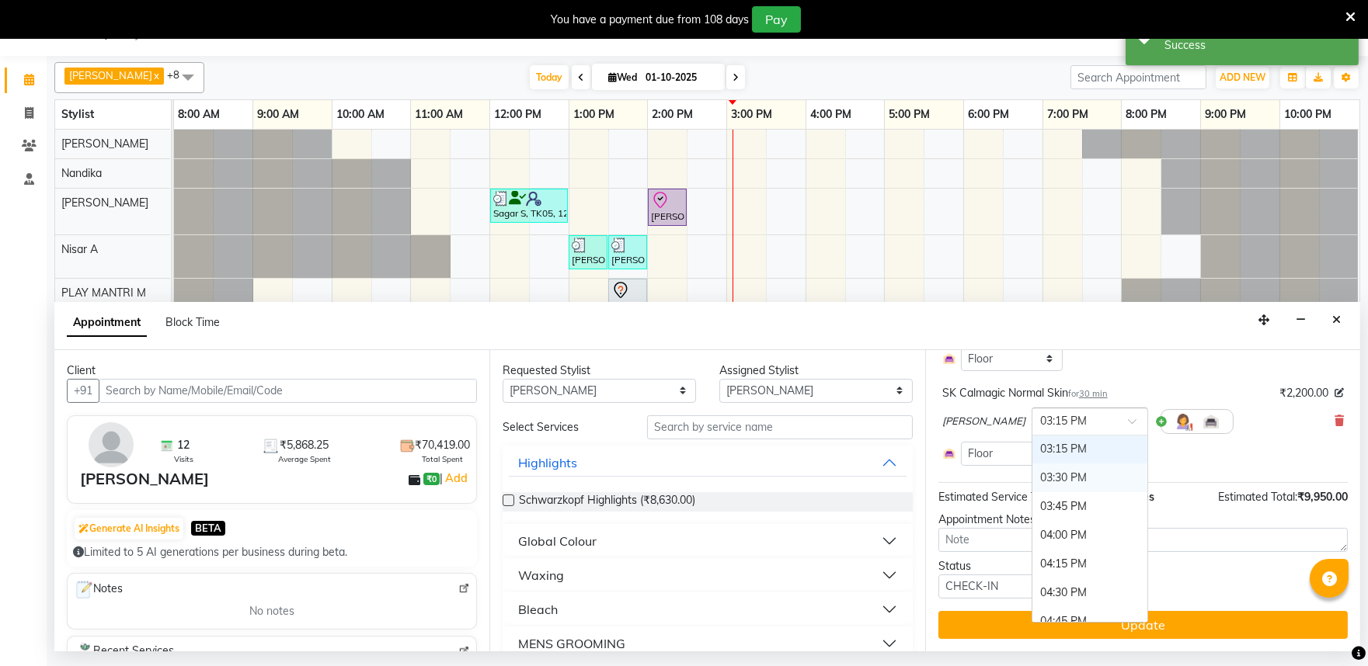
click at [1039, 478] on div "03:30 PM" at bounding box center [1089, 478] width 115 height 29
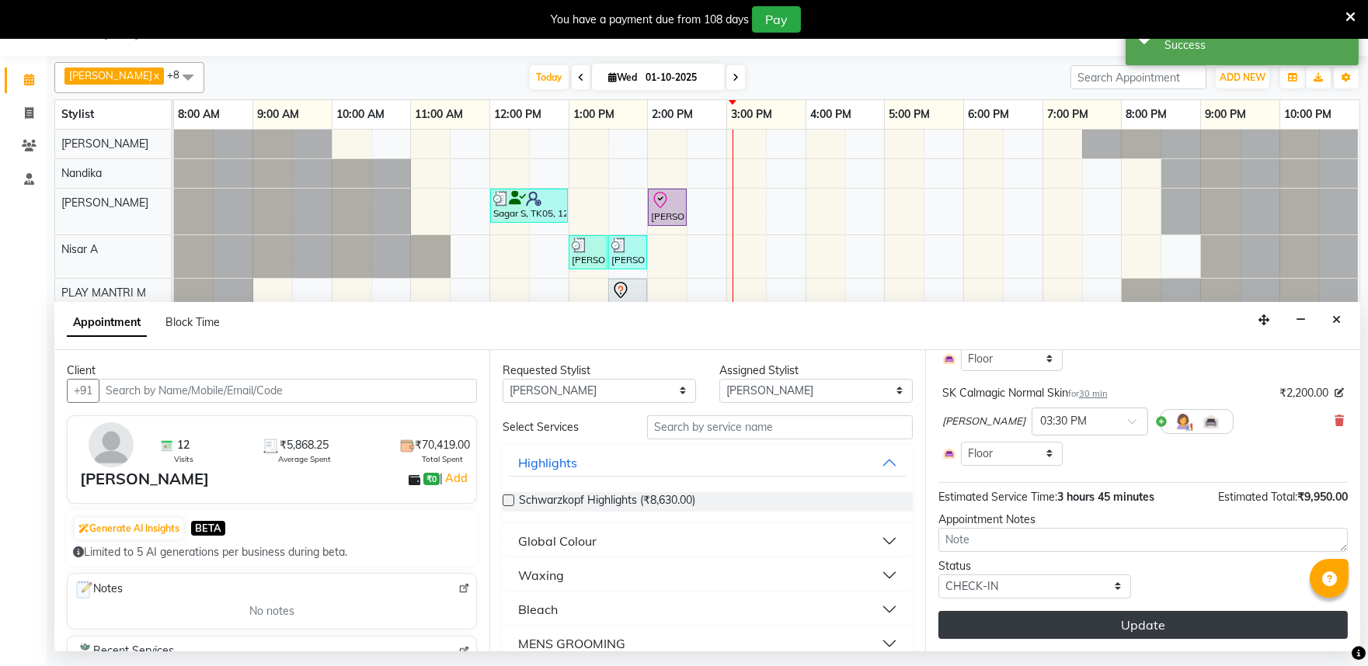
click at [1053, 627] on button "Update" at bounding box center [1142, 625] width 409 height 28
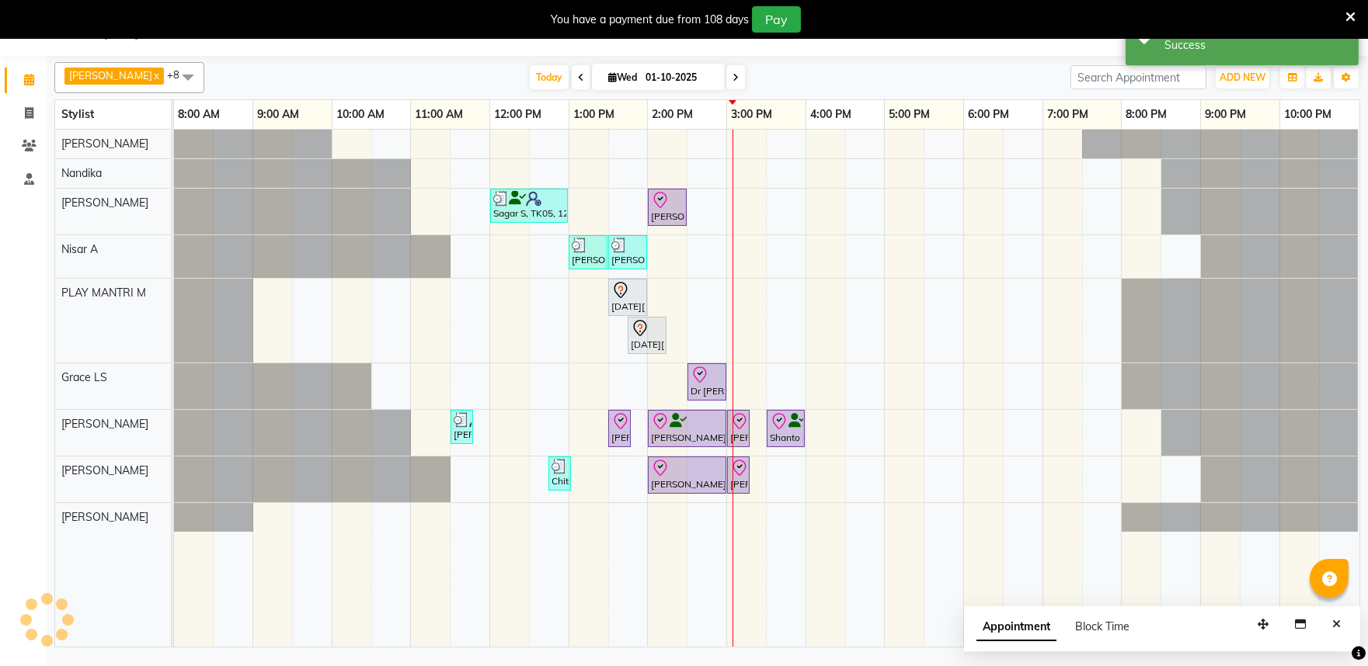
scroll to position [0, 0]
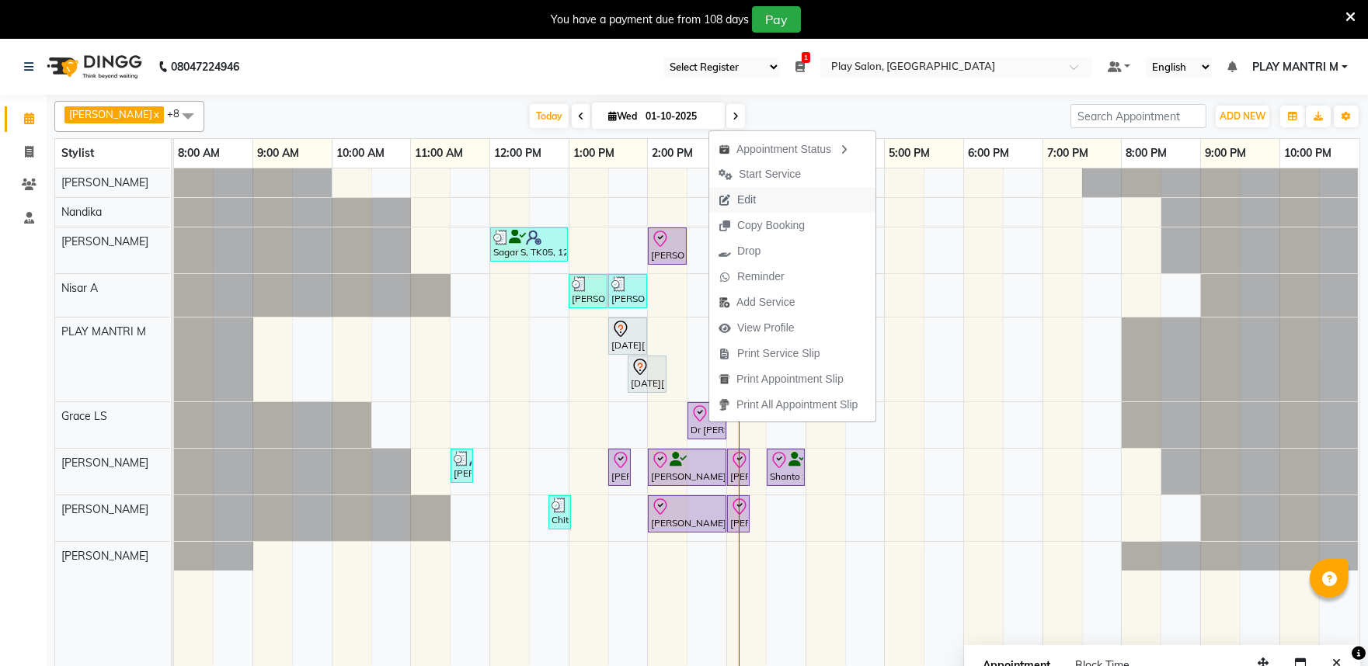
click at [771, 197] on button "Edit" at bounding box center [792, 200] width 166 height 26
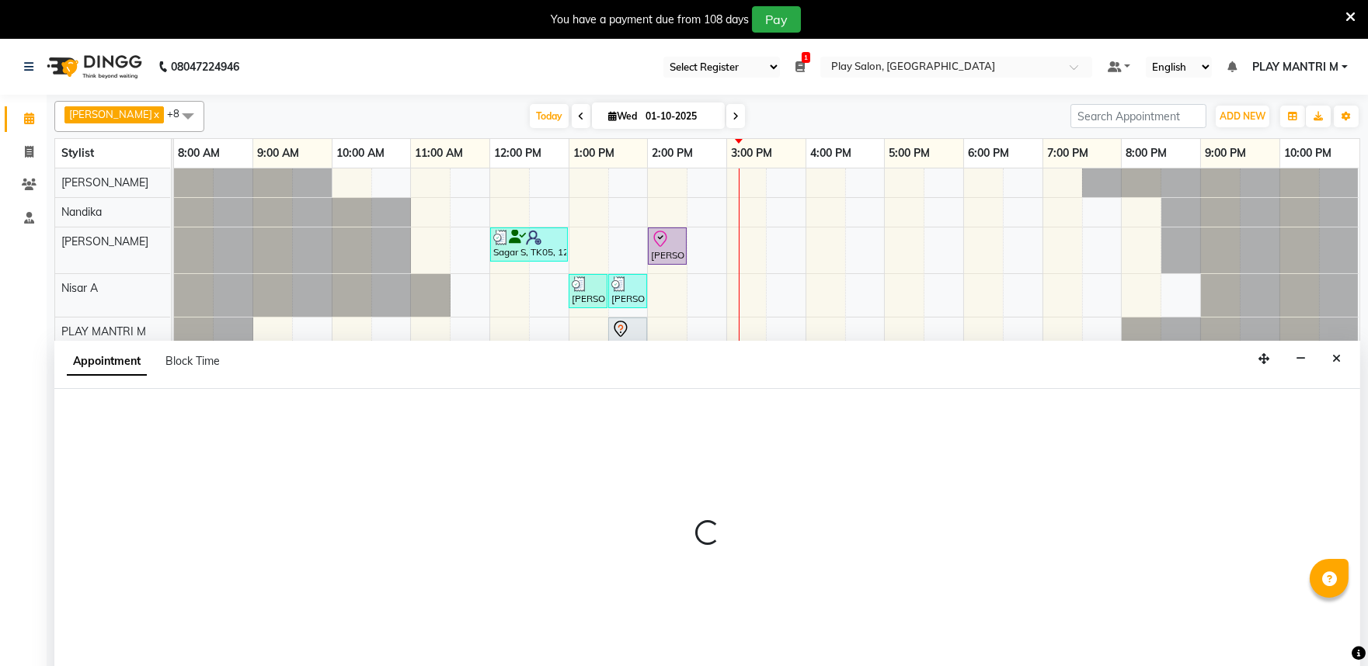
scroll to position [39, 0]
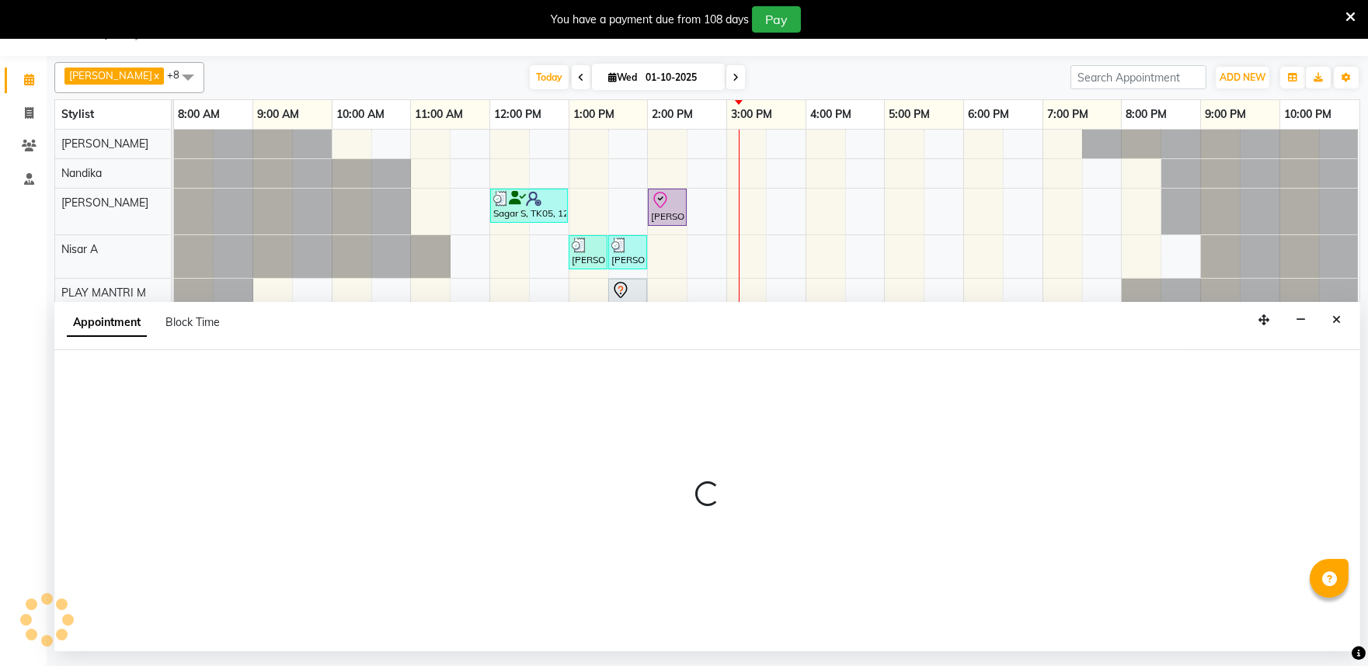
select select "check-in"
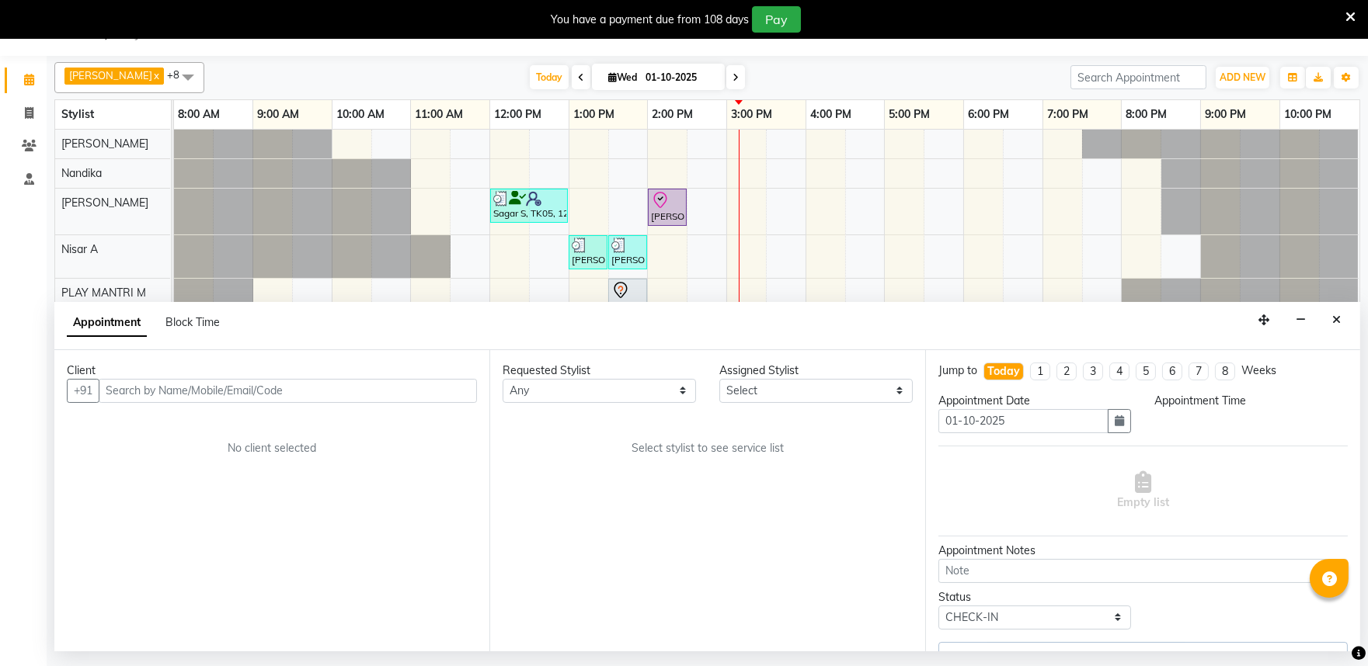
select select "81324"
select select "870"
select select "4213"
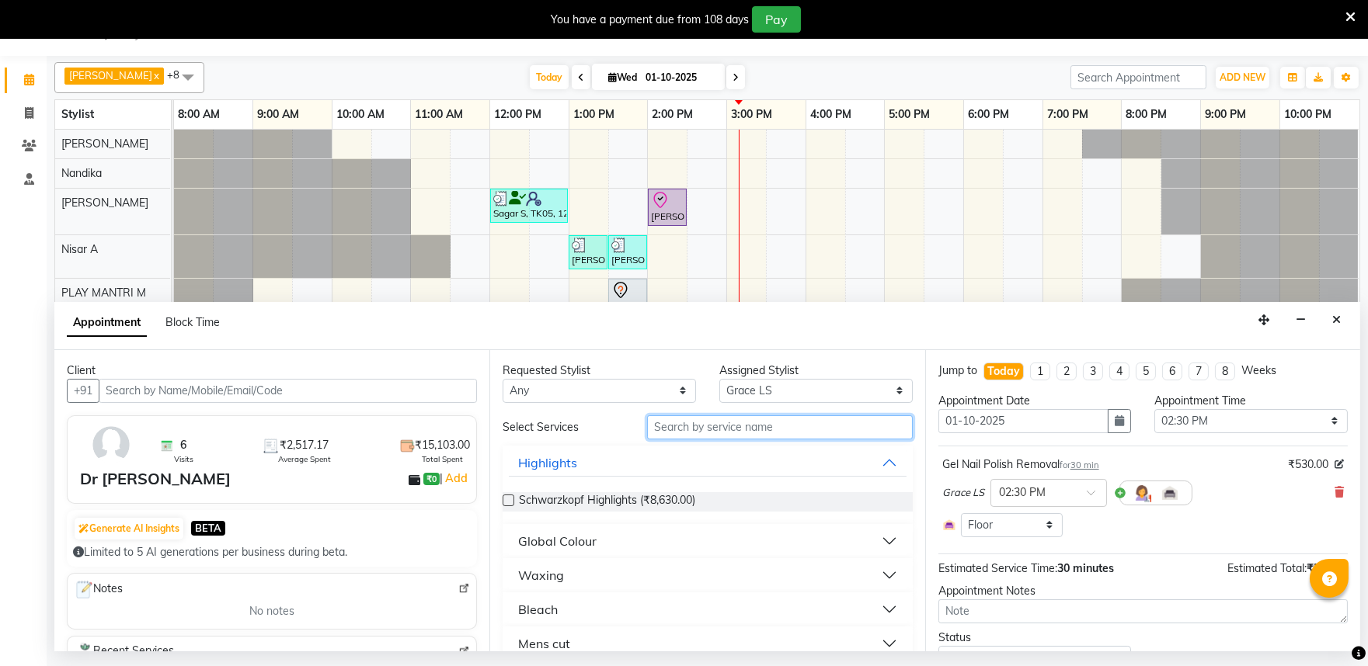
click at [738, 424] on input "text" at bounding box center [780, 427] width 266 height 24
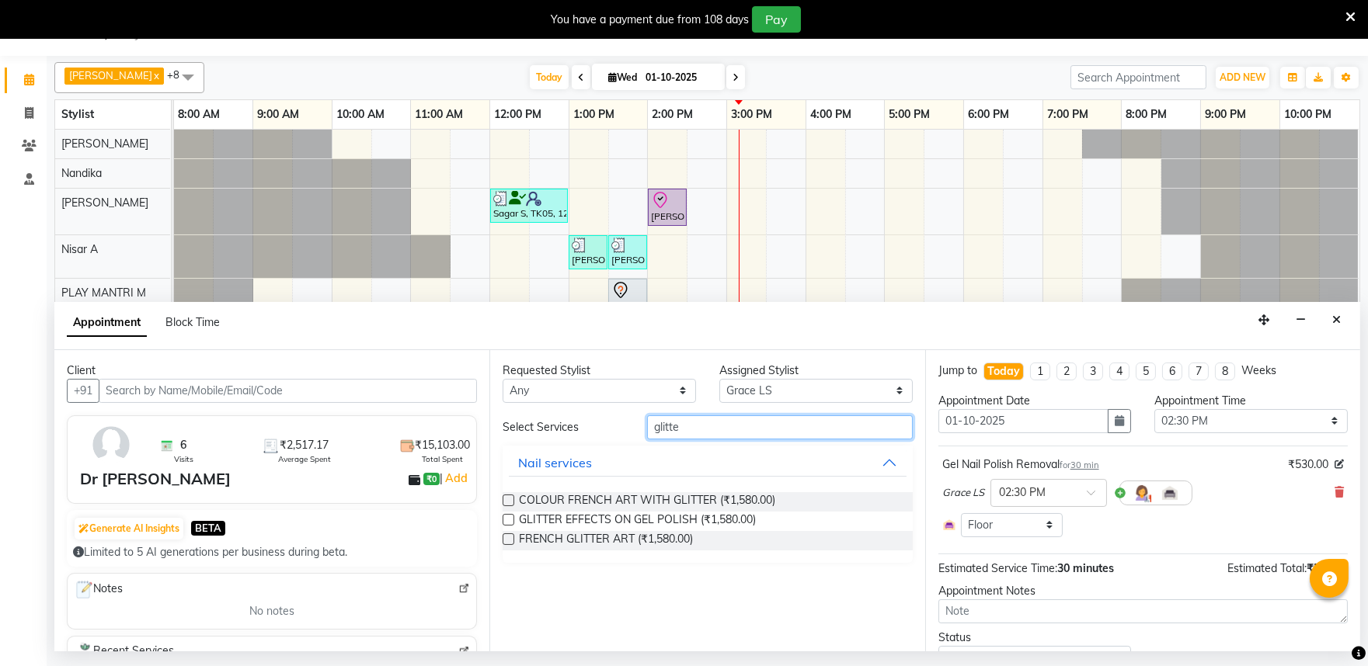
type input "glitte"
click at [509, 518] on label at bounding box center [508, 520] width 12 height 12
click at [509, 518] on input "checkbox" at bounding box center [507, 521] width 10 height 10
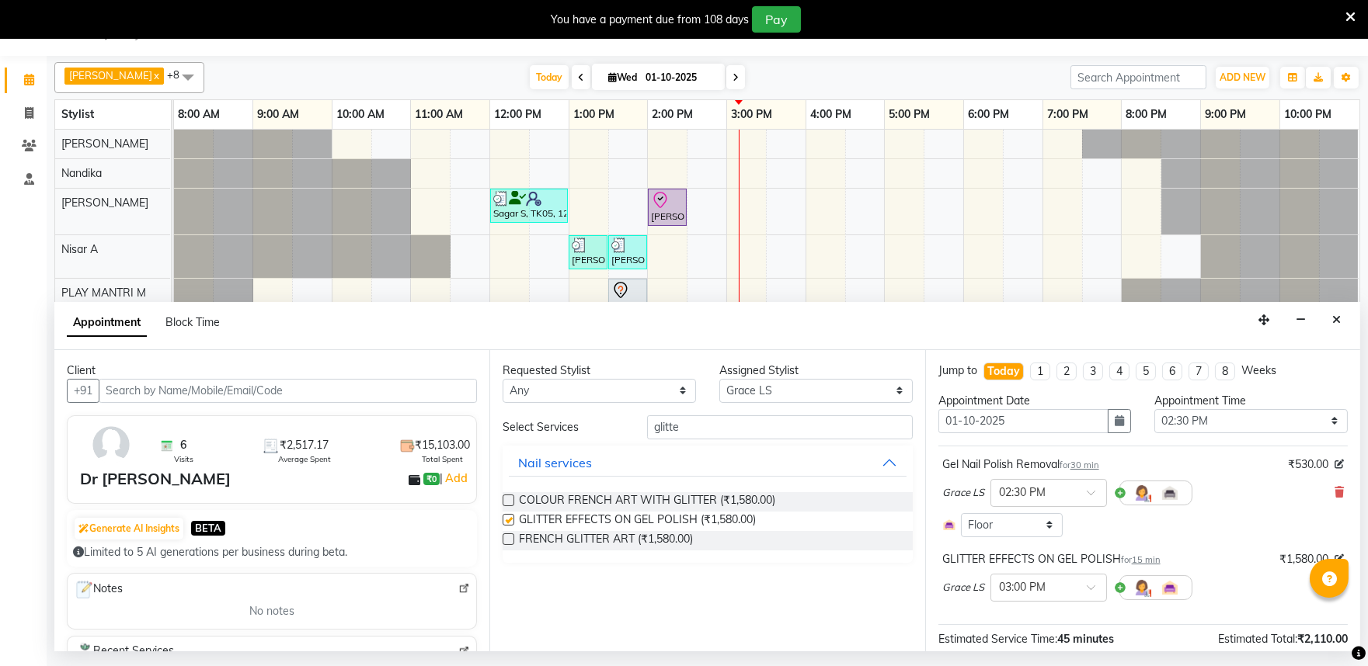
checkbox input "false"
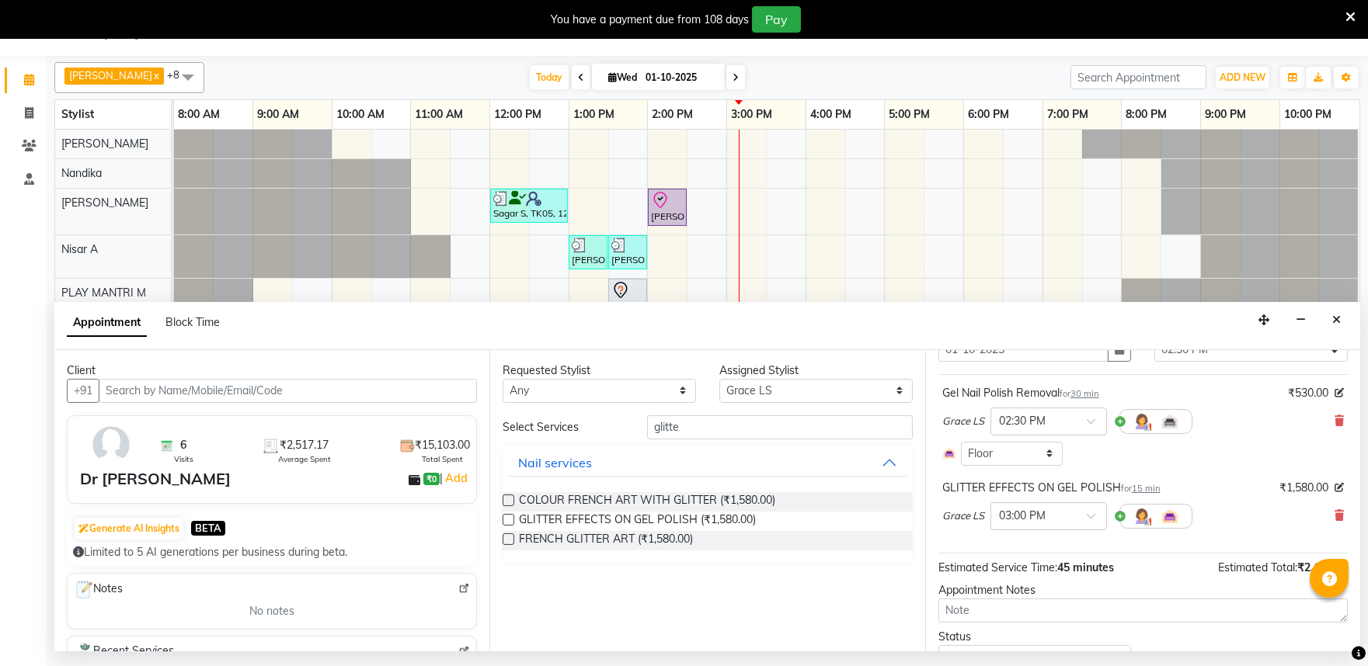
scroll to position [142, 0]
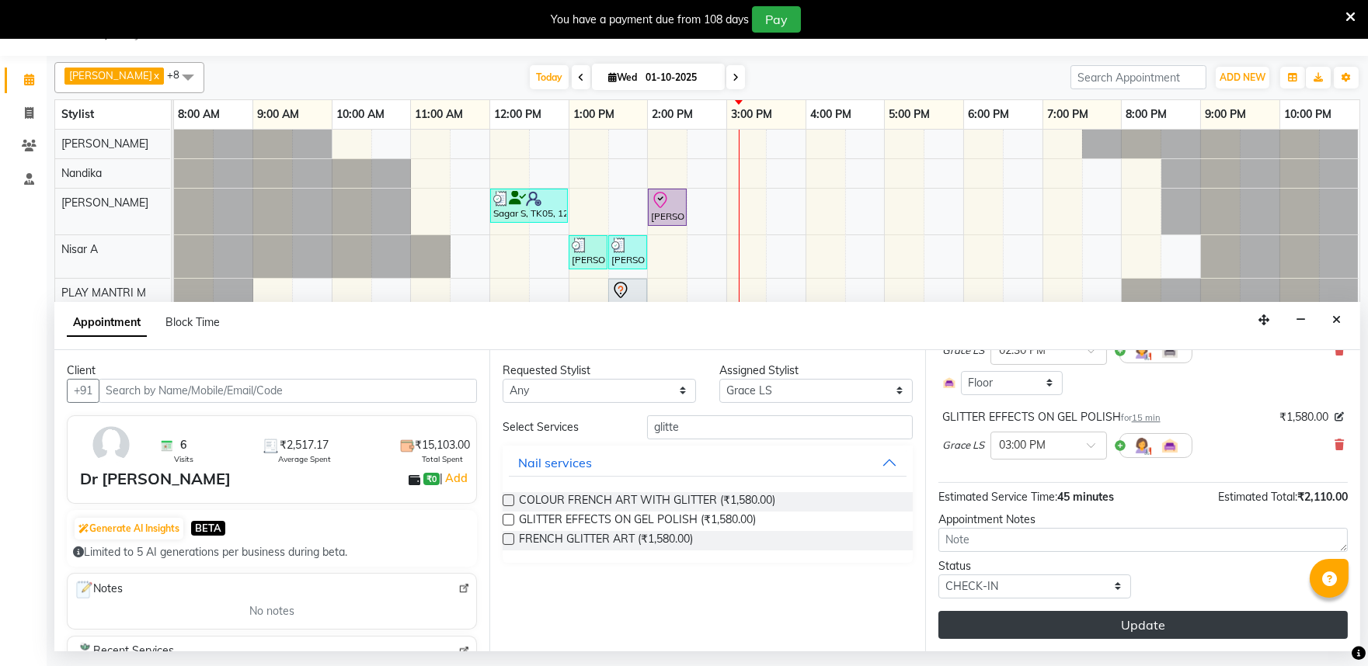
click at [1138, 627] on button "Update" at bounding box center [1142, 625] width 409 height 28
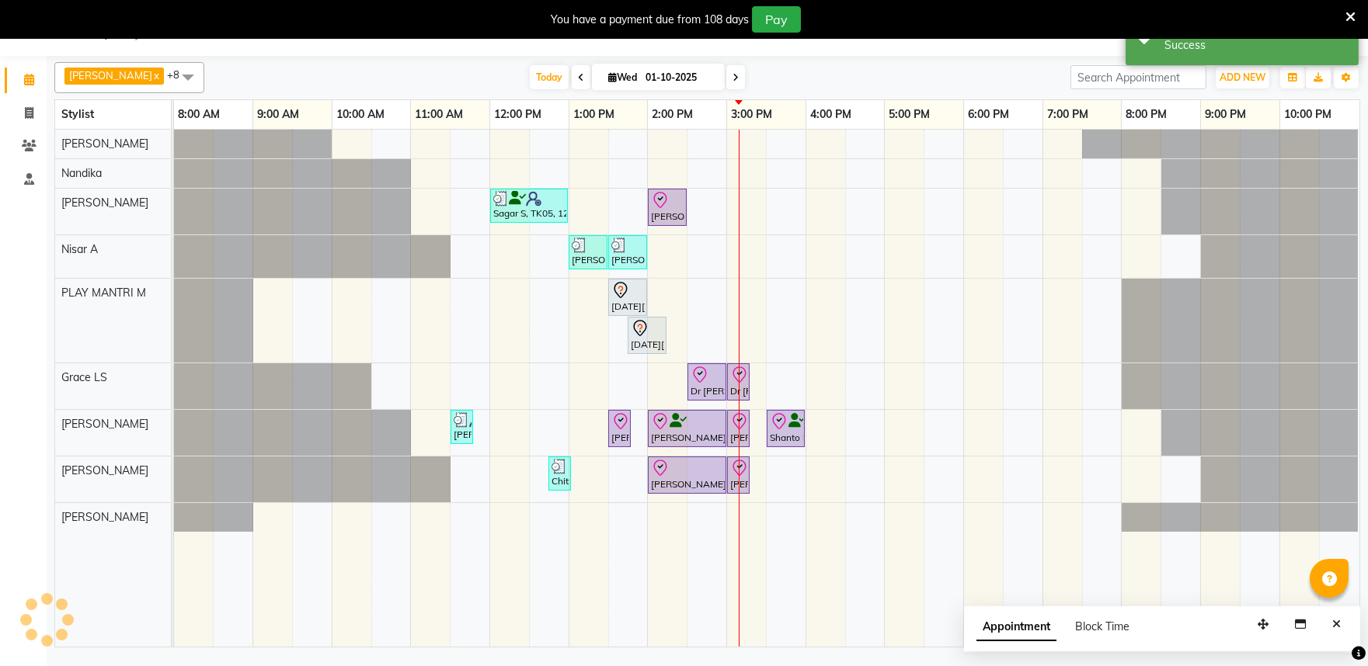
scroll to position [0, 0]
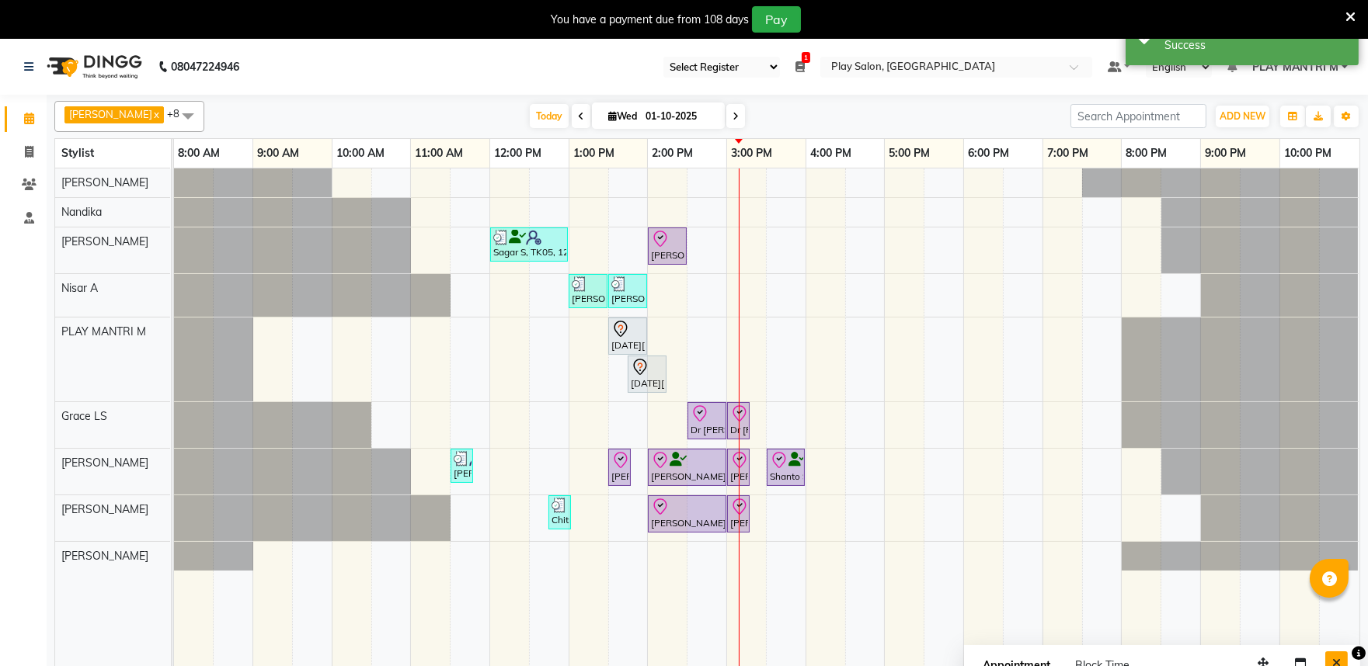
click at [1344, 661] on button "Close" at bounding box center [1336, 664] width 23 height 24
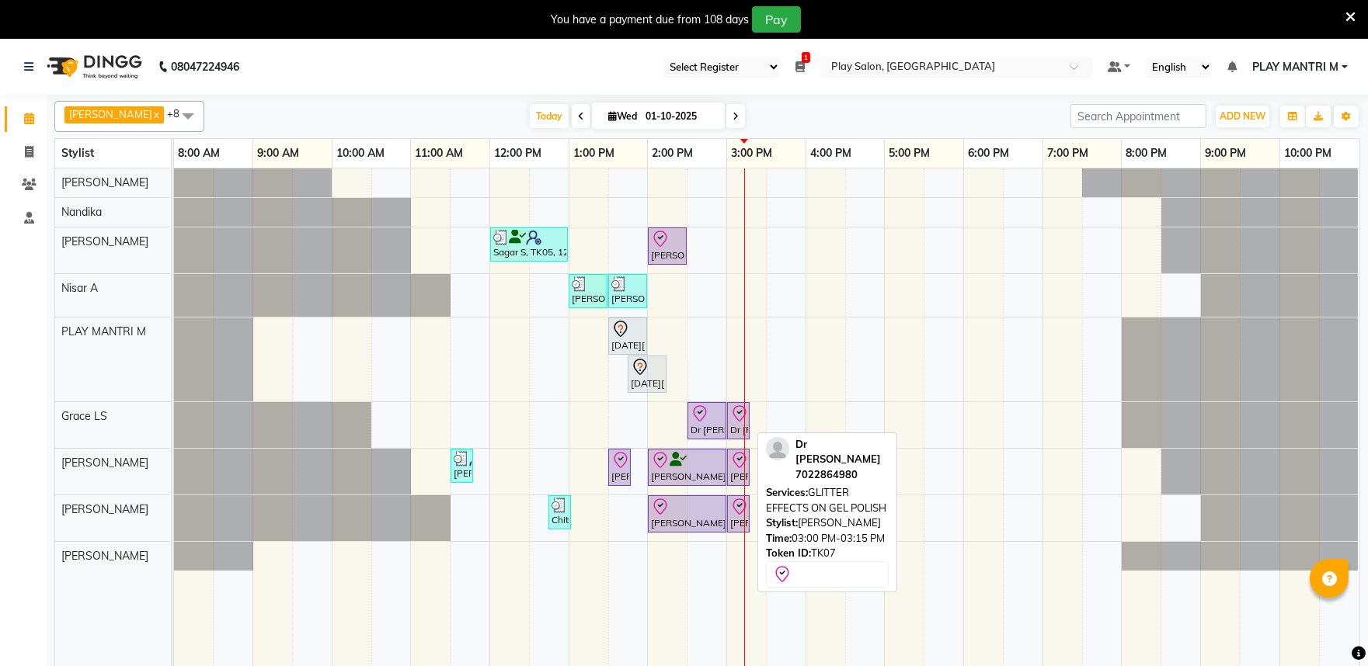
click at [740, 419] on icon at bounding box center [739, 414] width 19 height 19
click at [741, 412] on icon at bounding box center [739, 412] width 5 height 4
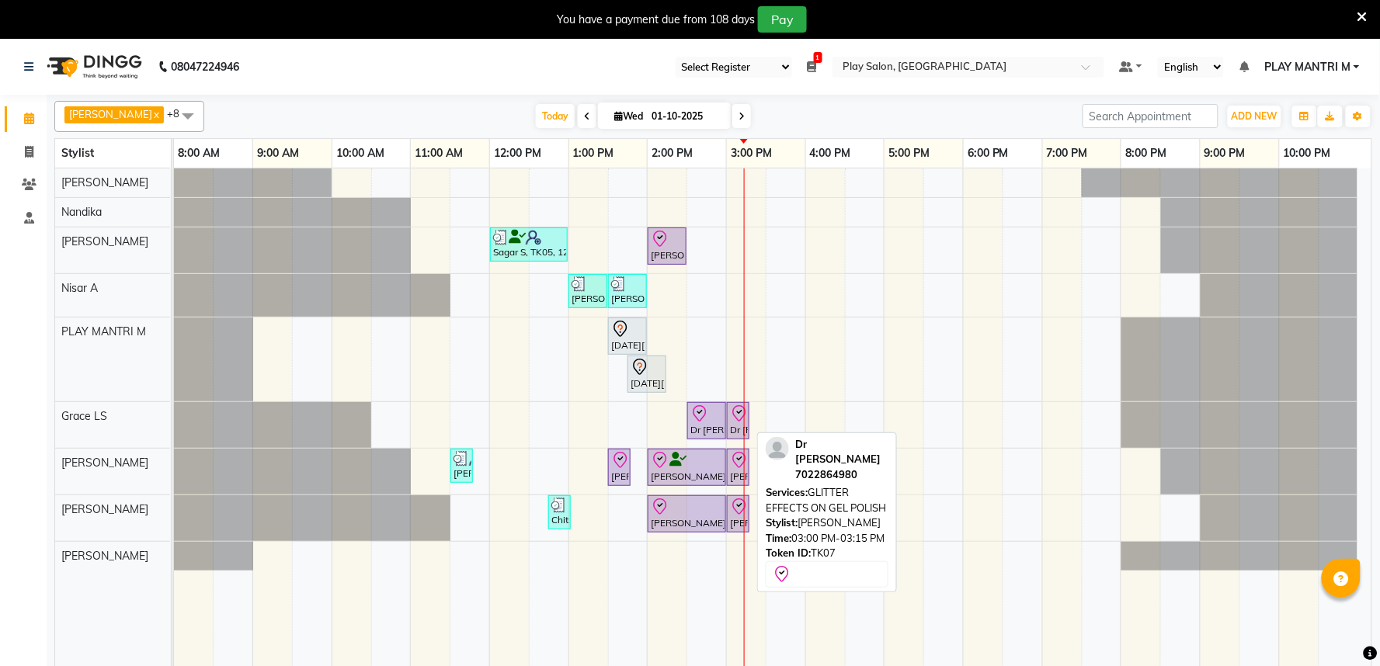
select select "8"
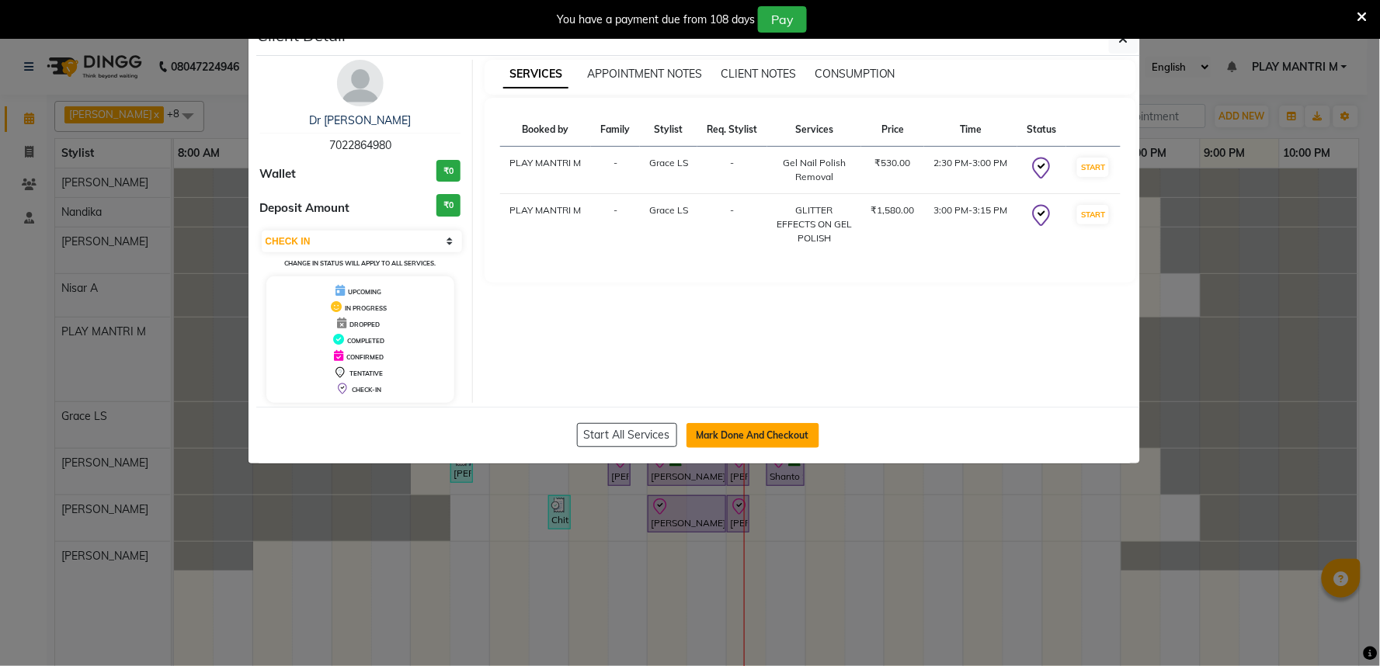
click at [738, 431] on button "Mark Done And Checkout" at bounding box center [752, 435] width 133 height 25
select select "service"
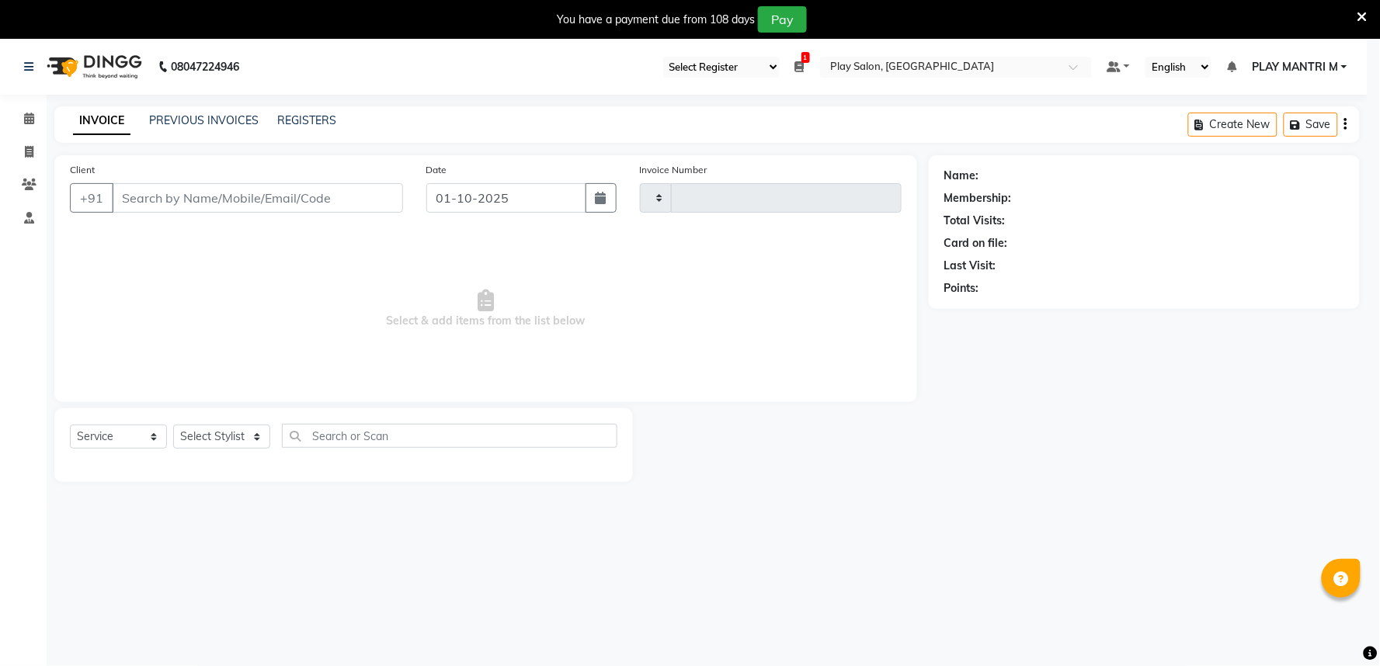
type input "2013"
select select "8352"
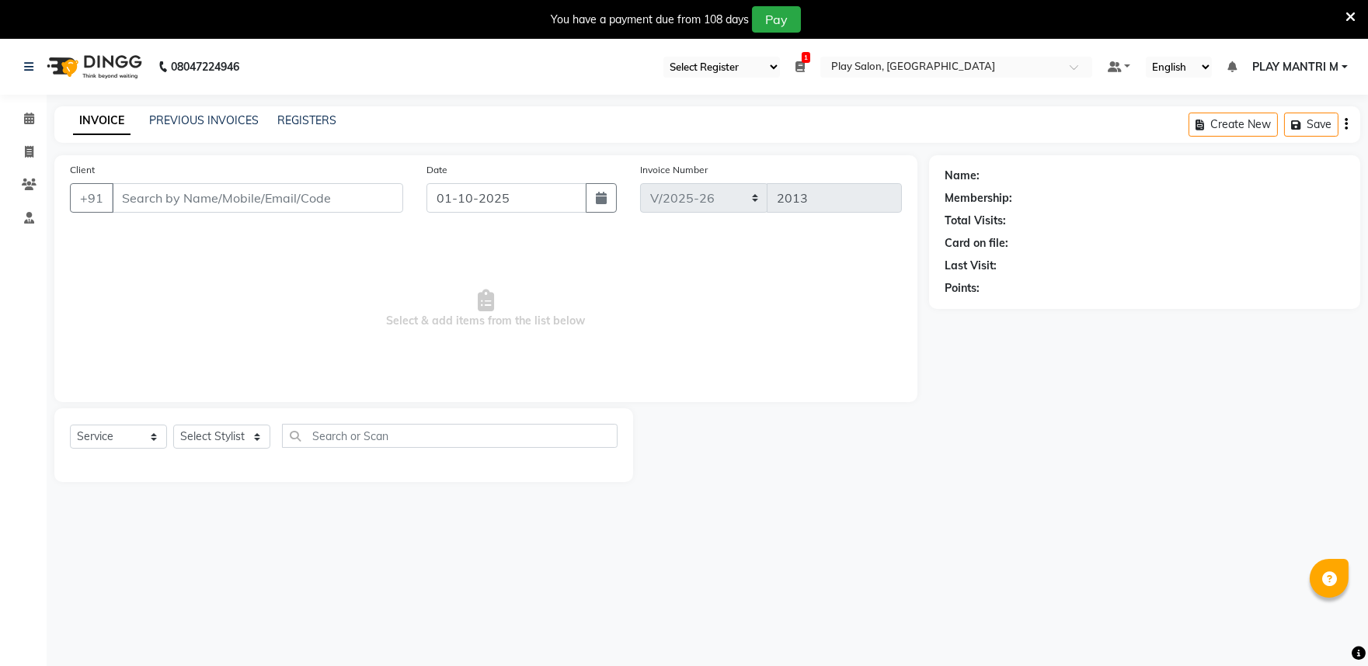
type input "70******80"
select select "81324"
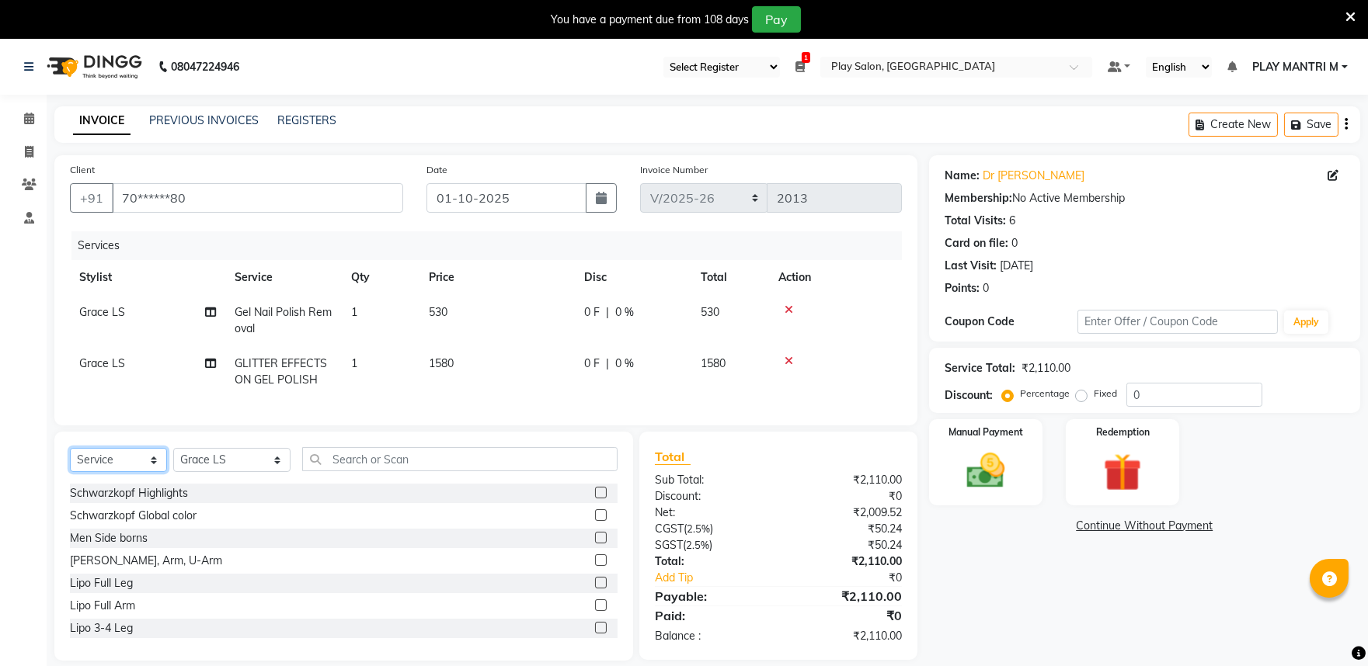
click at [123, 472] on select "Select Service Product Membership Package Voucher Prepaid Gift Card" at bounding box center [118, 460] width 97 height 24
select select "product"
click at [70, 461] on select "Select Service Product Membership Package Voucher Prepaid Gift Card" at bounding box center [118, 460] width 97 height 24
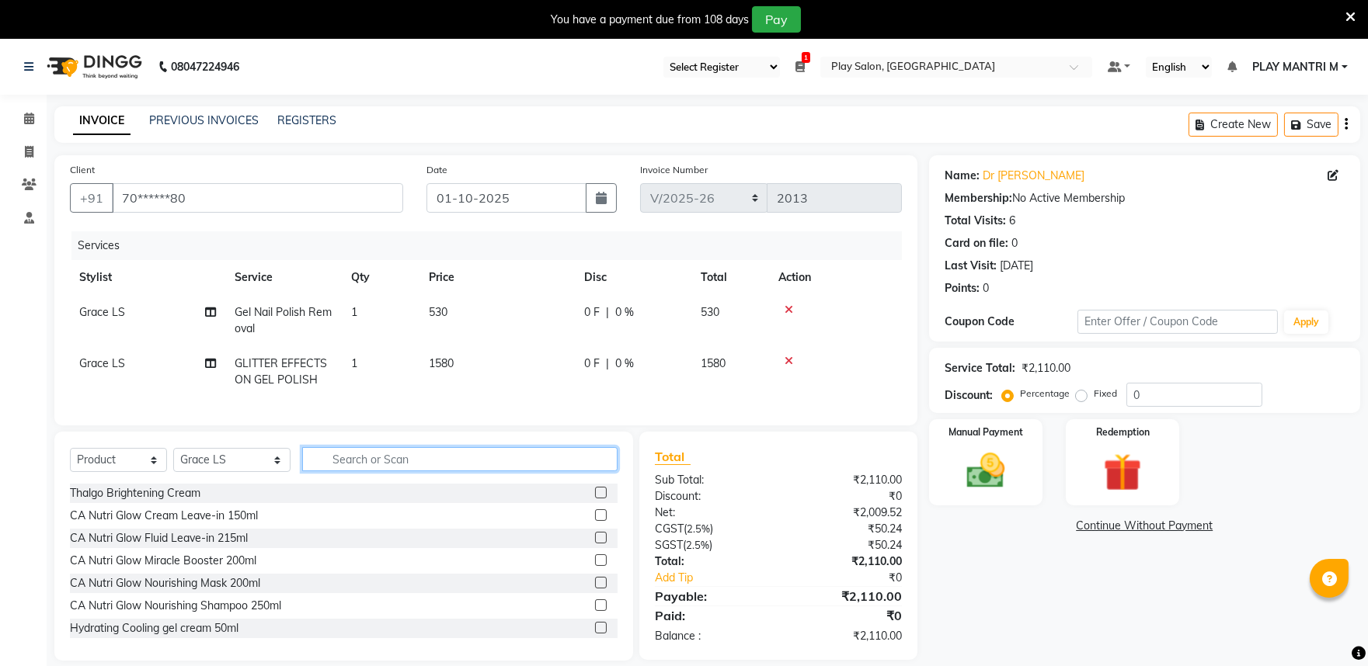
click at [425, 471] on input "text" at bounding box center [459, 459] width 315 height 24
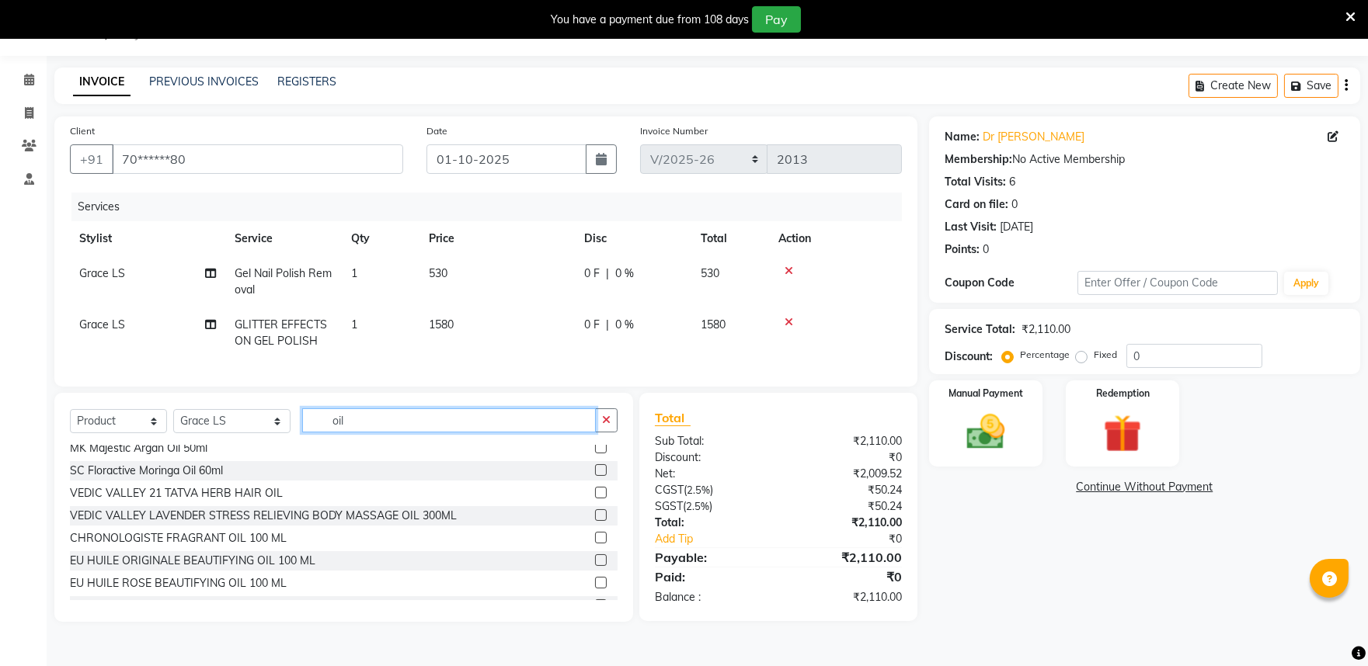
scroll to position [474, 0]
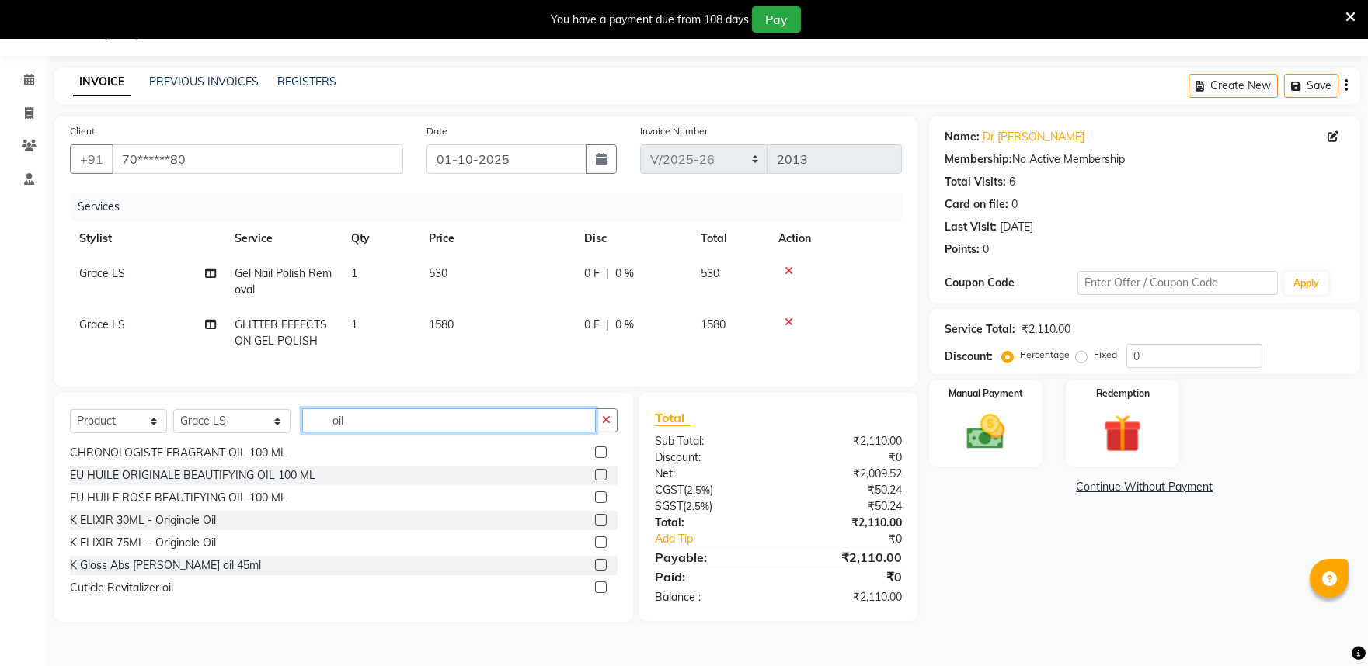
type input "oil"
drag, startPoint x: 589, startPoint y: 600, endPoint x: 547, endPoint y: 544, distance: 69.4
click at [595, 593] on label at bounding box center [601, 588] width 12 height 12
click at [595, 593] on input "checkbox" at bounding box center [600, 588] width 10 height 10
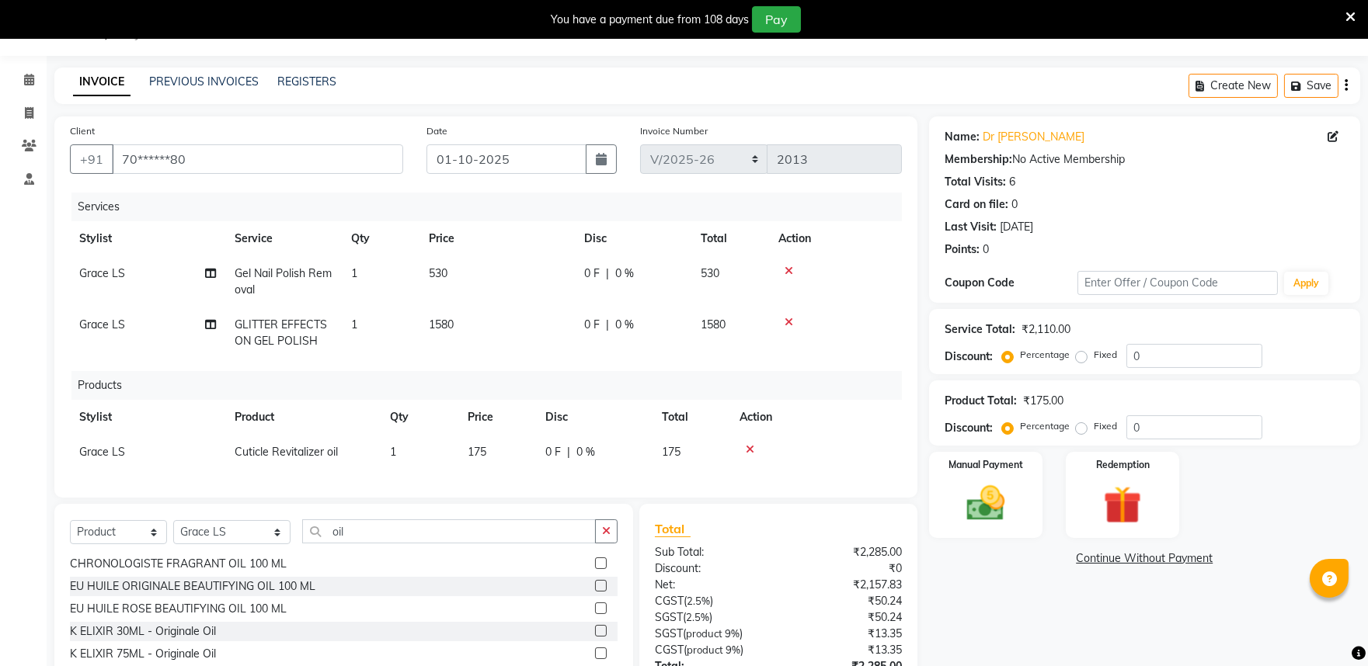
scroll to position [125, 0]
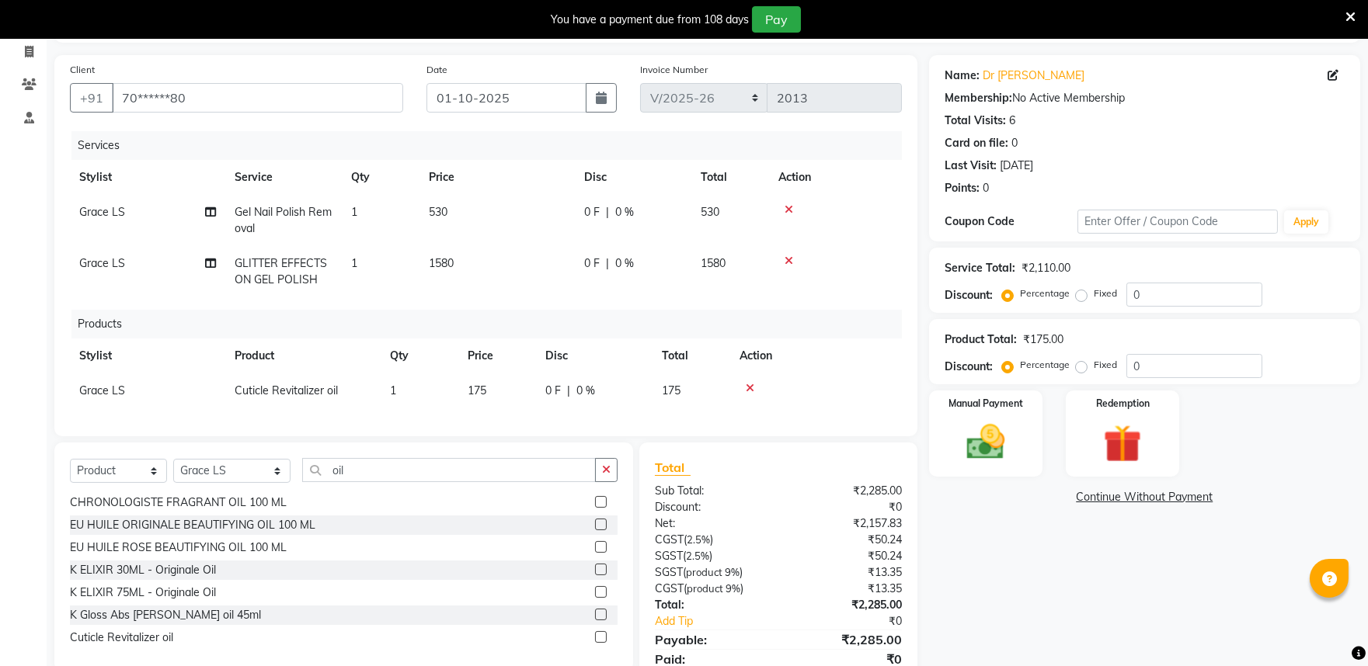
checkbox input "false"
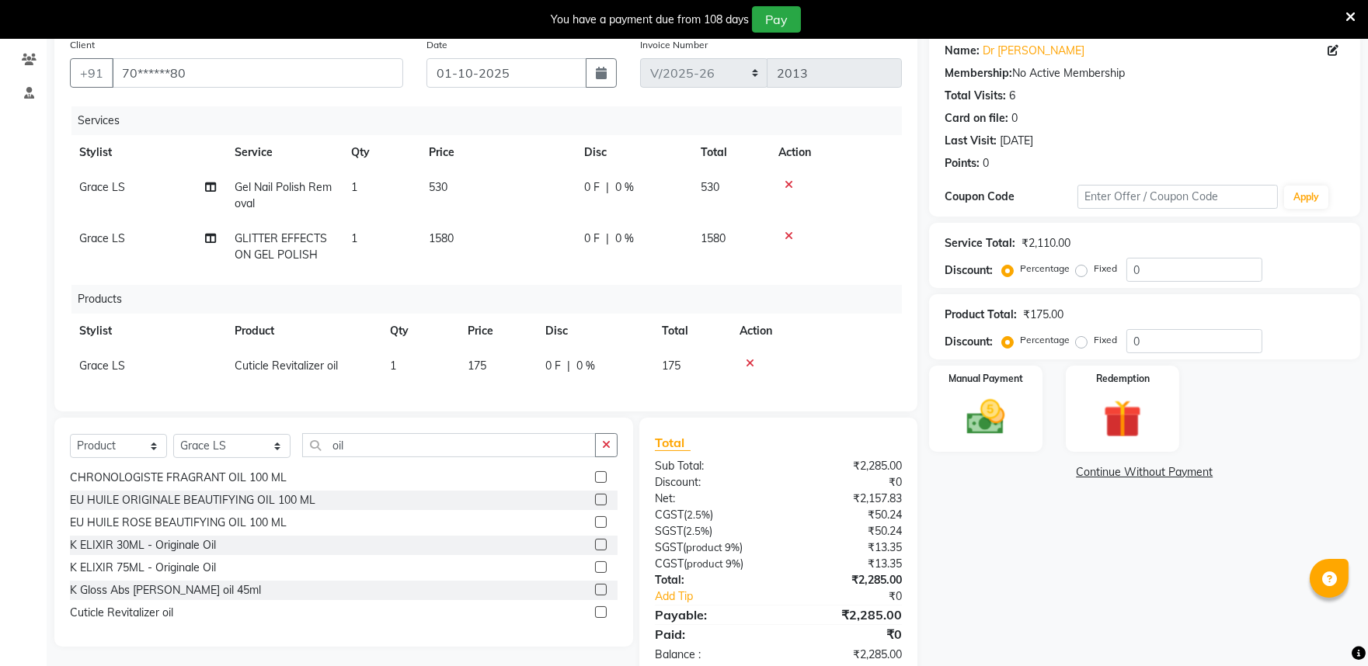
click at [478, 369] on span "175" at bounding box center [476, 366] width 19 height 14
select select "81324"
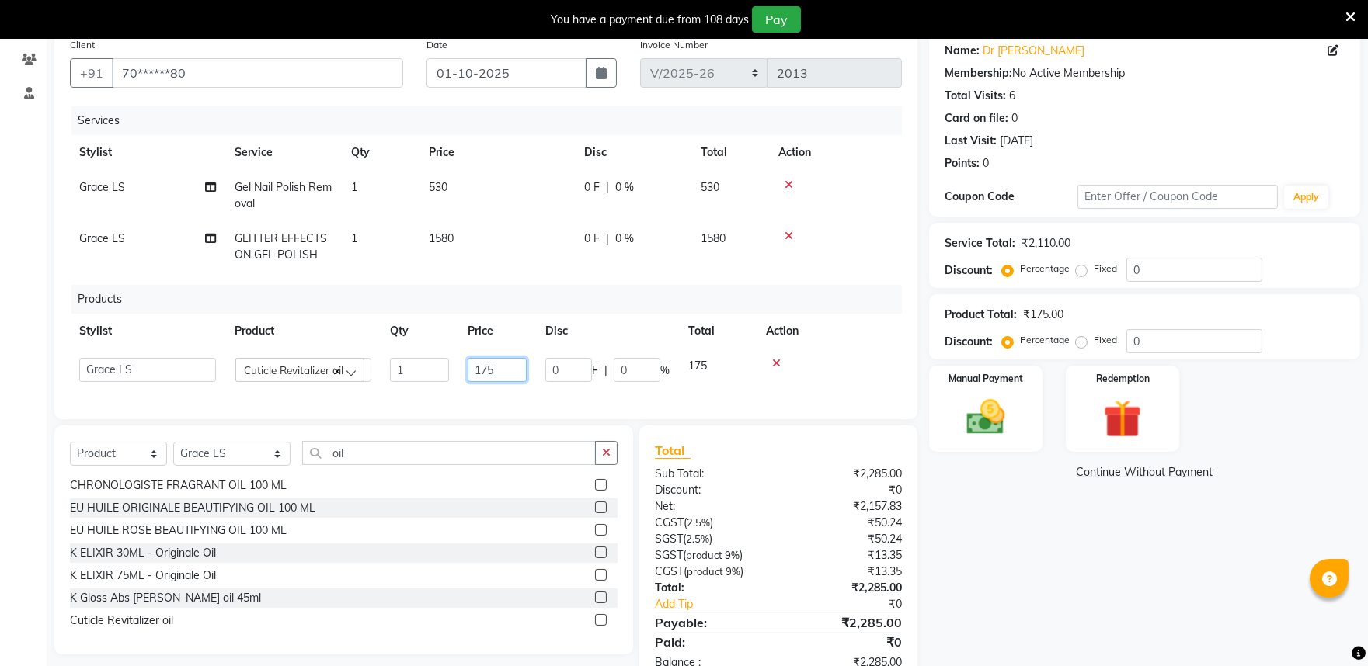
click at [515, 363] on input "175" at bounding box center [496, 370] width 59 height 24
type input "1"
type input "599"
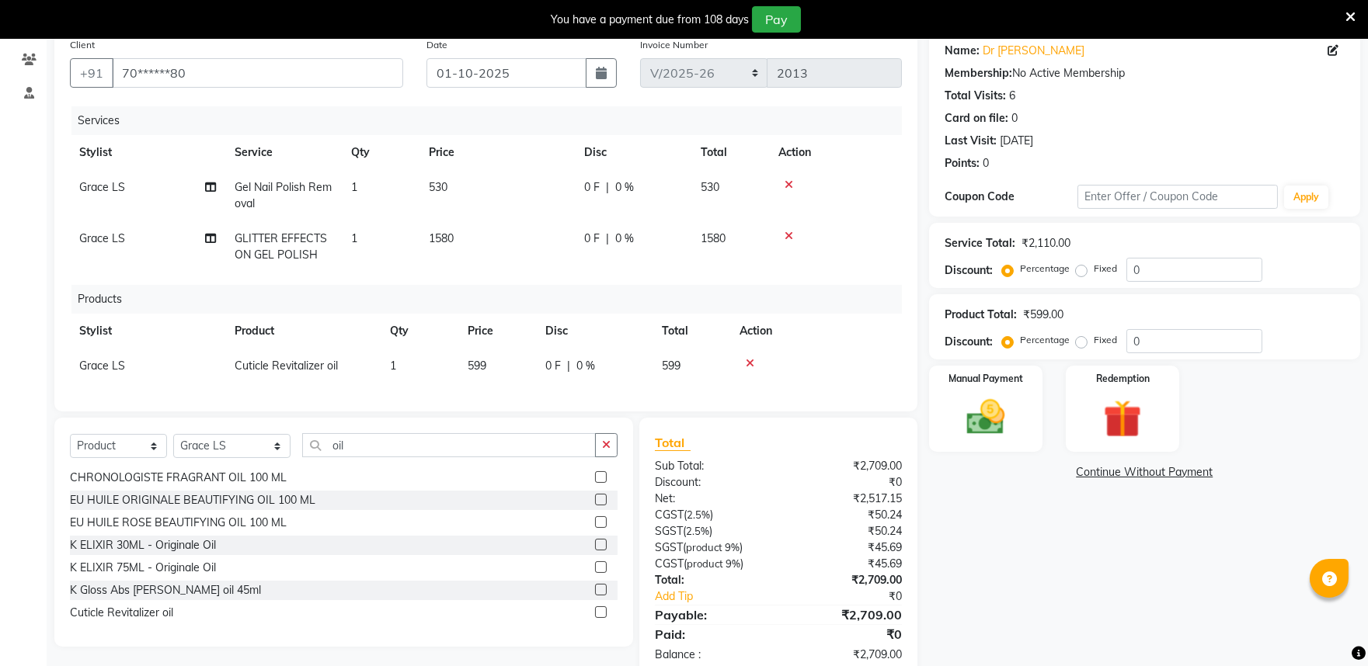
click at [1013, 547] on div "Name: Dr Shloka S R Membership: No Active Membership Total Visits: 6 Card on fi…" at bounding box center [1150, 354] width 443 height 648
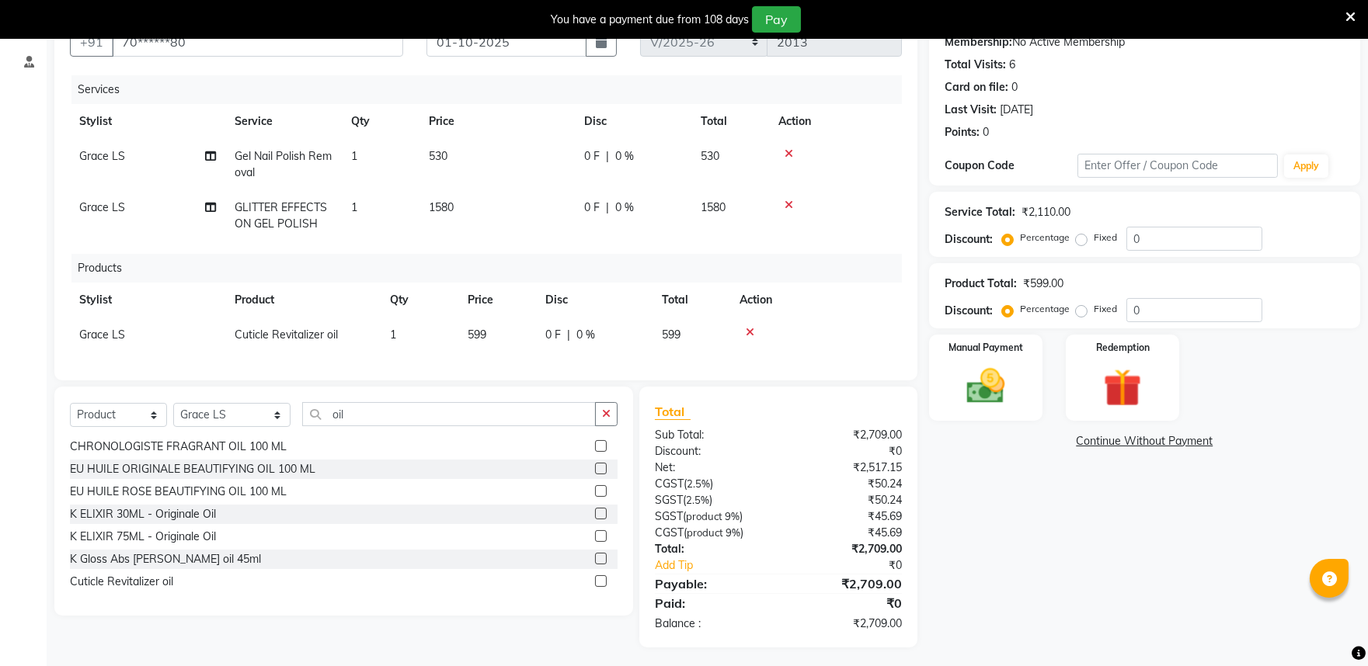
scroll to position [173, 0]
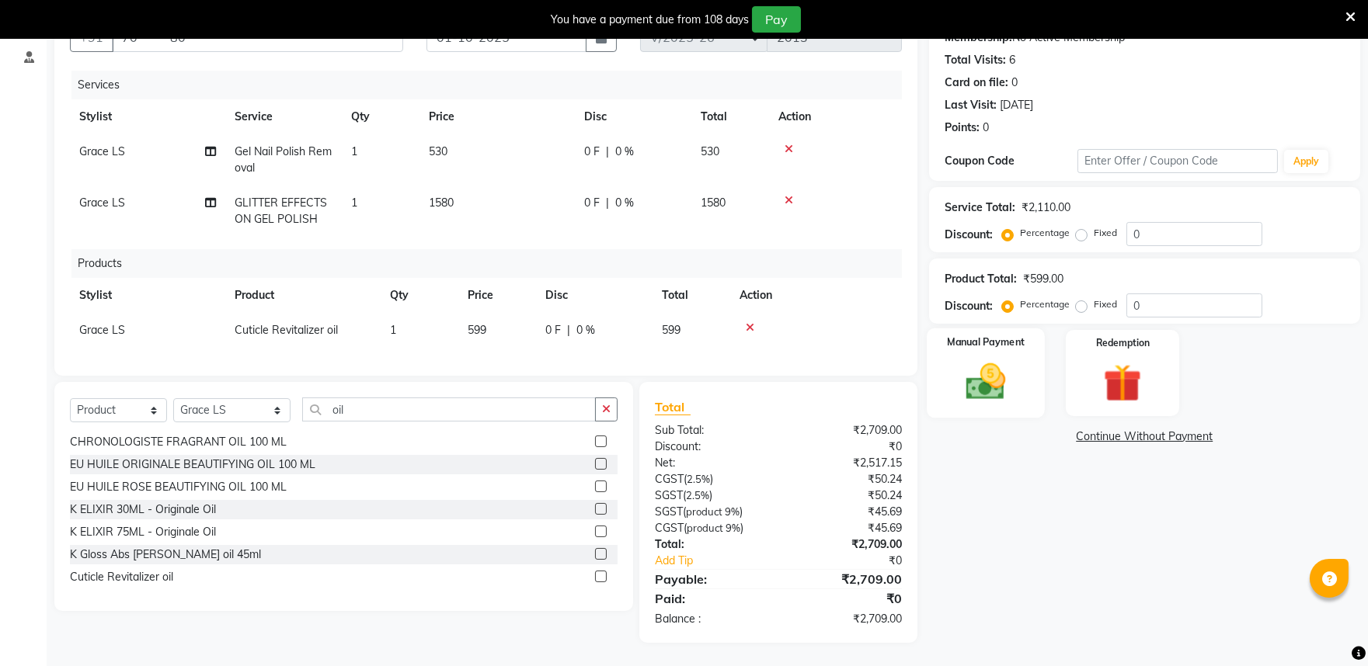
click at [1000, 391] on img at bounding box center [985, 382] width 64 height 46
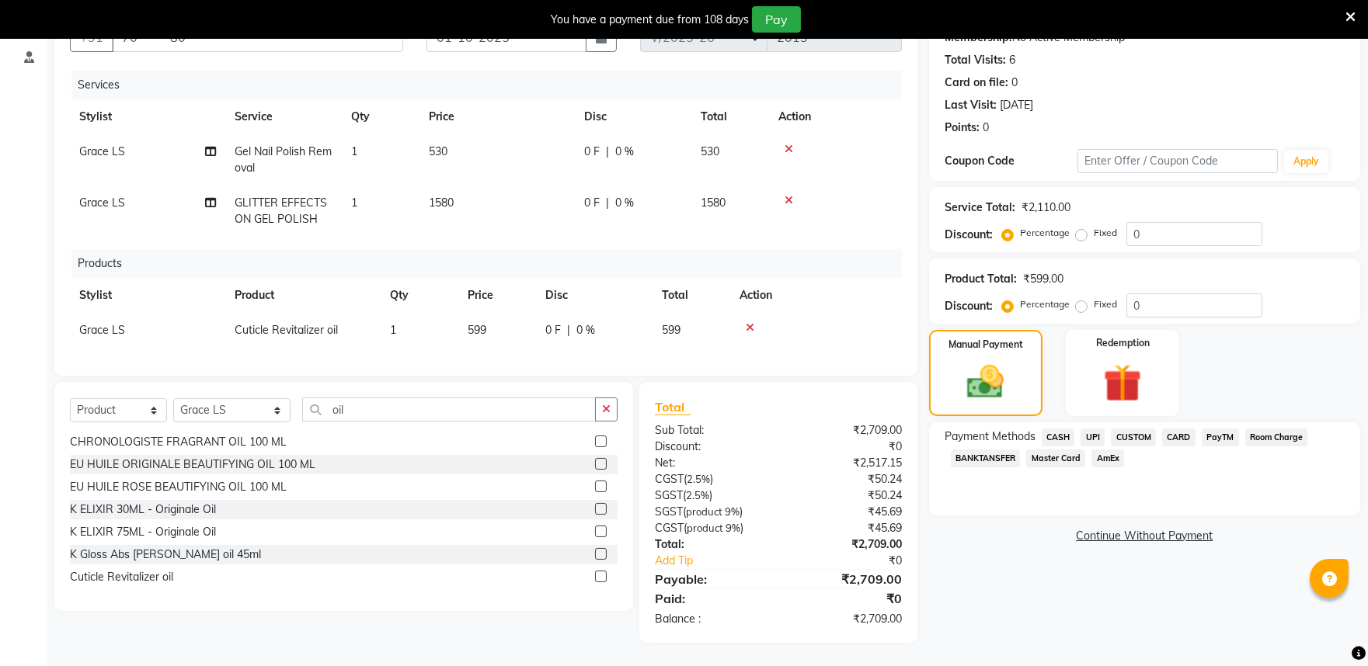
click at [1217, 429] on span "PayTM" at bounding box center [1219, 438] width 37 height 18
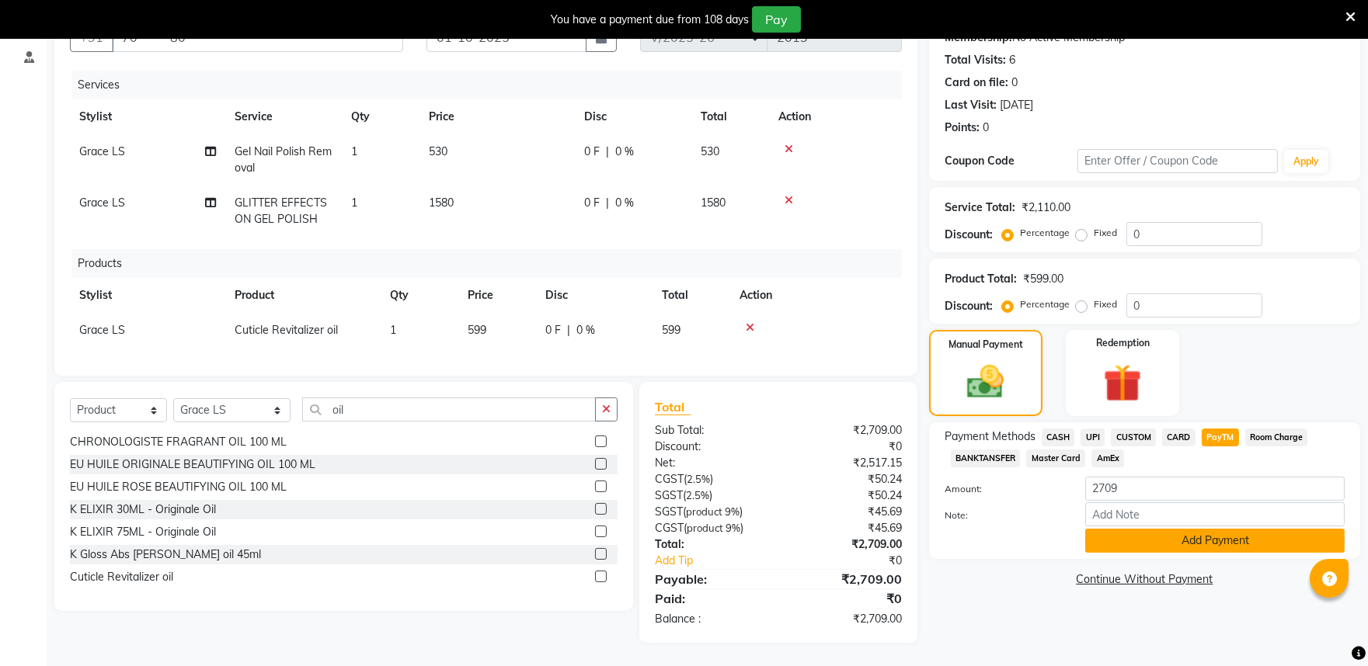
click at [1155, 529] on button "Add Payment" at bounding box center [1214, 541] width 259 height 24
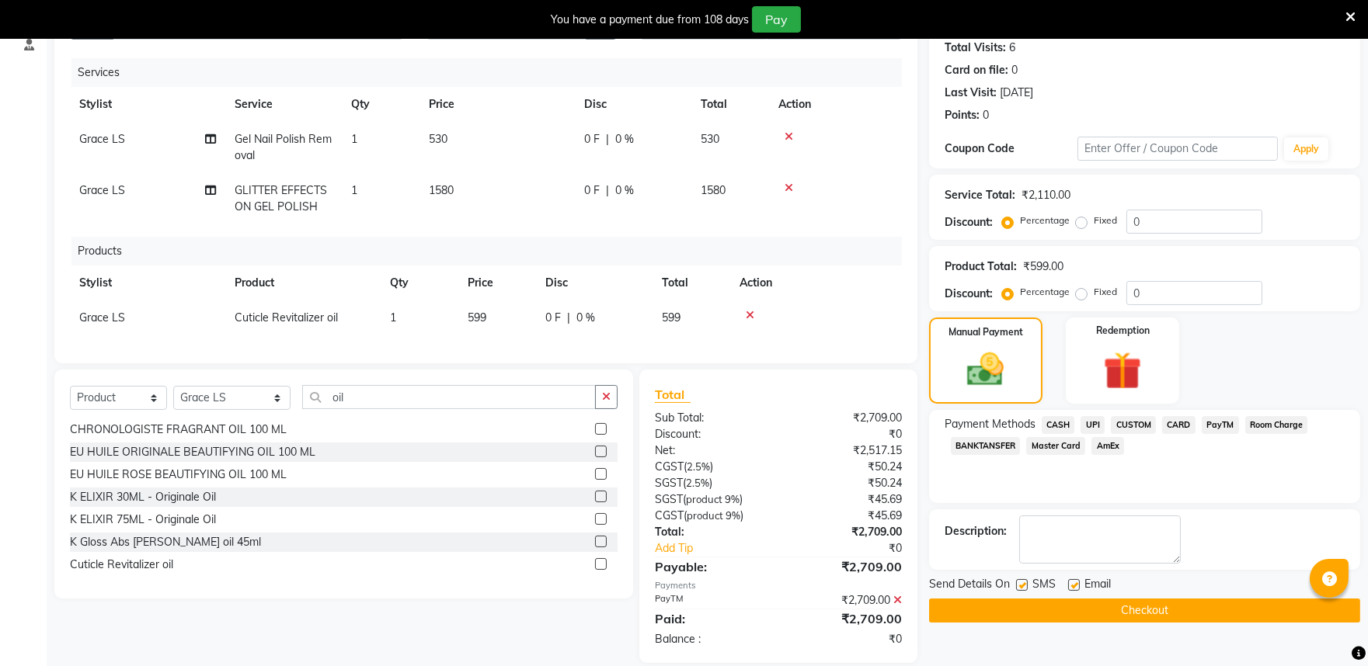
scroll to position [205, 0]
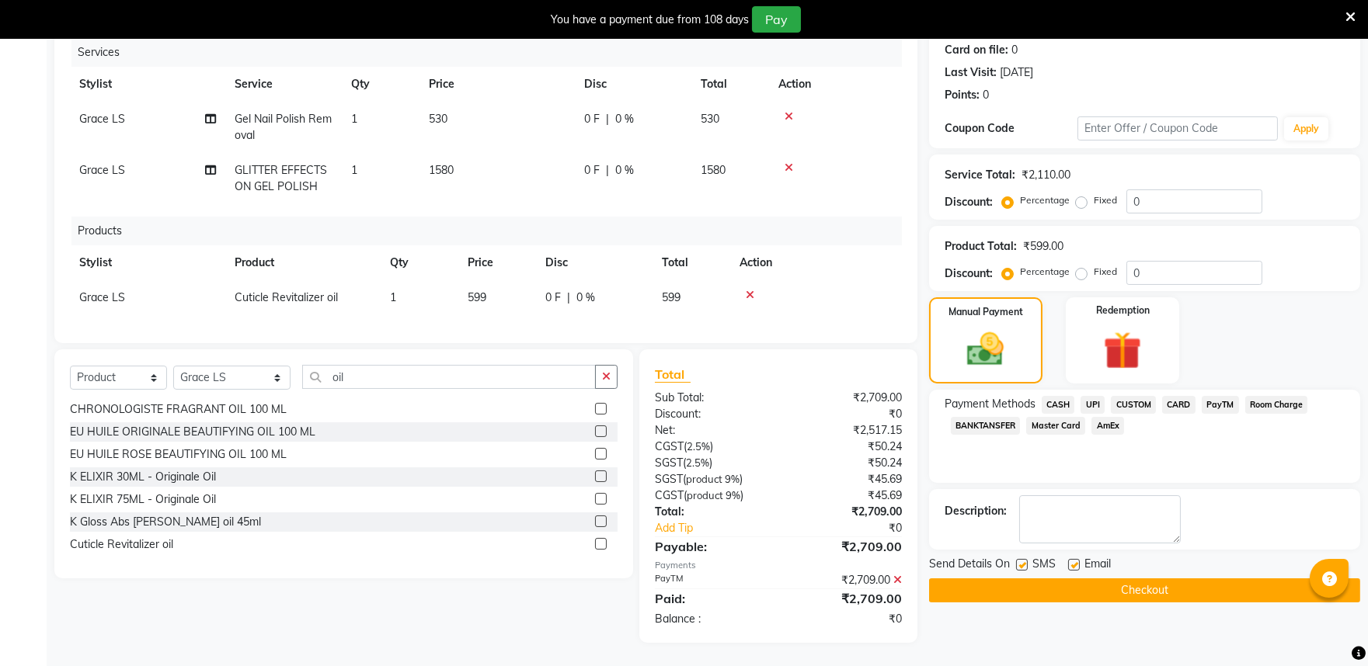
click at [1076, 579] on button "Checkout" at bounding box center [1144, 591] width 431 height 24
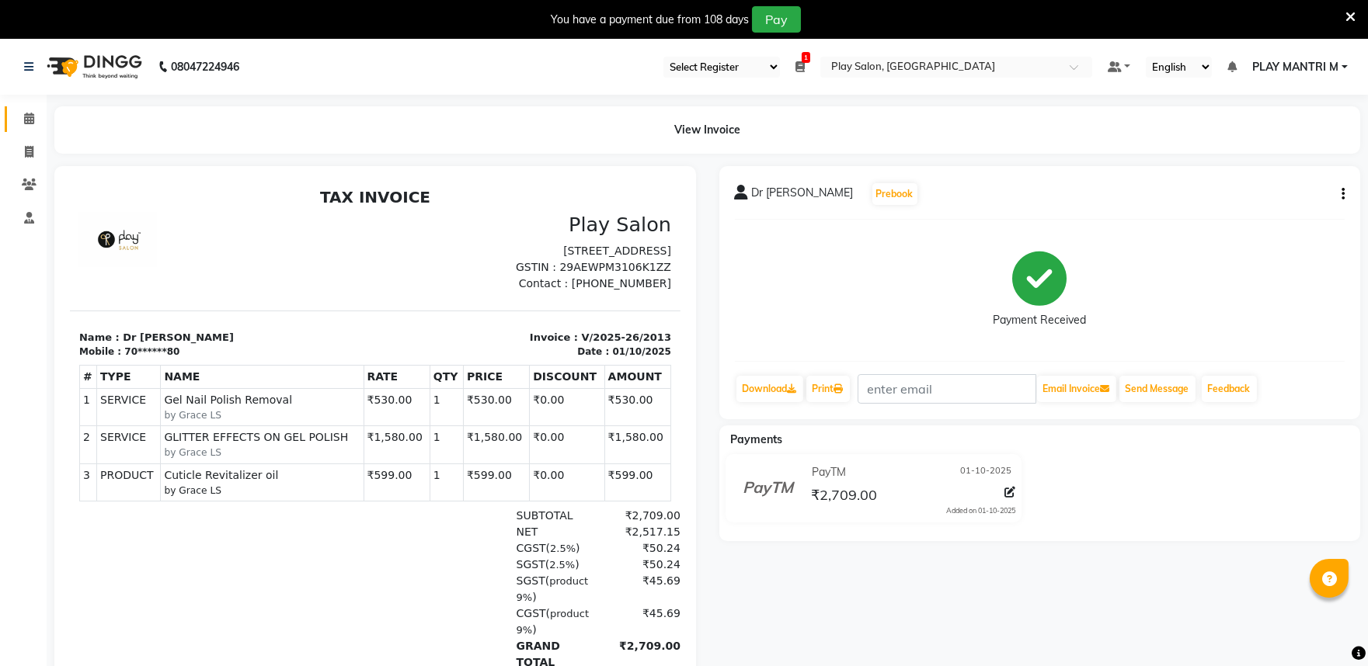
click at [12, 113] on link "Calendar" at bounding box center [23, 119] width 37 height 26
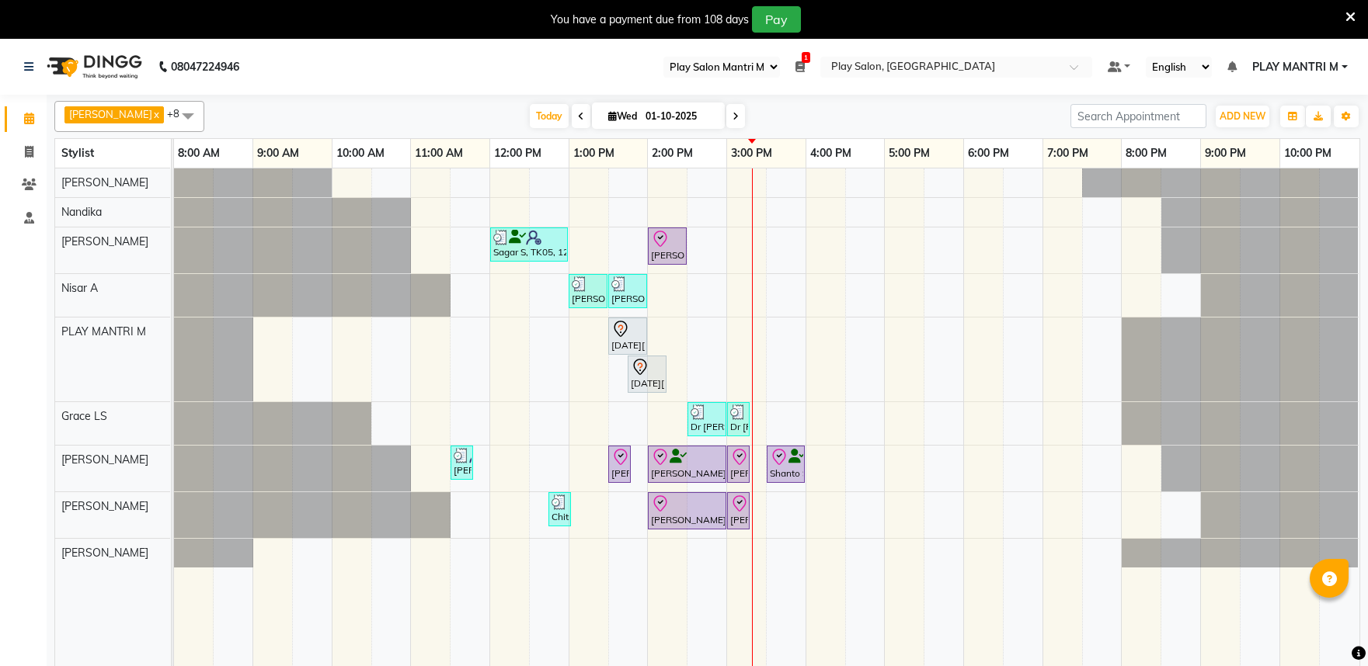
select select "89"
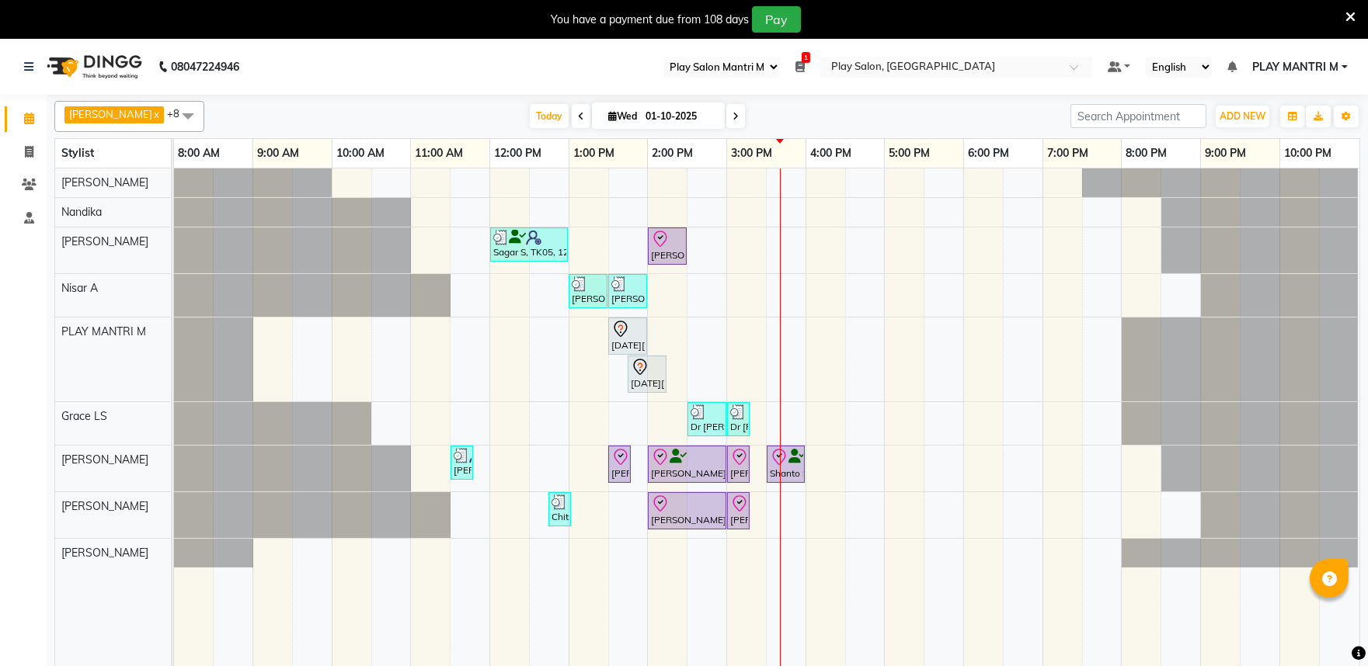
scroll to position [39, 0]
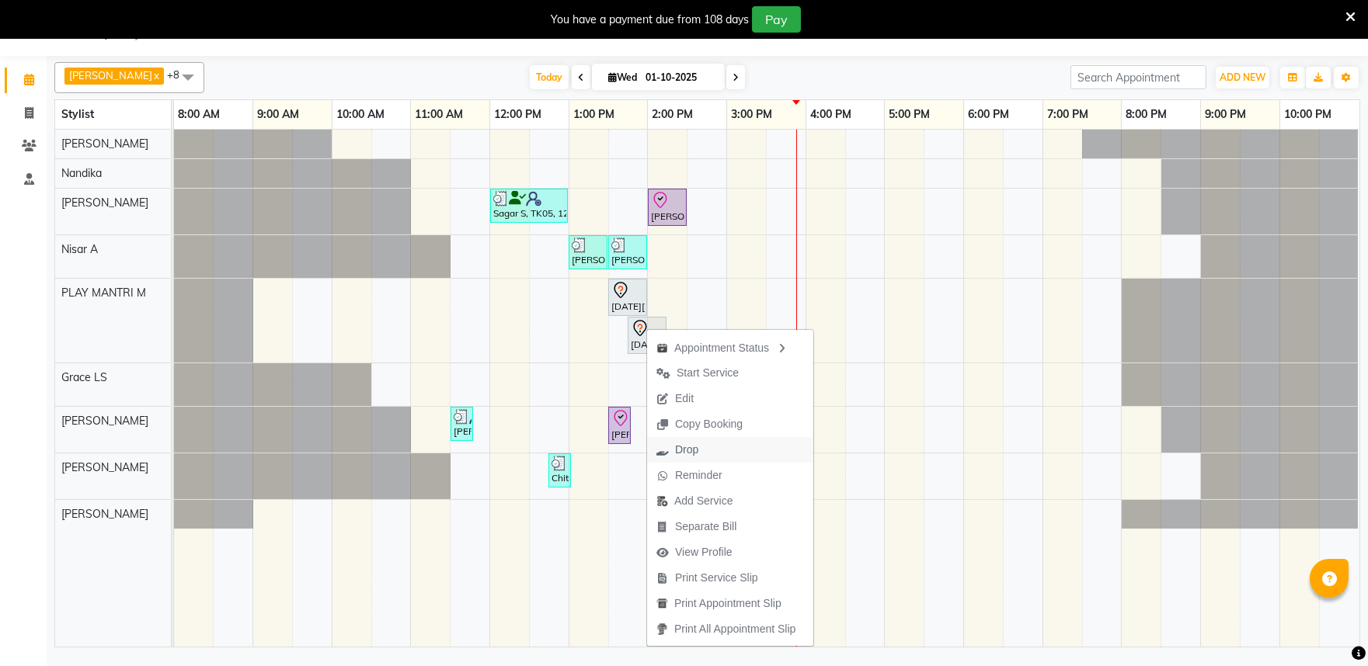
click at [700, 448] on span "Drop" at bounding box center [677, 450] width 61 height 26
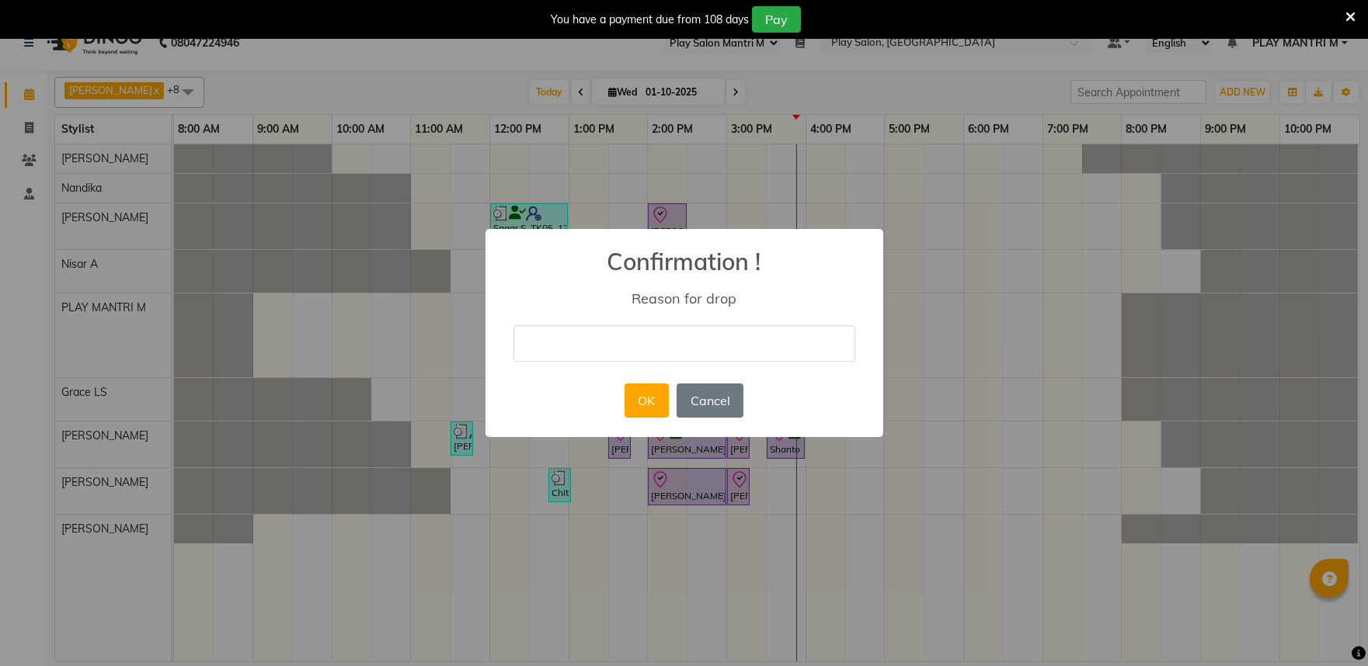
scroll to position [23, 0]
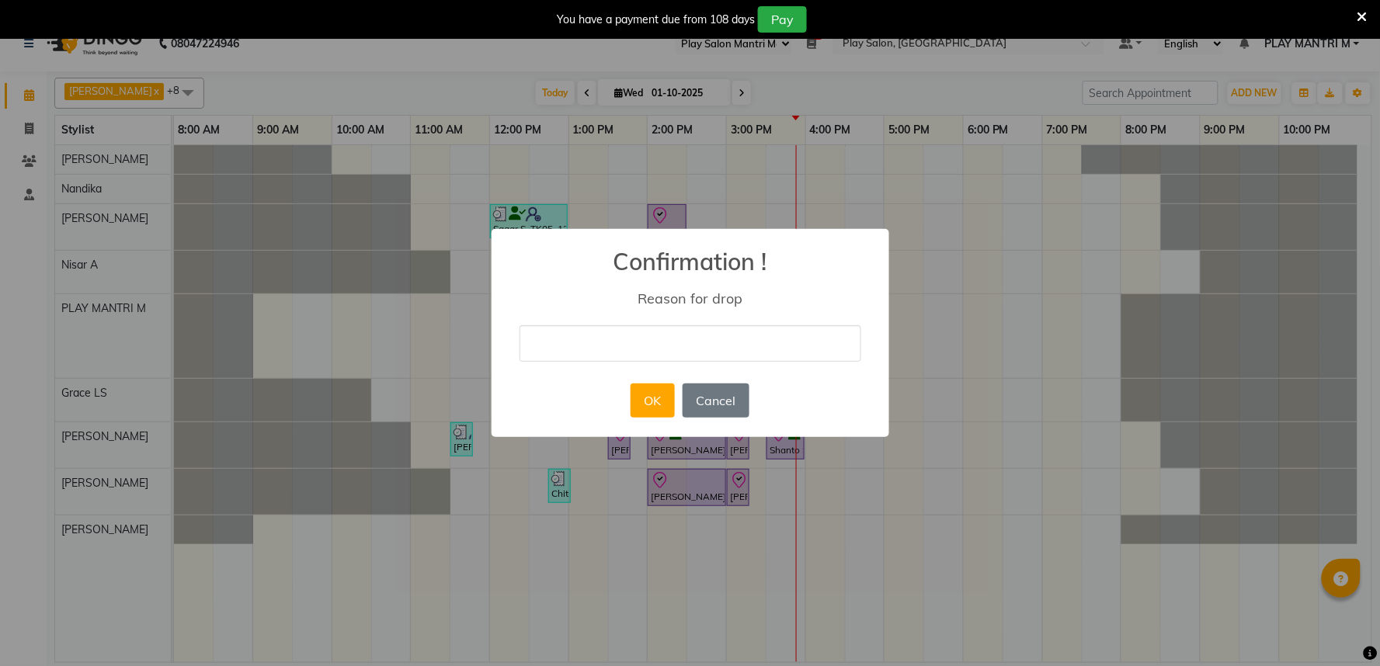
click at [610, 351] on input "text" at bounding box center [691, 343] width 342 height 36
type input "not responding"
click at [660, 408] on button "OK" at bounding box center [653, 401] width 44 height 34
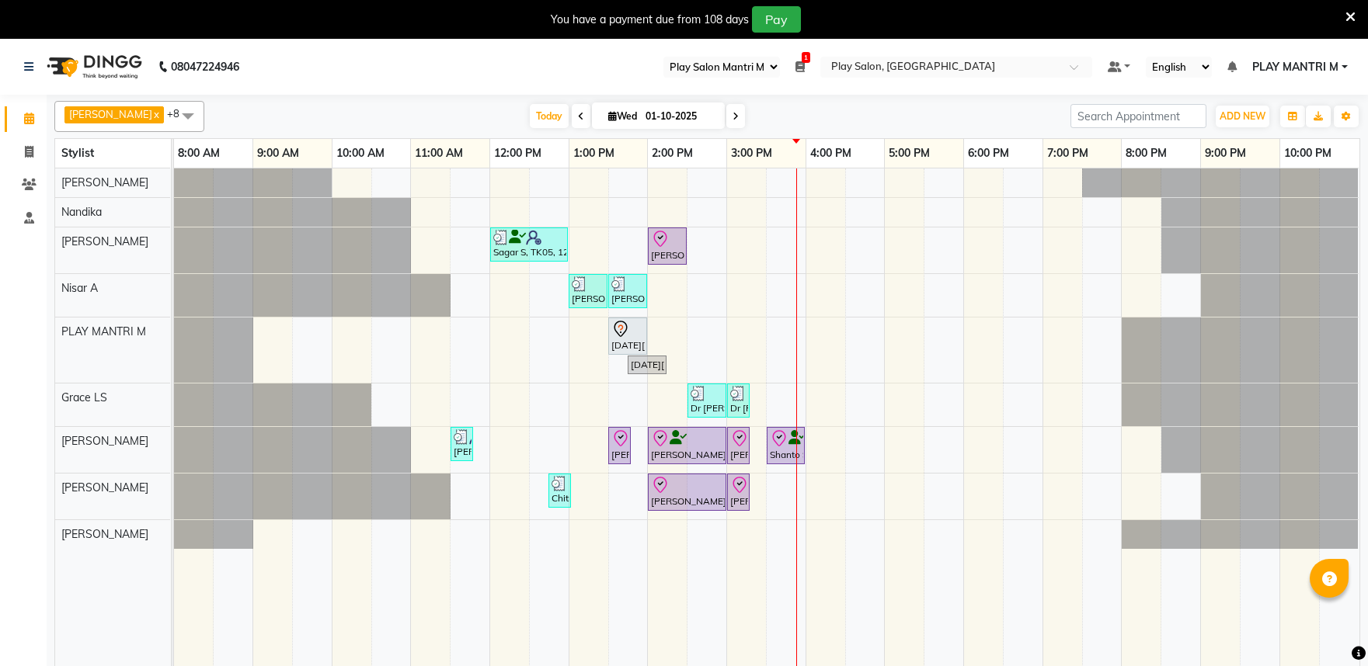
select select "89"
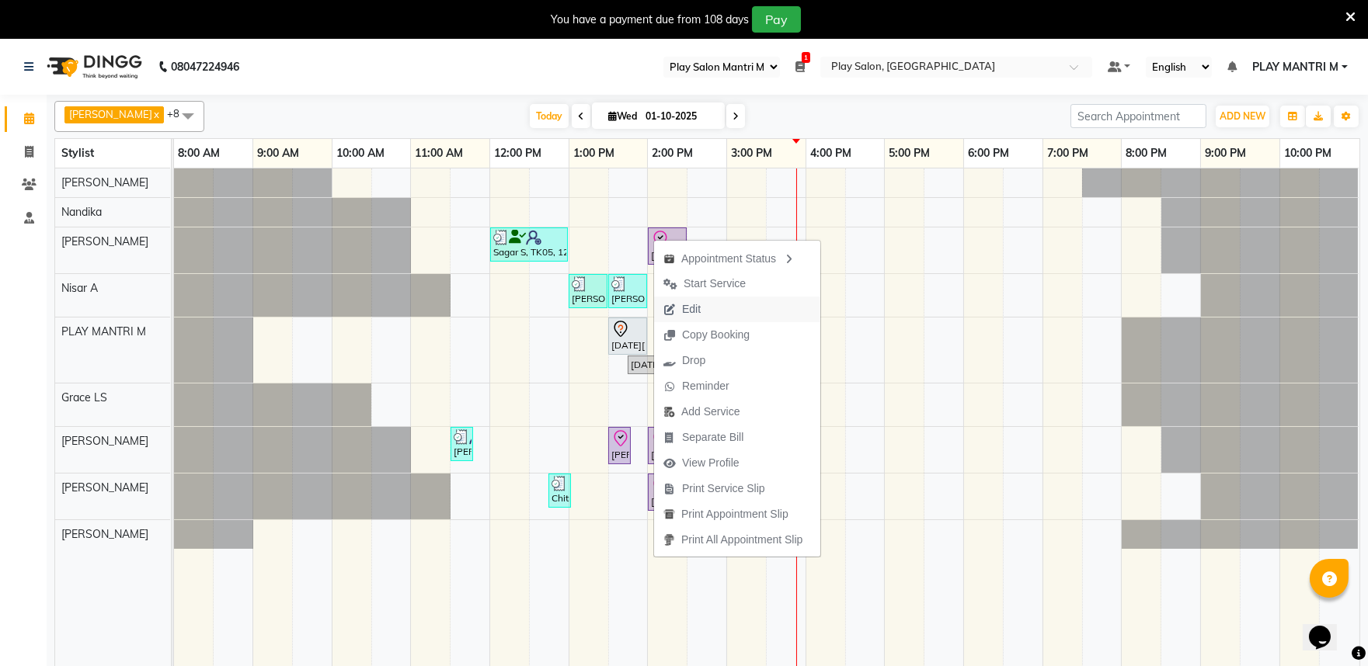
click at [720, 309] on button "Edit" at bounding box center [737, 310] width 166 height 26
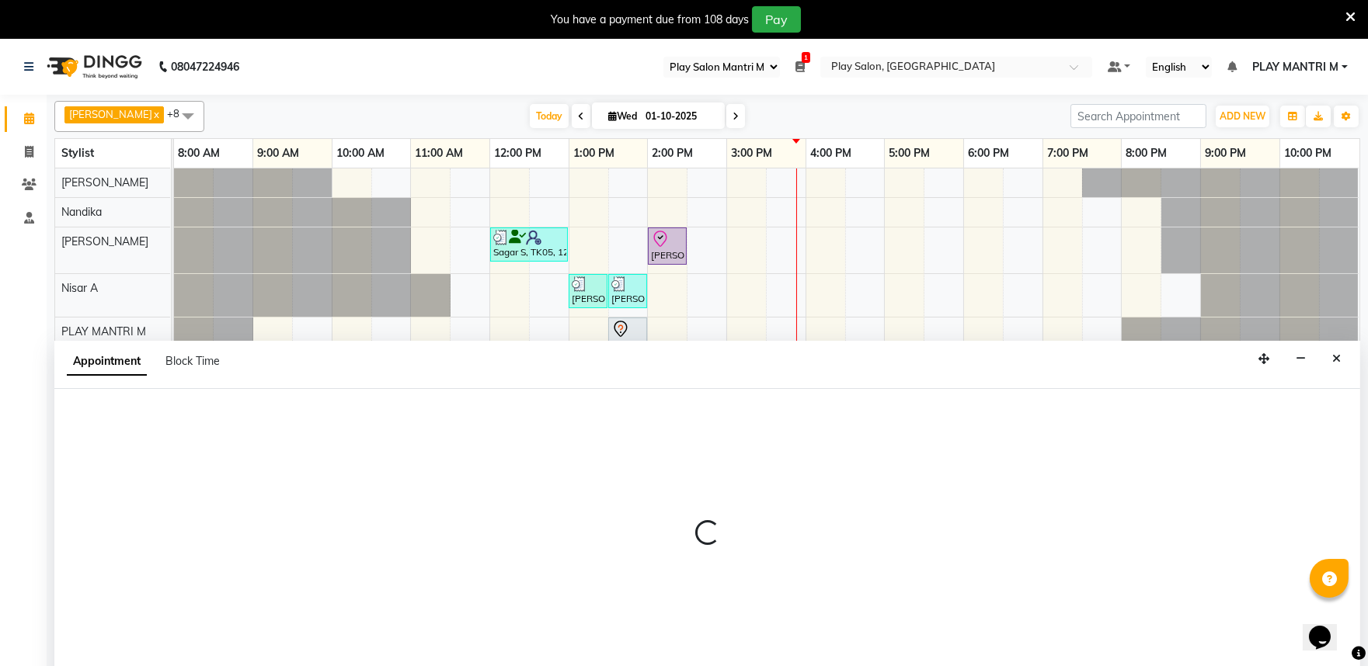
scroll to position [39, 0]
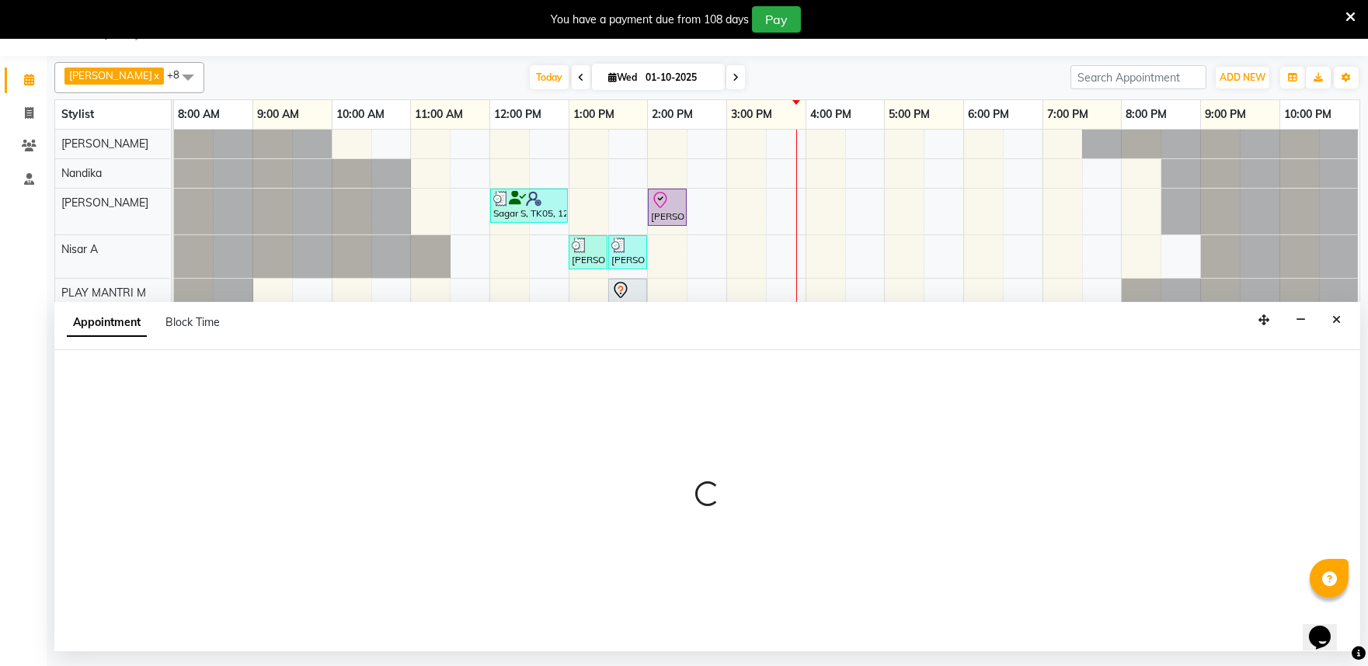
select select "tentative"
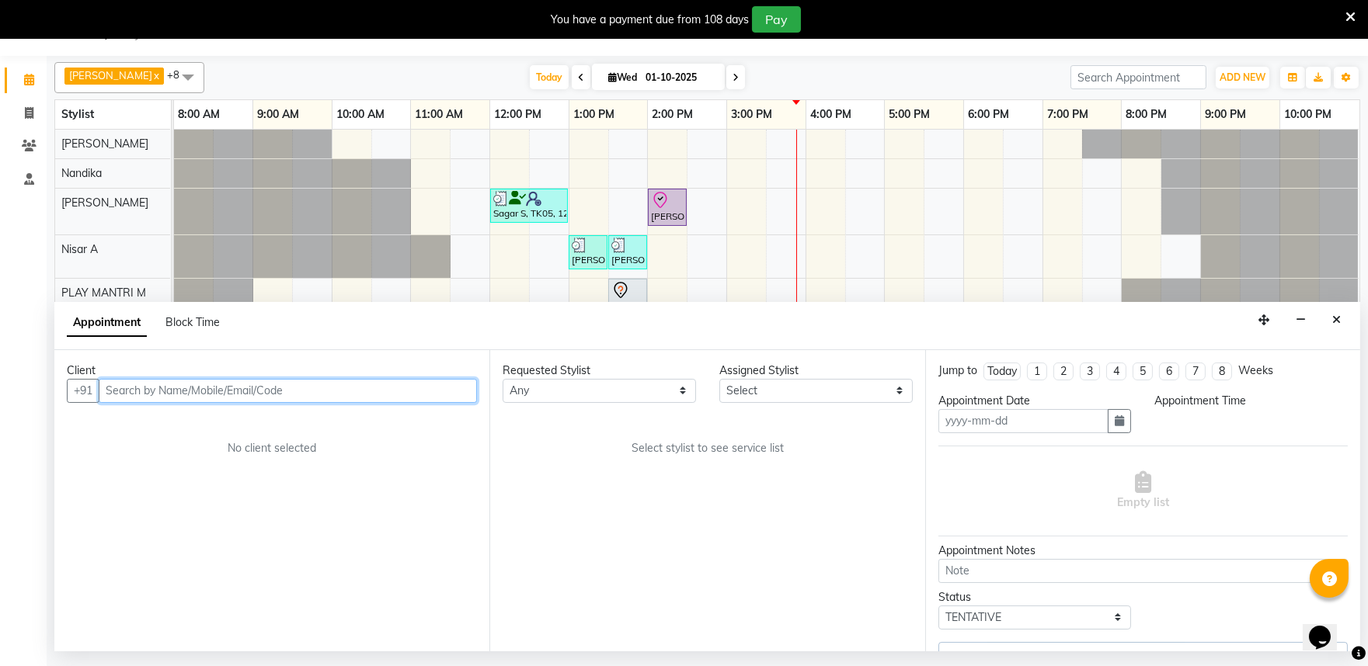
type input "01-10-2025"
select select "check-in"
select select "810"
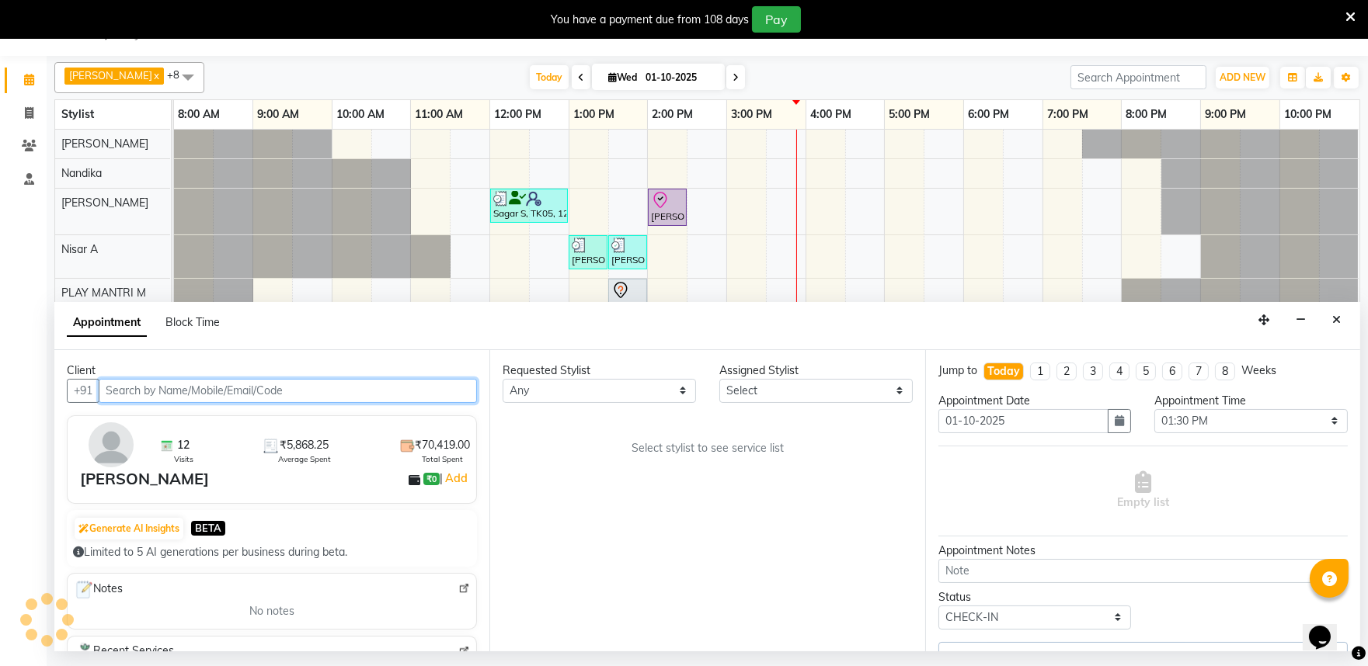
select select "81322"
select select "4213"
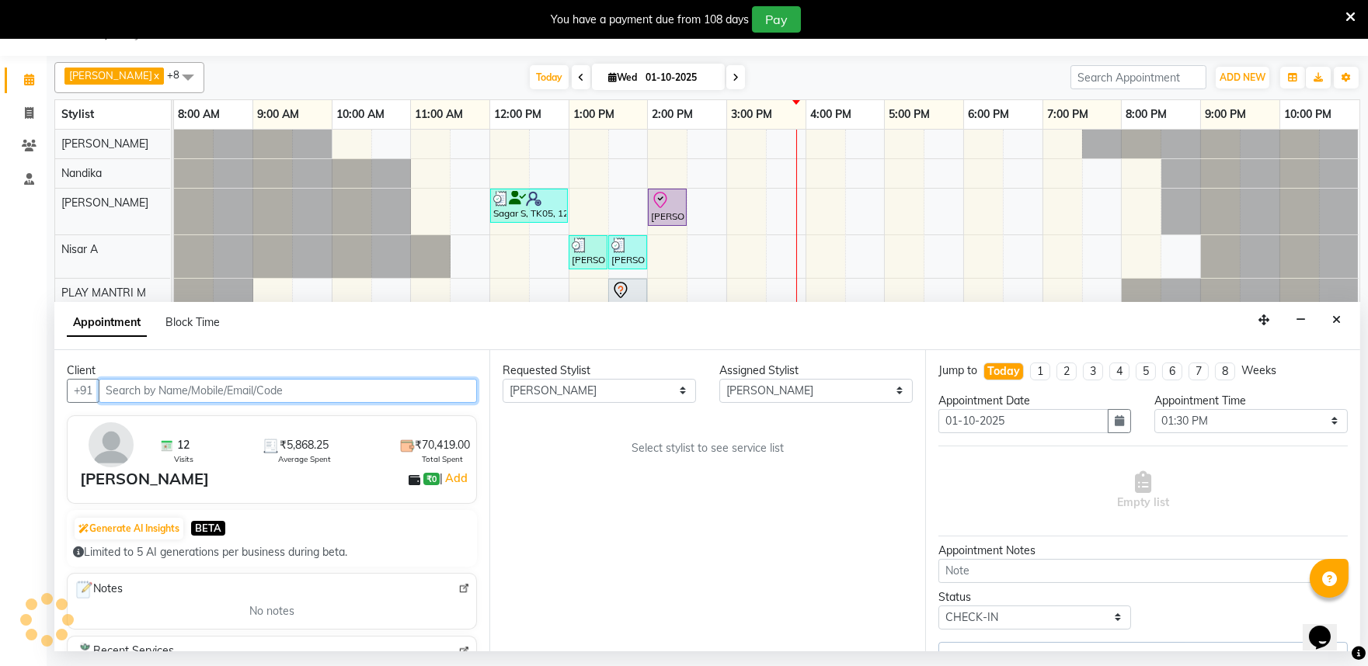
select select "4213"
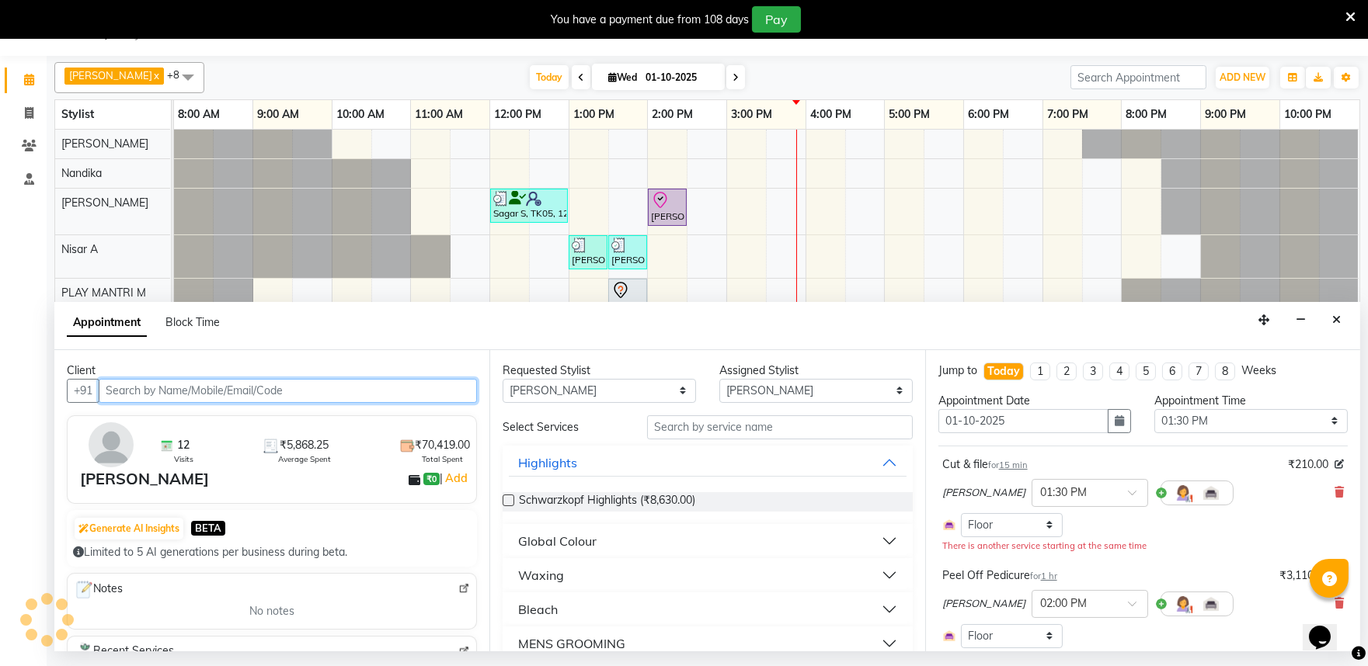
select select "4213"
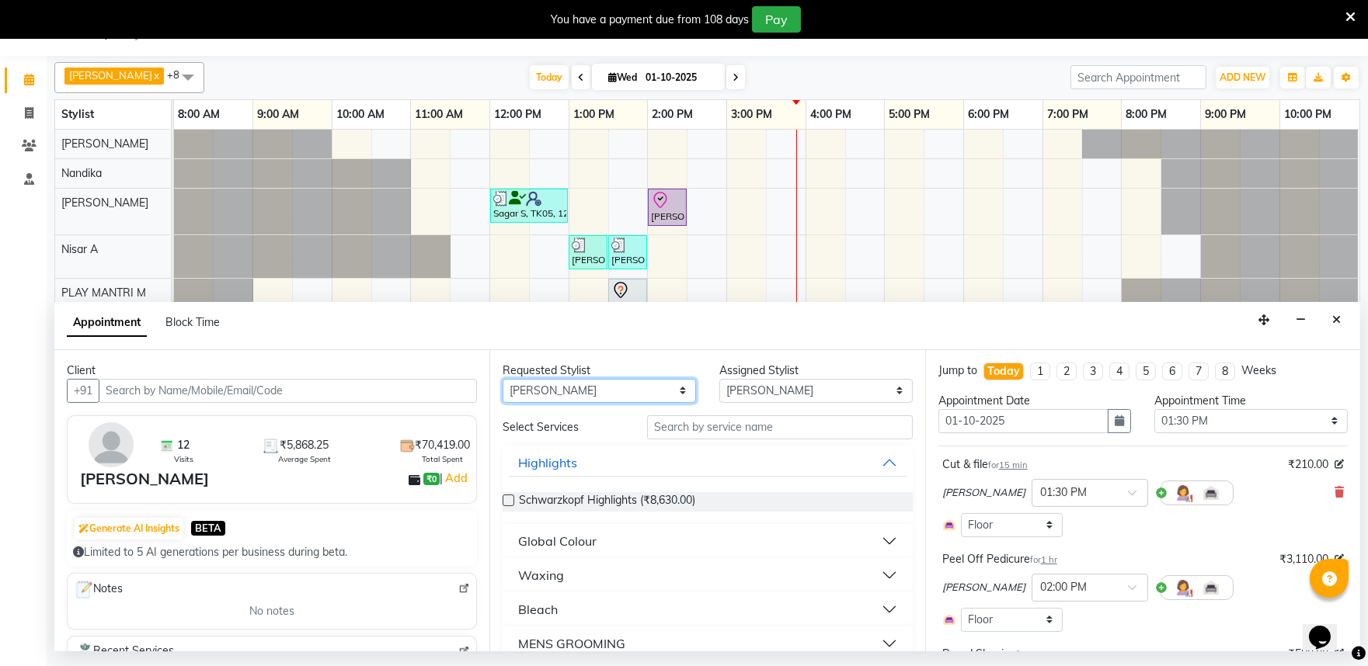
click at [601, 383] on select "Any [PERSON_NAME] S [PERSON_NAME] [PERSON_NAME] Khomong [PERSON_NAME] [PERSON_N…" at bounding box center [598, 391] width 193 height 24
select select "null"
click at [502, 379] on select "Any [PERSON_NAME] S [PERSON_NAME] [PERSON_NAME] Khomong [PERSON_NAME] [PERSON_N…" at bounding box center [598, 391] width 193 height 24
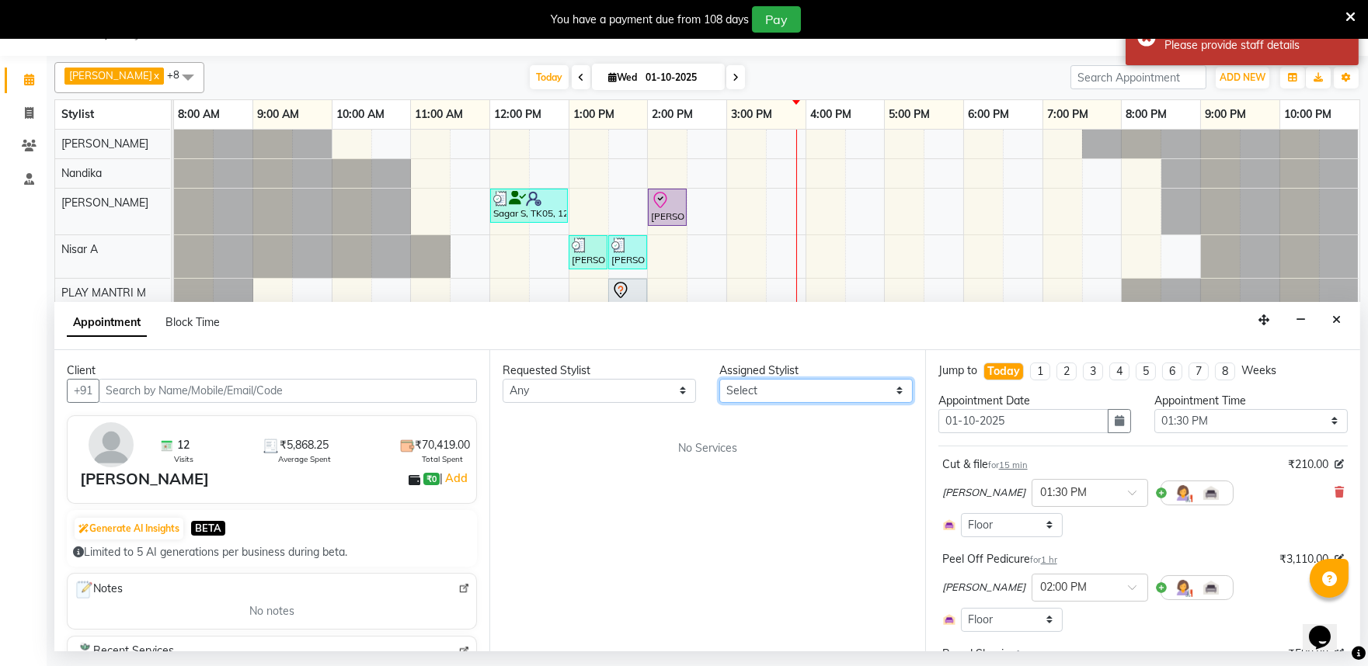
click at [746, 389] on select "Select [PERSON_NAME] S [PERSON_NAME] [PERSON_NAME] Khomong [PERSON_NAME] [PERSO…" at bounding box center [815, 391] width 193 height 24
select select "81321"
click at [719, 379] on select "Select [PERSON_NAME] S [PERSON_NAME] [PERSON_NAME] Khomong [PERSON_NAME] [PERSO…" at bounding box center [815, 391] width 193 height 24
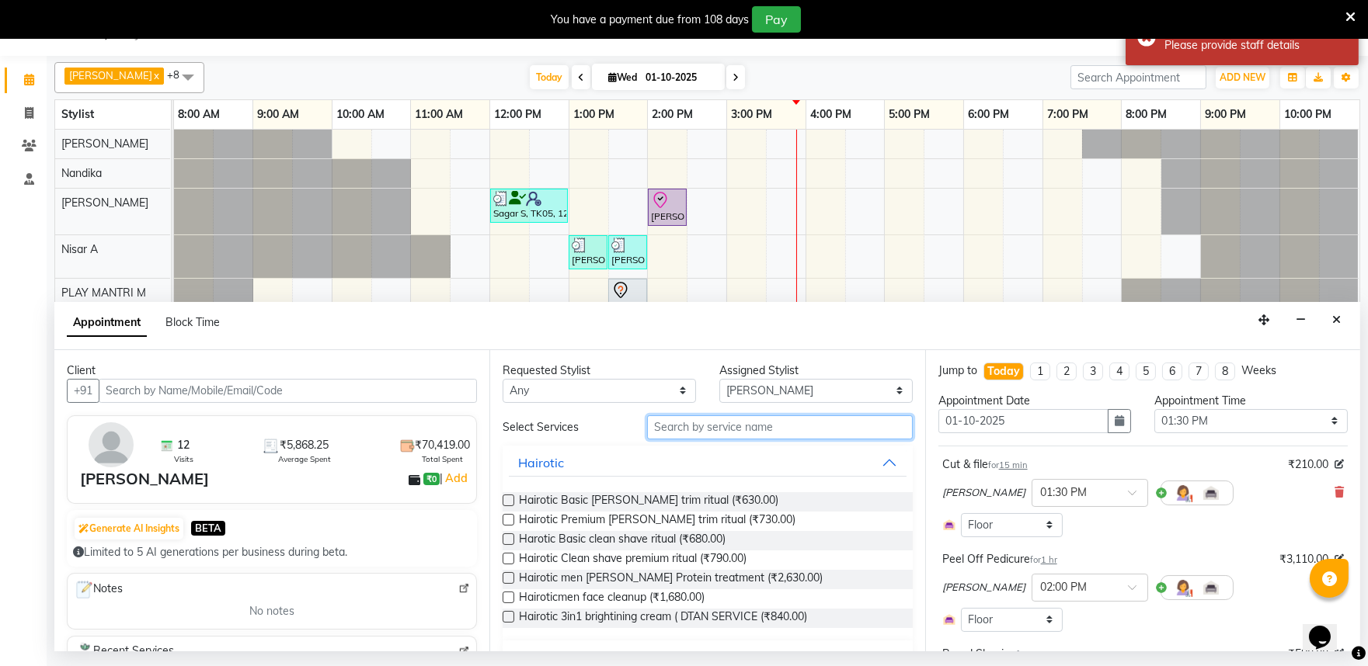
click at [680, 429] on input "text" at bounding box center [780, 427] width 266 height 24
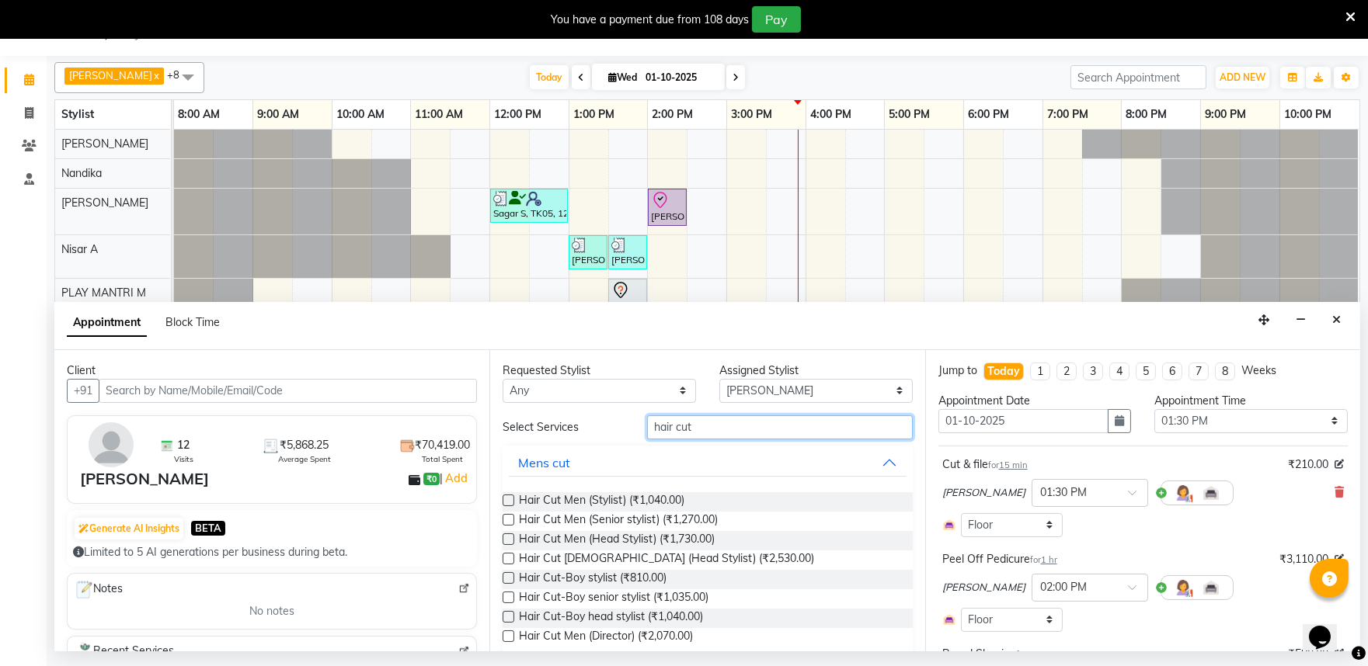
type input "hair cut"
click at [510, 517] on label at bounding box center [508, 520] width 12 height 12
click at [510, 517] on input "checkbox" at bounding box center [507, 521] width 10 height 10
checkbox input "false"
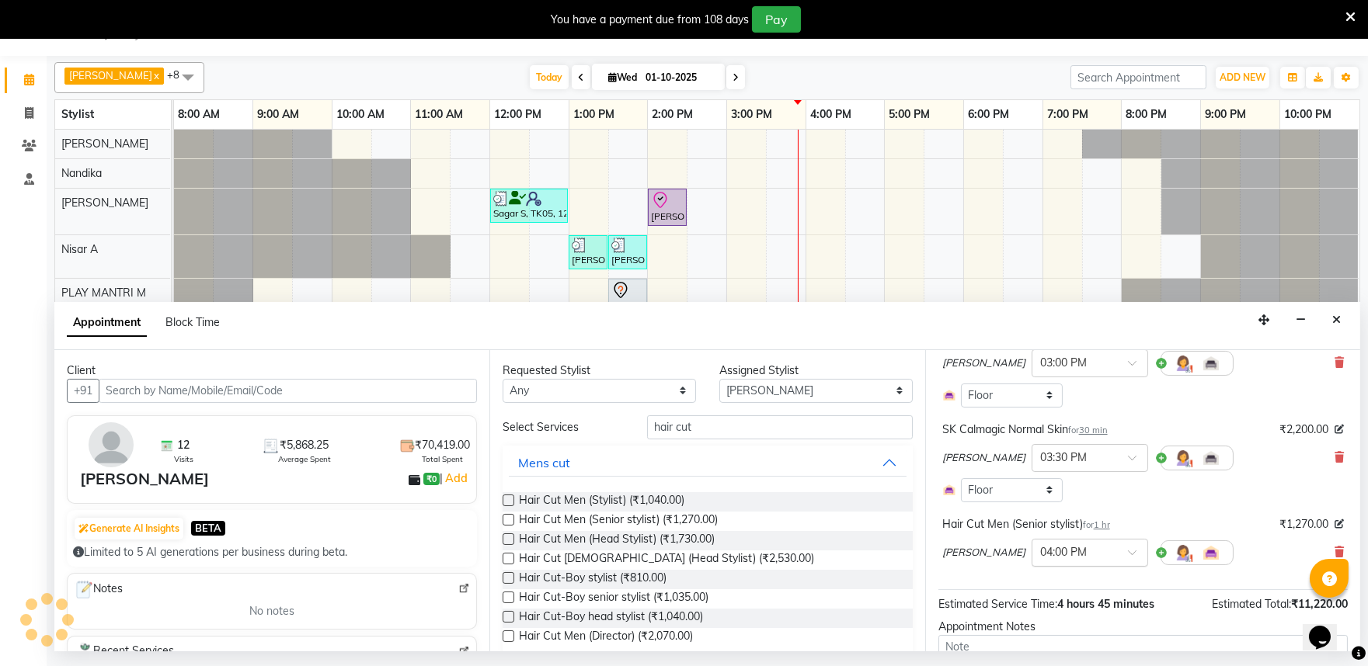
scroll to position [711, 0]
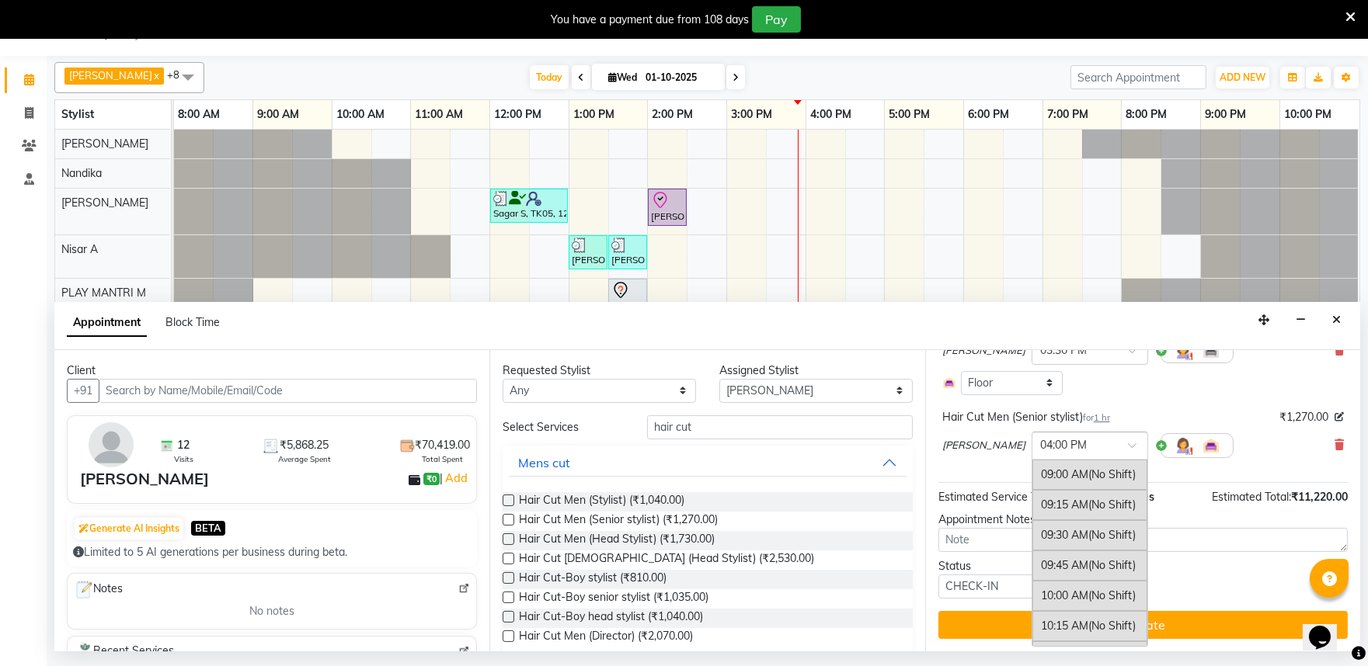
click at [1064, 437] on input "text" at bounding box center [1074, 444] width 68 height 16
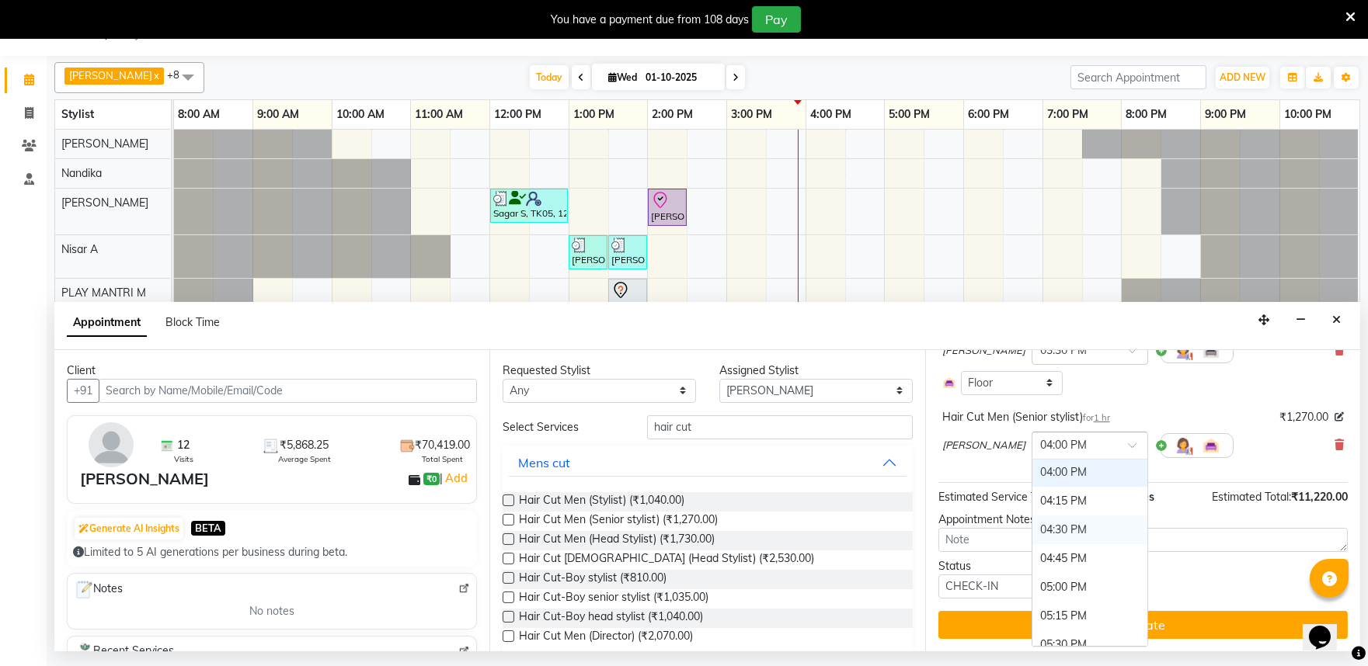
scroll to position [739, 0]
click at [1032, 509] on div "03:30 PM" at bounding box center [1089, 501] width 115 height 29
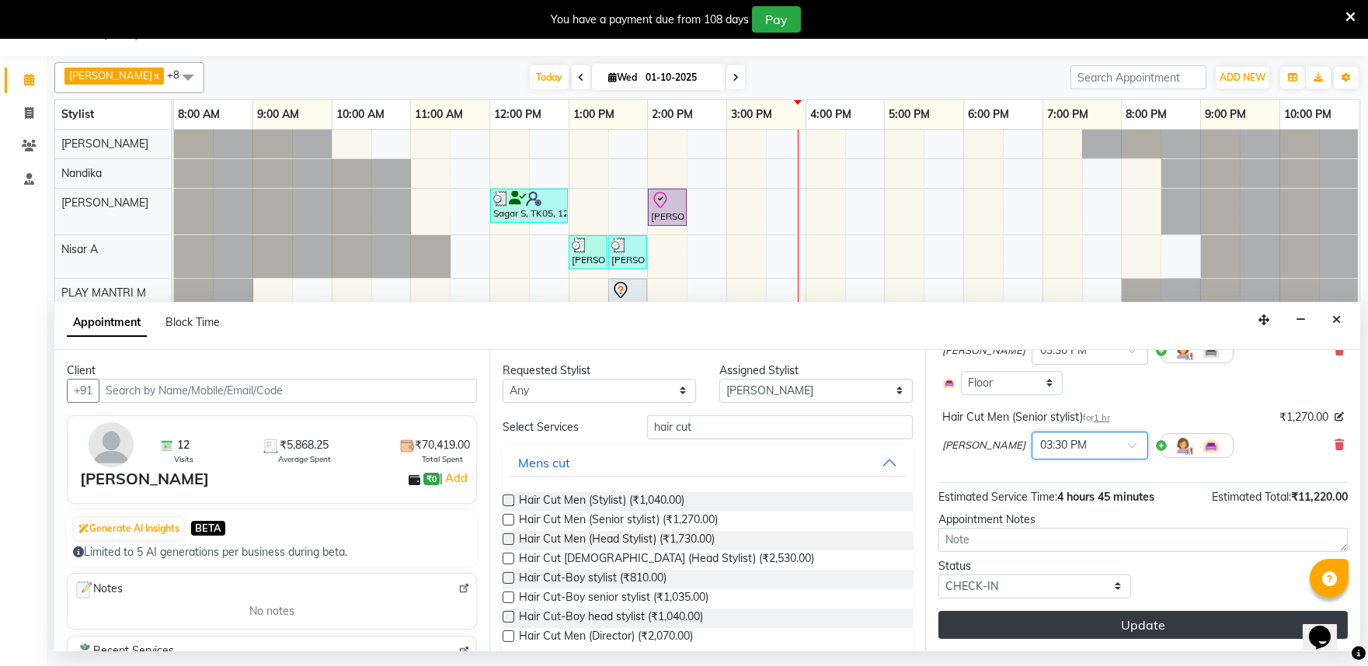
click at [1073, 617] on button "Update" at bounding box center [1142, 625] width 409 height 28
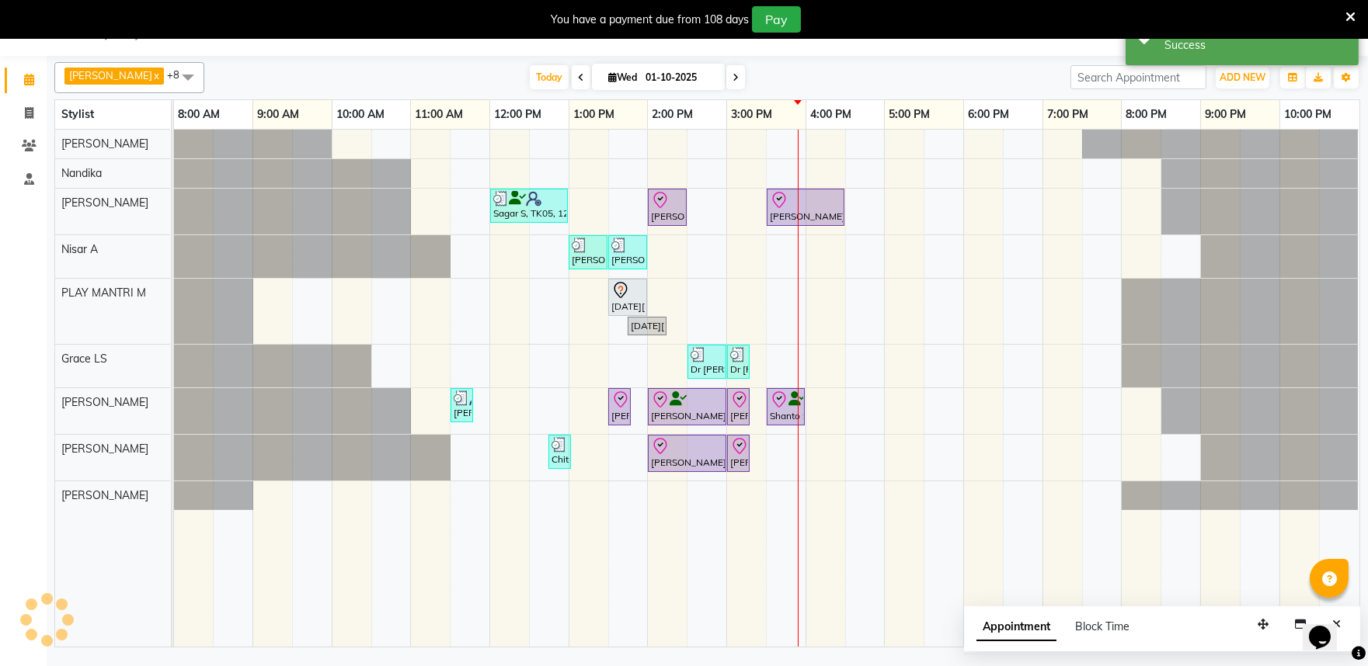
scroll to position [0, 0]
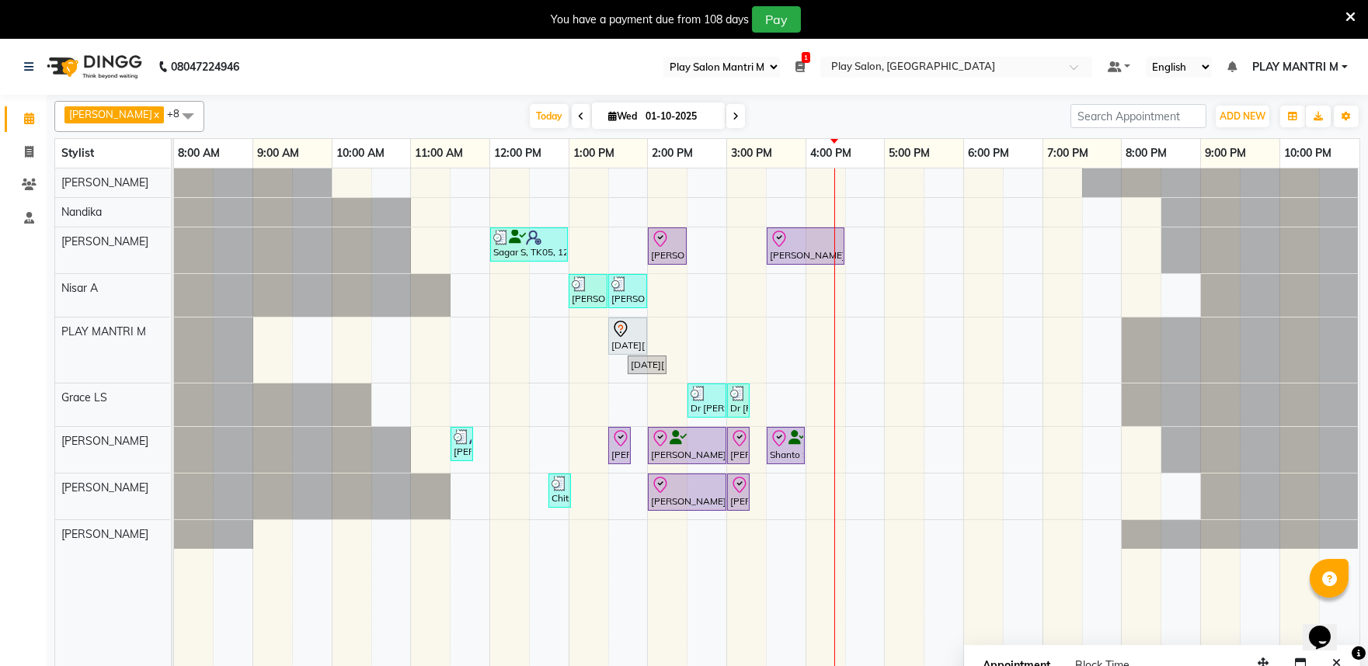
click at [726, 120] on span at bounding box center [735, 116] width 19 height 24
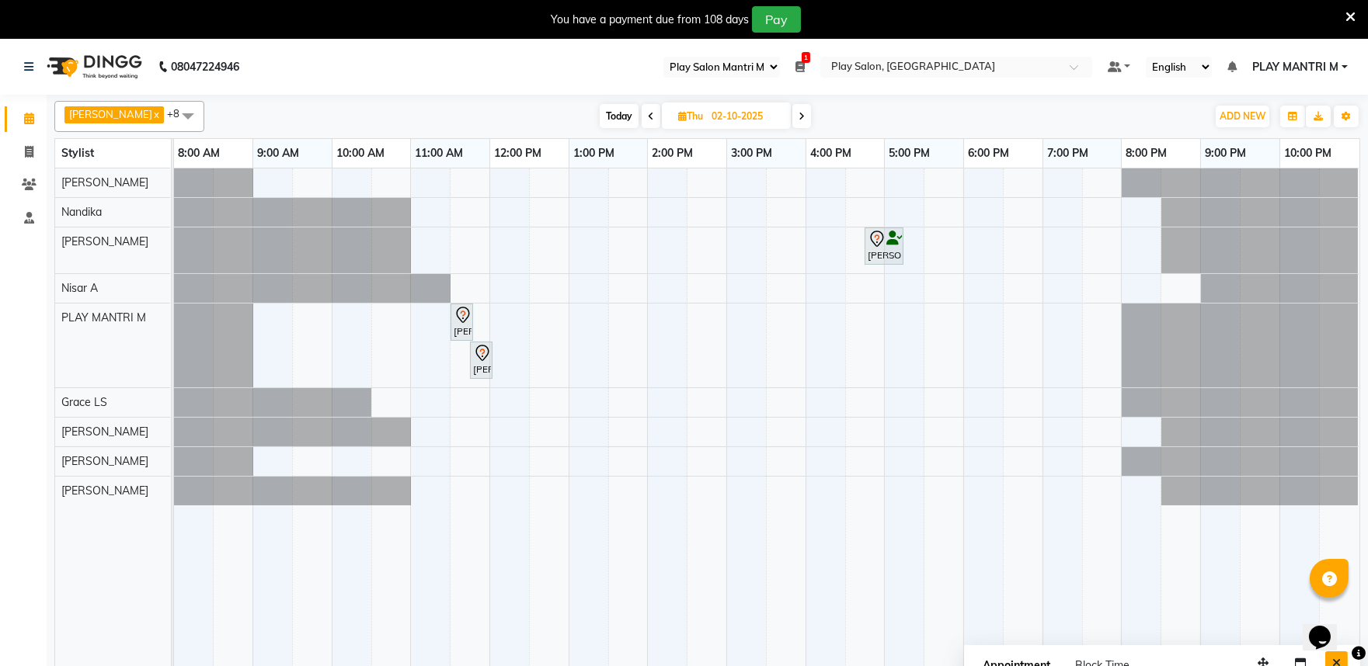
click at [1343, 663] on button "Close" at bounding box center [1336, 664] width 23 height 24
click at [620, 107] on span "Today" at bounding box center [619, 116] width 39 height 24
type input "01-10-2025"
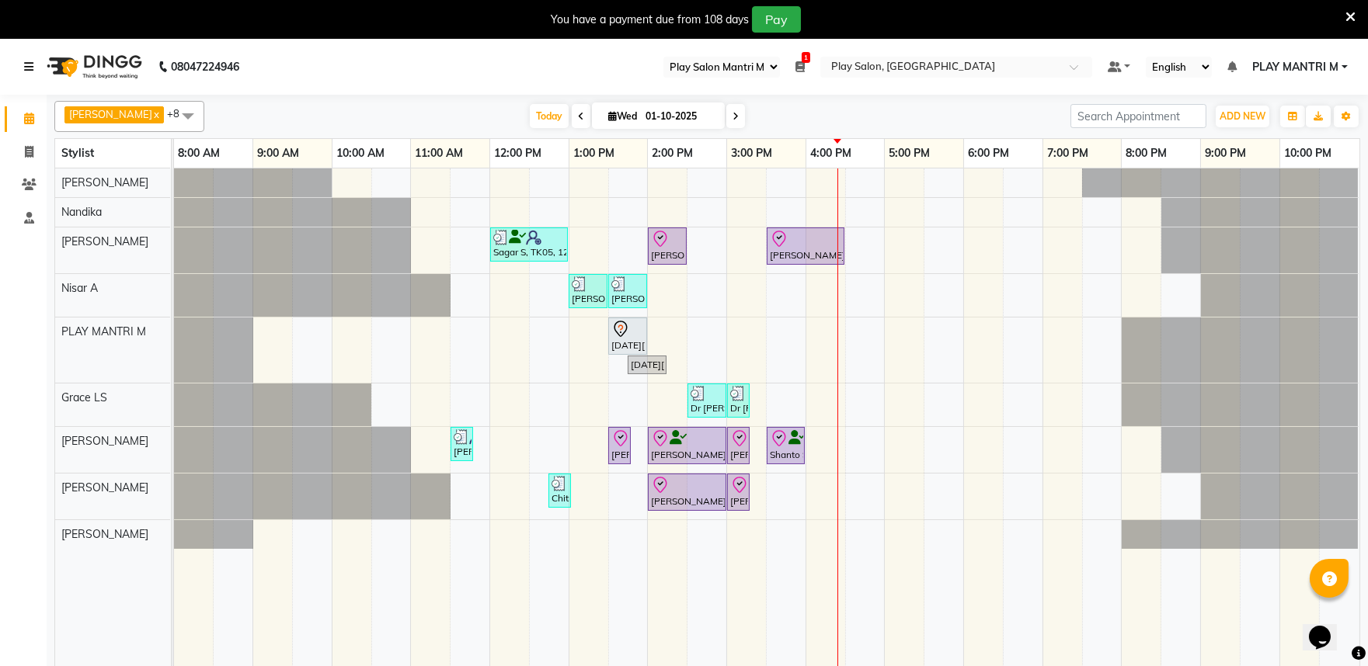
click at [24, 67] on icon at bounding box center [28, 66] width 9 height 11
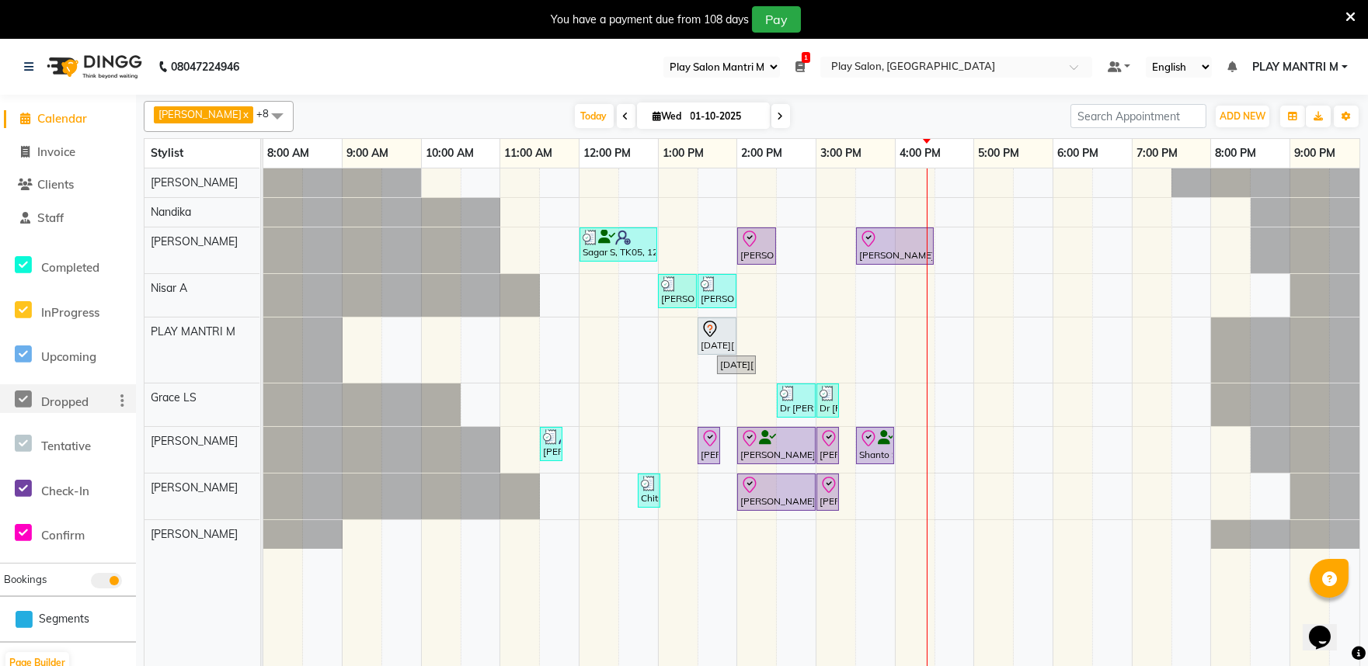
click at [71, 407] on span "Dropped" at bounding box center [64, 402] width 47 height 15
click at [26, 397] on icon at bounding box center [23, 399] width 17 height 19
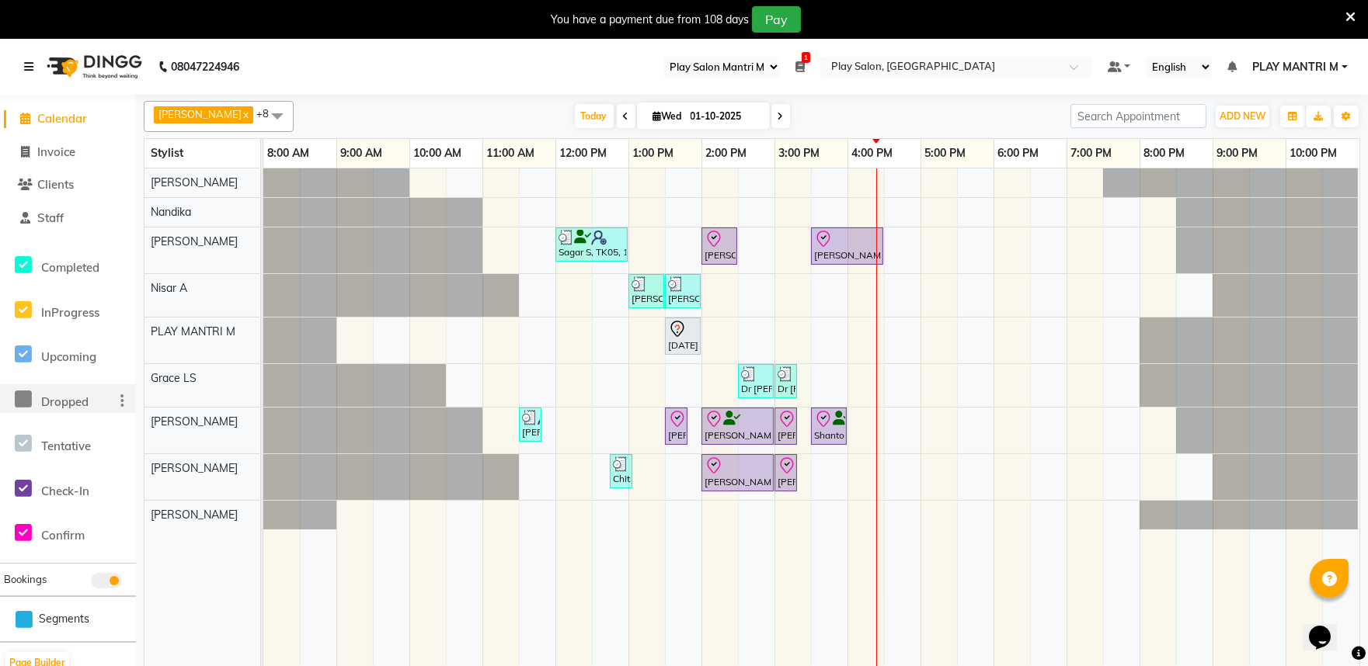
click at [25, 73] on link at bounding box center [32, 66] width 16 height 43
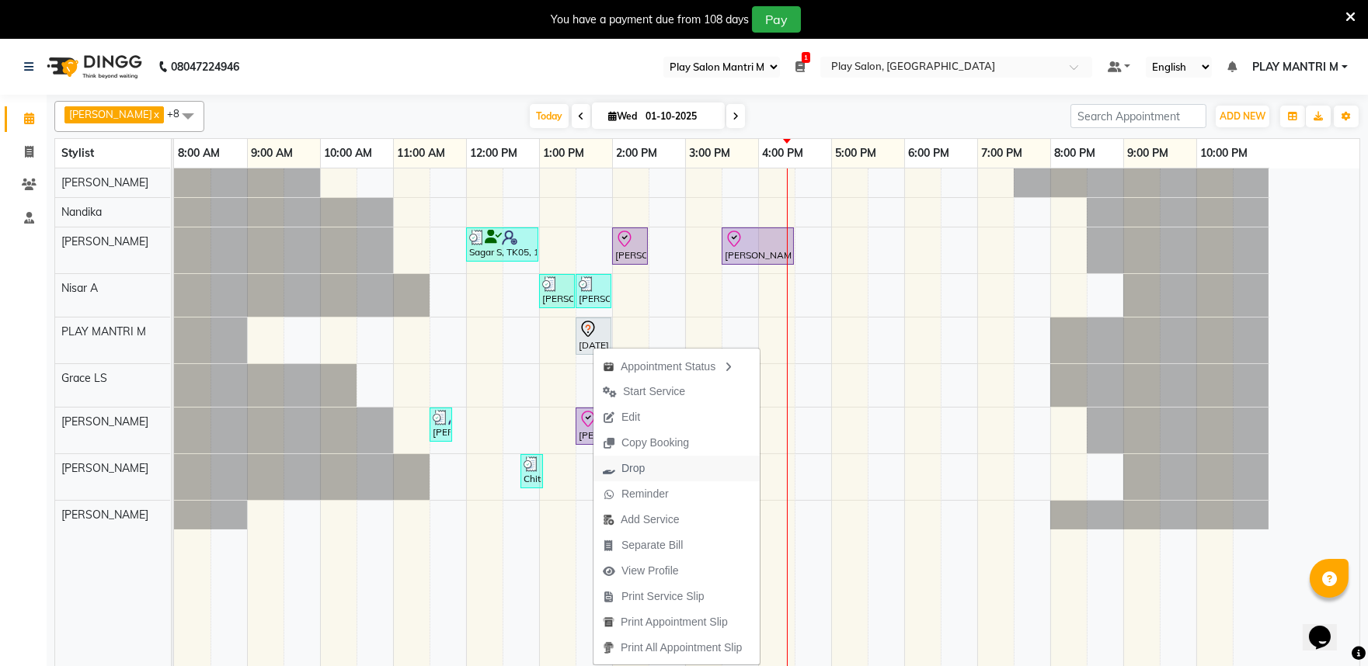
click at [645, 471] on span "Drop" at bounding box center [623, 469] width 61 height 26
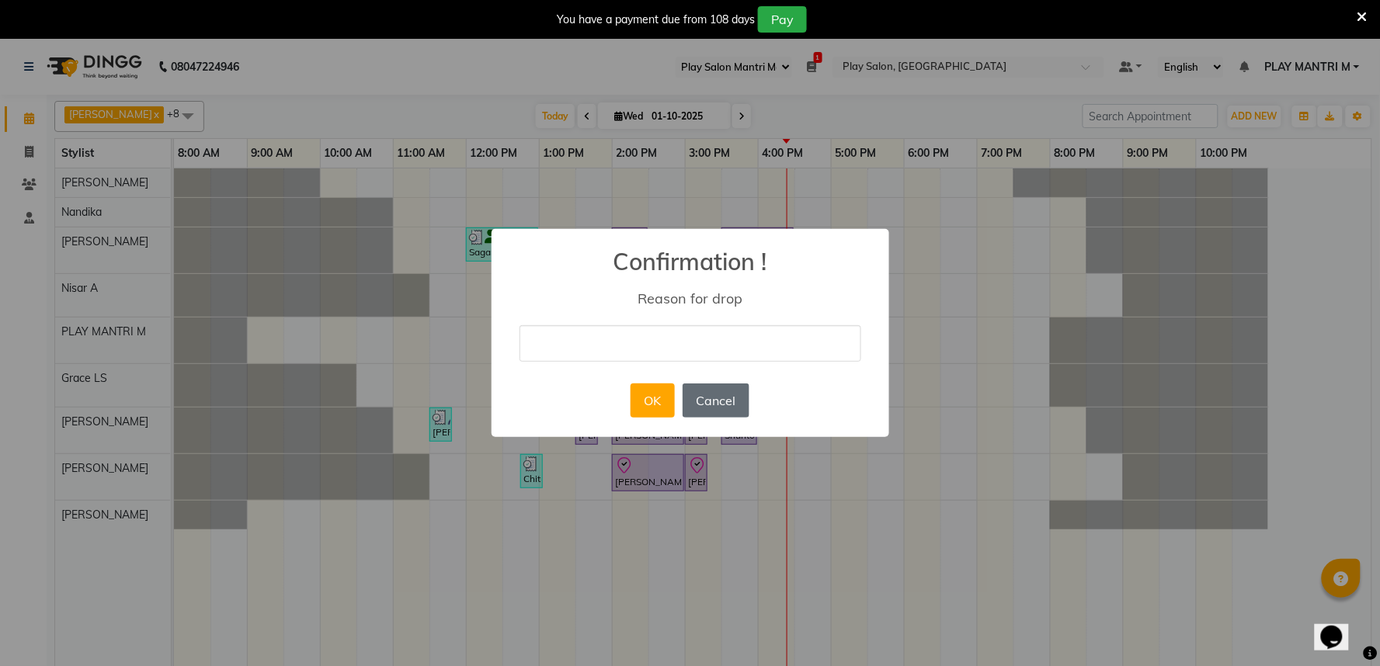
click at [707, 404] on button "Cancel" at bounding box center [716, 401] width 67 height 34
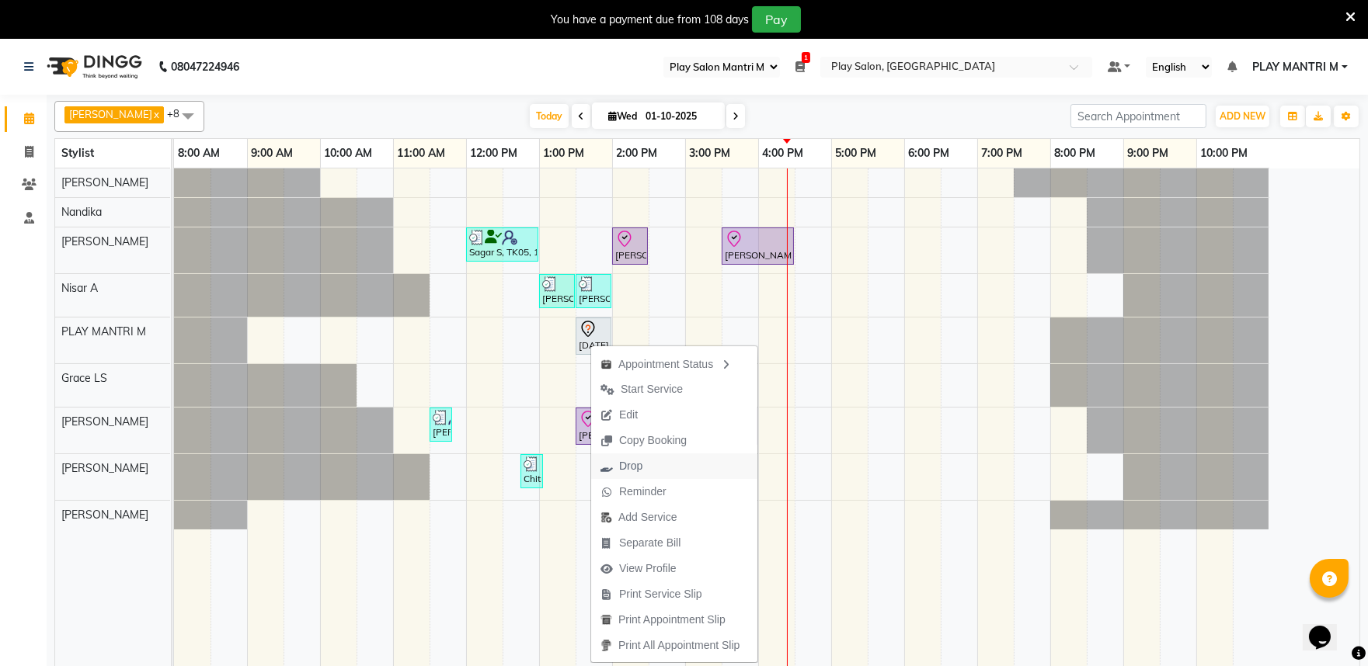
click at [652, 467] on button "Drop" at bounding box center [674, 467] width 166 height 26
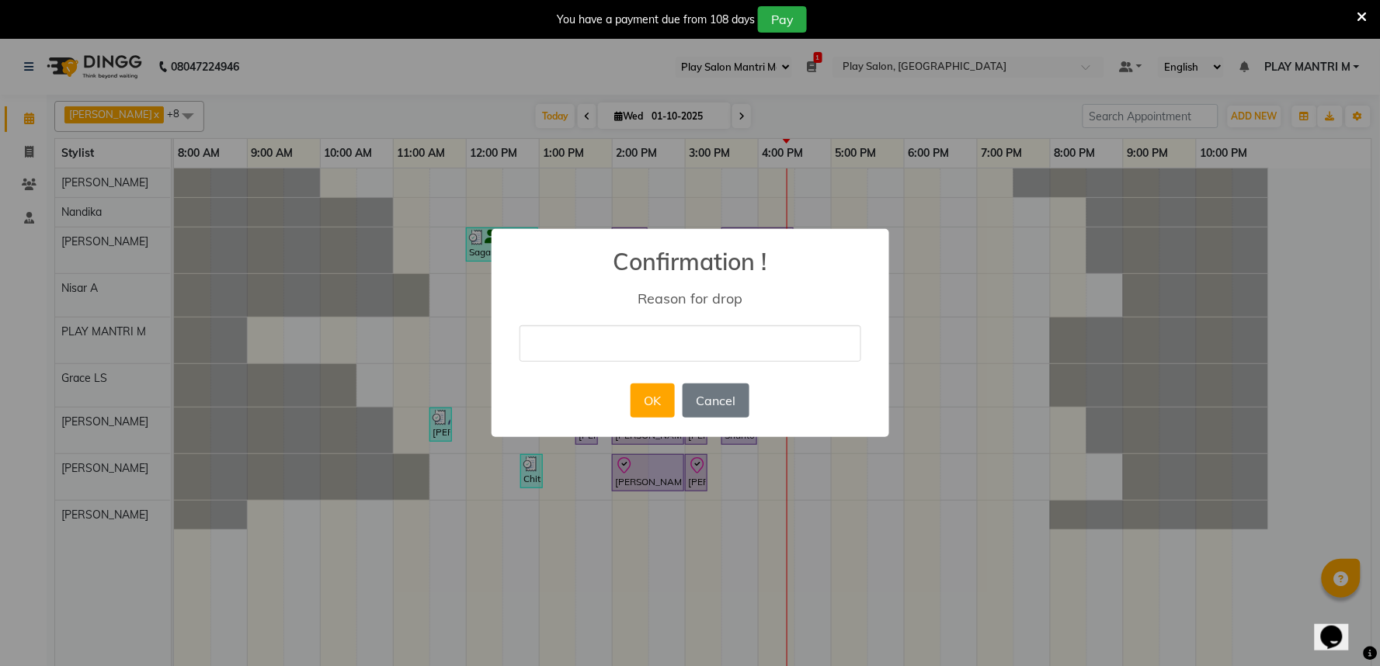
click at [603, 345] on input "text" at bounding box center [691, 343] width 342 height 36
type input "not responding"
click at [642, 402] on button "OK" at bounding box center [653, 401] width 44 height 34
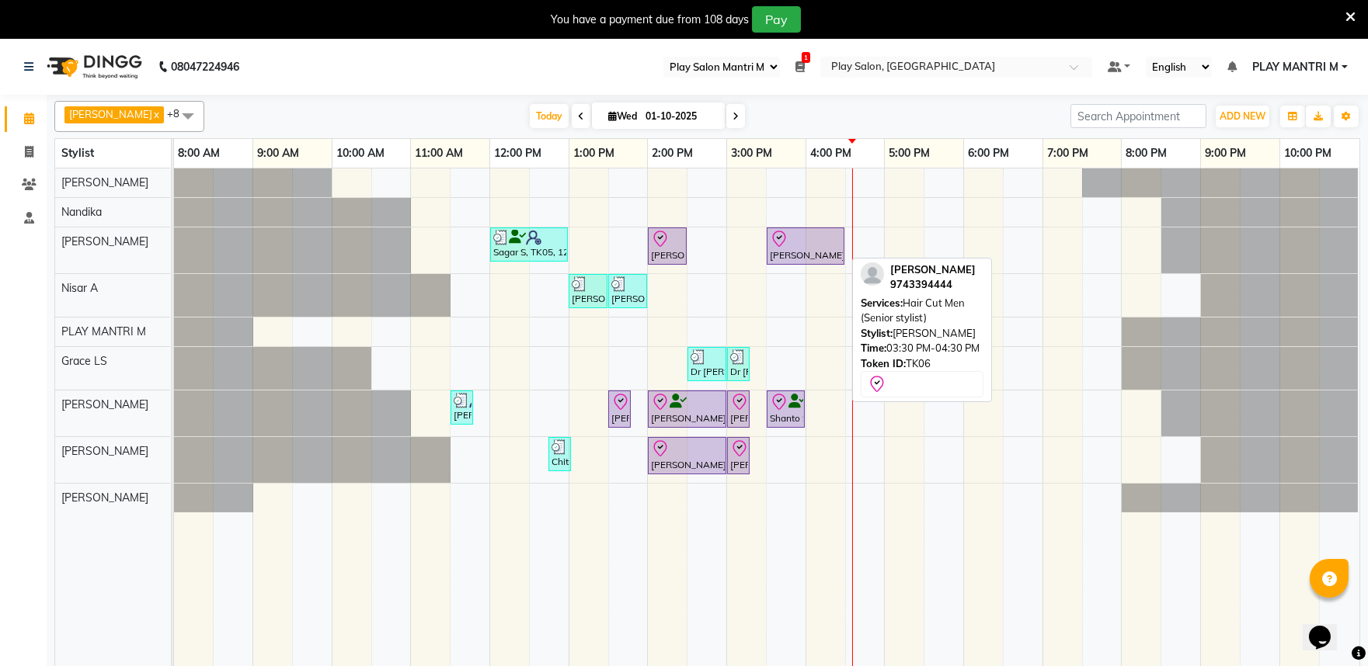
click at [780, 251] on div "[PERSON_NAME], TK06, 03:30 PM-04:30 PM, Hair Cut Men (Senior stylist)" at bounding box center [805, 246] width 75 height 33
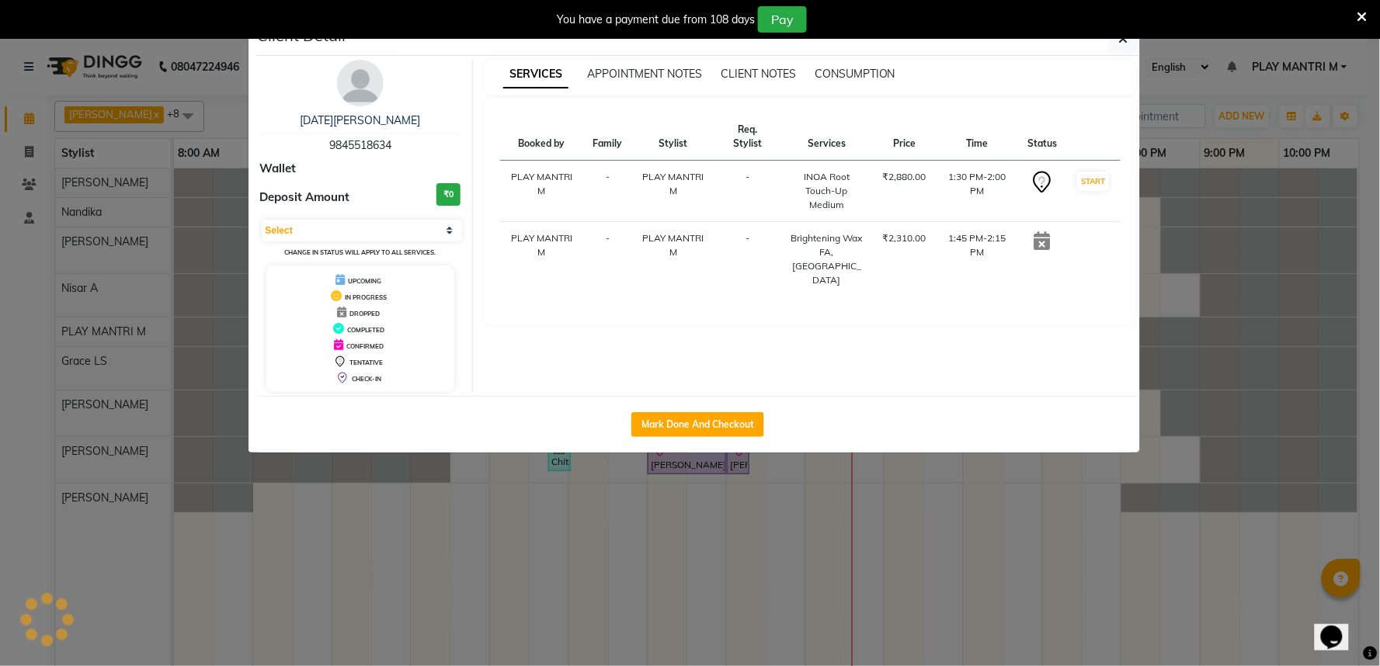
select select "8"
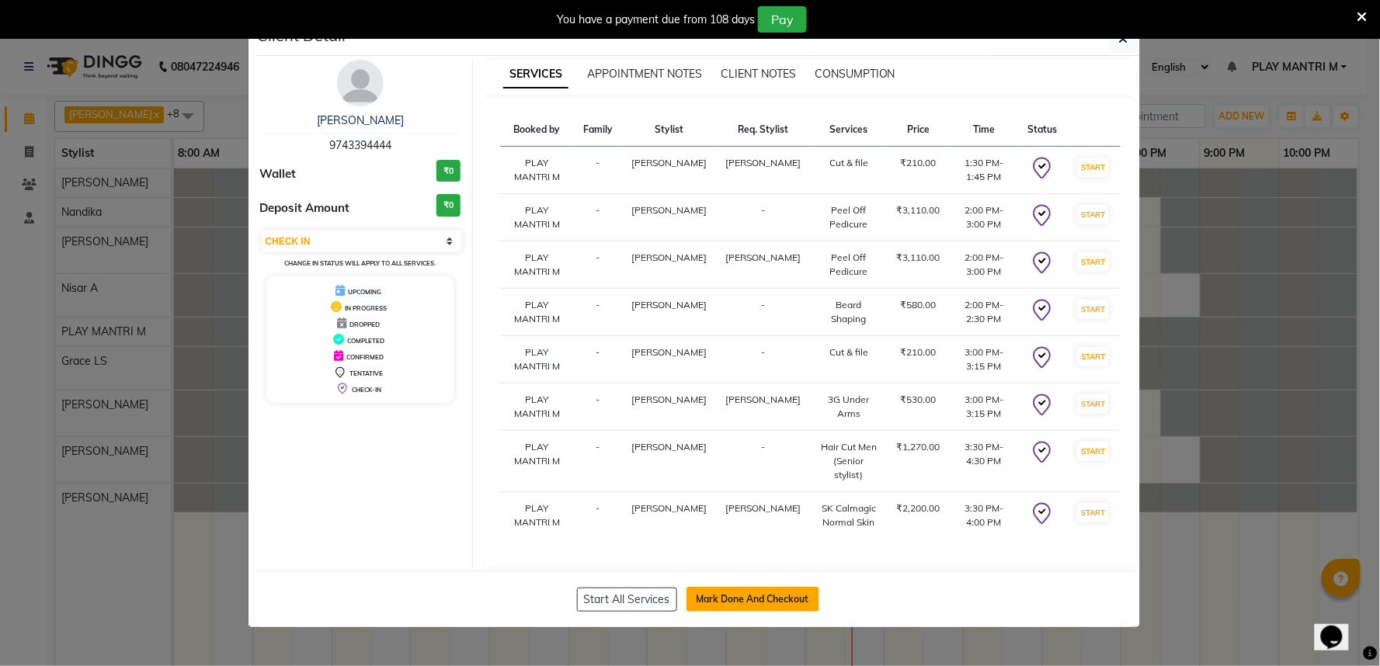
click at [762, 606] on button "Mark Done And Checkout" at bounding box center [752, 599] width 133 height 25
select select "service"
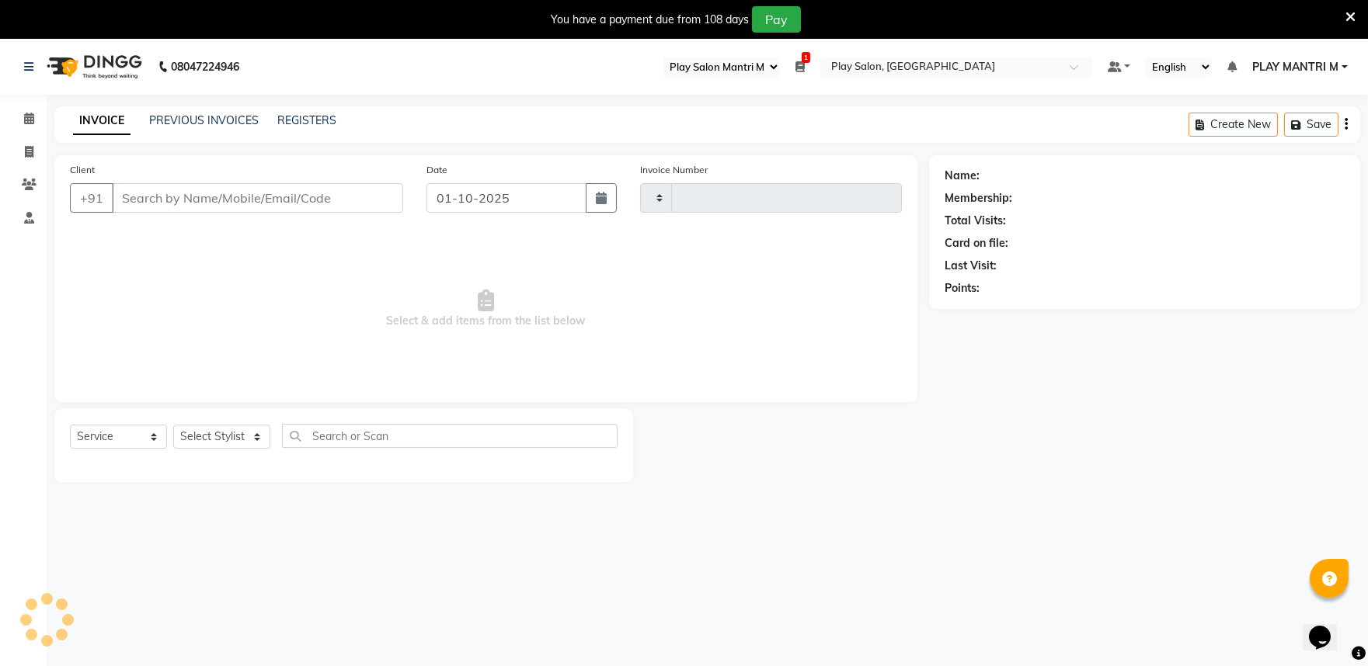
type input "2014"
select select "8352"
type input "97******44"
select select "81321"
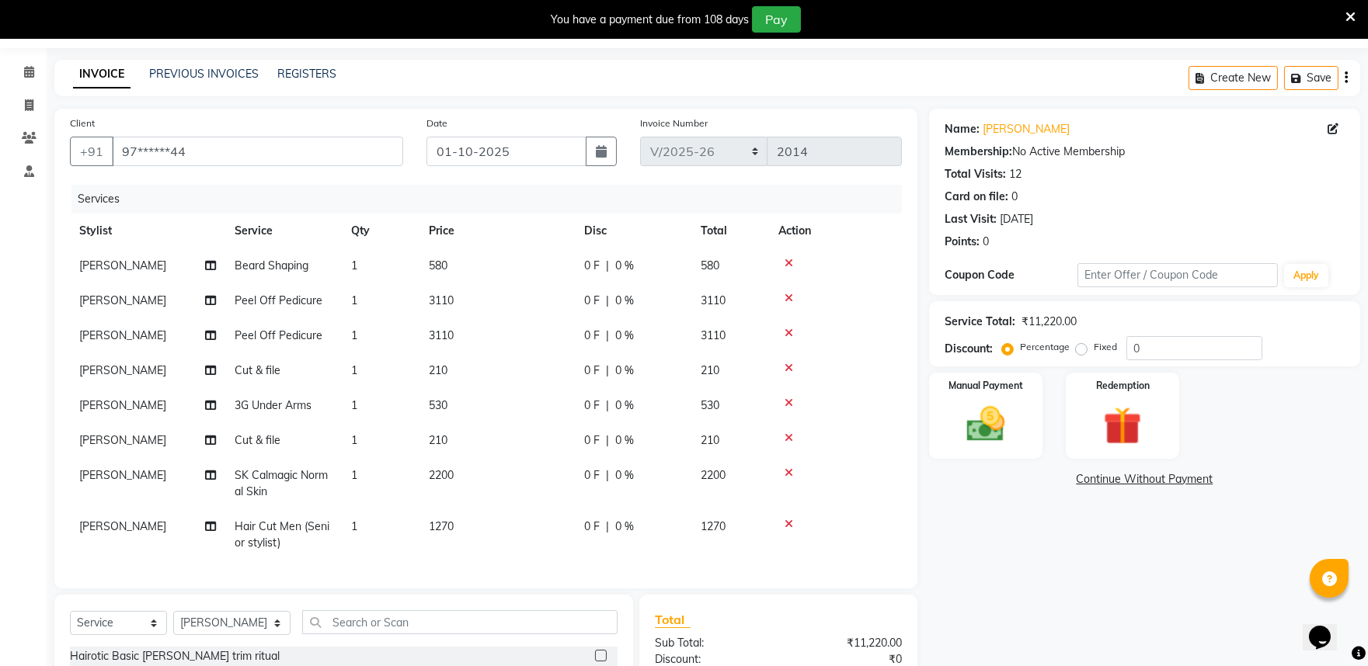
scroll to position [86, 0]
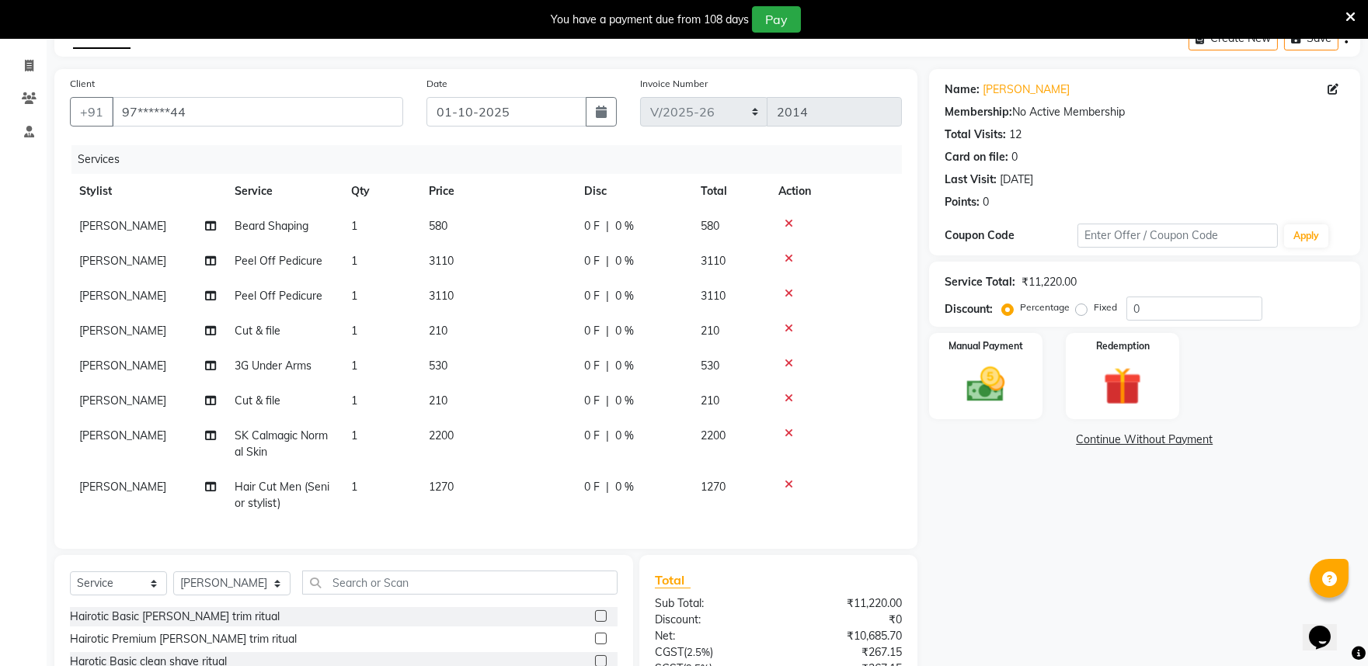
click at [448, 405] on td "210" at bounding box center [496, 401] width 155 height 35
select select "81311"
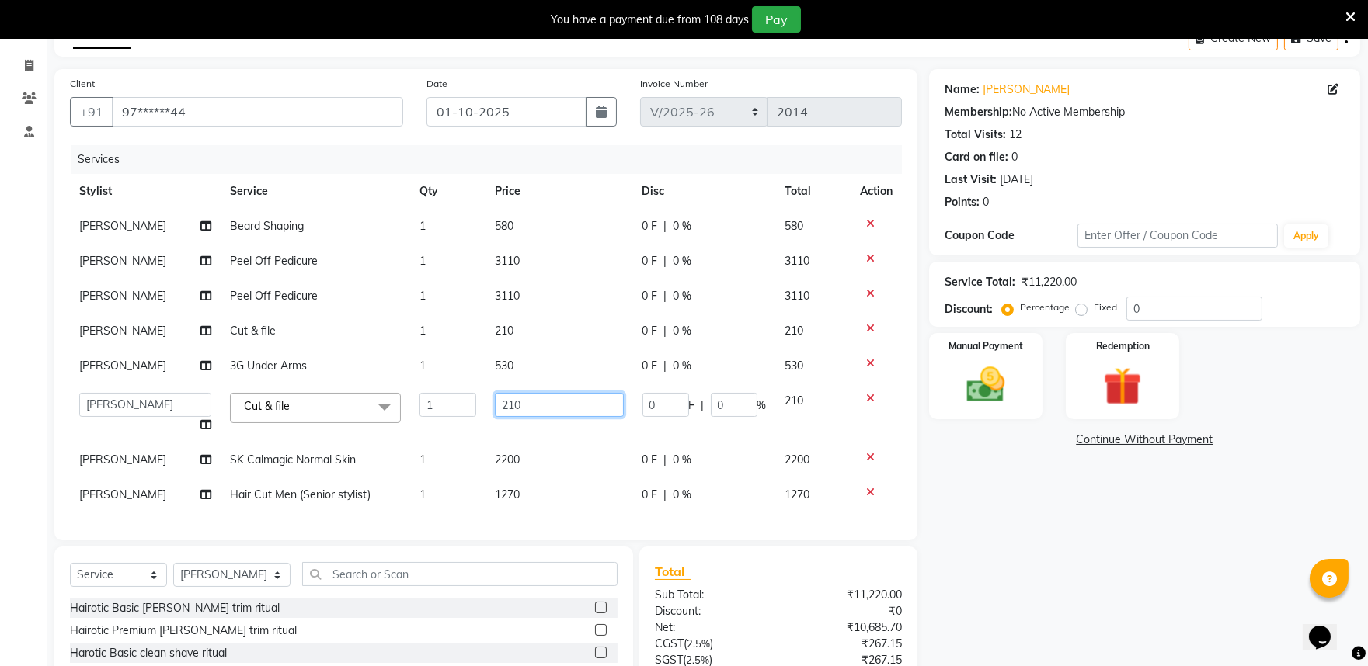
click at [557, 409] on input "210" at bounding box center [559, 405] width 128 height 24
type input "2"
type input "150"
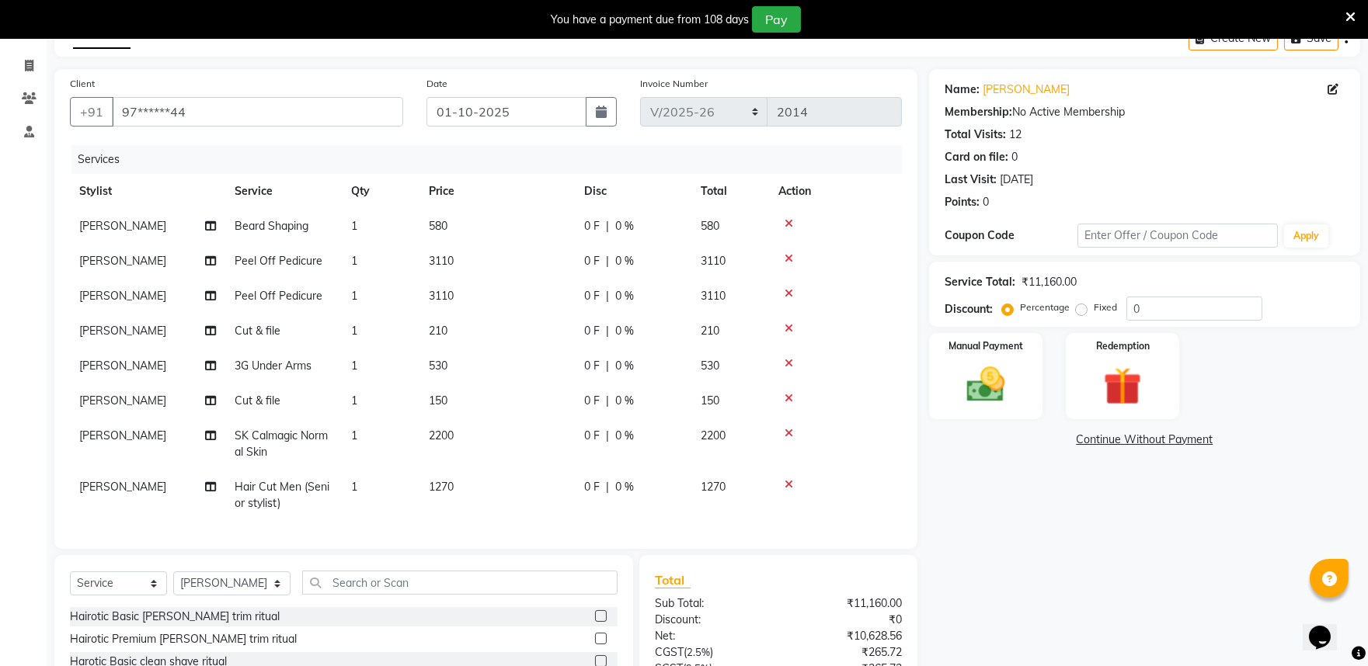
click at [559, 466] on td "2200" at bounding box center [496, 444] width 155 height 51
select select "81322"
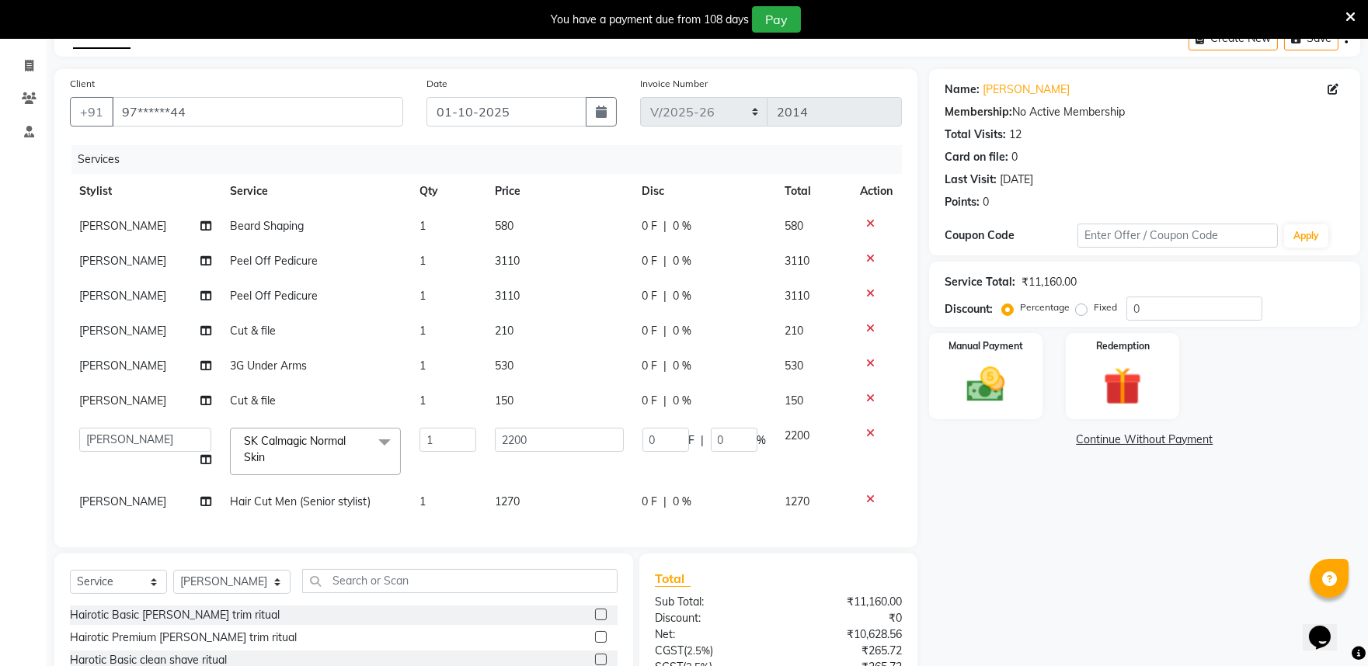
scroll to position [11, 0]
click at [549, 433] on input "2200" at bounding box center [559, 440] width 128 height 24
type input "2500"
click at [563, 499] on td "1270" at bounding box center [558, 502] width 147 height 35
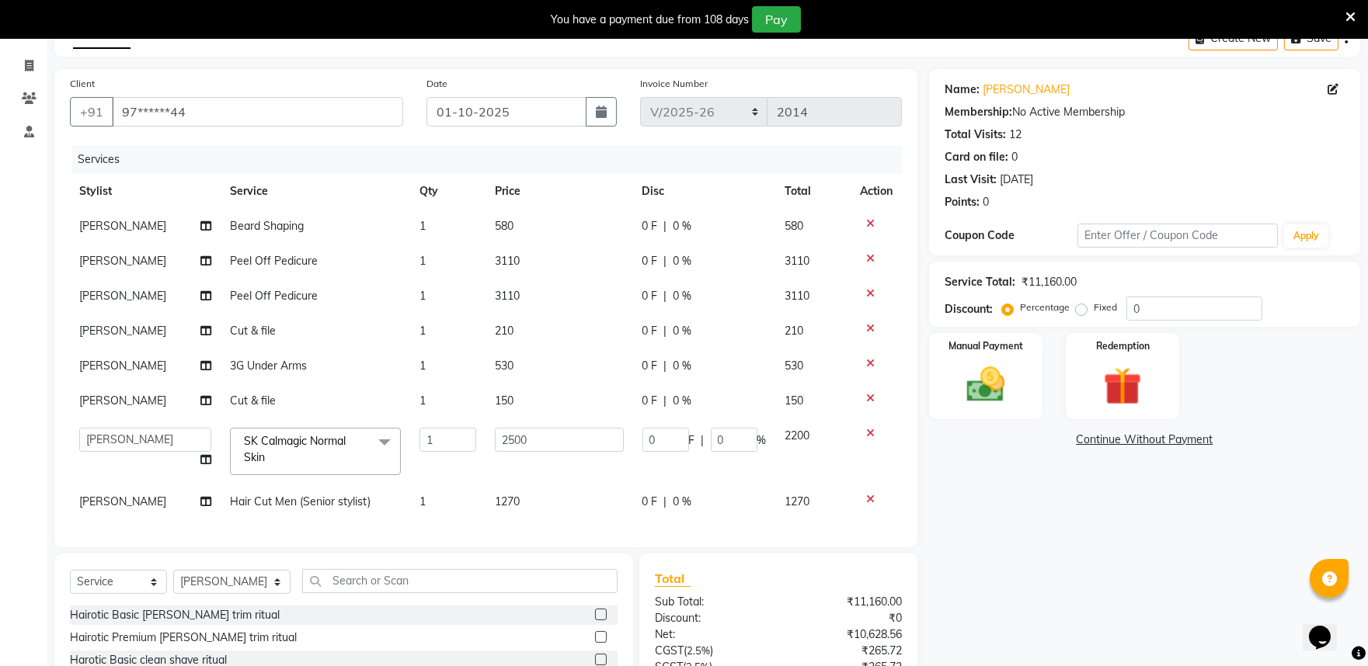
select select "81321"
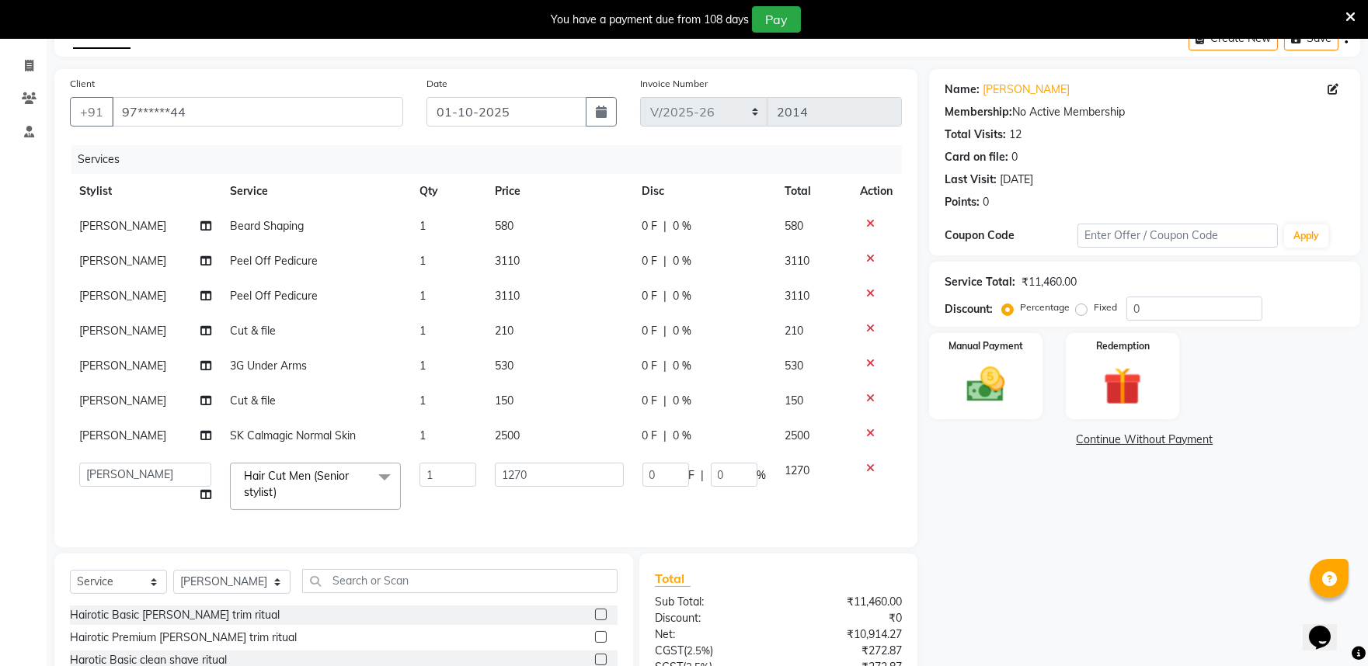
click at [523, 367] on td "530" at bounding box center [558, 366] width 147 height 35
select select "81322"
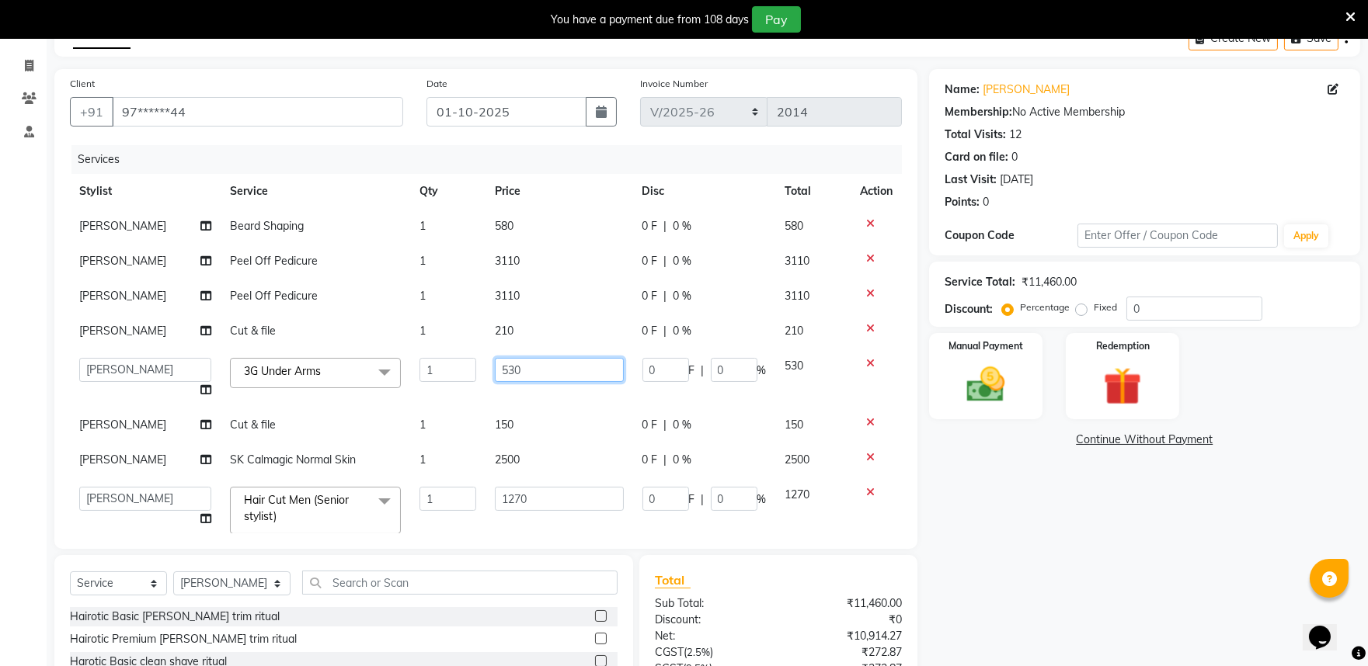
click at [523, 367] on input "530" at bounding box center [559, 370] width 128 height 24
type input "5"
type input "680"
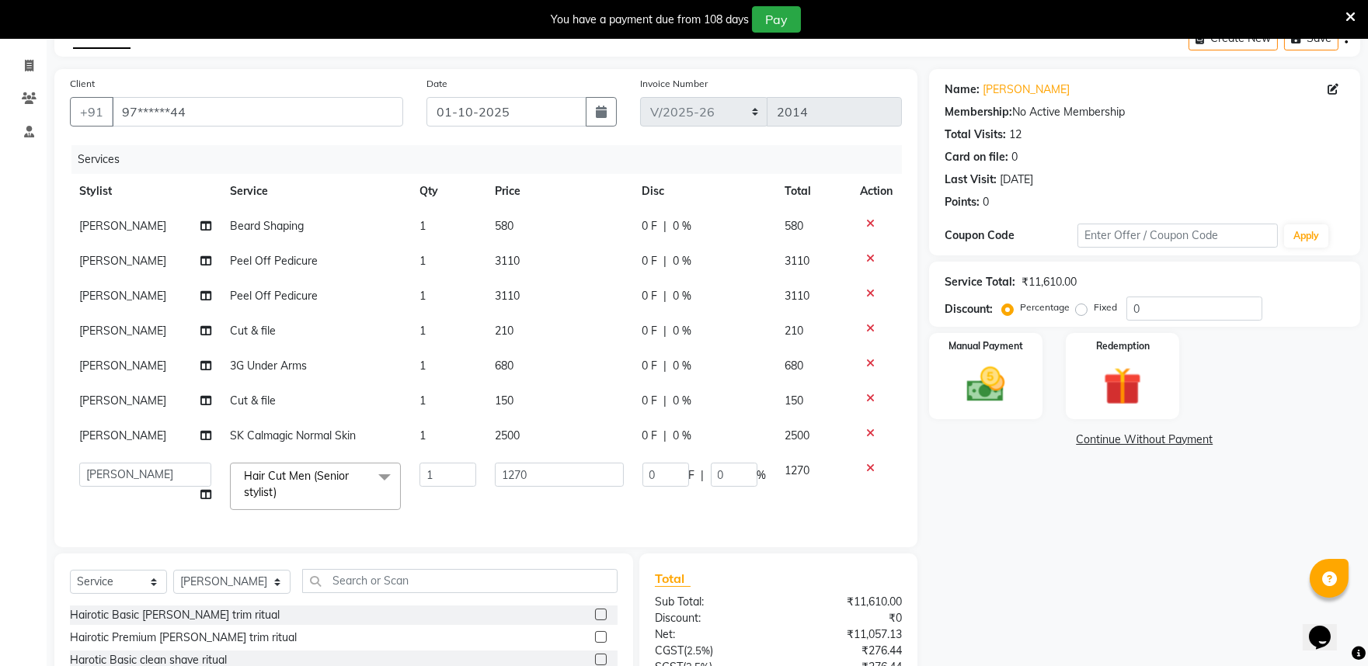
click at [1069, 565] on div "Name: [PERSON_NAME] S Membership: No Active Membership Total Visits: 12 Card on…" at bounding box center [1150, 426] width 443 height 714
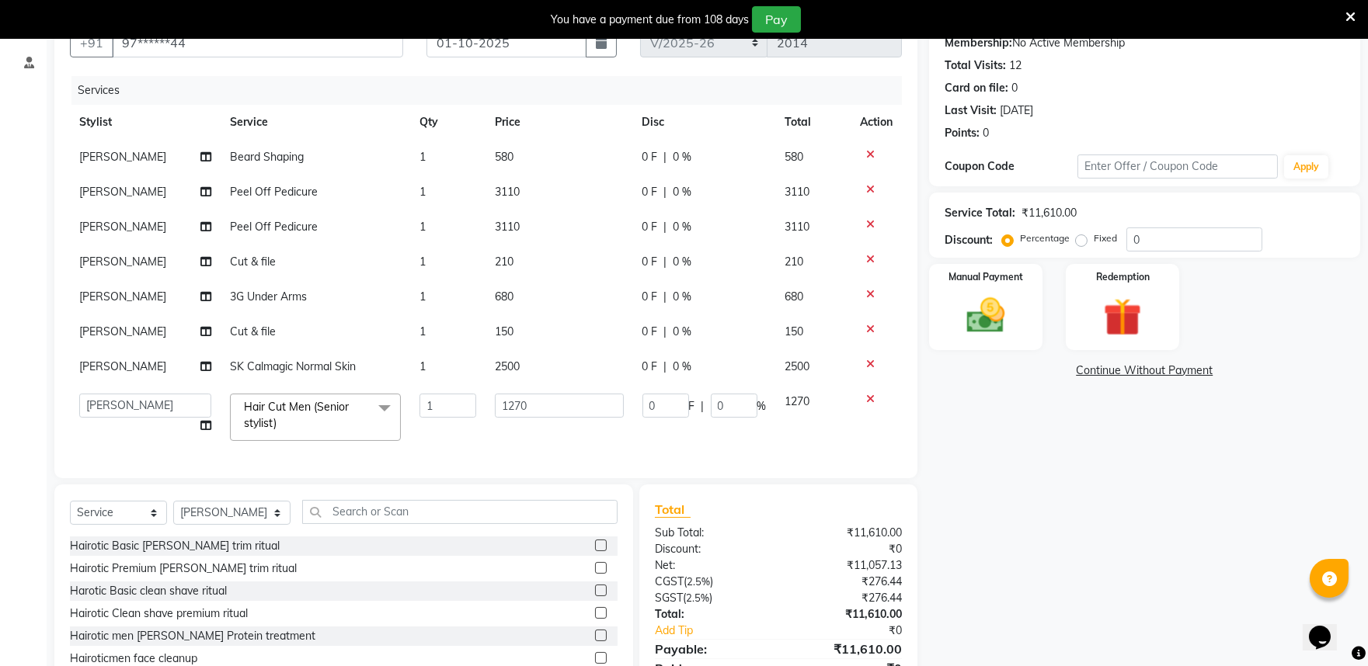
scroll to position [225, 0]
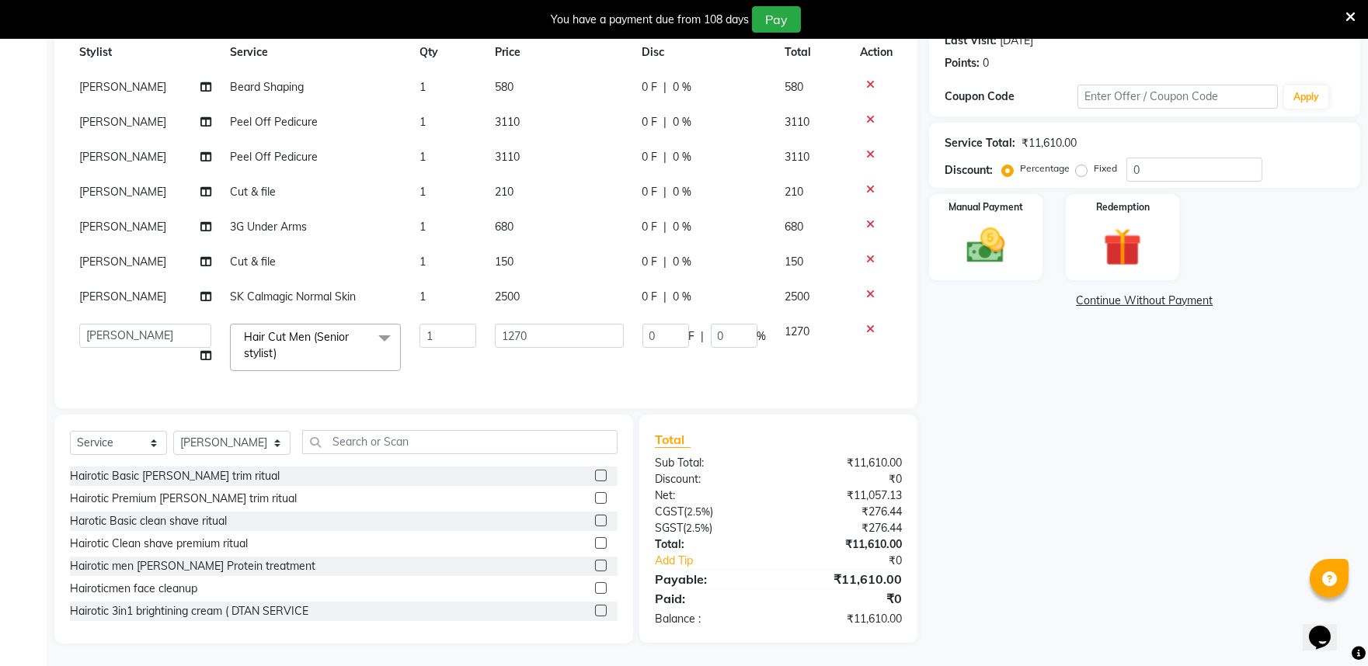
click at [961, 443] on div "Name: [PERSON_NAME] S Membership: No Active Membership Total Visits: 12 Card on…" at bounding box center [1150, 287] width 443 height 714
click at [1207, 513] on div "Name: [PERSON_NAME] S Membership: No Active Membership Total Visits: 12 Card on…" at bounding box center [1150, 287] width 443 height 714
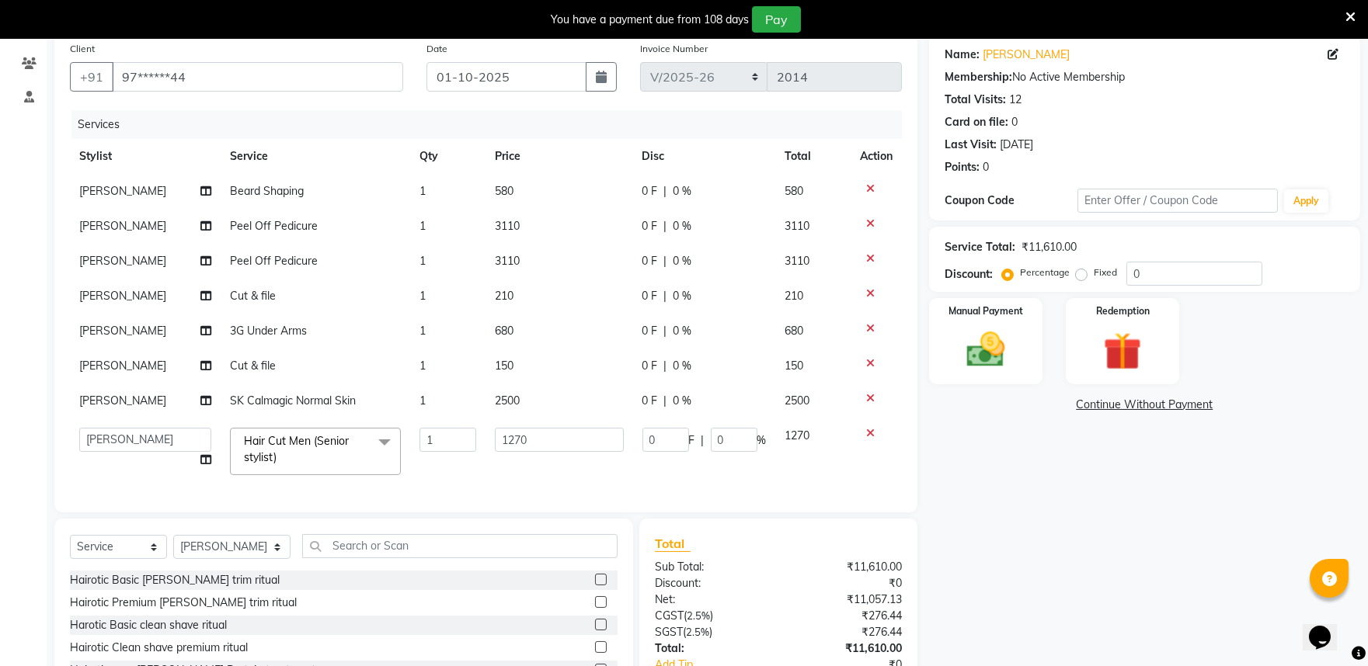
scroll to position [0, 0]
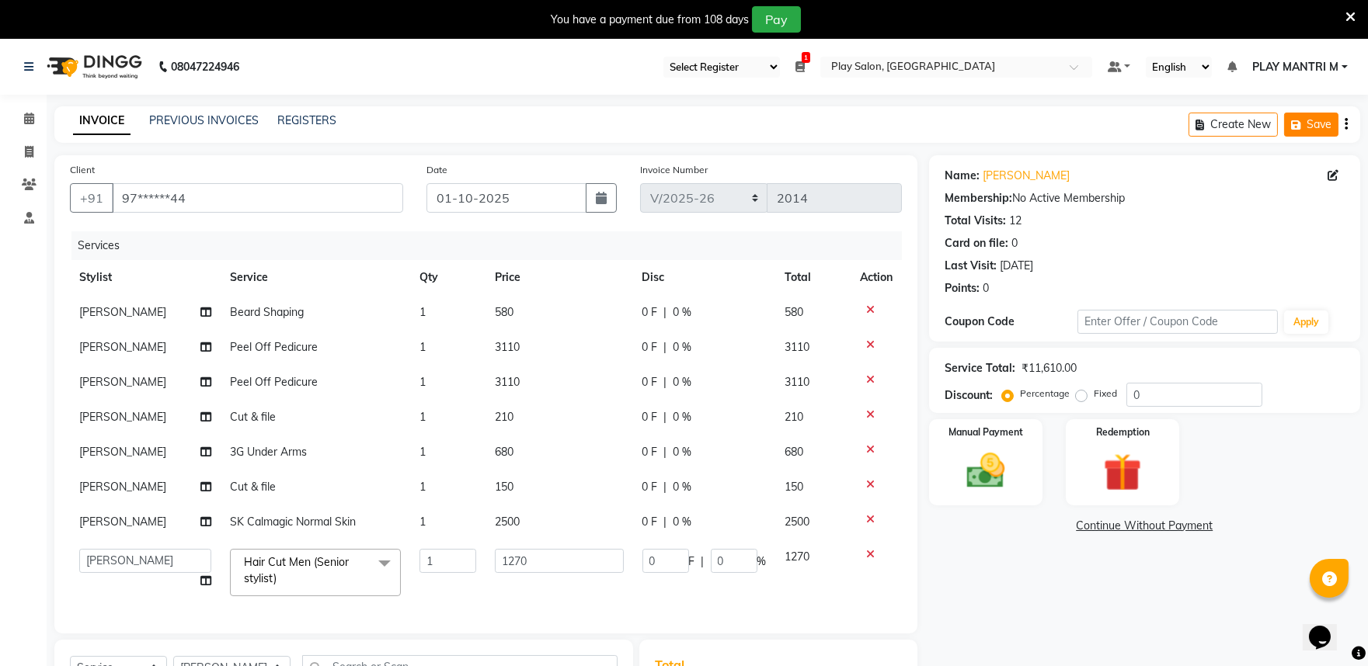
click at [1313, 127] on button "Save" at bounding box center [1311, 125] width 54 height 24
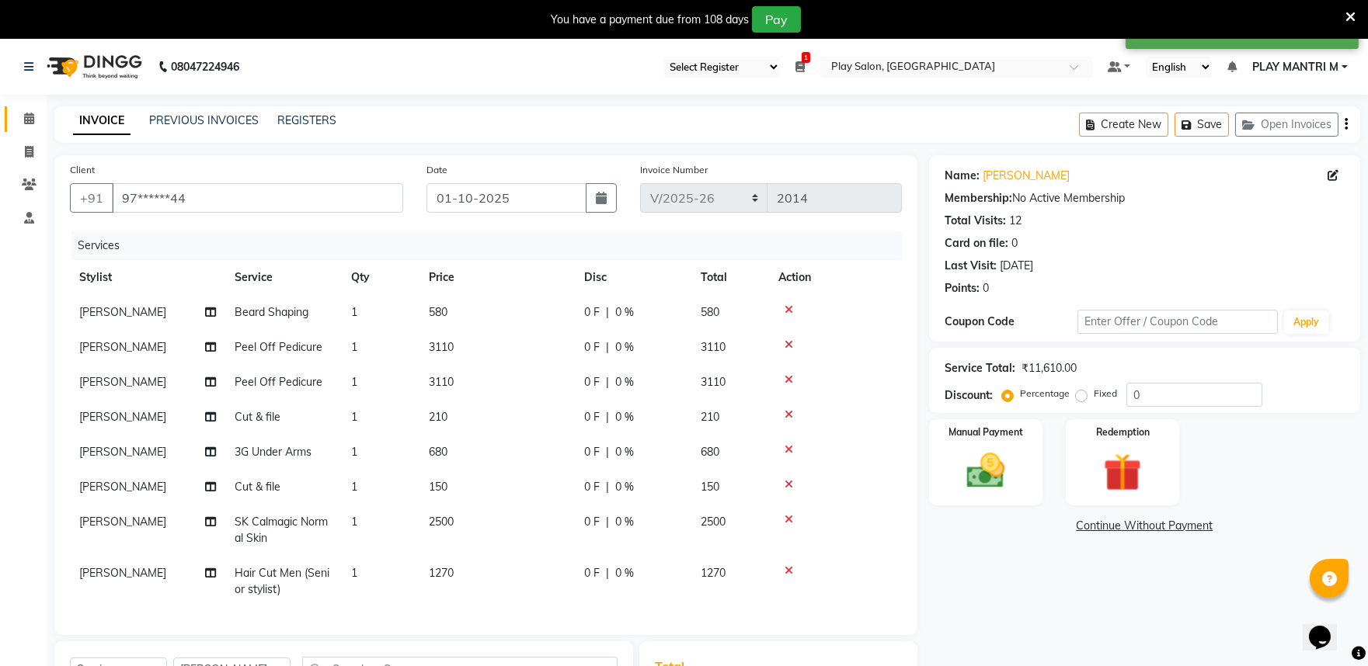
drag, startPoint x: 29, startPoint y: 117, endPoint x: 418, endPoint y: 2, distance: 405.9
click at [29, 118] on icon at bounding box center [29, 119] width 10 height 12
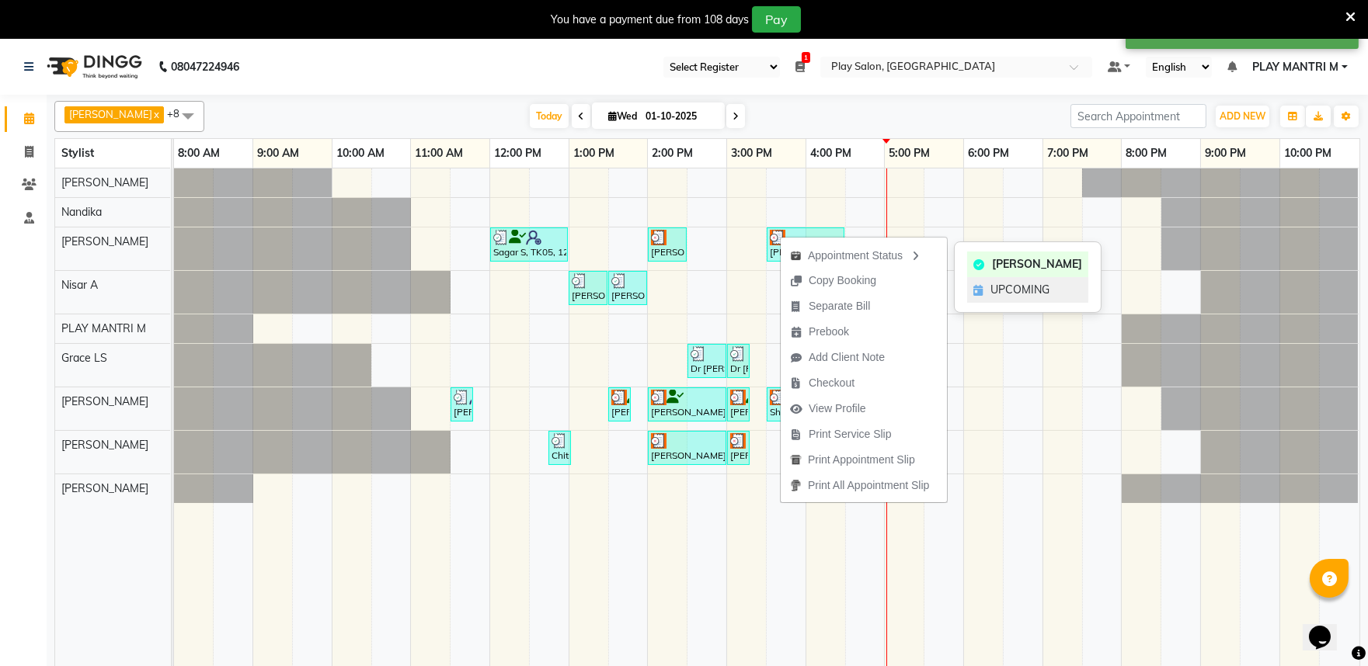
click at [1011, 293] on span "UPCOMING" at bounding box center [1019, 290] width 59 height 16
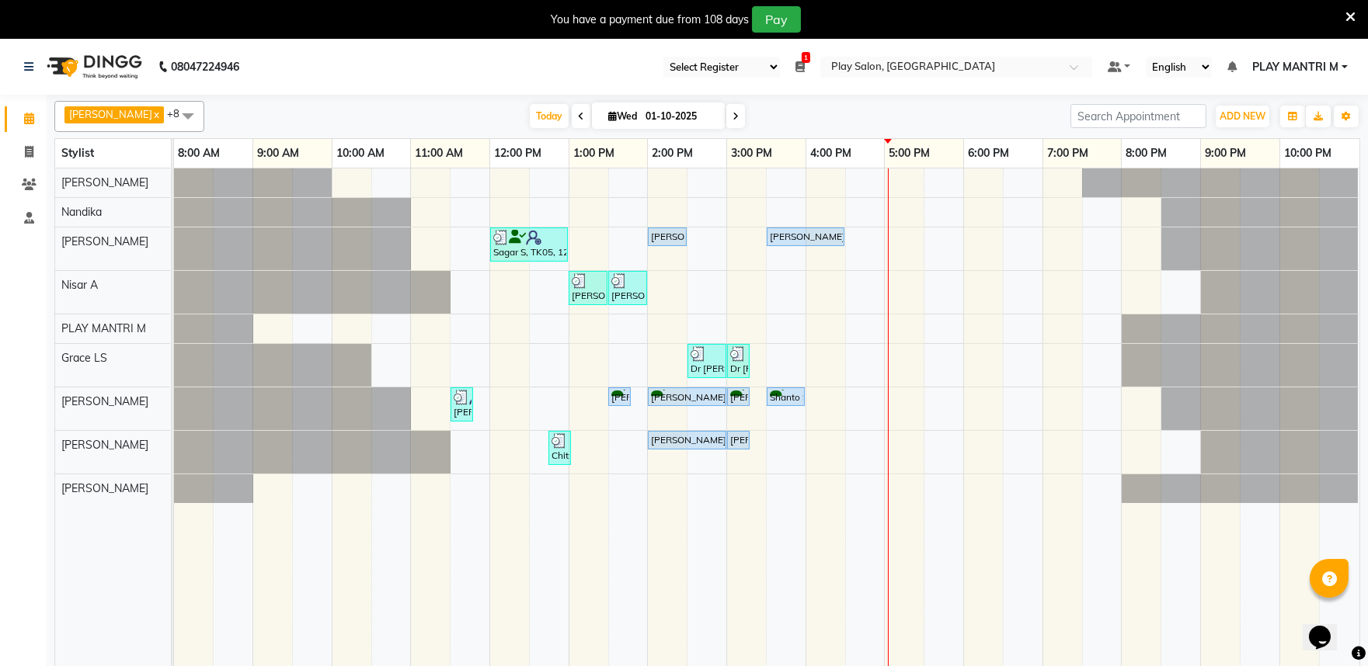
click at [888, 182] on div at bounding box center [888, 427] width 1 height 517
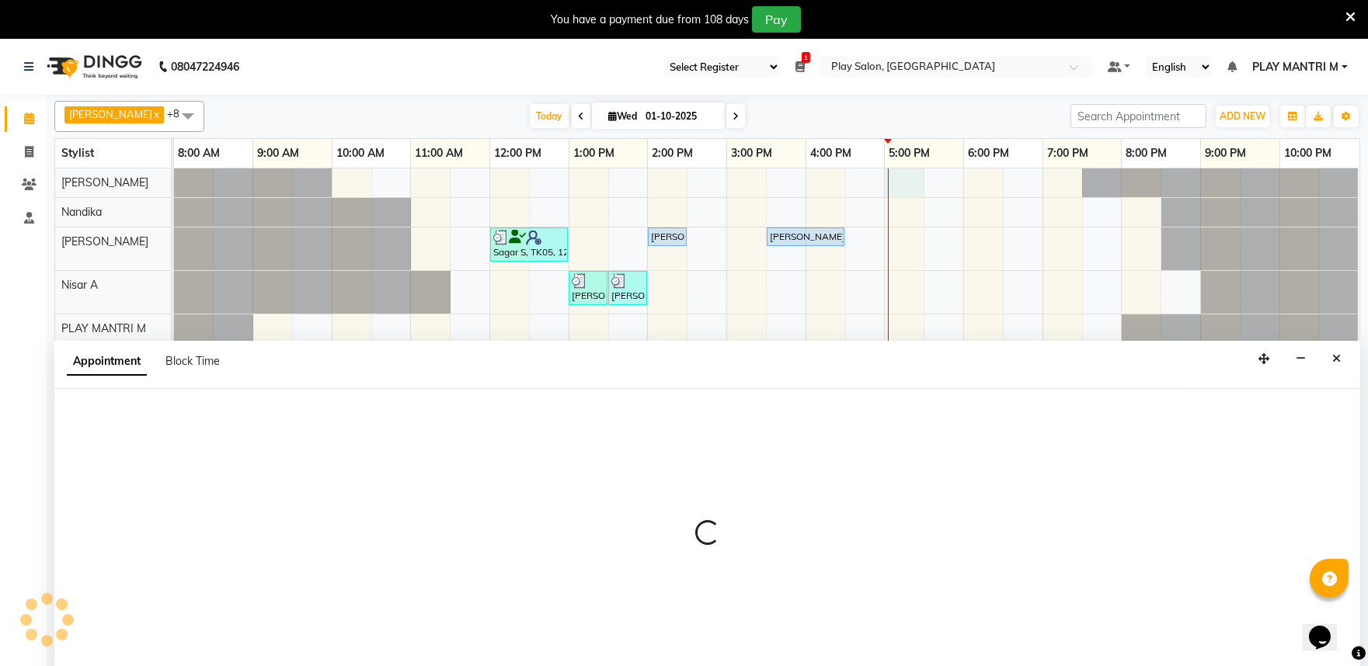
scroll to position [39, 0]
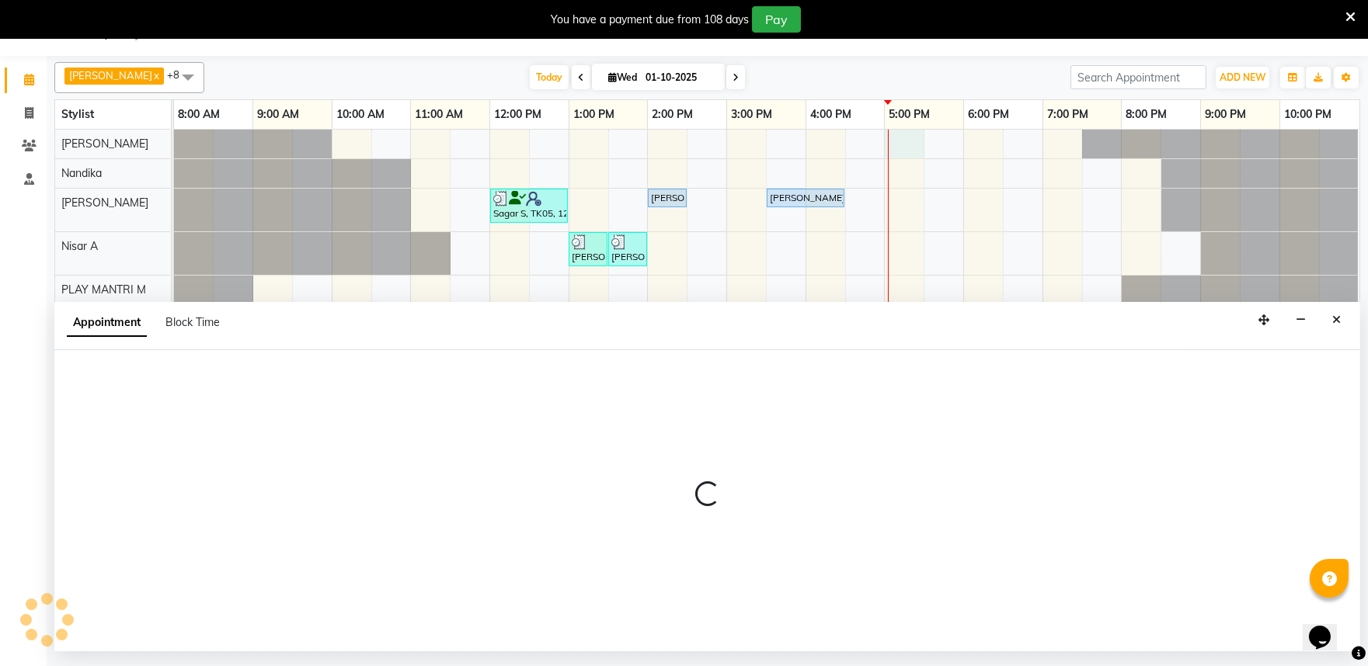
select select "81325"
select select "tentative"
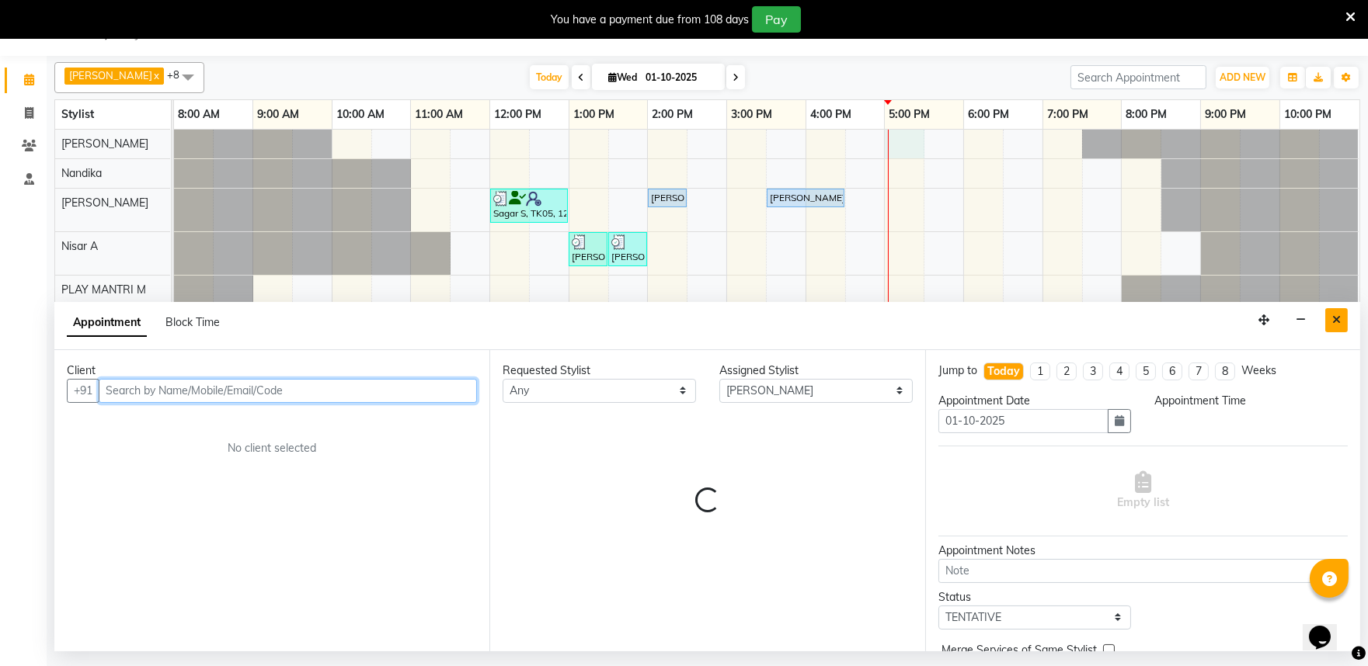
select select "1020"
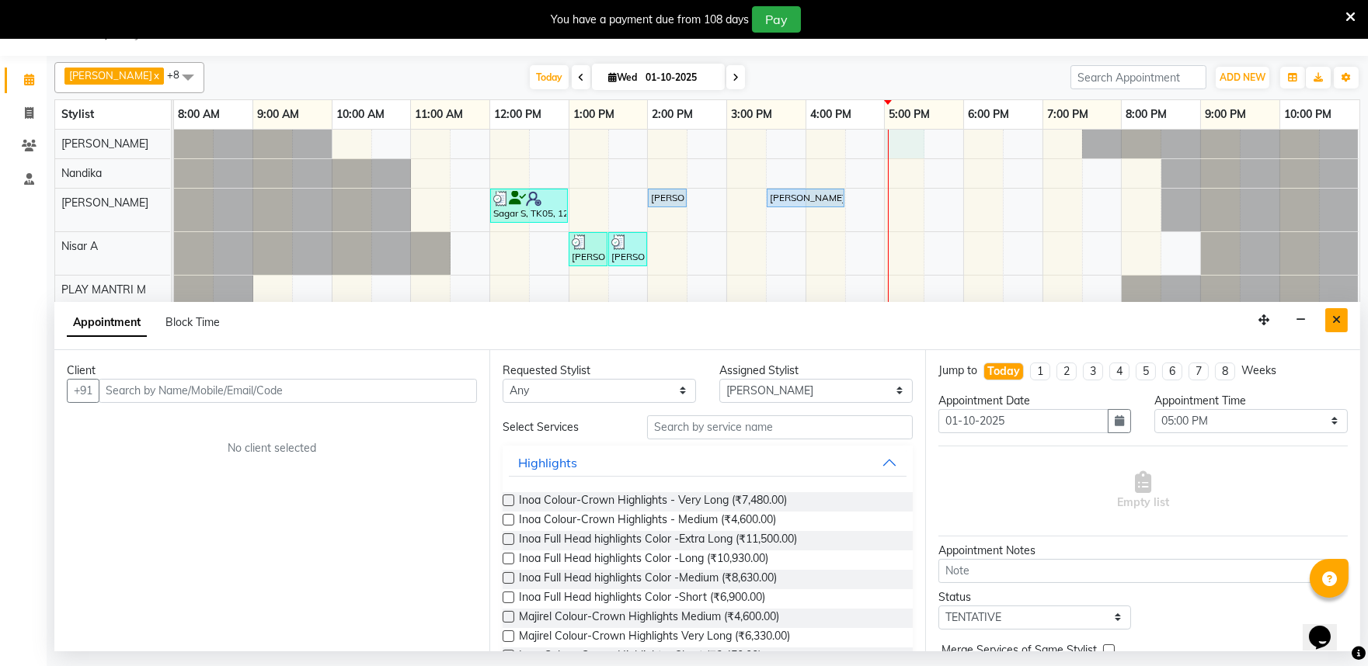
click at [1333, 324] on icon "Close" at bounding box center [1336, 320] width 9 height 11
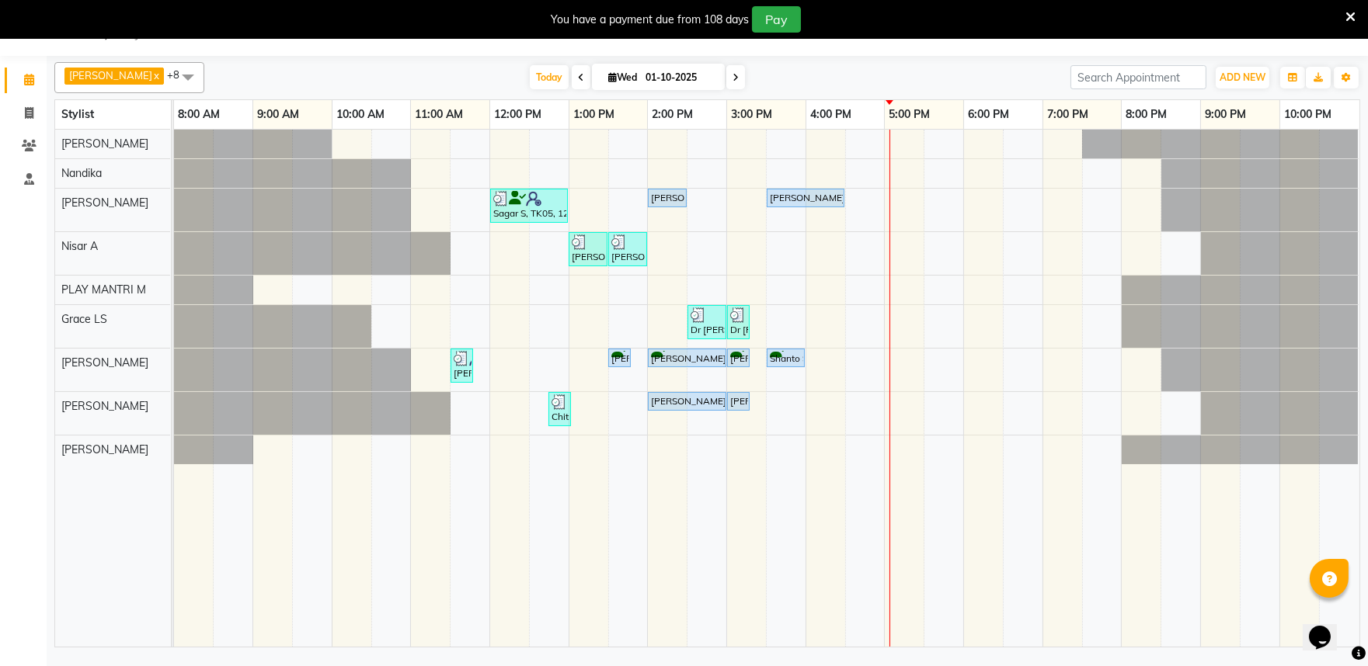
click at [884, 198] on div "Sagar S, TK05, 12:00 PM-01:00 PM, Hair Cut Men (Senior stylist) [PERSON_NAME] S…" at bounding box center [766, 388] width 1185 height 517
select select "81321"
select select "tentative"
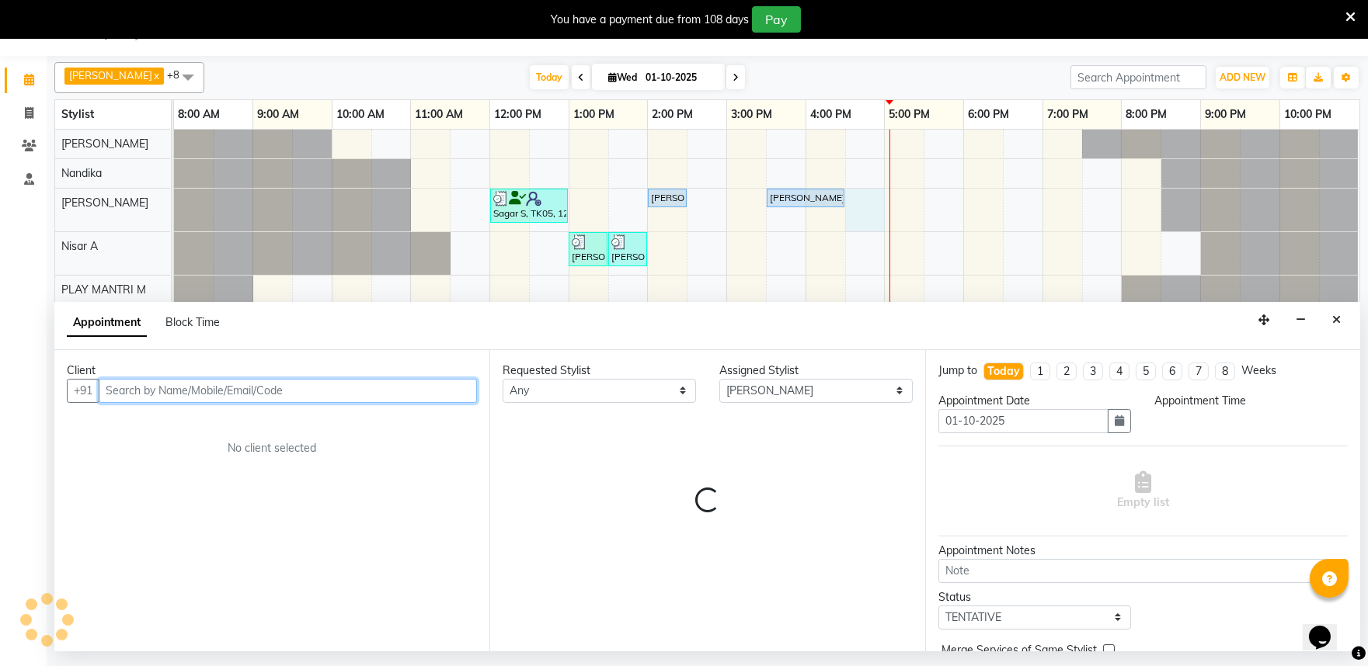
select select "990"
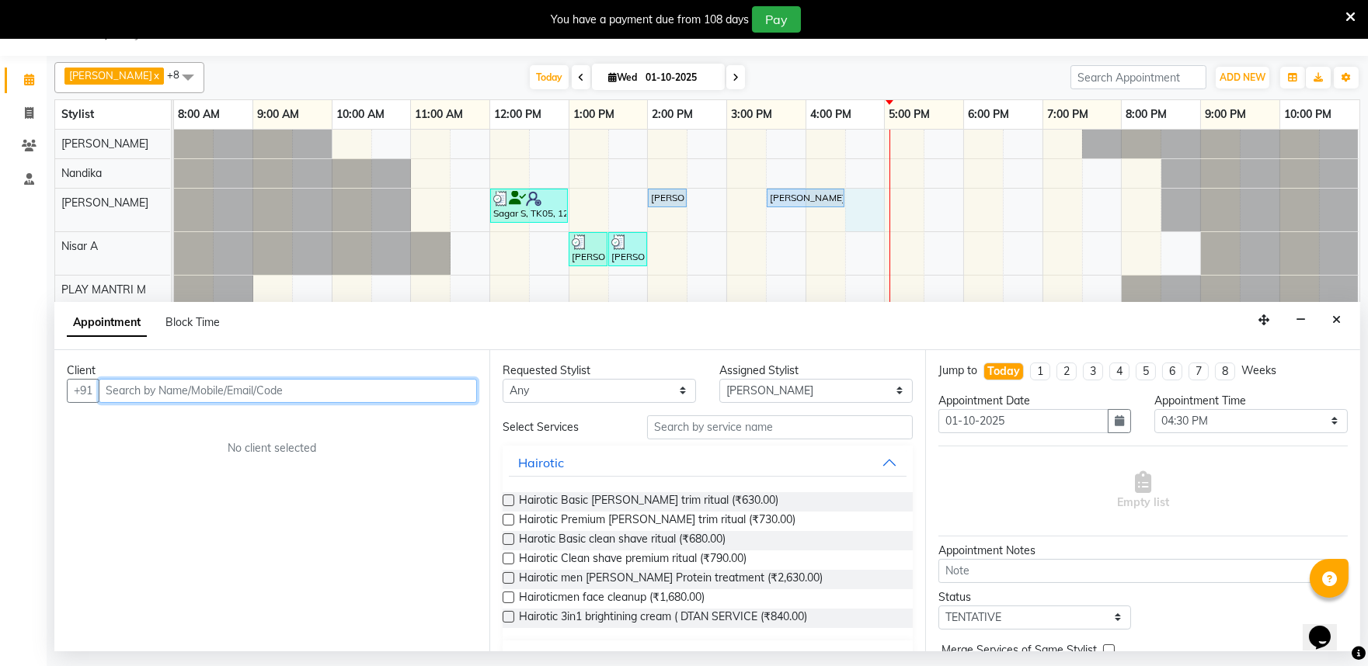
click at [145, 396] on input "text" at bounding box center [288, 391] width 378 height 24
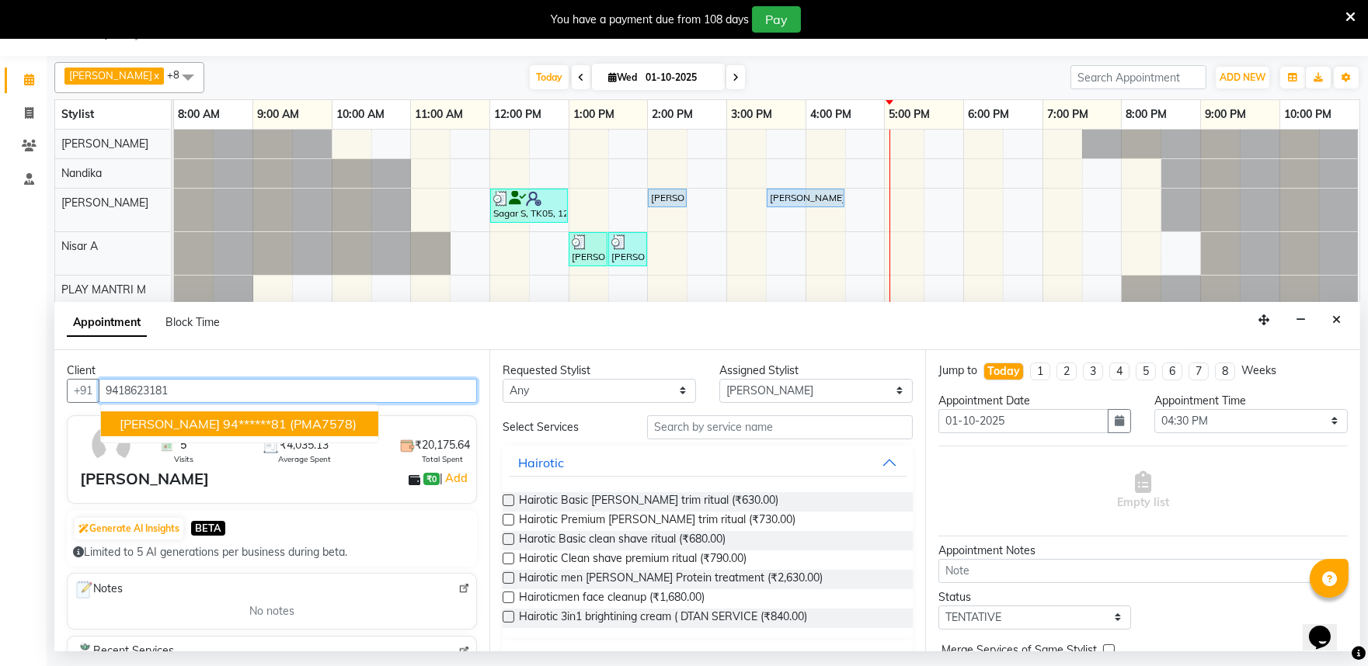
click at [215, 428] on button "[PERSON_NAME] 94******81 (PMA7578)" at bounding box center [239, 424] width 277 height 25
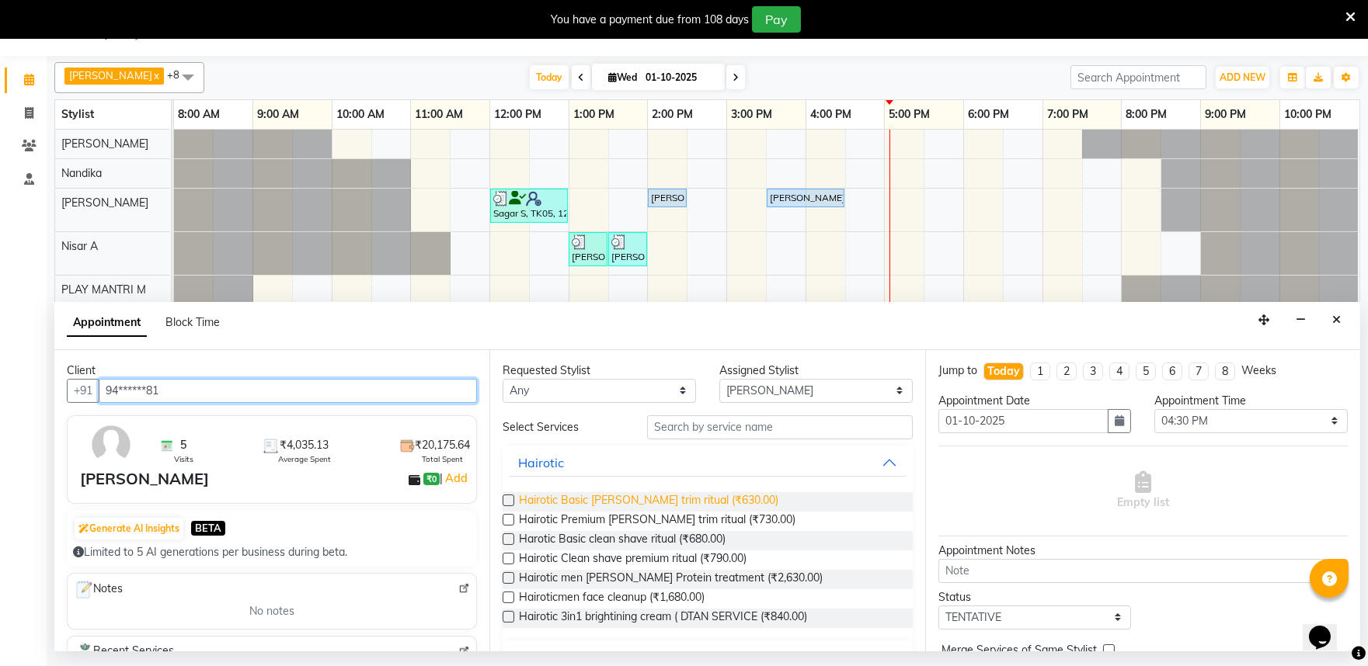
scroll to position [0, 0]
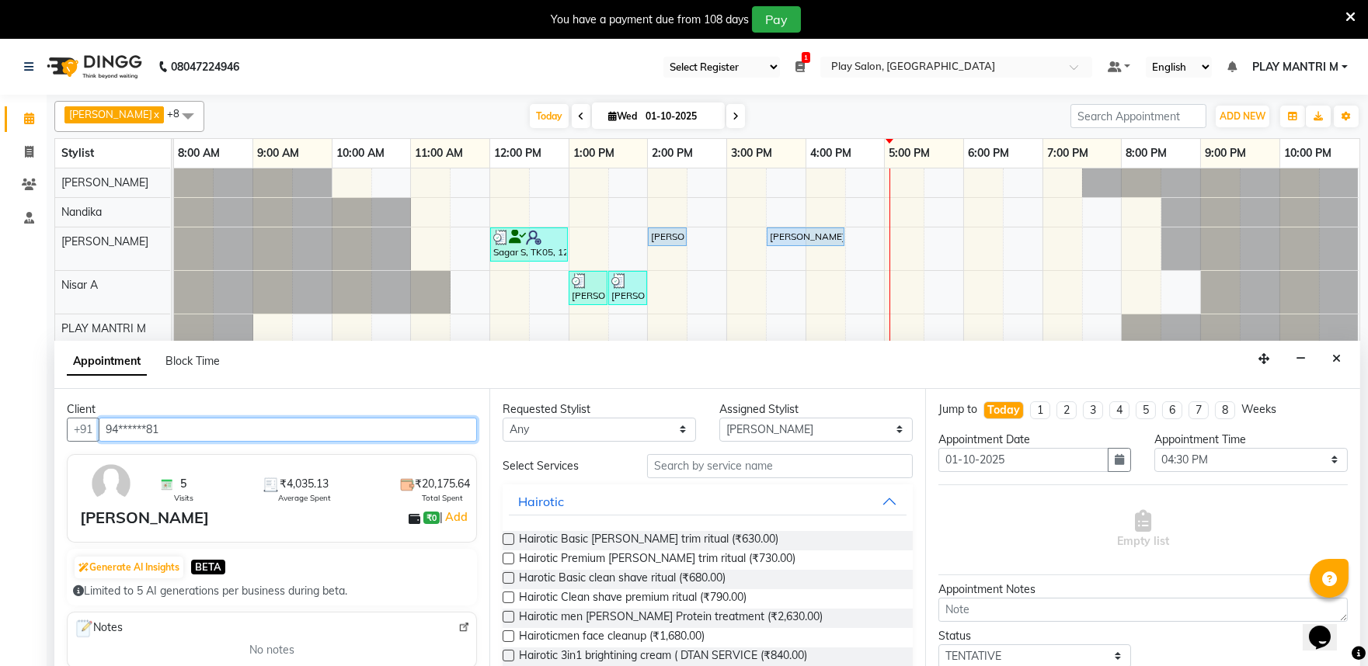
type input "94******81"
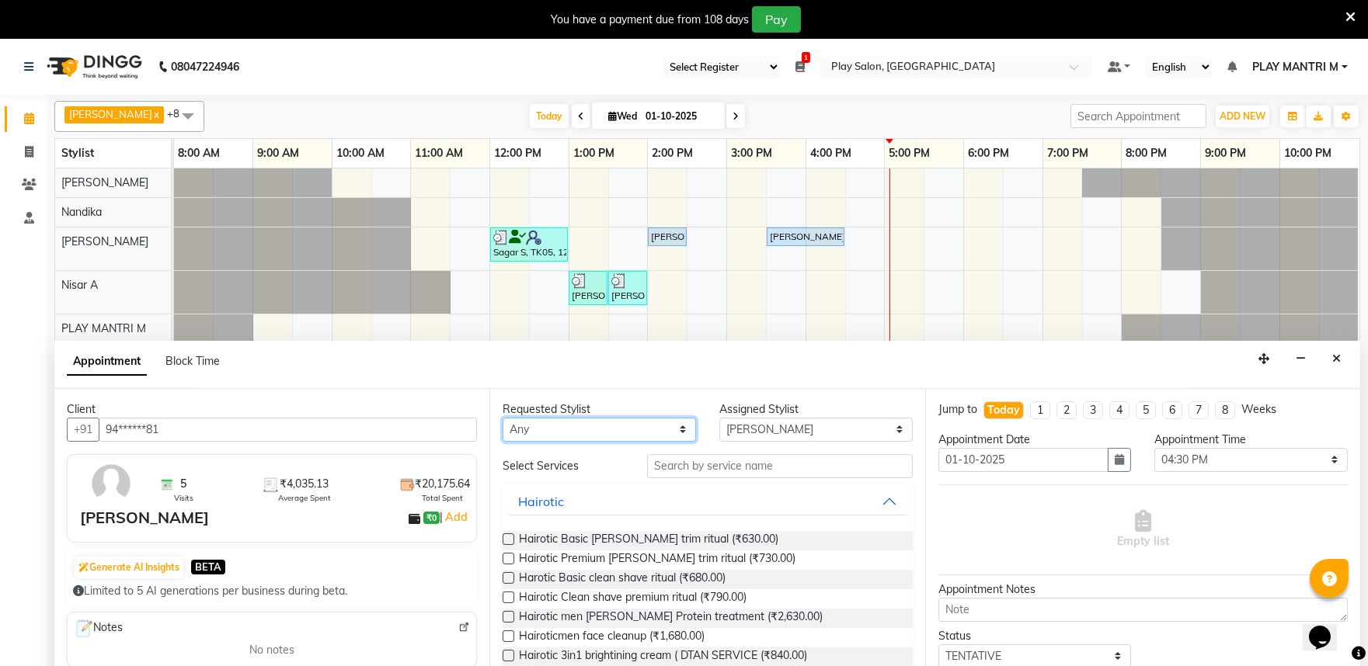
click at [620, 435] on select "Any [PERSON_NAME] S [PERSON_NAME] [PERSON_NAME] Khomong [PERSON_NAME] [PERSON_N…" at bounding box center [598, 430] width 193 height 24
select select "81321"
click at [502, 418] on select "Any [PERSON_NAME] S [PERSON_NAME] [PERSON_NAME] Khomong [PERSON_NAME] [PERSON_N…" at bounding box center [598, 430] width 193 height 24
click at [692, 466] on input "text" at bounding box center [780, 466] width 266 height 24
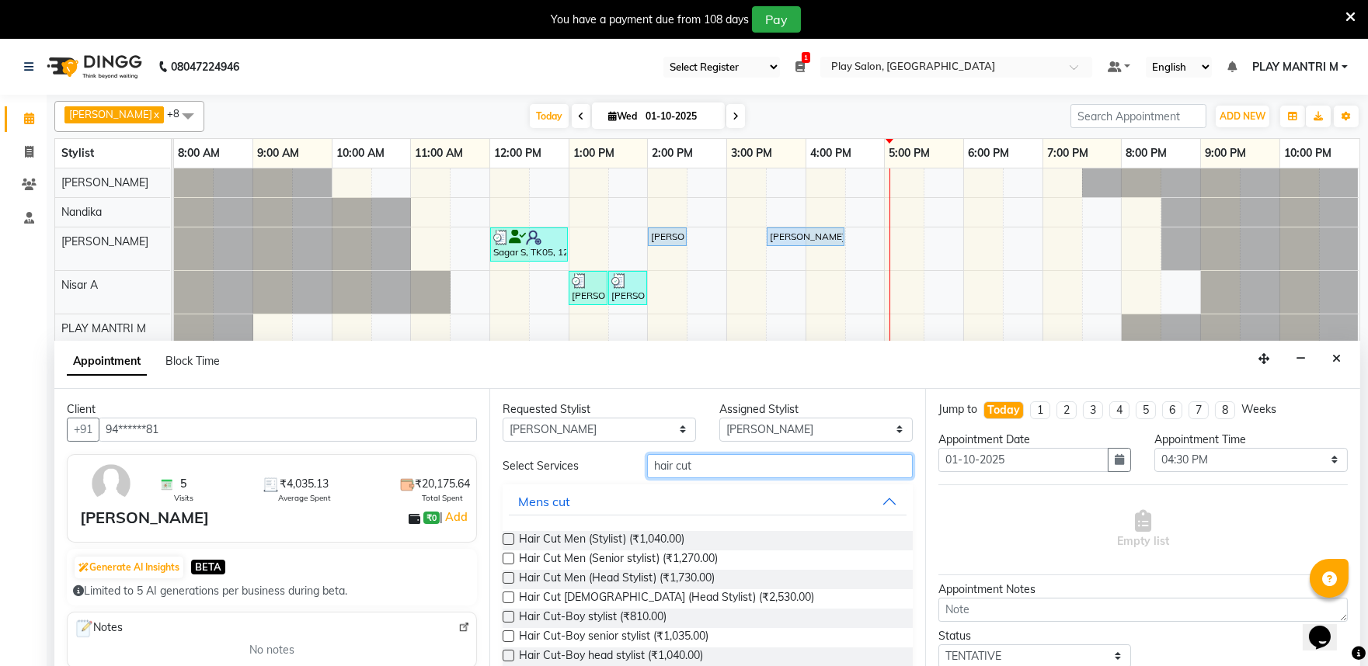
type input "hair cut"
click at [507, 560] on label at bounding box center [508, 559] width 12 height 12
click at [507, 560] on input "checkbox" at bounding box center [507, 560] width 10 height 10
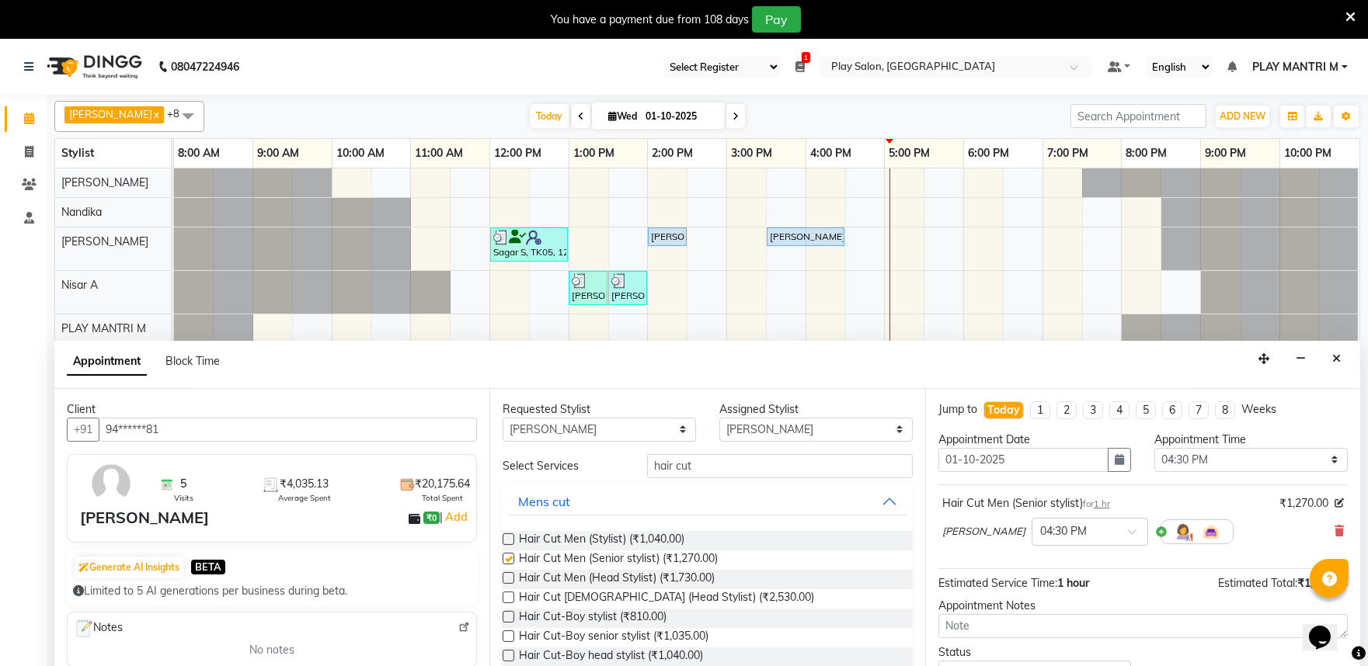
checkbox input "false"
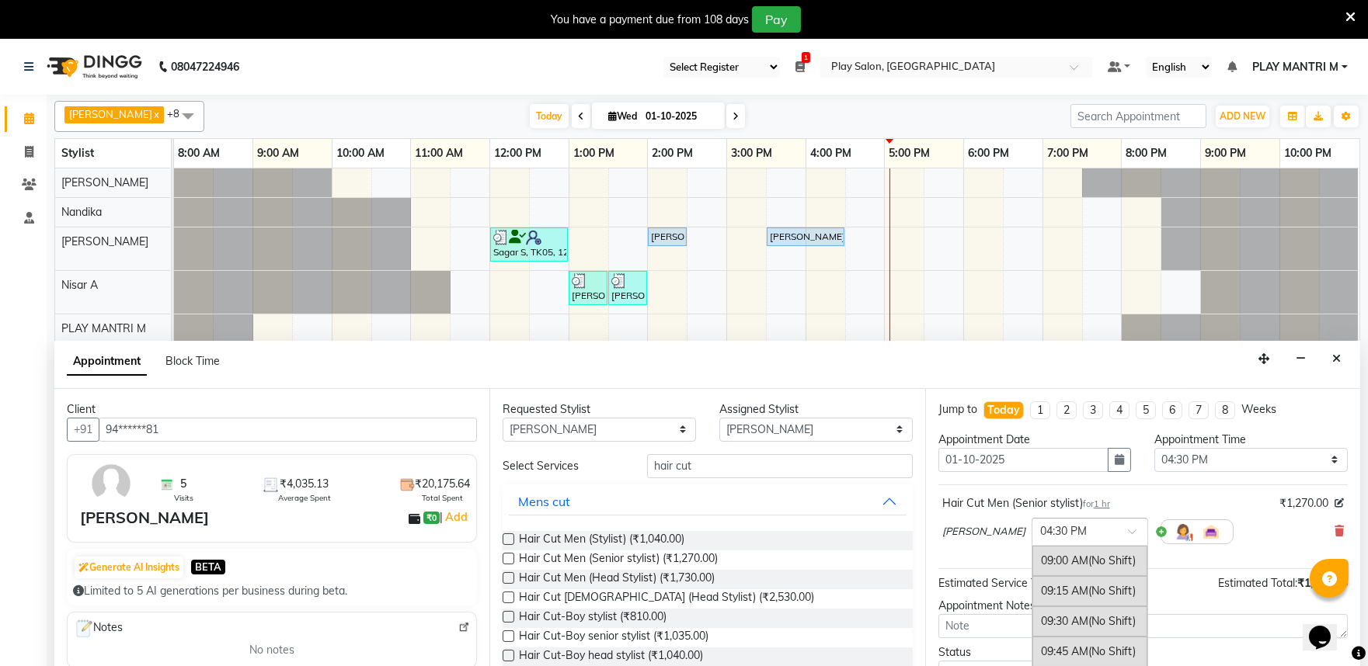
click at [1072, 544] on div "× 04:30 PM" at bounding box center [1089, 532] width 116 height 28
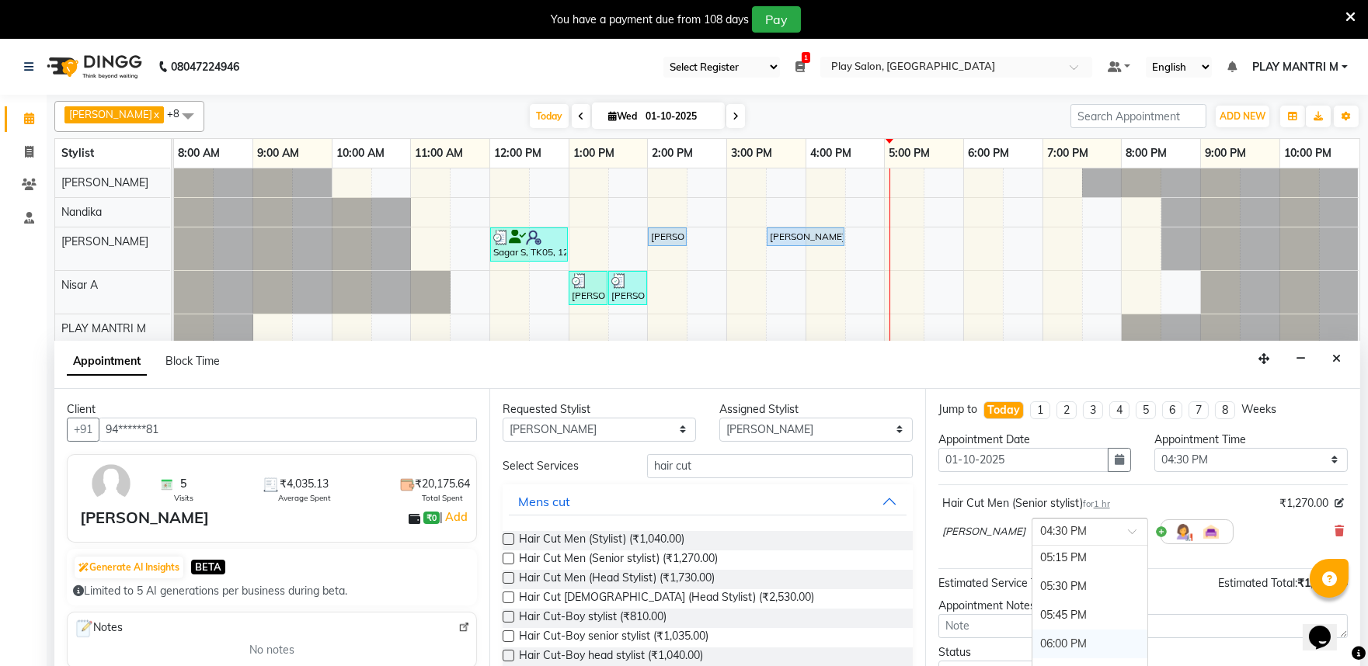
scroll to position [1065, 0]
click at [1032, 585] on div "06:15 PM" at bounding box center [1089, 586] width 115 height 29
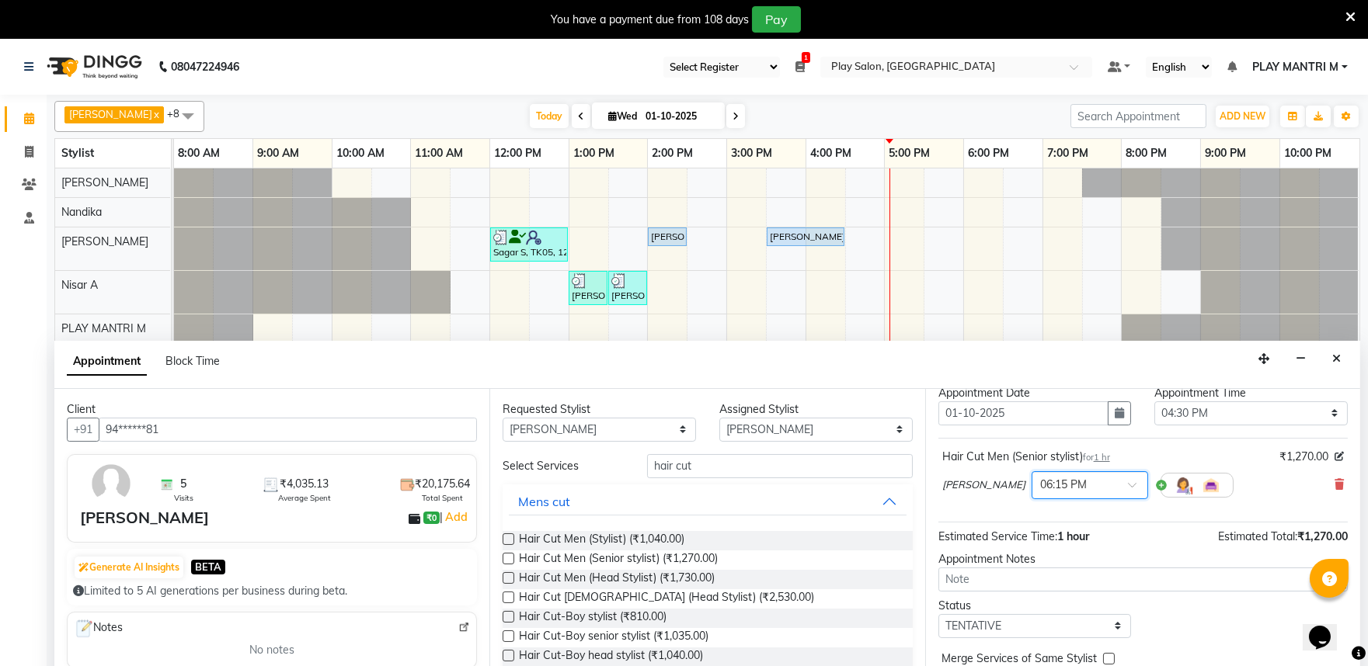
scroll to position [93, 0]
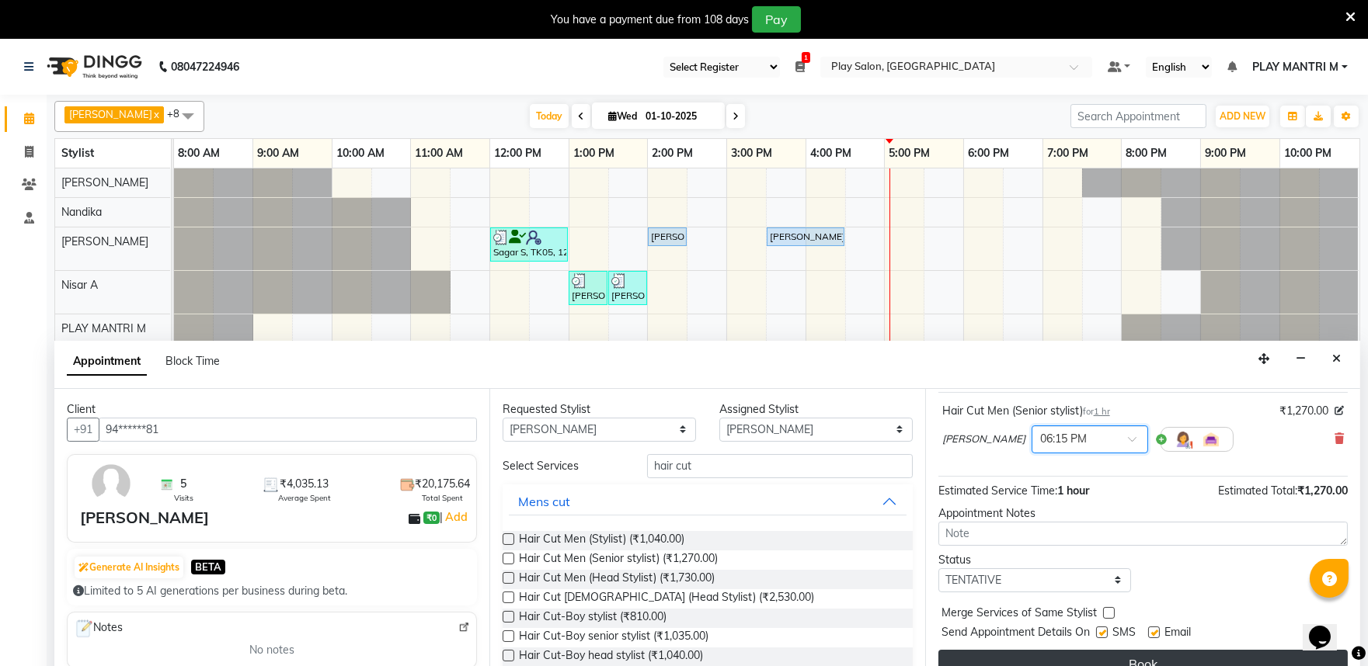
click at [1146, 656] on button "Book" at bounding box center [1142, 664] width 409 height 28
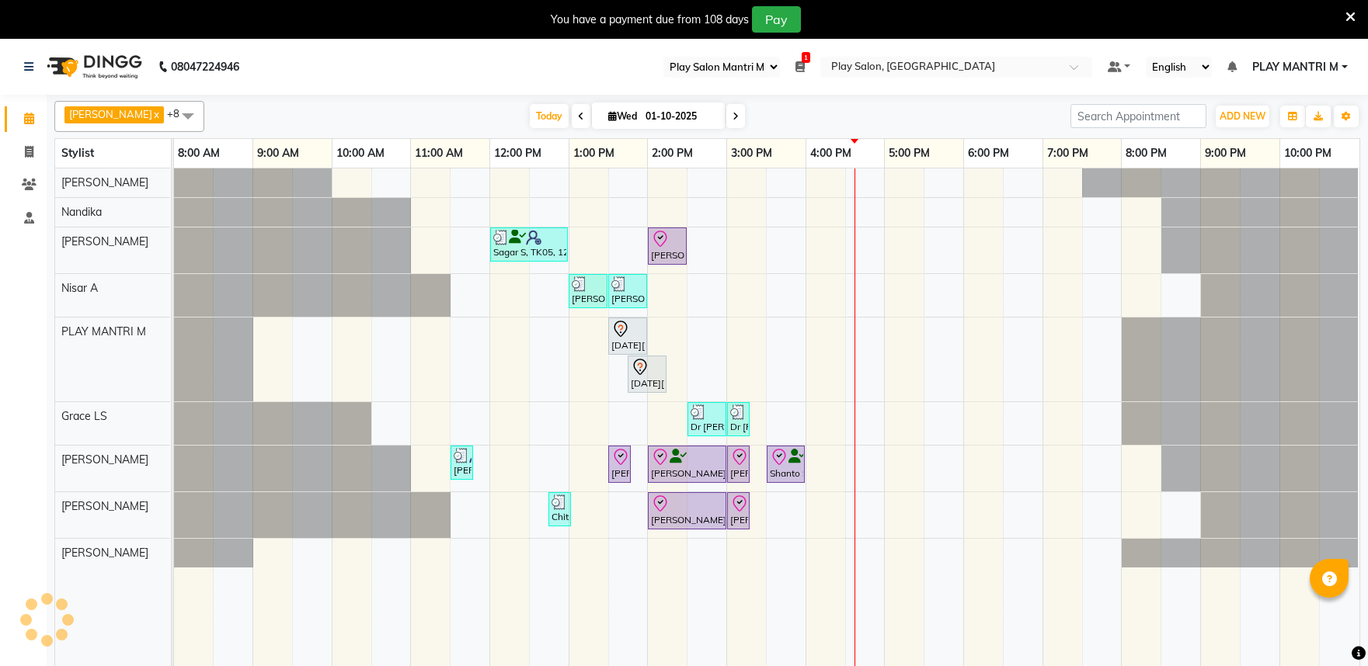
select select "89"
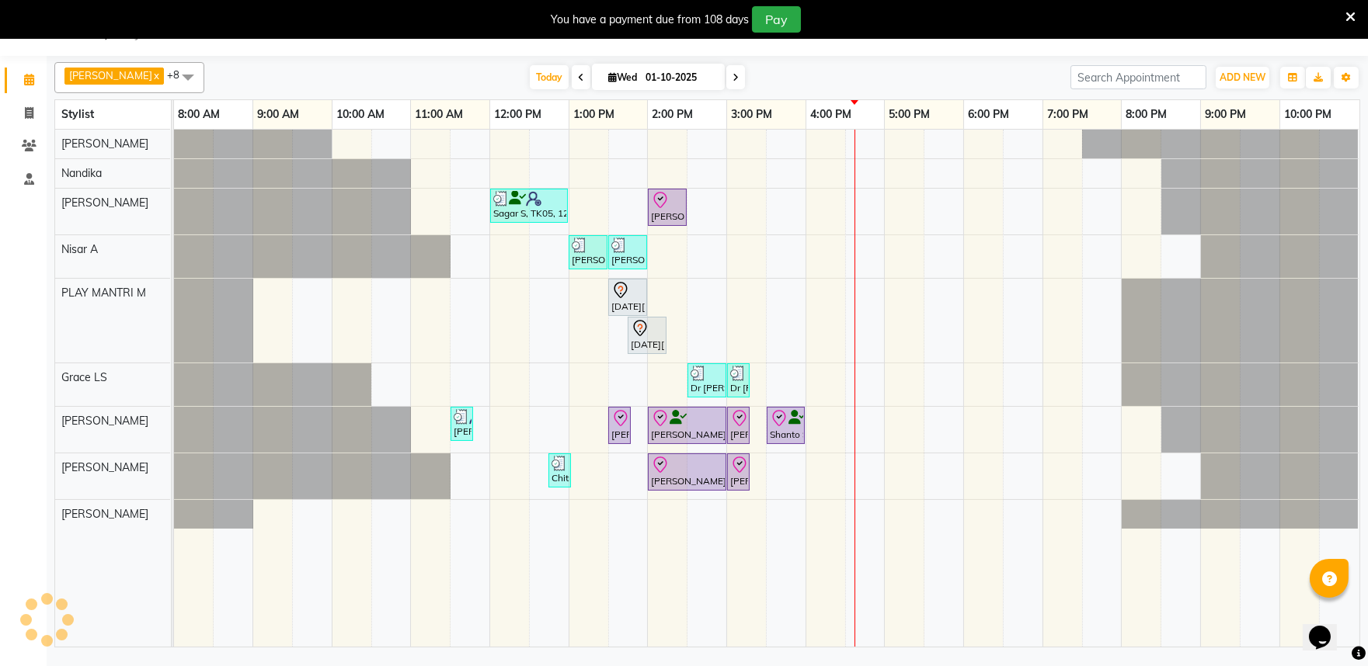
scroll to position [39, 0]
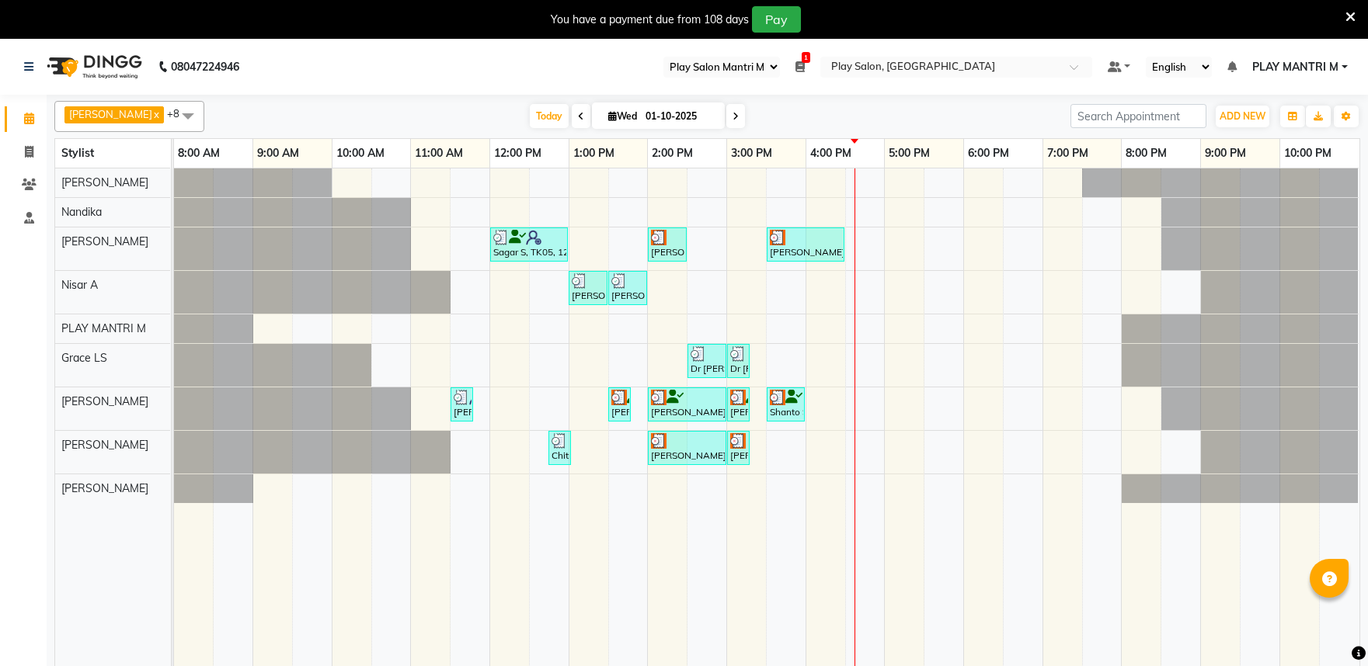
select select "89"
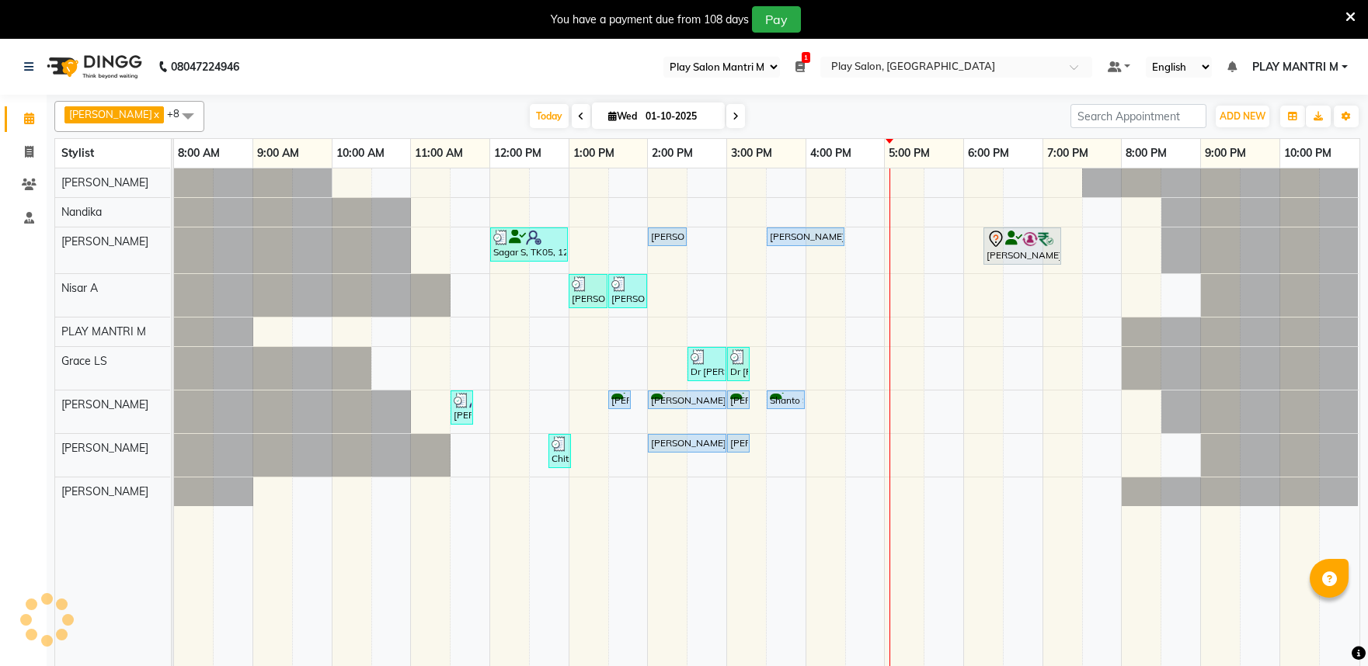
select select "89"
click at [777, 70] on select "Select Register Play Salon Mantri Mall" at bounding box center [721, 67] width 116 height 21
click at [773, 64] on select "Select Register Play Salon Mantri Mall" at bounding box center [721, 67] width 116 height 21
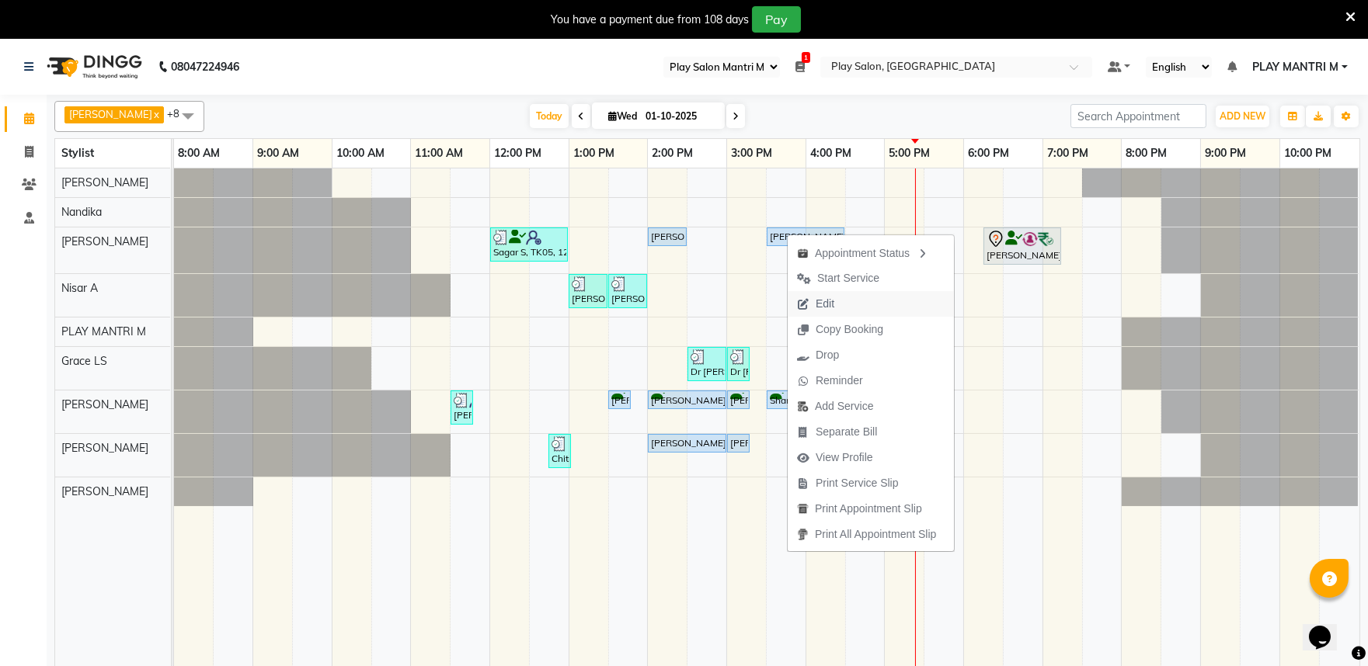
click at [840, 304] on span "Edit" at bounding box center [815, 304] width 56 height 26
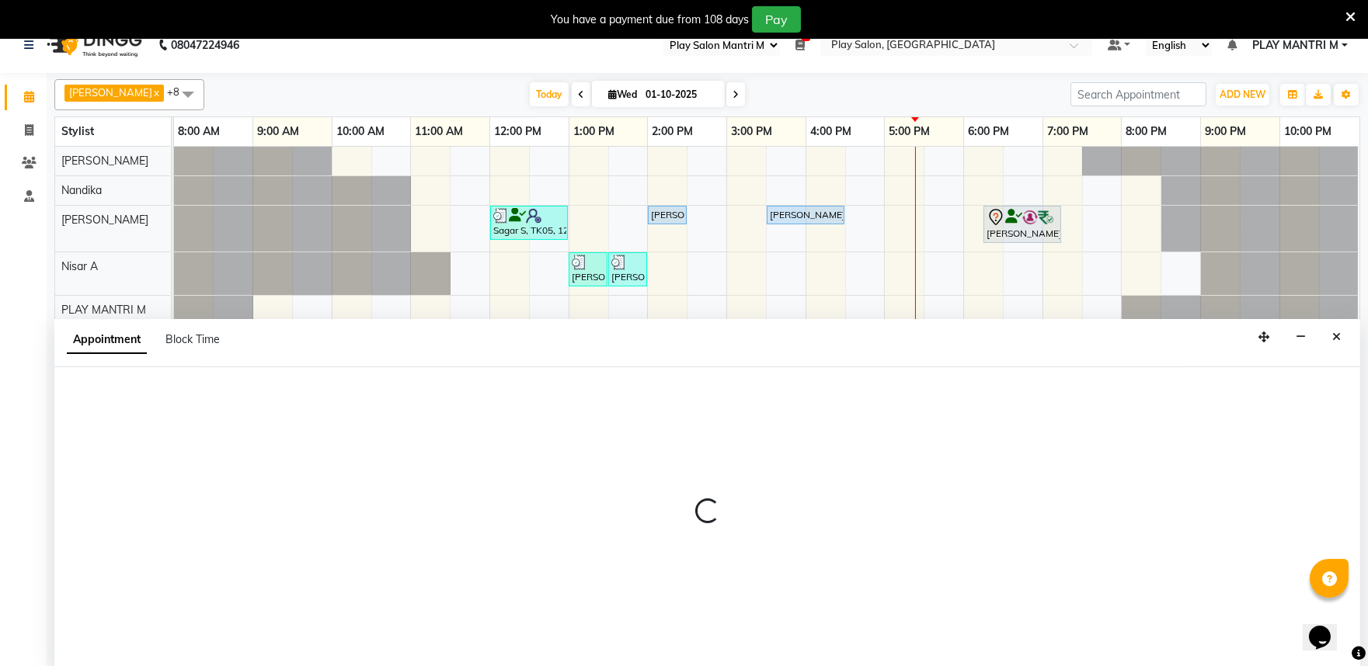
scroll to position [39, 0]
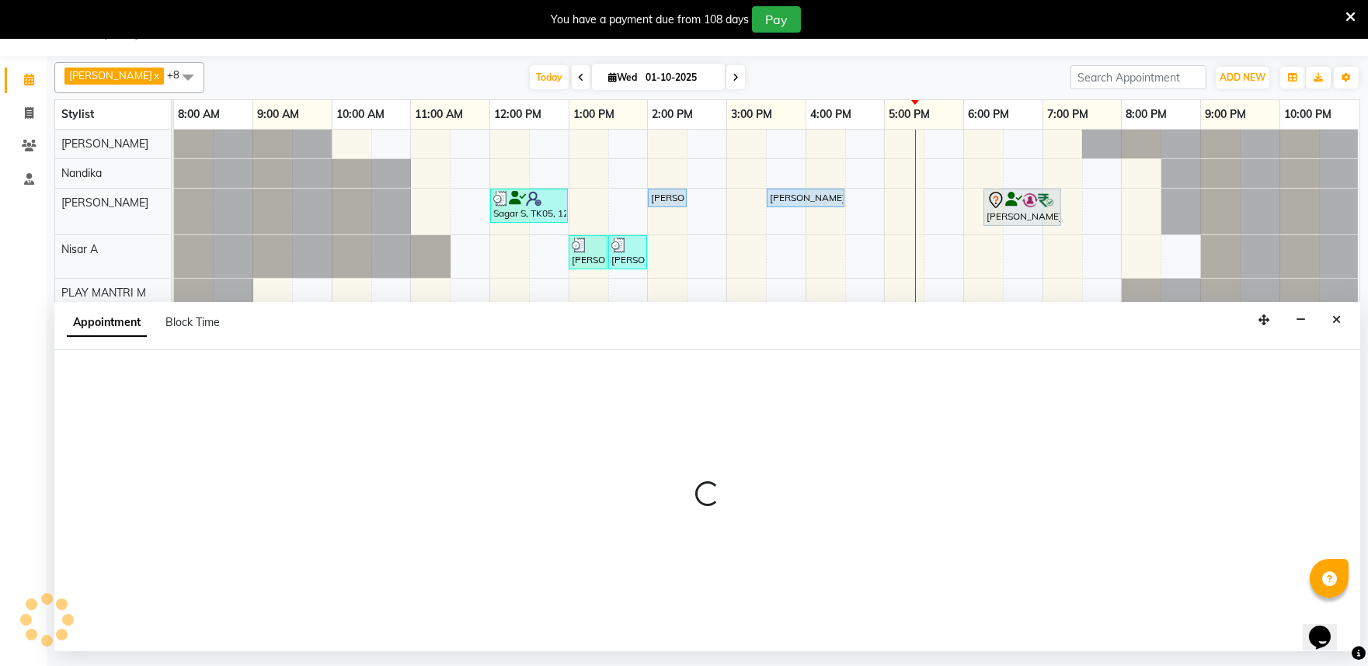
select select "tentative"
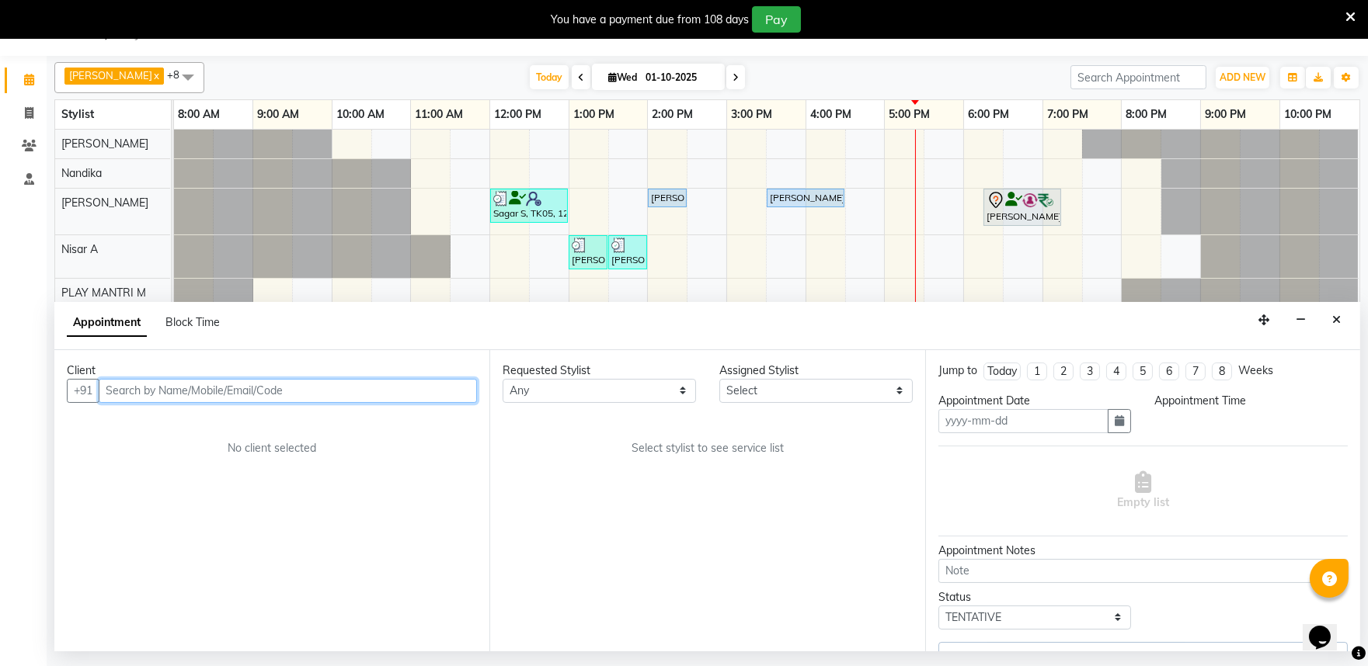
type input "01-10-2025"
select select "upcoming"
select select "810"
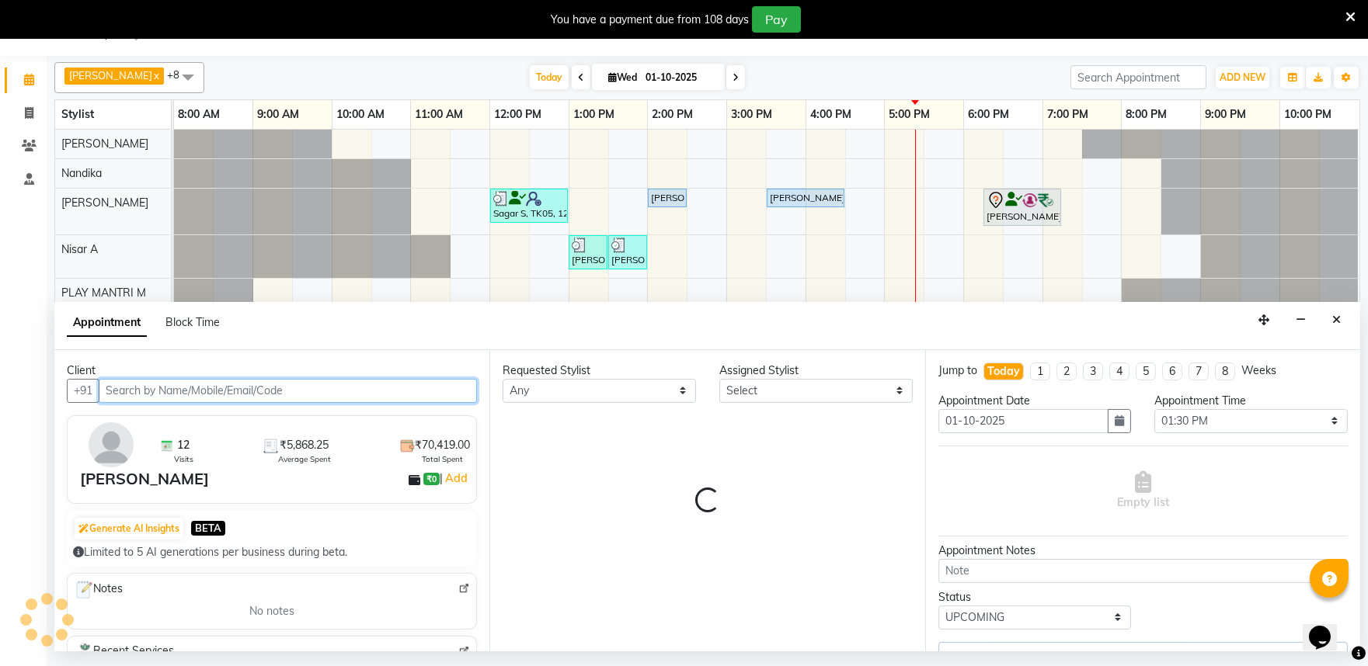
select select "81322"
select select "4213"
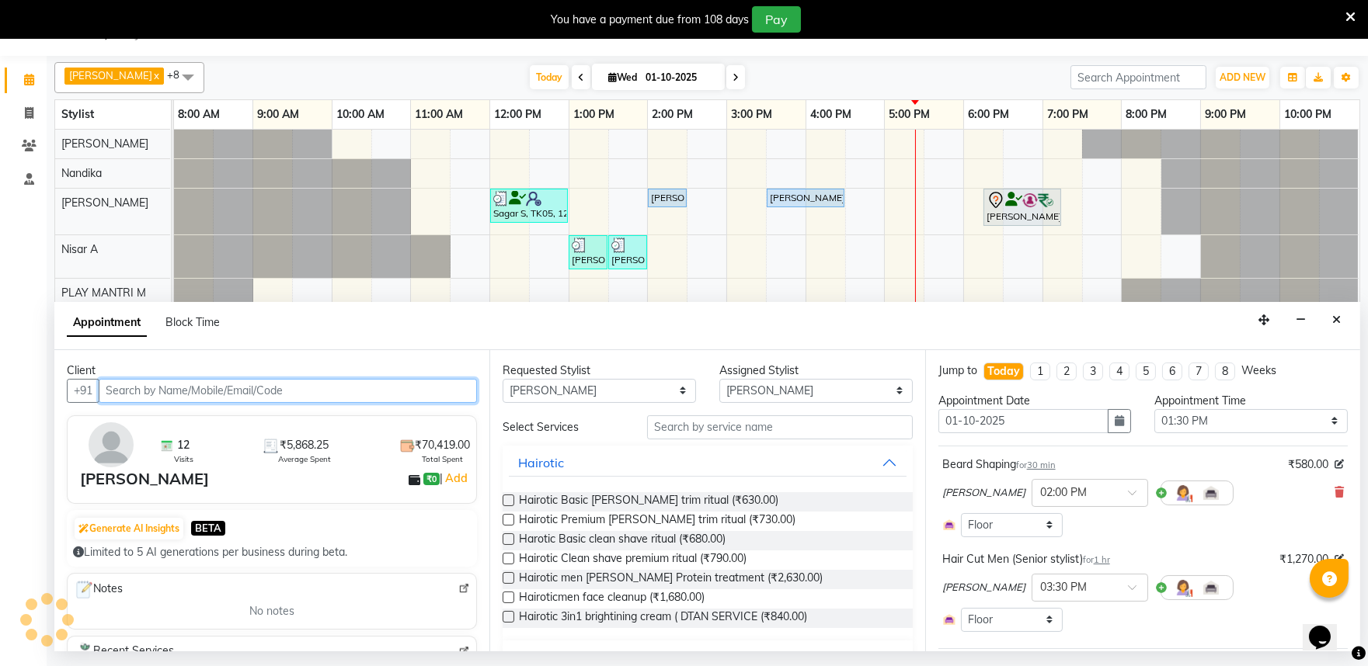
select select "4213"
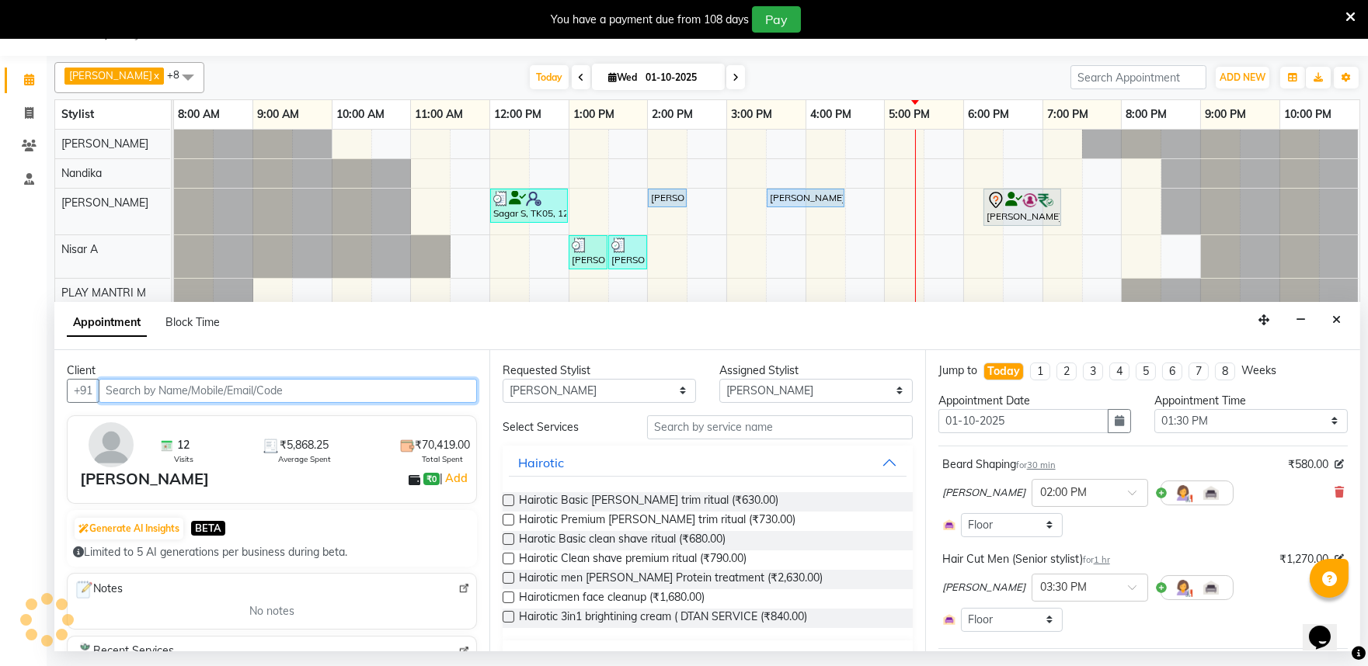
select select "4213"
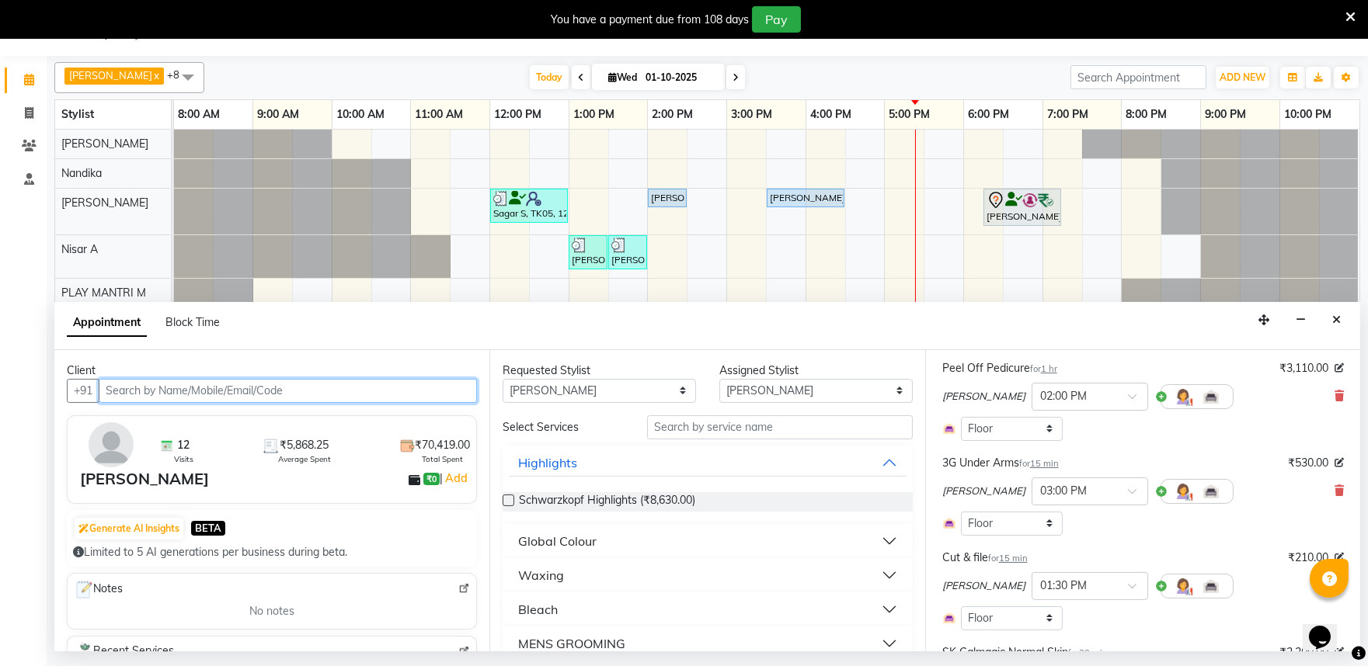
scroll to position [146, 0]
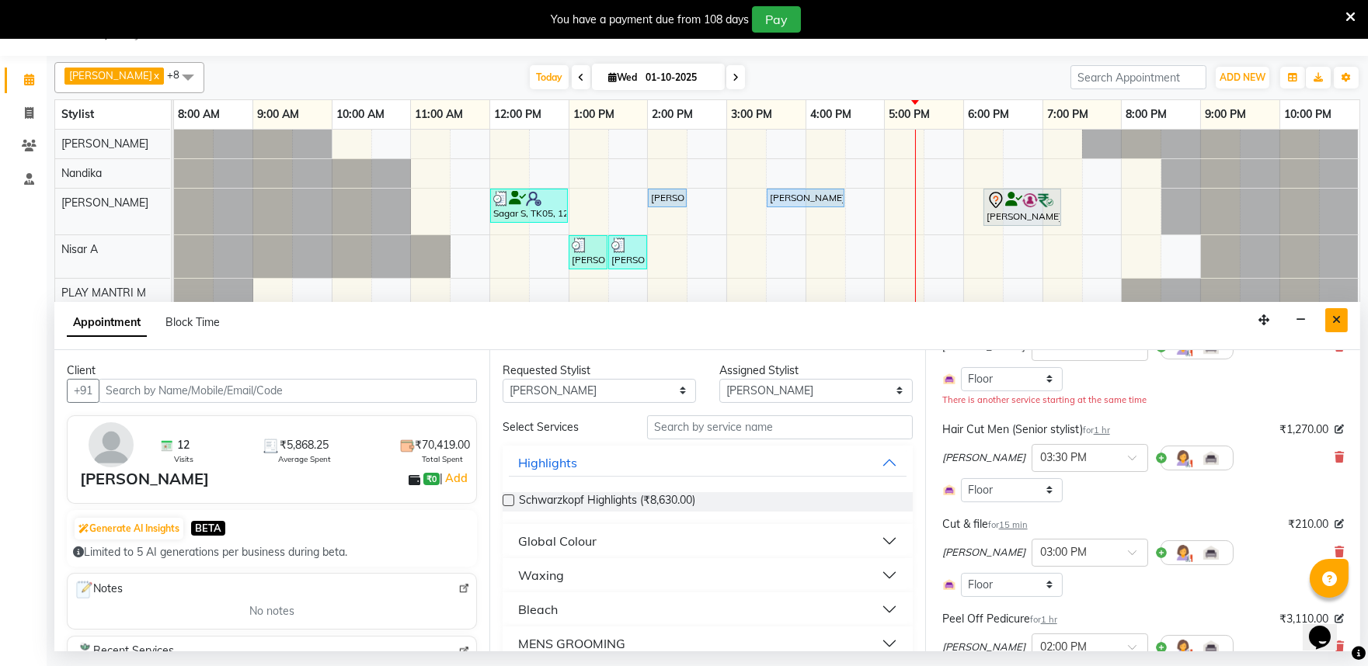
click at [1343, 319] on button "Close" at bounding box center [1336, 320] width 23 height 24
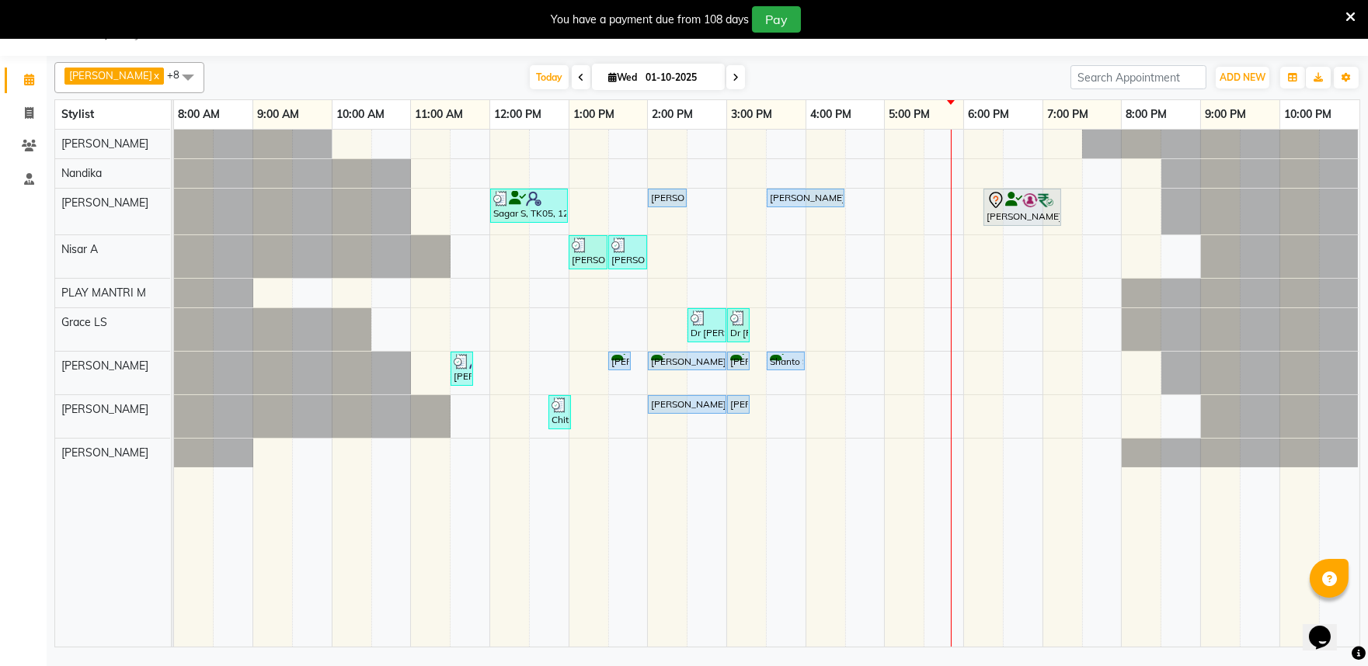
scroll to position [0, 0]
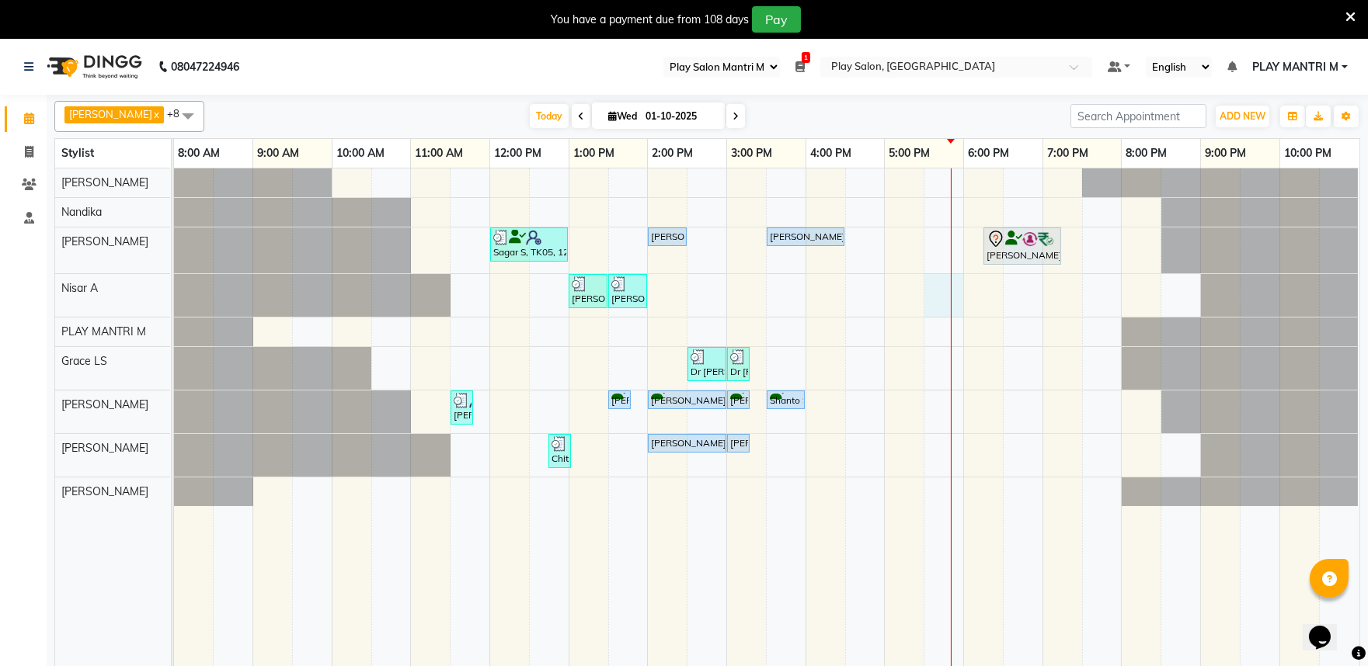
click at [924, 308] on div "Sagar S, TK05, 12:00 PM-01:00 PM, Hair Cut Men (Senior stylist) Shanto S, TK06,…" at bounding box center [766, 427] width 1185 height 517
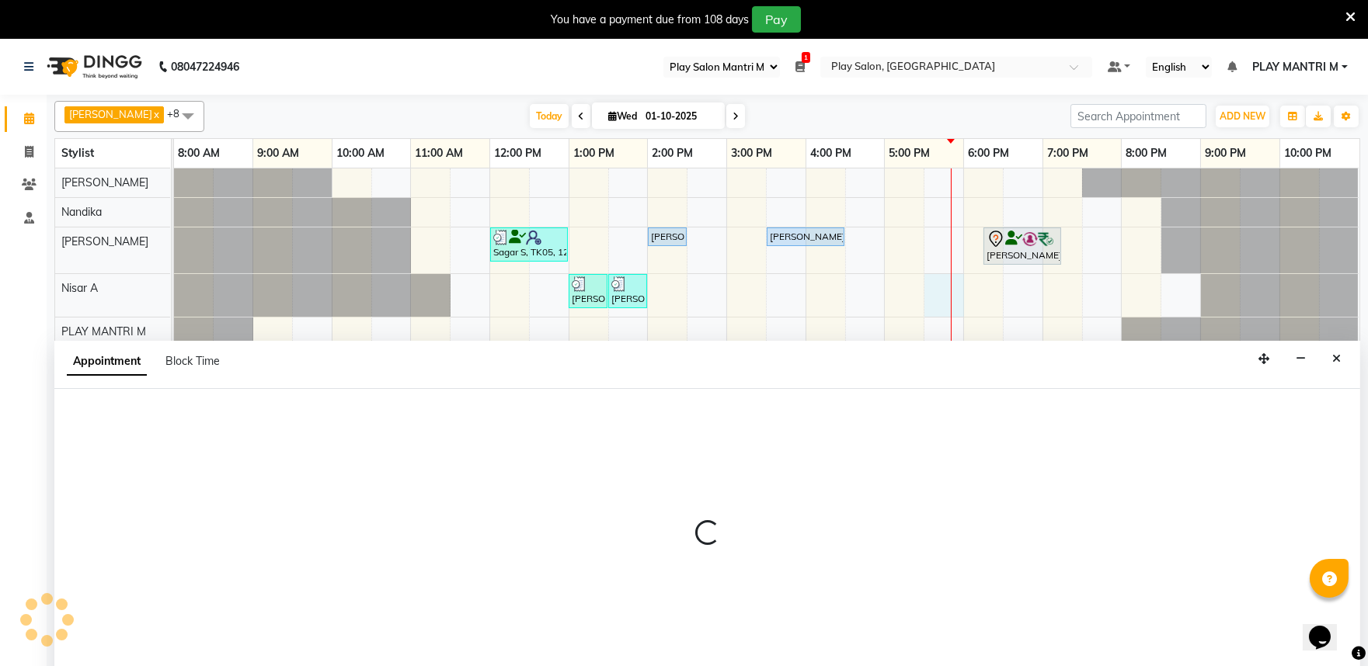
scroll to position [39, 0]
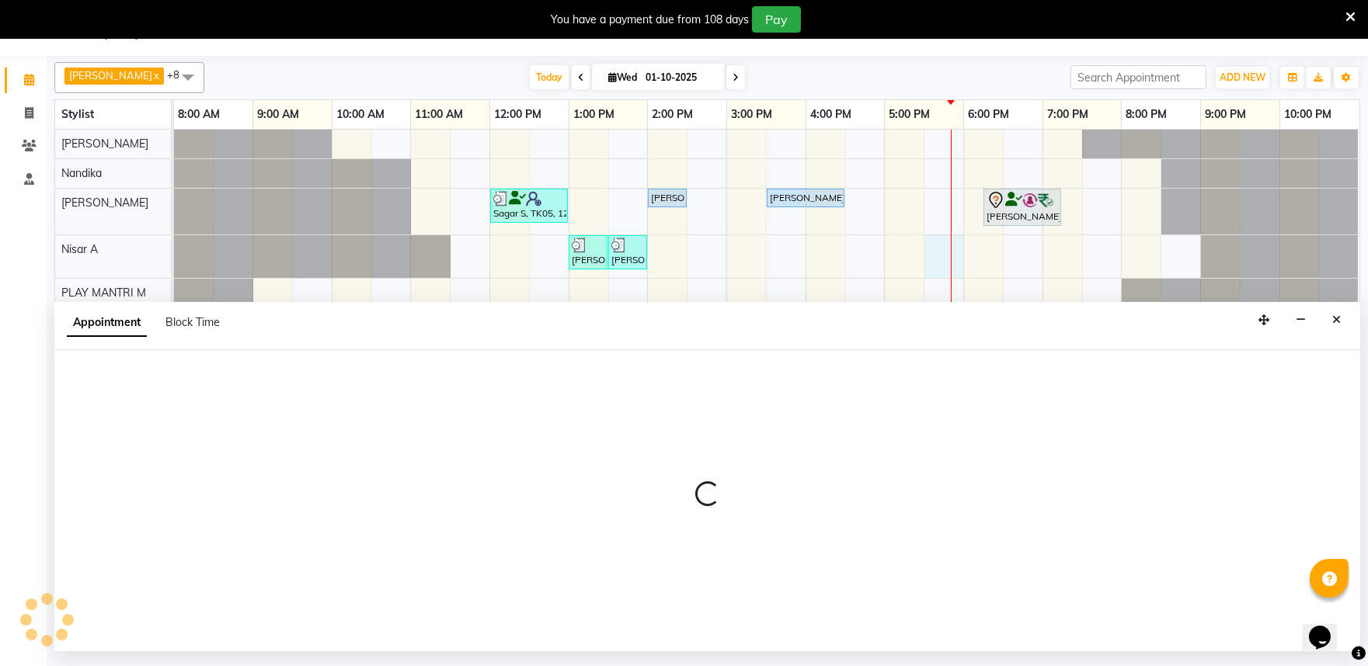
select select "81314"
select select "tentative"
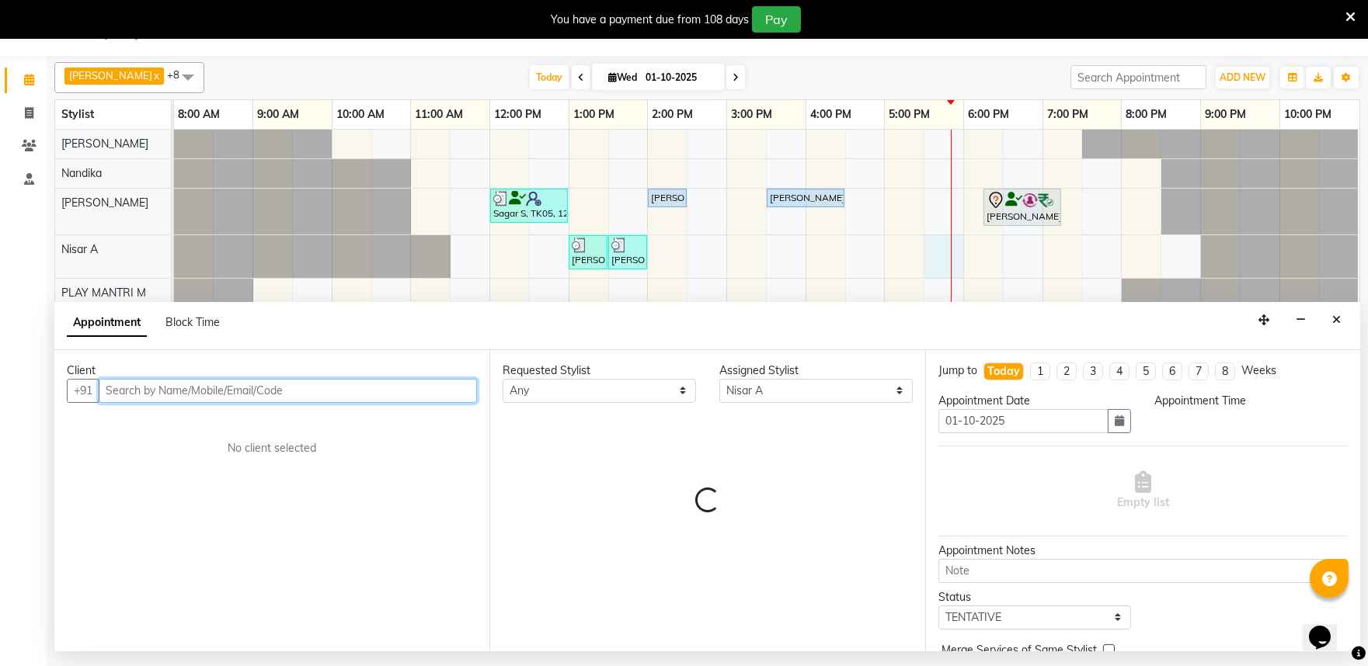
select select "1050"
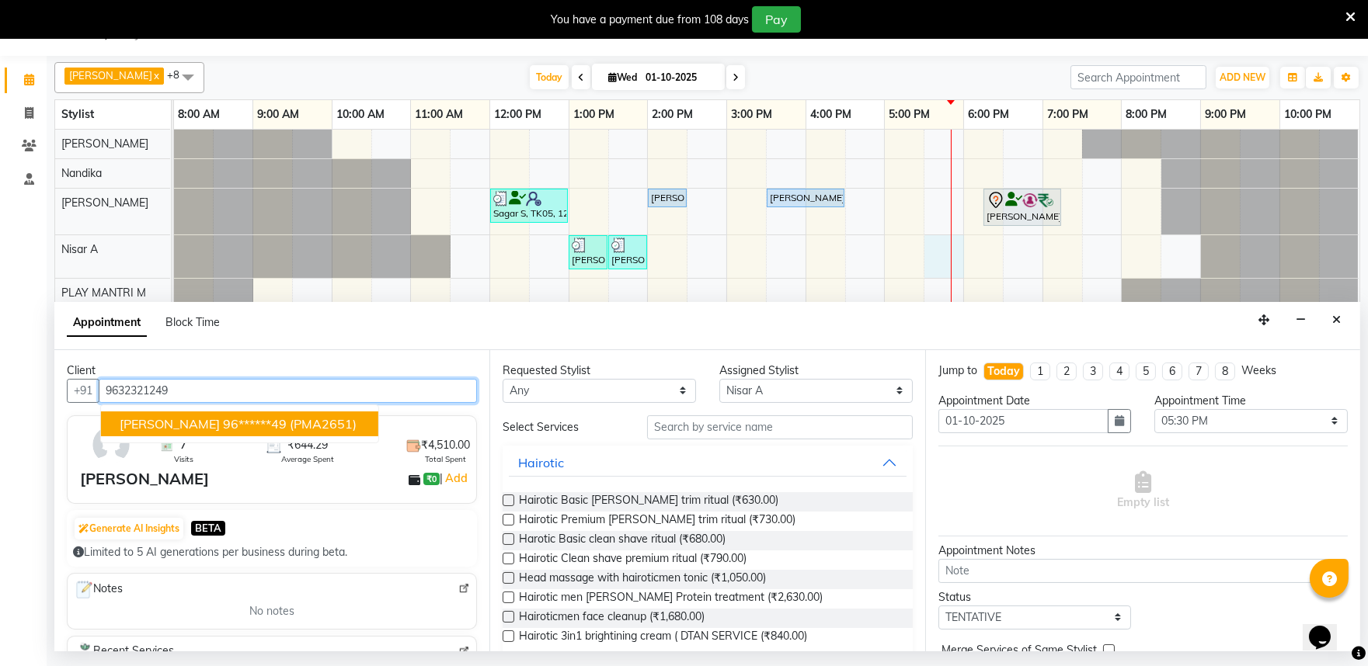
click at [223, 416] on ngb-highlight "96******49" at bounding box center [255, 424] width 64 height 16
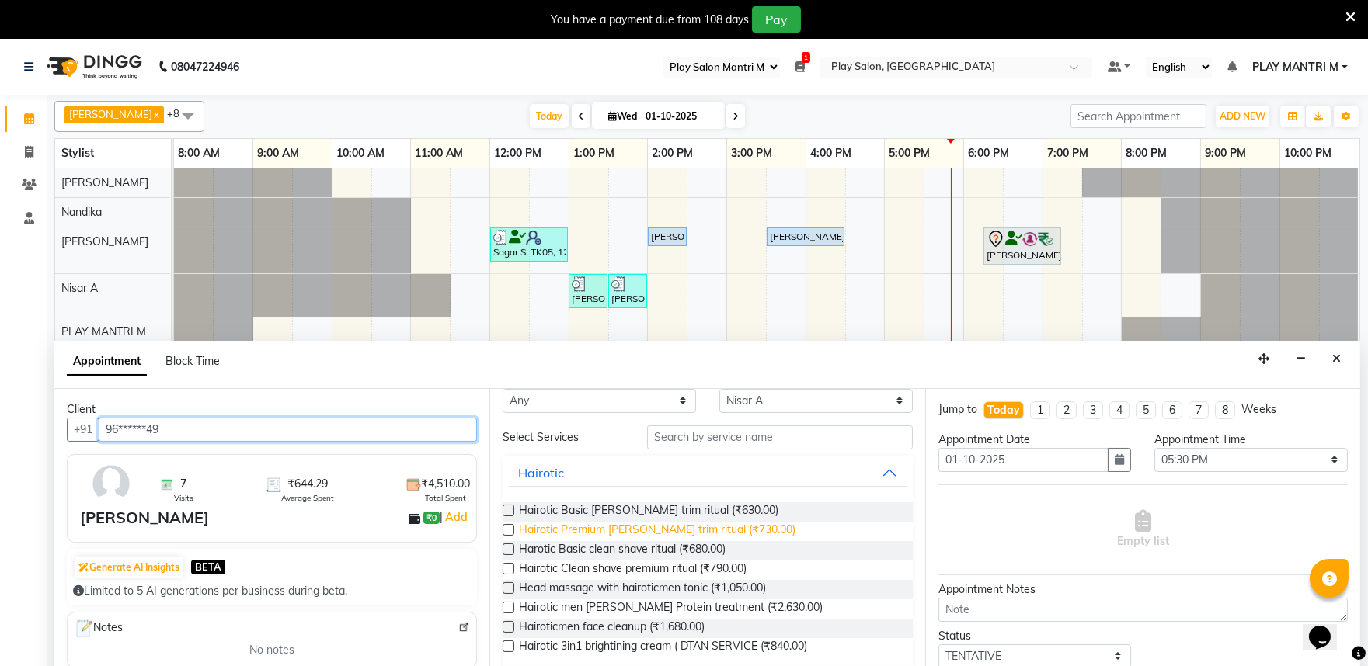
scroll to position [0, 0]
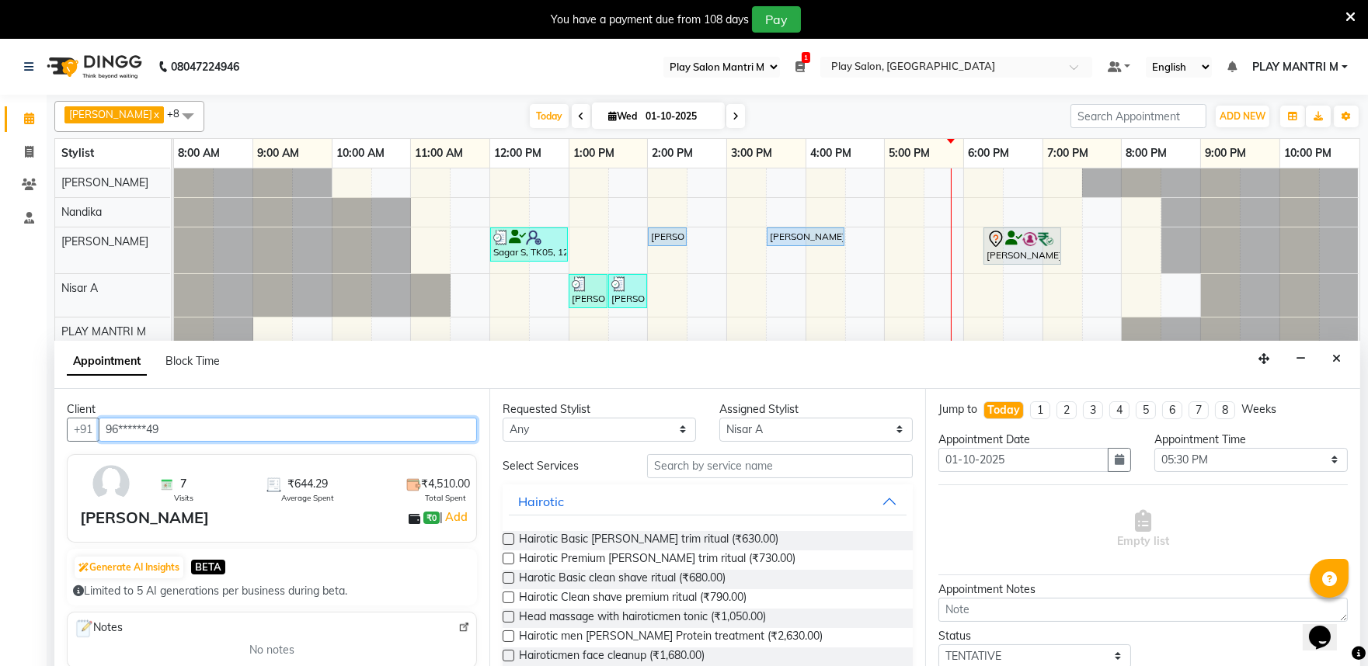
type input "96******49"
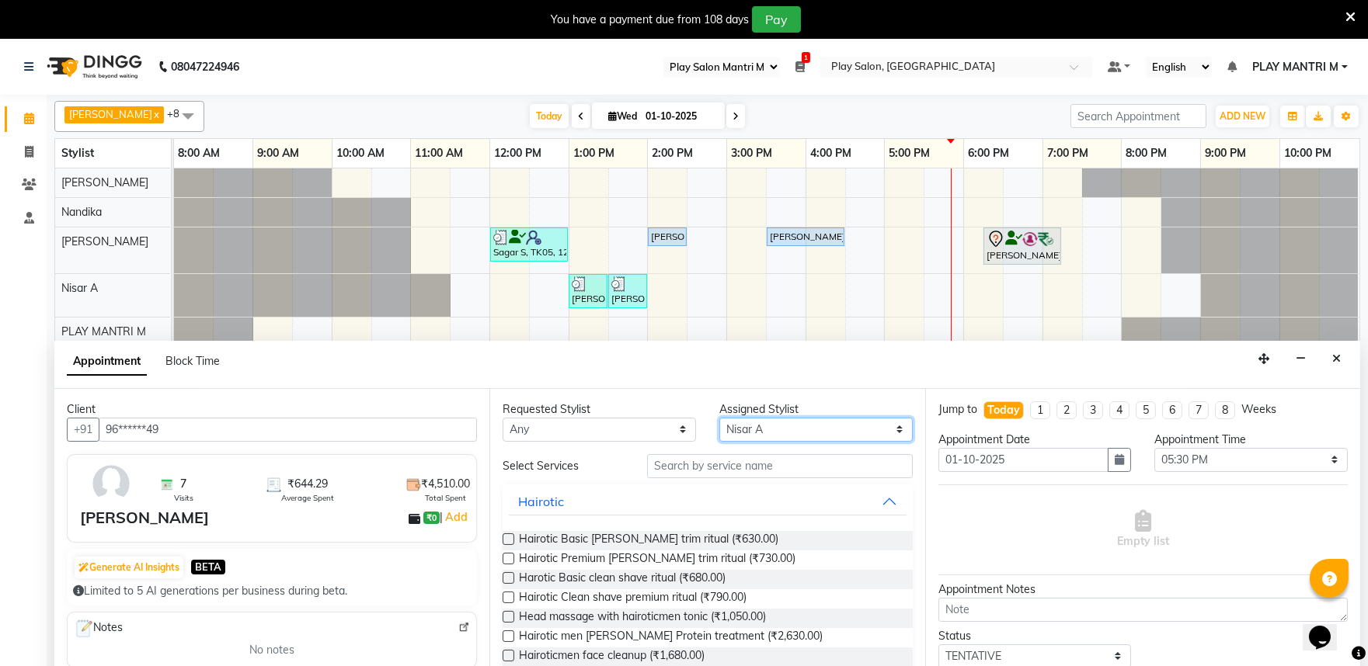
click at [757, 428] on select "Select Achan Shimrah Admin Arhan Ehsan Charan S Ding Junhui Grace LS Khomong Ol…" at bounding box center [815, 430] width 193 height 24
select select "81311"
click at [719, 418] on select "Select Achan Shimrah Admin Arhan Ehsan Charan S Ding Junhui Grace LS Khomong Ol…" at bounding box center [815, 430] width 193 height 24
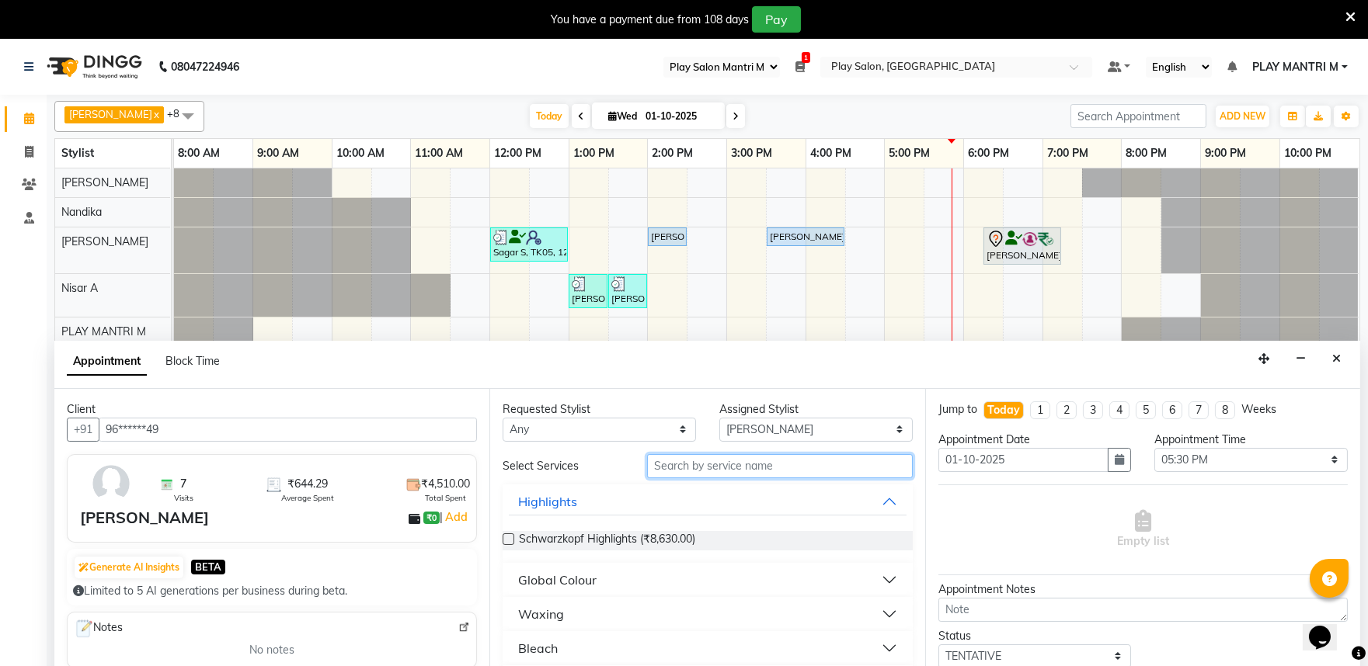
click at [689, 459] on input "text" at bounding box center [780, 466] width 266 height 24
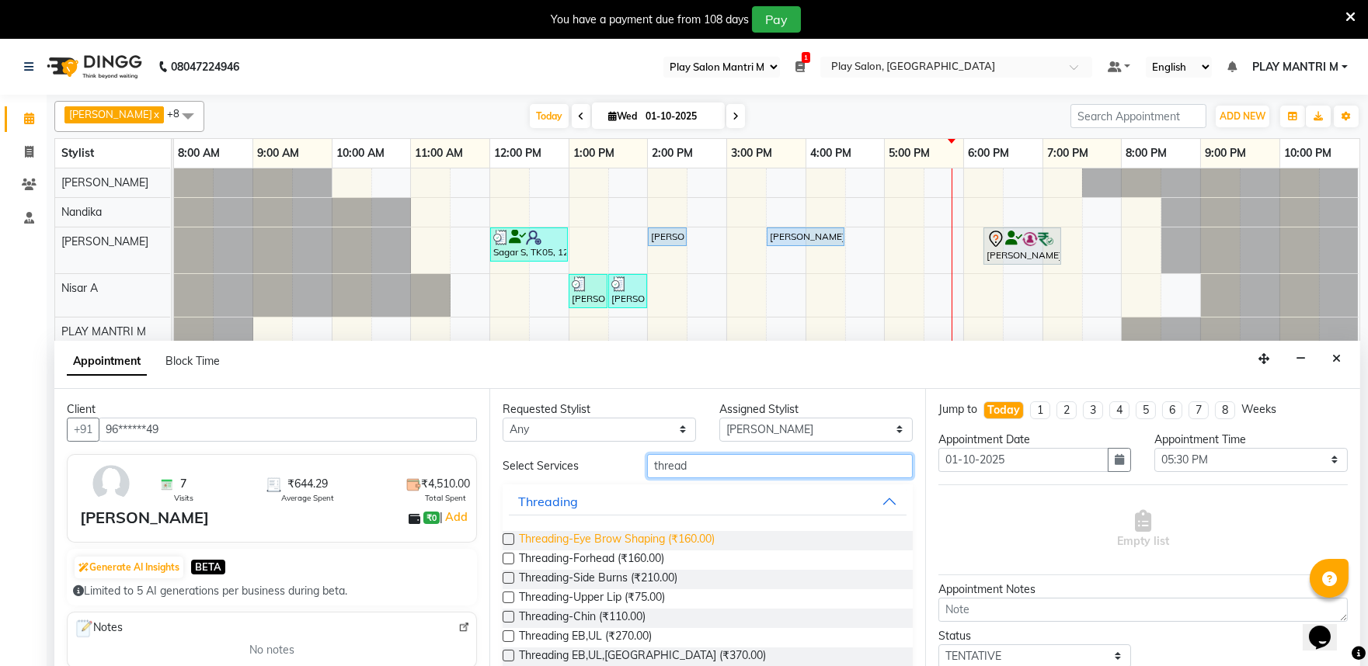
type input "thread"
click at [639, 538] on span "Threading-Eye Brow Shaping (₹160.00)" at bounding box center [617, 540] width 196 height 19
checkbox input "false"
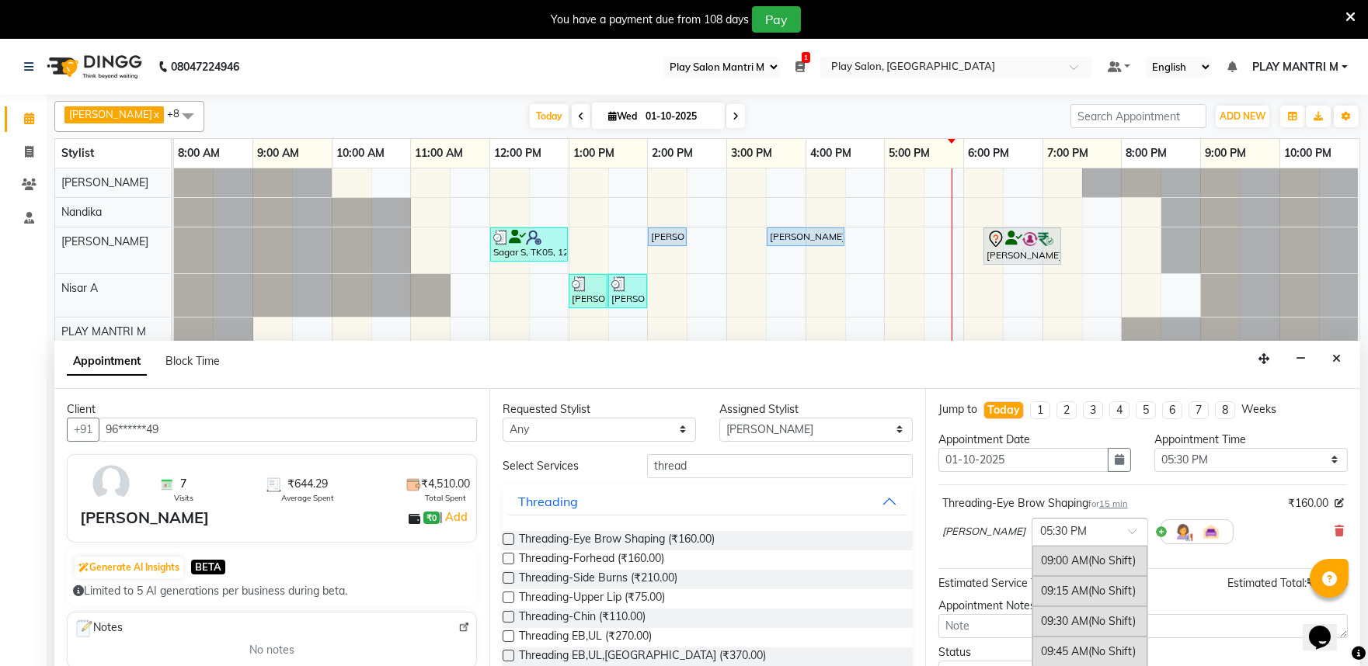
click at [1062, 531] on div at bounding box center [1089, 531] width 115 height 16
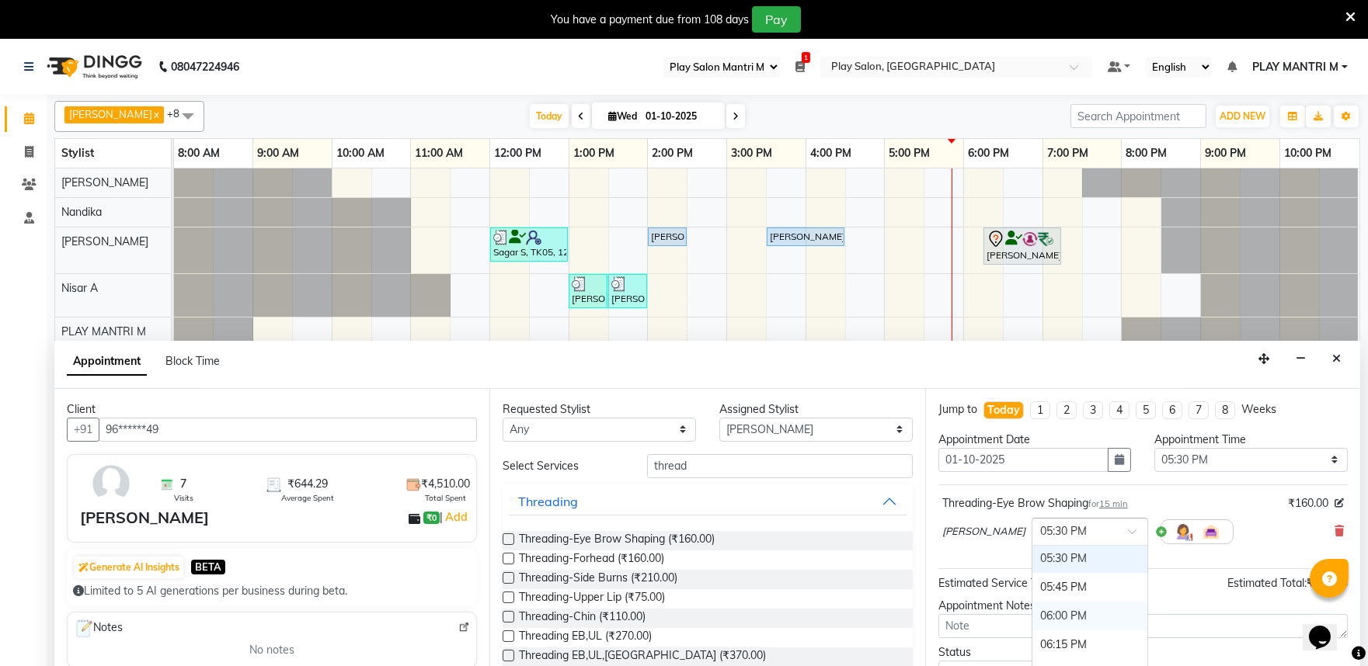
click at [1037, 613] on div "06:00 PM" at bounding box center [1089, 616] width 115 height 29
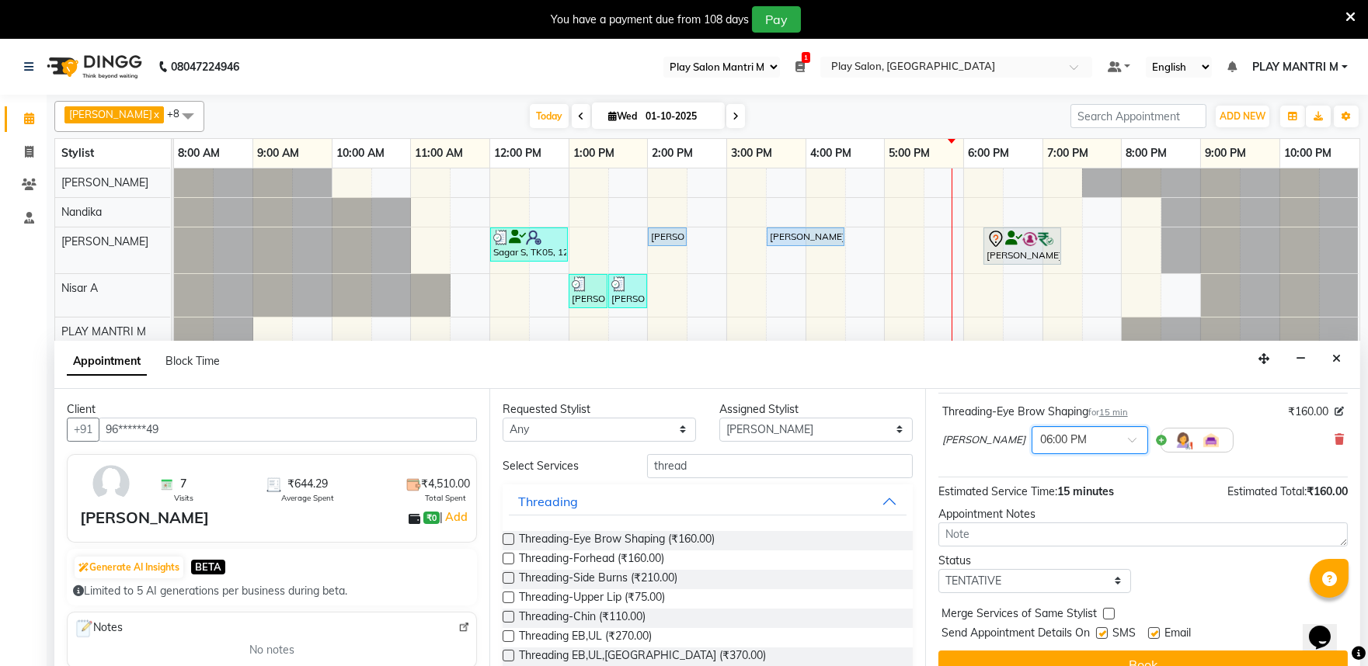
scroll to position [93, 0]
click at [1051, 646] on div "Jump to Today 1 2 3 4 5 6 7 8 Weeks Appointment Date 01-10-2025 Appointment Tim…" at bounding box center [1142, 539] width 435 height 301
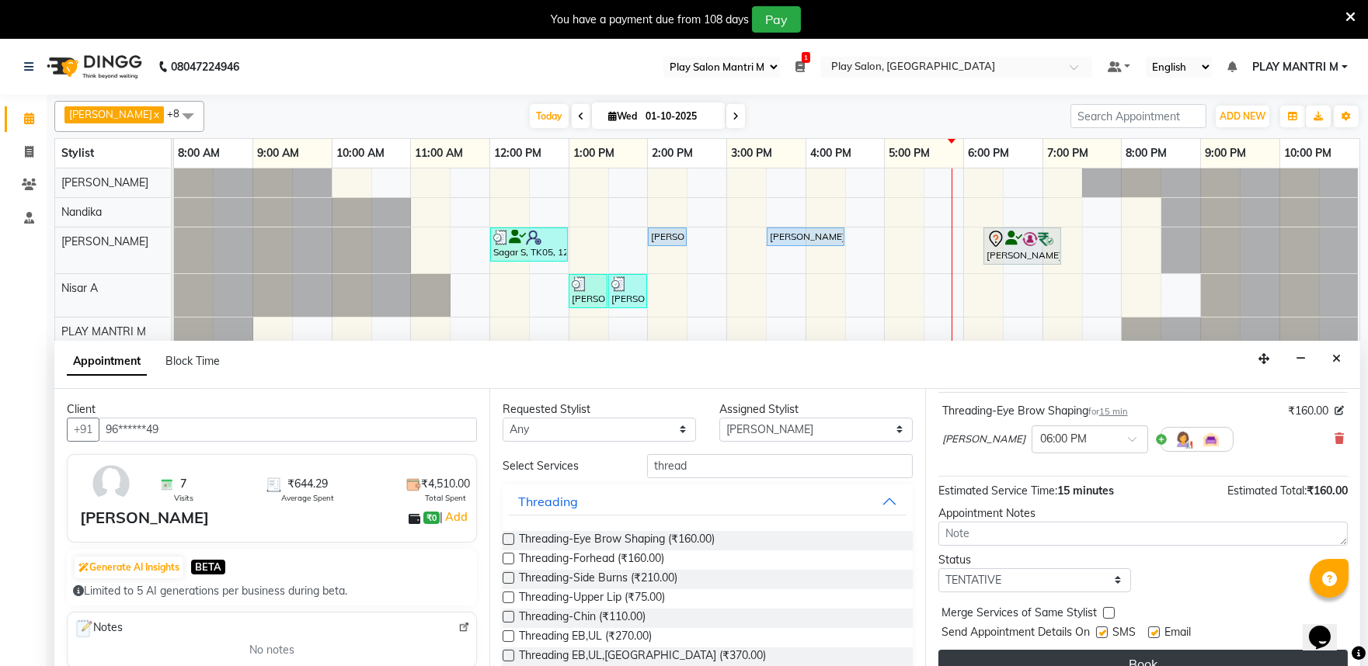
click at [1048, 657] on button "Book" at bounding box center [1142, 664] width 409 height 28
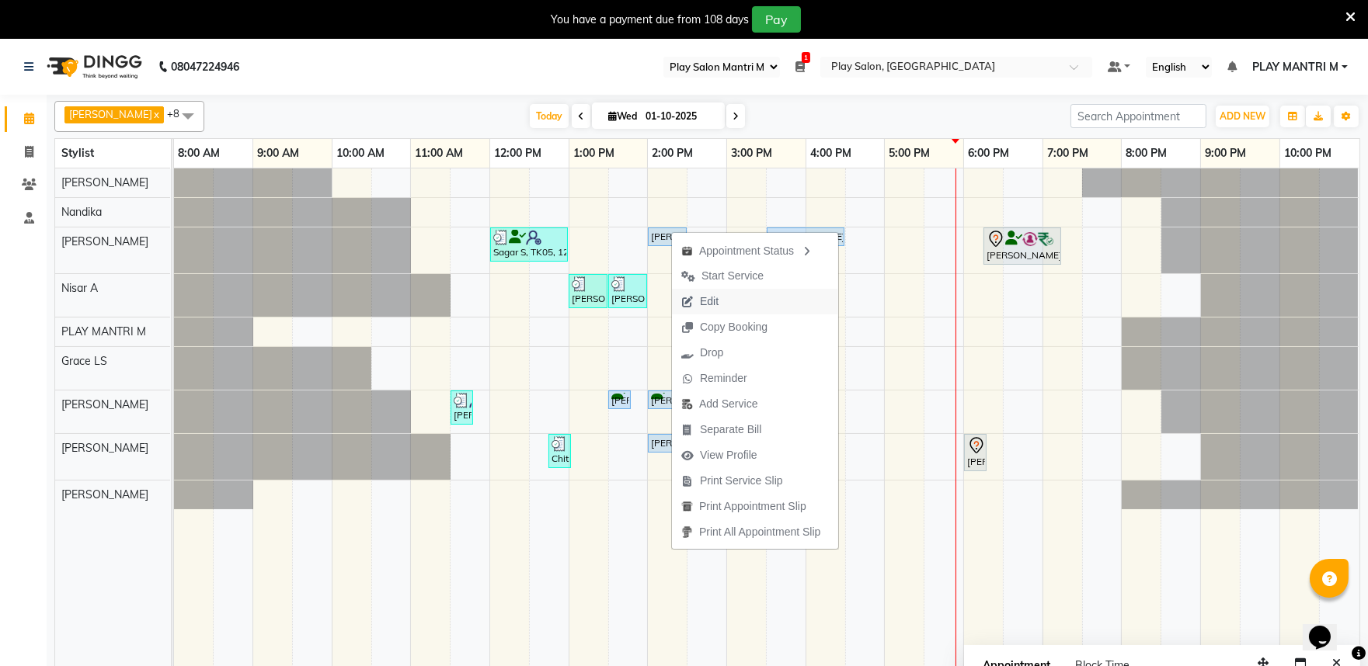
click at [714, 297] on span "Edit" at bounding box center [709, 302] width 19 height 16
select select "tentative"
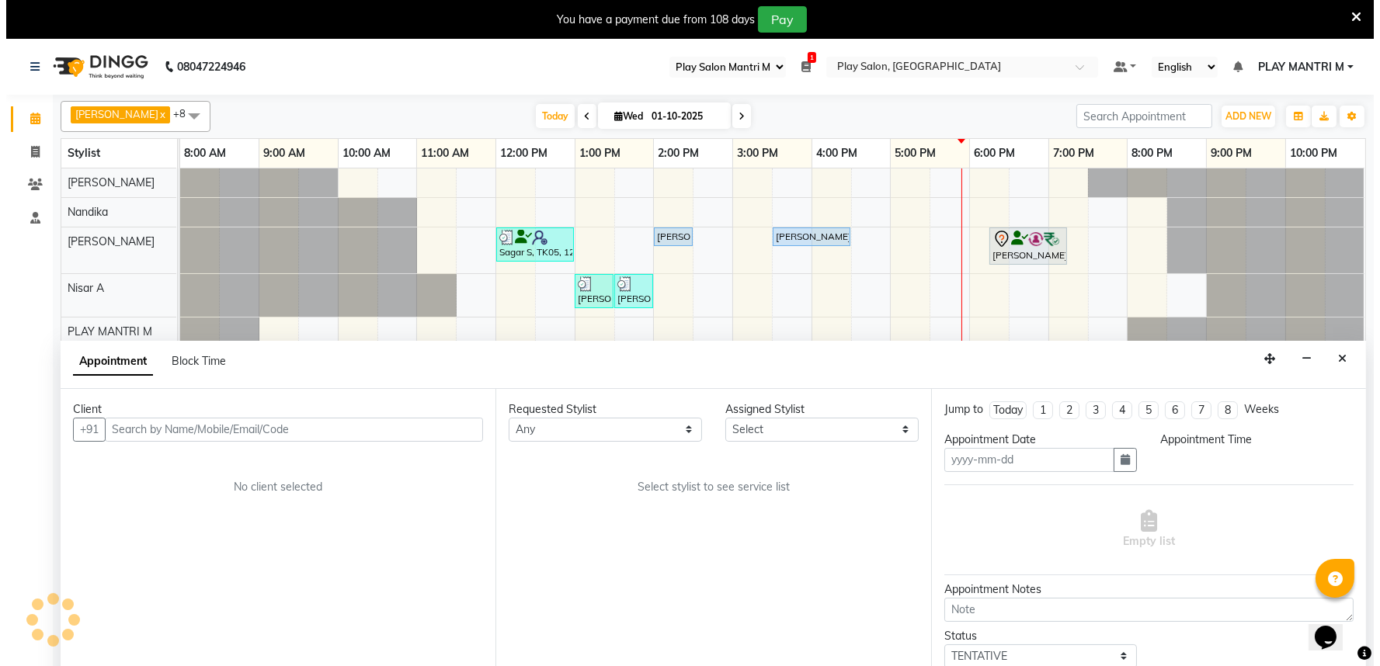
scroll to position [39, 0]
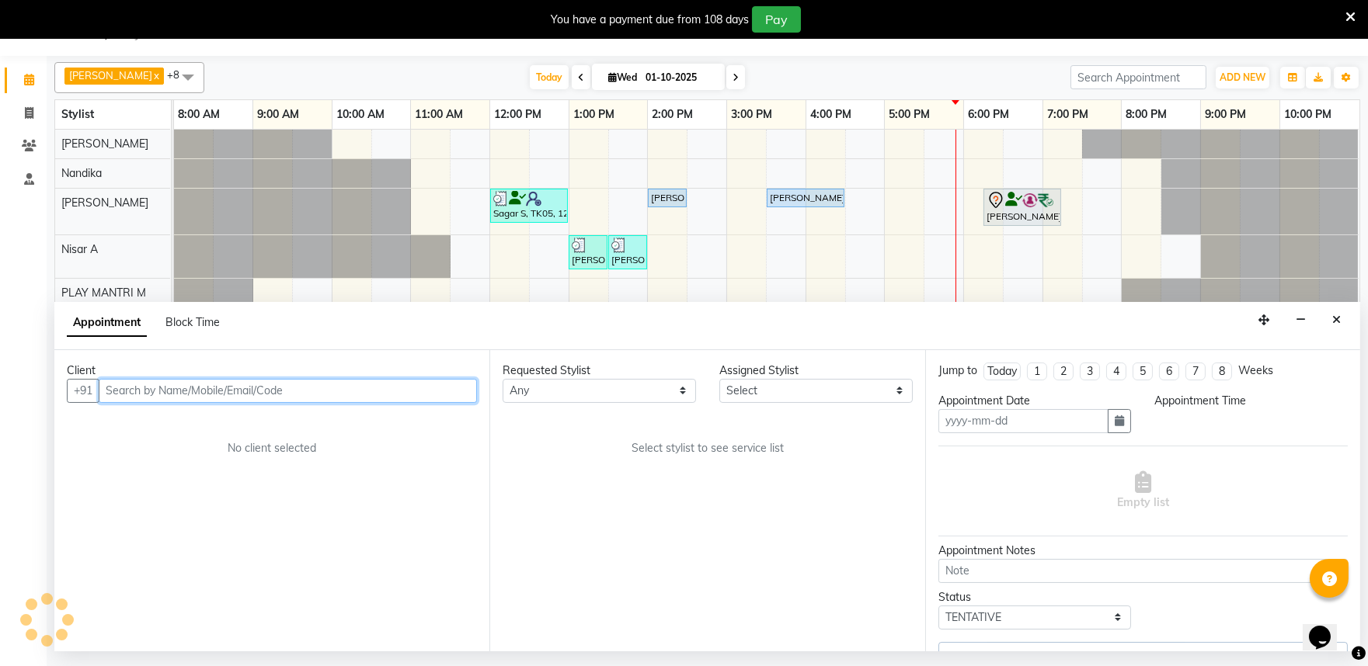
type input "01-10-2025"
select select "upcoming"
select select "81322"
select select "810"
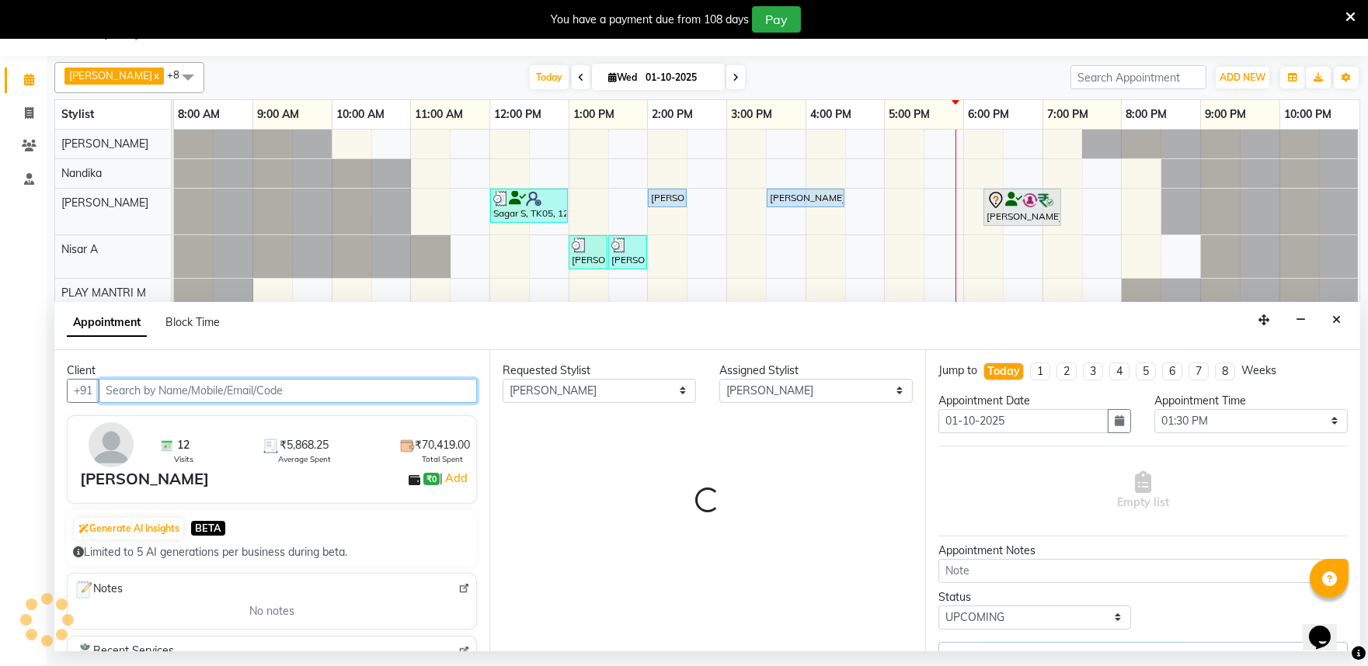
select select "4213"
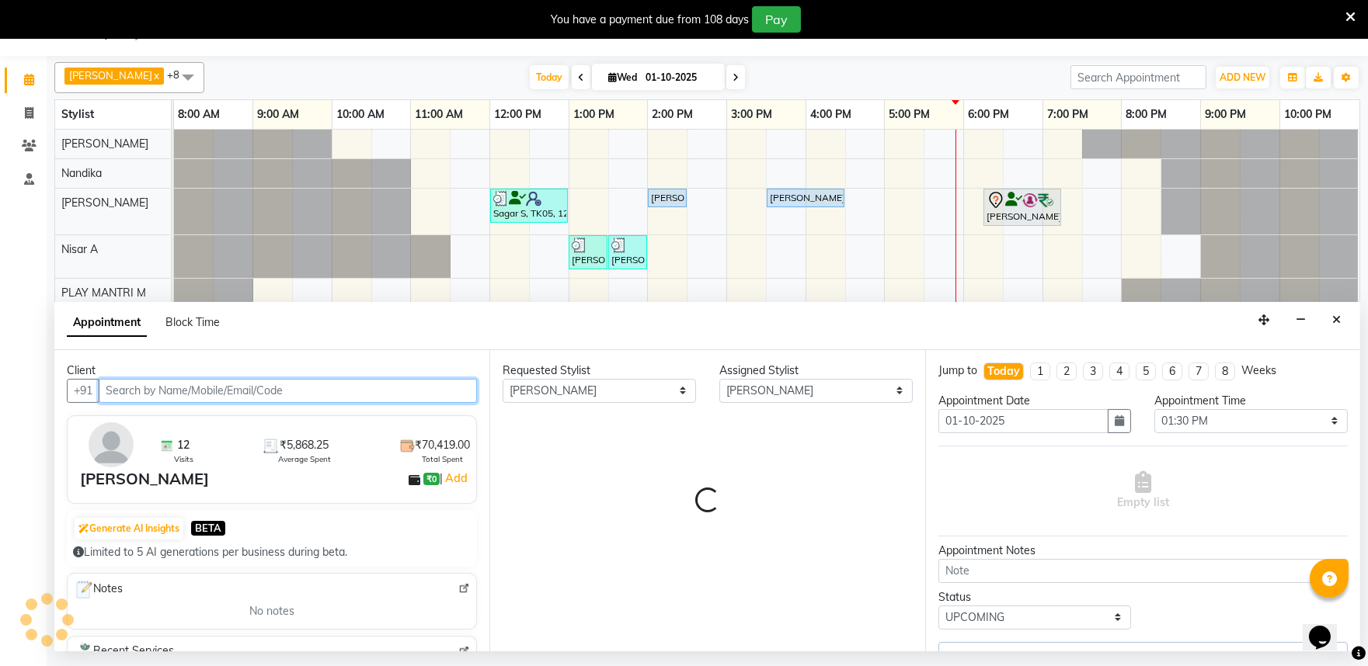
select select "4213"
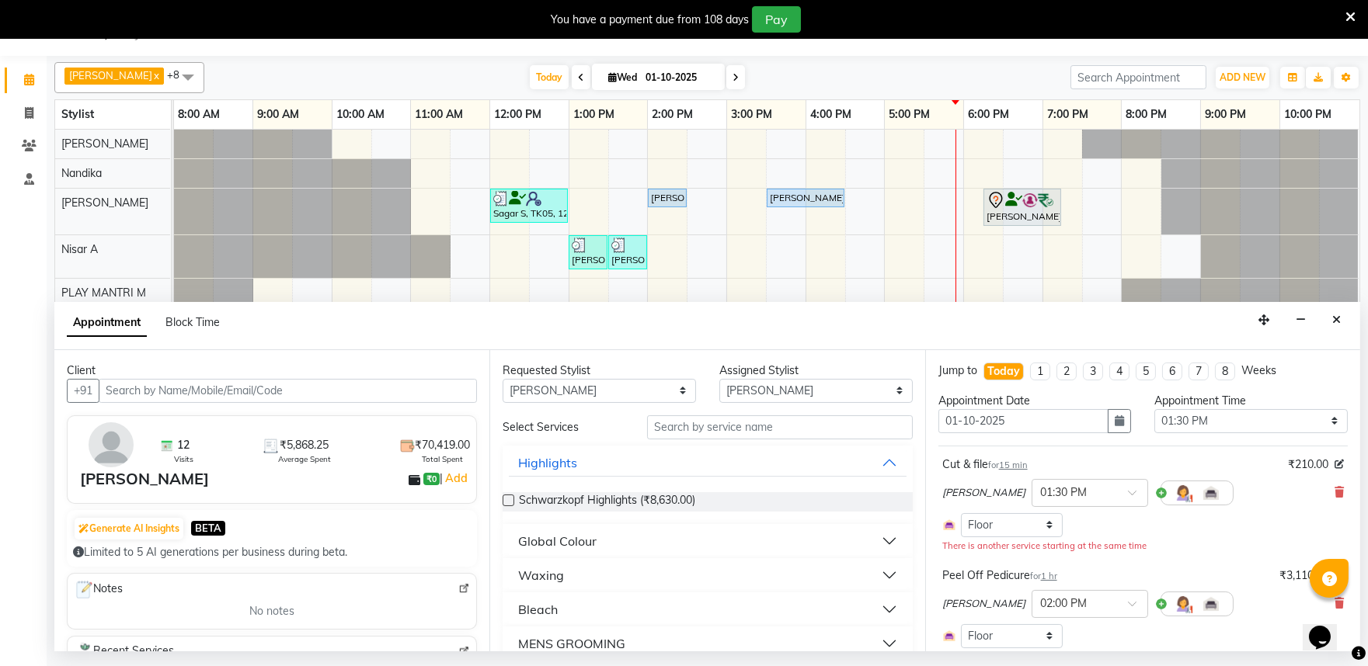
click at [1334, 315] on icon "Close" at bounding box center [1336, 320] width 9 height 11
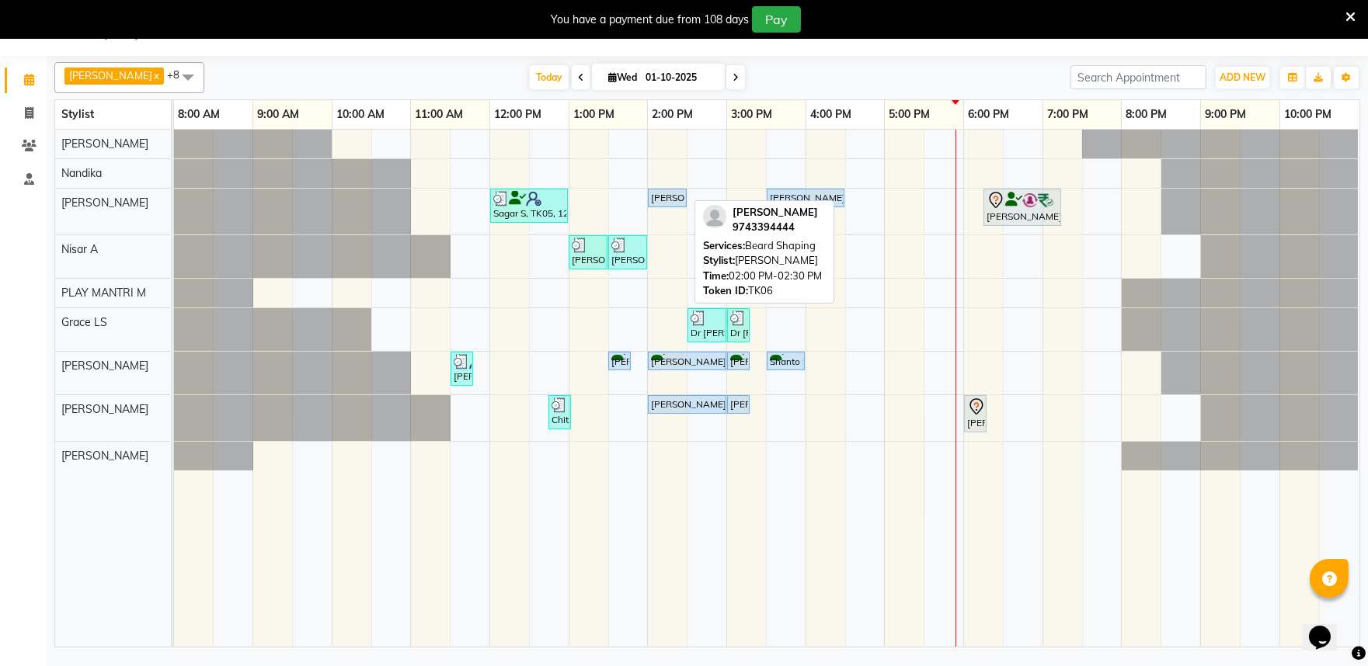
click at [655, 202] on div "[PERSON_NAME], TK06, 02:00 PM-02:30 PM, [PERSON_NAME] Shaping" at bounding box center [667, 198] width 36 height 14
select select "5"
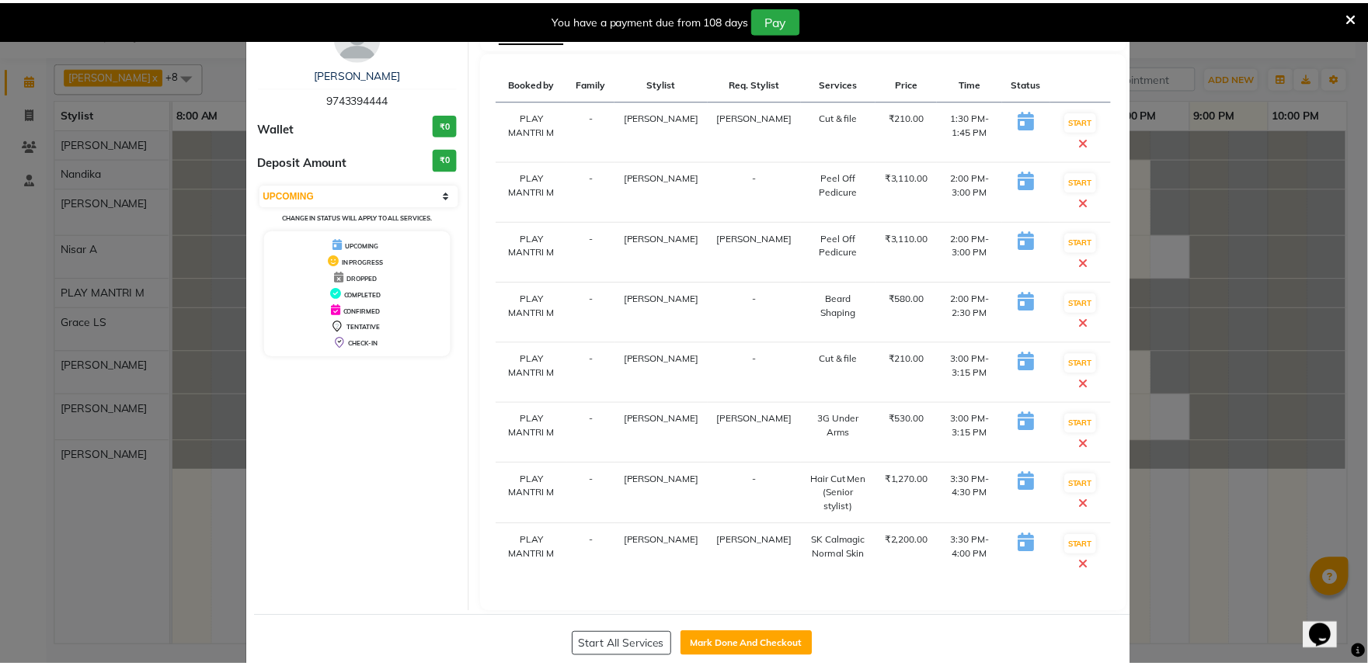
scroll to position [89, 0]
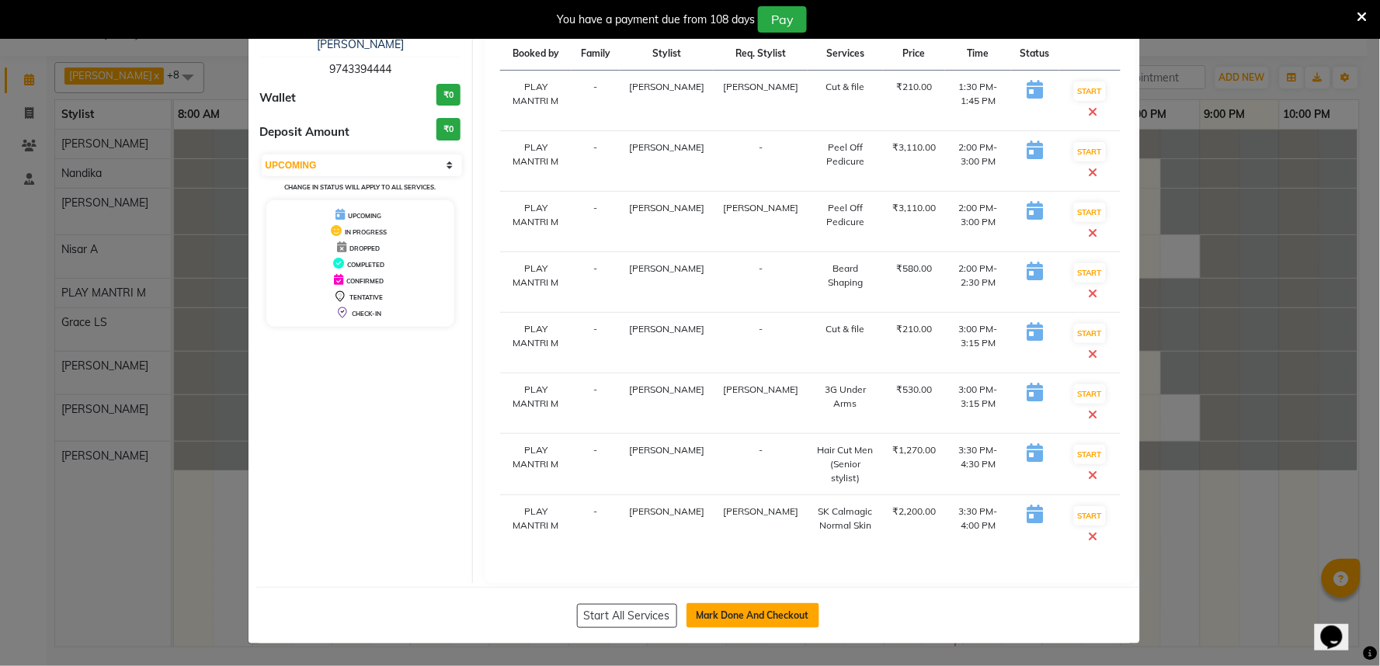
click at [744, 621] on button "Mark Done And Checkout" at bounding box center [752, 615] width 133 height 25
select select "service"
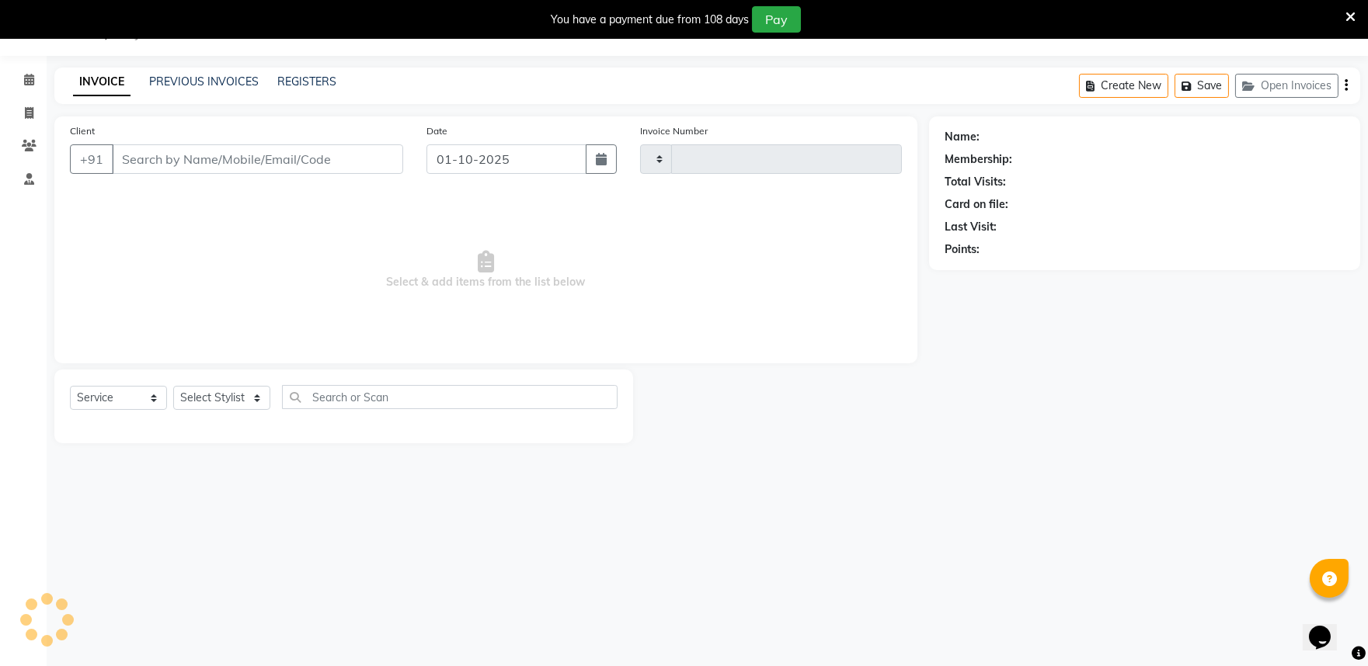
type input "2014"
select select "8352"
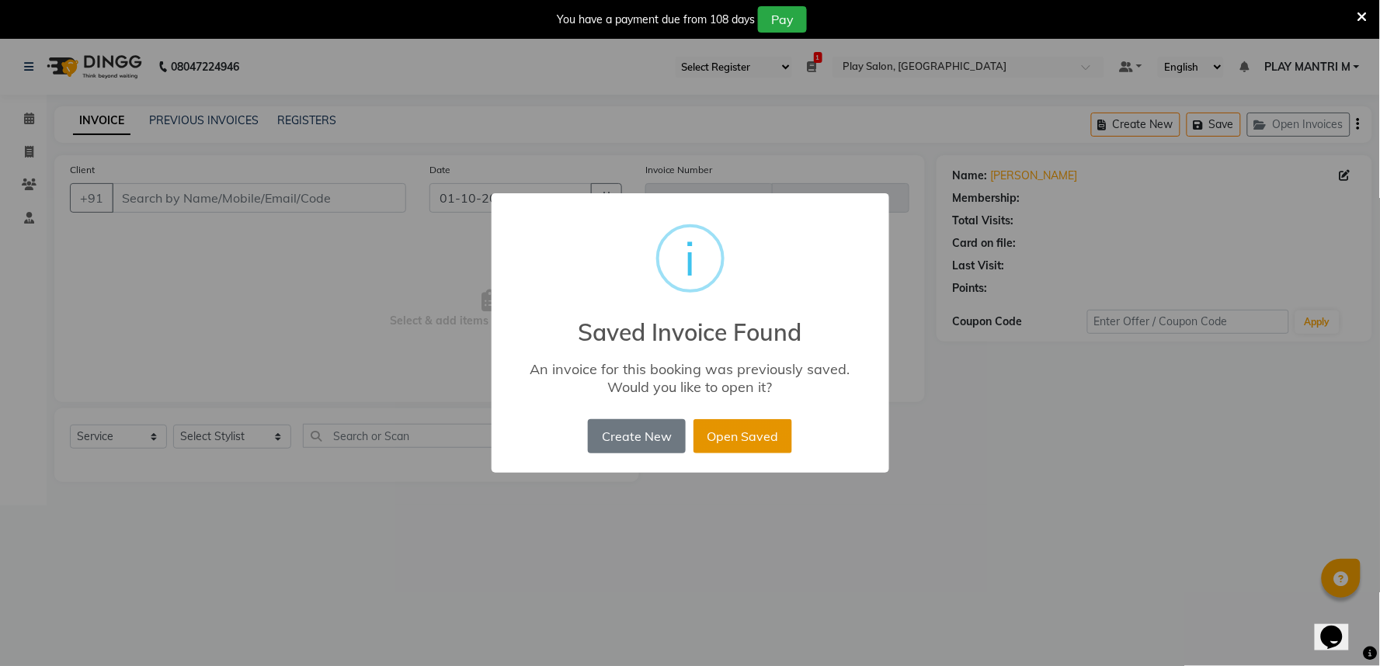
click at [749, 441] on button "Open Saved" at bounding box center [742, 436] width 99 height 34
type input "97******44"
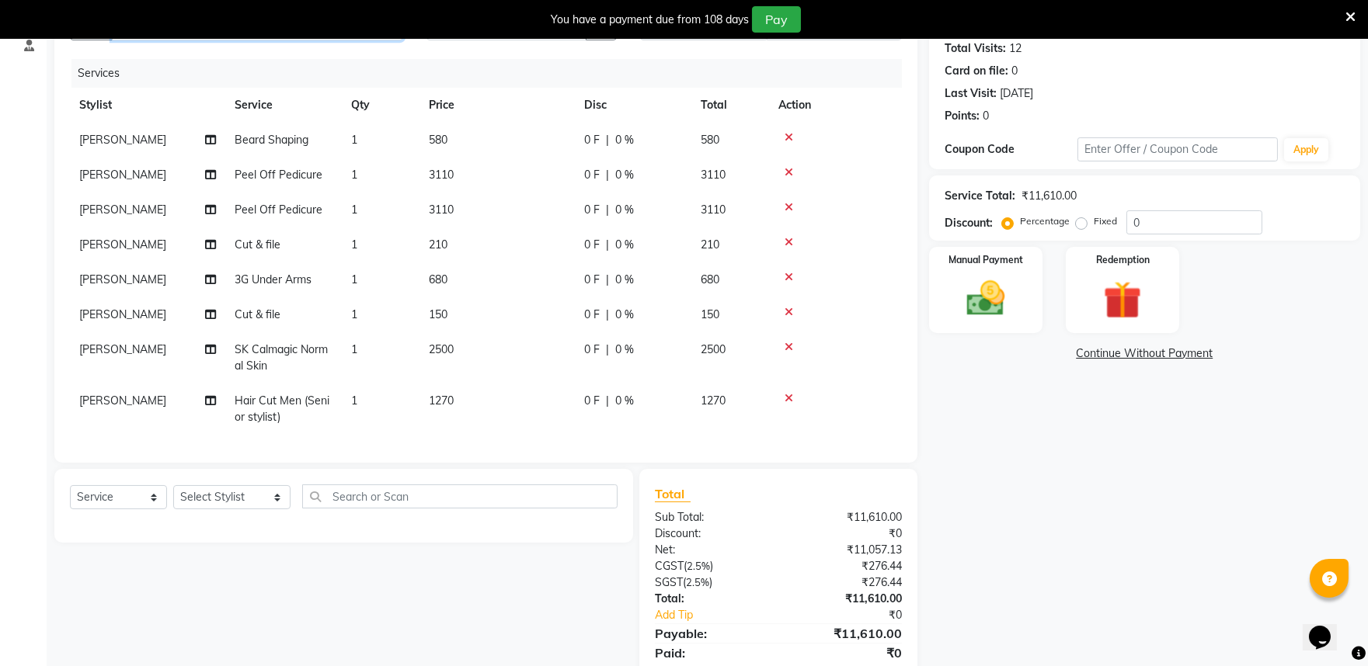
scroll to position [12, 0]
click at [141, 503] on select "Select Service Product Membership Package Voucher Prepaid Gift Card" at bounding box center [118, 497] width 97 height 24
click at [249, 494] on select "Select Stylist Achan Shimrah Admin [PERSON_NAME] [PERSON_NAME] S [PERSON_NAME] …" at bounding box center [231, 497] width 117 height 24
select select "81321"
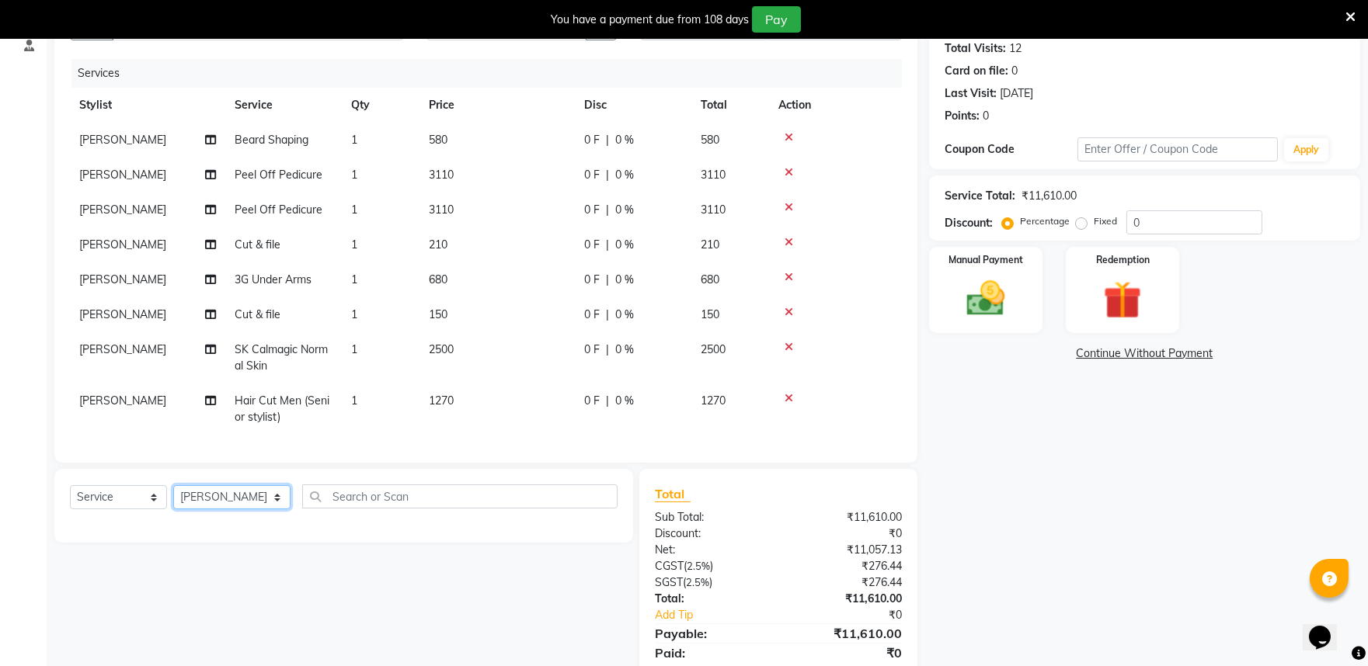
click at [173, 486] on select "Select Stylist Achan Shimrah Admin [PERSON_NAME] [PERSON_NAME] S [PERSON_NAME] …" at bounding box center [231, 497] width 117 height 24
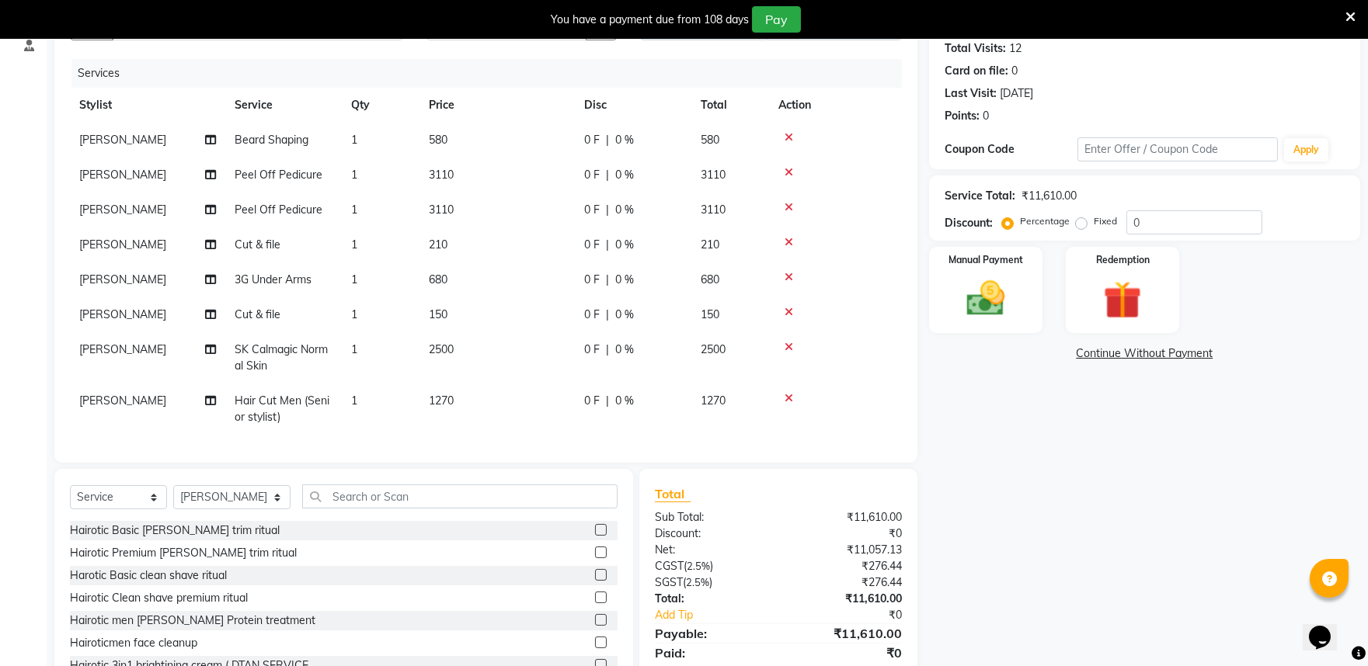
click at [789, 393] on icon at bounding box center [788, 398] width 9 height 11
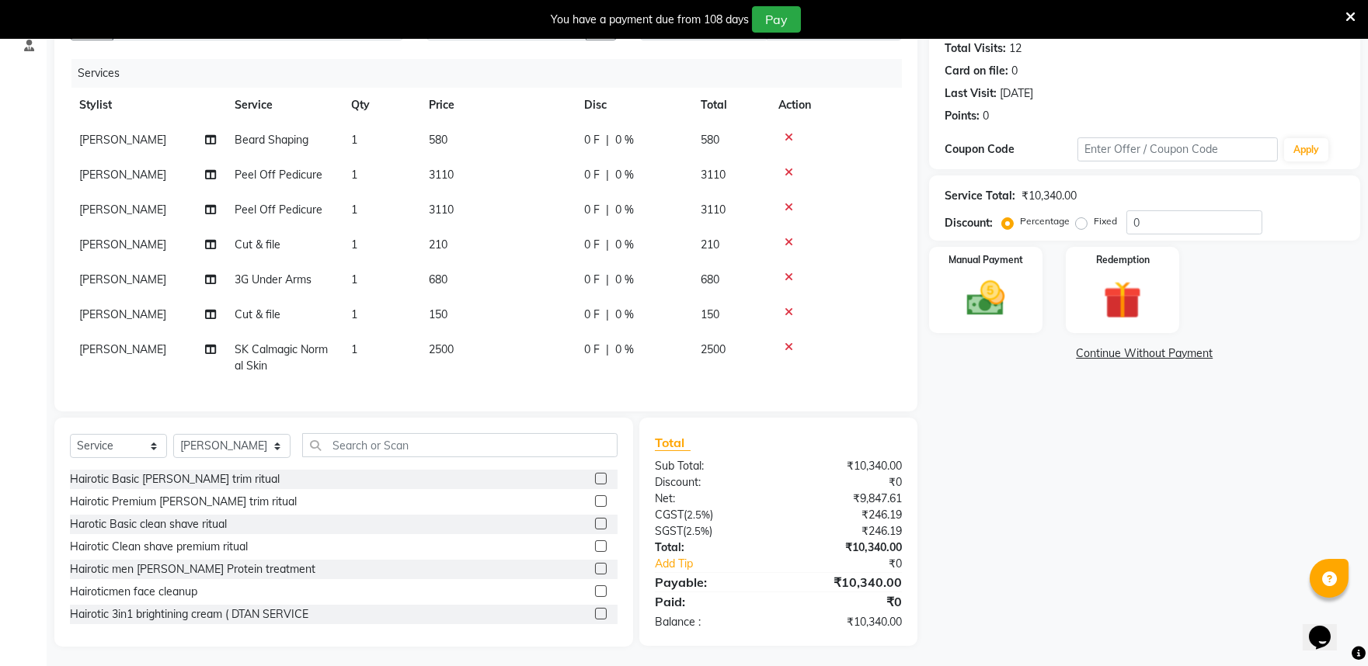
scroll to position [189, 0]
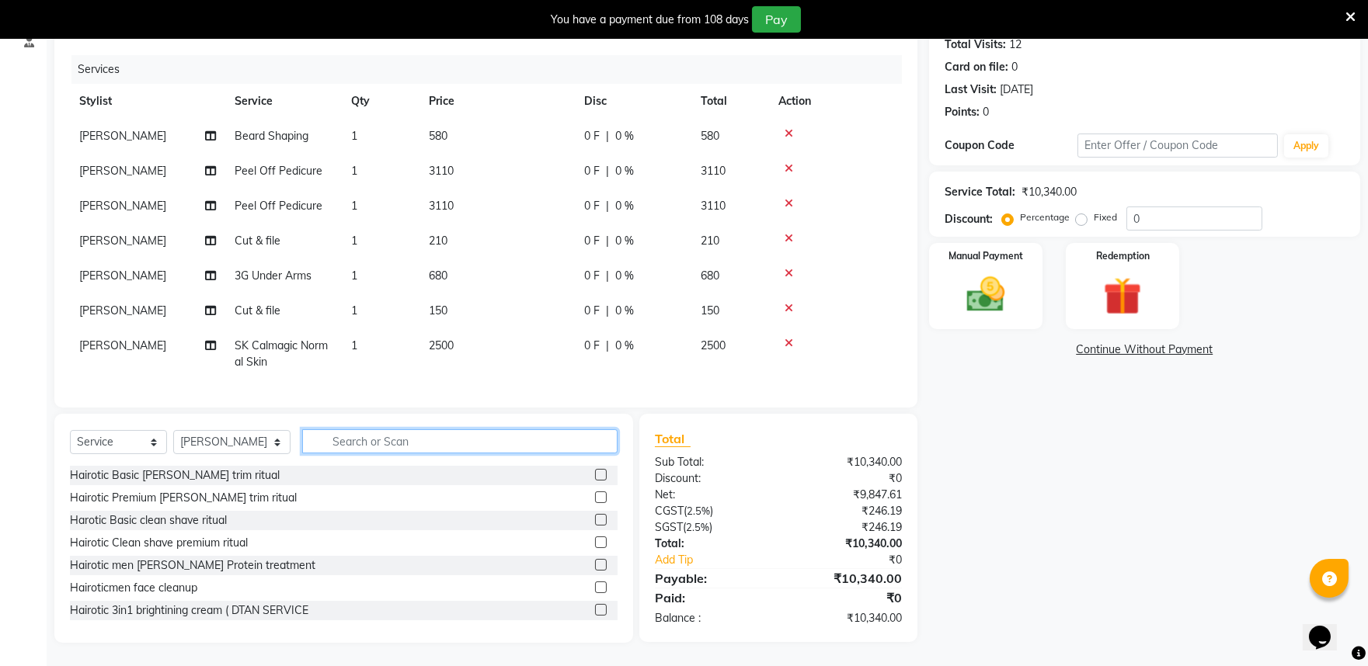
click at [330, 443] on input "text" at bounding box center [459, 441] width 315 height 24
type input "glo"
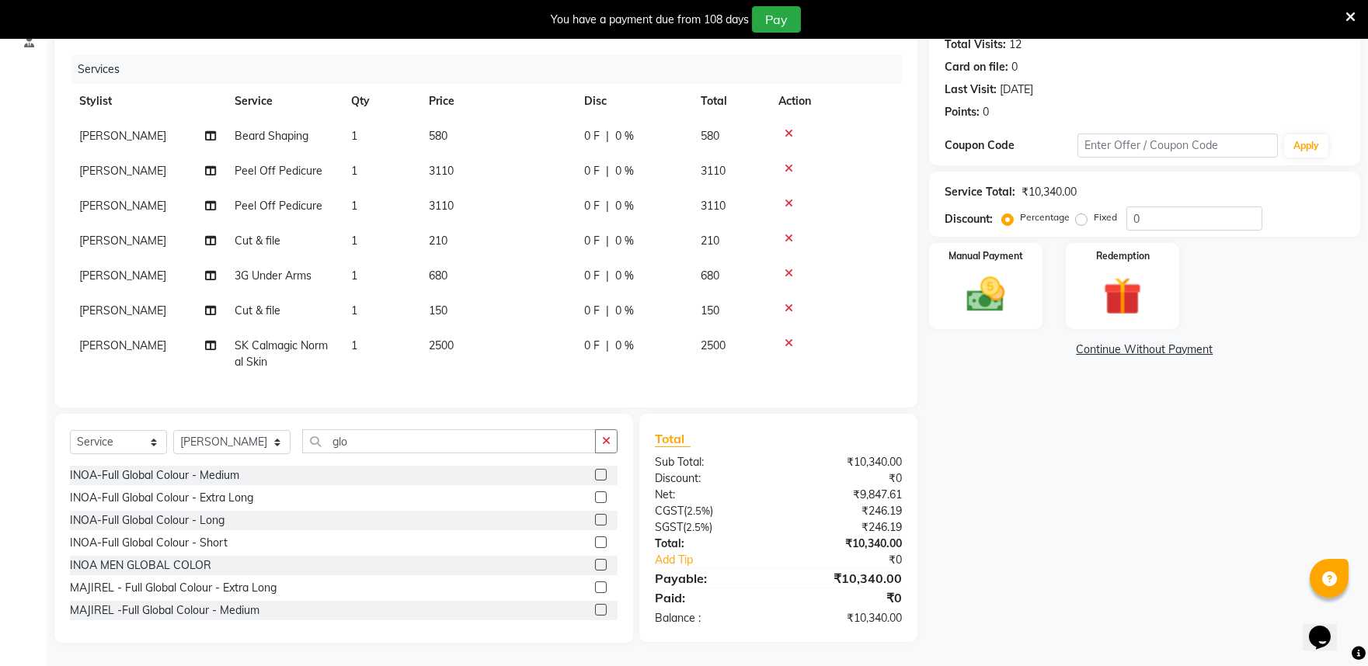
click at [595, 547] on label at bounding box center [601, 543] width 12 height 12
click at [595, 547] on input "checkbox" at bounding box center [600, 543] width 10 height 10
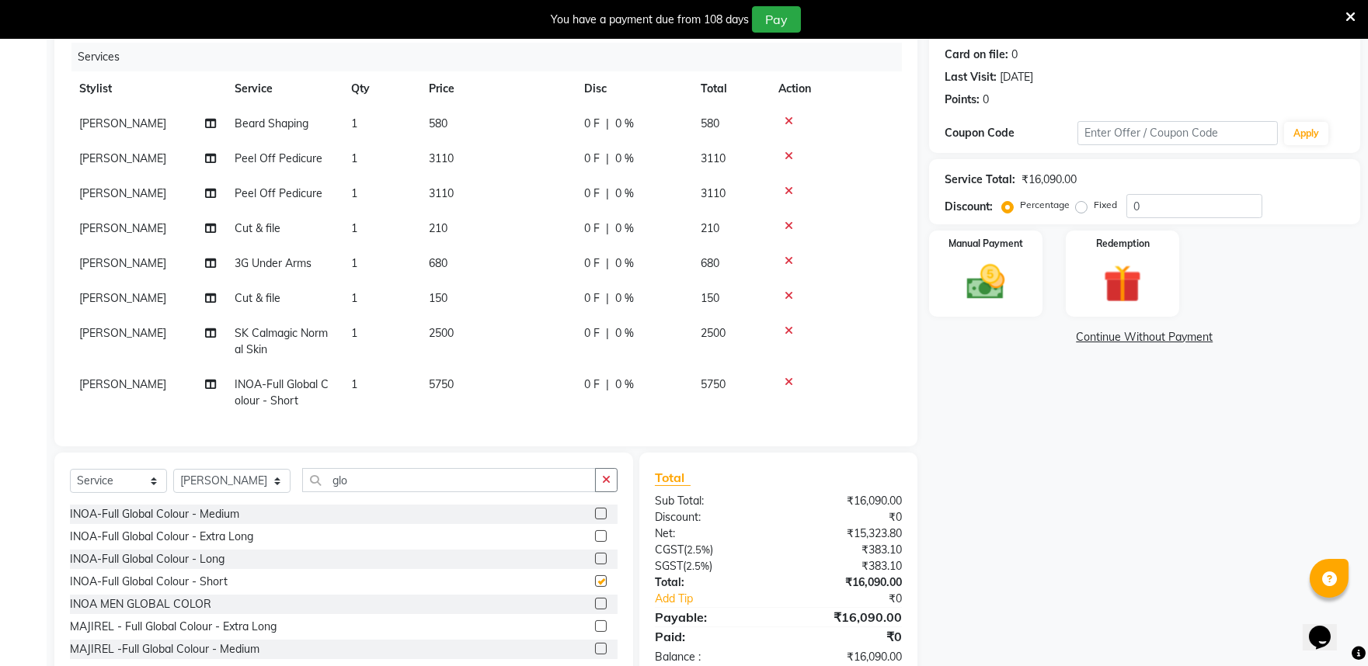
scroll to position [12, 0]
checkbox input "false"
click at [788, 377] on icon at bounding box center [788, 382] width 9 height 11
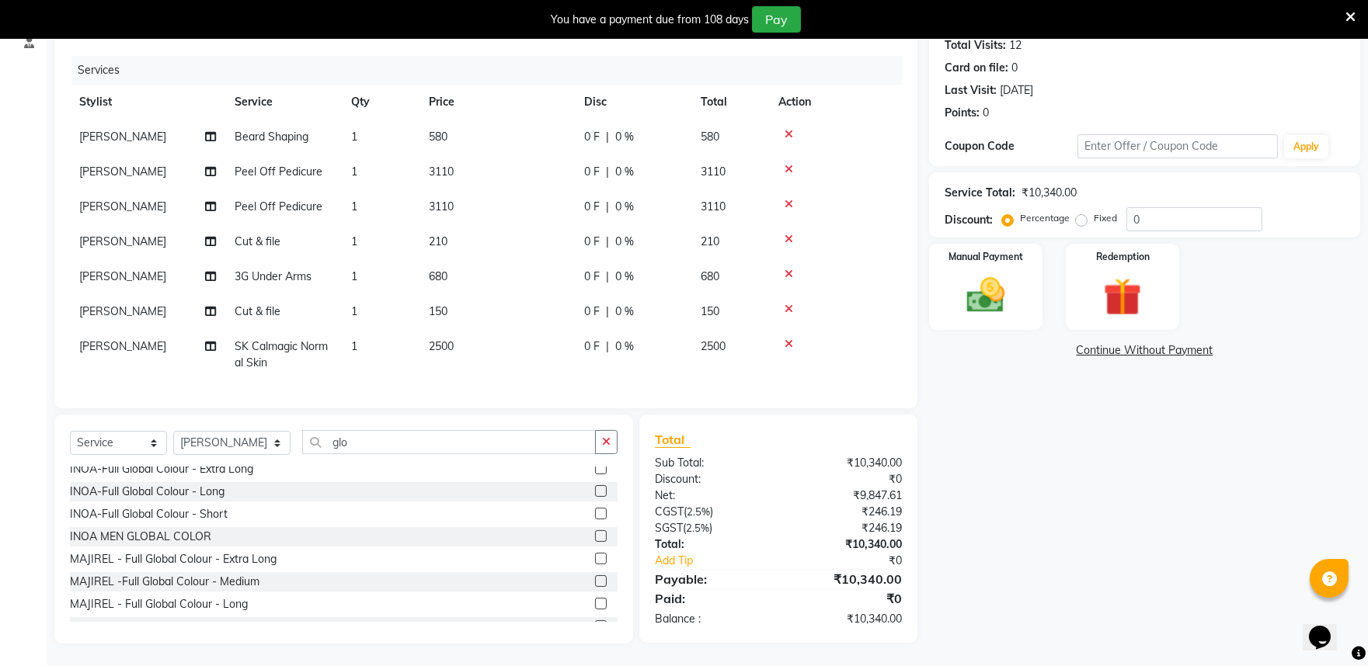
scroll to position [0, 0]
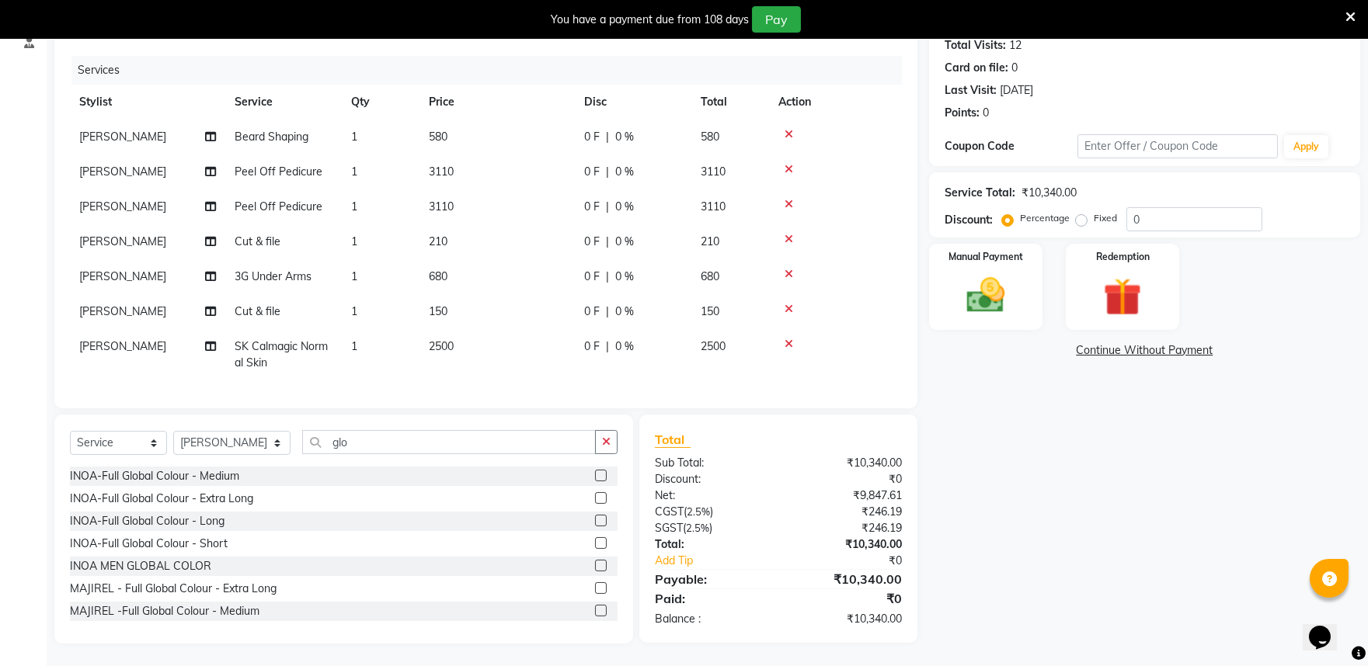
click at [595, 560] on label at bounding box center [601, 566] width 12 height 12
click at [595, 561] on input "checkbox" at bounding box center [600, 566] width 10 height 10
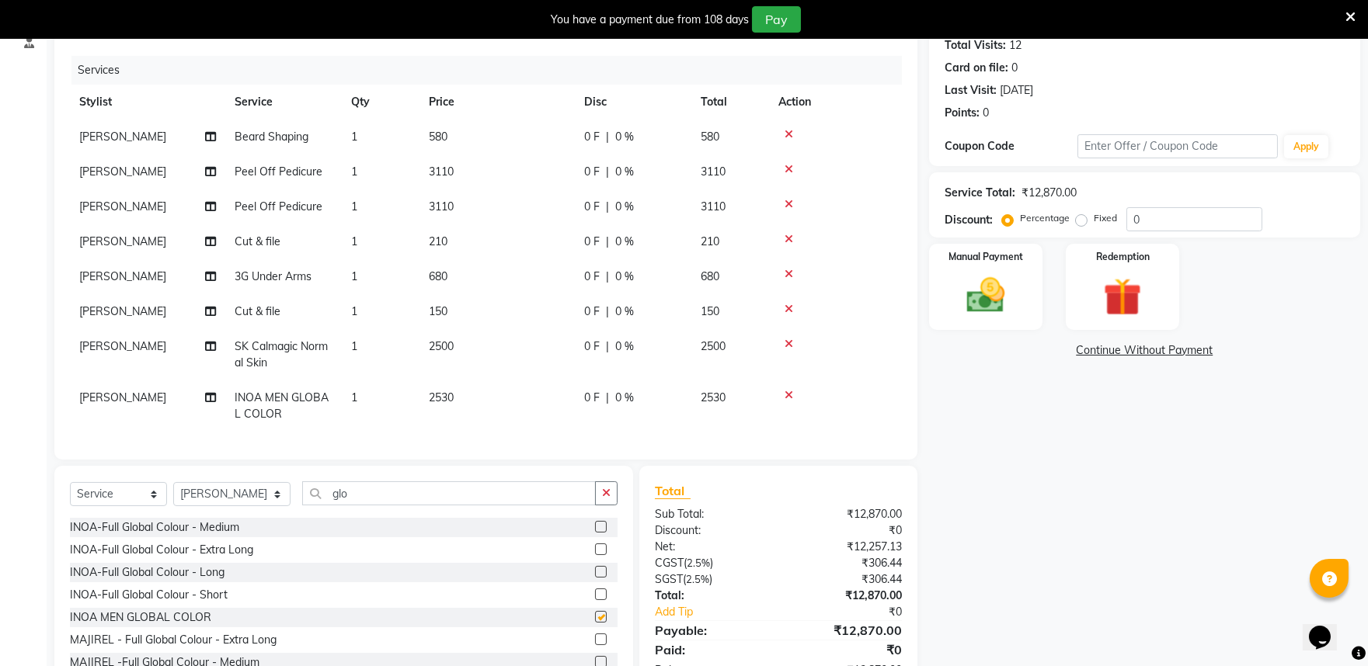
checkbox input "false"
click at [455, 383] on td "2530" at bounding box center [496, 406] width 155 height 51
select select "81321"
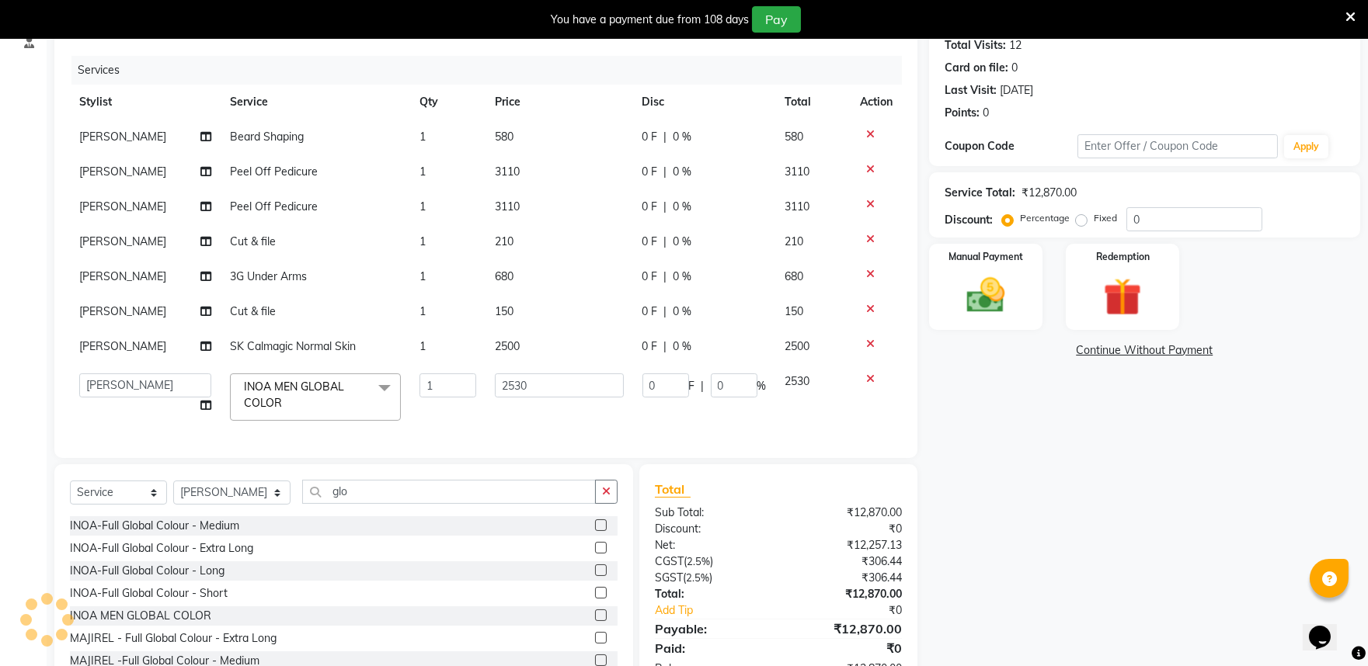
scroll to position [0, 0]
click at [553, 386] on input "2530" at bounding box center [559, 386] width 128 height 24
type input "2"
type input "3500"
drag, startPoint x: 1019, startPoint y: 480, endPoint x: 1031, endPoint y: 480, distance: 11.6
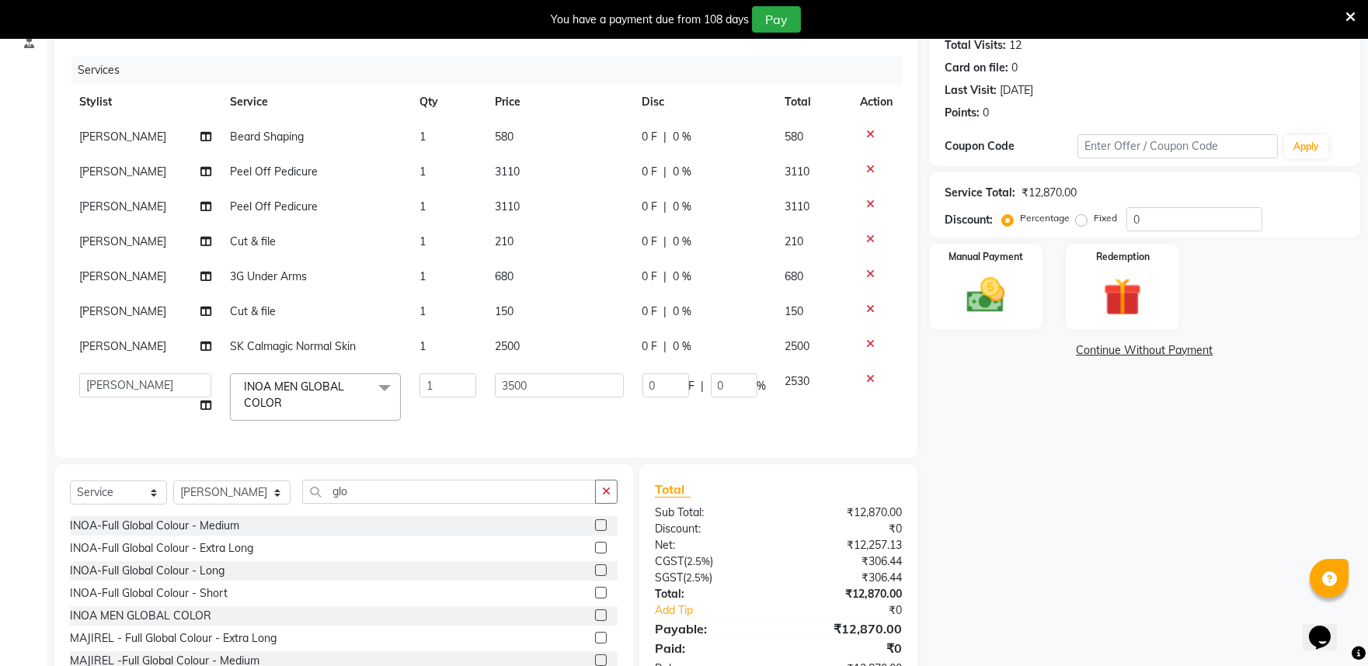
click at [1031, 480] on div "Name: Shanto S Membership: No Active Membership Total Visits: 12 Card on file: …" at bounding box center [1150, 337] width 443 height 714
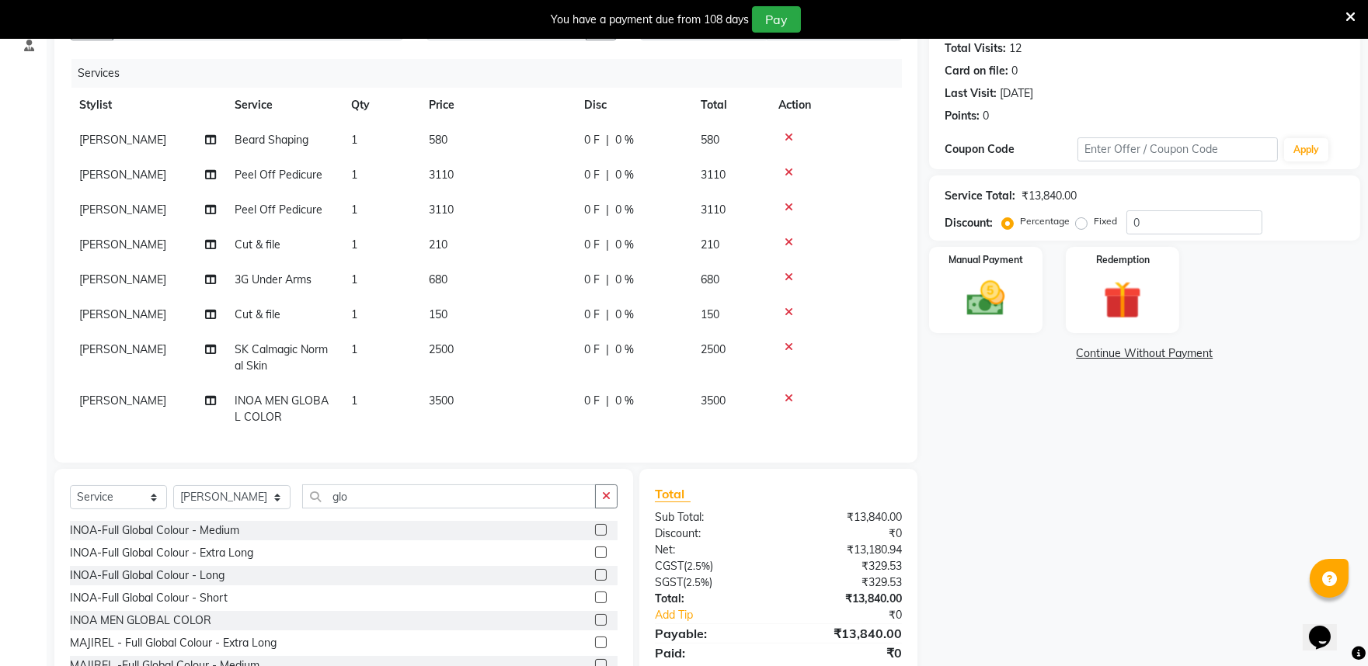
scroll to position [12, 0]
click at [984, 308] on img at bounding box center [985, 299] width 64 height 46
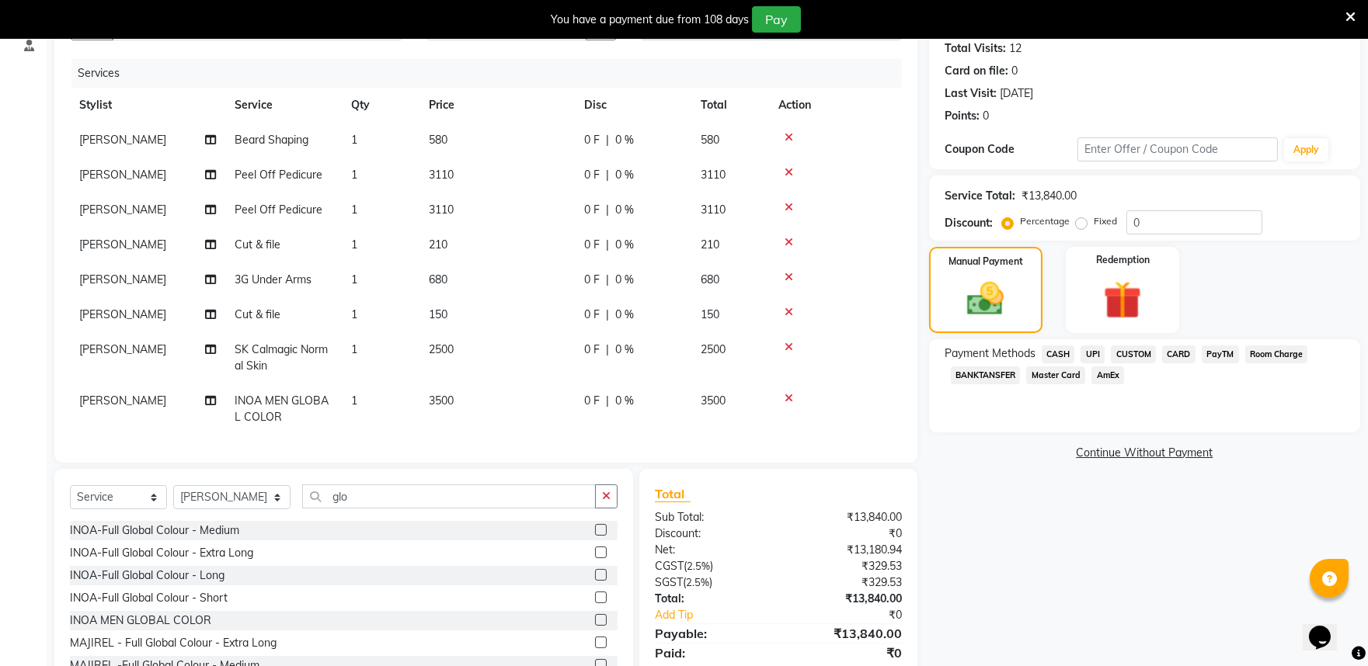
click at [1219, 355] on span "PayTM" at bounding box center [1219, 355] width 37 height 18
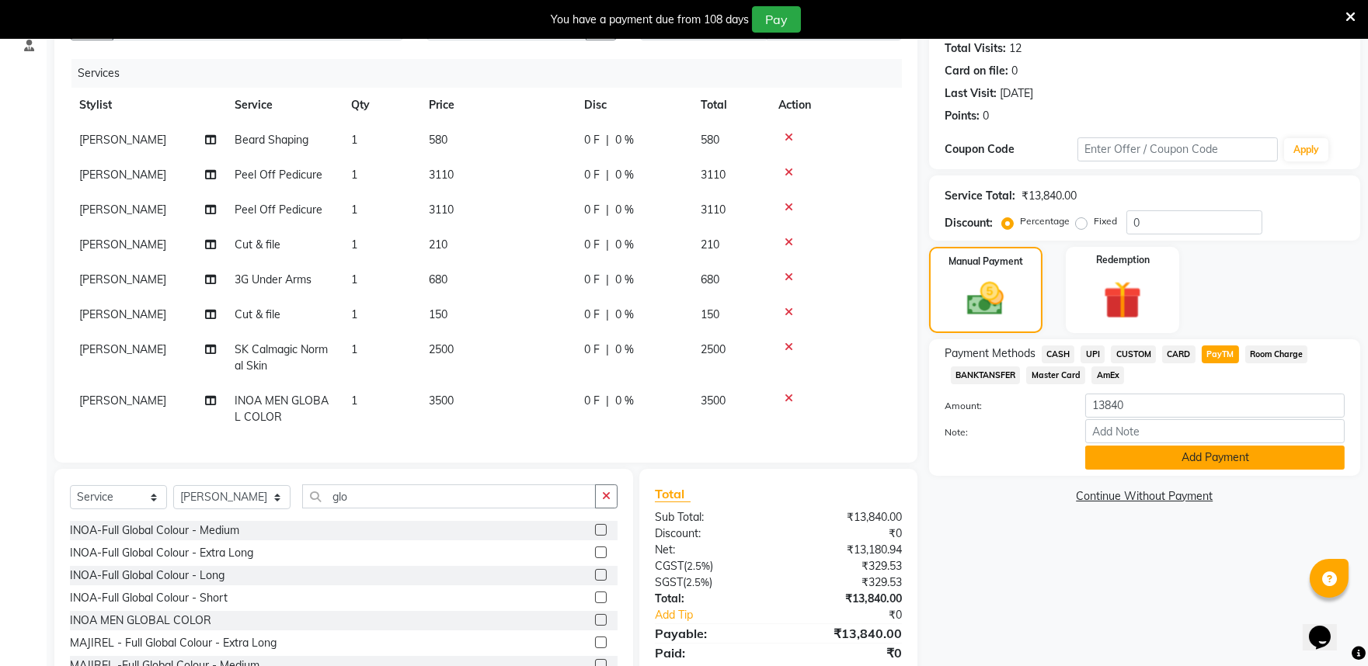
click at [1146, 461] on button "Add Payment" at bounding box center [1214, 458] width 259 height 24
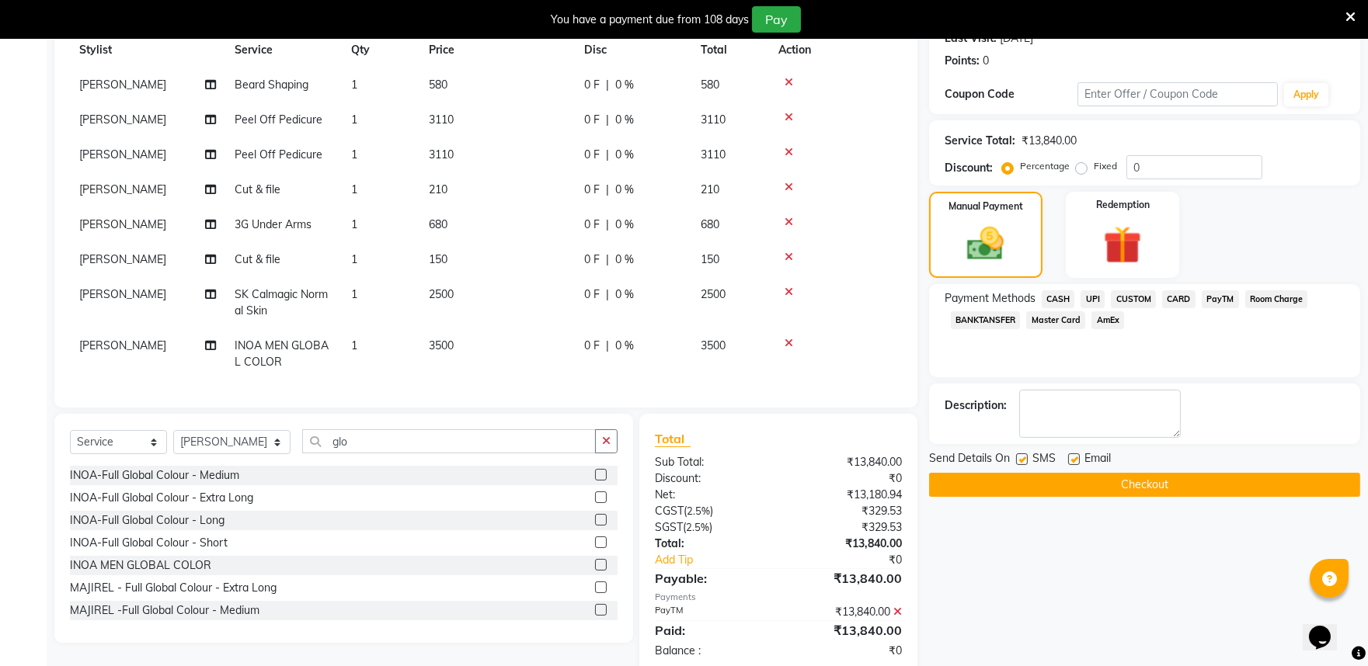
scroll to position [259, 0]
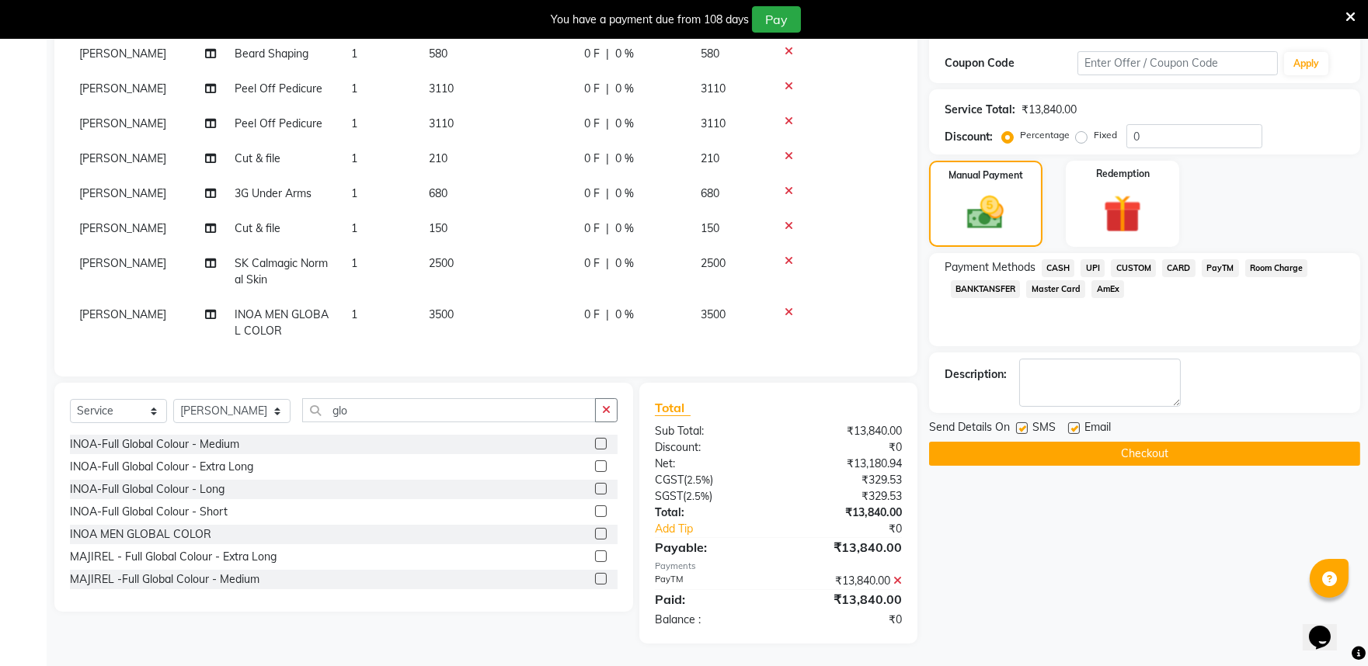
click at [1023, 447] on button "Checkout" at bounding box center [1144, 454] width 431 height 24
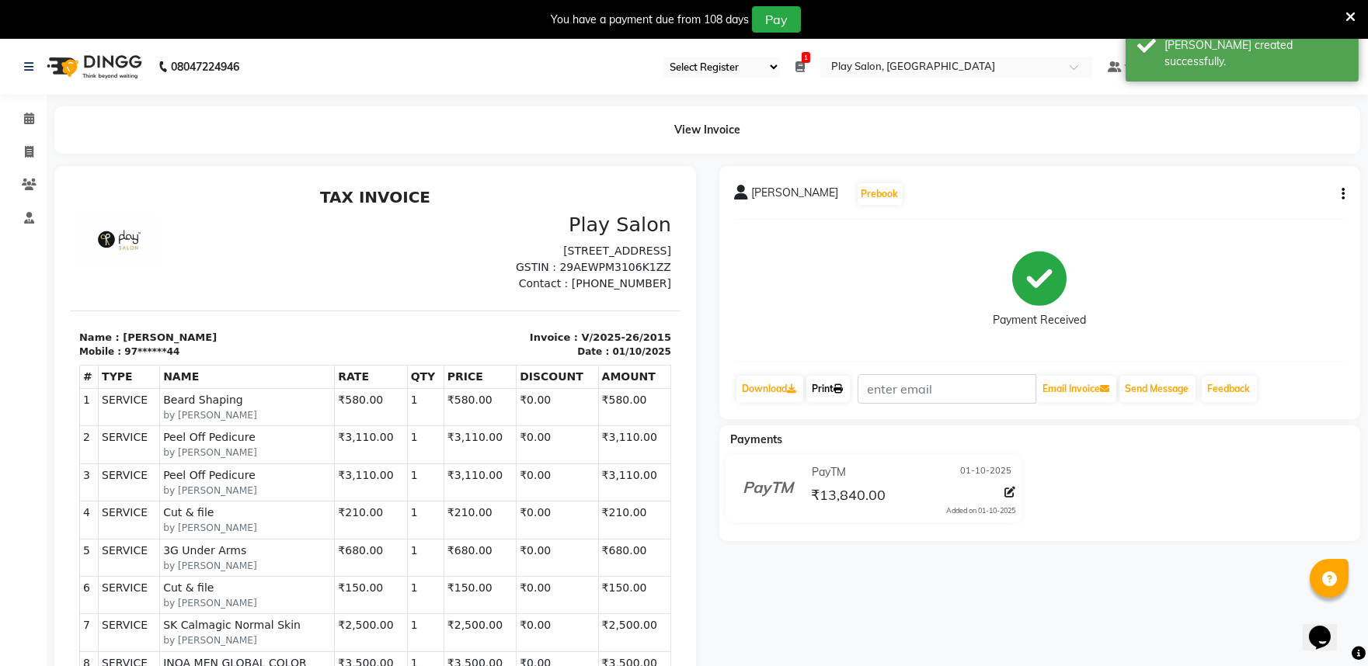
click at [832, 398] on link "Print" at bounding box center [827, 389] width 43 height 26
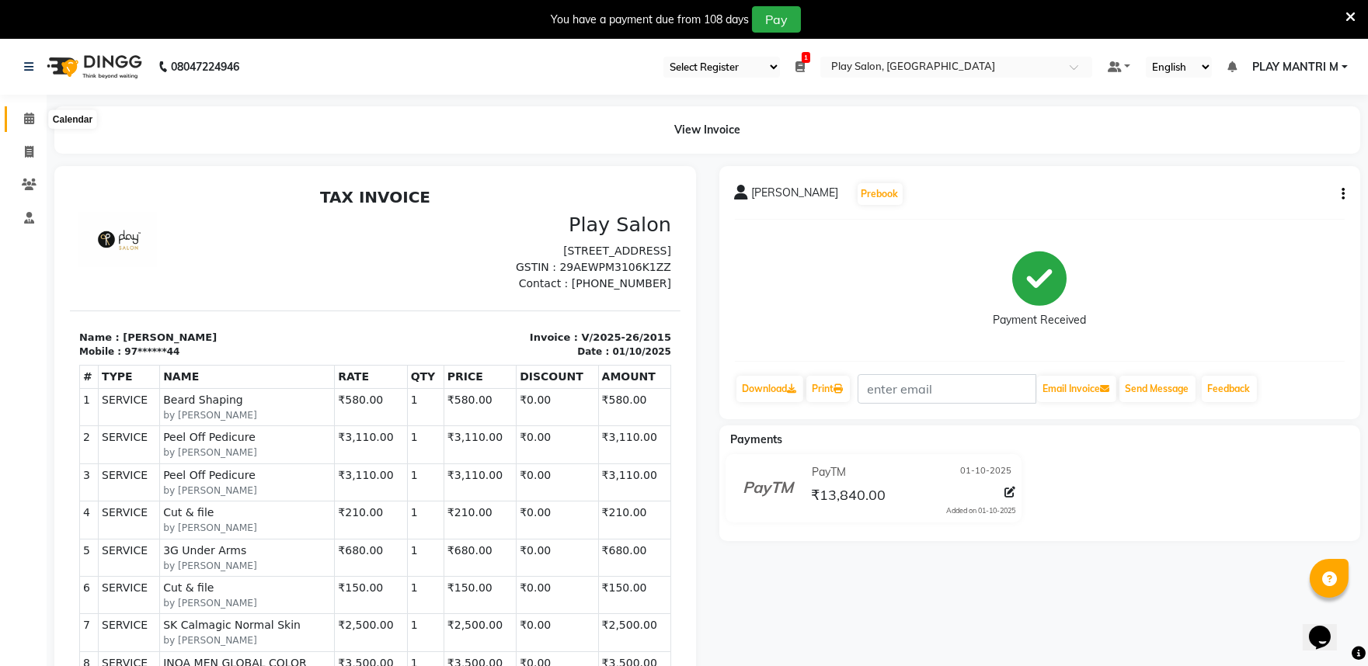
click at [39, 116] on span at bounding box center [29, 119] width 27 height 18
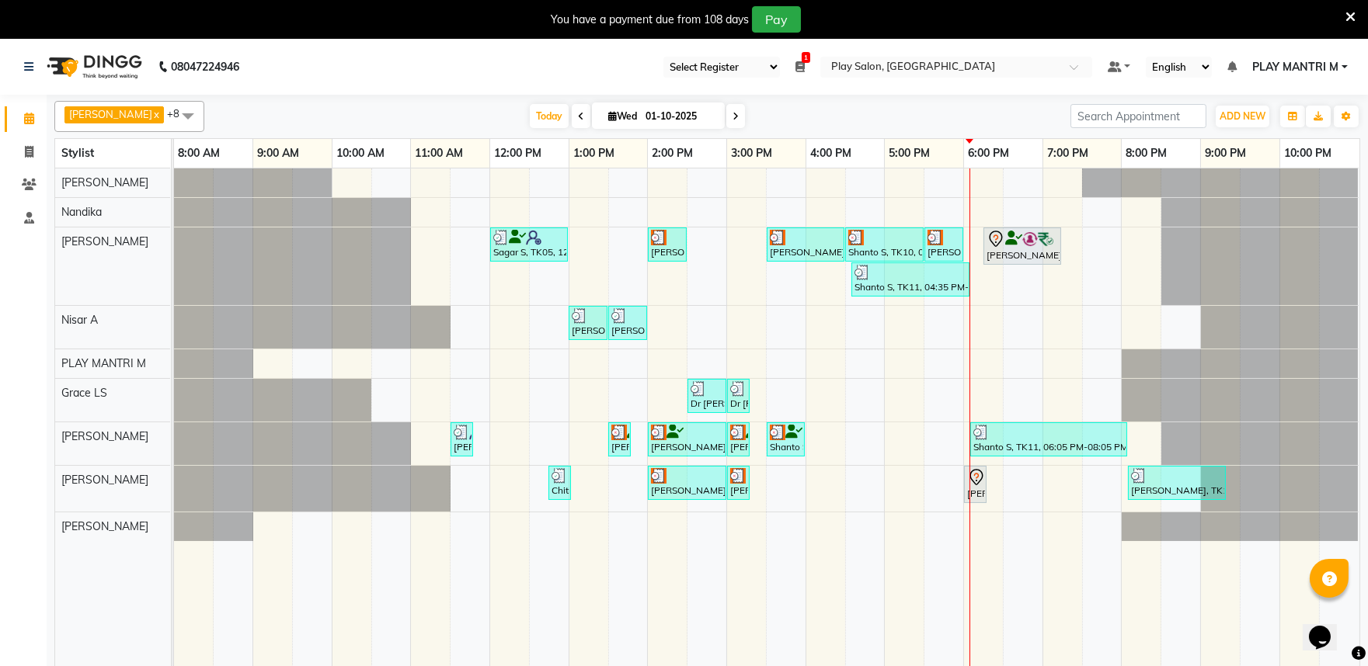
click at [651, 115] on input "01-10-2025" at bounding box center [680, 116] width 78 height 23
select select "10"
select select "2025"
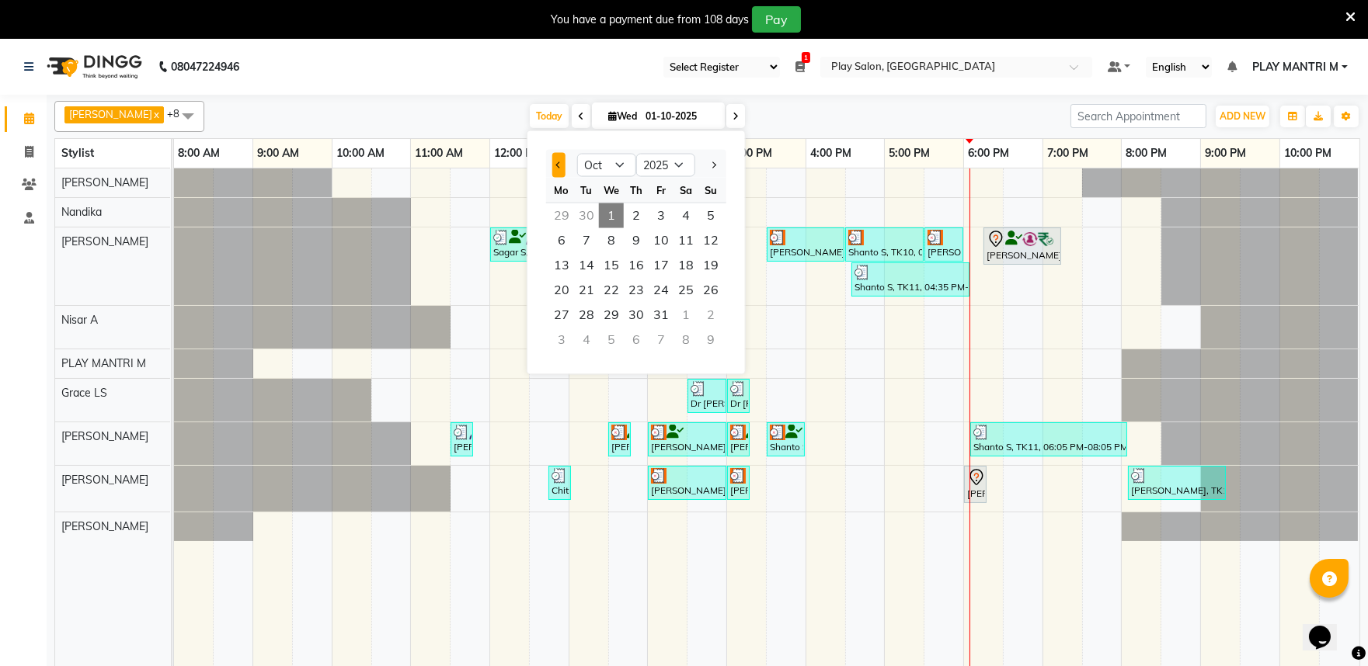
click at [561, 168] on button "Previous month" at bounding box center [558, 165] width 13 height 25
select select "9"
click at [704, 292] on span "28" at bounding box center [710, 290] width 25 height 25
type input "28-09-2025"
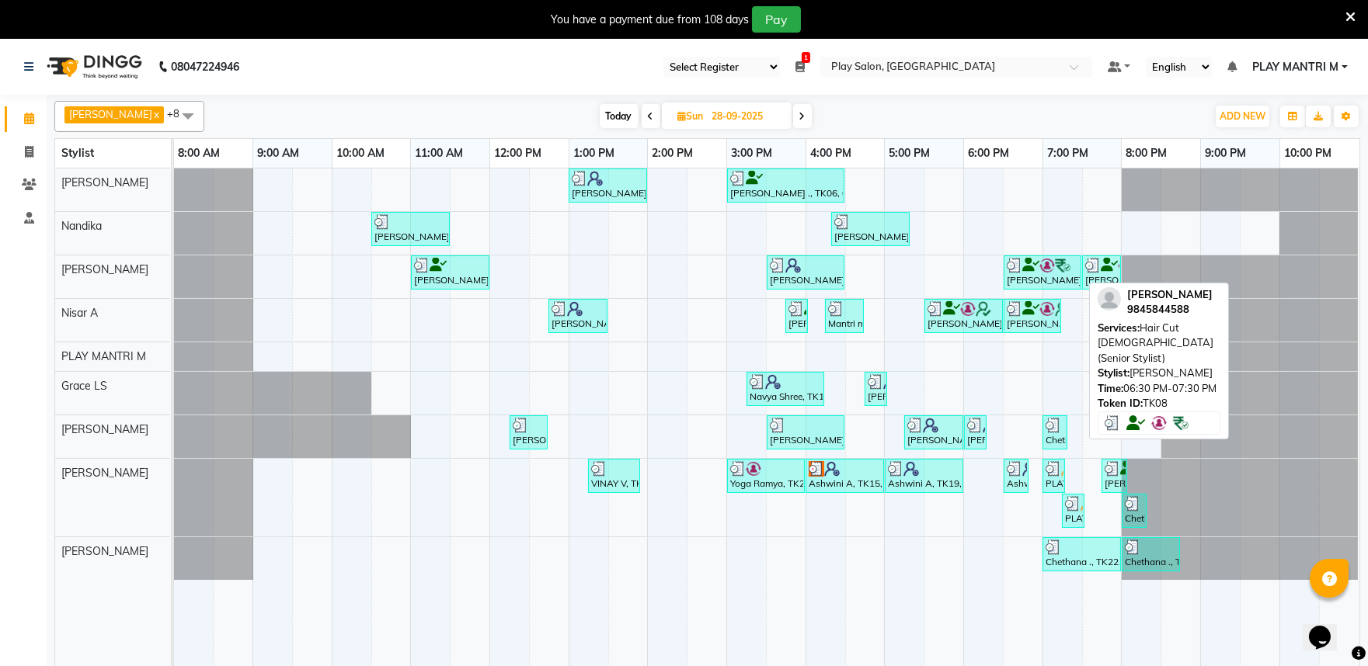
click at [1008, 259] on img at bounding box center [1014, 266] width 16 height 16
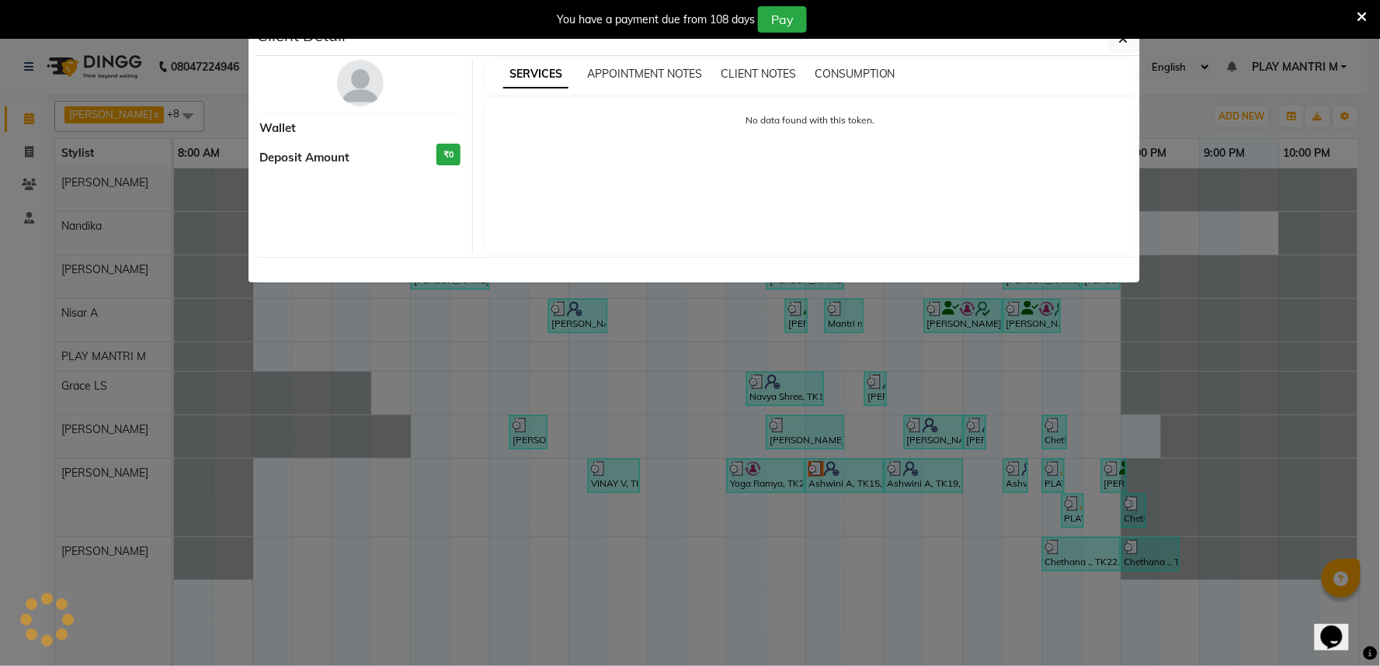
select select "3"
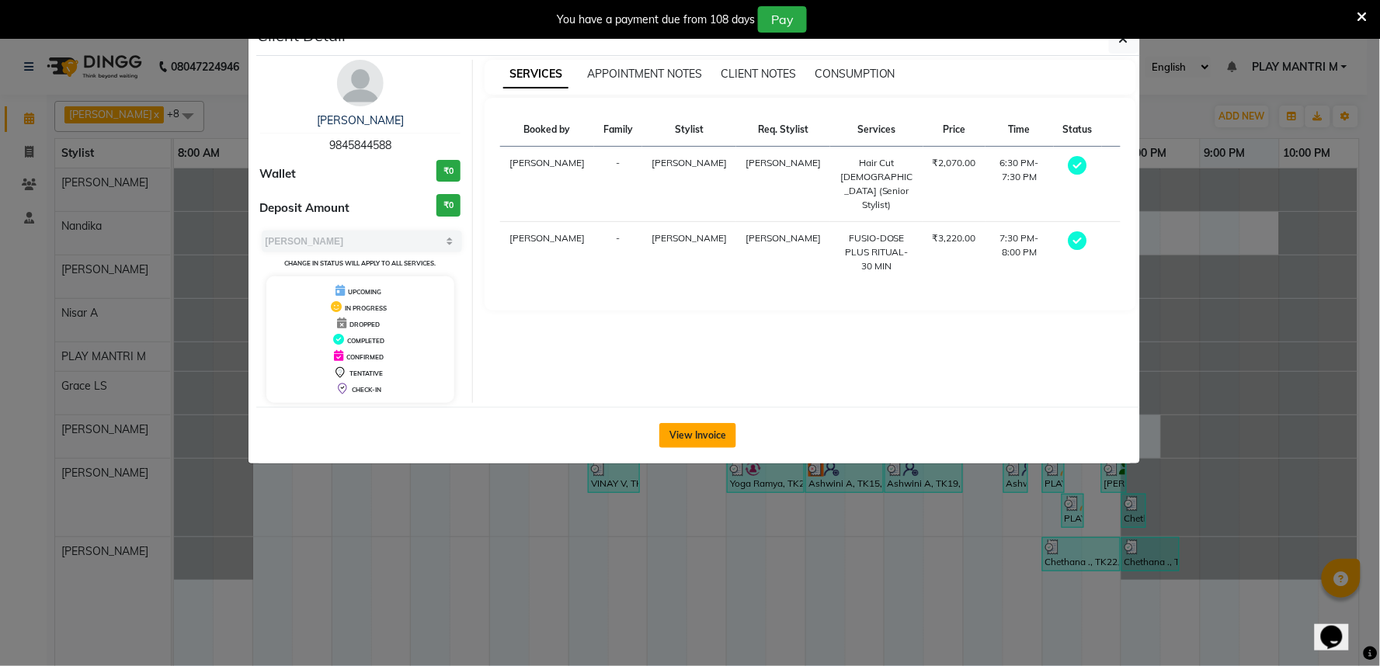
click at [693, 439] on button "View Invoice" at bounding box center [697, 435] width 77 height 25
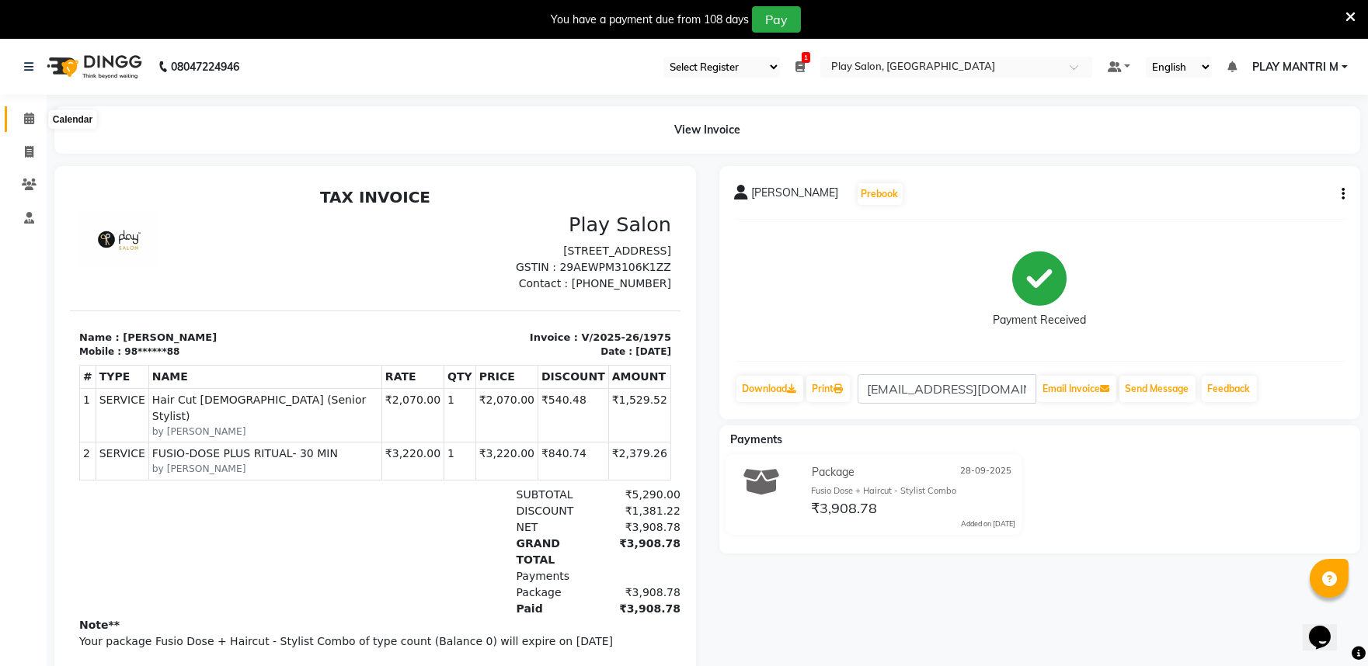
click at [29, 122] on icon at bounding box center [29, 119] width 10 height 12
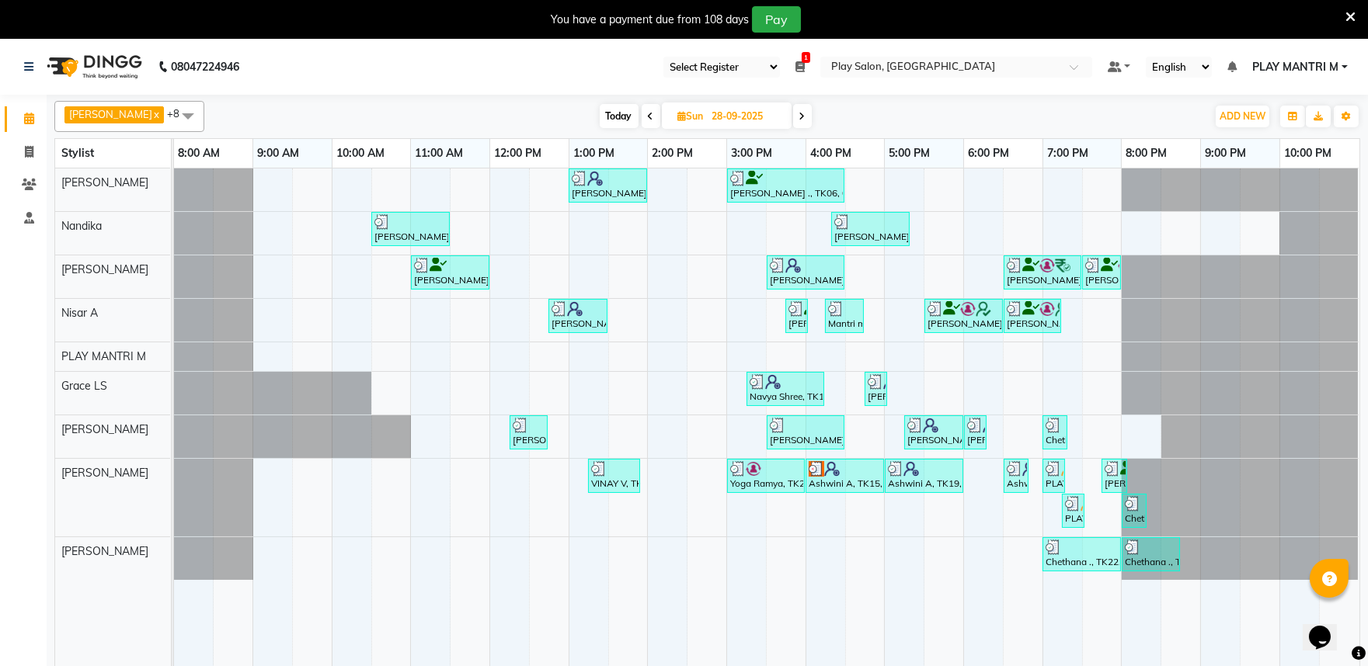
click at [611, 116] on span "Today" at bounding box center [619, 116] width 39 height 24
type input "01-10-2025"
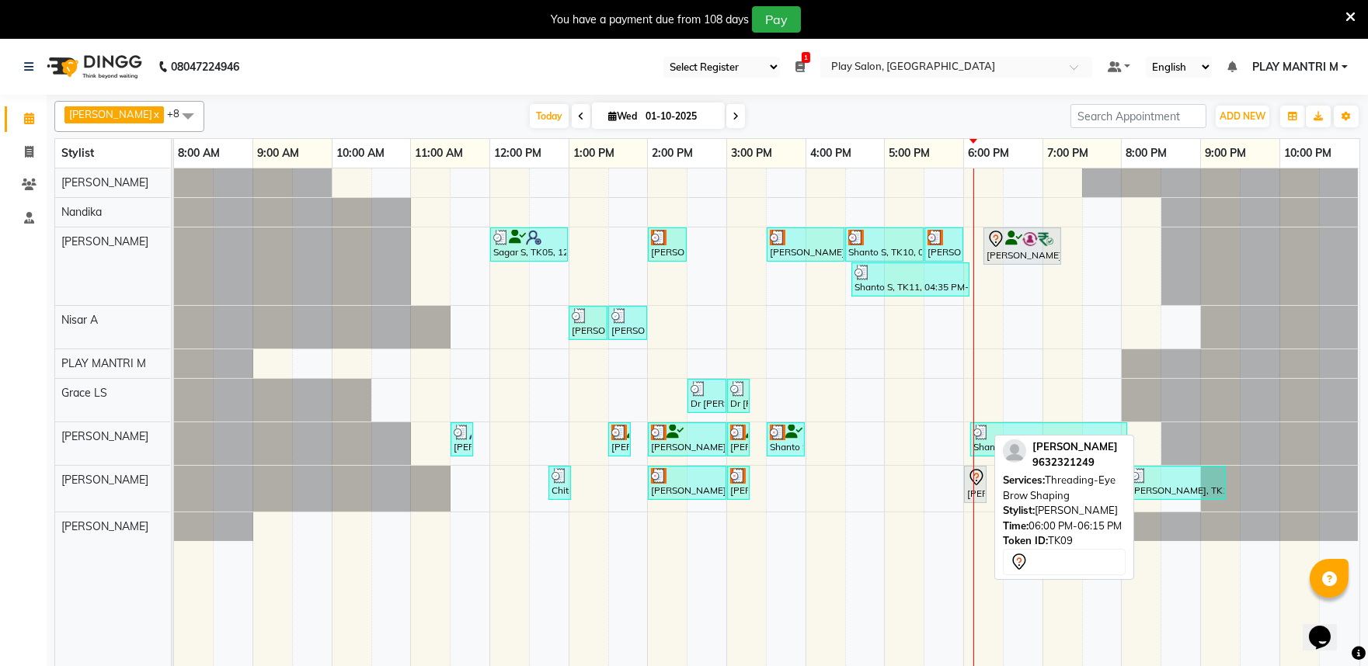
click at [975, 481] on icon at bounding box center [976, 477] width 19 height 19
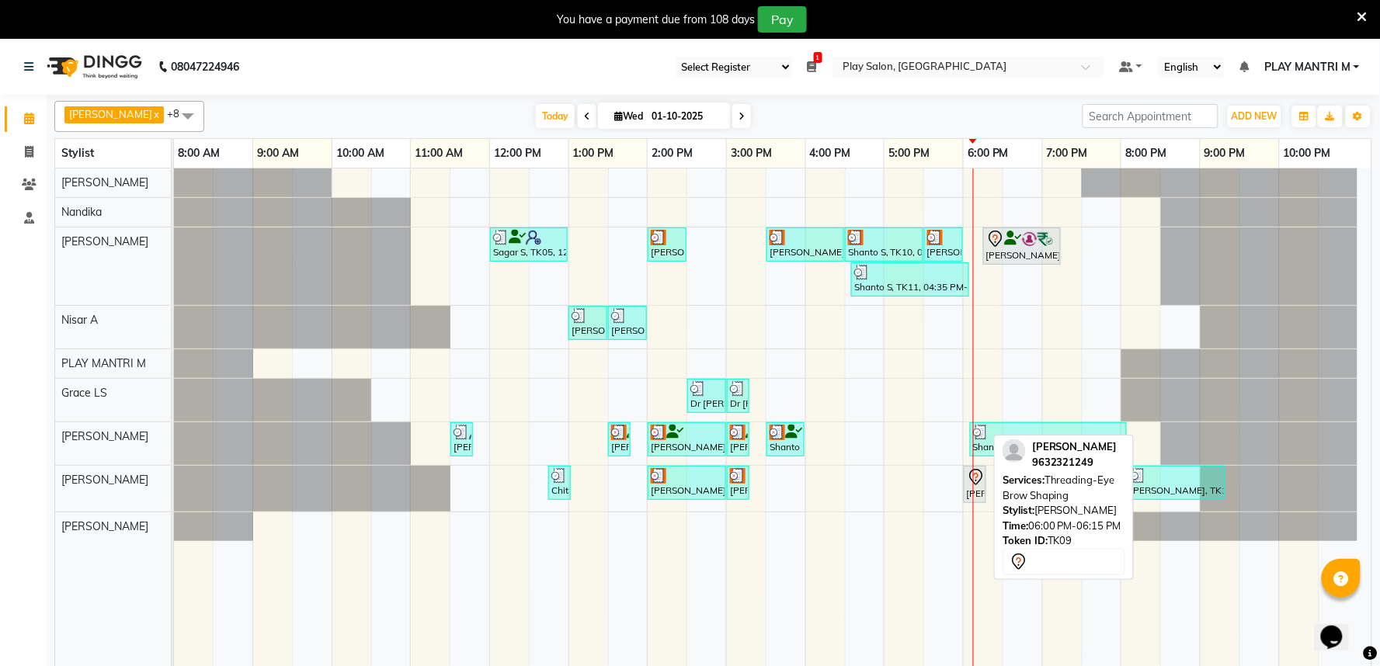
select select "7"
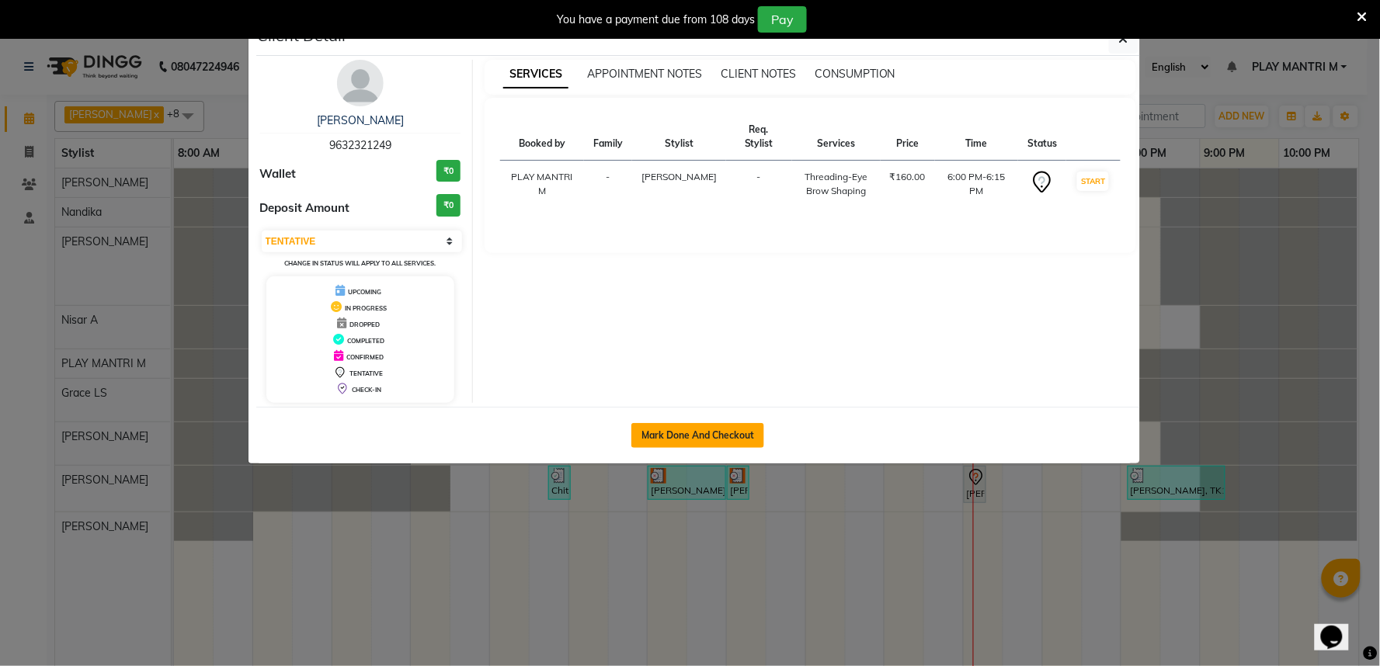
click at [718, 443] on button "Mark Done And Checkout" at bounding box center [697, 435] width 133 height 25
select select "service"
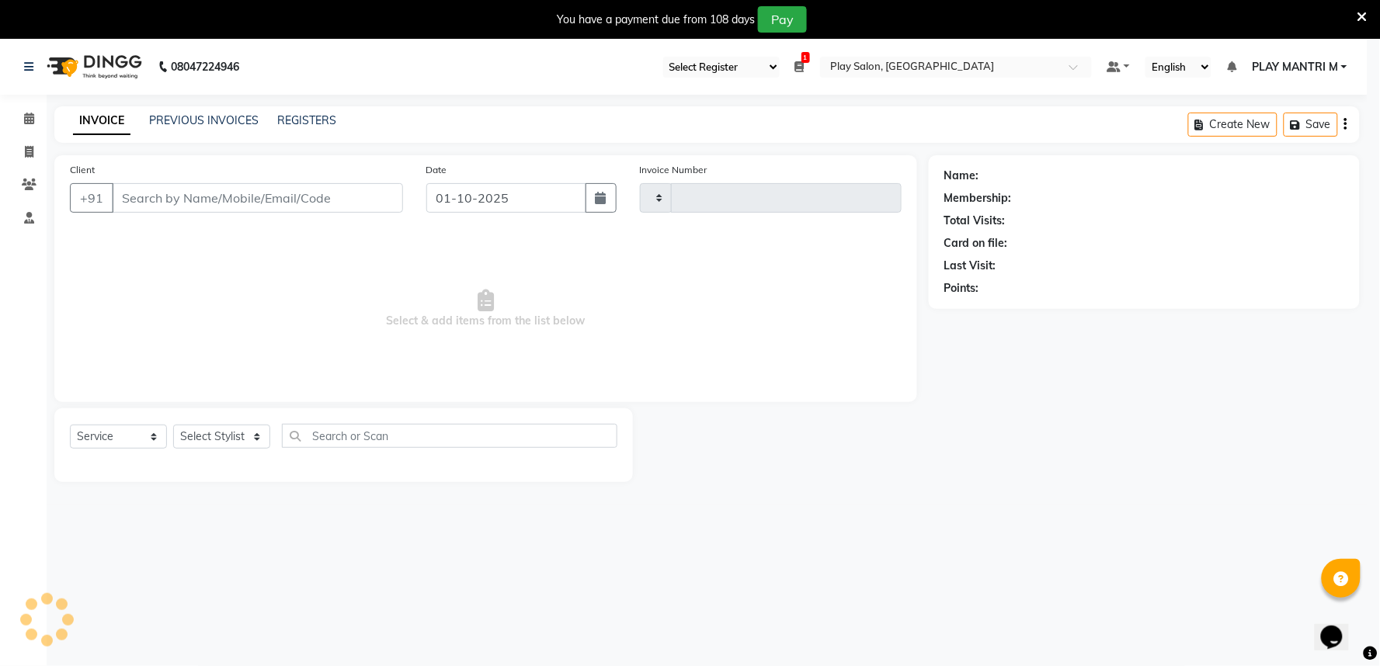
type input "2016"
select select "8352"
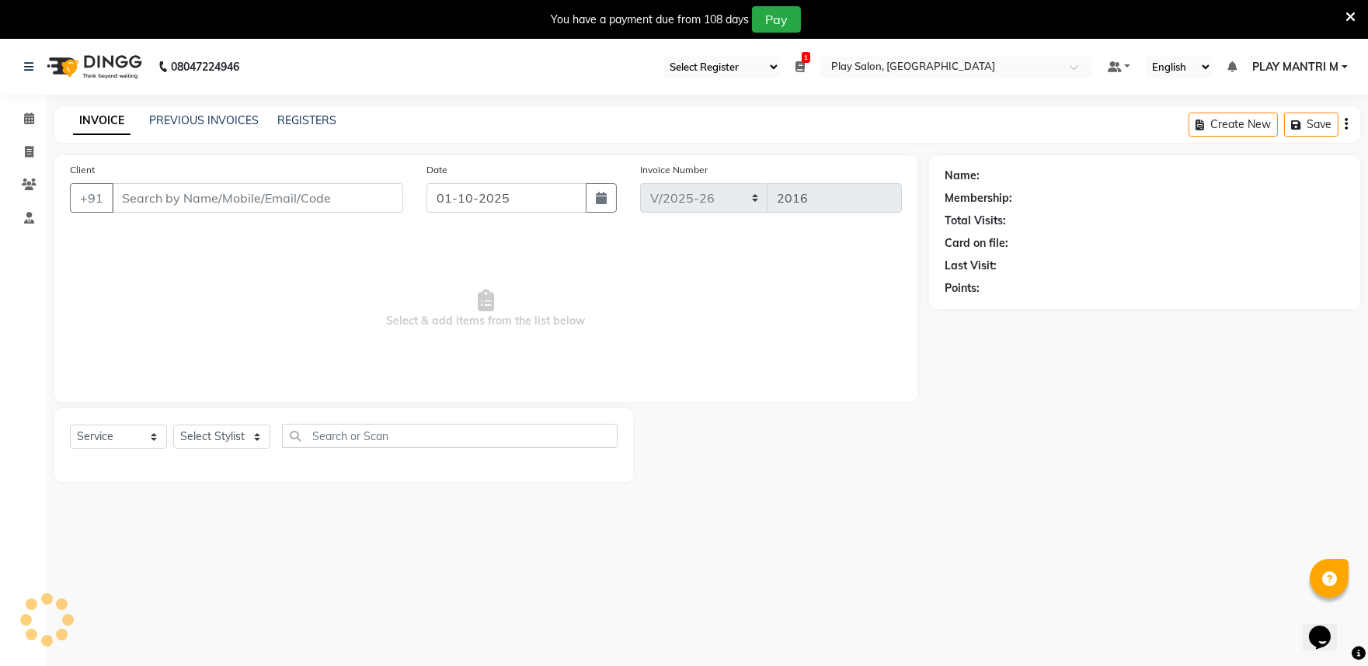
type input "96******49"
select select "81311"
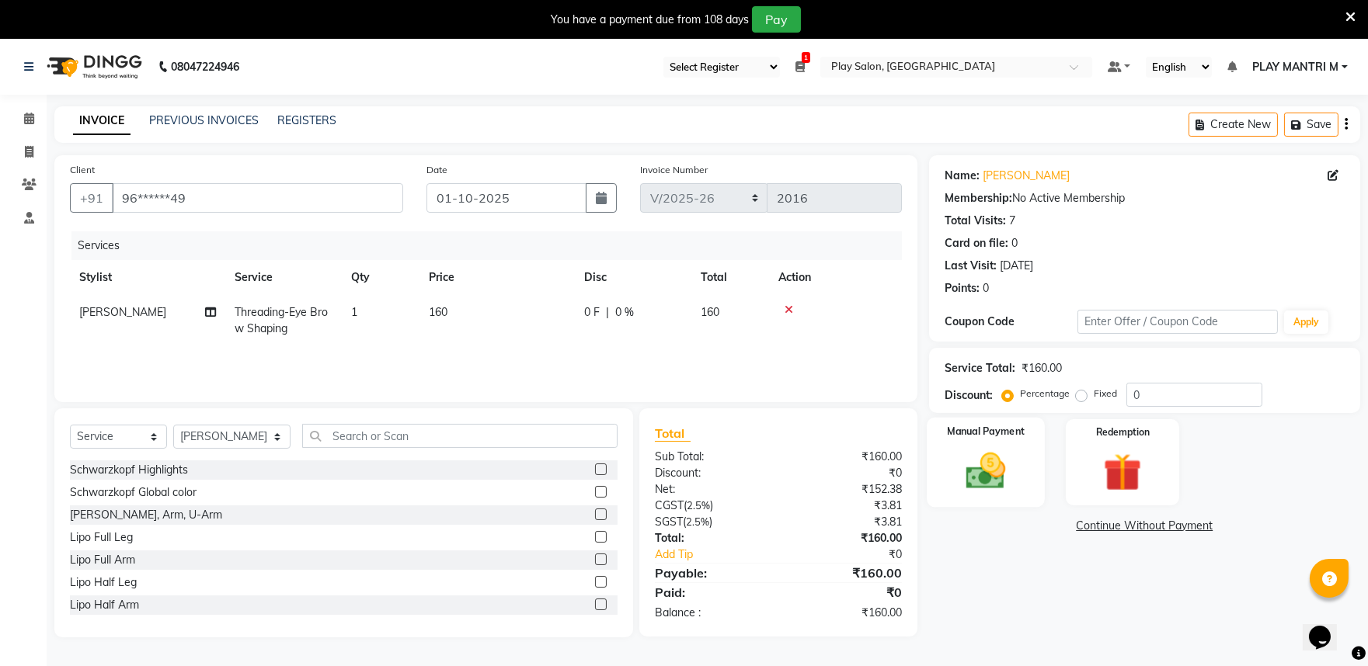
click at [996, 454] on img at bounding box center [985, 471] width 64 height 46
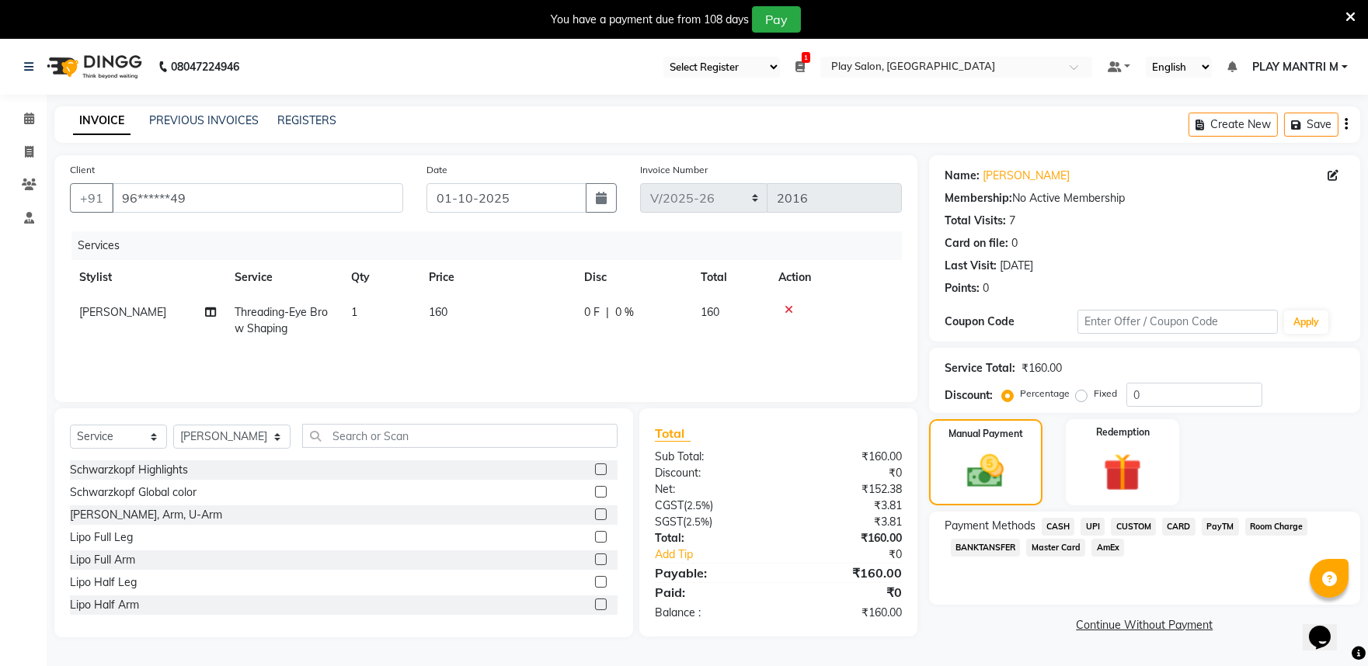
click at [1056, 522] on span "CASH" at bounding box center [1057, 527] width 33 height 18
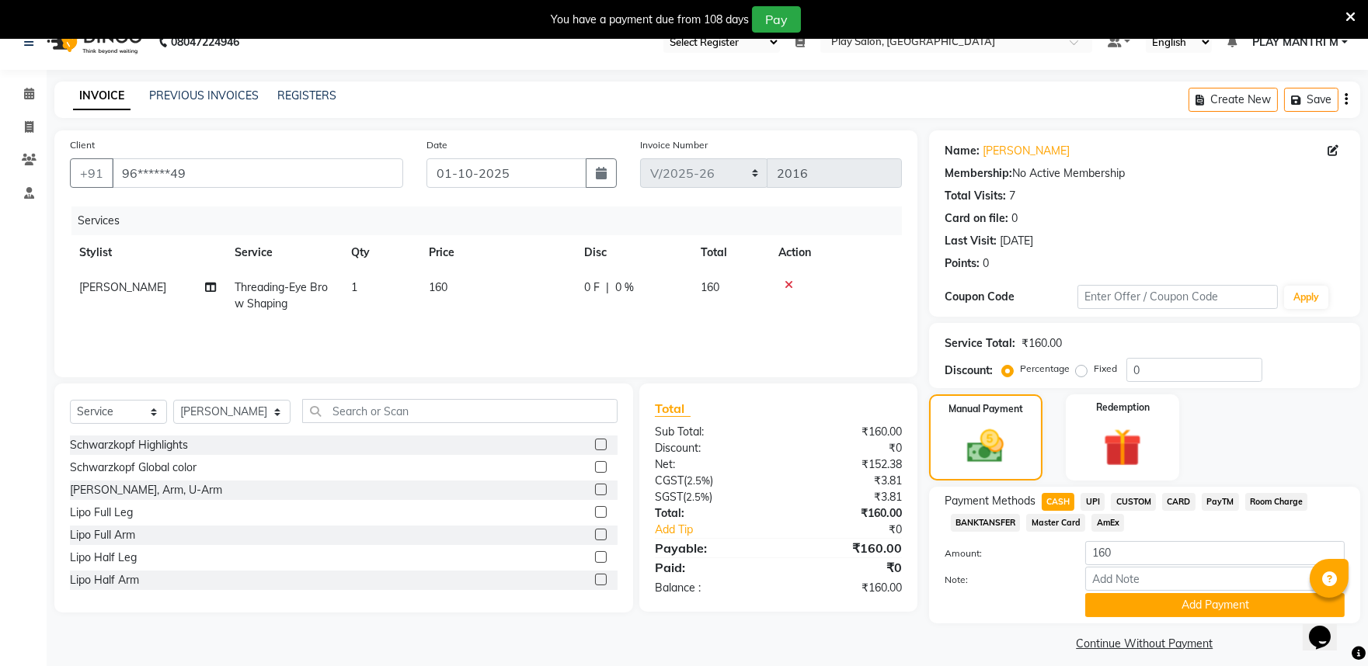
scroll to position [39, 0]
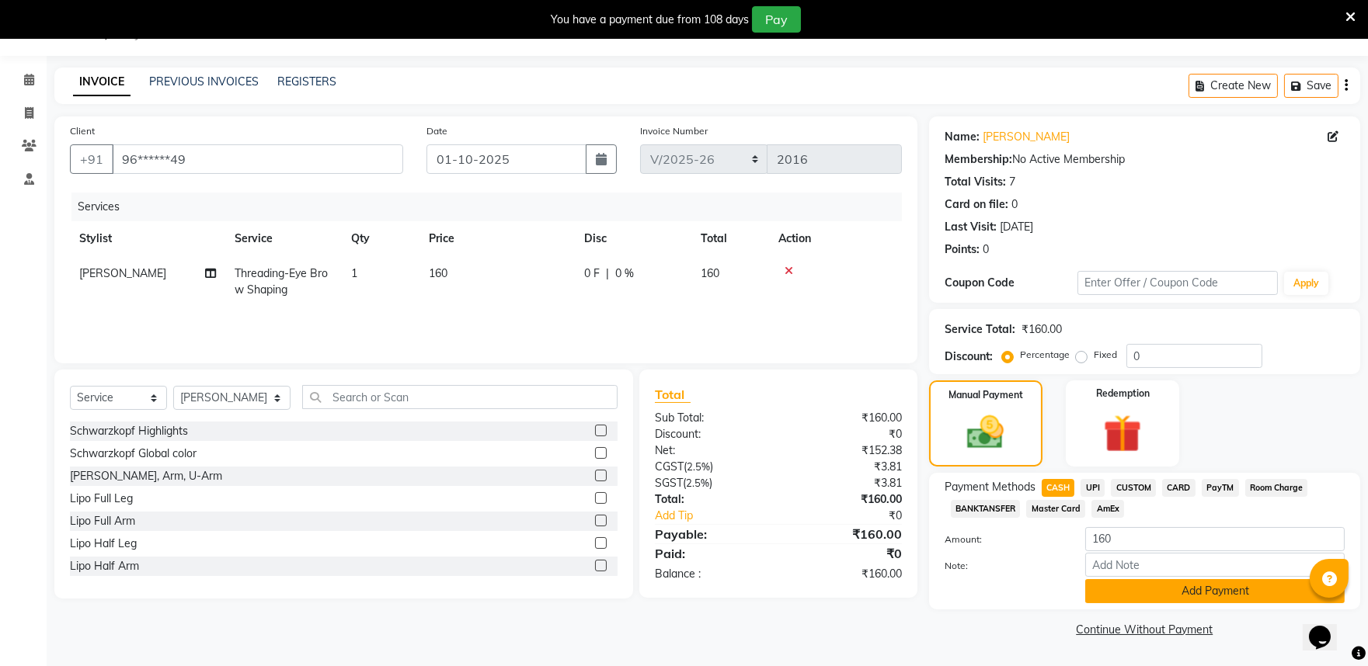
click at [1103, 598] on button "Add Payment" at bounding box center [1214, 591] width 259 height 24
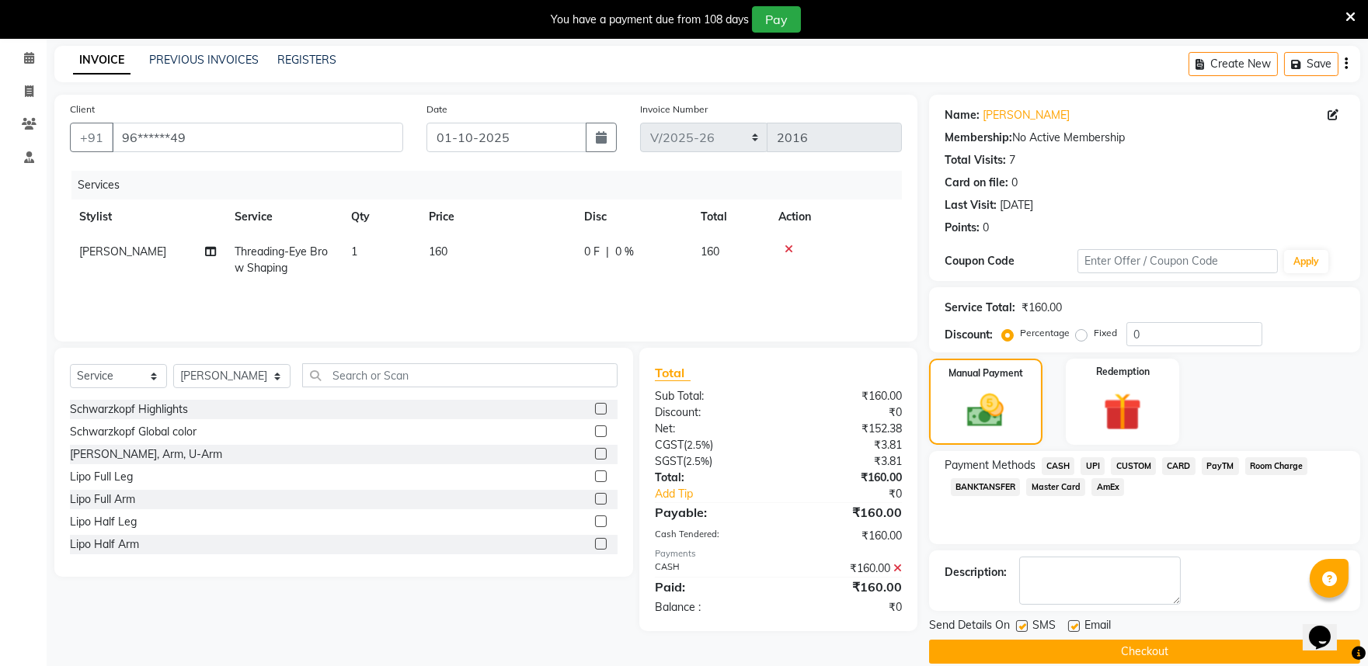
scroll to position [81, 0]
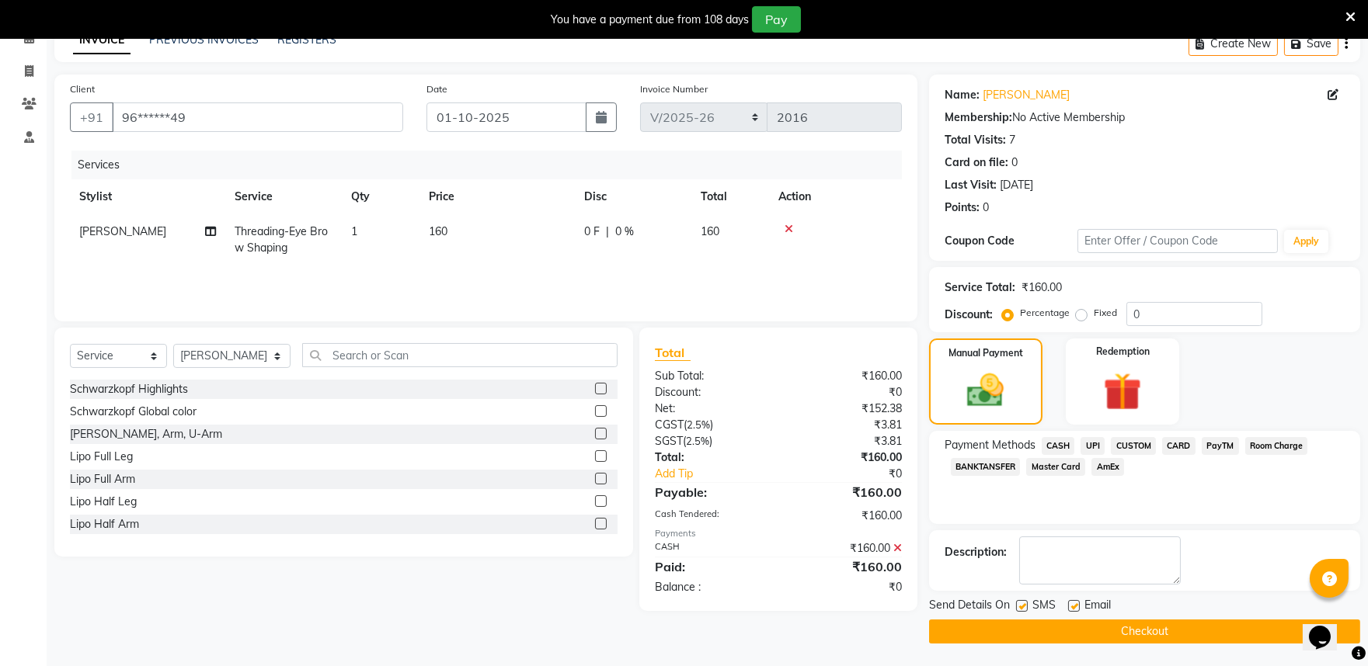
click at [1041, 620] on button "Checkout" at bounding box center [1144, 632] width 431 height 24
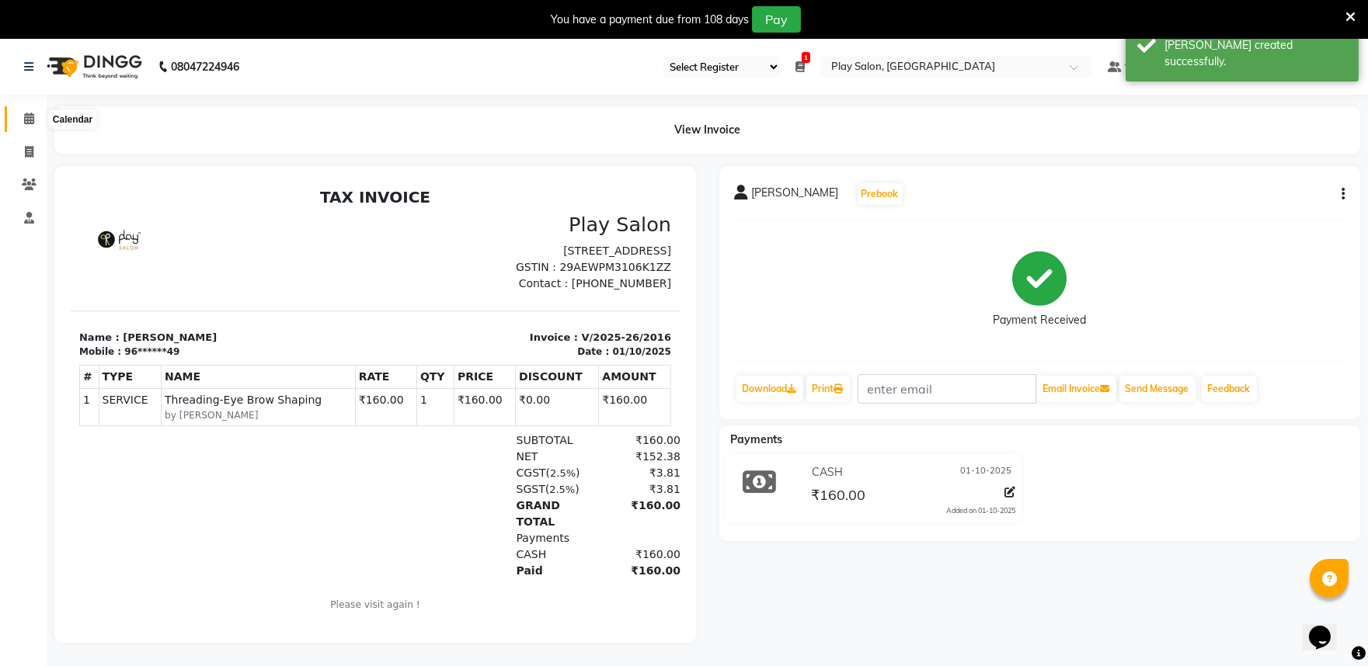
click at [17, 123] on span at bounding box center [29, 119] width 27 height 18
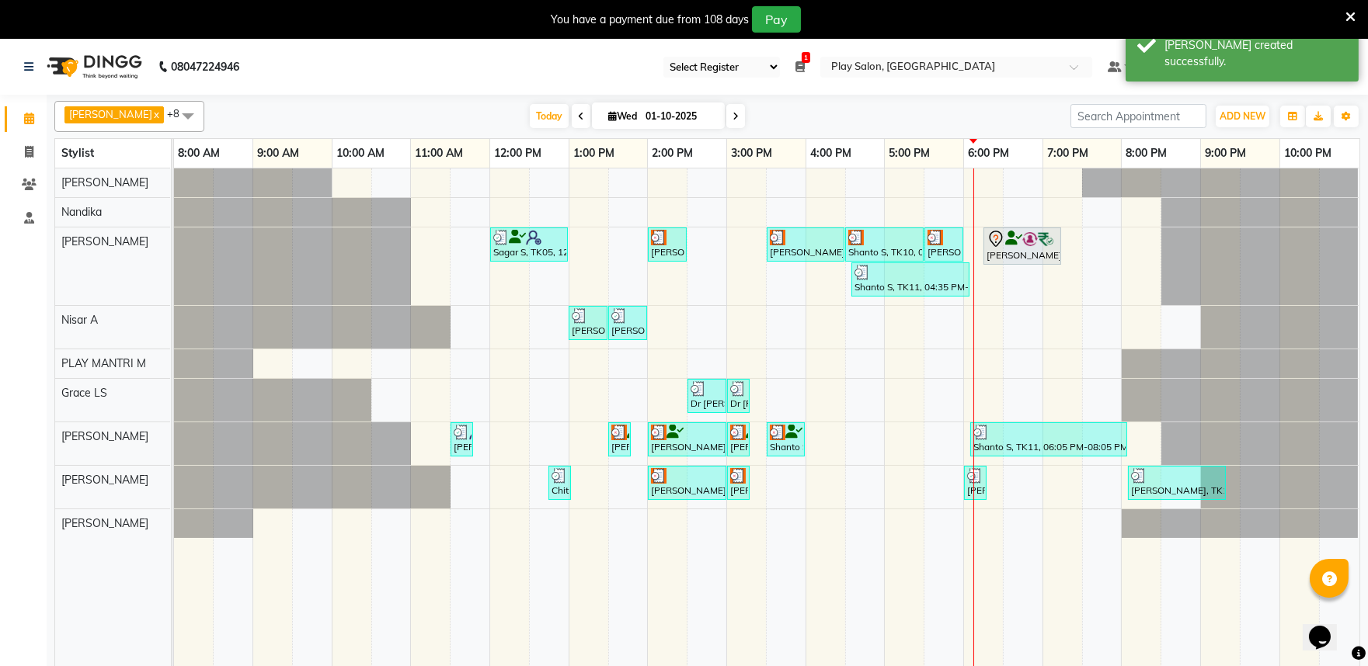
click at [1305, 71] on span "PLAY MANTRI M" at bounding box center [1295, 67] width 86 height 16
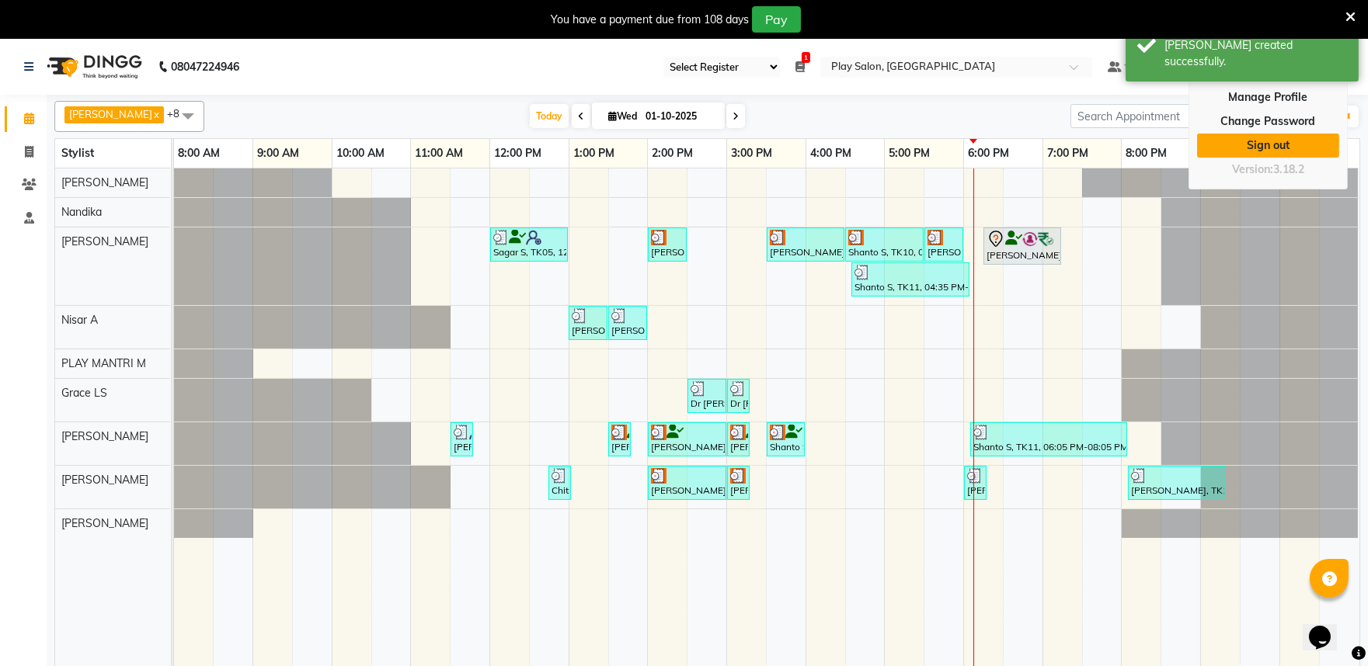
click at [1277, 138] on link "Sign out" at bounding box center [1268, 146] width 142 height 24
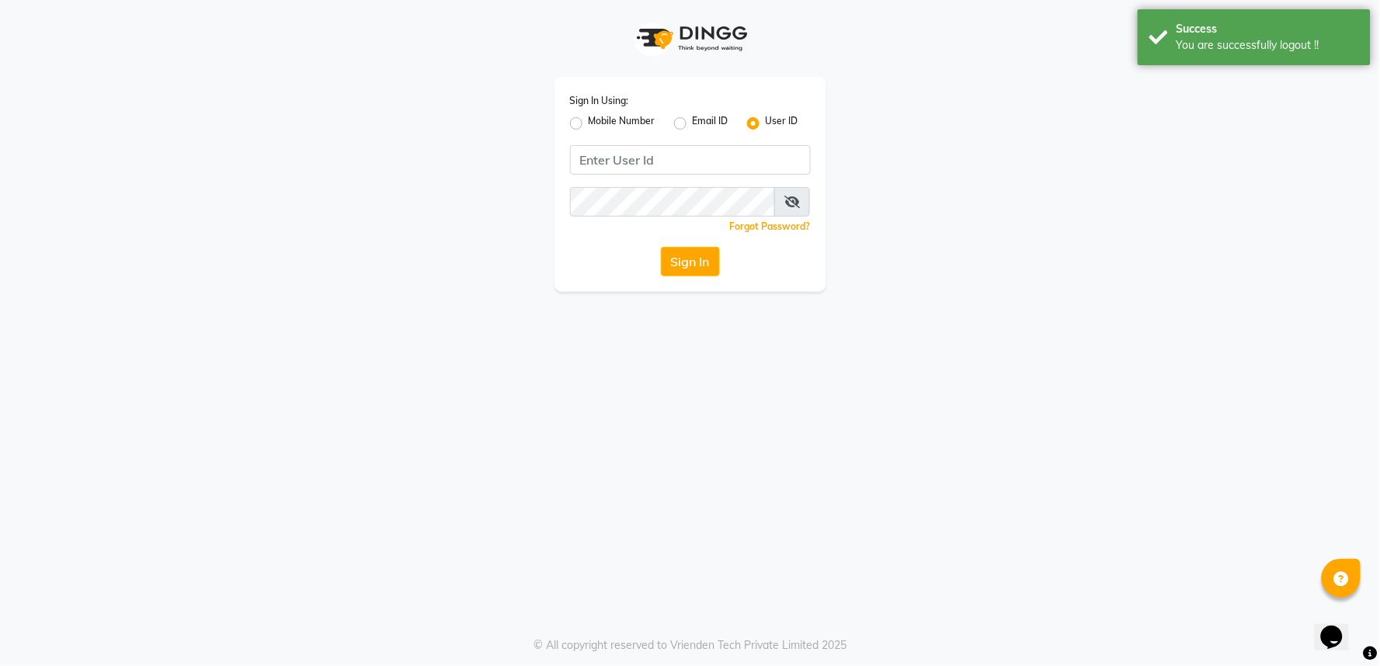
click at [589, 120] on label "Mobile Number" at bounding box center [622, 123] width 67 height 19
click at [589, 120] on input "Mobile Number" at bounding box center [594, 119] width 10 height 10
radio input "true"
radio input "false"
click at [659, 152] on input "Username" at bounding box center [716, 160] width 189 height 30
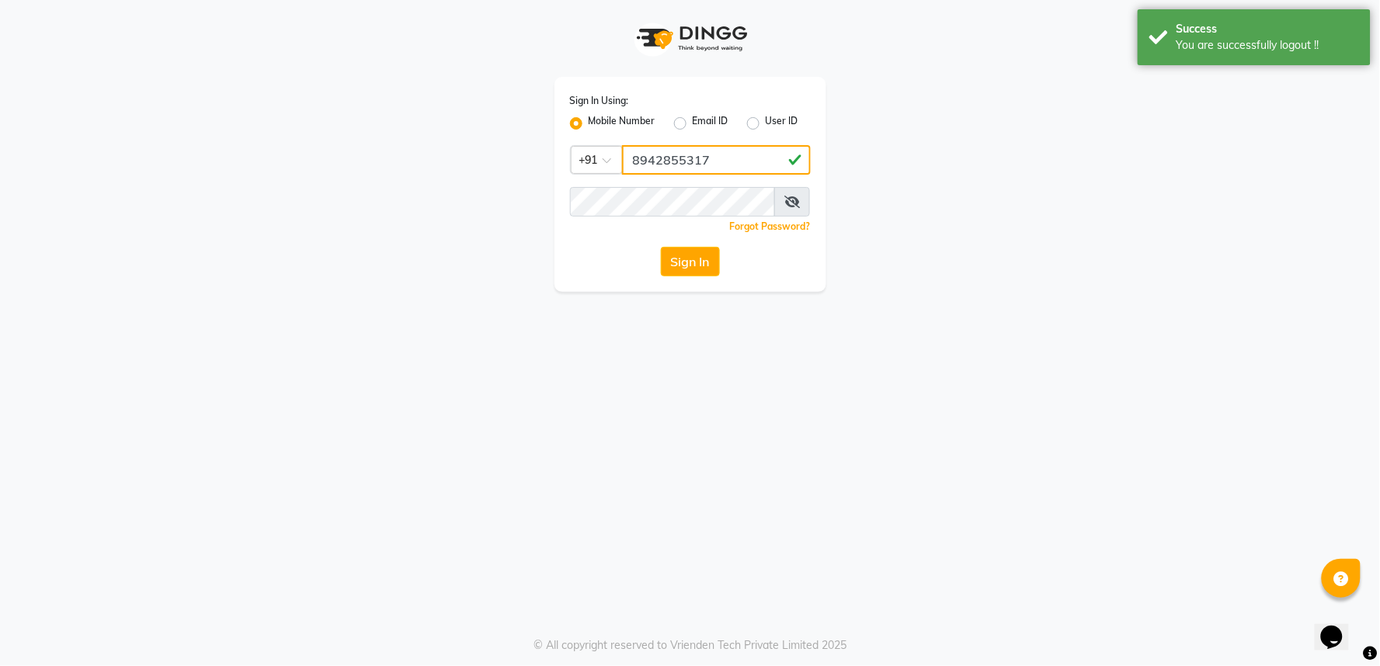
type input "8942855317"
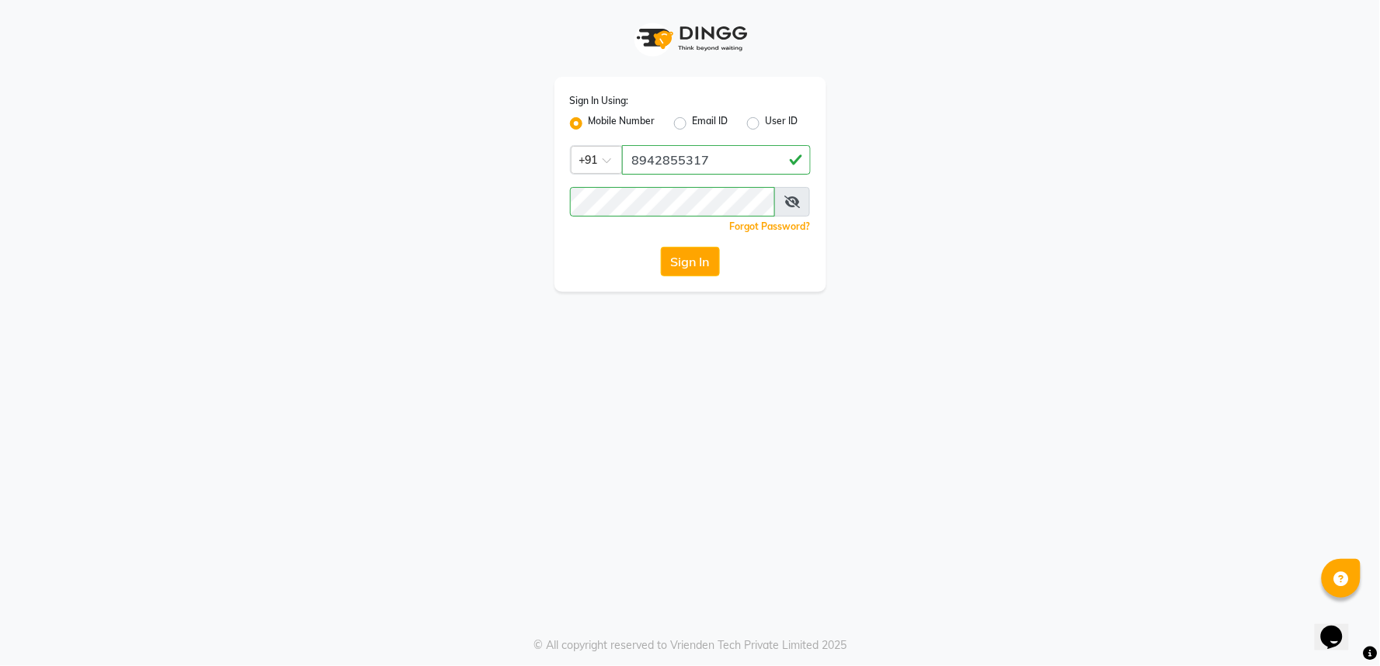
click at [794, 200] on icon at bounding box center [792, 202] width 16 height 12
click at [680, 262] on button "Sign In" at bounding box center [690, 262] width 59 height 30
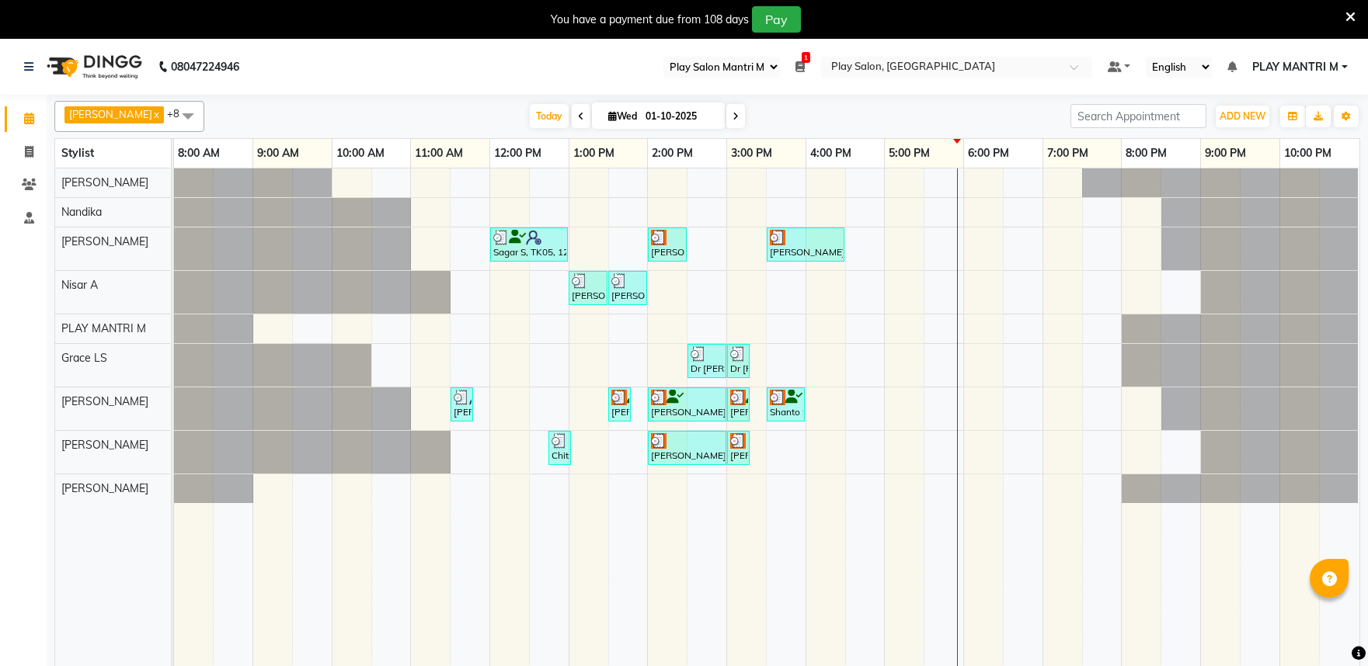
select select "89"
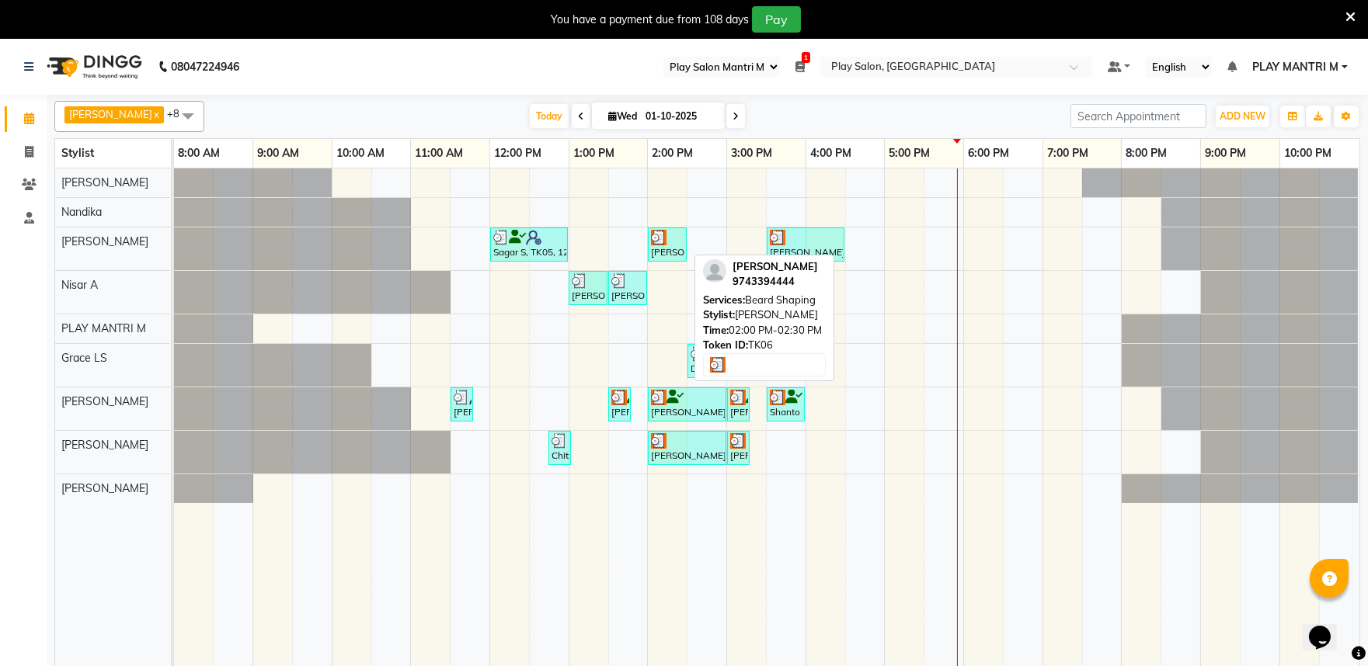
click at [664, 238] on img at bounding box center [659, 238] width 16 height 16
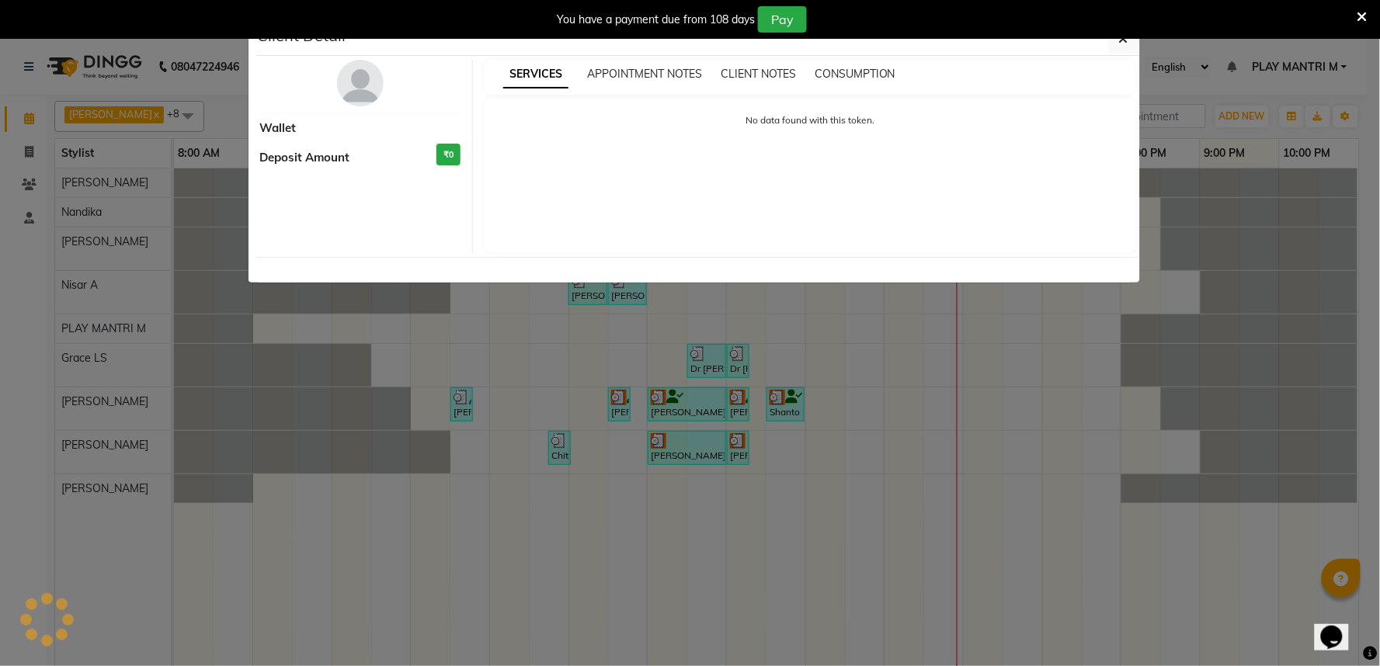
select select "3"
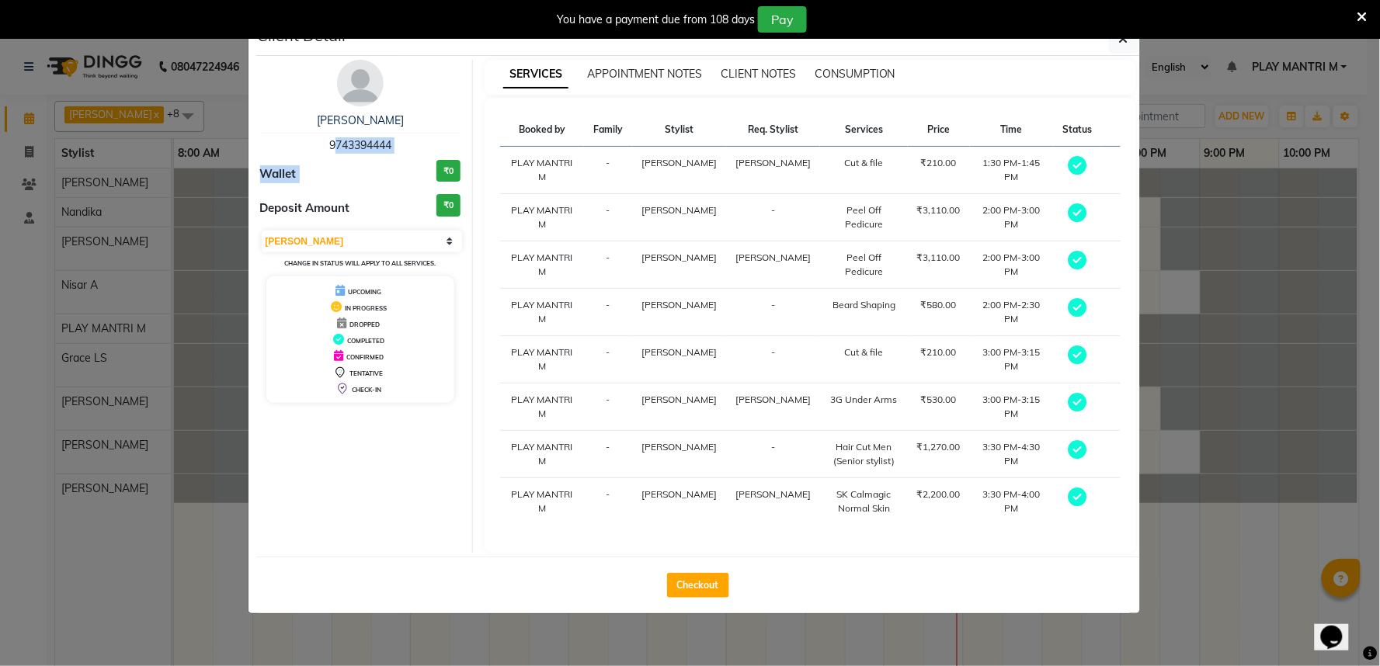
drag, startPoint x: 664, startPoint y: 238, endPoint x: 409, endPoint y: 153, distance: 268.4
click at [429, 155] on div "Shanto S 9743394444 Wallet ₹0 Deposit Amount ₹0 Select MARK DONE UPCOMING Chang…" at bounding box center [361, 306] width 225 height 493
click at [398, 208] on div "Deposit Amount ₹0" at bounding box center [360, 208] width 201 height 29
drag, startPoint x: 324, startPoint y: 141, endPoint x: 400, endPoint y: 141, distance: 76.1
click at [400, 141] on div "Shanto S 9743394444" at bounding box center [360, 133] width 201 height 41
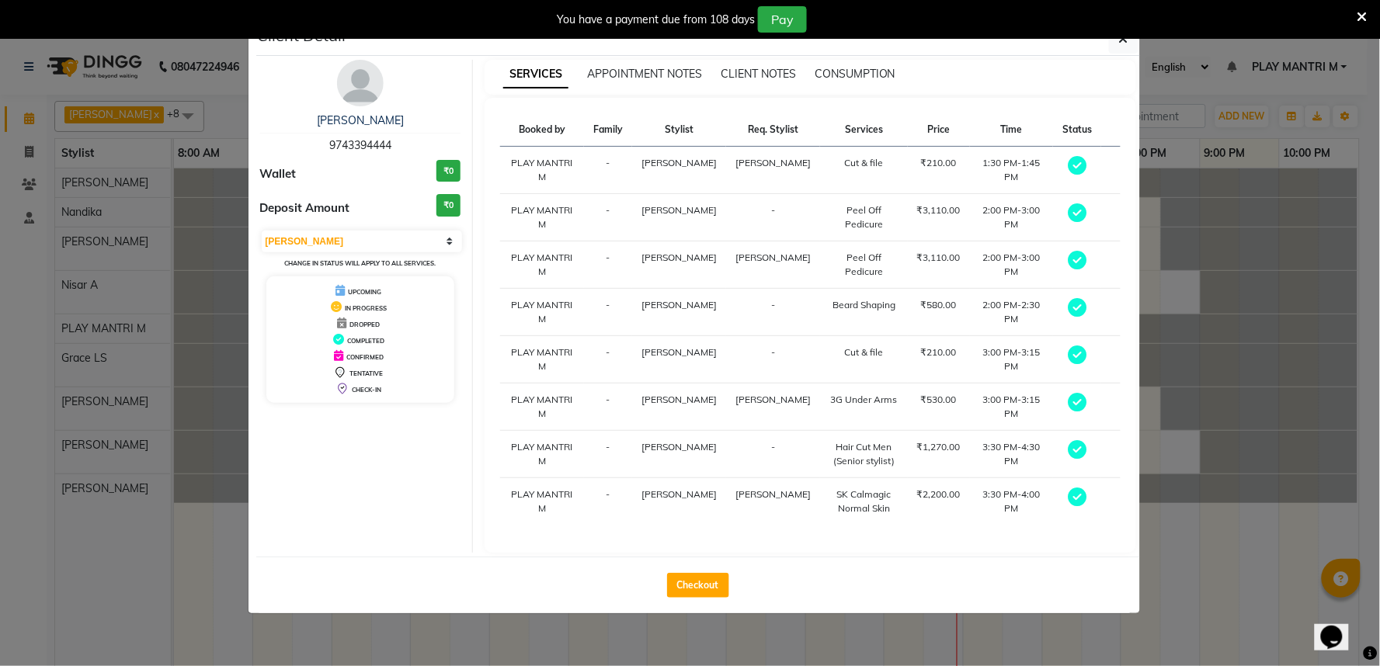
copy span "9743394444"
click at [1131, 39] on div "You have a payment due from 108 days Pay" at bounding box center [690, 19] width 1380 height 39
click at [1131, 43] on button "button" at bounding box center [1124, 39] width 30 height 30
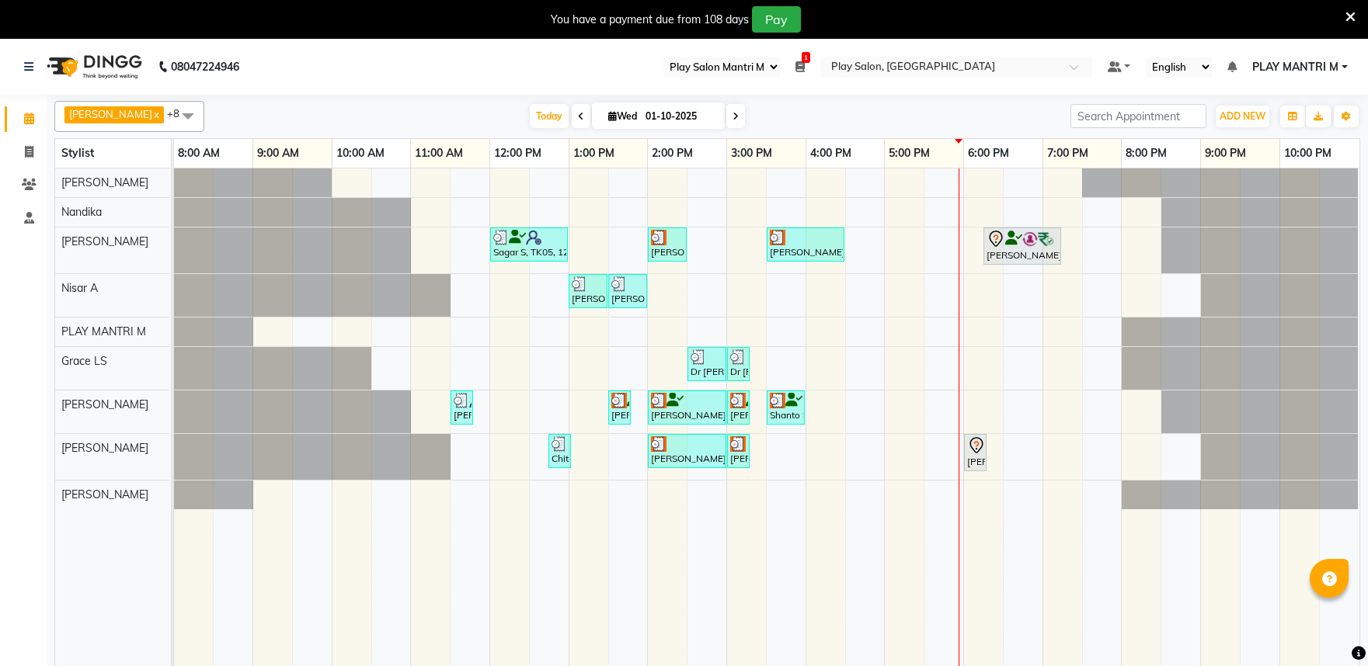
select select "89"
click at [847, 233] on div "Sagar S, TK05, 12:00 PM-01:00 PM, Hair Cut Men (Senior stylist) [PERSON_NAME] S…" at bounding box center [766, 427] width 1185 height 517
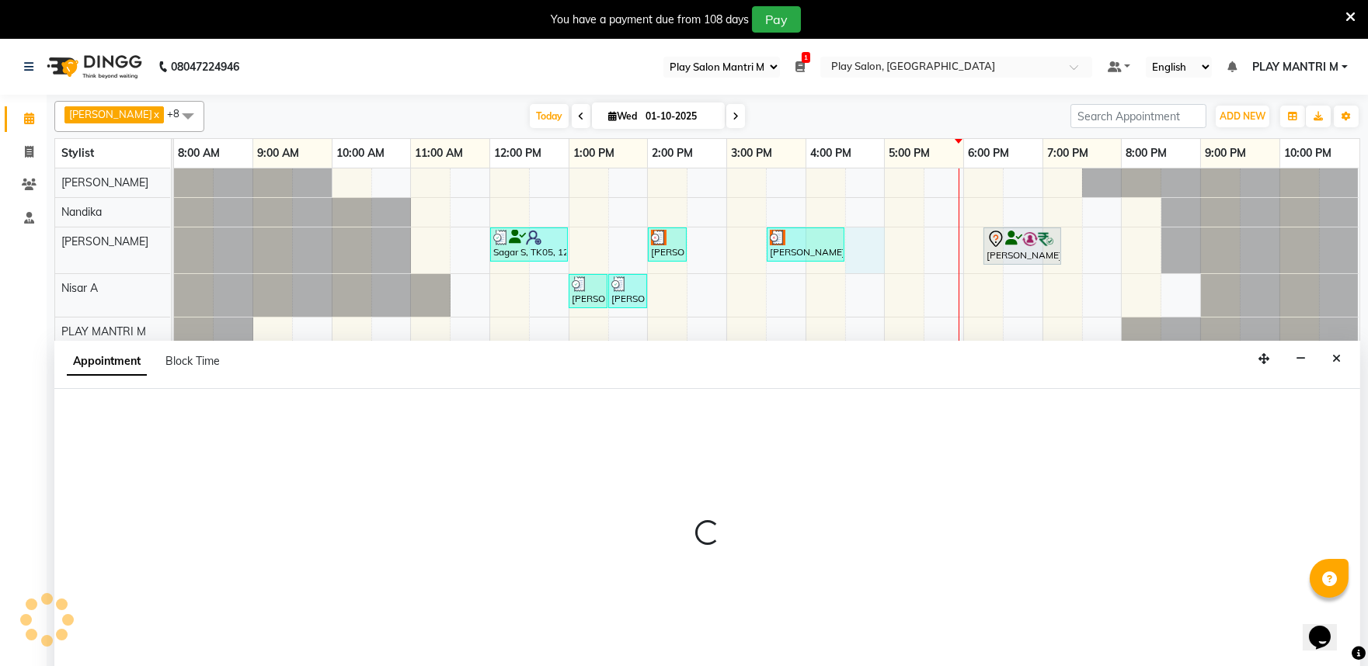
scroll to position [39, 0]
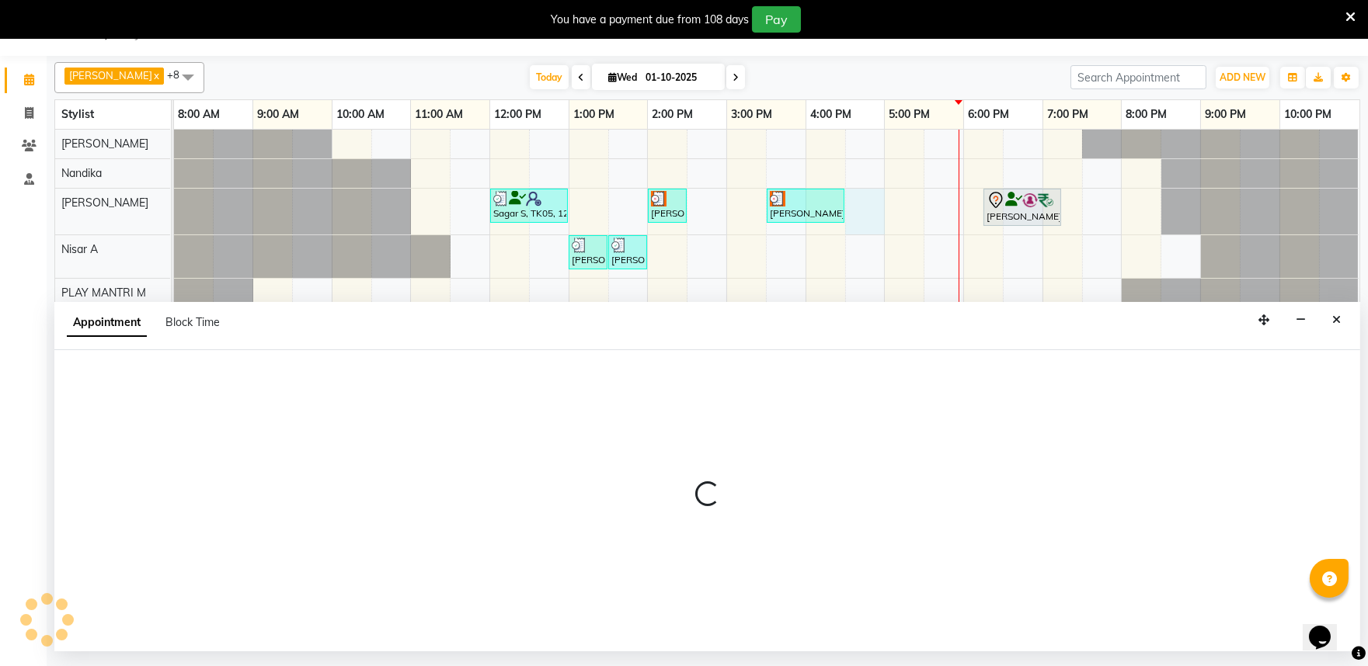
select select "81321"
select select "990"
select select "tentative"
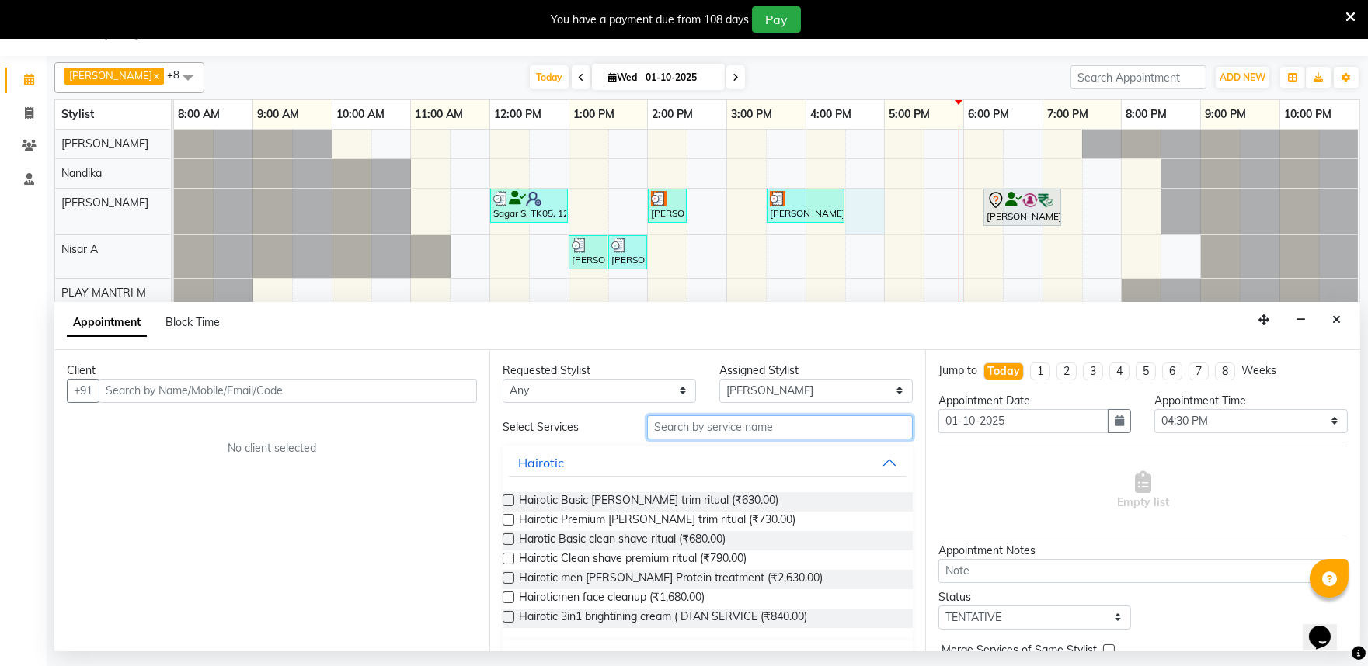
click at [678, 427] on input "text" at bounding box center [780, 427] width 266 height 24
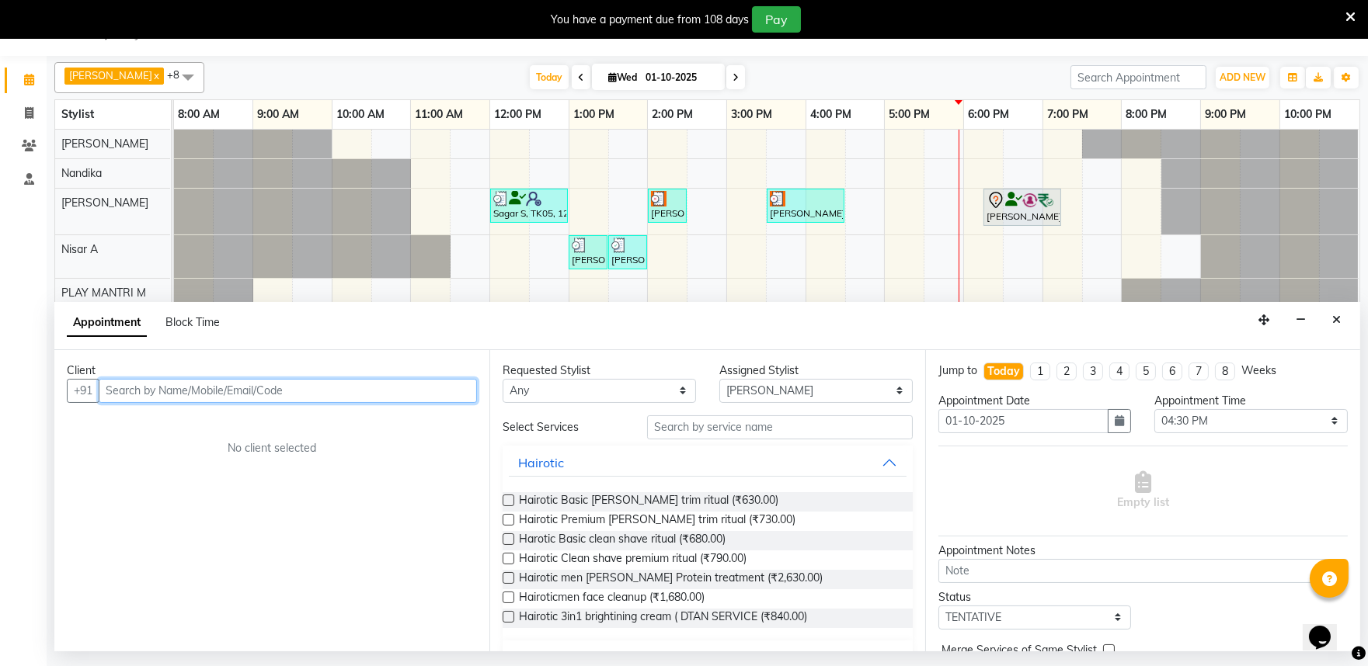
drag, startPoint x: 678, startPoint y: 427, endPoint x: 235, endPoint y: 388, distance: 444.3
click at [235, 388] on input "text" at bounding box center [288, 391] width 378 height 24
paste input "9743394444"
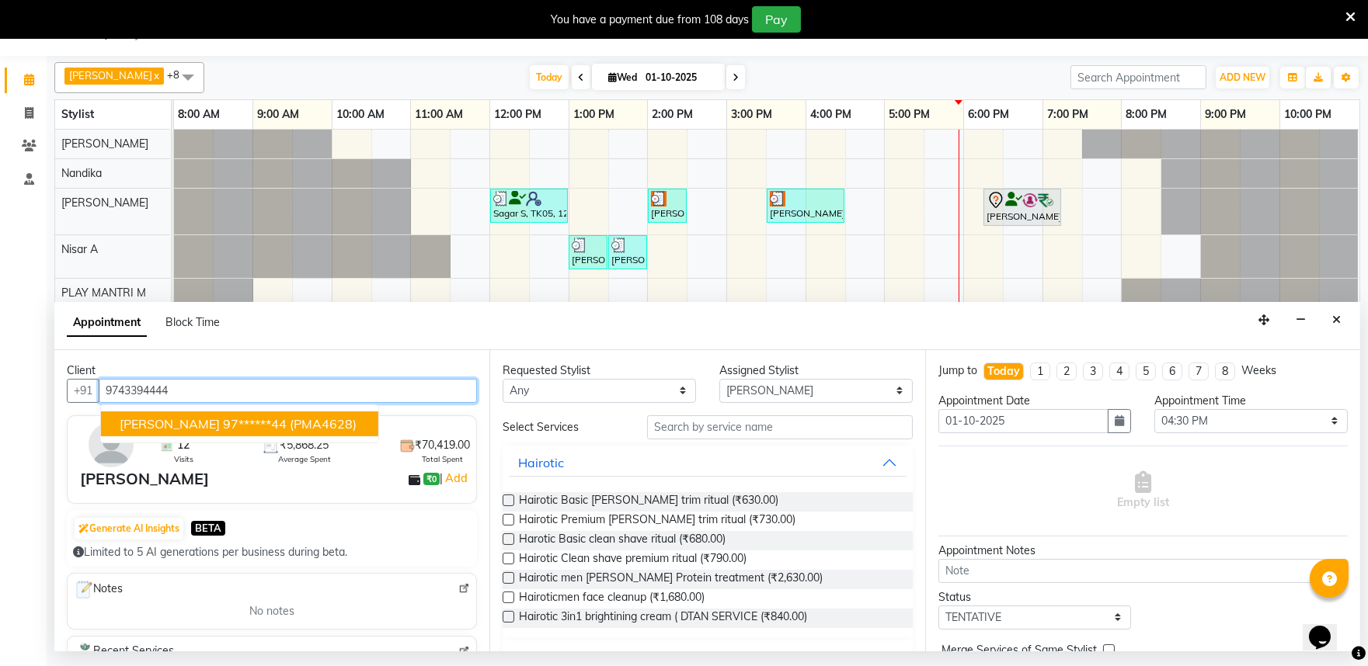
type input "9743394444"
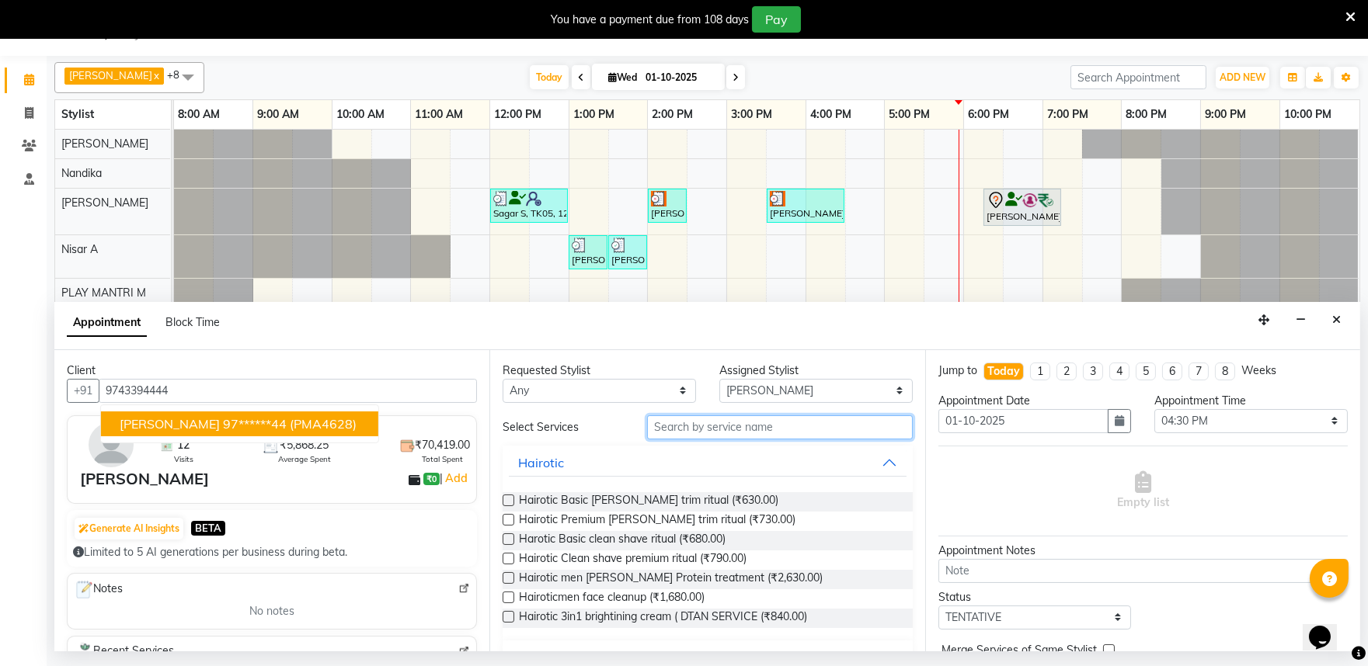
click at [680, 431] on input "text" at bounding box center [780, 427] width 266 height 24
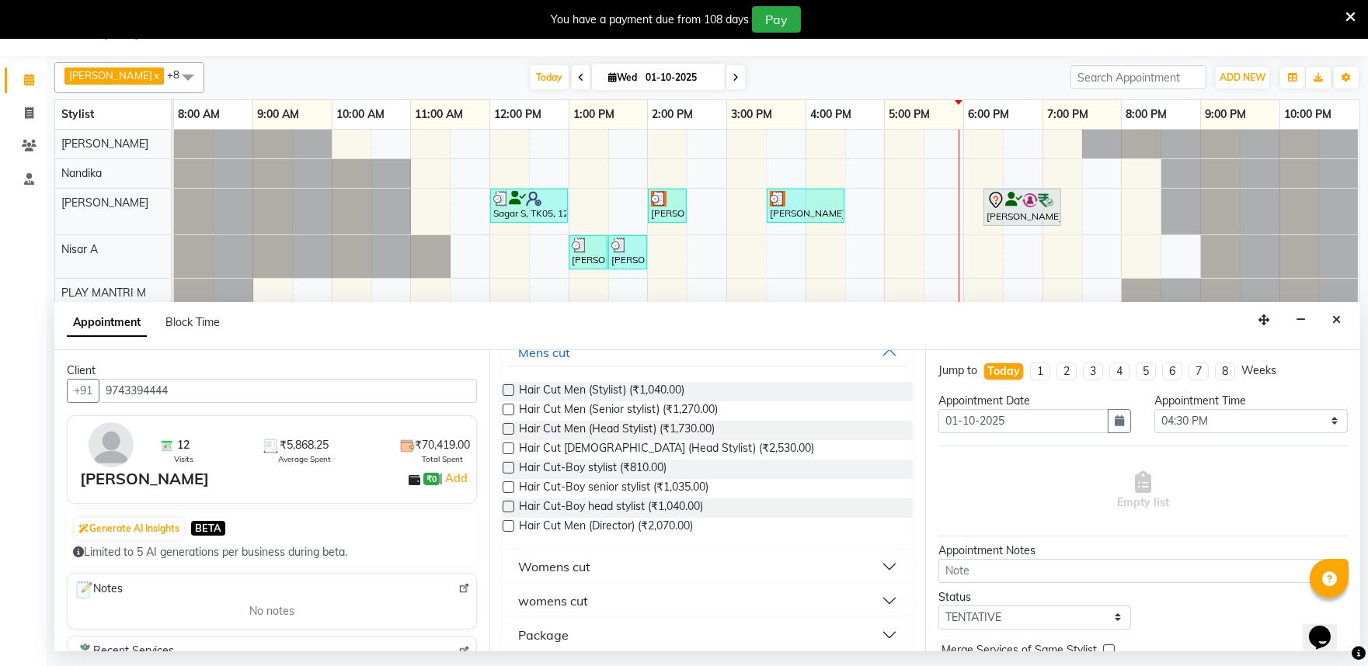
scroll to position [123, 0]
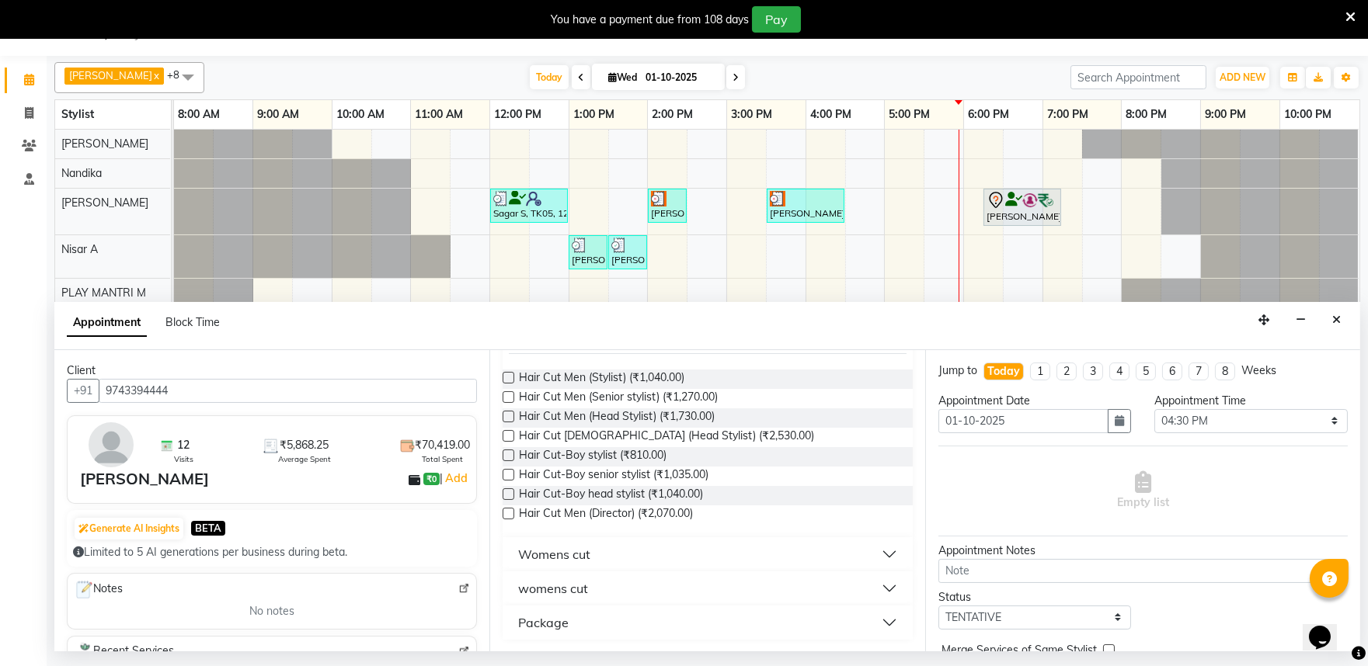
type input "hair cut"
click at [651, 586] on button "womens cut" at bounding box center [707, 589] width 397 height 28
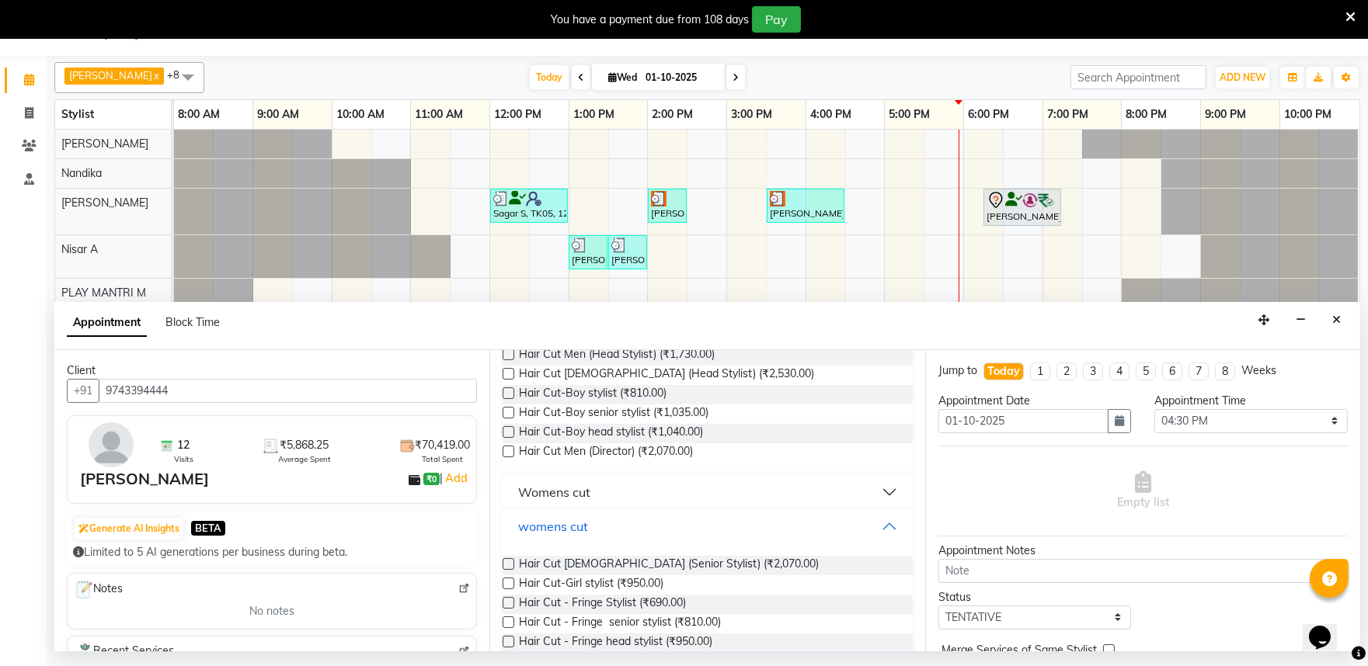
scroll to position [210, 0]
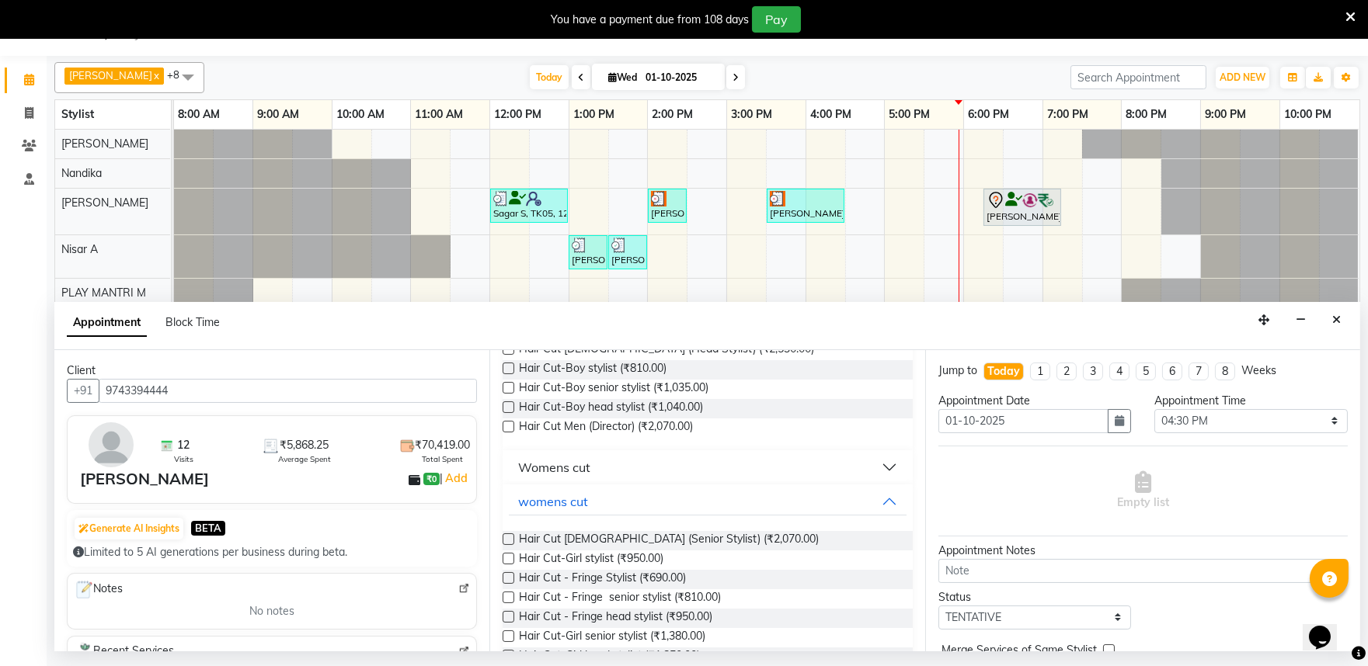
click at [506, 537] on label at bounding box center [508, 540] width 12 height 12
click at [506, 537] on input "checkbox" at bounding box center [507, 541] width 10 height 10
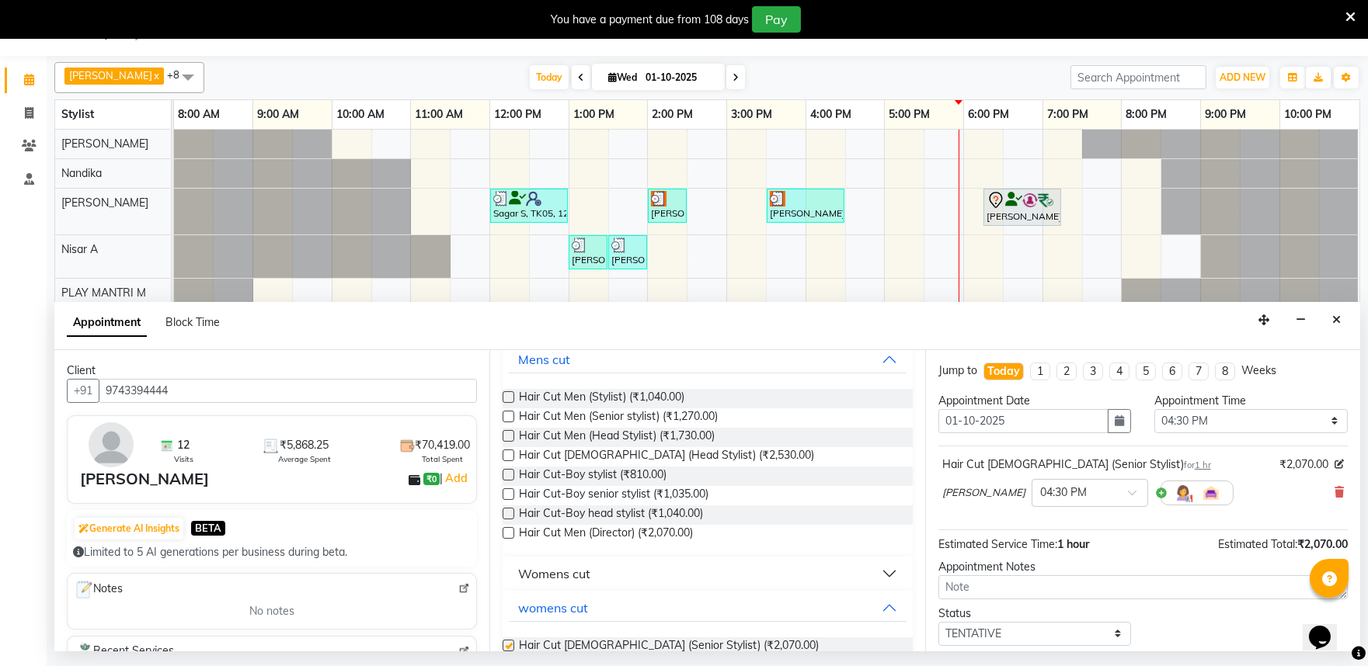
checkbox input "false"
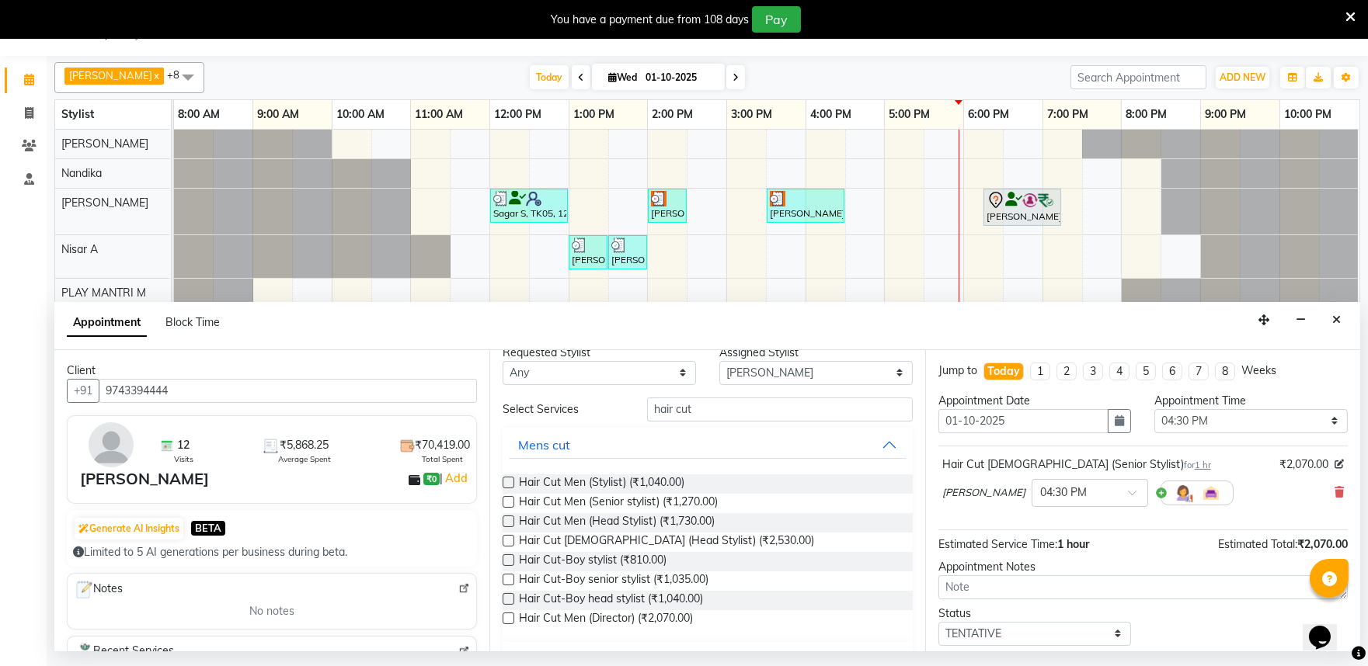
scroll to position [0, 0]
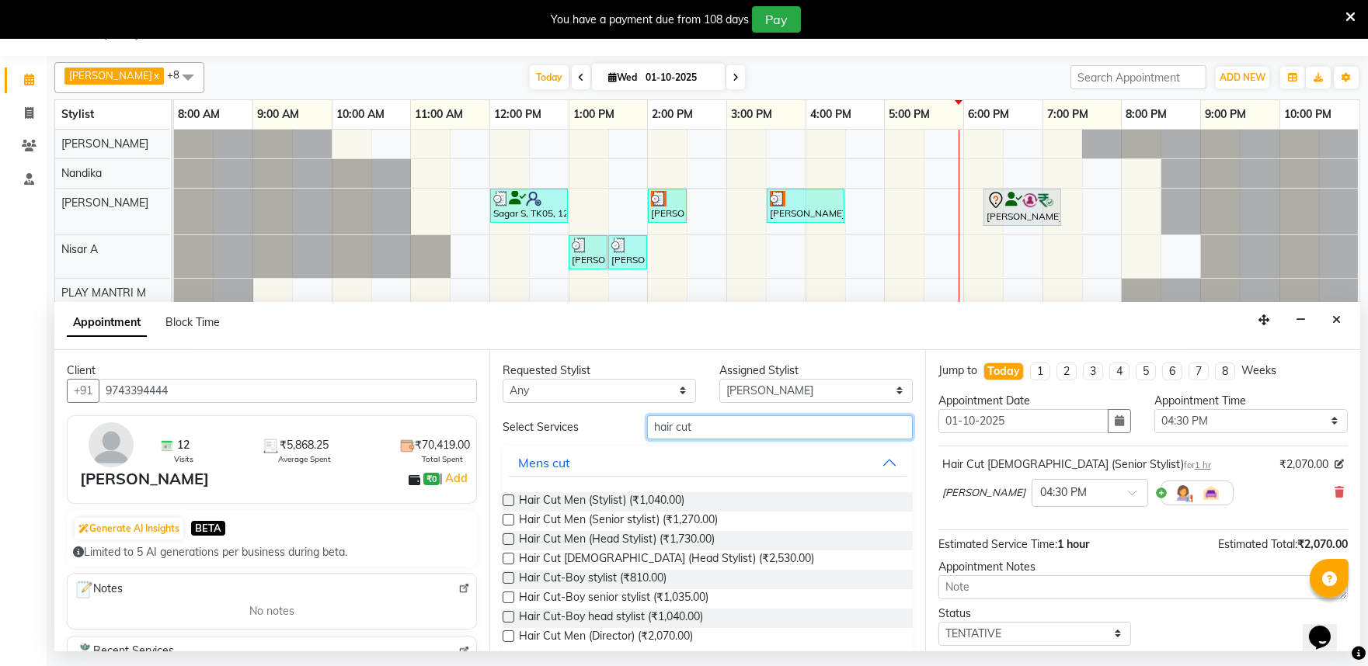
click at [709, 429] on input "hair cut" at bounding box center [780, 427] width 266 height 24
type input "h"
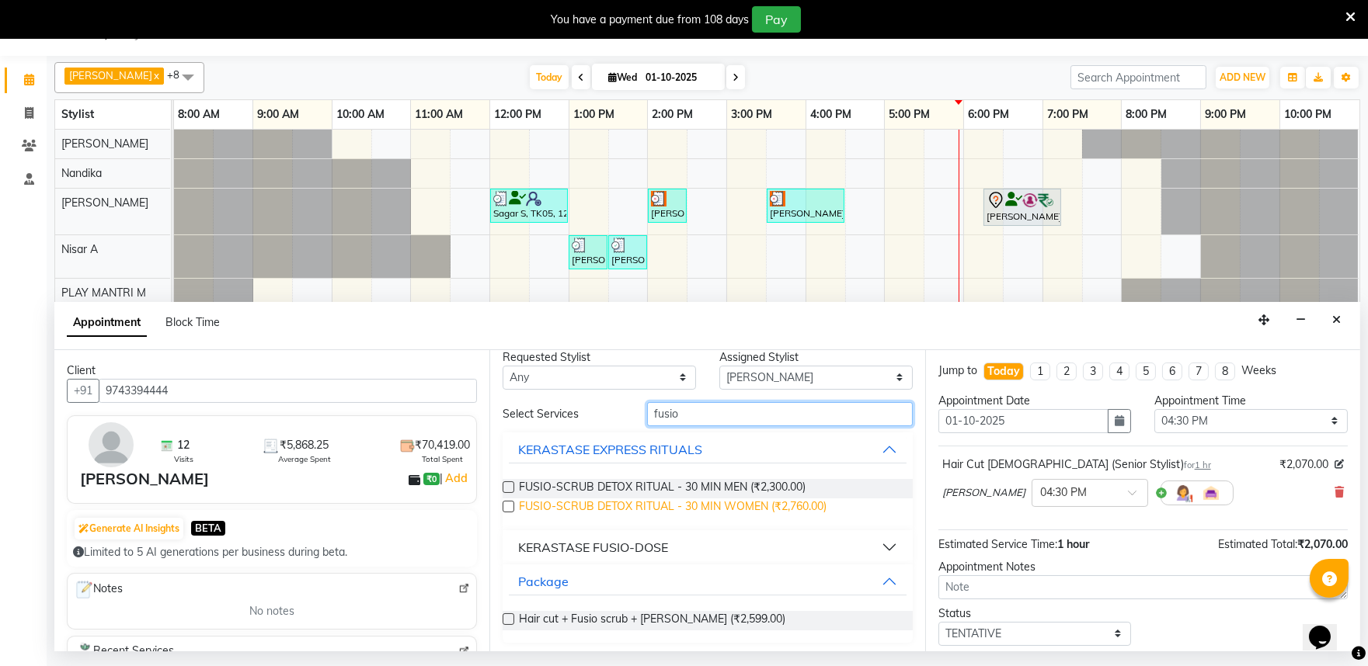
scroll to position [17, 0]
type input "fusio"
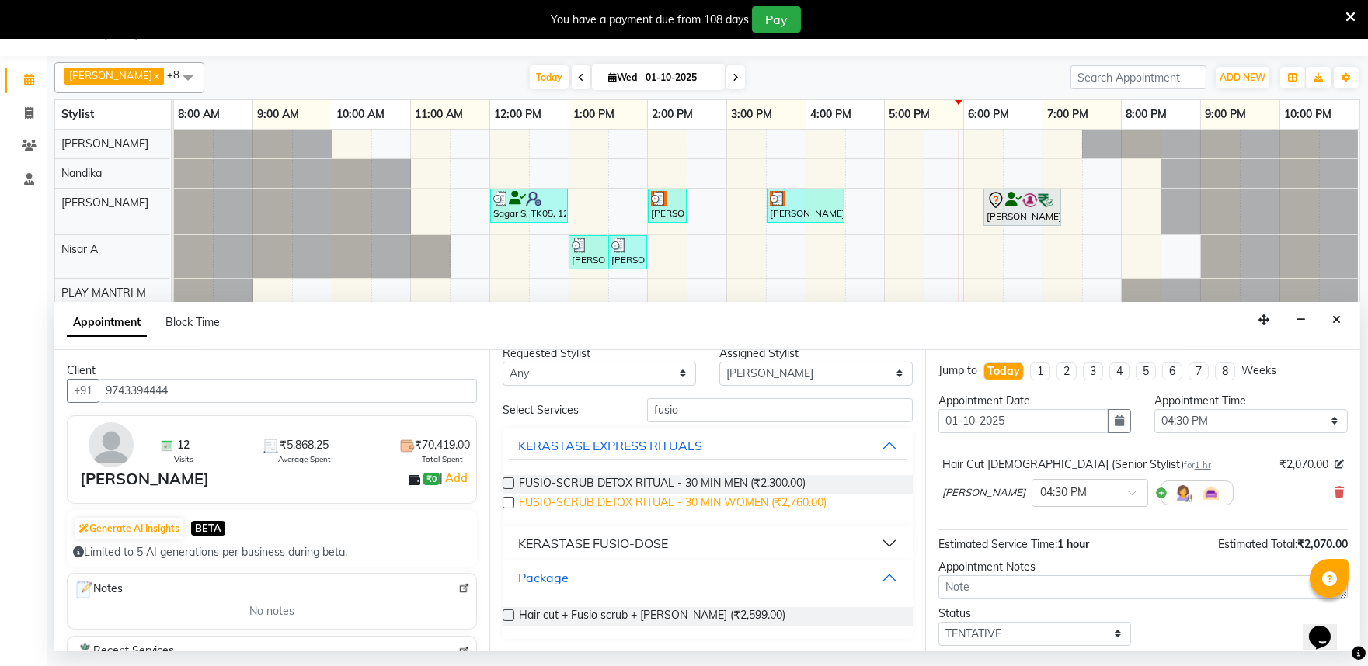
click at [724, 501] on span "FUSIO-SCRUB DETOX RITUAL - 30 MIN WOMEN (₹2,760.00)" at bounding box center [673, 504] width 308 height 19
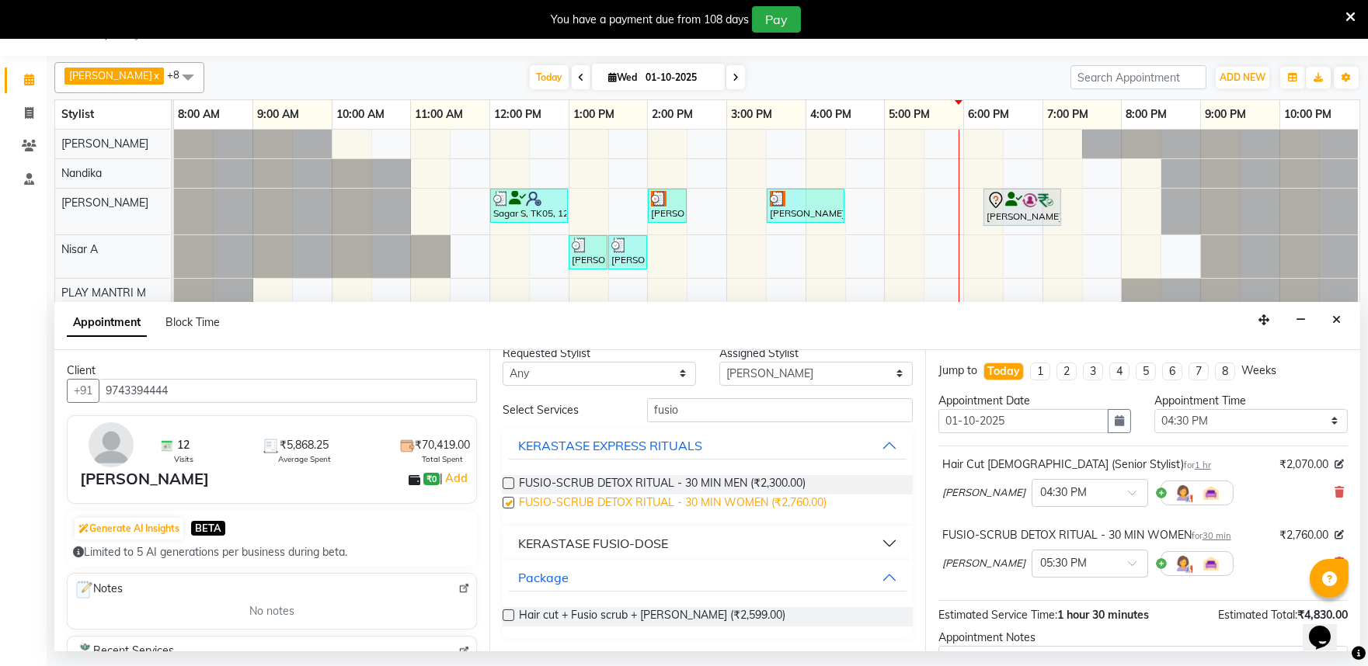
checkbox input "false"
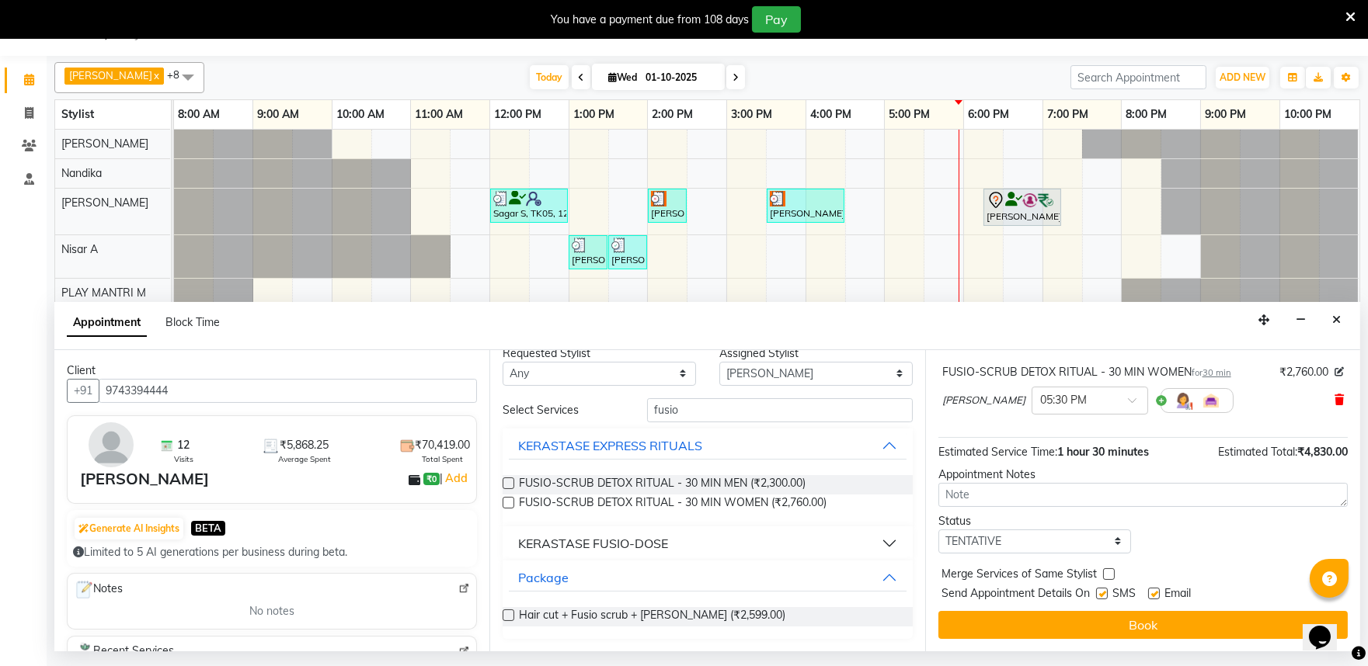
click at [1334, 400] on icon at bounding box center [1338, 400] width 9 height 11
click at [872, 541] on button "KERASTASE FUSIO-DOSE" at bounding box center [707, 544] width 397 height 28
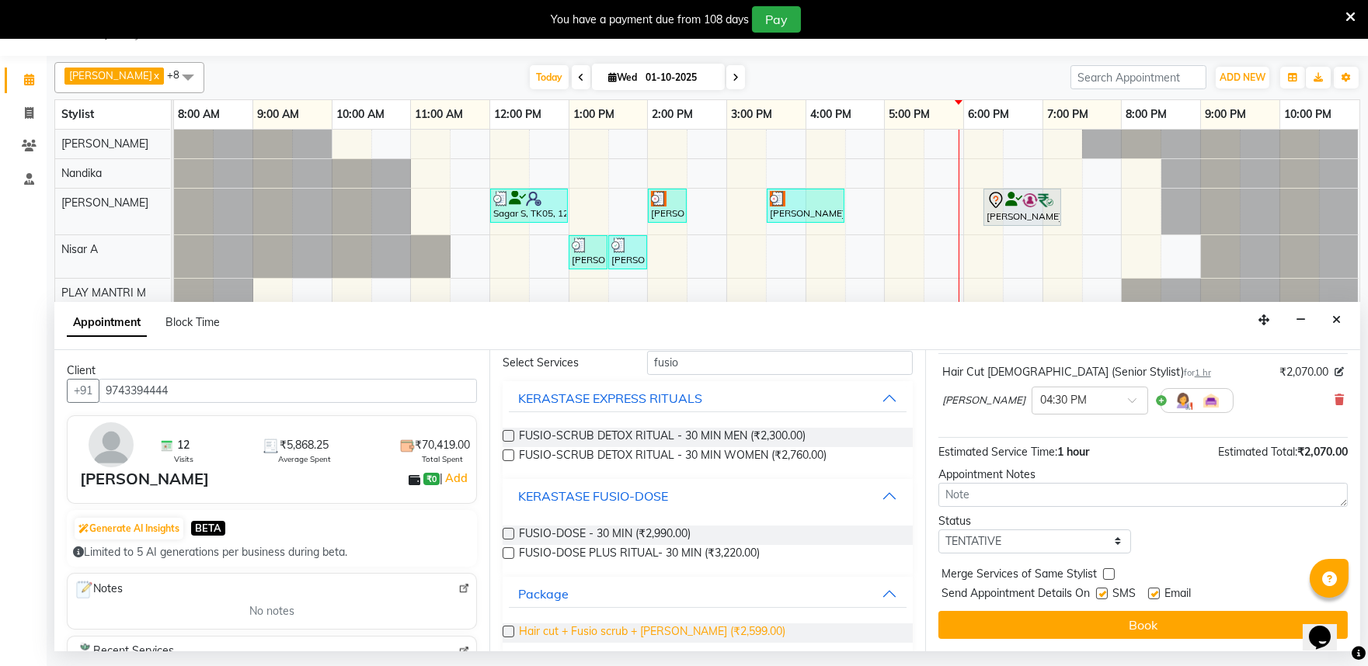
scroll to position [75, 0]
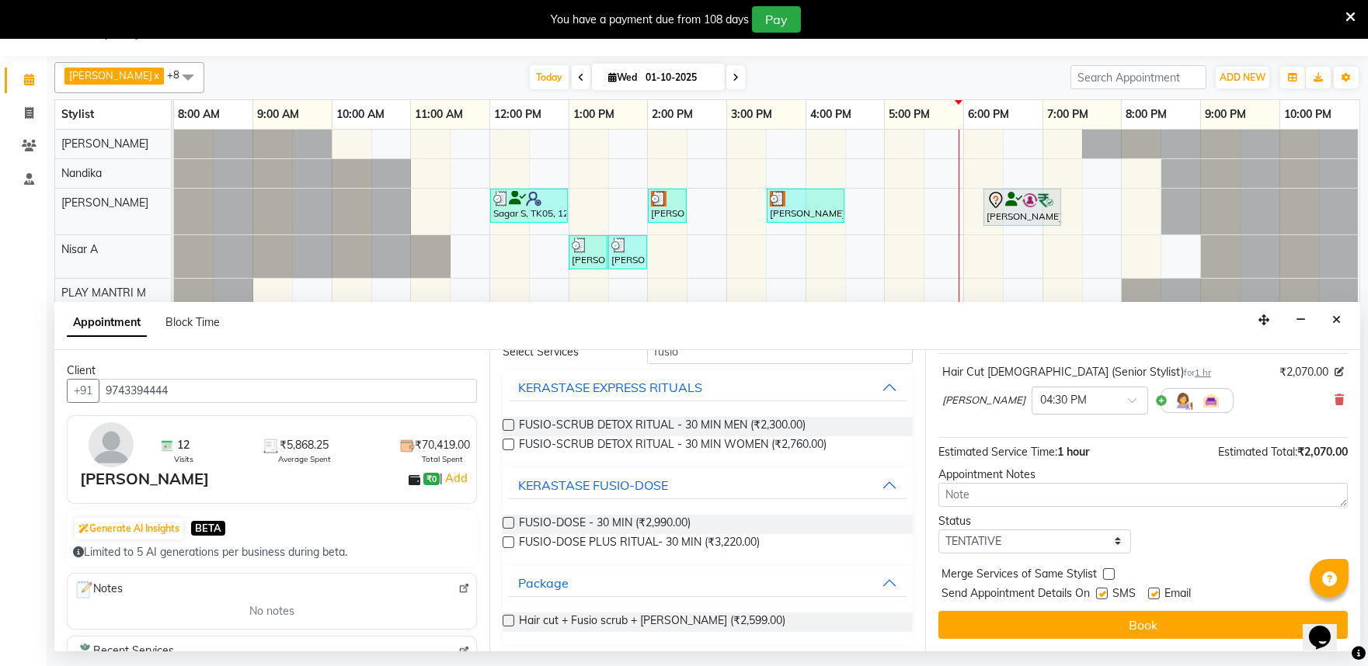
click at [510, 541] on label at bounding box center [508, 543] width 12 height 12
click at [510, 541] on input "checkbox" at bounding box center [507, 544] width 10 height 10
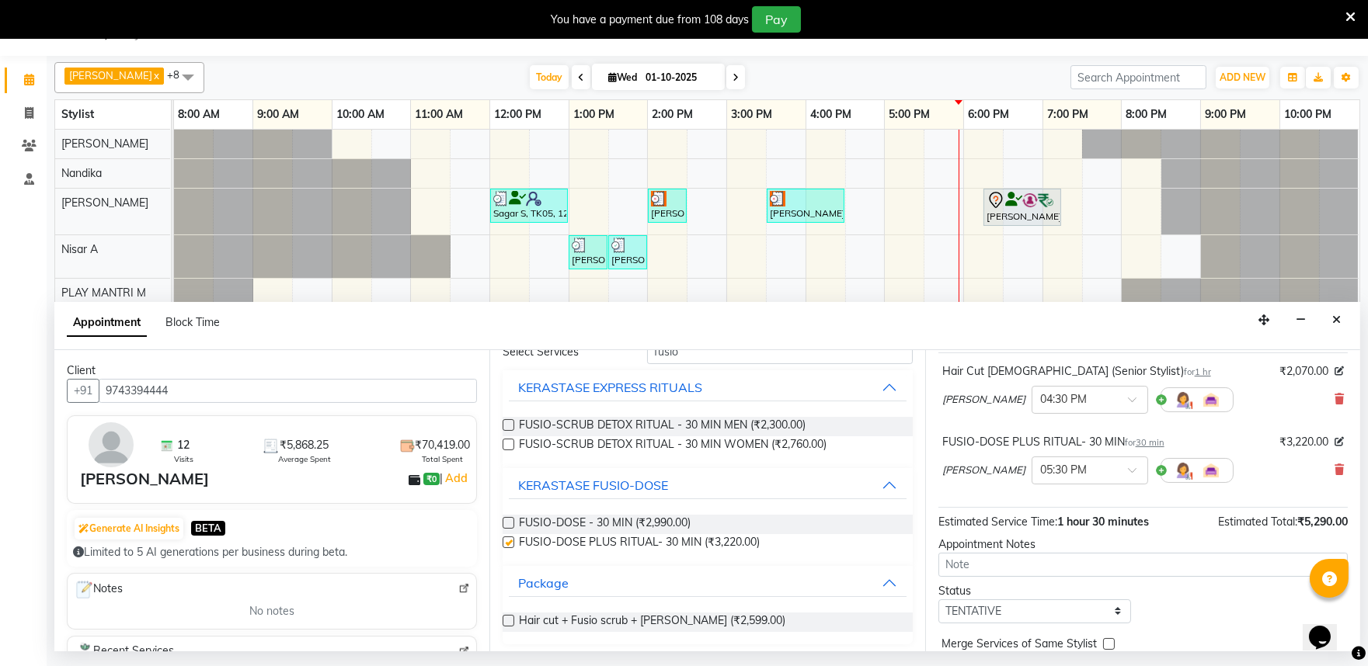
scroll to position [164, 0]
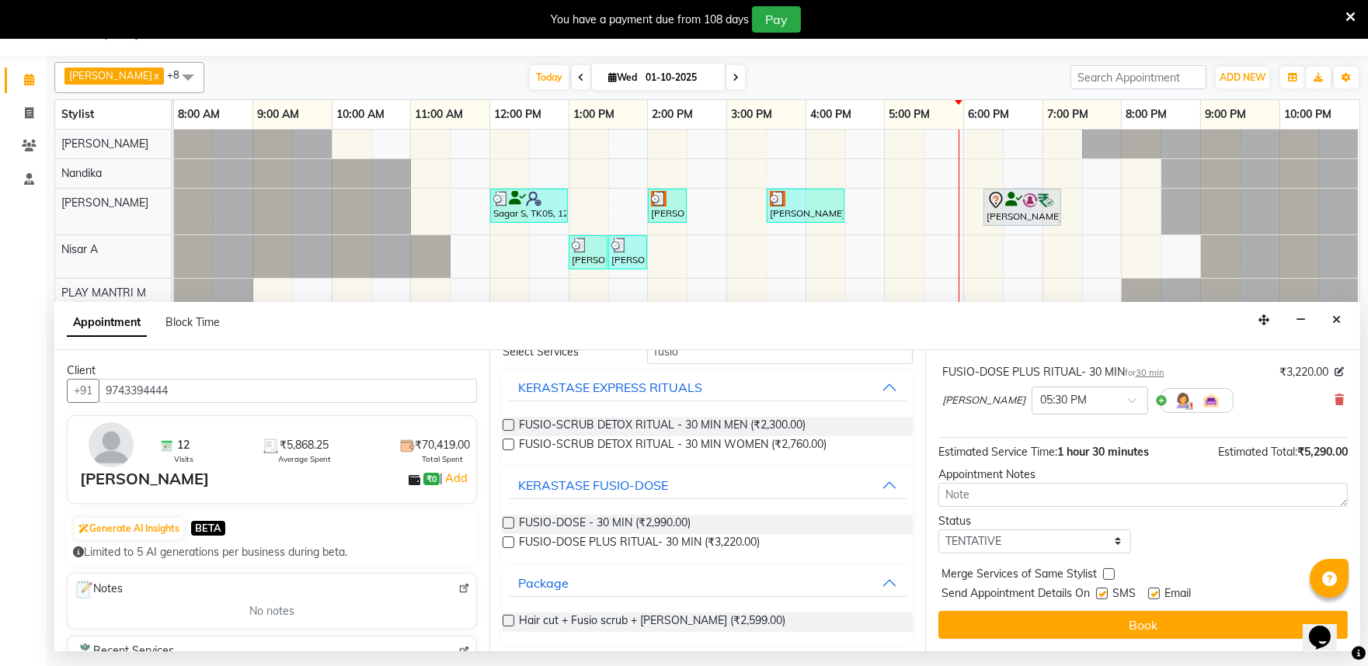
checkbox input "false"
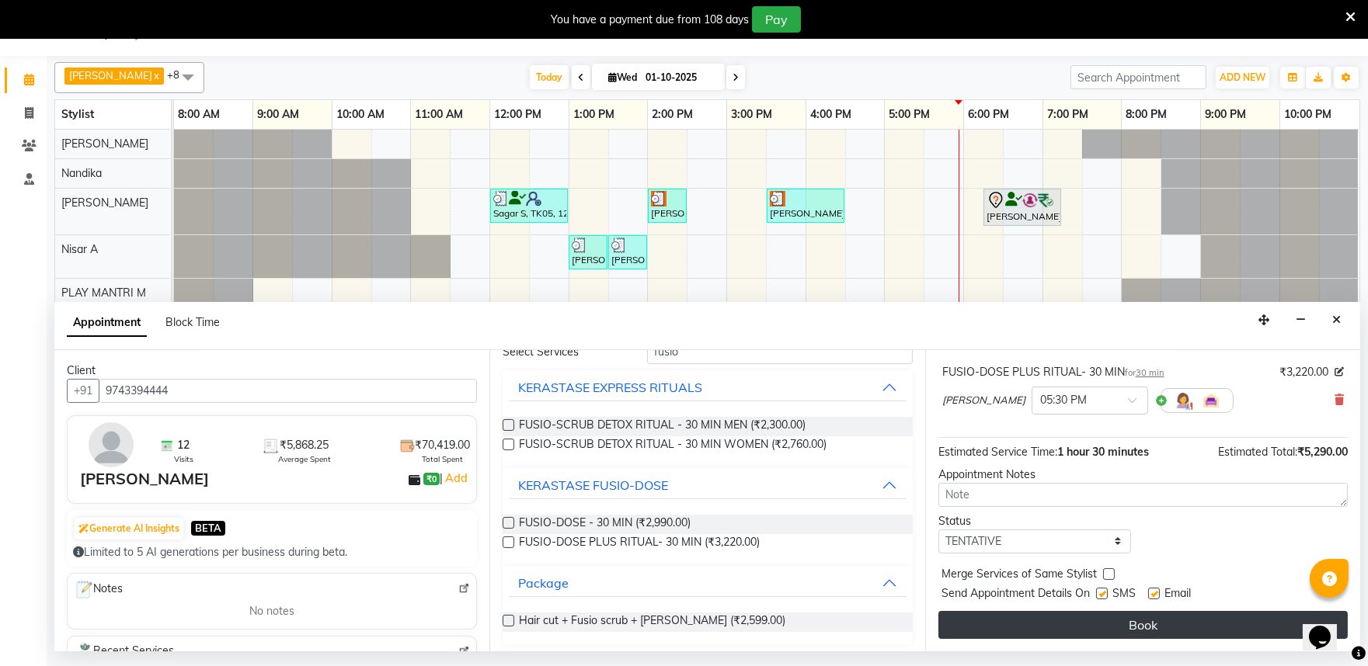
click at [1109, 615] on button "Book" at bounding box center [1142, 625] width 409 height 28
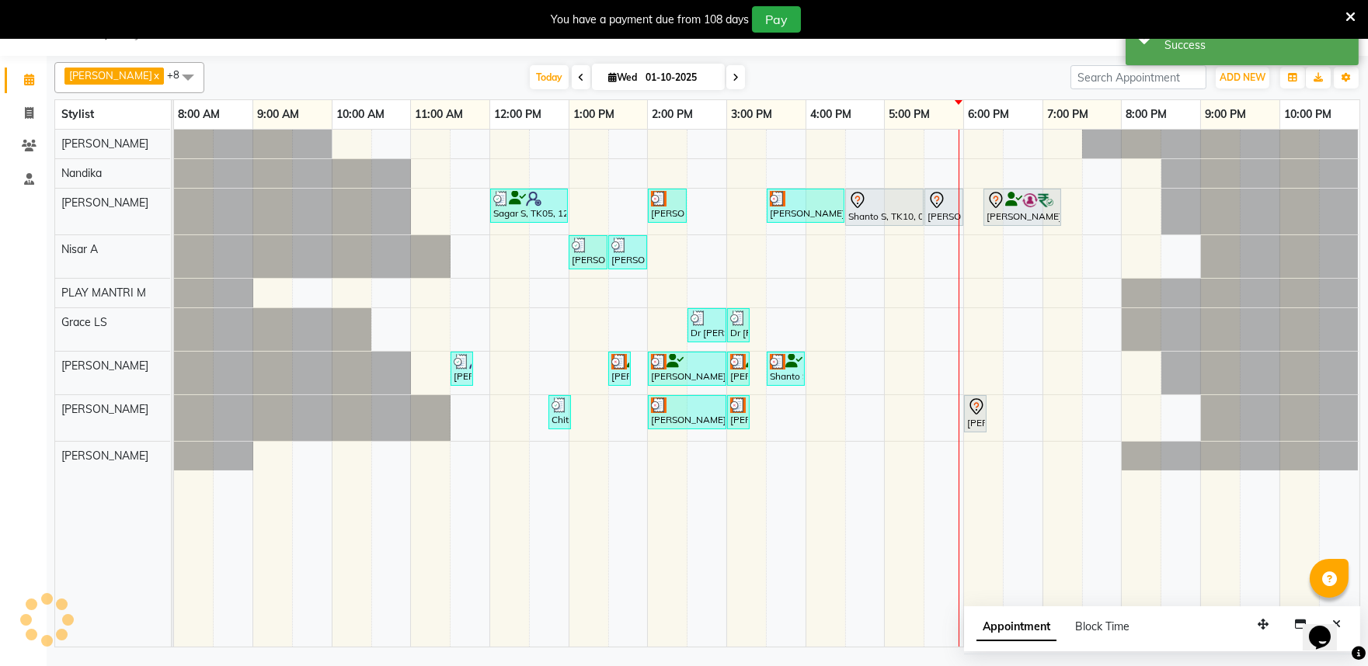
scroll to position [0, 0]
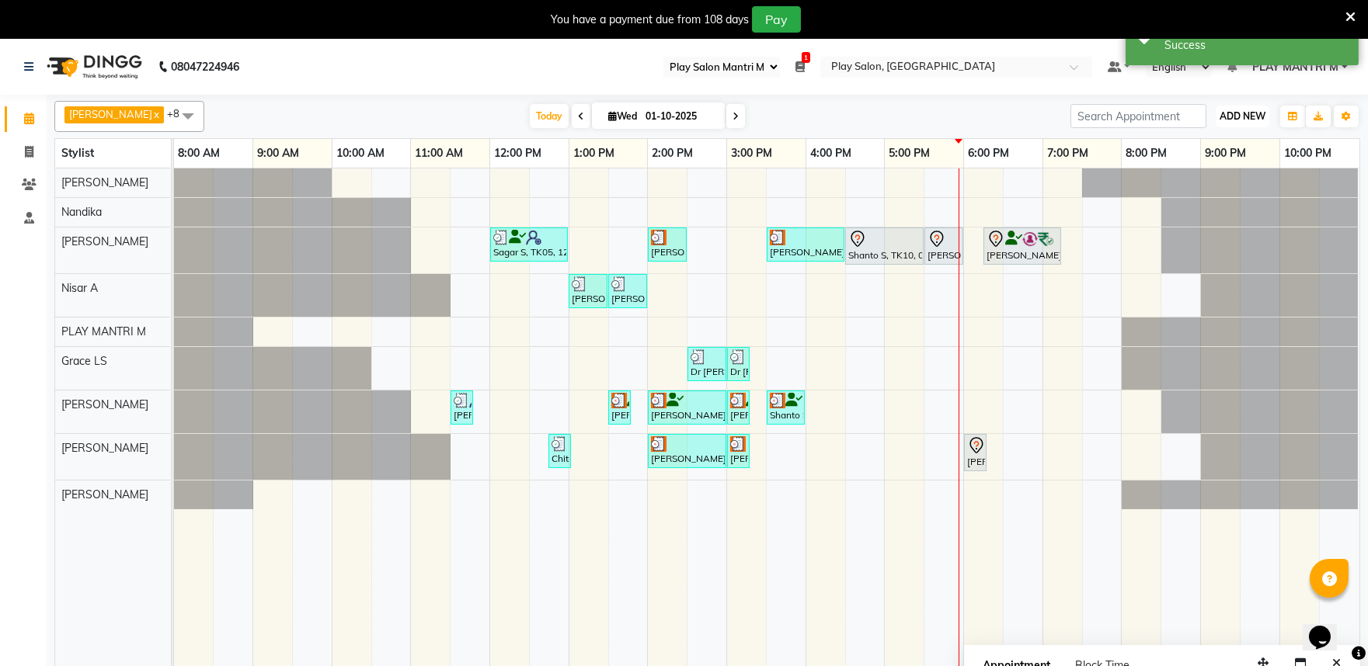
click at [1222, 118] on span "ADD NEW" at bounding box center [1242, 116] width 46 height 12
click at [1199, 165] on link "Add Invoice" at bounding box center [1206, 166] width 123 height 20
select select "service"
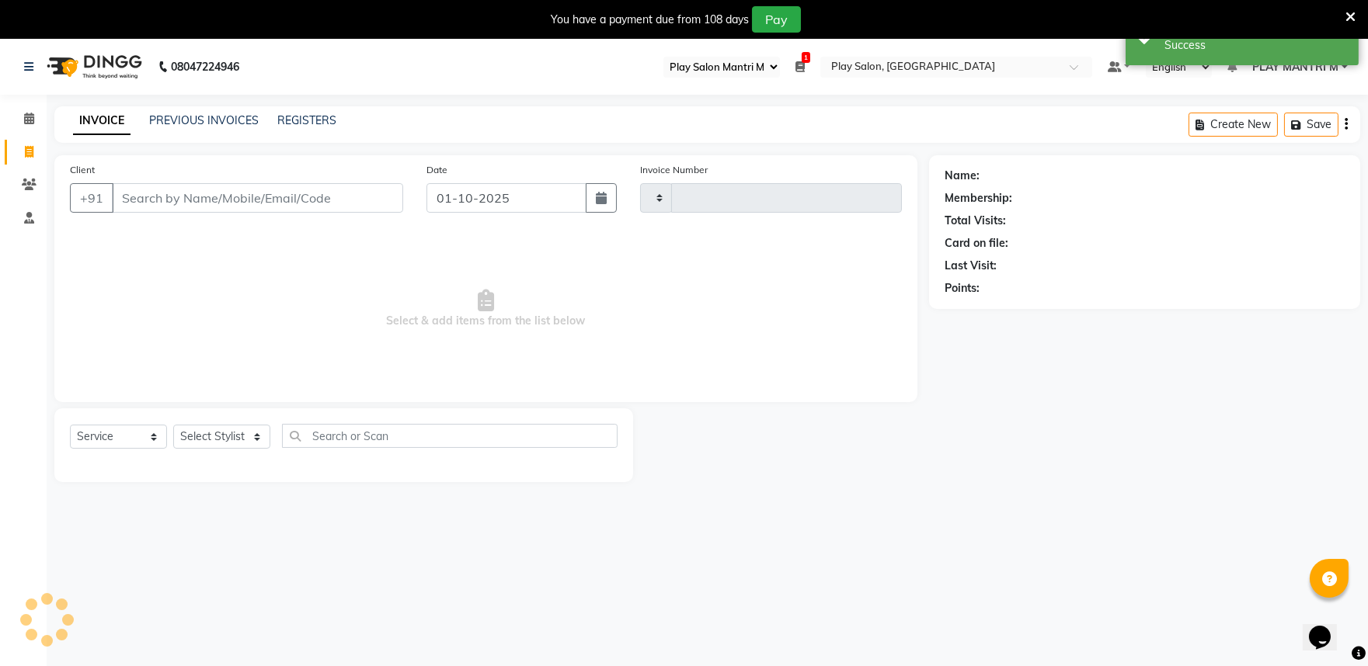
type input "2014"
select select "8352"
click at [132, 192] on input "Client" at bounding box center [257, 198] width 291 height 30
type input "9743394444"
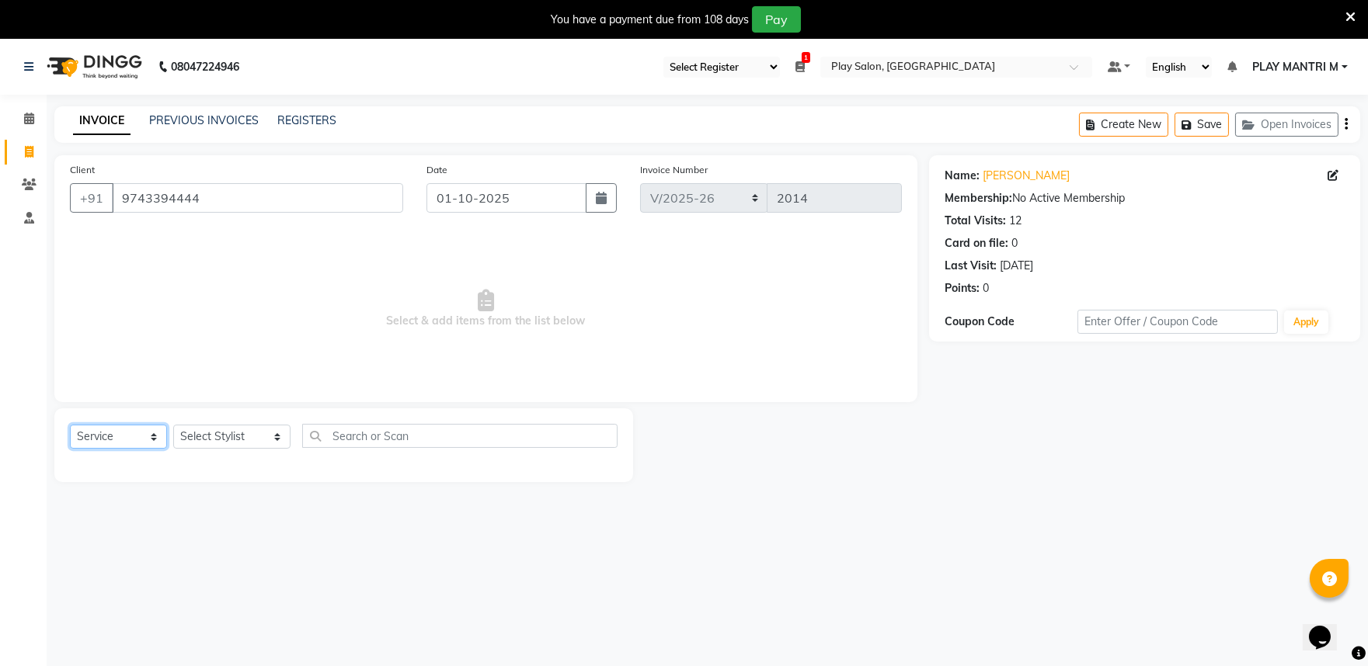
click at [103, 441] on select "Select Service Product Membership Package Voucher Prepaid Gift Card" at bounding box center [118, 437] width 97 height 24
select select "package"
click at [70, 426] on select "Select Service Product Membership Package Voucher Prepaid Gift Card" at bounding box center [118, 437] width 97 height 24
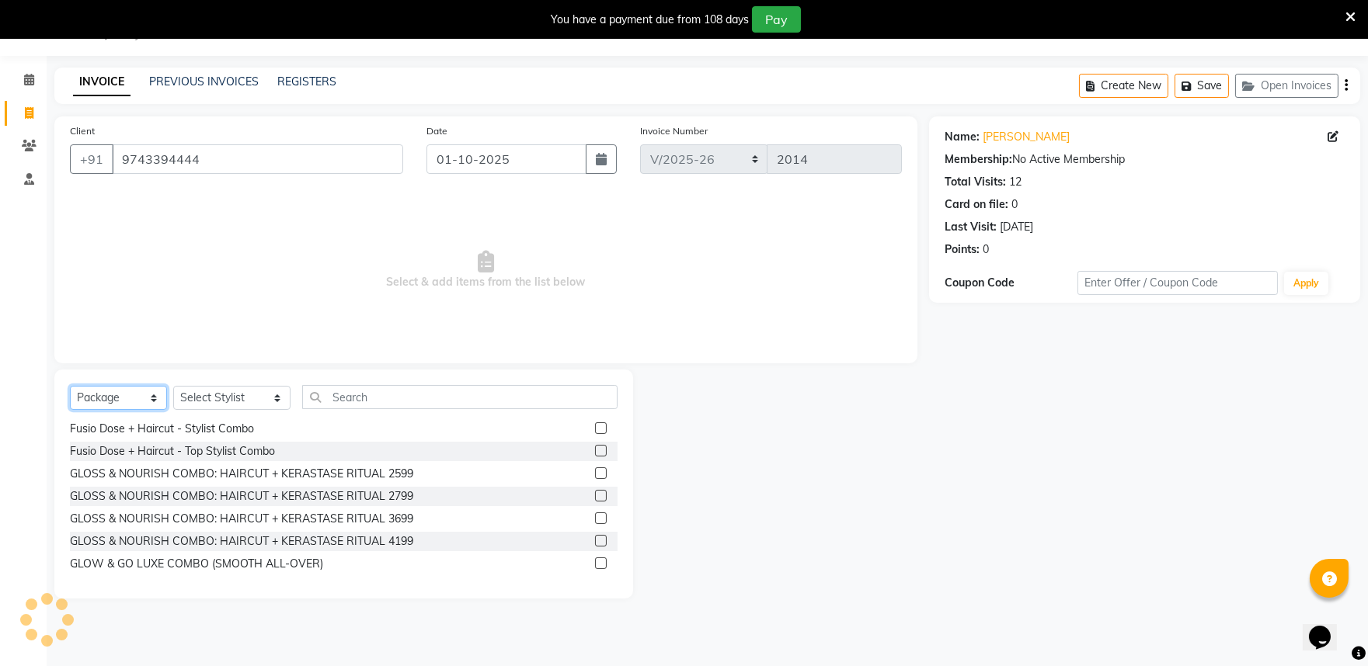
scroll to position [163, 0]
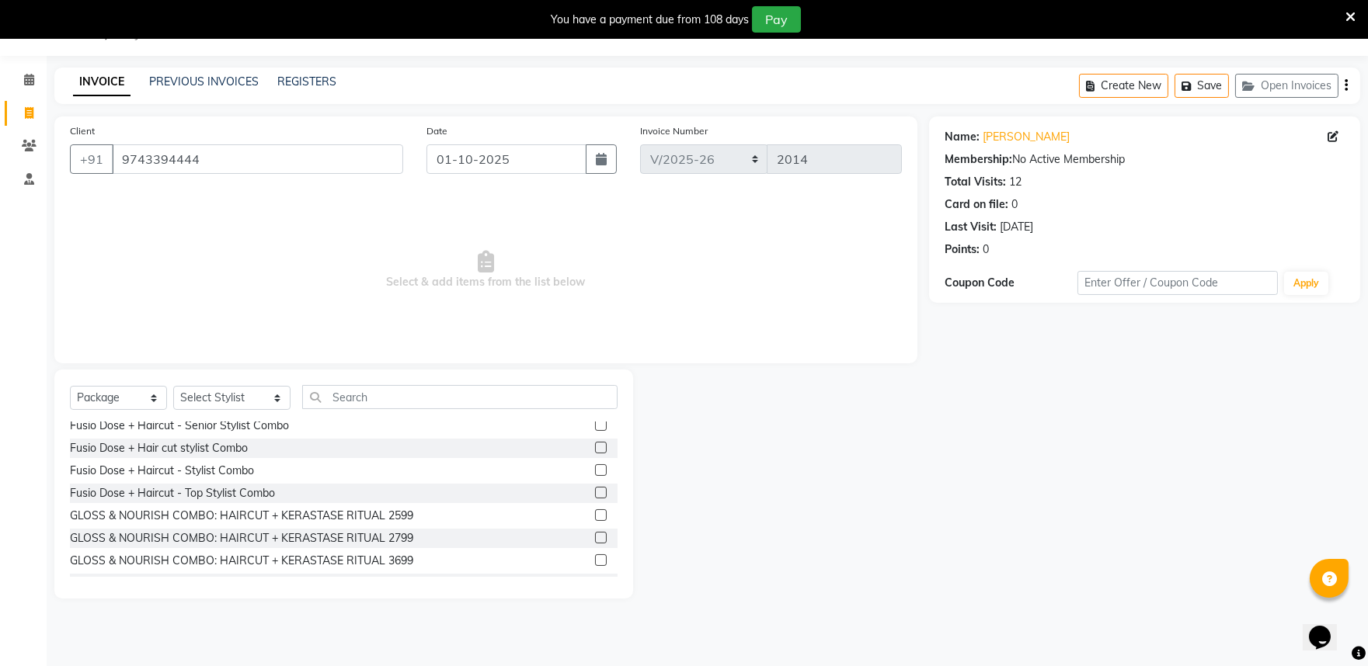
click at [595, 471] on label at bounding box center [601, 470] width 12 height 12
click at [595, 471] on input "checkbox" at bounding box center [600, 471] width 10 height 10
click at [595, 468] on label at bounding box center [601, 470] width 12 height 12
click at [595, 468] on input "checkbox" at bounding box center [600, 471] width 10 height 10
checkbox input "false"
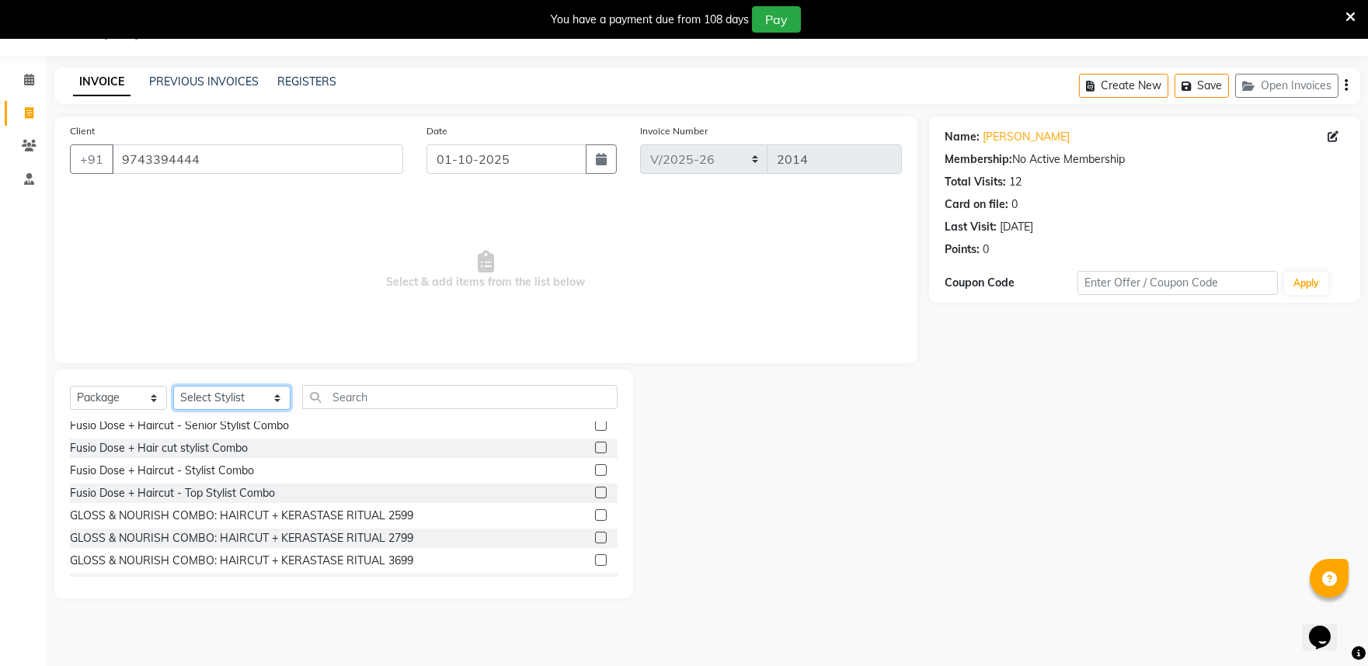
click at [207, 401] on select "Select Stylist Achan Shimrah Admin [PERSON_NAME] [PERSON_NAME] S [PERSON_NAME] …" at bounding box center [231, 398] width 117 height 24
select select "81321"
click at [173, 387] on select "Select Stylist Achan Shimrah Admin [PERSON_NAME] [PERSON_NAME] S [PERSON_NAME] …" at bounding box center [231, 398] width 117 height 24
click at [595, 448] on label at bounding box center [601, 448] width 12 height 12
click at [595, 448] on input "checkbox" at bounding box center [600, 448] width 10 height 10
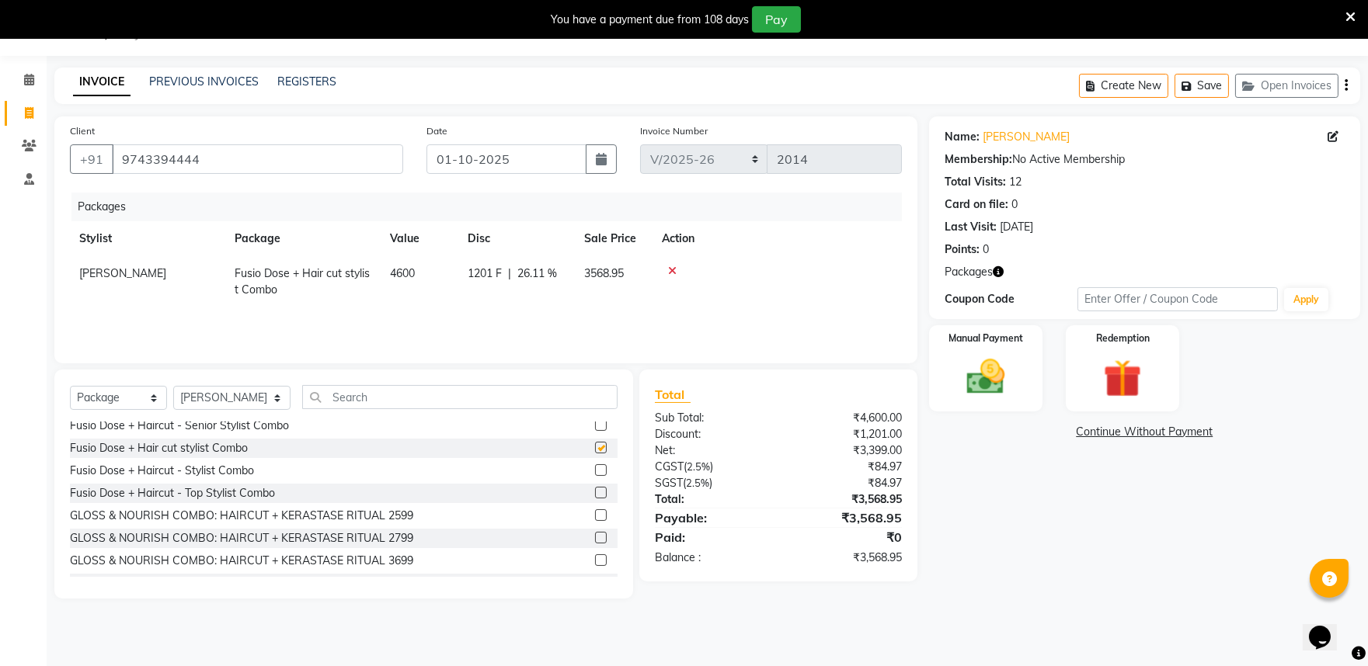
checkbox input "false"
click at [975, 381] on img at bounding box center [985, 377] width 64 height 46
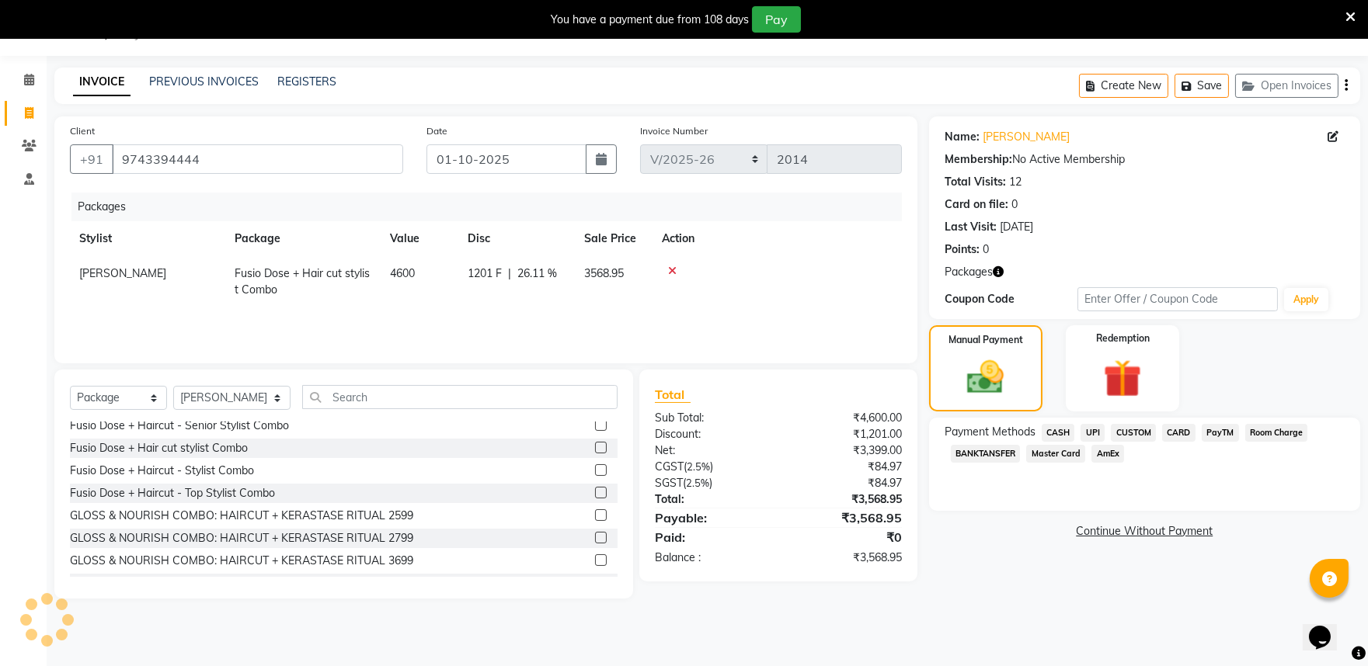
click at [1215, 433] on span "PayTM" at bounding box center [1219, 433] width 37 height 18
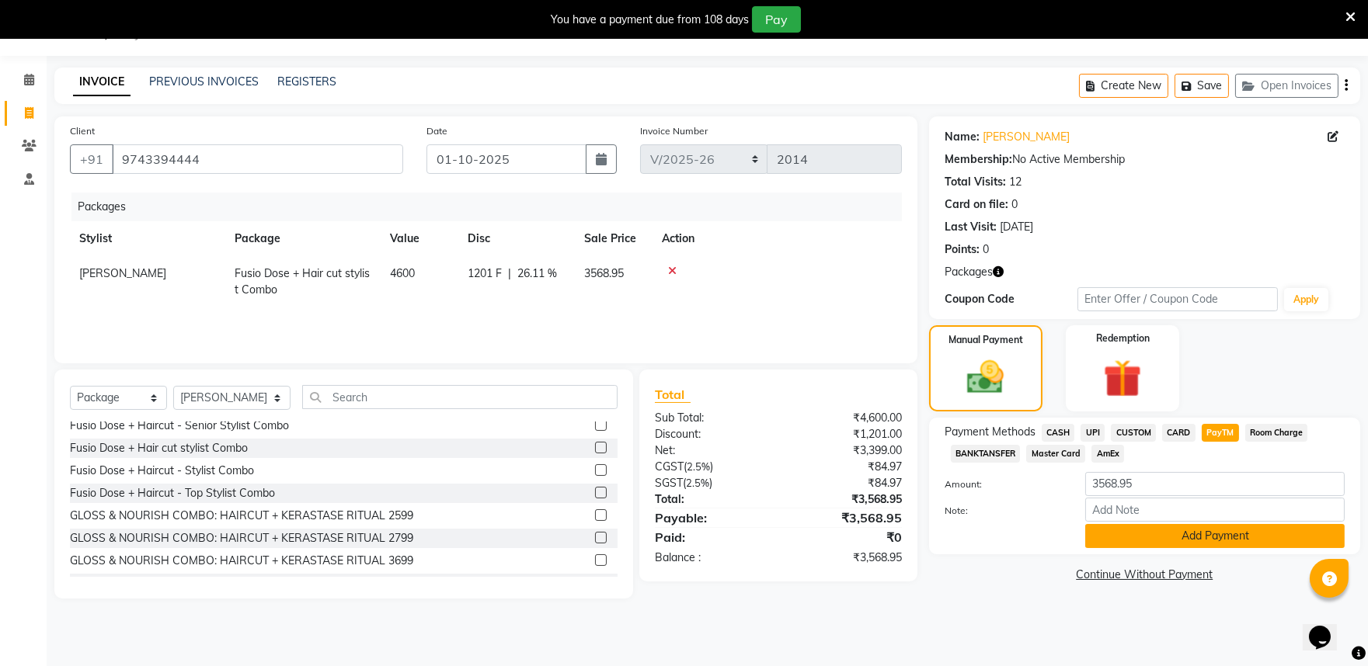
click at [1117, 540] on button "Add Payment" at bounding box center [1214, 536] width 259 height 24
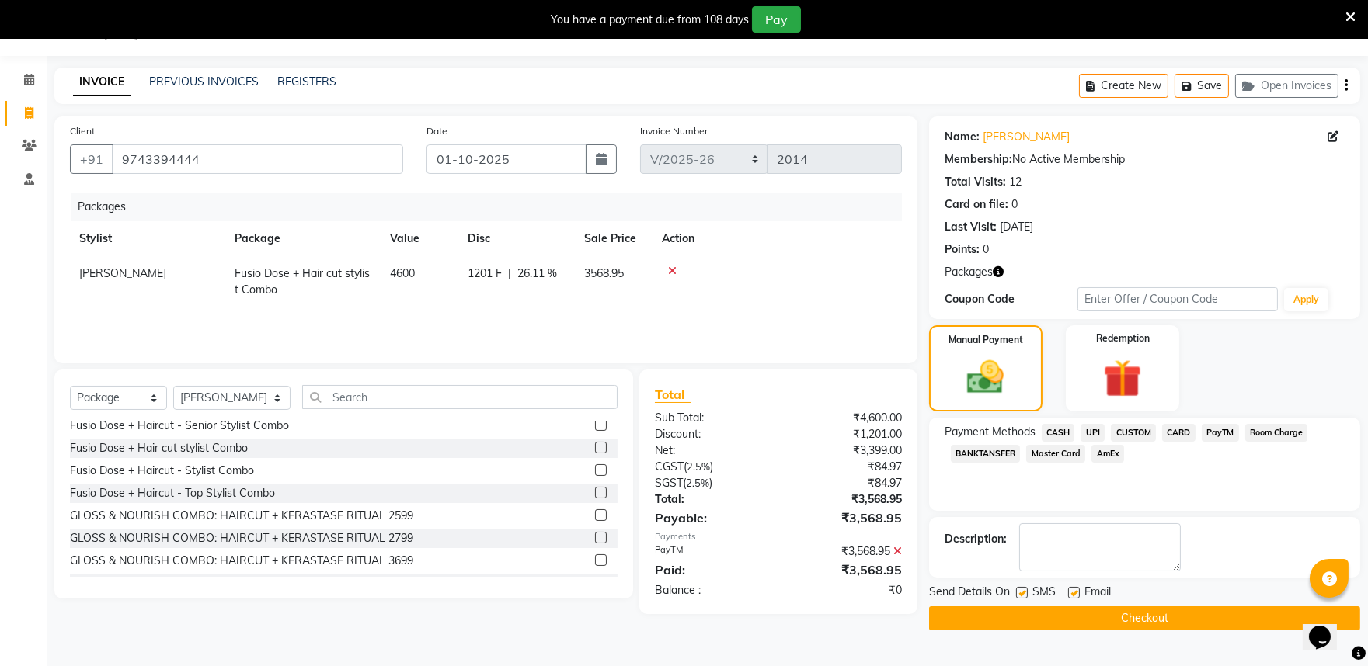
click at [995, 618] on button "Checkout" at bounding box center [1144, 619] width 431 height 24
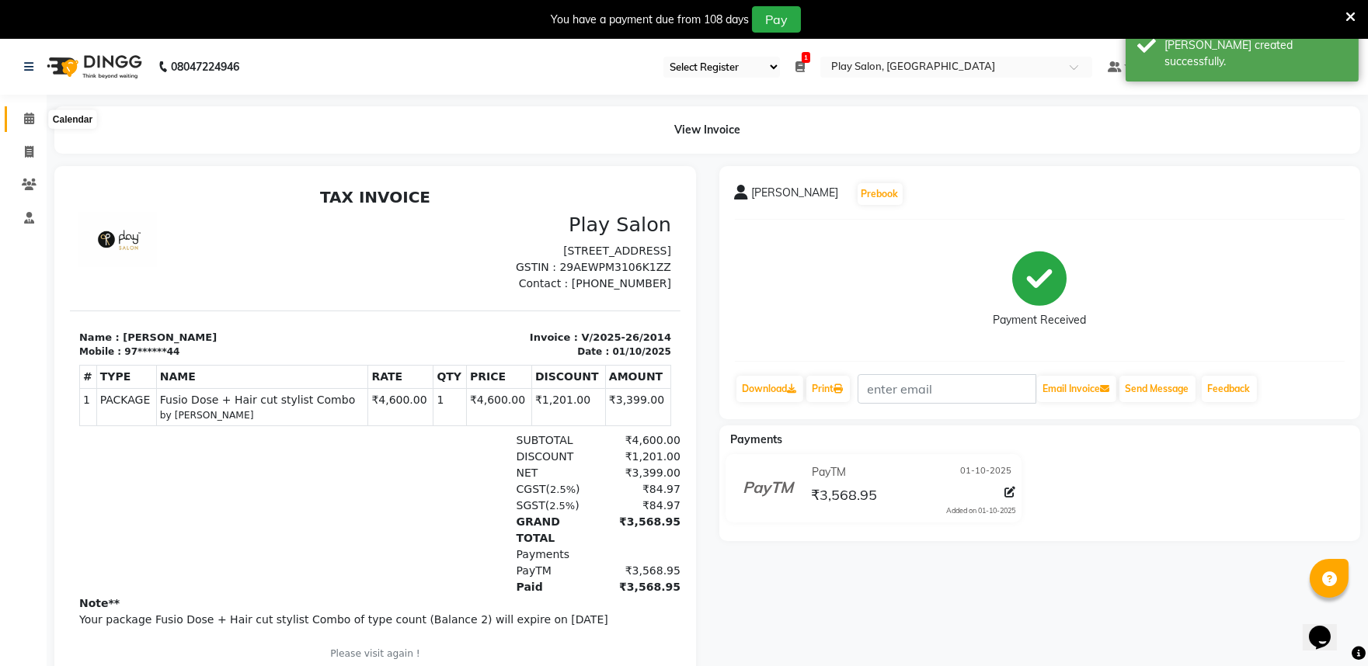
click at [34, 123] on span at bounding box center [29, 119] width 27 height 18
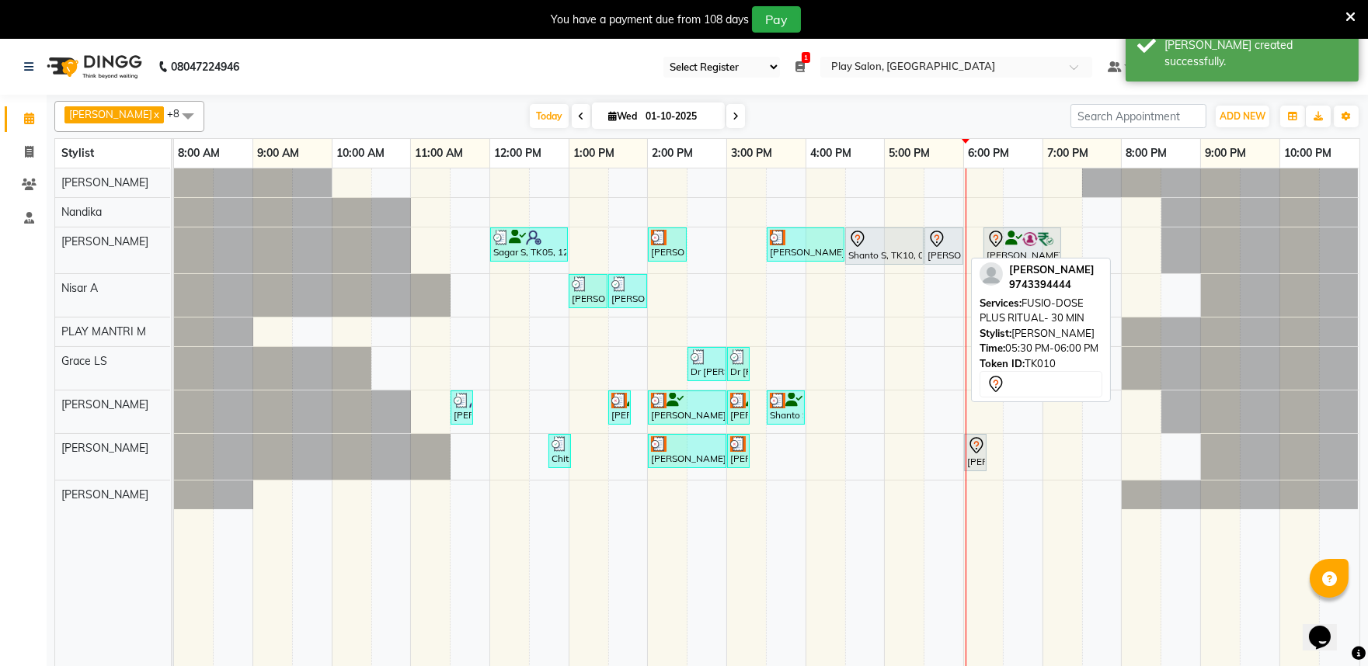
click at [932, 237] on icon at bounding box center [936, 239] width 19 height 19
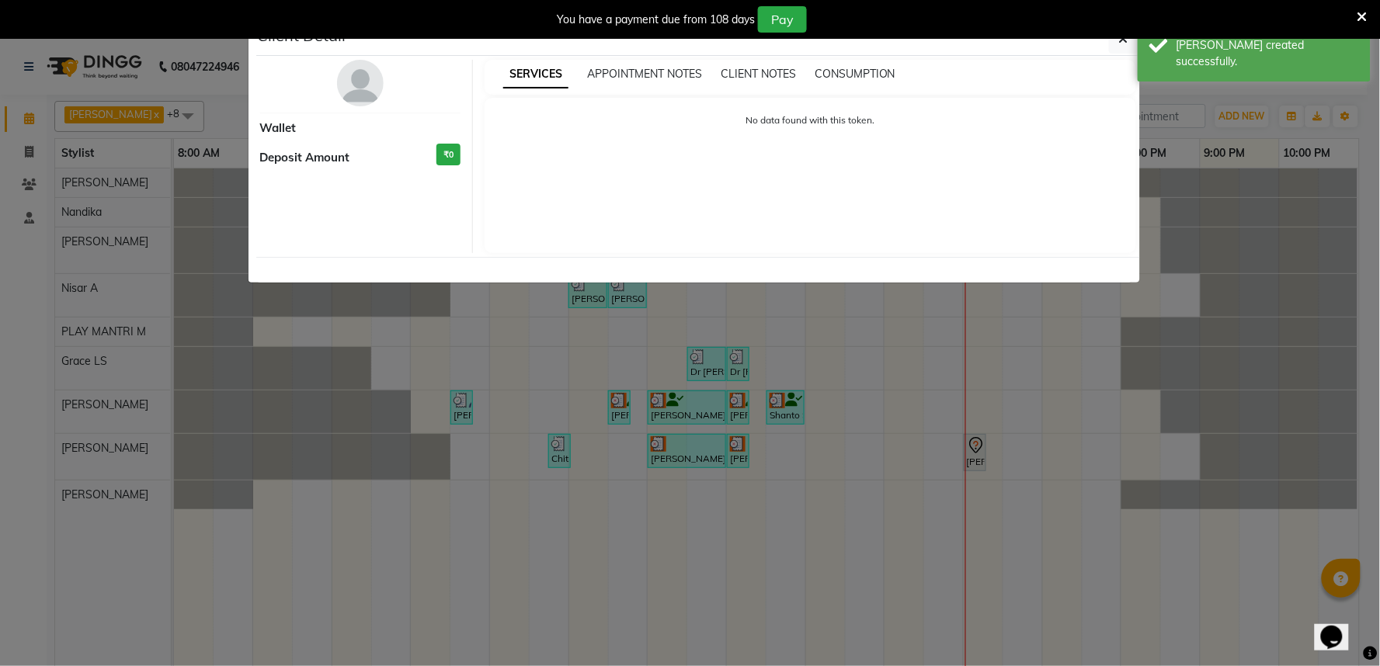
select select "7"
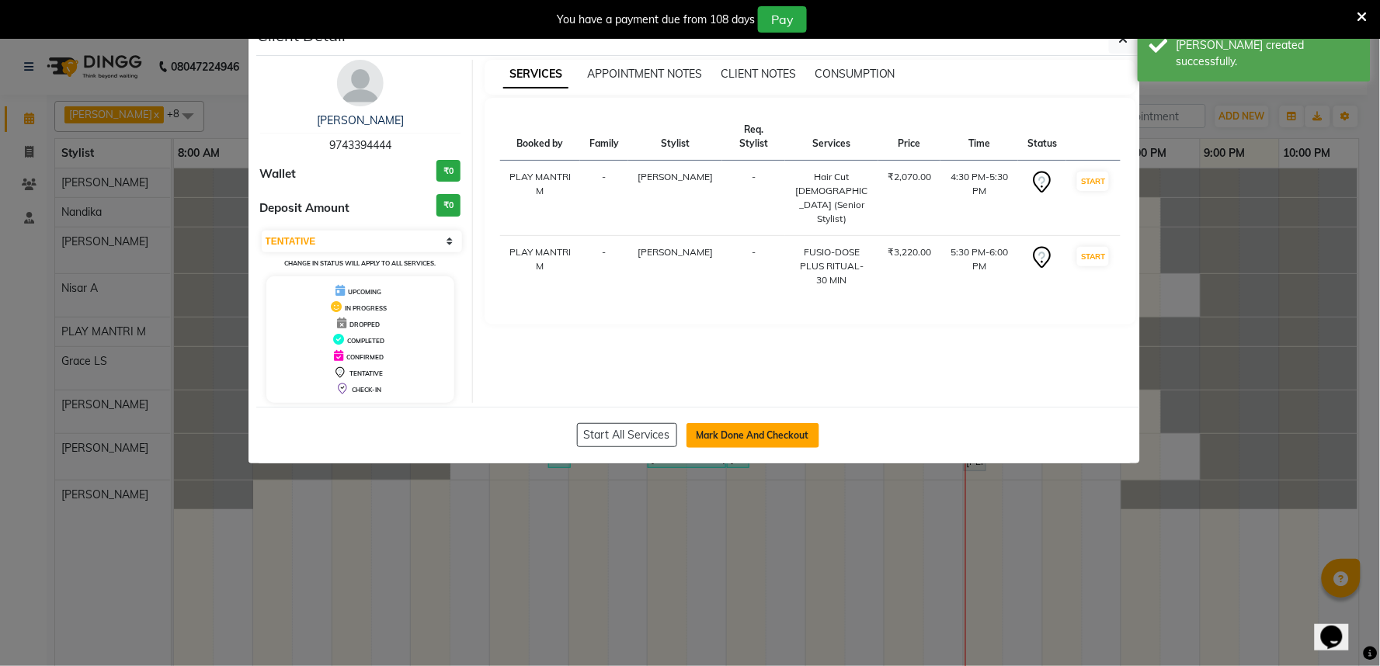
click at [746, 430] on button "Mark Done And Checkout" at bounding box center [752, 435] width 133 height 25
select select "8352"
select select "service"
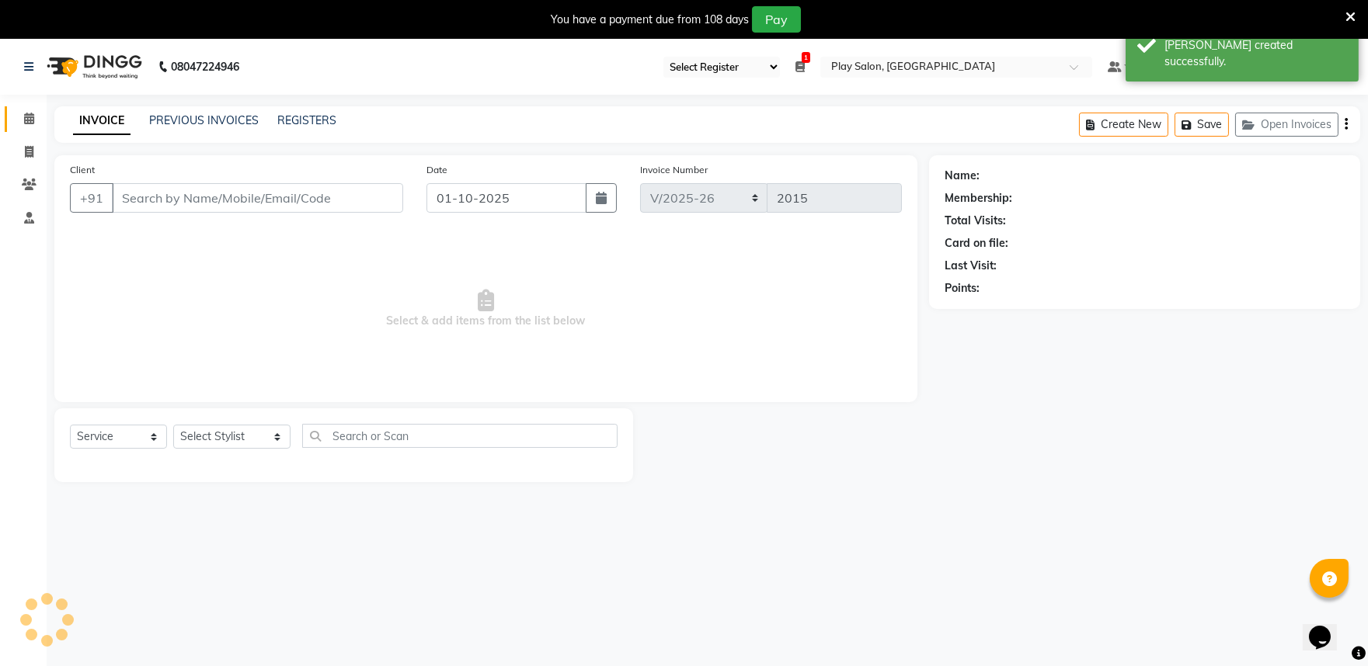
type input "97******44"
select select "81321"
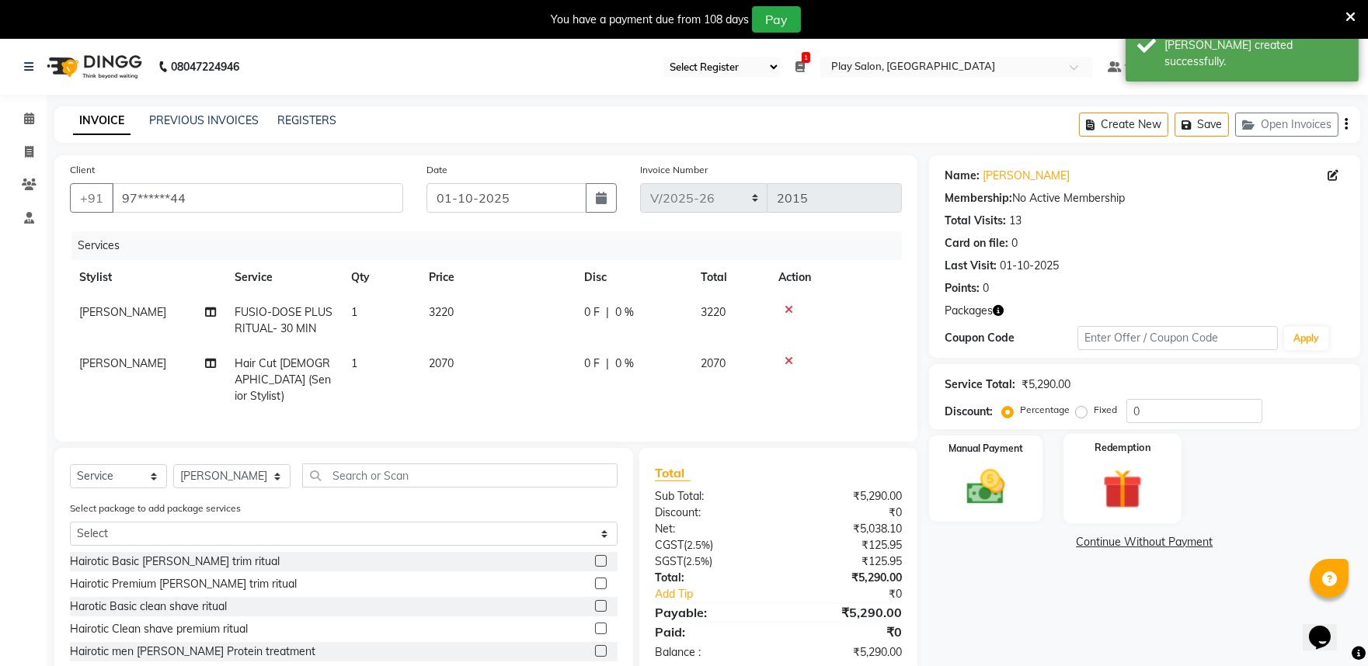
click at [1116, 484] on img at bounding box center [1122, 488] width 64 height 49
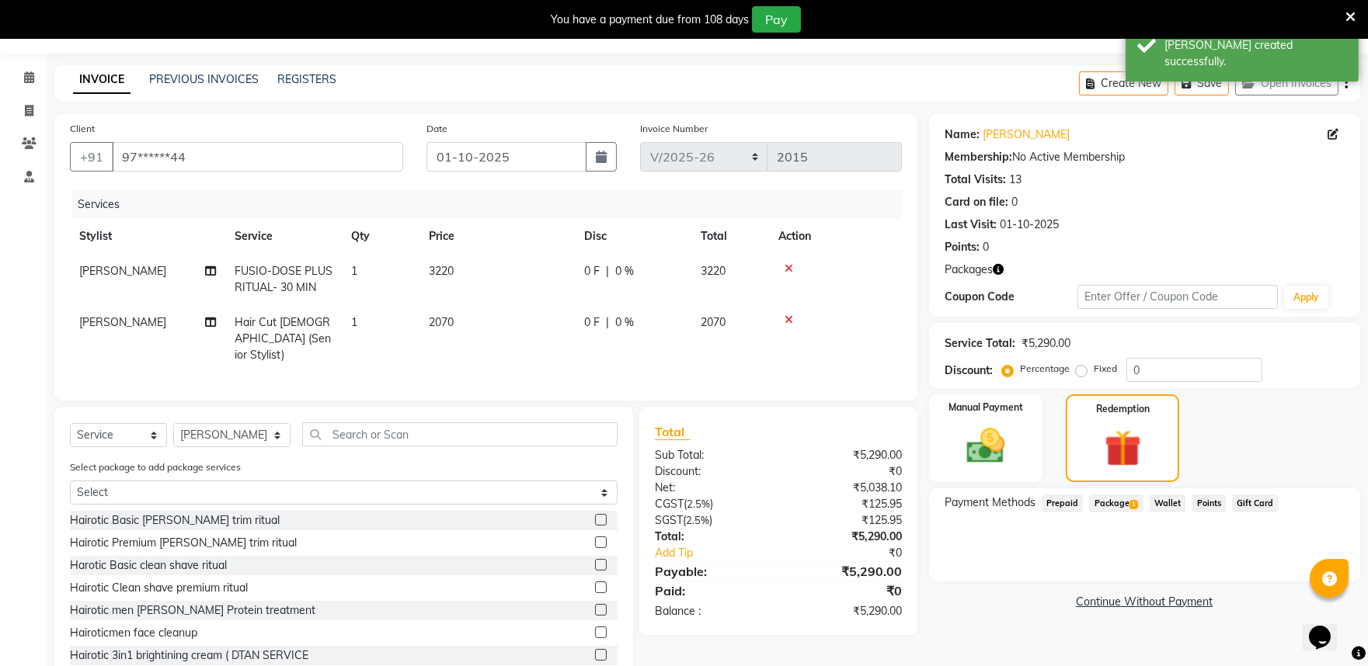
scroll to position [82, 0]
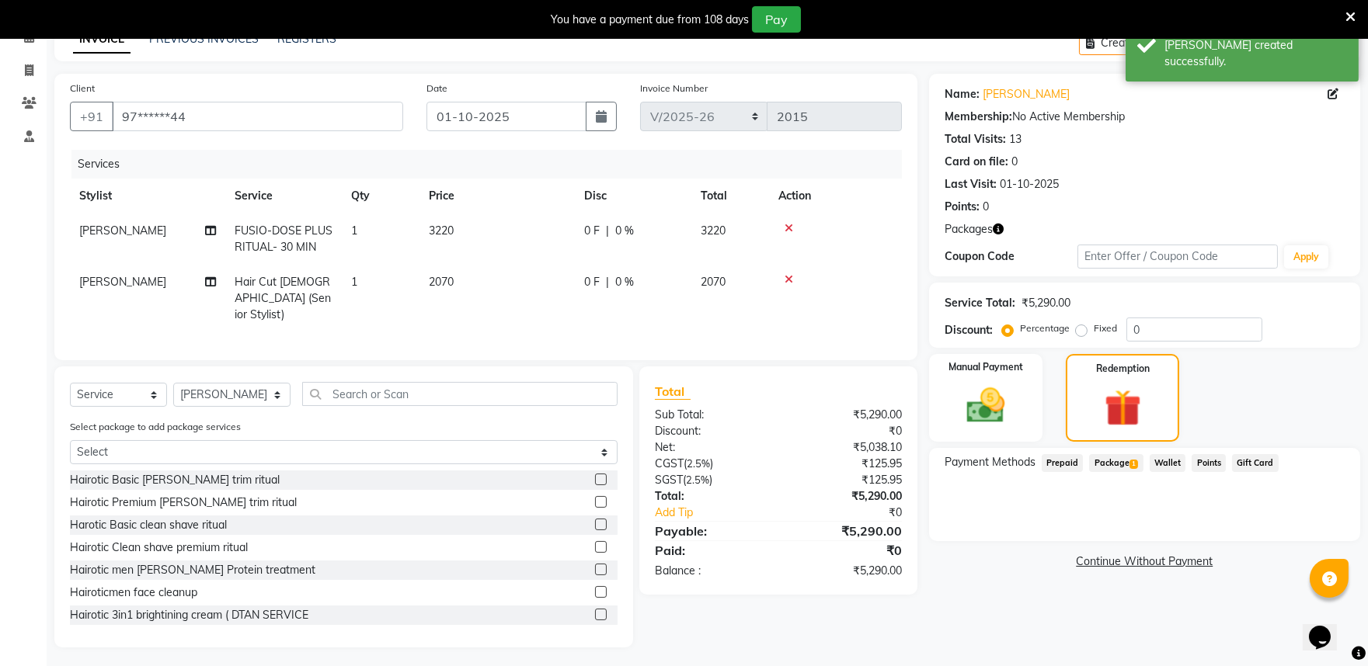
click at [1108, 464] on span "Package 1" at bounding box center [1116, 463] width 54 height 18
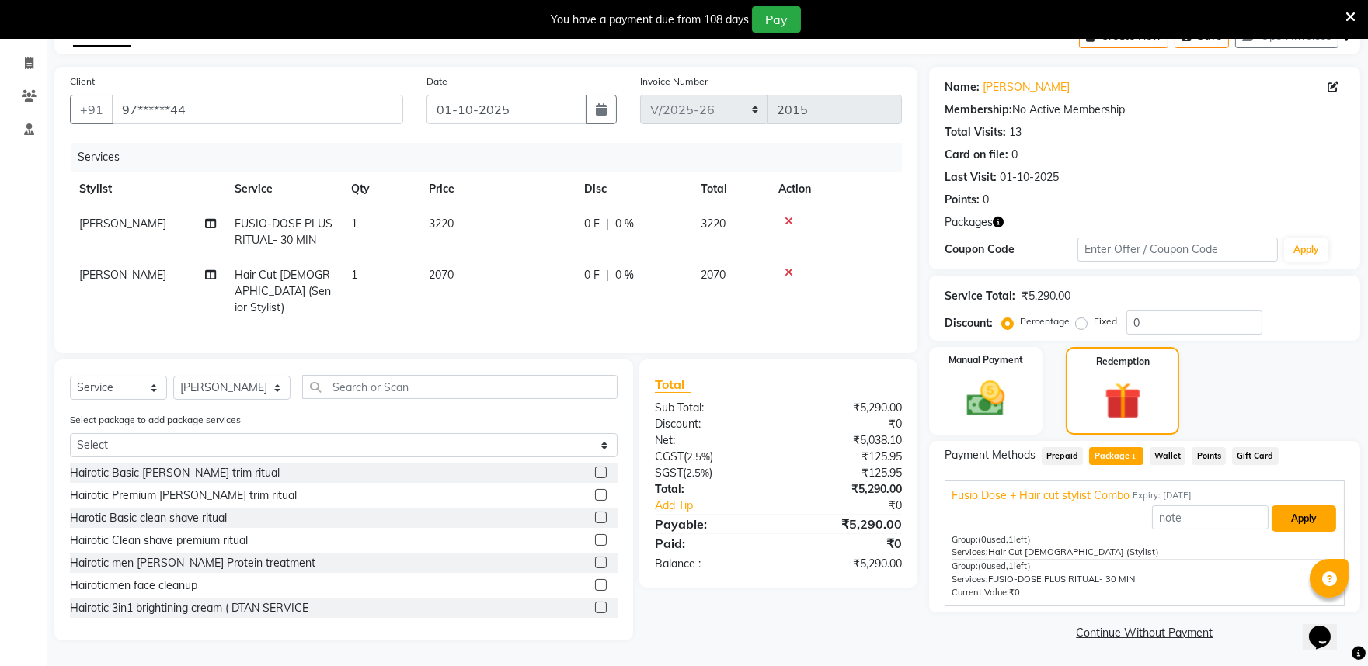
click at [1305, 520] on button "Apply" at bounding box center [1303, 519] width 64 height 26
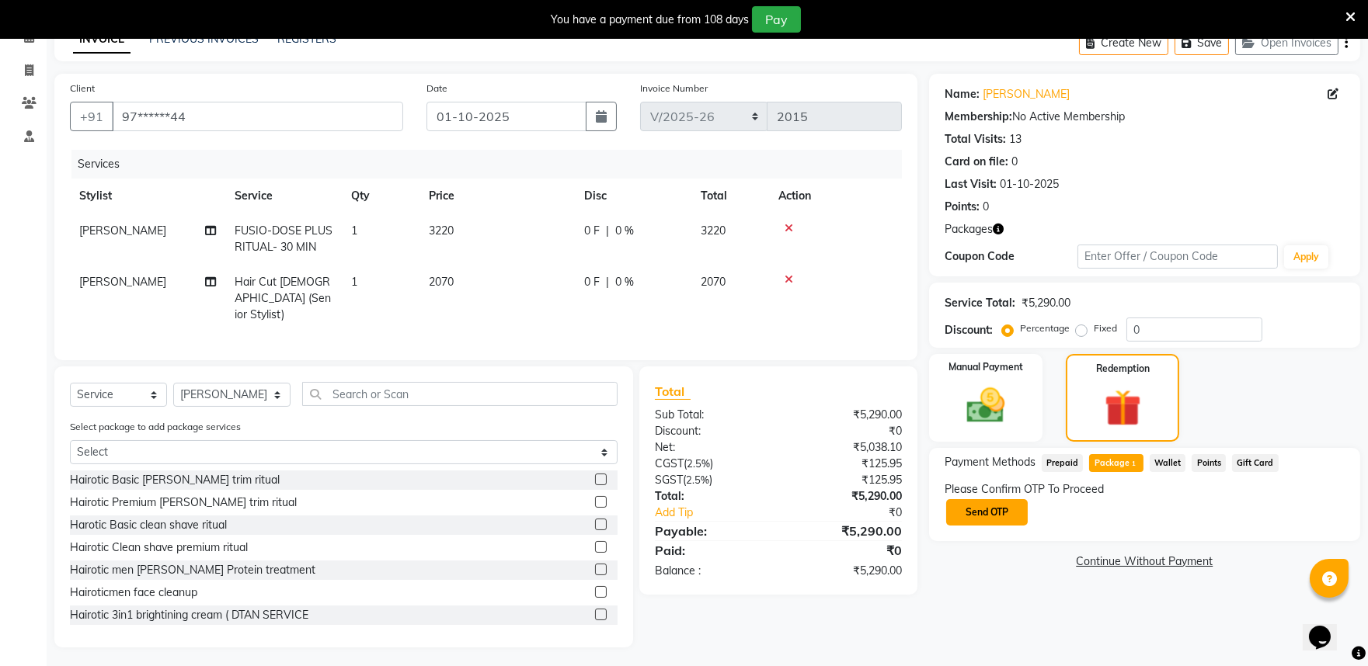
click at [1010, 513] on button "Send OTP" at bounding box center [987, 512] width 82 height 26
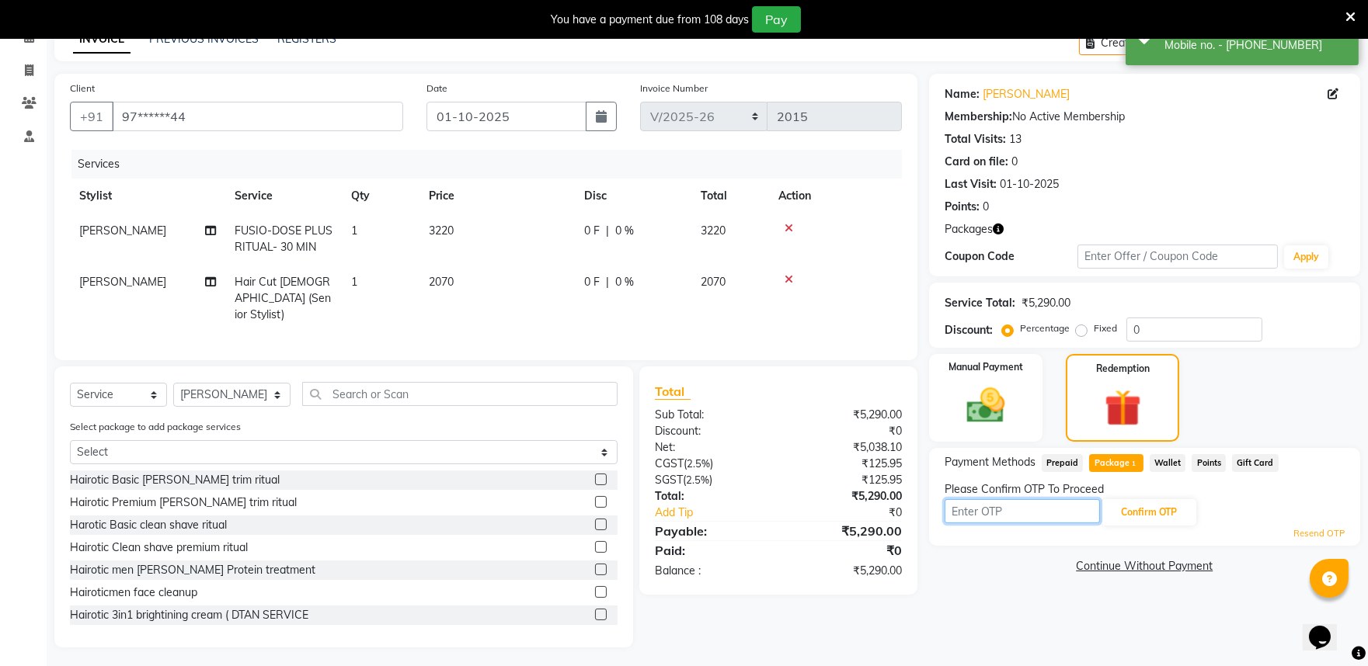
click at [973, 510] on input "text" at bounding box center [1021, 511] width 155 height 24
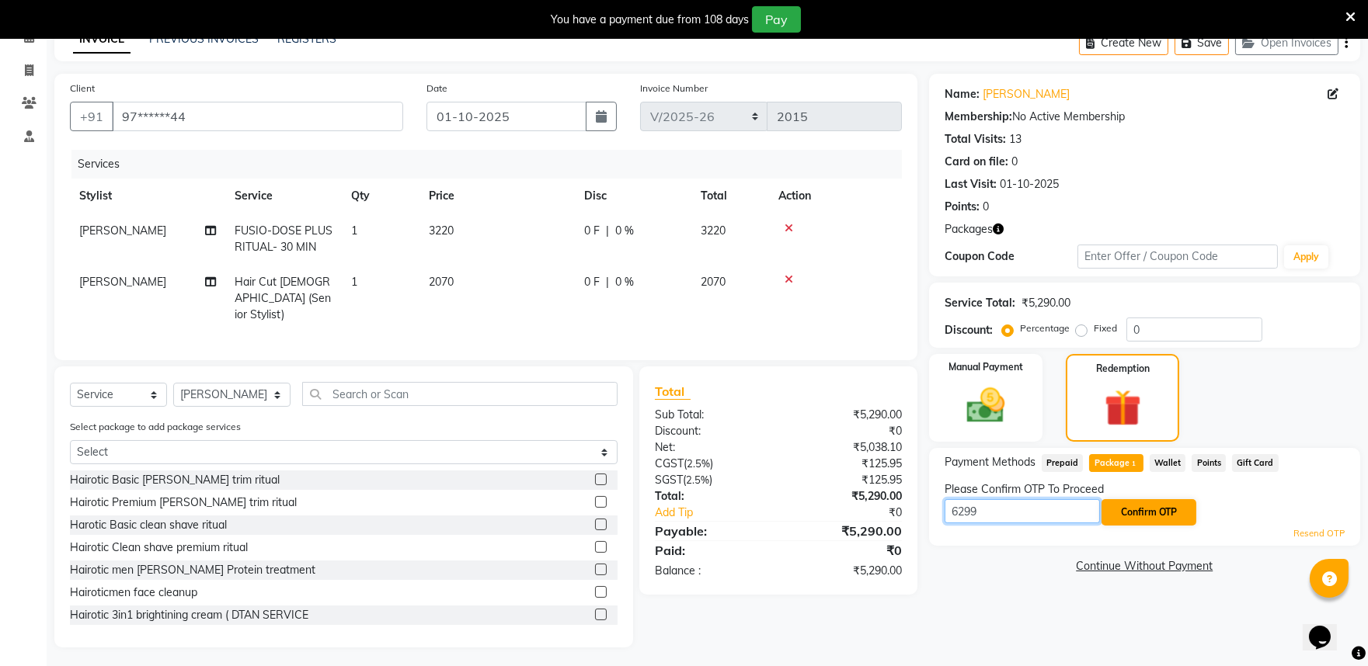
type input "6299"
click at [1157, 502] on button "Confirm OTP" at bounding box center [1148, 512] width 95 height 26
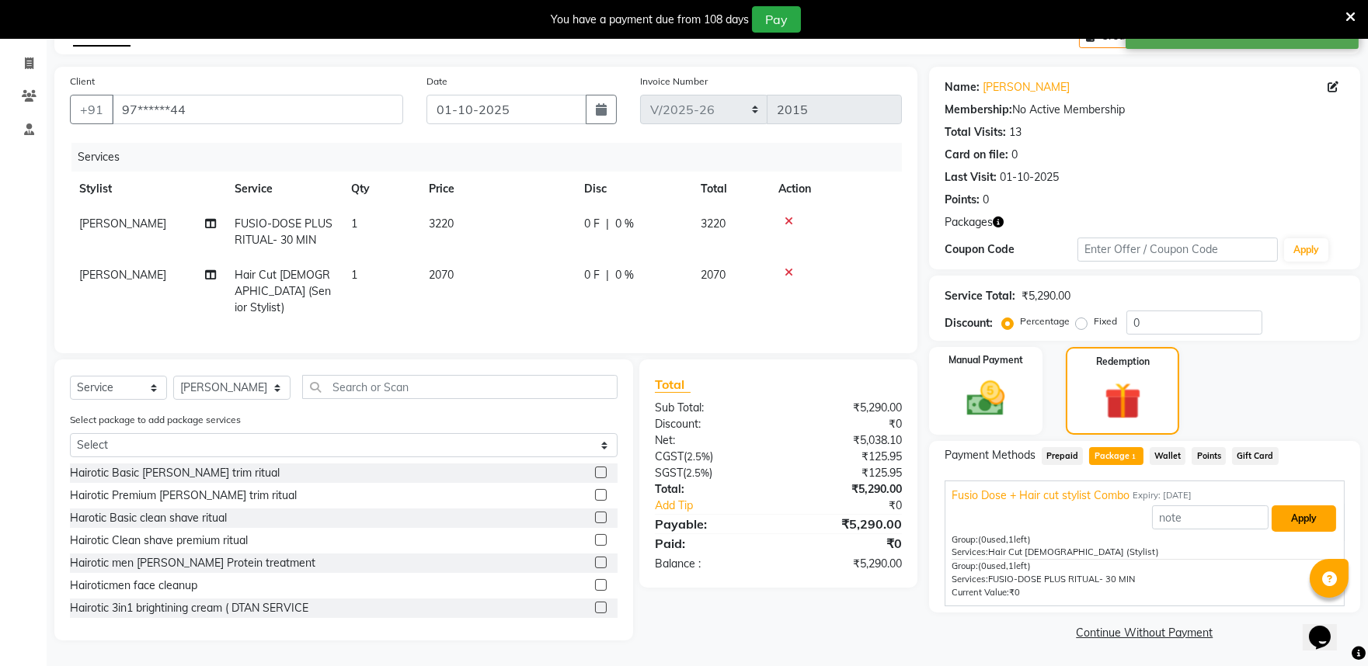
click at [1290, 519] on button "Apply" at bounding box center [1303, 519] width 64 height 26
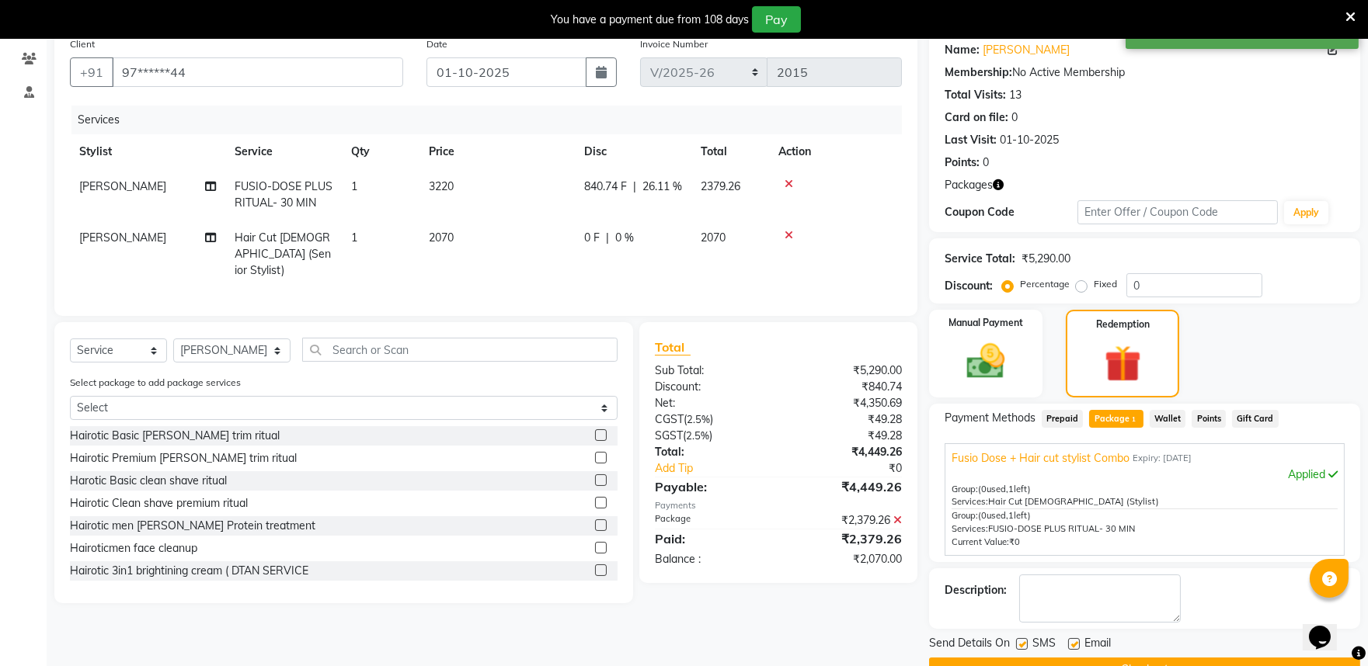
scroll to position [163, 0]
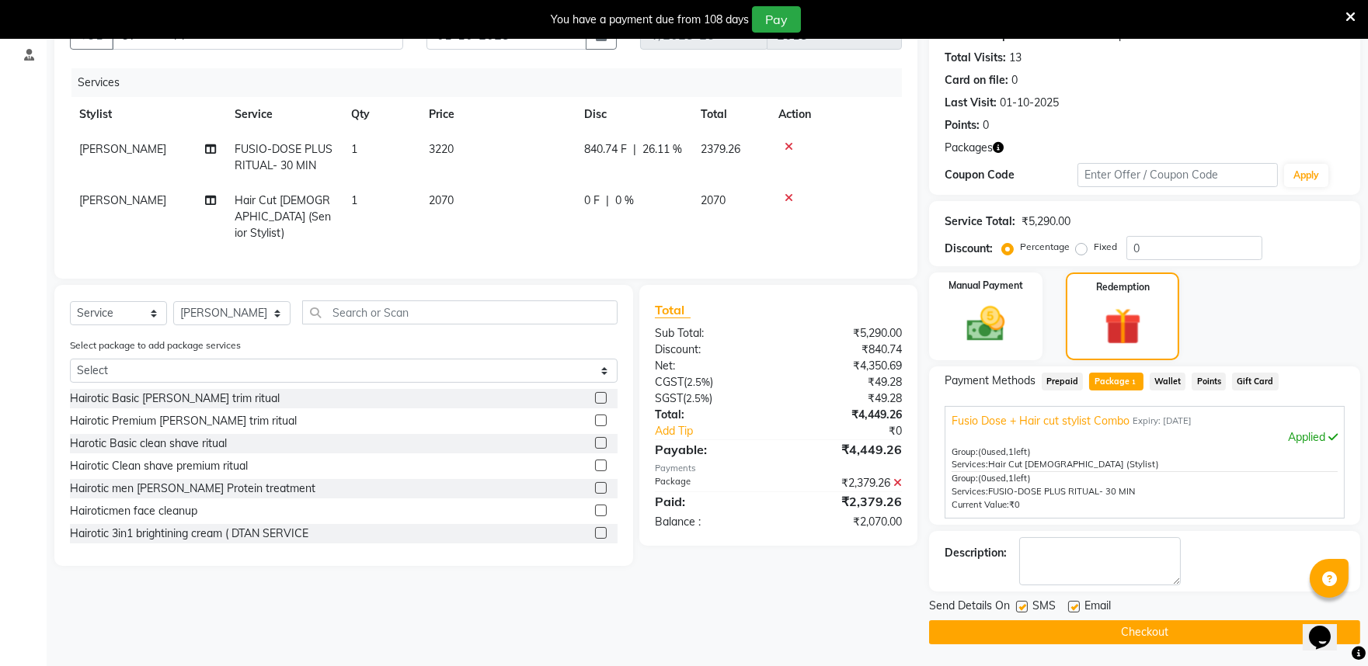
click at [899, 478] on icon at bounding box center [897, 483] width 9 height 11
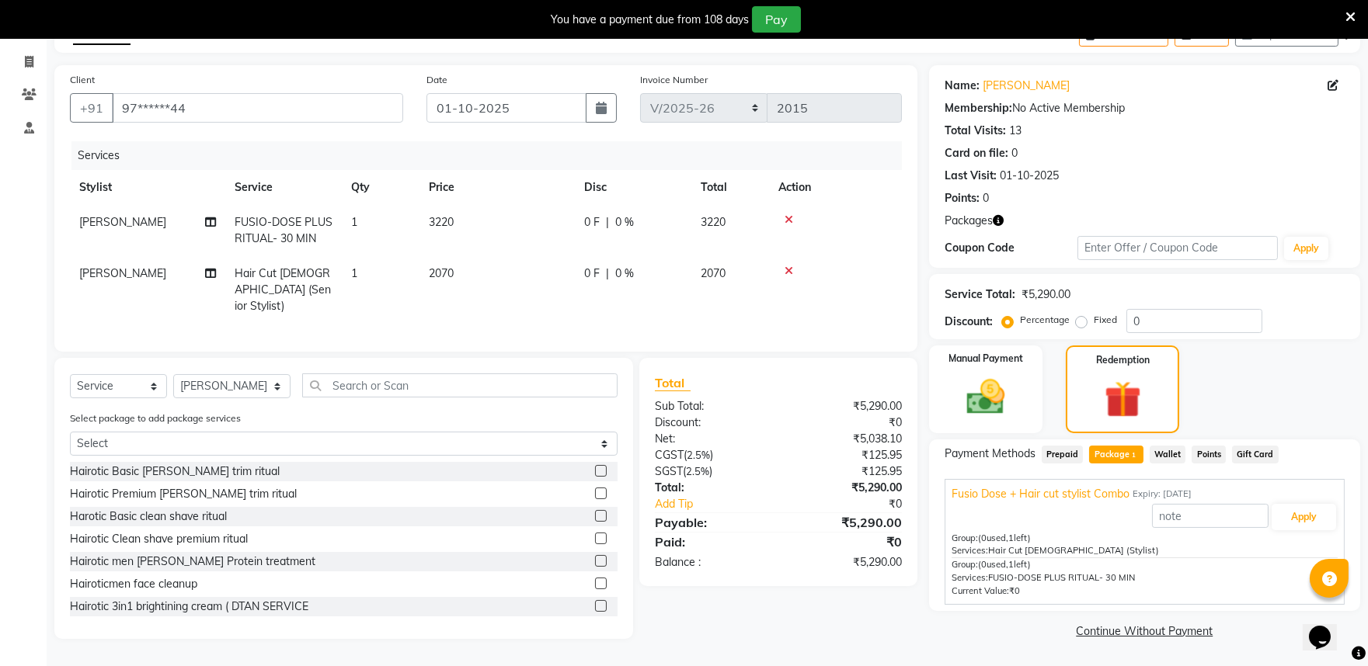
scroll to position [89, 0]
click at [1287, 523] on button "Apply" at bounding box center [1303, 519] width 64 height 26
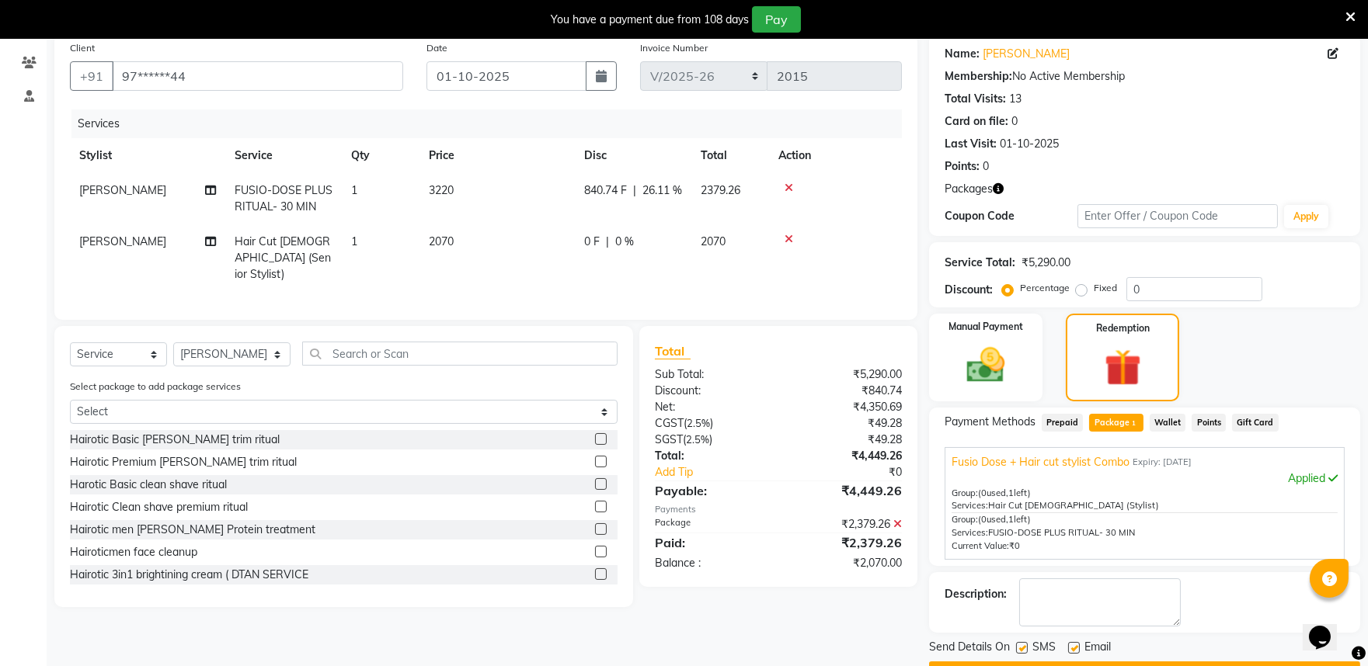
scroll to position [163, 0]
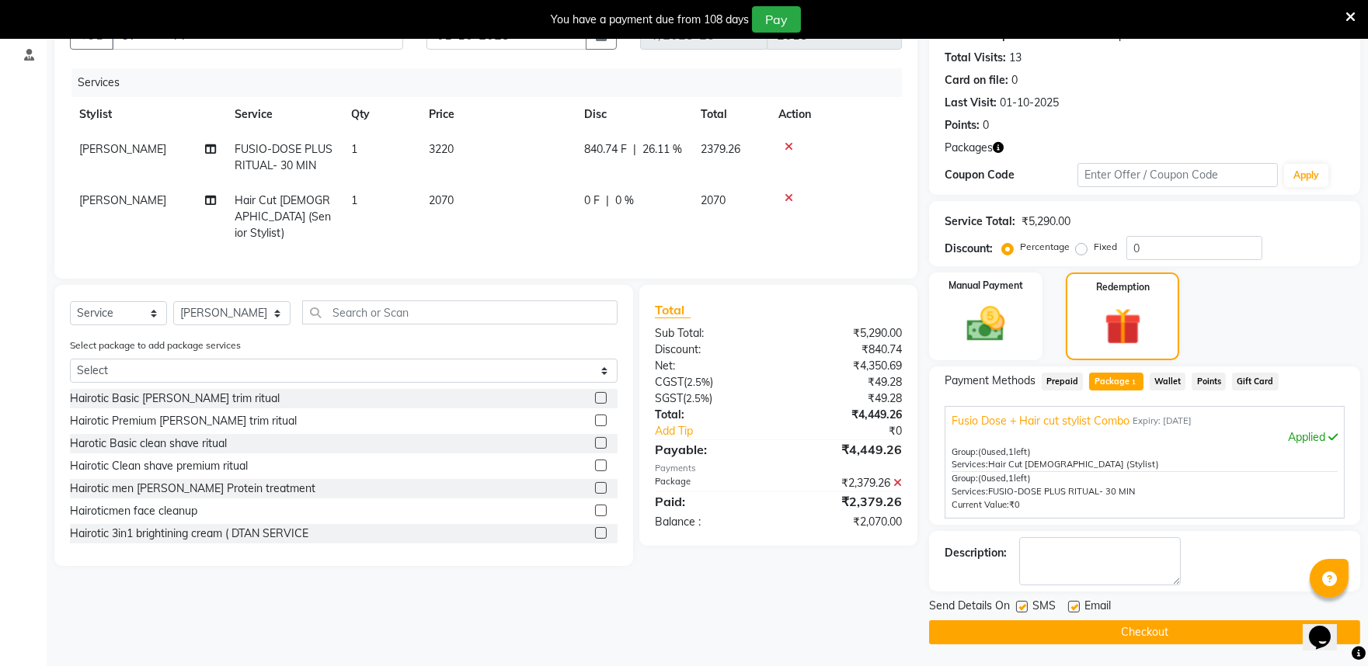
click at [898, 482] on icon at bounding box center [897, 483] width 9 height 11
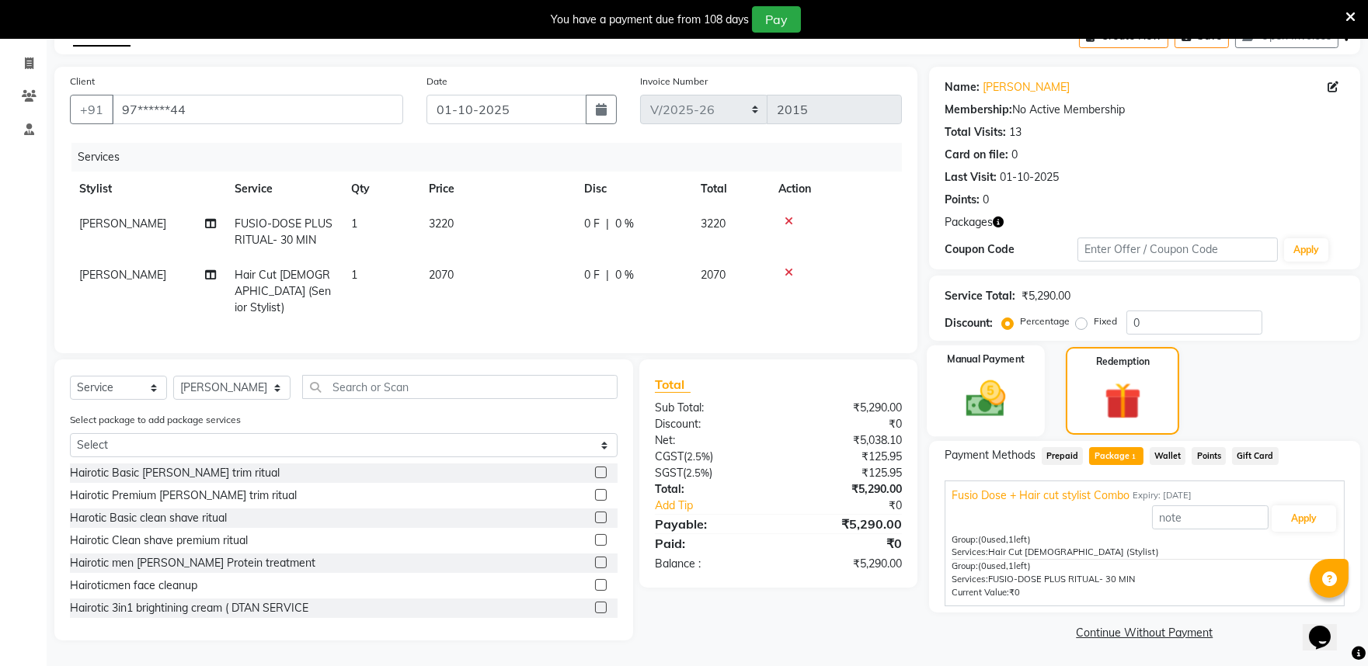
click at [1033, 409] on div "Manual Payment" at bounding box center [985, 391] width 118 height 91
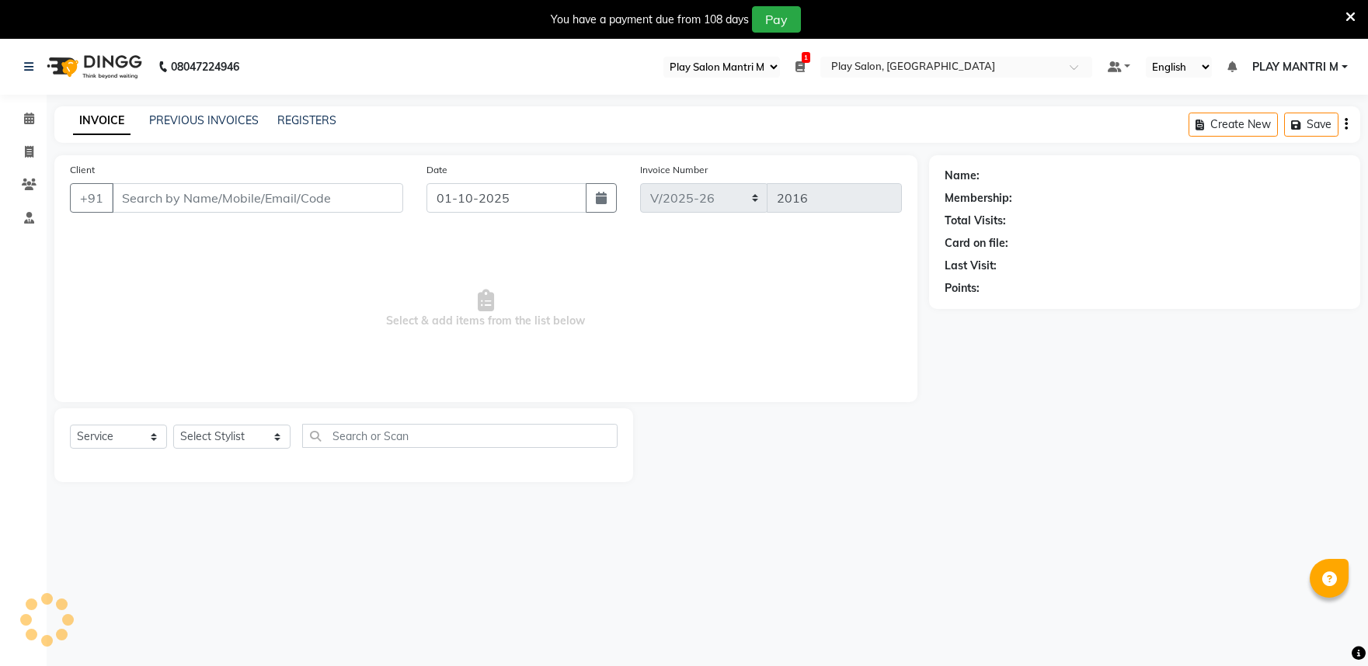
select select "89"
select select "8352"
select select "service"
type input "97******44"
select select "81321"
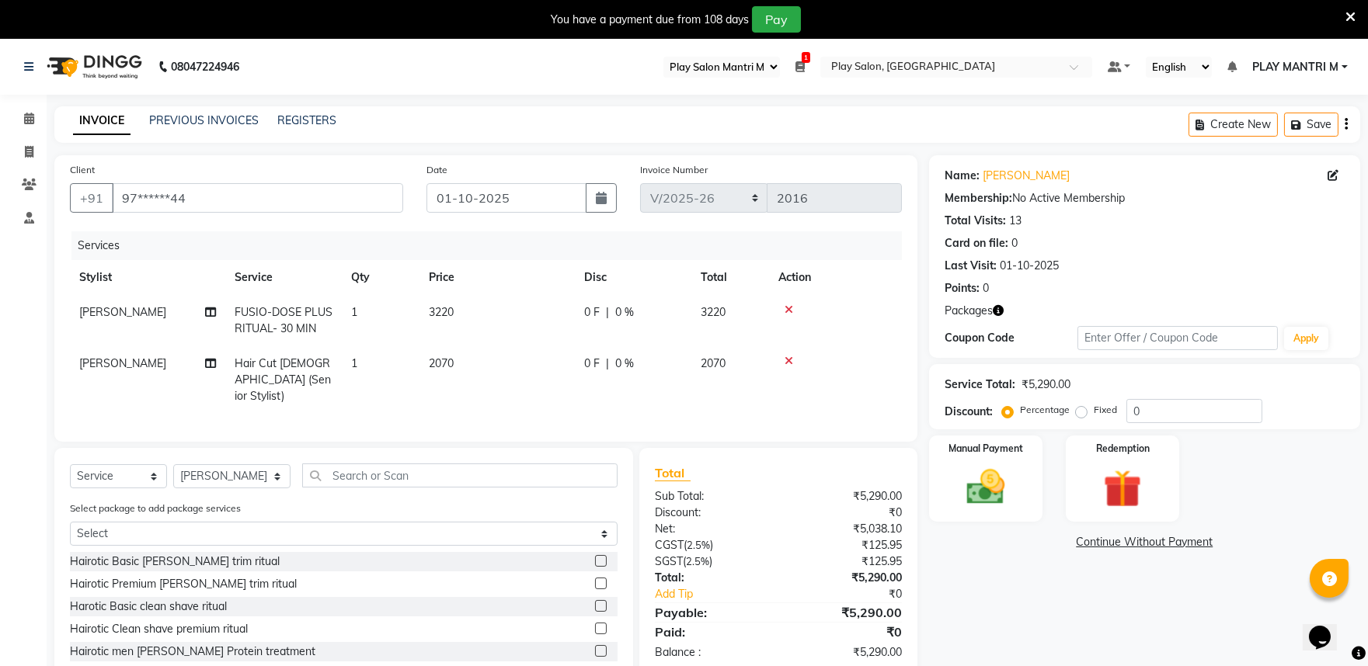
scroll to position [82, 0]
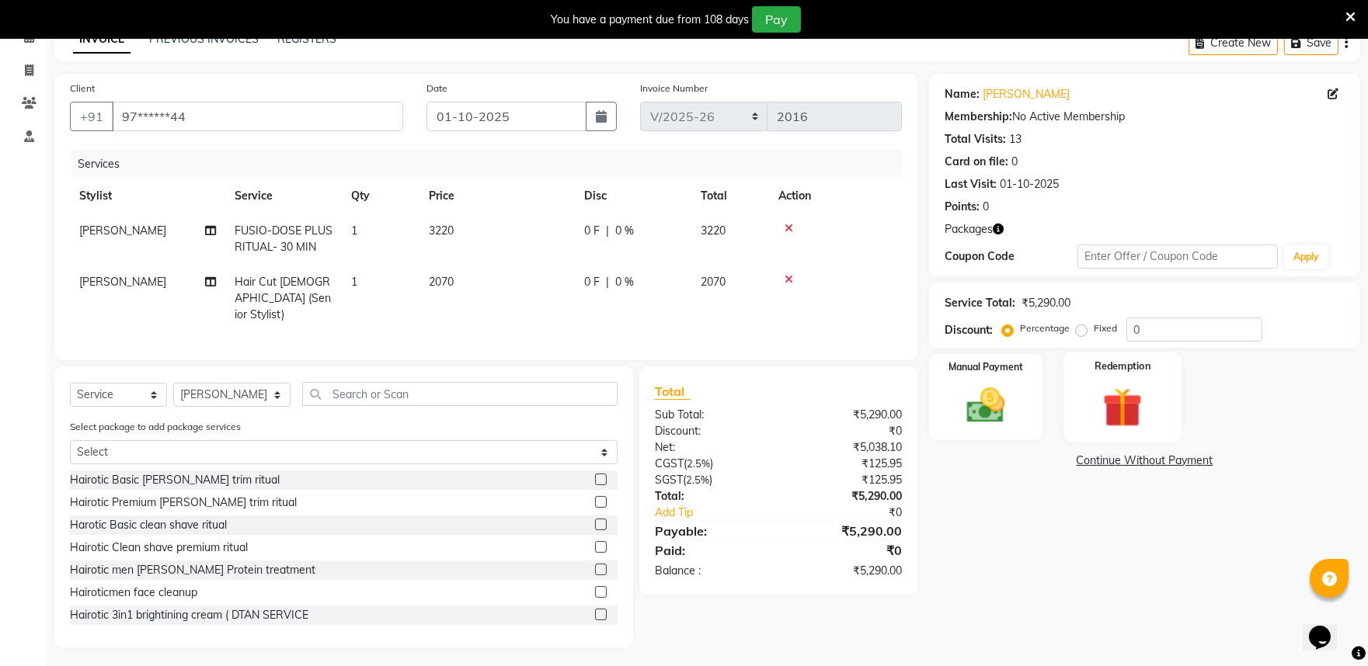
click at [1116, 418] on img at bounding box center [1122, 407] width 64 height 49
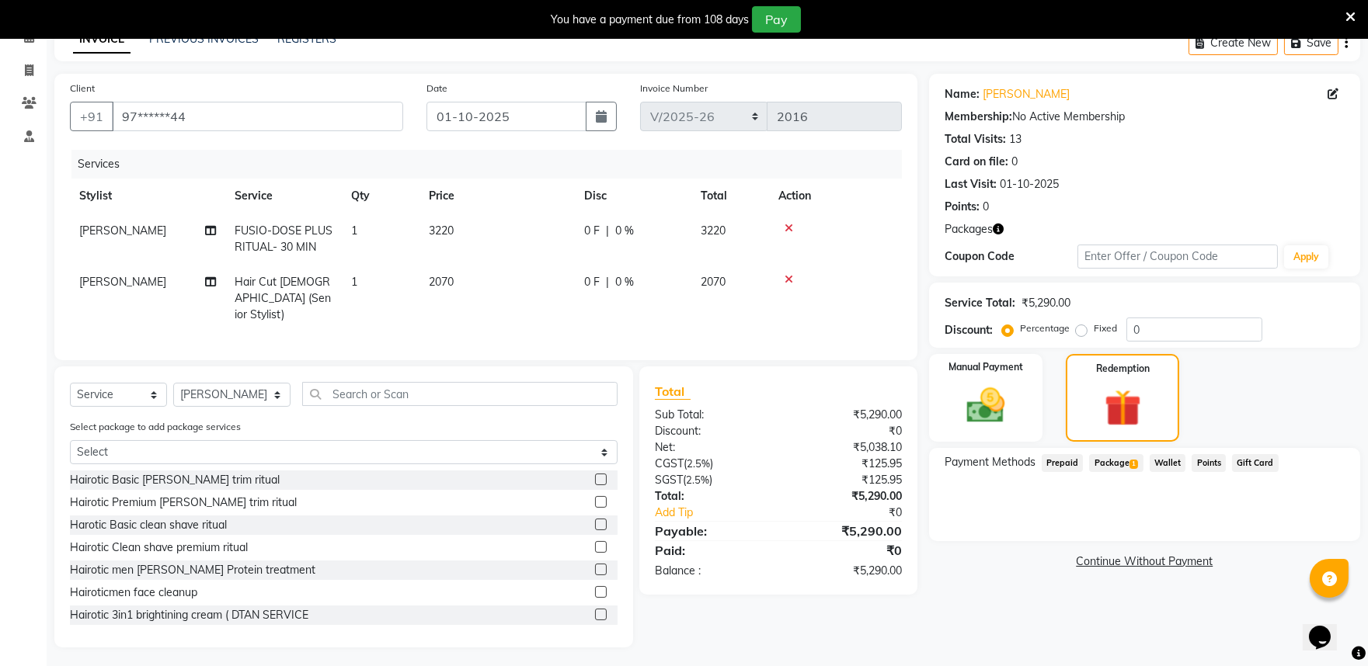
click at [1108, 468] on span "Package 1" at bounding box center [1116, 463] width 54 height 18
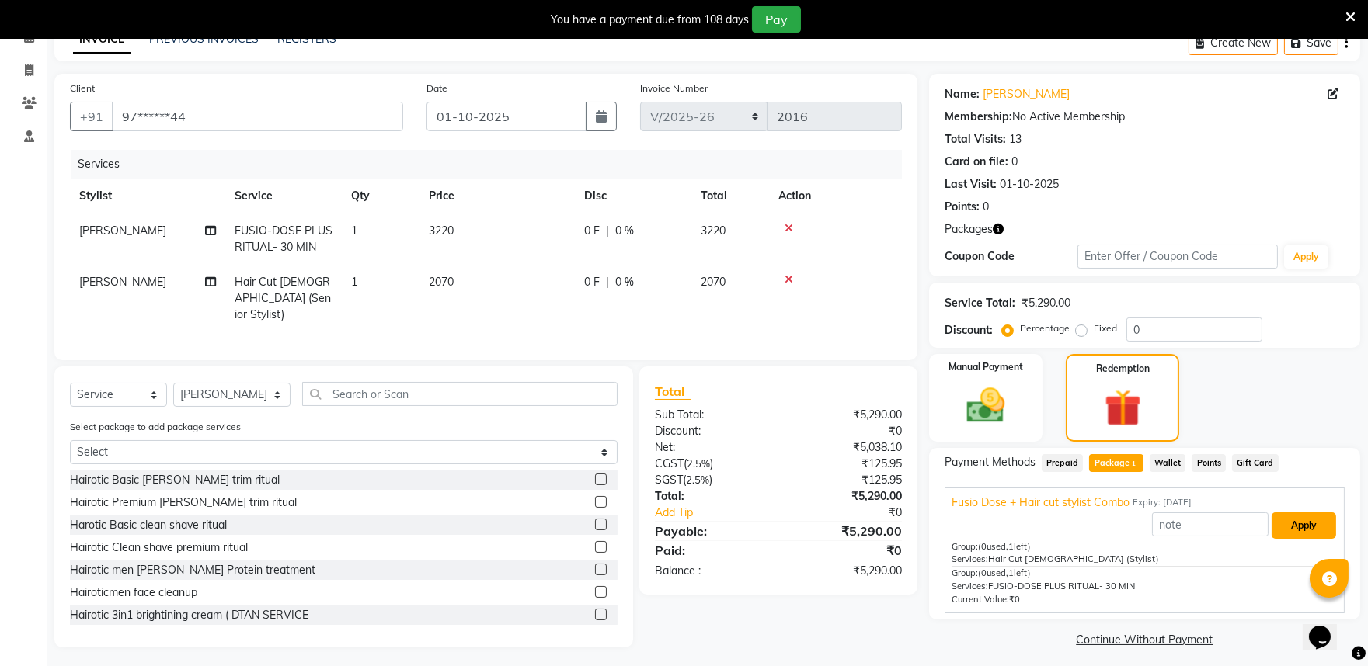
click at [1298, 527] on button "Apply" at bounding box center [1303, 526] width 64 height 26
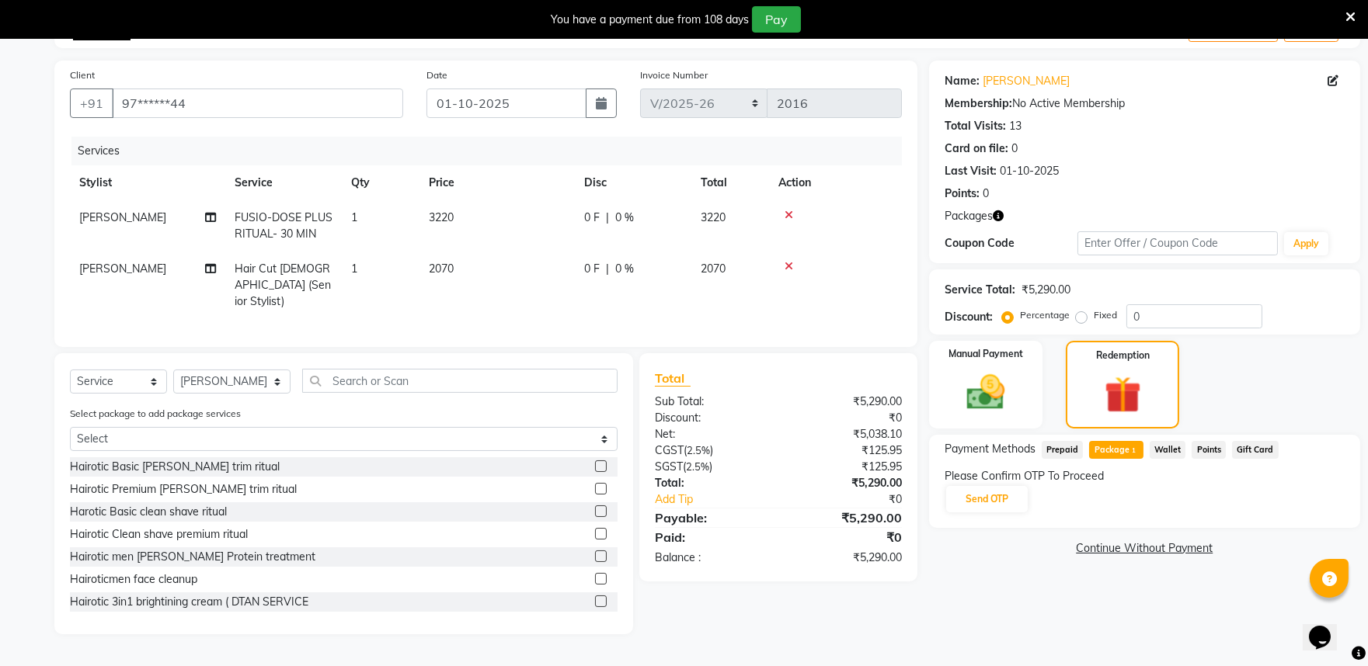
select select "89"
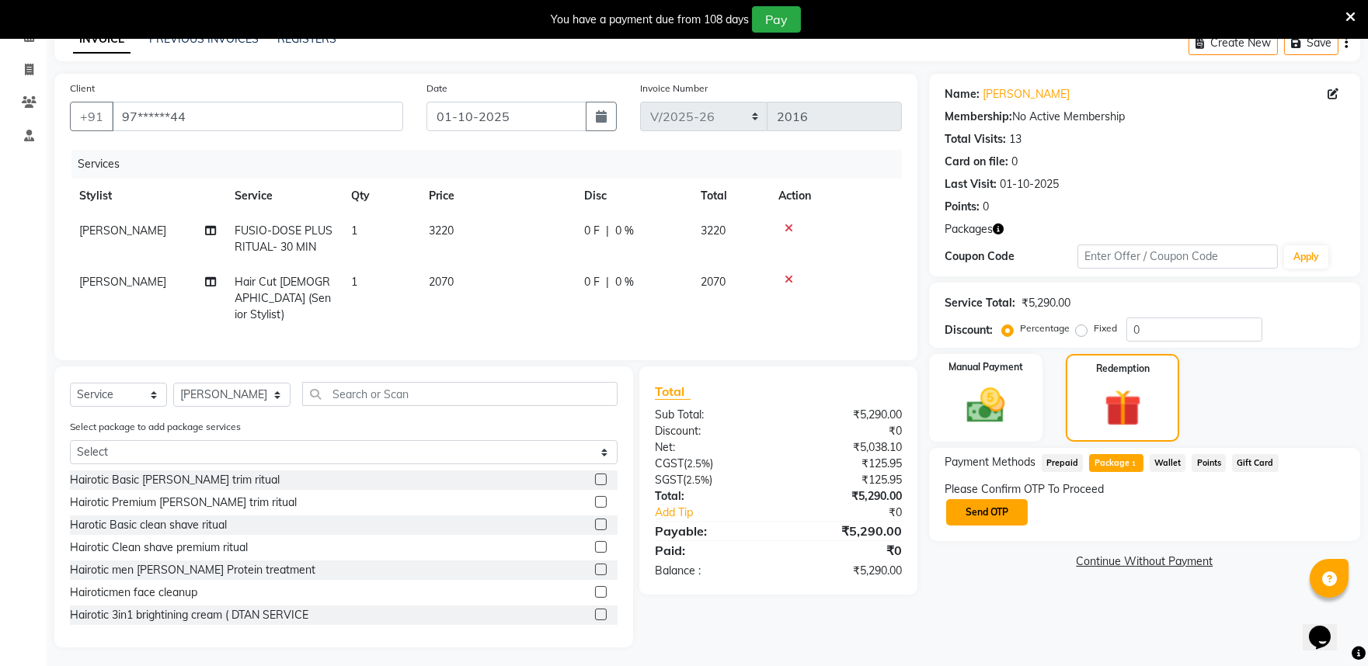
click at [1010, 519] on button "Send OTP" at bounding box center [987, 512] width 82 height 26
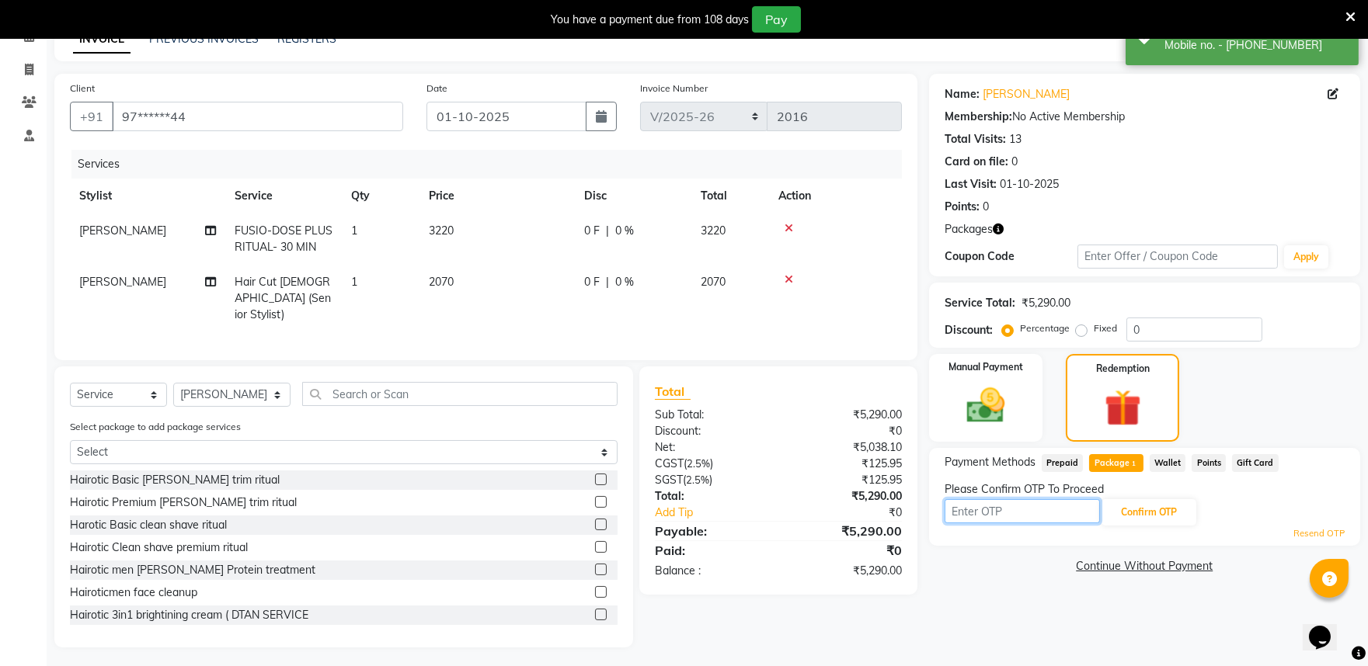
click at [969, 507] on input "text" at bounding box center [1021, 511] width 155 height 24
click at [974, 517] on input "text" at bounding box center [1021, 511] width 155 height 24
click at [967, 502] on input "text" at bounding box center [1021, 511] width 155 height 24
click at [974, 518] on input "text" at bounding box center [1021, 511] width 155 height 24
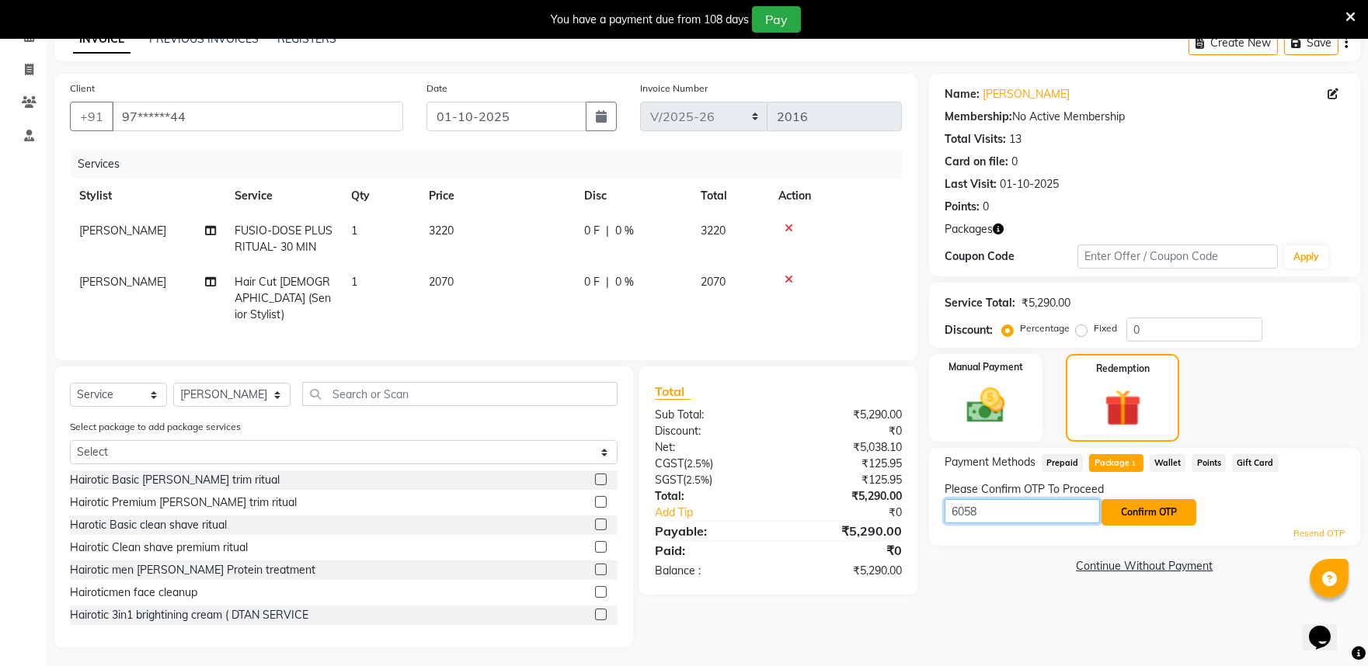
type input "6058"
click at [1157, 505] on button "Confirm OTP" at bounding box center [1148, 512] width 95 height 26
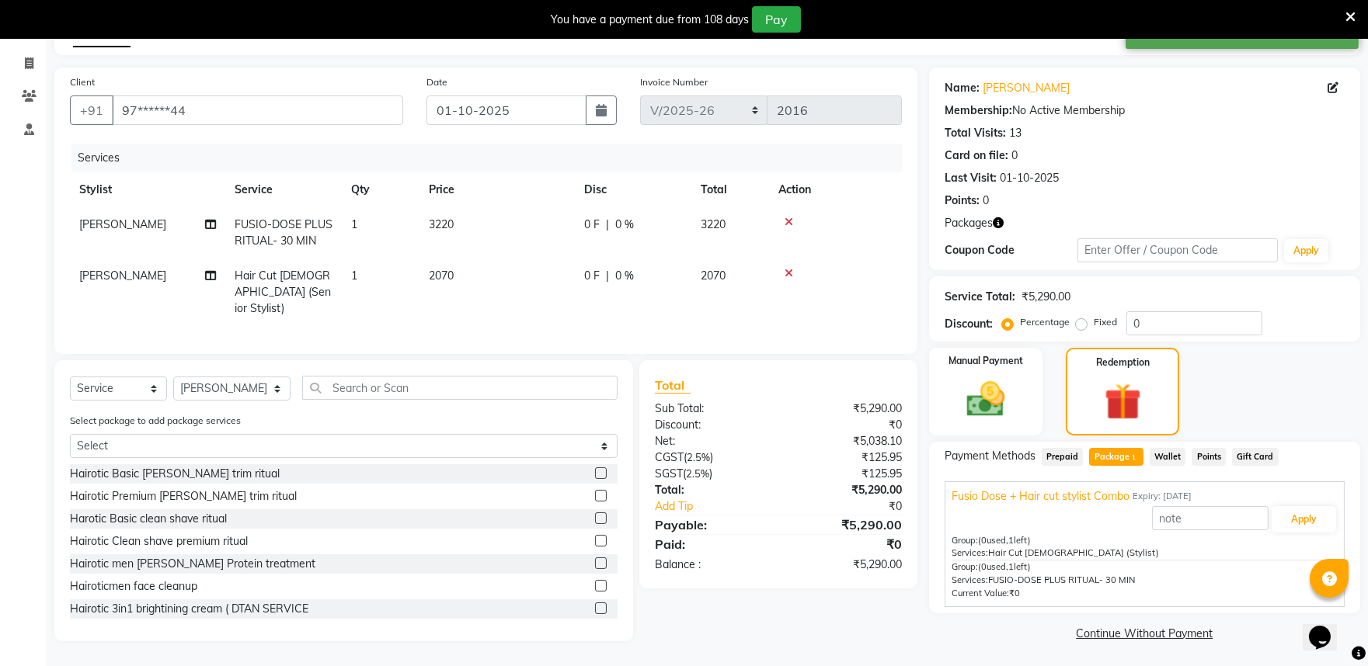
scroll to position [89, 0]
click at [1309, 515] on button "Apply" at bounding box center [1303, 519] width 64 height 26
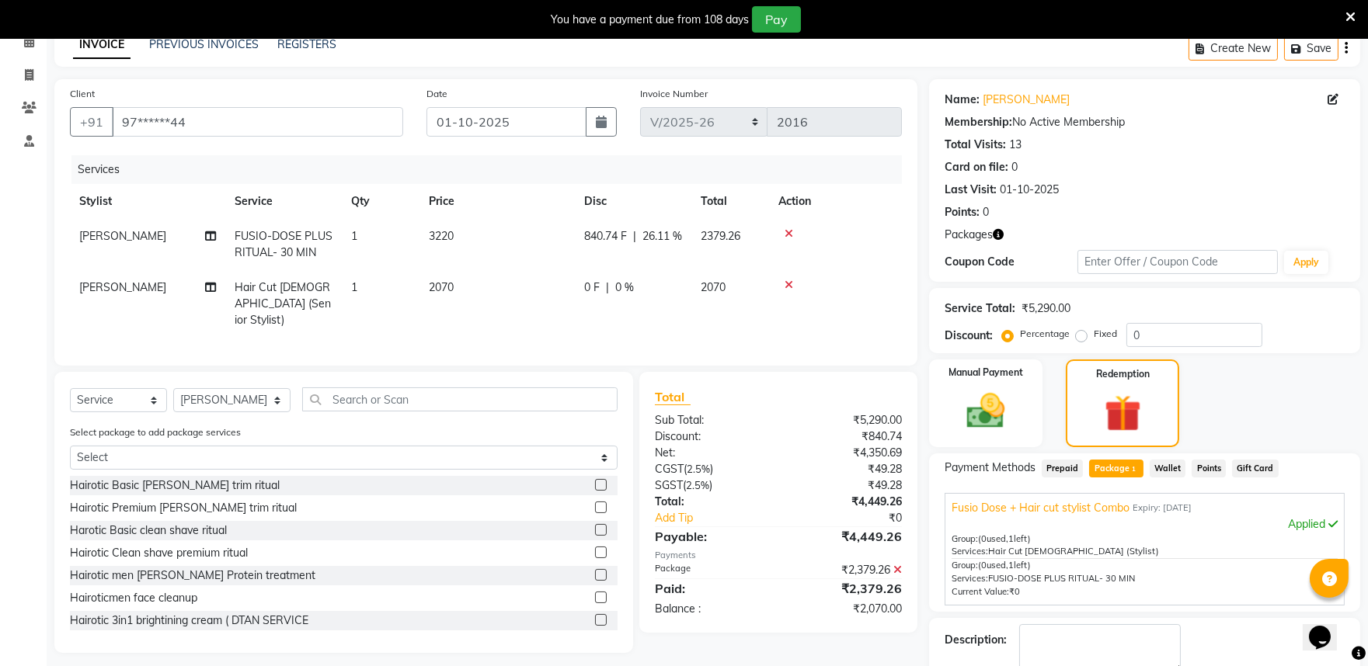
scroll to position [163, 0]
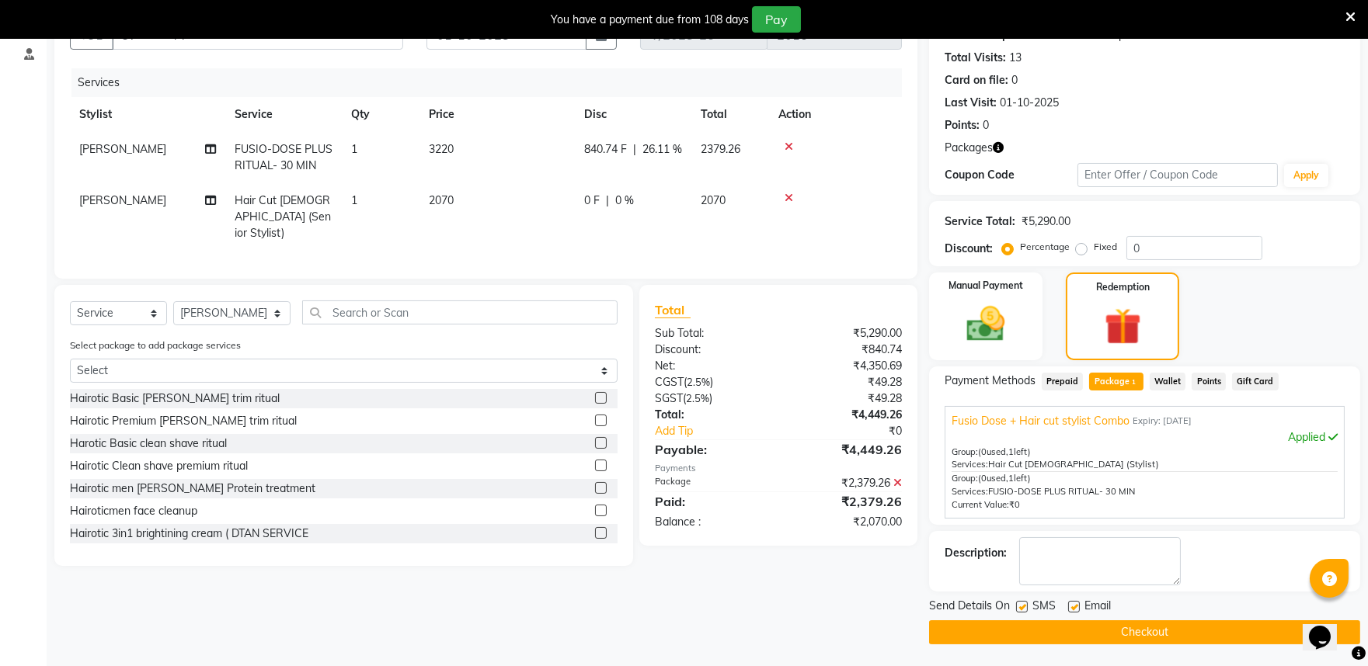
click at [787, 197] on icon at bounding box center [788, 198] width 9 height 11
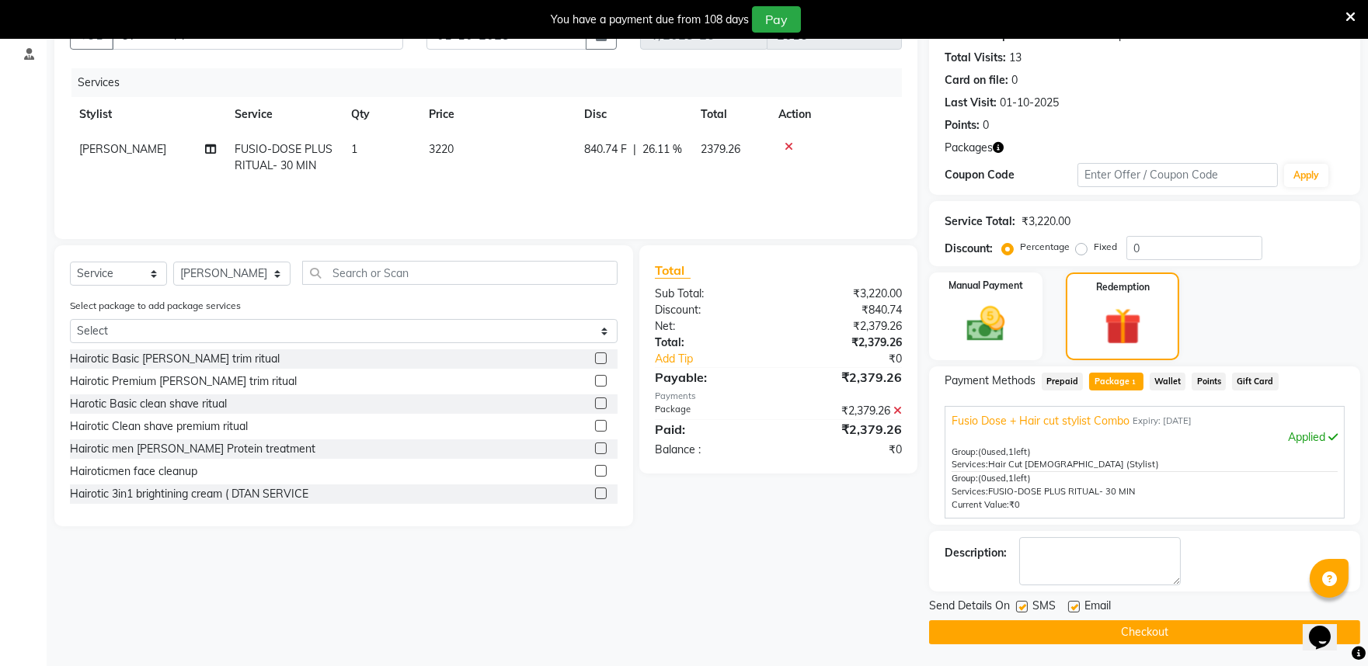
click at [786, 143] on icon at bounding box center [788, 146] width 9 height 11
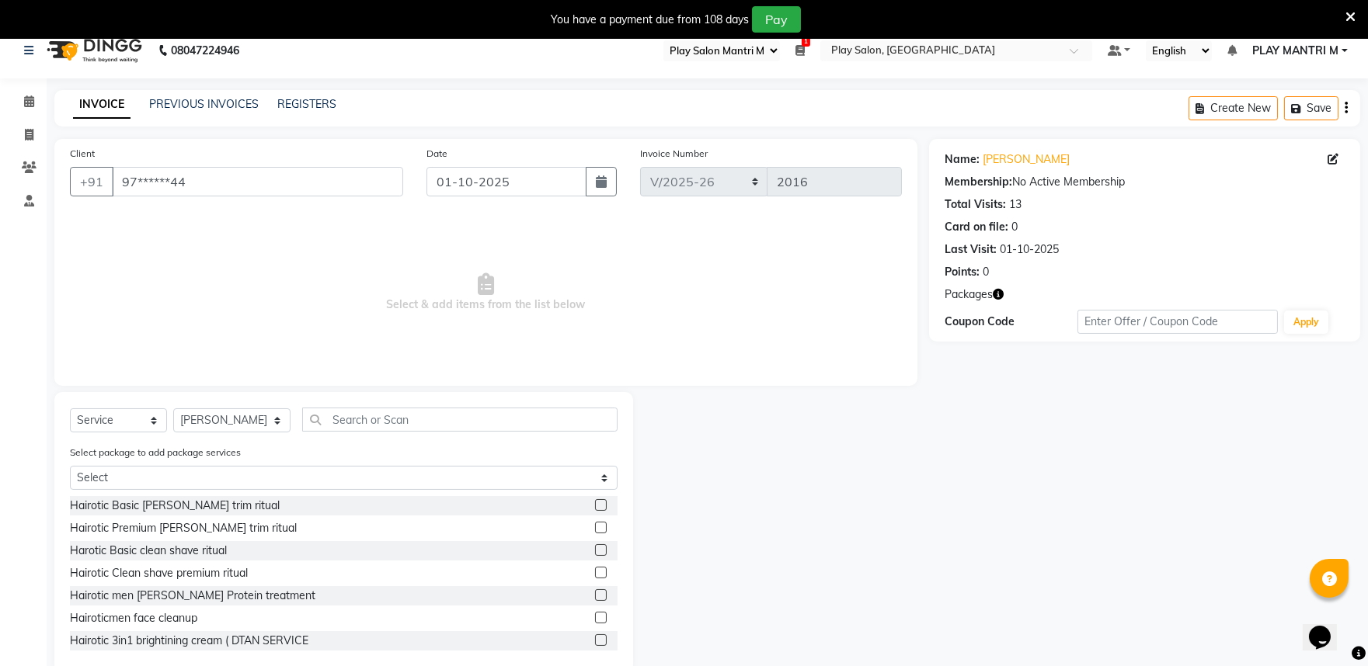
scroll to position [0, 0]
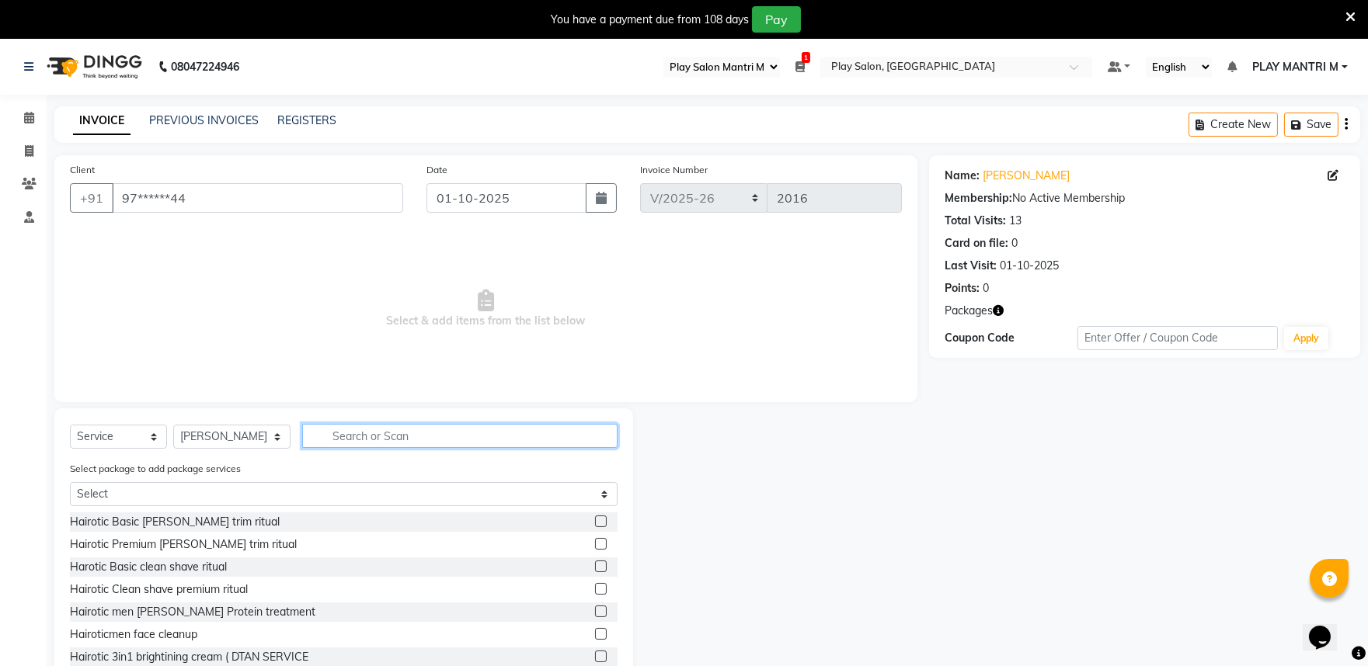
click at [342, 444] on input "text" at bounding box center [459, 436] width 315 height 24
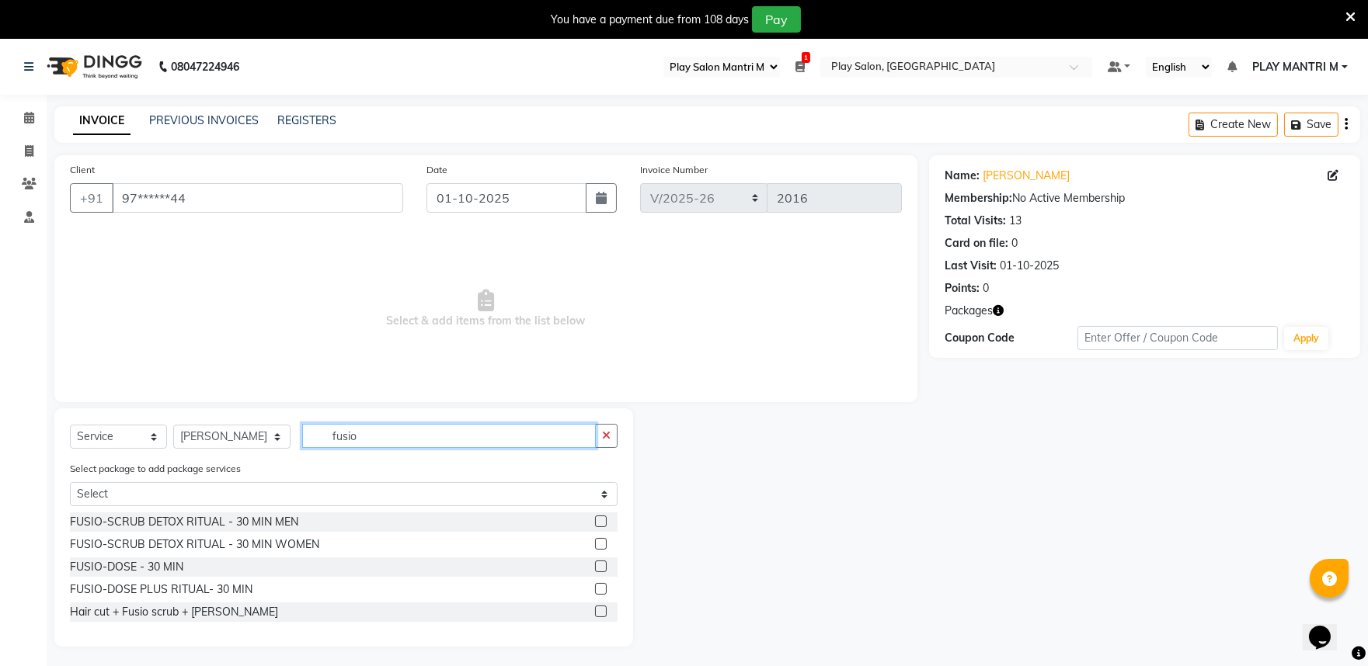
type input "fusio"
click at [599, 588] on label at bounding box center [601, 589] width 12 height 12
click at [599, 588] on input "checkbox" at bounding box center [600, 590] width 10 height 10
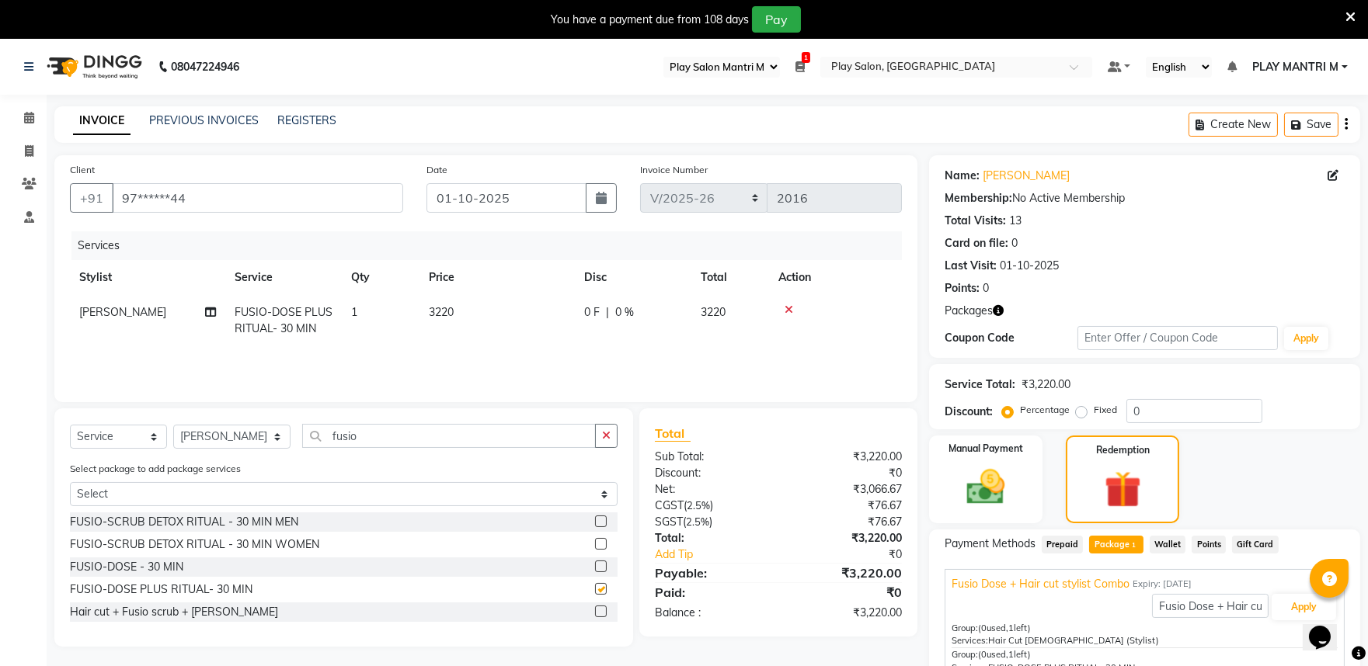
checkbox input "false"
click at [365, 440] on input "fusio" at bounding box center [449, 436] width 294 height 24
type input "f"
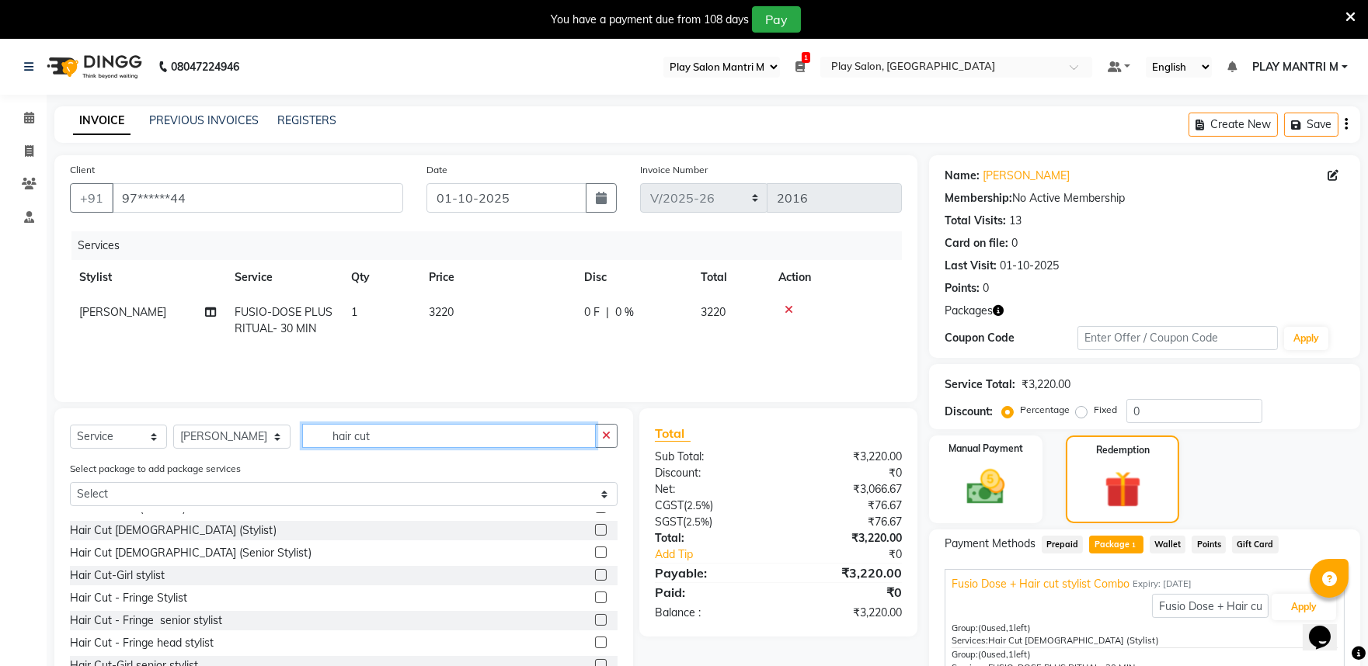
scroll to position [172, 0]
type input "hair cut"
click at [595, 530] on label at bounding box center [601, 529] width 12 height 12
click at [595, 530] on input "checkbox" at bounding box center [600, 530] width 10 height 10
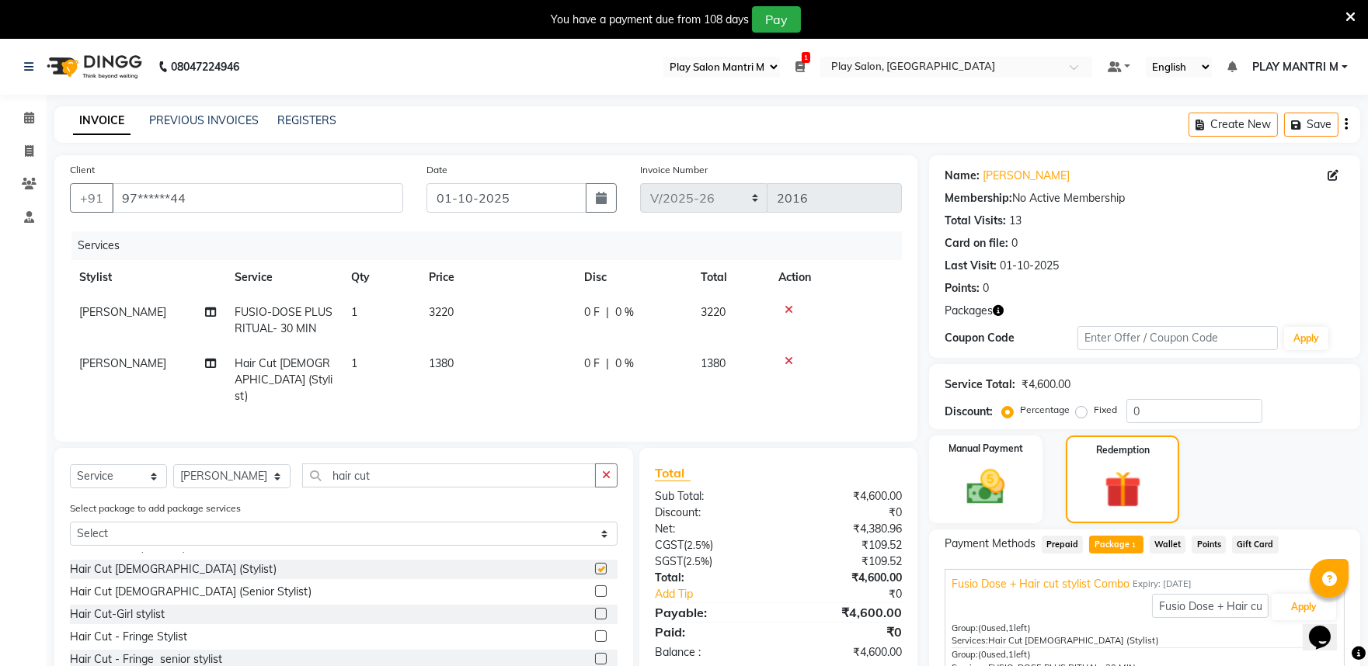
checkbox input "false"
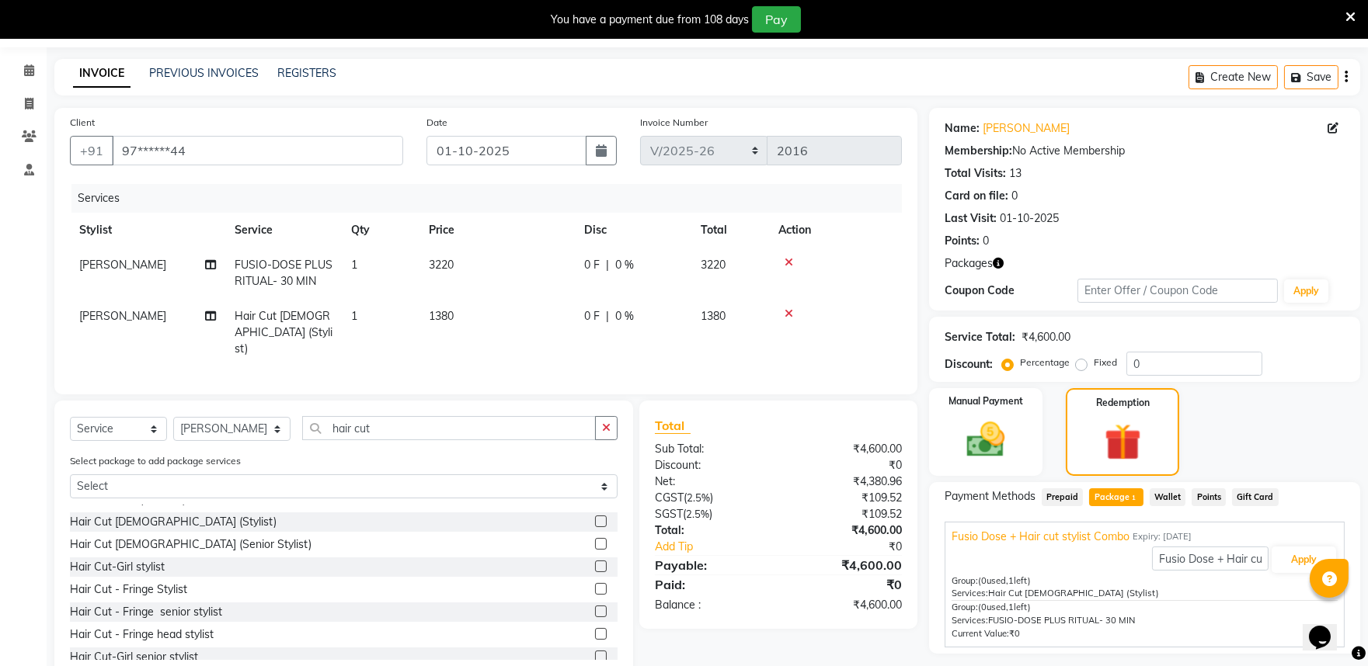
scroll to position [89, 0]
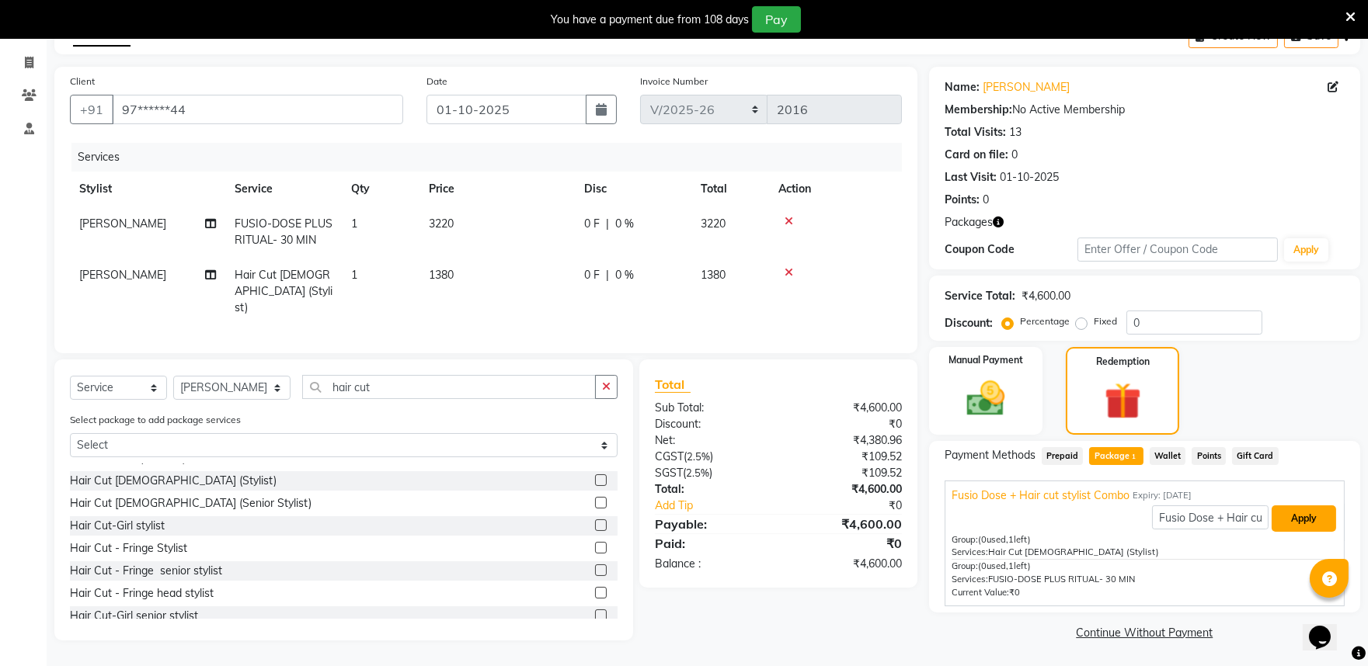
click at [1305, 516] on button "Apply" at bounding box center [1303, 519] width 64 height 26
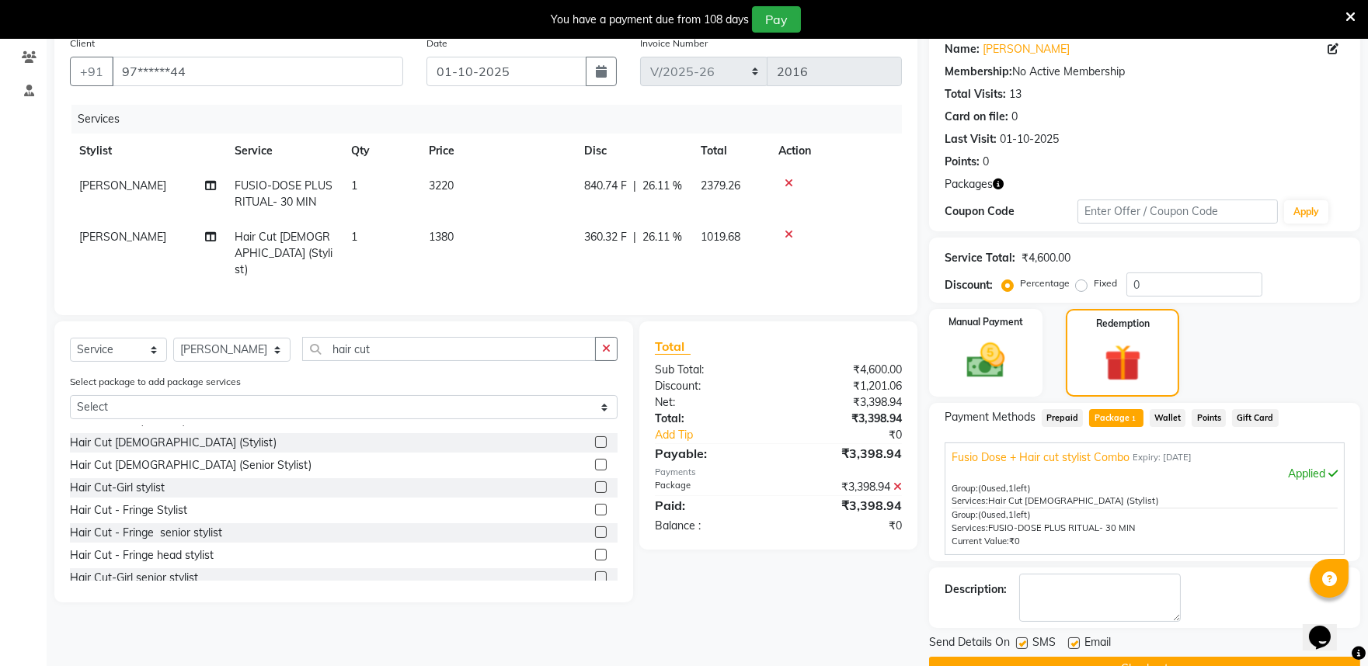
scroll to position [163, 0]
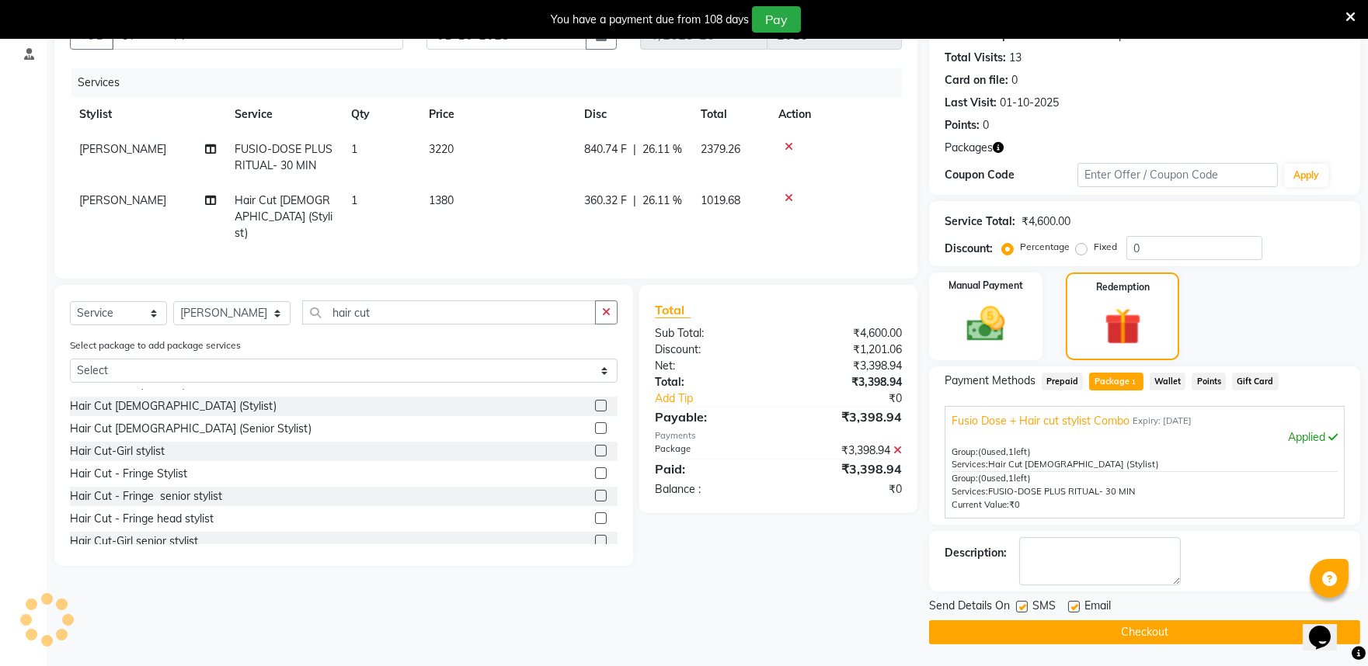
click at [1023, 607] on label at bounding box center [1022, 607] width 12 height 12
click at [1023, 607] on input "checkbox" at bounding box center [1021, 608] width 10 height 10
checkbox input "false"
click at [1069, 602] on label at bounding box center [1074, 607] width 12 height 12
click at [1069, 603] on input "checkbox" at bounding box center [1073, 608] width 10 height 10
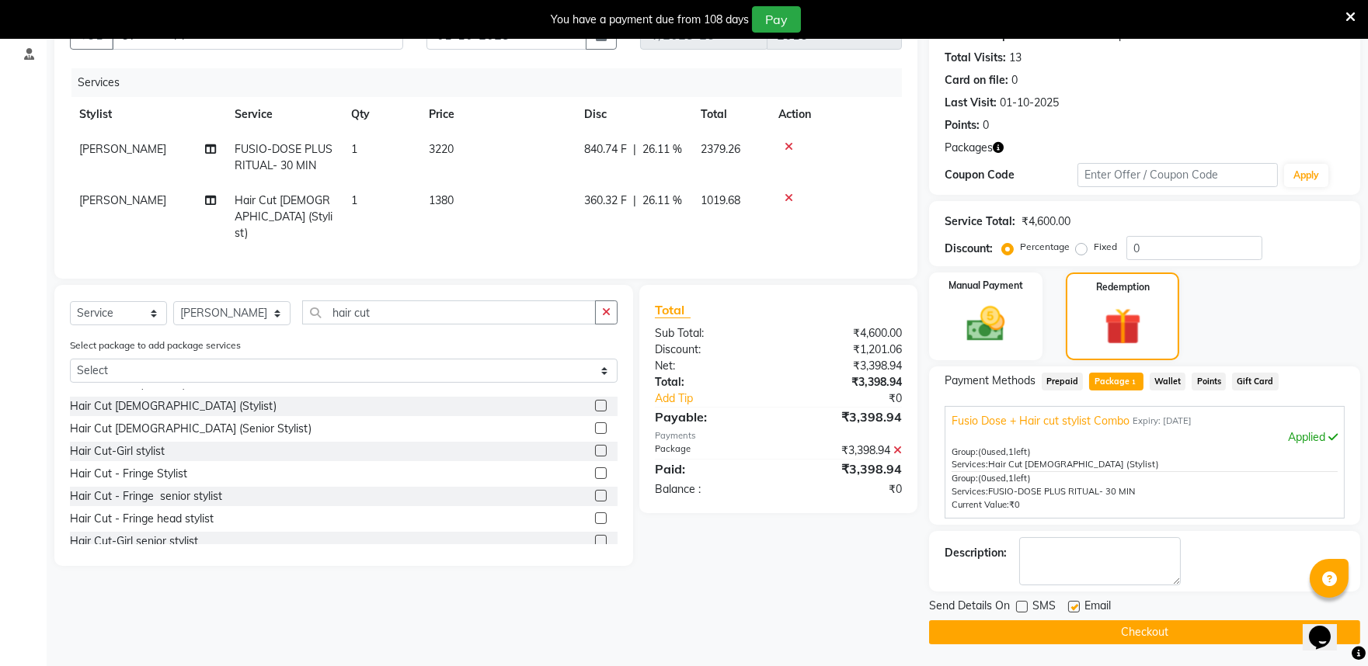
checkbox input "false"
click at [1060, 630] on button "Checkout" at bounding box center [1144, 632] width 431 height 24
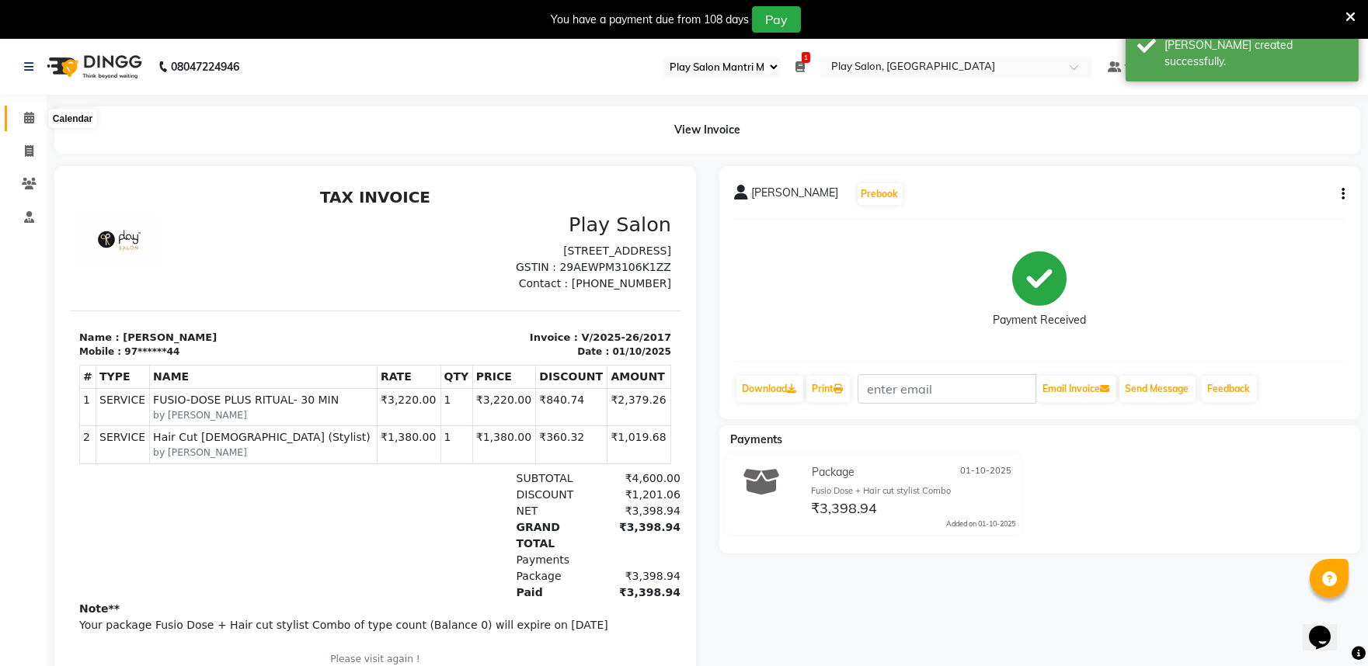
click at [37, 116] on span at bounding box center [29, 118] width 27 height 18
